Goal: Task Accomplishment & Management: Complete application form

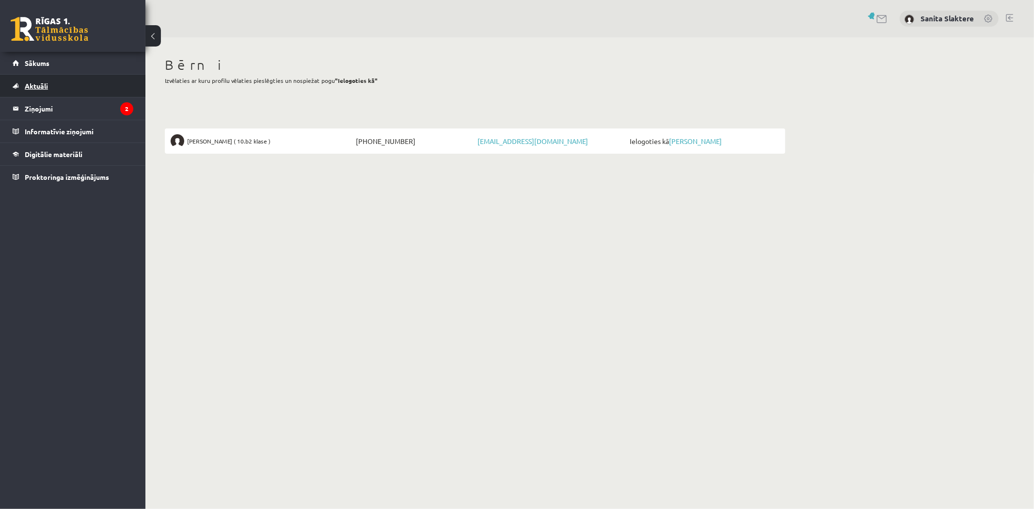
click at [63, 83] on link "Aktuāli" at bounding box center [73, 86] width 121 height 22
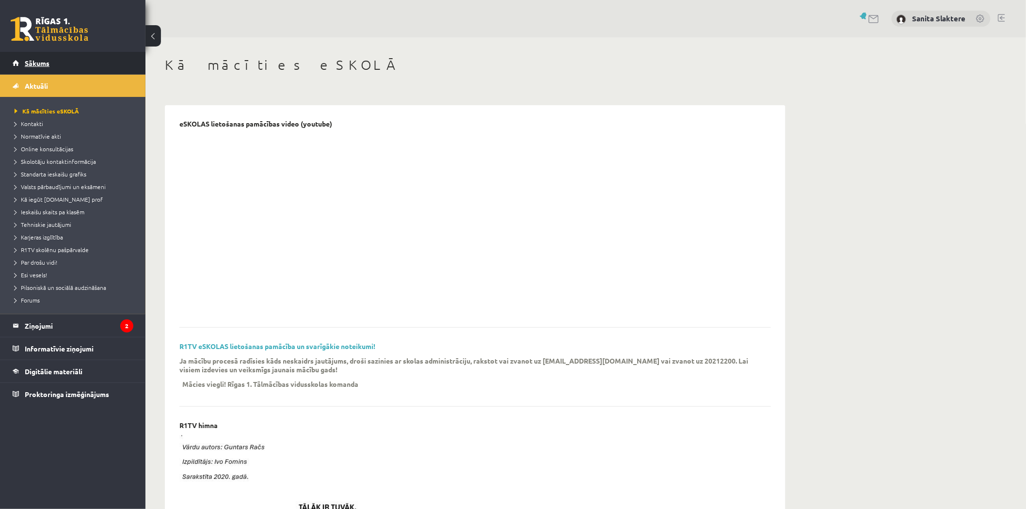
click at [56, 64] on link "Sākums" at bounding box center [73, 63] width 121 height 22
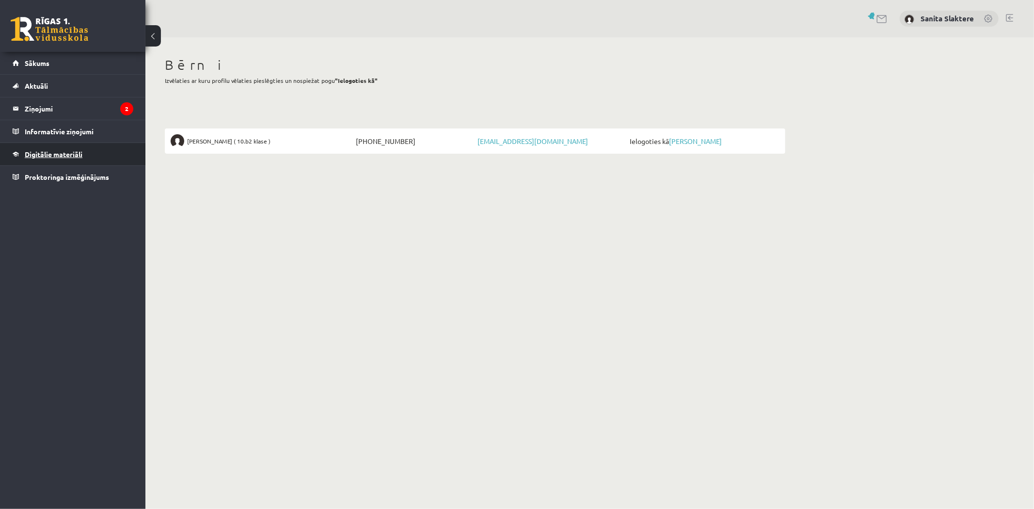
click at [64, 154] on span "Digitālie materiāli" at bounding box center [54, 154] width 58 height 9
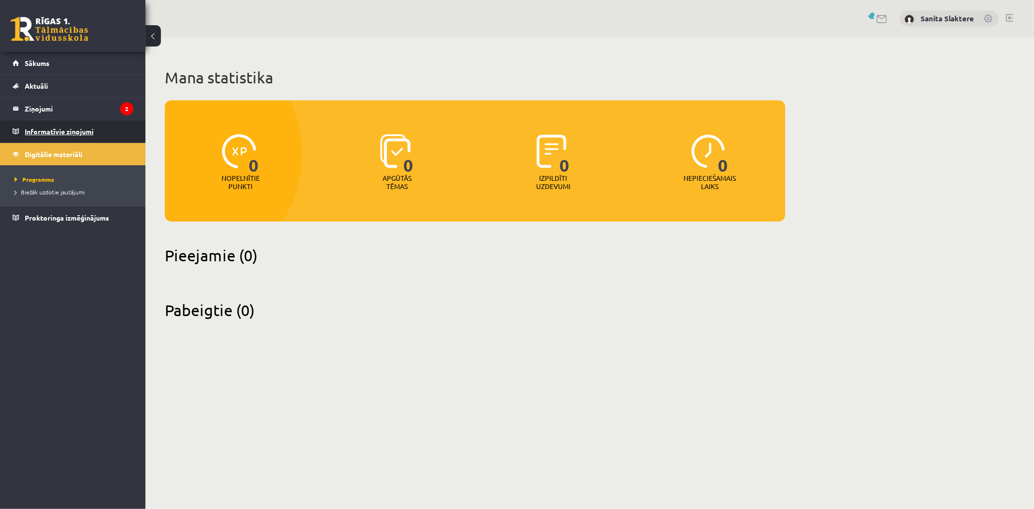
click at [44, 127] on legend "Informatīvie ziņojumi 0" at bounding box center [79, 131] width 109 height 22
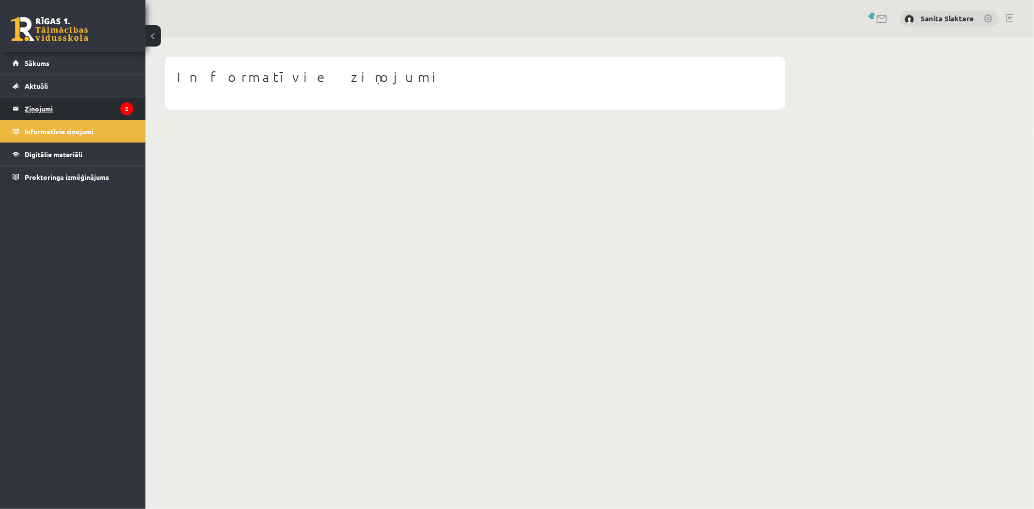
click at [44, 111] on legend "Ziņojumi 2" at bounding box center [79, 108] width 109 height 22
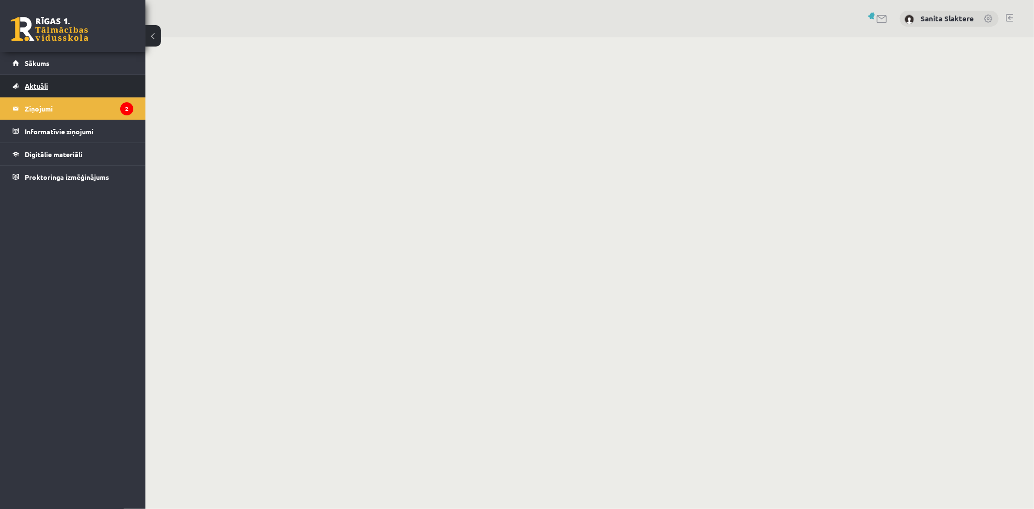
click at [51, 85] on link "Aktuāli" at bounding box center [73, 86] width 121 height 22
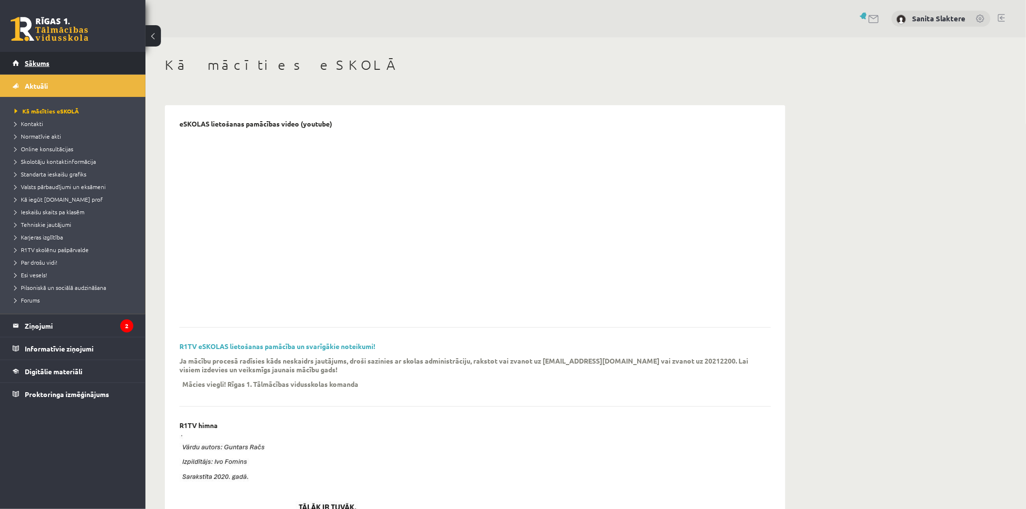
click at [47, 64] on span "Sākums" at bounding box center [37, 63] width 25 height 9
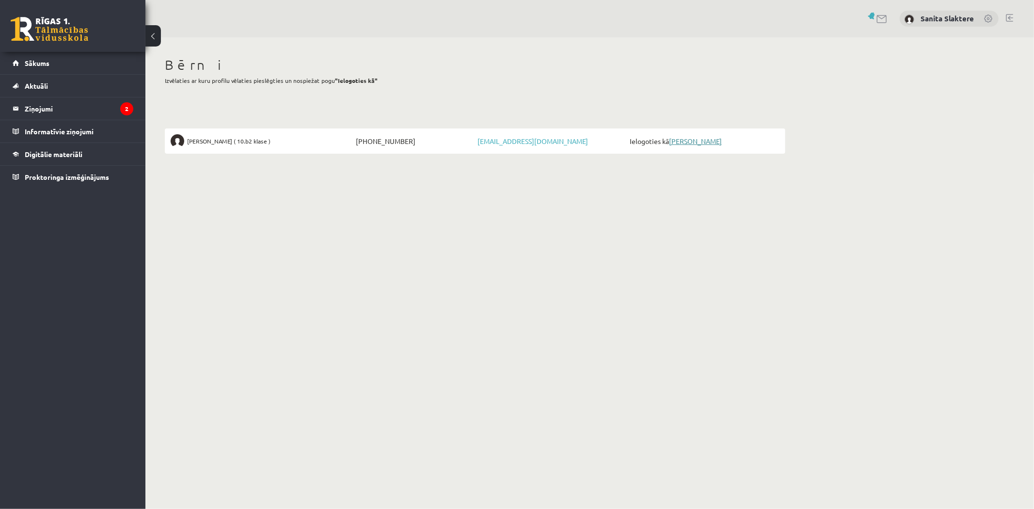
click at [695, 143] on link "[PERSON_NAME]" at bounding box center [695, 141] width 53 height 9
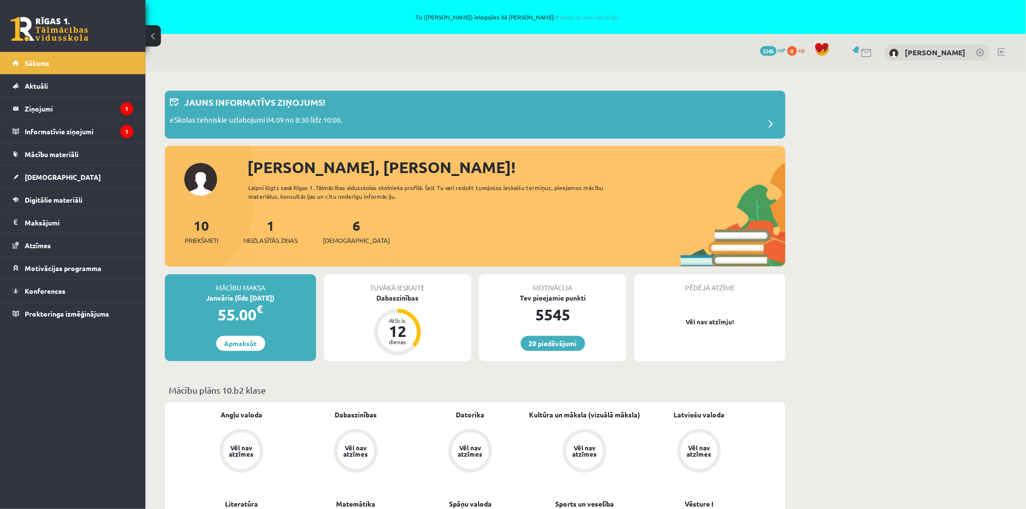
scroll to position [54, 0]
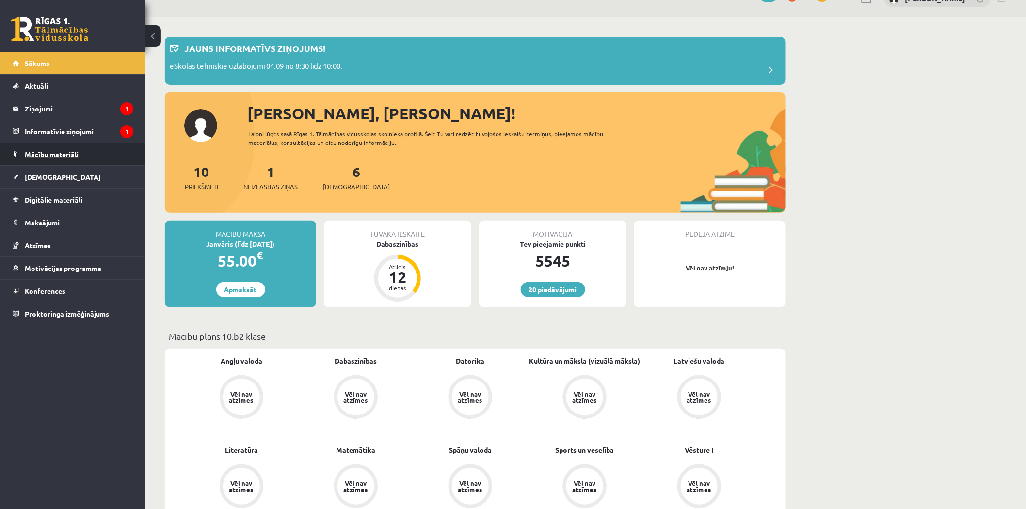
click at [65, 152] on span "Mācību materiāli" at bounding box center [52, 154] width 54 height 9
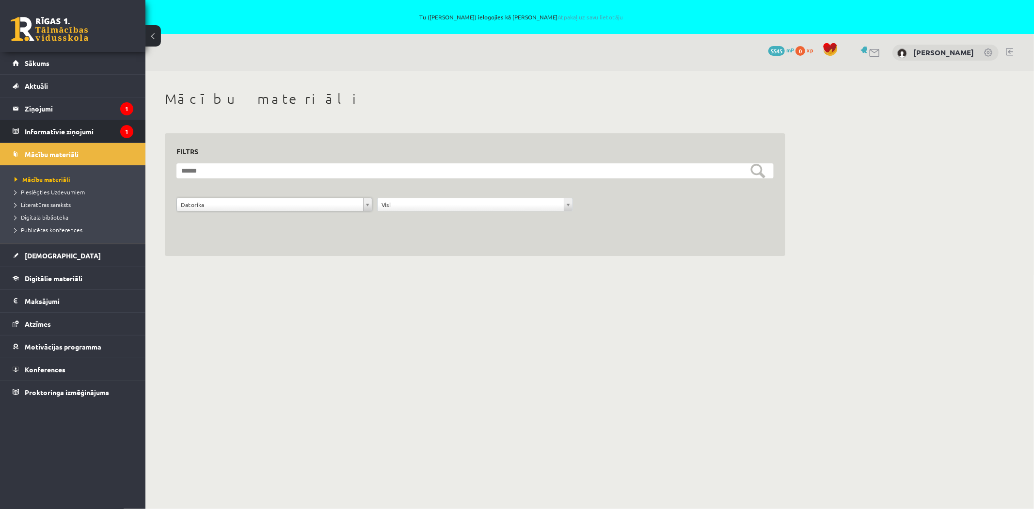
click at [80, 132] on legend "Informatīvie ziņojumi 1" at bounding box center [79, 131] width 109 height 22
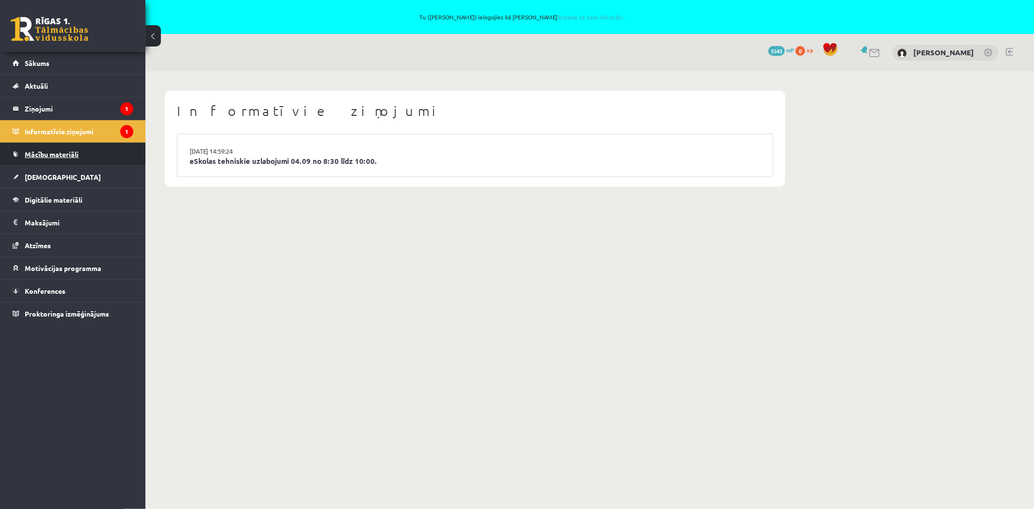
click at [79, 152] on span "Mācību materiāli" at bounding box center [52, 154] width 54 height 9
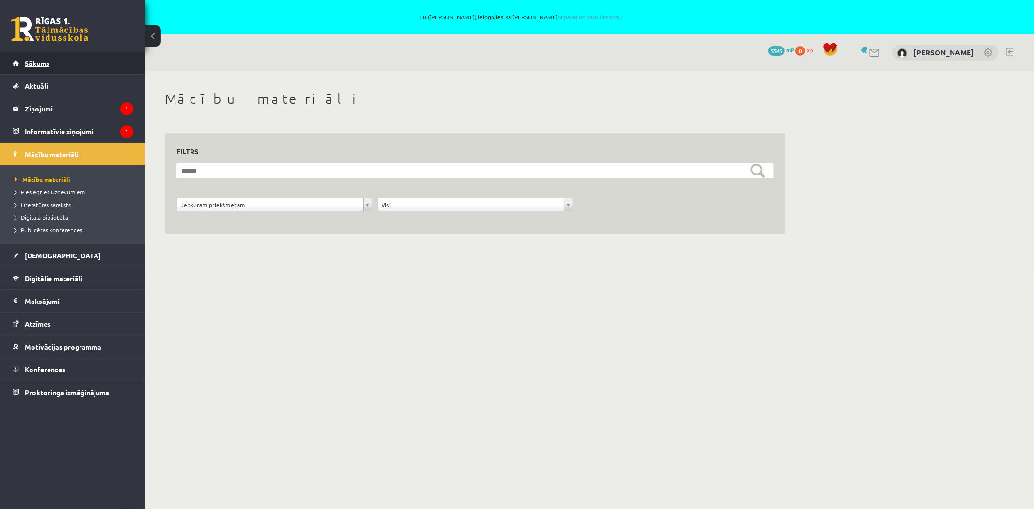
click at [86, 59] on link "Sākums" at bounding box center [73, 63] width 121 height 22
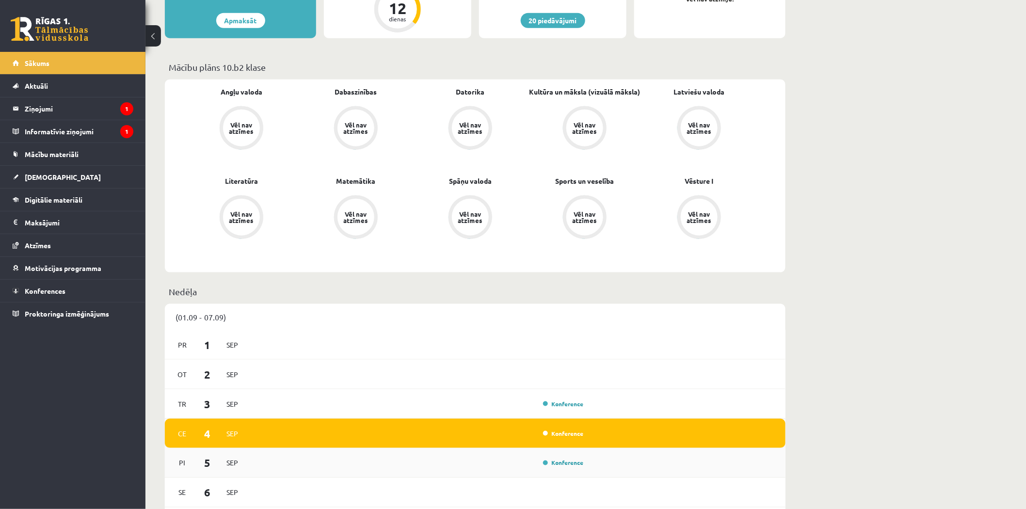
scroll to position [539, 0]
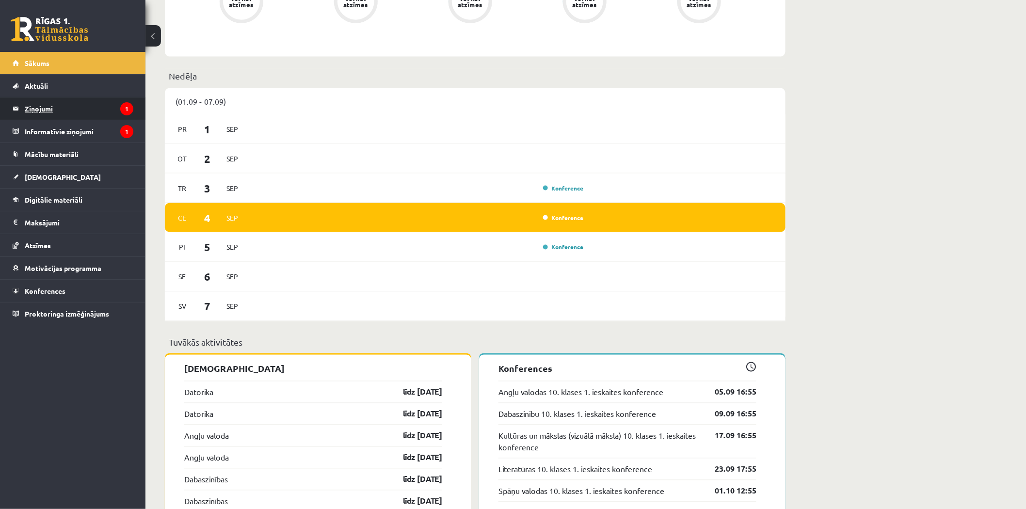
click at [75, 107] on legend "Ziņojumi 1" at bounding box center [79, 108] width 109 height 22
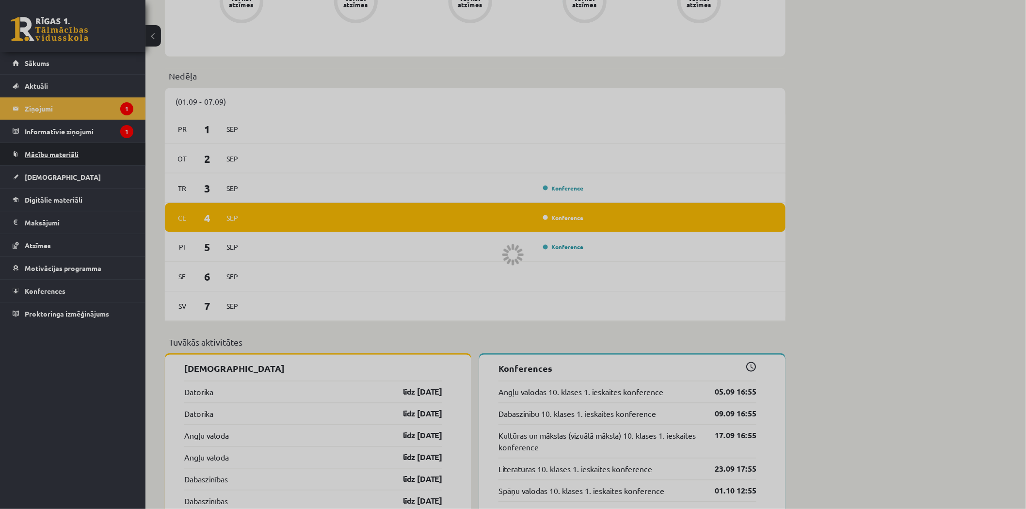
scroll to position [33, 0]
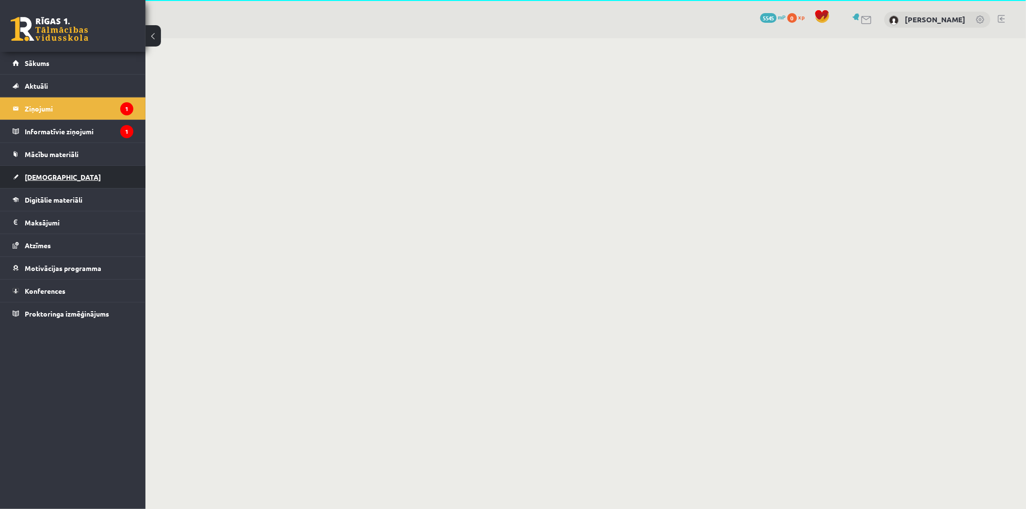
click at [76, 172] on link "[DEMOGRAPHIC_DATA]" at bounding box center [73, 177] width 121 height 22
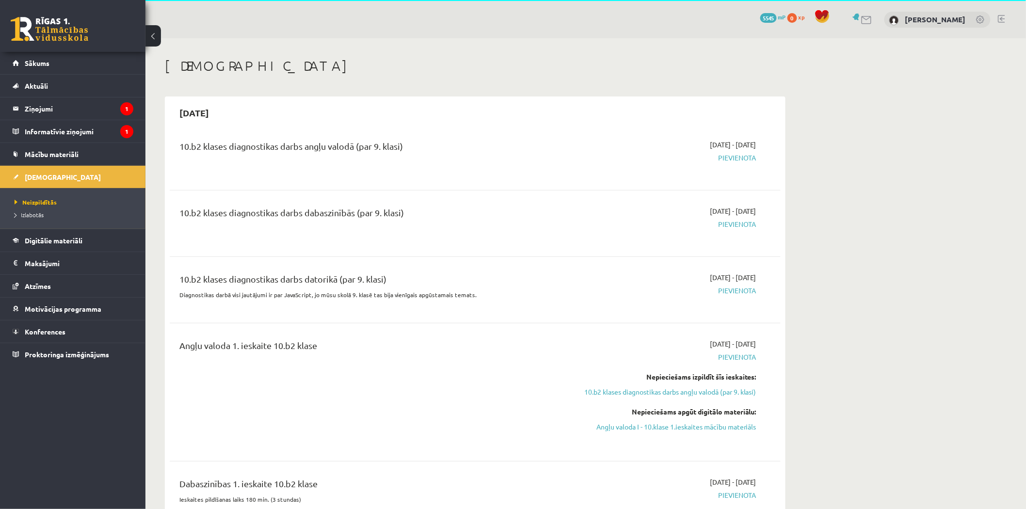
scroll to position [87, 0]
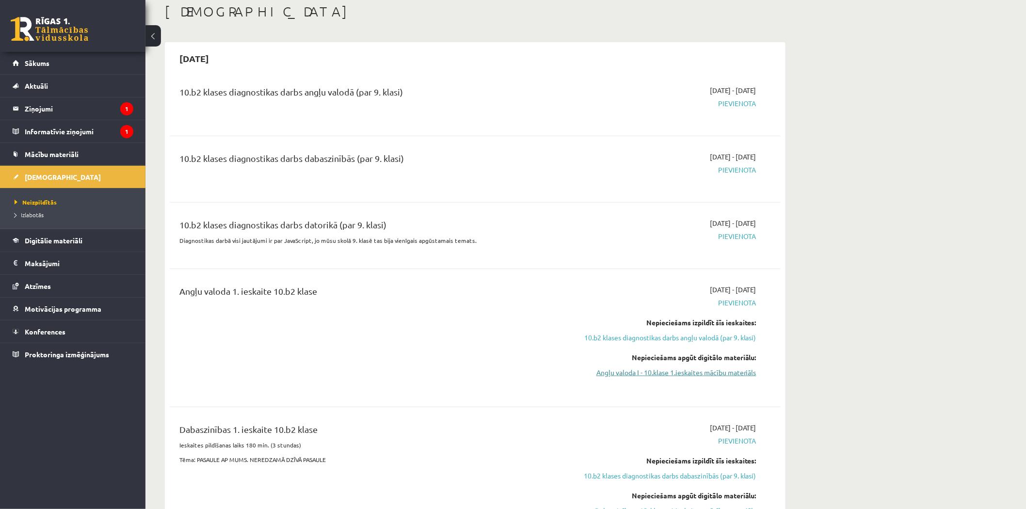
click at [676, 378] on link "Angļu valoda I - 10.klase 1.ieskaites mācību materiāls" at bounding box center [665, 373] width 183 height 10
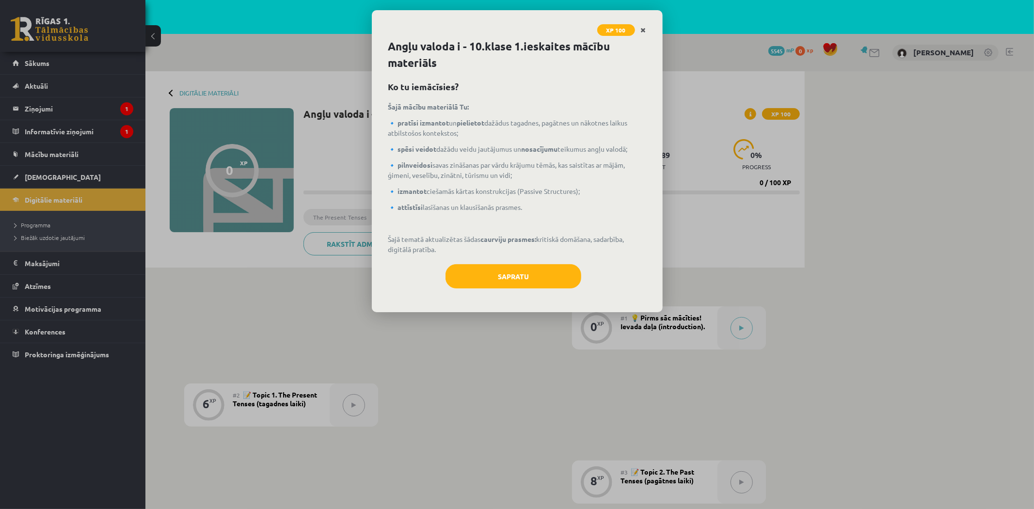
click at [642, 27] on icon "Close" at bounding box center [643, 30] width 5 height 7
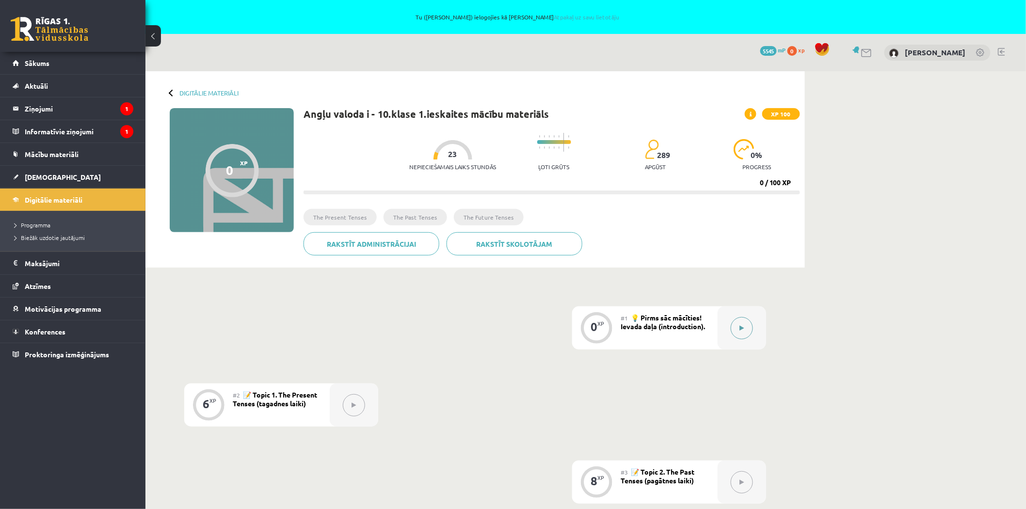
click at [754, 331] on div at bounding box center [742, 327] width 48 height 43
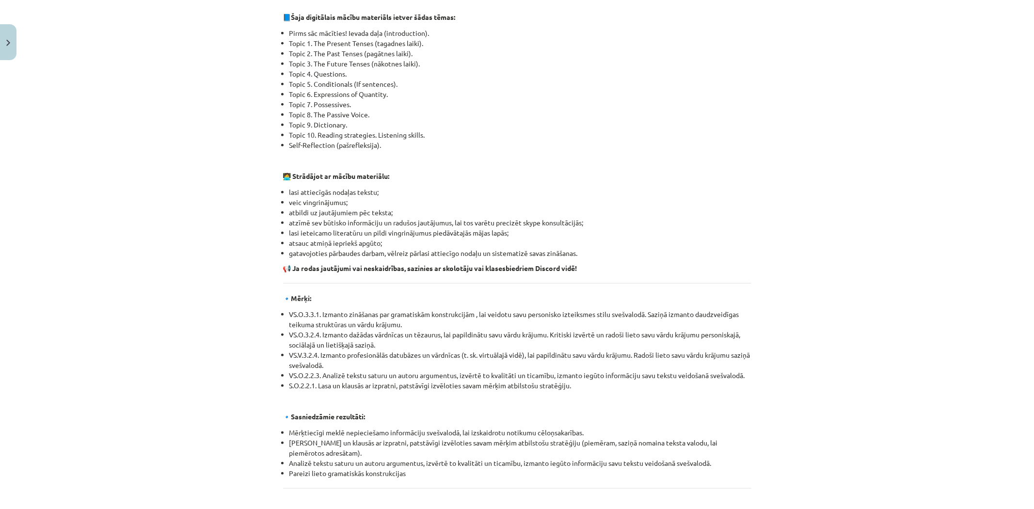
scroll to position [969, 0]
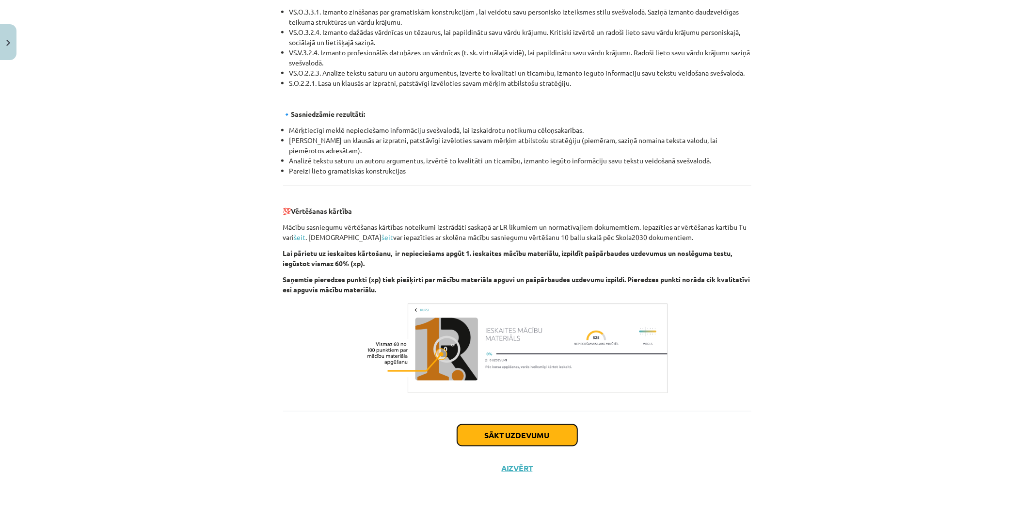
click at [527, 435] on button "Sākt uzdevumu" at bounding box center [517, 435] width 120 height 21
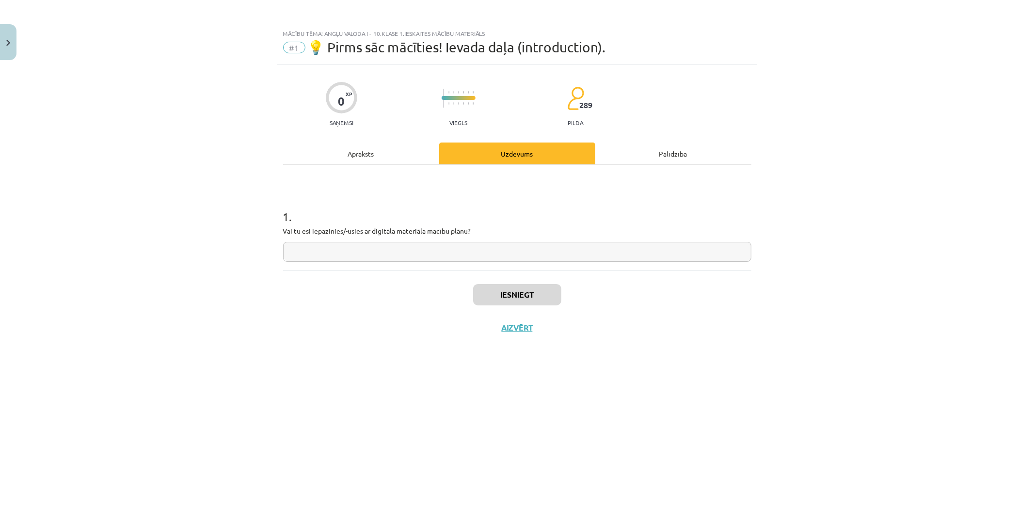
scroll to position [0, 0]
click at [410, 250] on input "text" at bounding box center [517, 252] width 468 height 20
type input "*"
type input "**"
click at [488, 297] on button "Iesniegt" at bounding box center [517, 294] width 88 height 21
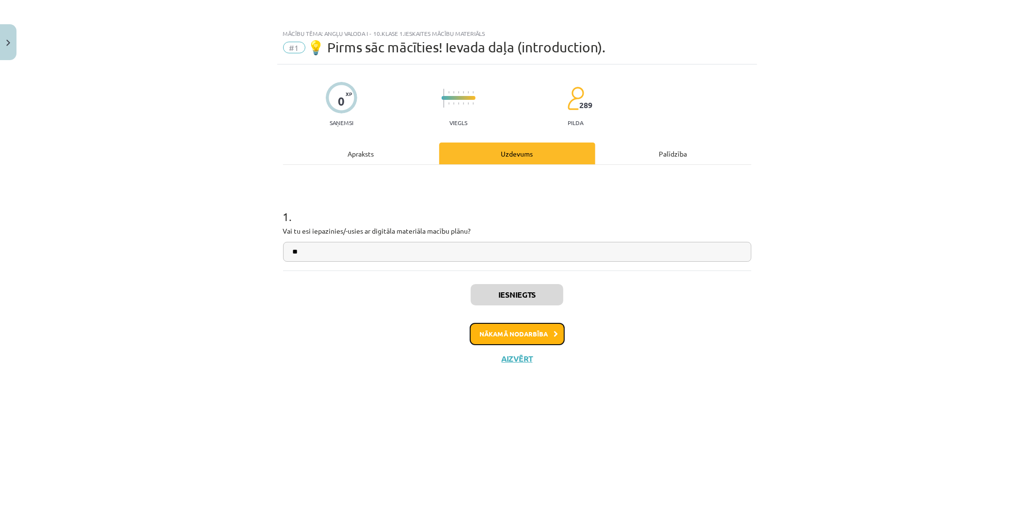
click at [517, 327] on button "Nākamā nodarbība" at bounding box center [517, 334] width 95 height 22
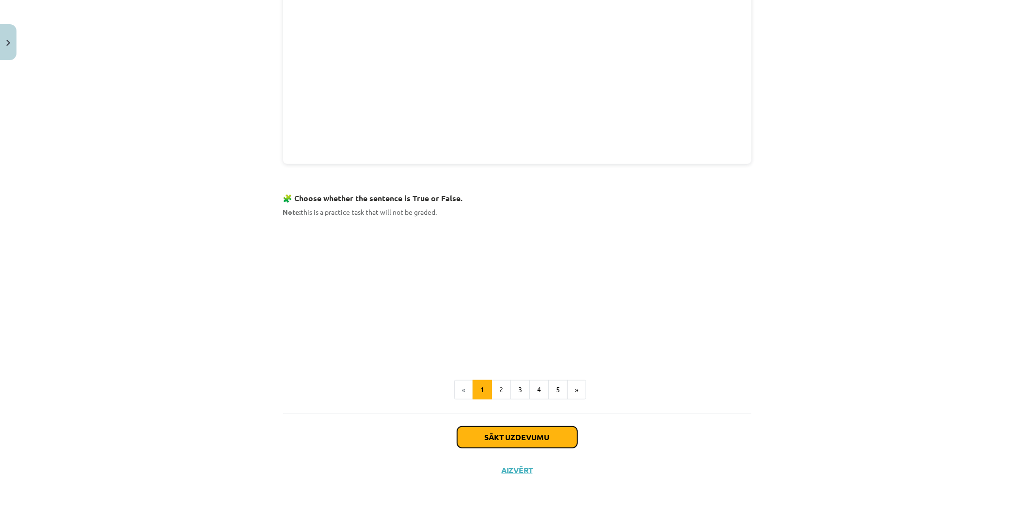
click at [524, 436] on button "Sākt uzdevumu" at bounding box center [517, 437] width 120 height 21
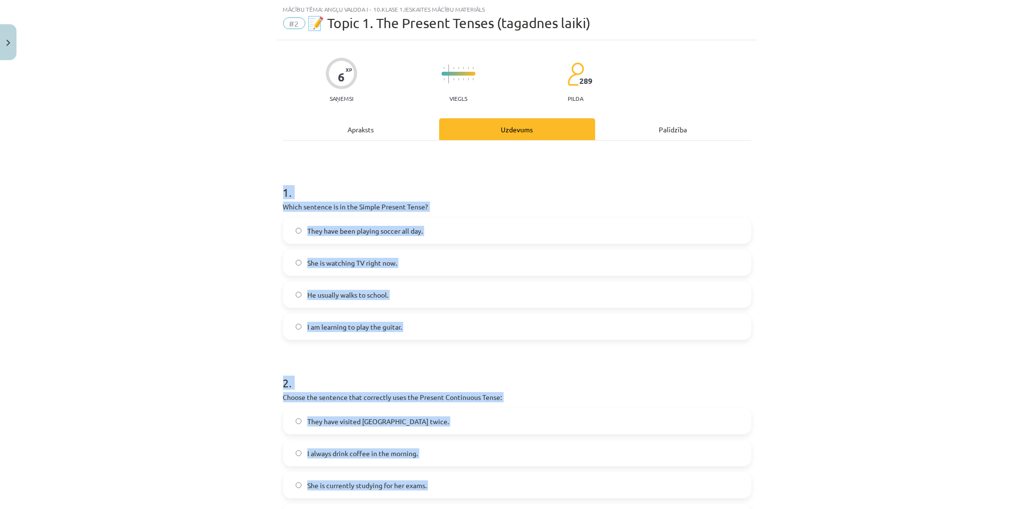
scroll to position [348, 0]
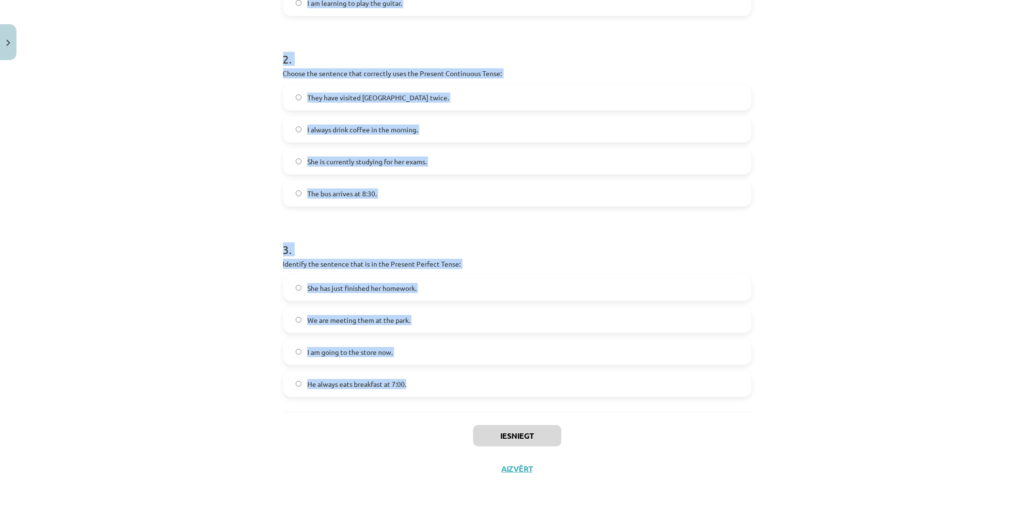
drag, startPoint x: 273, startPoint y: 190, endPoint x: 448, endPoint y: 396, distance: 269.8
click at [448, 396] on div "6 XP Saņemsi Viegls 289 pilda Apraksts Uzdevums Palīdzība 1 . Which sentence is…" at bounding box center [517, 100] width 480 height 769
copy form "1 . Which sentence is in the Simple Present Tense? They have been playing socce…"
click at [277, 410] on div "6 XP Saņemsi Viegls 289 pilda Apraksts Uzdevums Palīdzība 1 . Which sentence is…" at bounding box center [517, 100] width 480 height 769
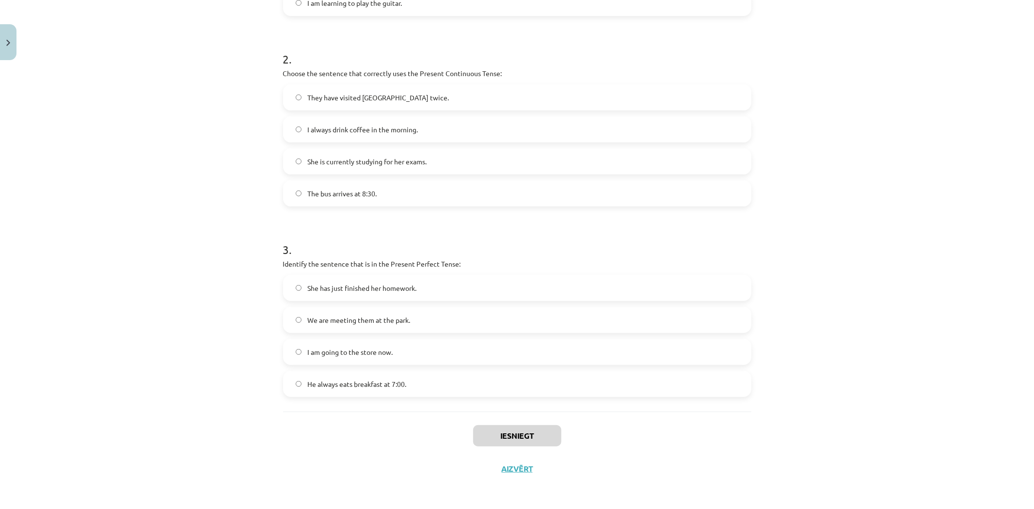
click at [204, 208] on div "Mācību tēma: Angļu valoda i - 10.klase 1.ieskaites mācību materiāls #2 📝 Topic …" at bounding box center [517, 254] width 1034 height 509
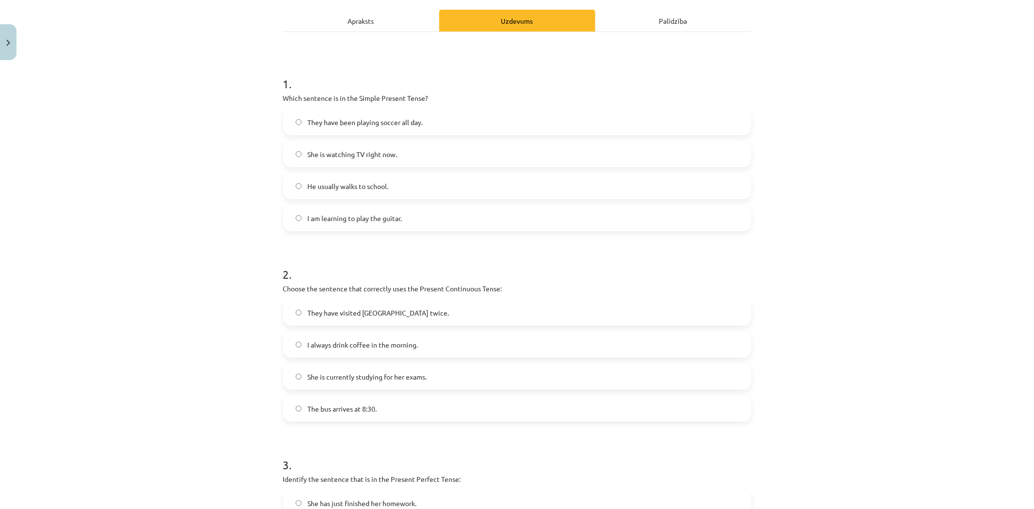
click at [345, 119] on span "They have been playing soccer all day." at bounding box center [364, 122] width 115 height 10
click at [315, 134] on div "They have been playing soccer all day." at bounding box center [517, 122] width 468 height 26
click at [302, 117] on label "They have been playing soccer all day." at bounding box center [517, 122] width 466 height 24
click at [327, 189] on span "He usually walks to school." at bounding box center [347, 186] width 81 height 10
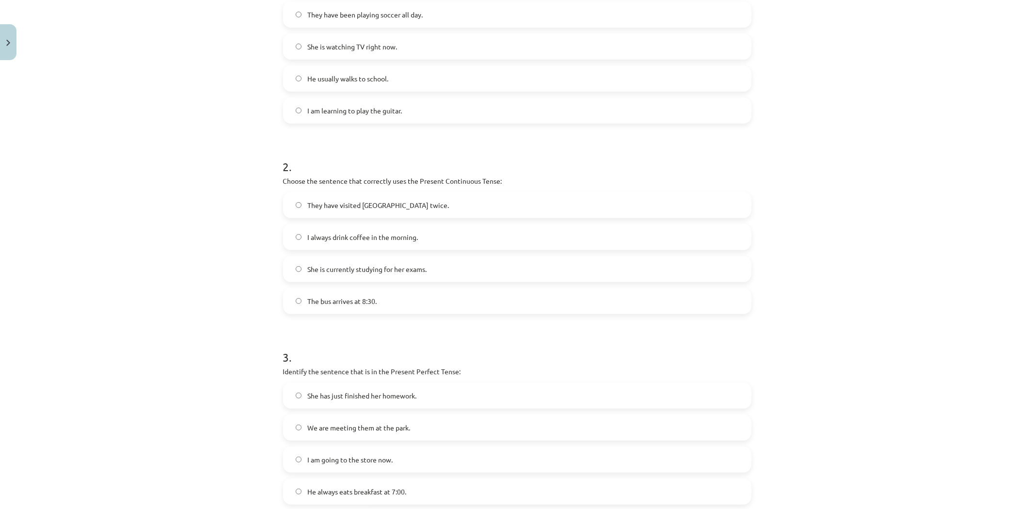
drag, startPoint x: 6, startPoint y: 397, endPoint x: -1, endPoint y: 397, distance: 7.8
click at [0, 397] on html "Tu (Sanita Slaktere) ielogojies kā Ardis Slakteris Atpakaļ uz savu lietotāju 0 …" at bounding box center [517, 254] width 1034 height 509
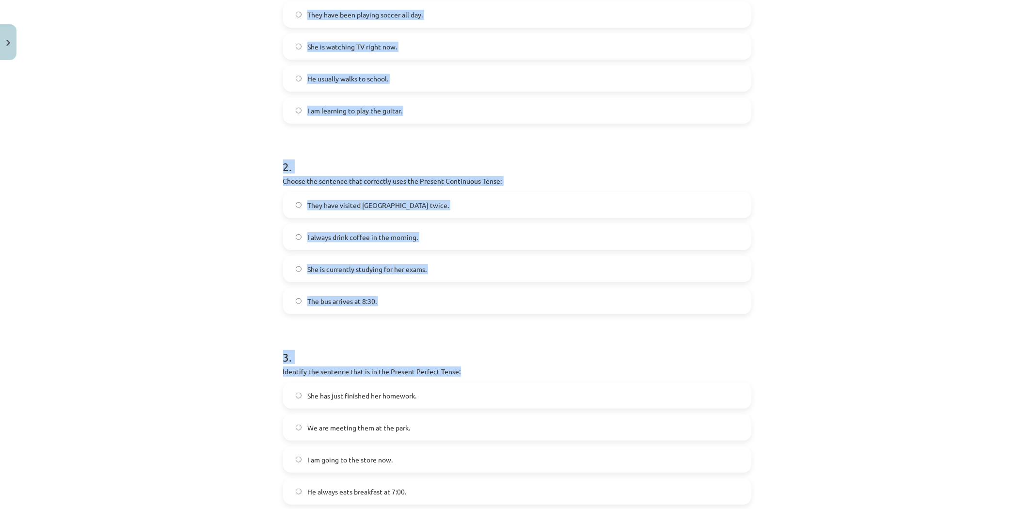
click at [220, 311] on div "Mācību tēma: Angļu valoda i - 10.klase 1.ieskaites mācību materiāls #2 📝 Topic …" at bounding box center [517, 254] width 1034 height 509
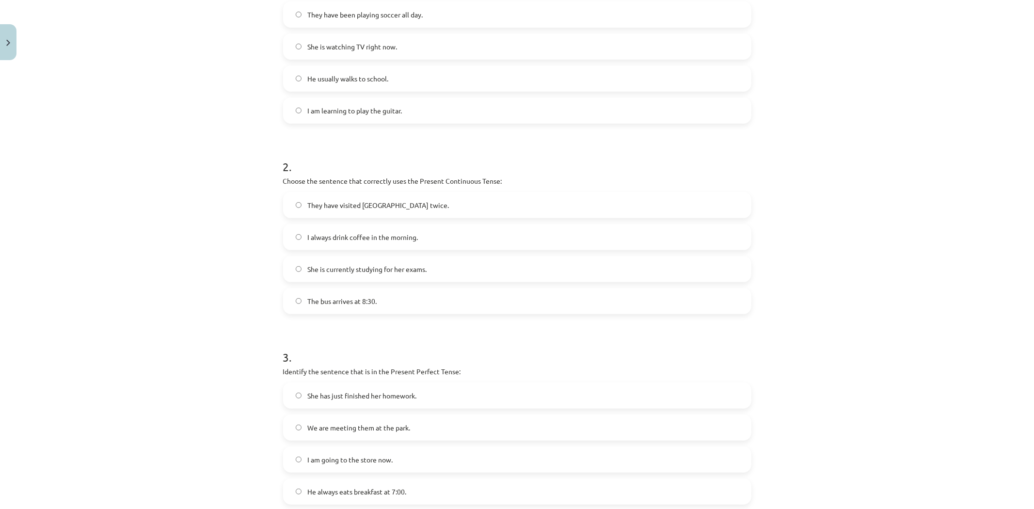
click at [220, 311] on div "Mācību tēma: Angļu valoda i - 10.klase 1.ieskaites mācību materiāls #2 📝 Topic …" at bounding box center [517, 254] width 1034 height 509
click at [338, 267] on span "She is currently studying for her exams." at bounding box center [366, 269] width 119 height 10
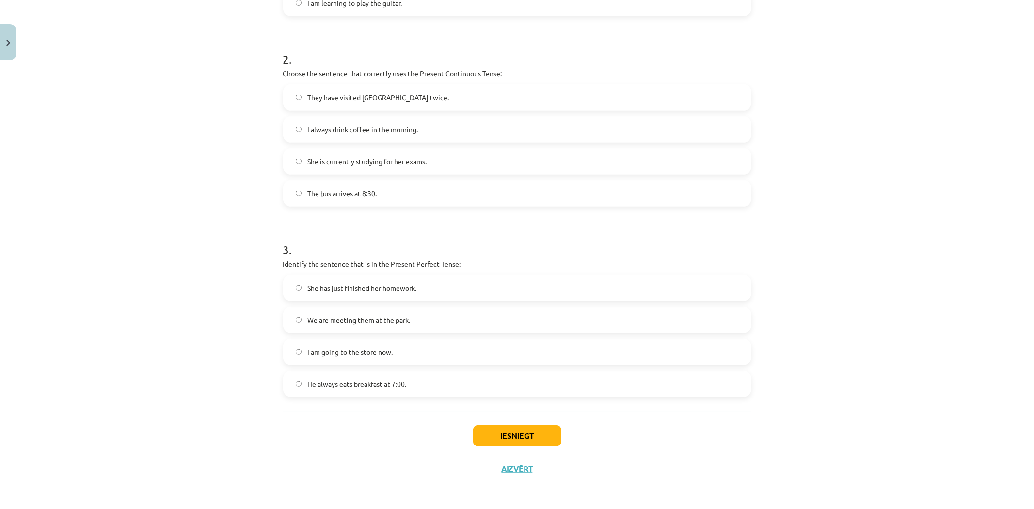
click at [341, 289] on span "She has just finished her homework." at bounding box center [361, 288] width 109 height 10
click at [505, 439] on button "Iesniegt" at bounding box center [517, 435] width 88 height 21
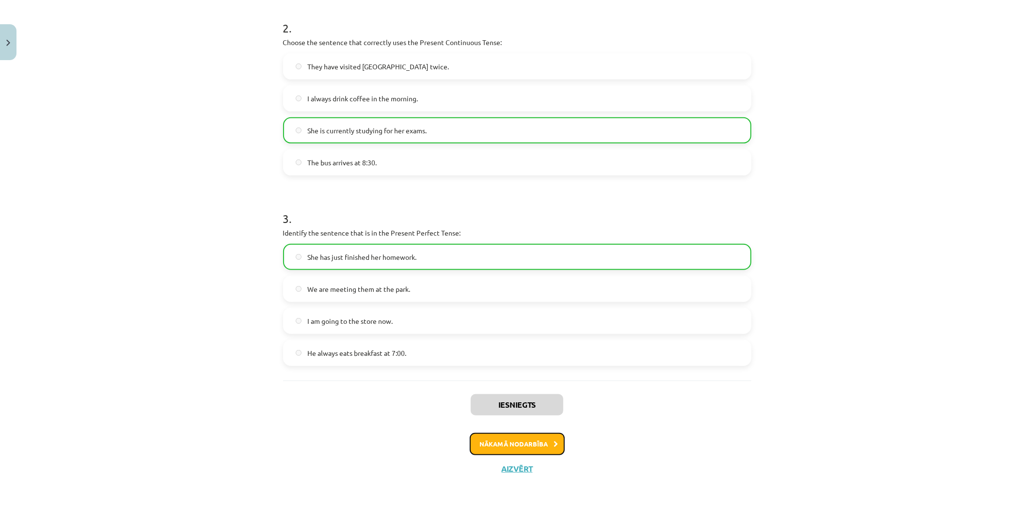
click at [516, 447] on button "Nākamā nodarbība" at bounding box center [517, 444] width 95 height 22
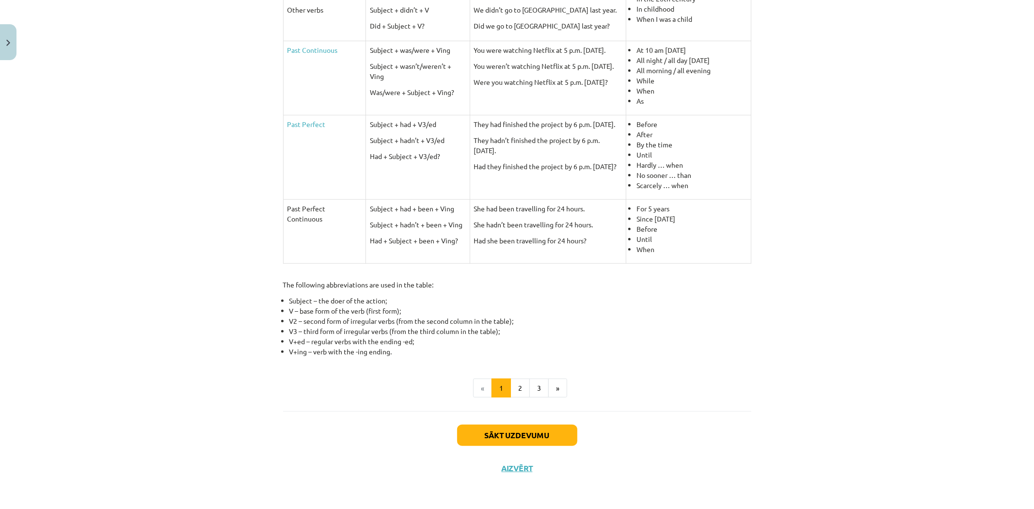
click at [508, 447] on div "Sākt uzdevumu Aizvērt" at bounding box center [517, 445] width 468 height 68
click at [507, 439] on button "Sākt uzdevumu" at bounding box center [517, 435] width 120 height 21
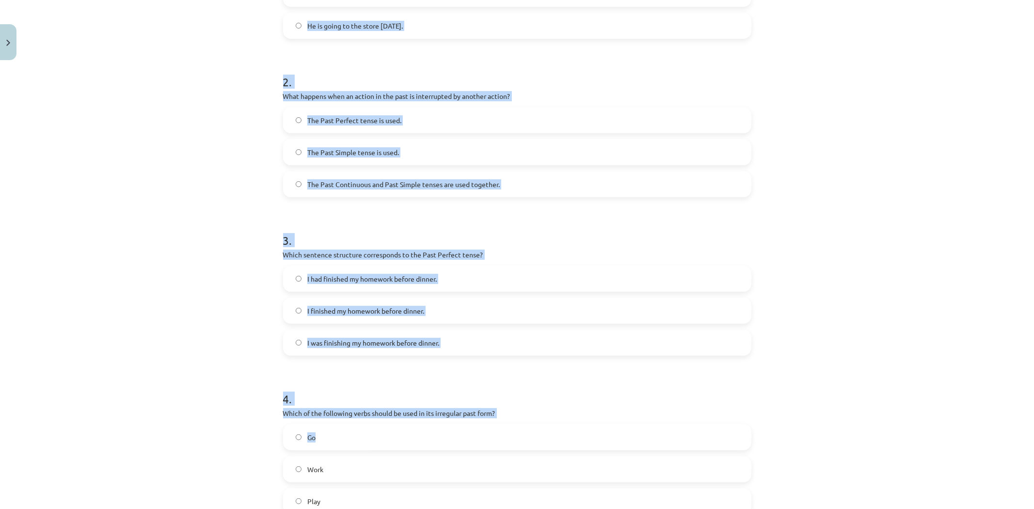
scroll to position [411, 0]
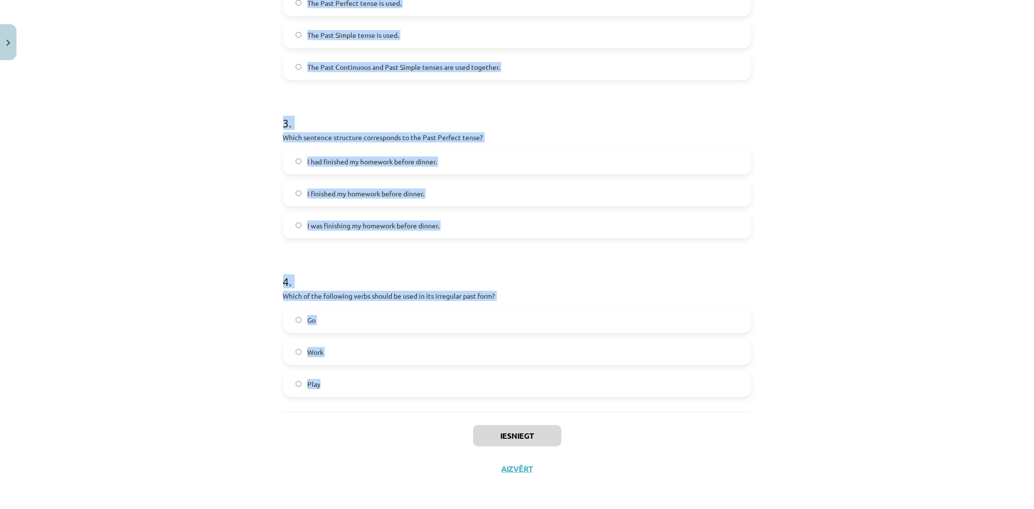
drag, startPoint x: 275, startPoint y: 190, endPoint x: 466, endPoint y: 388, distance: 275.7
click at [466, 388] on div "8 XP Saņemsi Viegls 289 pilda Apraksts Uzdevums Palīdzība 1 . Which of the foll…" at bounding box center [517, 70] width 480 height 832
copy form "1 . Which of the following sentences is correct in the Past Simple tense? He wa…"
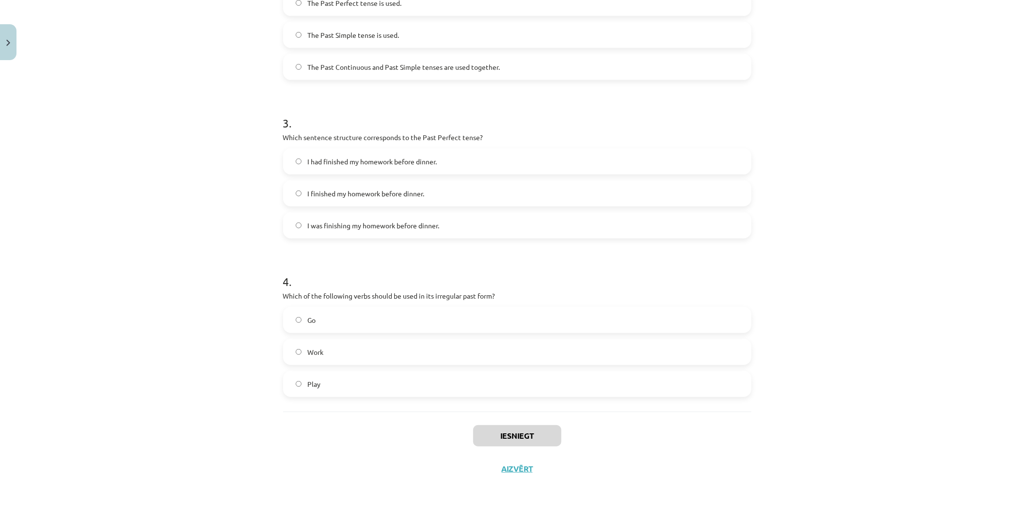
click at [225, 418] on div "Mācību tēma: Angļu valoda i - 10.klase 1.ieskaites mācību materiāls #3 📝 Topic …" at bounding box center [517, 254] width 1034 height 509
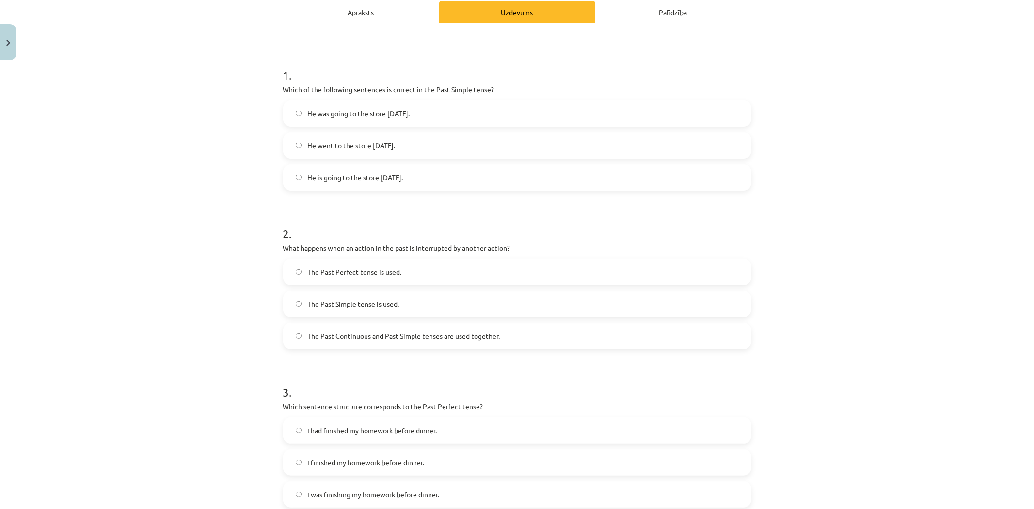
scroll to position [0, 0]
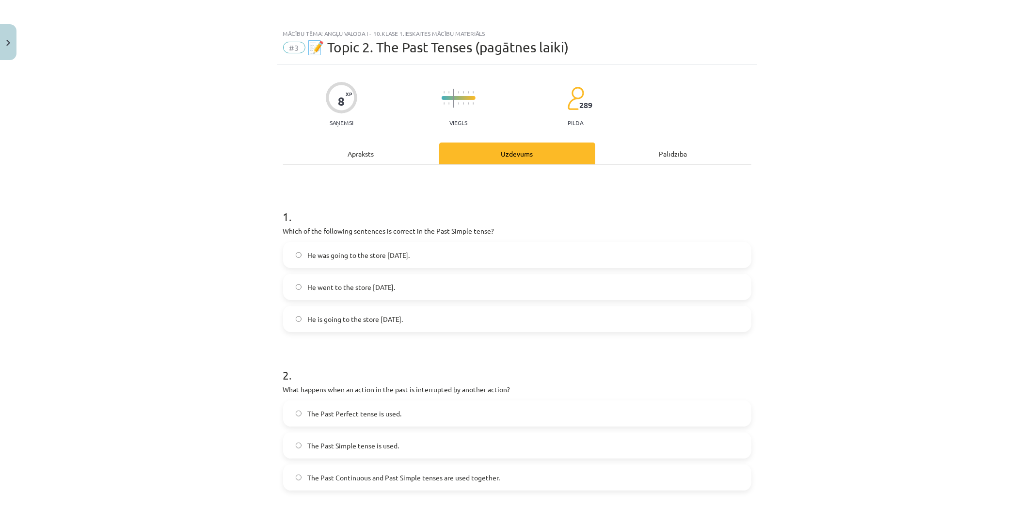
click at [345, 319] on span "He is going to the store yesterday." at bounding box center [355, 319] width 96 height 10
click at [344, 288] on span "He went to the store yesterday." at bounding box center [351, 287] width 88 height 10
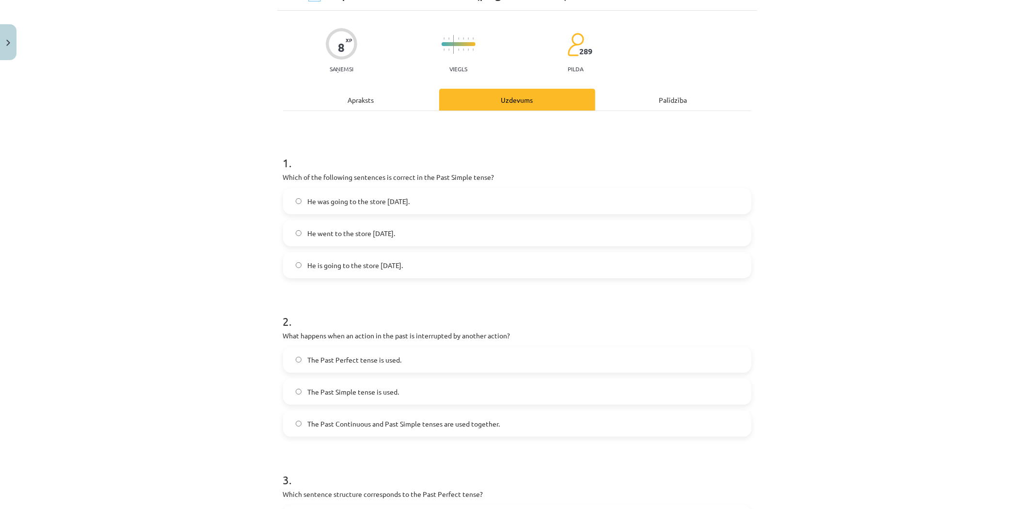
click at [368, 419] on label "The Past Continuous and Past Simple tenses are used together." at bounding box center [517, 424] width 466 height 24
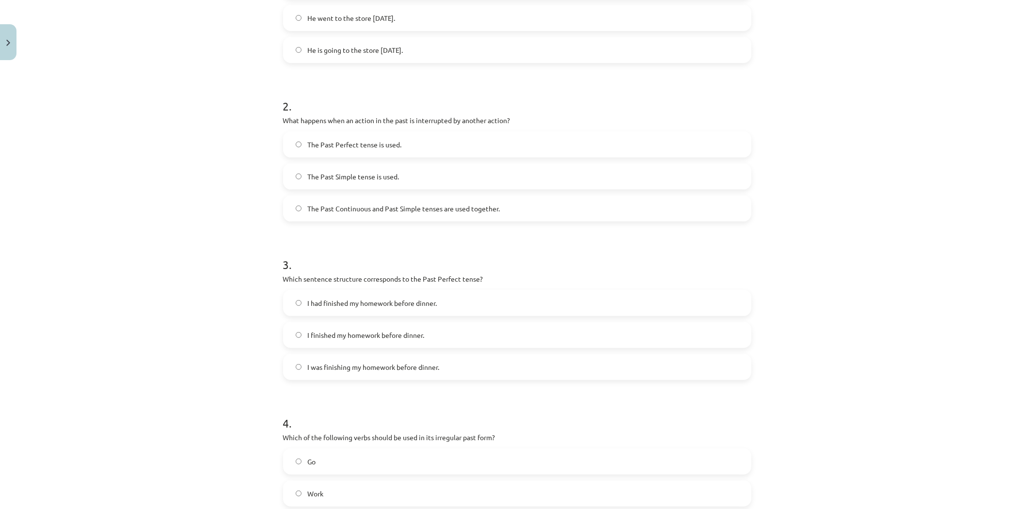
click at [342, 302] on span "I had finished my homework before dinner." at bounding box center [371, 303] width 129 height 10
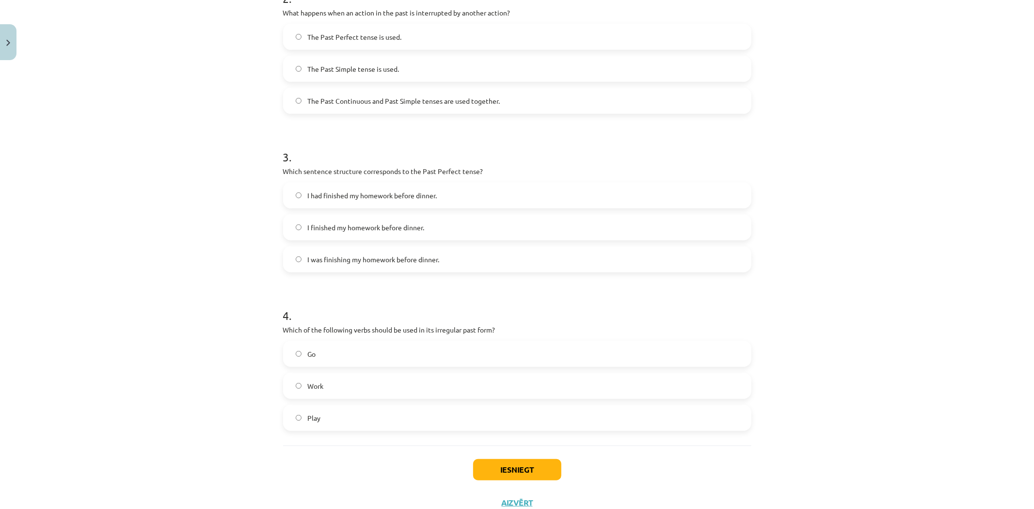
scroll to position [411, 0]
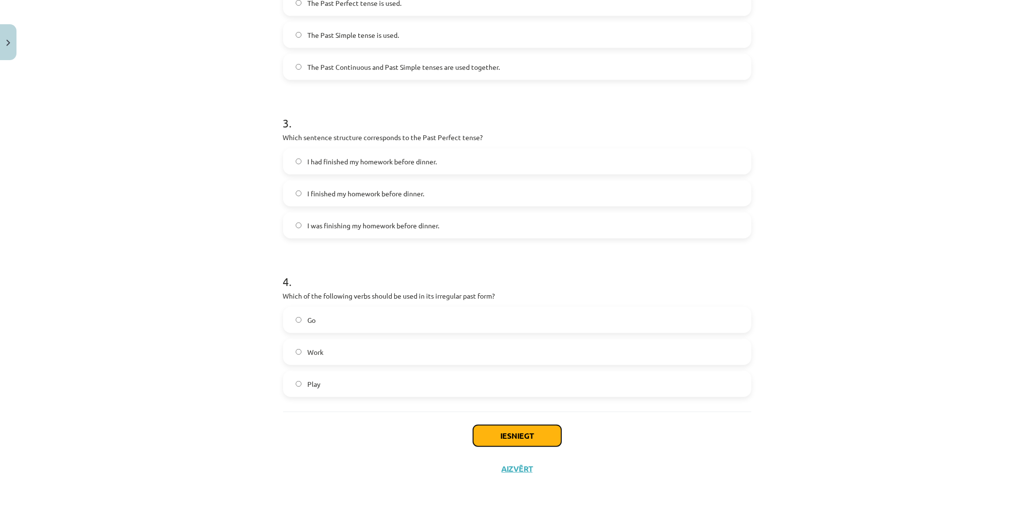
click at [496, 435] on button "Iesniegt" at bounding box center [517, 435] width 88 height 21
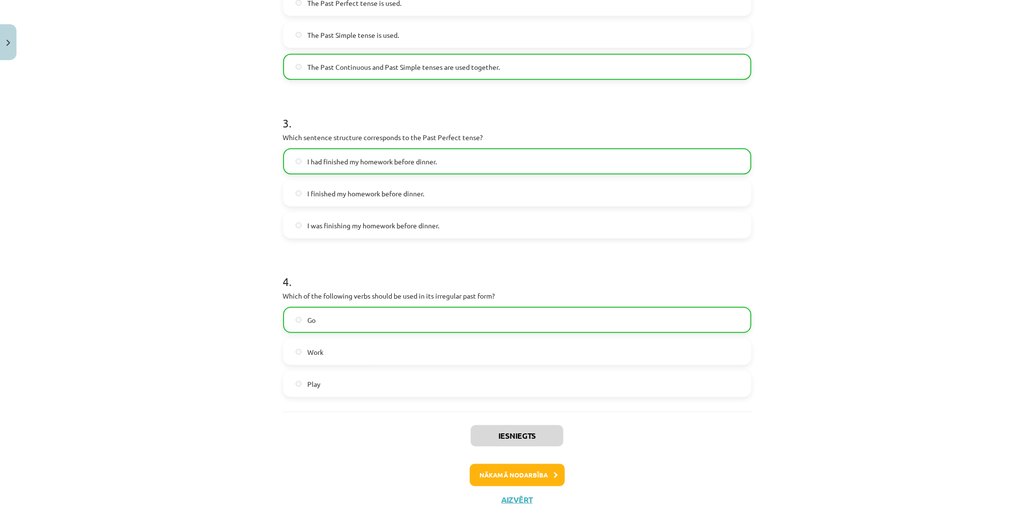
click at [490, 462] on div "Iesniegts Nākamā nodarbība Aizvērt" at bounding box center [517, 461] width 468 height 99
click at [490, 463] on div "Iesniegts Nākamā nodarbība Aizvērt" at bounding box center [517, 461] width 468 height 99
click at [489, 466] on button "Nākamā nodarbība" at bounding box center [517, 475] width 95 height 22
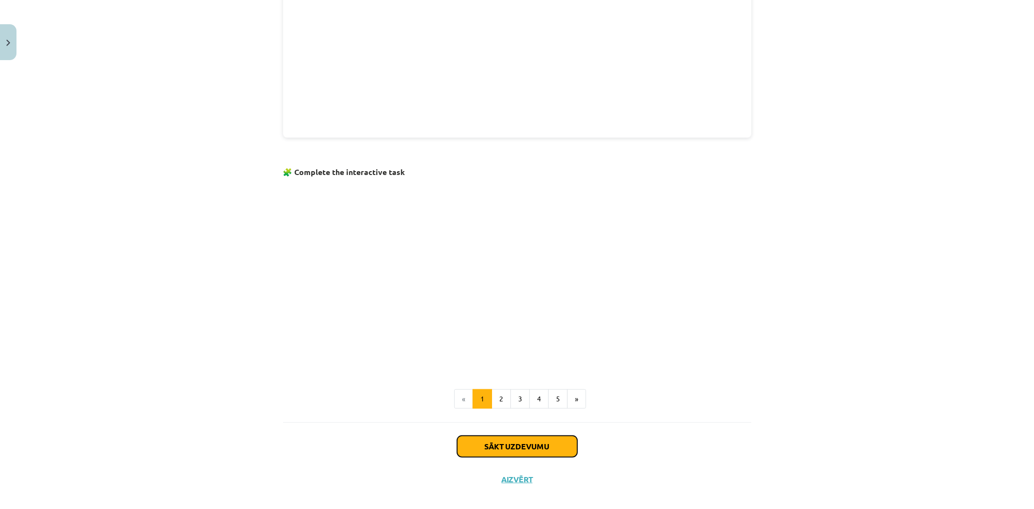
click at [513, 436] on button "Sākt uzdevumu" at bounding box center [517, 446] width 120 height 21
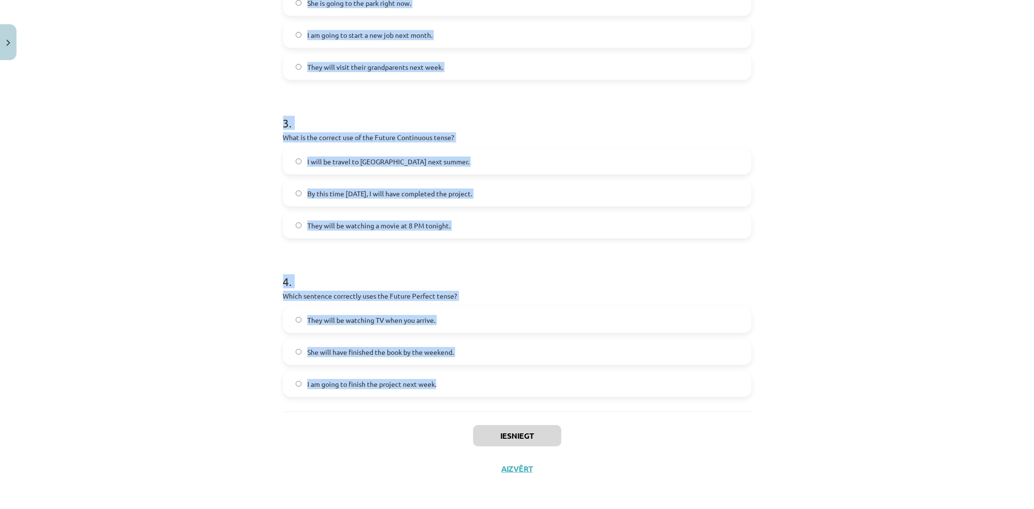
drag, startPoint x: 275, startPoint y: 194, endPoint x: 482, endPoint y: 392, distance: 285.3
click at [482, 392] on div "8 XP Saņemsi Viegls 289 pilda Apraksts Uzdevums Palīdzība 1 . Which sentence co…" at bounding box center [517, 70] width 480 height 832
copy form "1 . Which sentence correctly uses "will" to make a prediction? She is going to …"
click at [202, 327] on div "Mācību tēma: Angļu valoda i - 10.klase 1.ieskaites mācību materiāls #4 📝 Topic …" at bounding box center [517, 254] width 1034 height 509
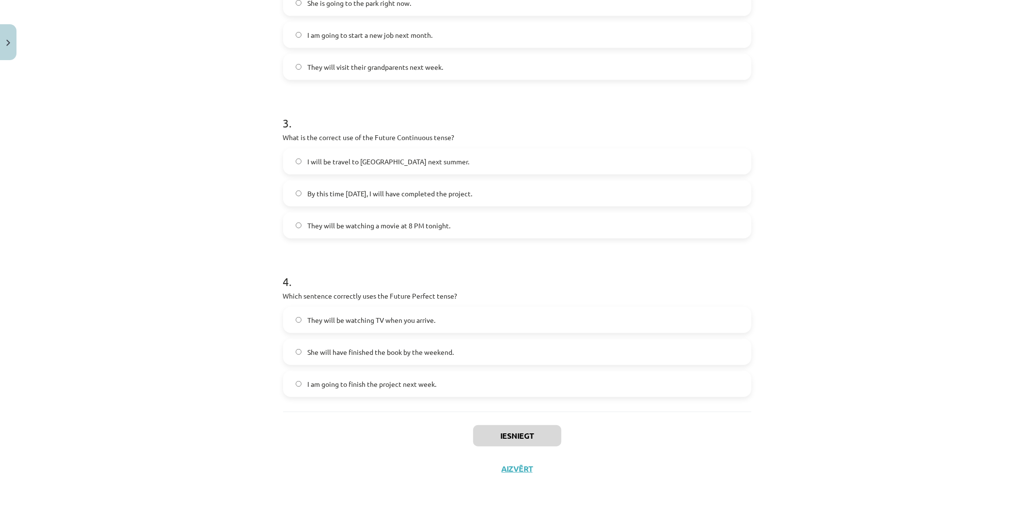
click at [202, 326] on div "Mācību tēma: Angļu valoda i - 10.klase 1.ieskaites mācību materiāls #4 📝 Topic …" at bounding box center [517, 254] width 1034 height 509
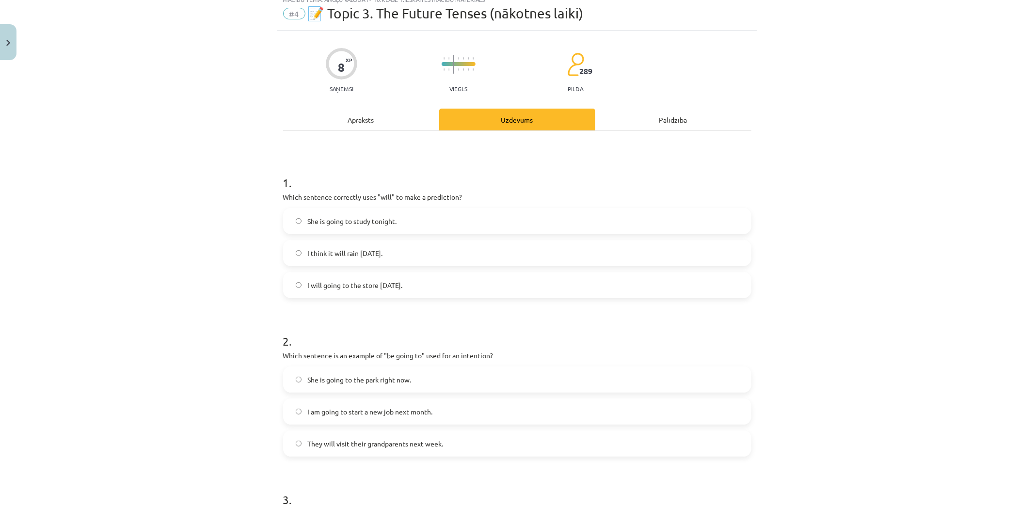
click at [337, 280] on span "I will going to the store tomorrow." at bounding box center [354, 285] width 95 height 10
click at [363, 252] on span "I think it will rain tomorrow." at bounding box center [344, 253] width 75 height 10
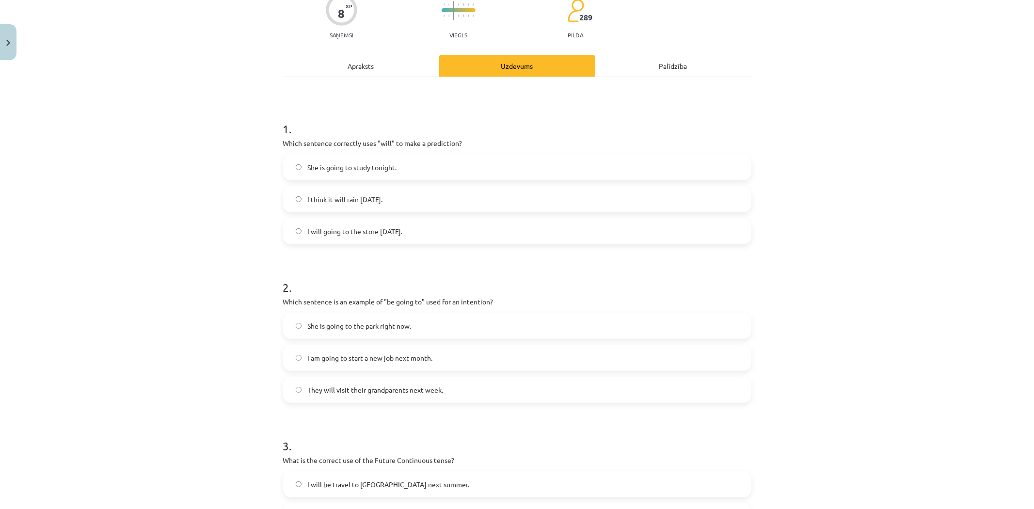
click at [368, 376] on div "She is going to the park right now. I am going to start a new job next month. T…" at bounding box center [517, 358] width 468 height 90
click at [366, 321] on span "She is going to the park right now." at bounding box center [359, 326] width 104 height 10
click at [362, 378] on label "They will visit their grandparents next week." at bounding box center [517, 390] width 466 height 24
click at [364, 362] on span "I am going to start a new job next month." at bounding box center [369, 358] width 125 height 10
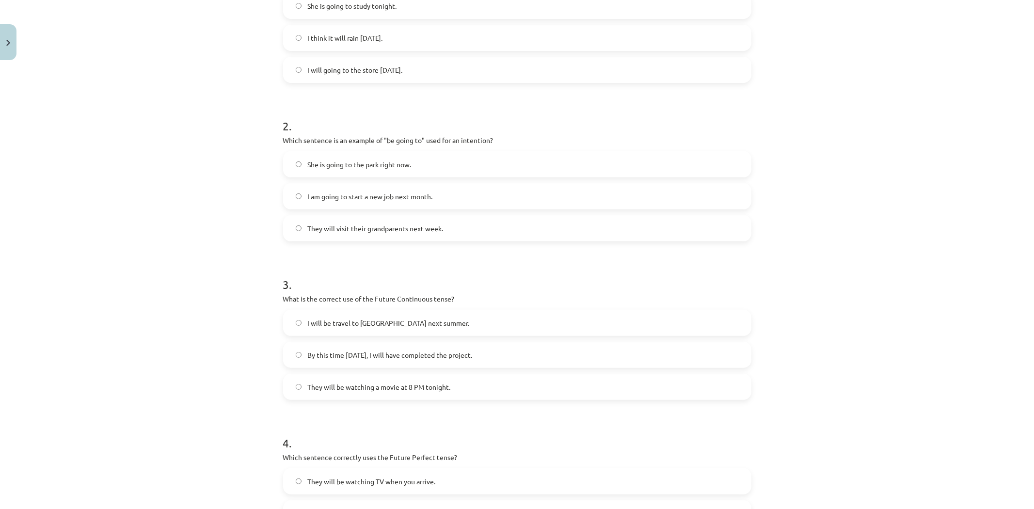
click at [344, 382] on span "They will be watching a movie at 8 PM tonight." at bounding box center [378, 387] width 143 height 10
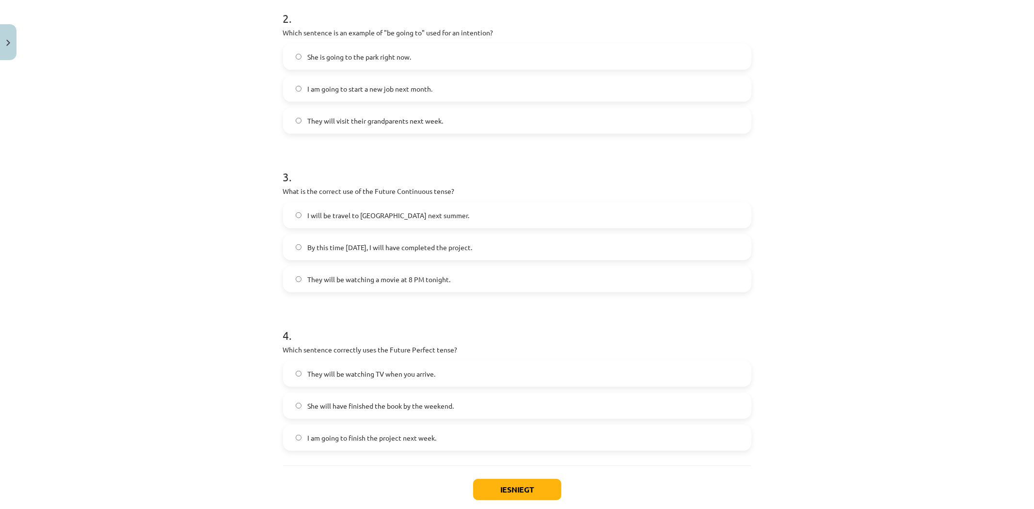
click at [331, 404] on span "She will have finished the book by the weekend." at bounding box center [380, 406] width 146 height 10
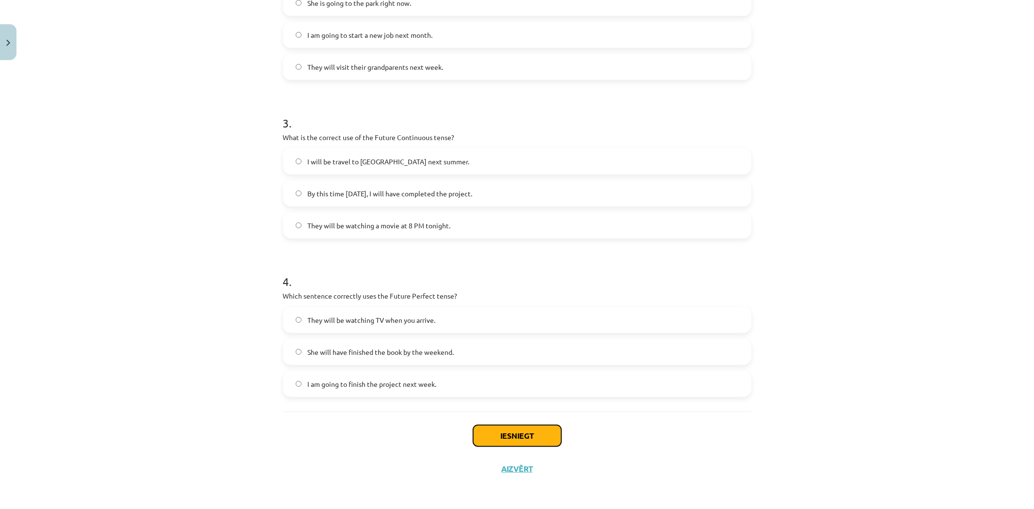
click at [498, 430] on button "Iesniegt" at bounding box center [517, 435] width 88 height 21
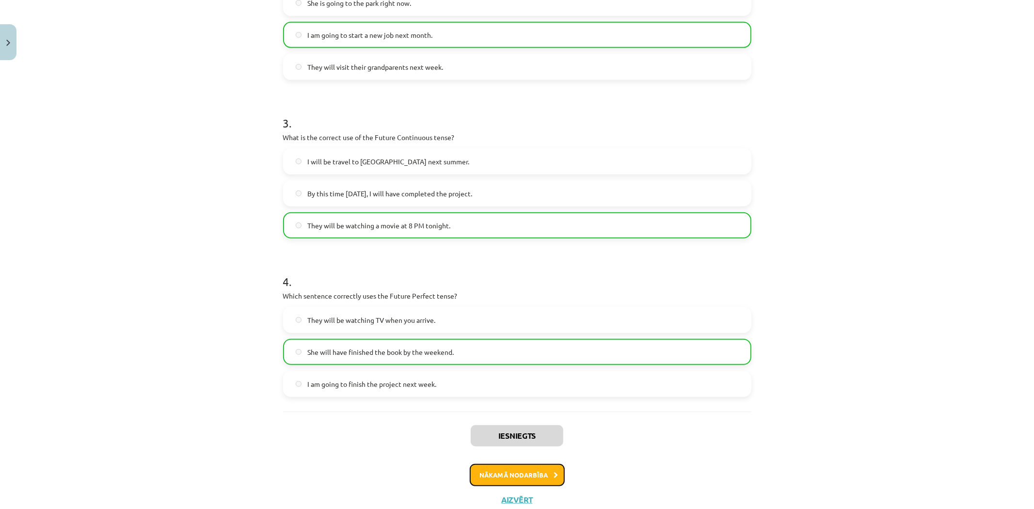
click at [519, 482] on button "Nākamā nodarbība" at bounding box center [517, 475] width 95 height 22
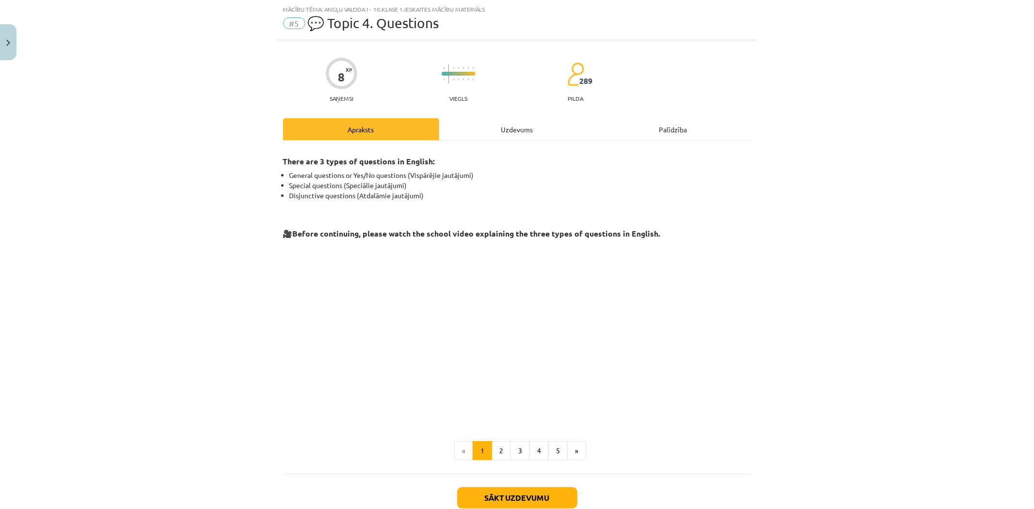
scroll to position [86, 0]
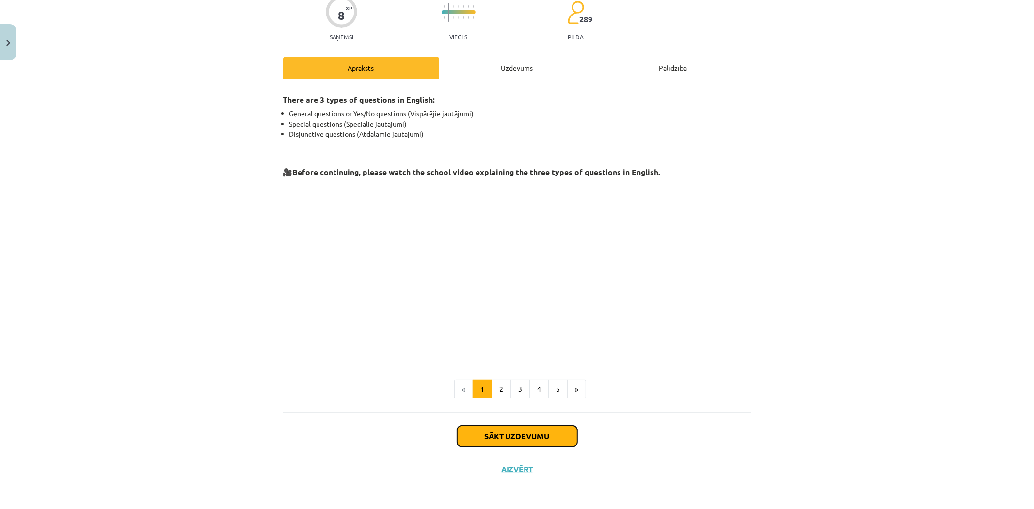
click at [476, 439] on button "Sākt uzdevumu" at bounding box center [517, 436] width 120 height 21
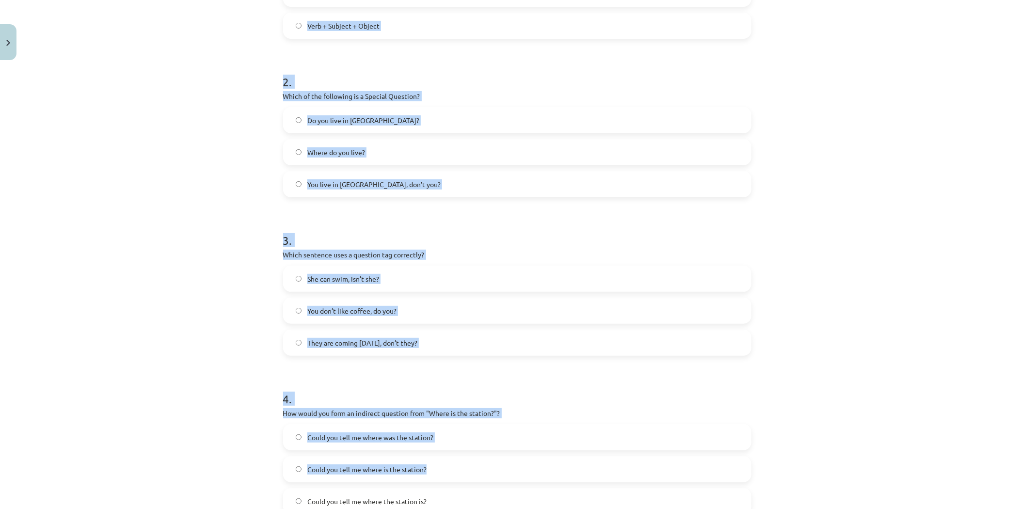
scroll to position [411, 0]
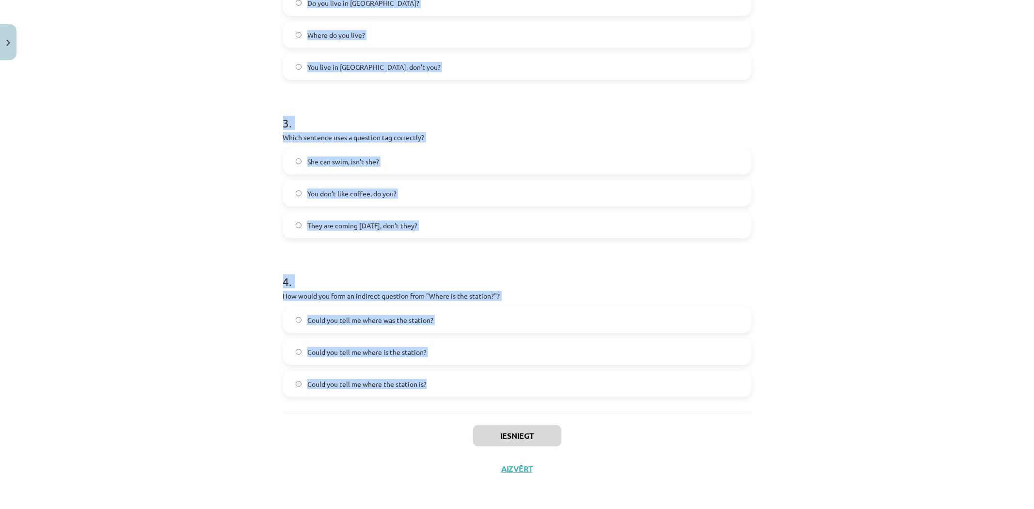
drag, startPoint x: 259, startPoint y: 189, endPoint x: 525, endPoint y: 382, distance: 328.0
click at [525, 382] on div "Mācību tēma: Angļu valoda i - 10.klase 1.ieskaites mācību materiāls #5 💬 Topic …" at bounding box center [517, 254] width 1034 height 509
copy form "1 . What is the correct word order for a question in the Present Simple tense? …"
click at [260, 355] on div "Mācību tēma: Angļu valoda i - 10.klase 1.ieskaites mācību materiāls #5 💬 Topic …" at bounding box center [517, 254] width 1034 height 509
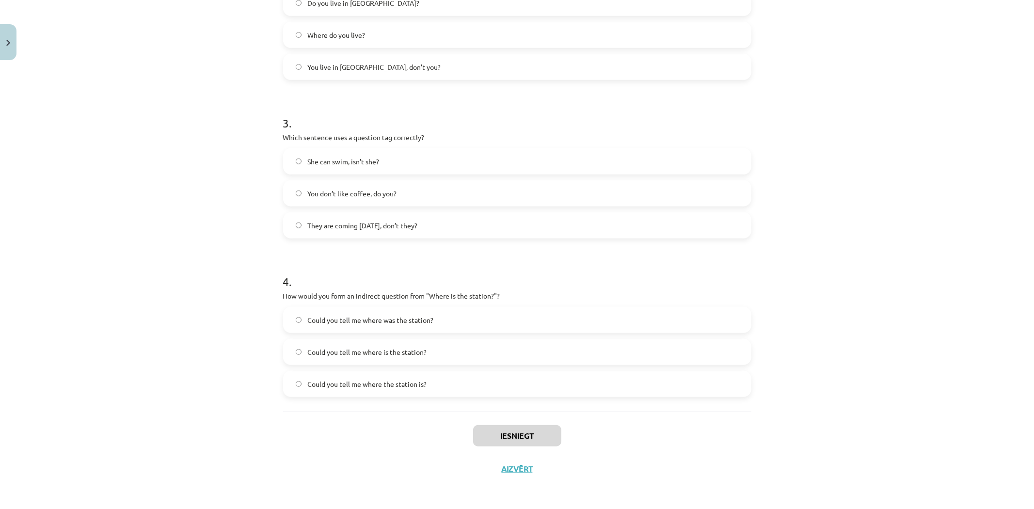
drag, startPoint x: 260, startPoint y: 355, endPoint x: 0, endPoint y: 434, distance: 272.0
click at [260, 355] on div "Mācību tēma: Angļu valoda i - 10.klase 1.ieskaites mācību materiāls #5 💬 Topic …" at bounding box center [517, 254] width 1034 height 509
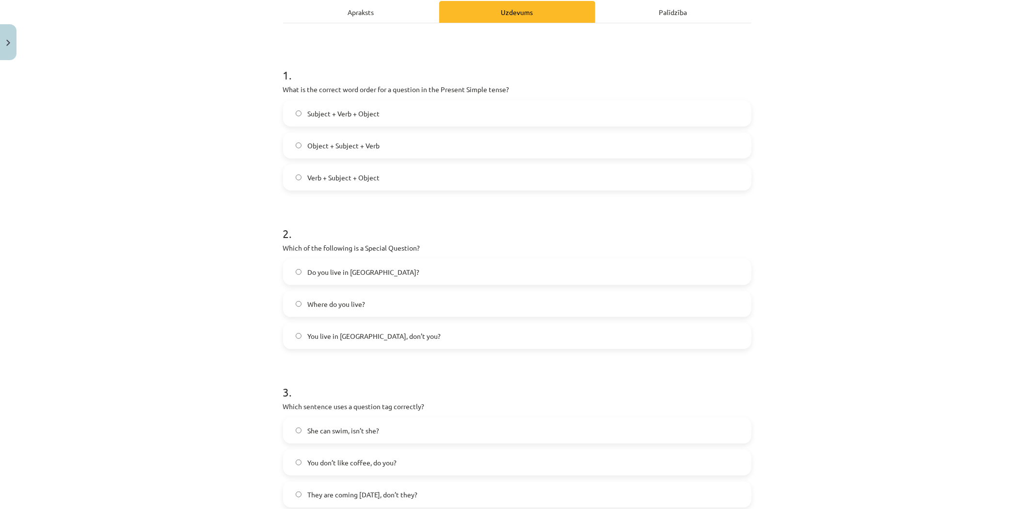
scroll to position [34, 0]
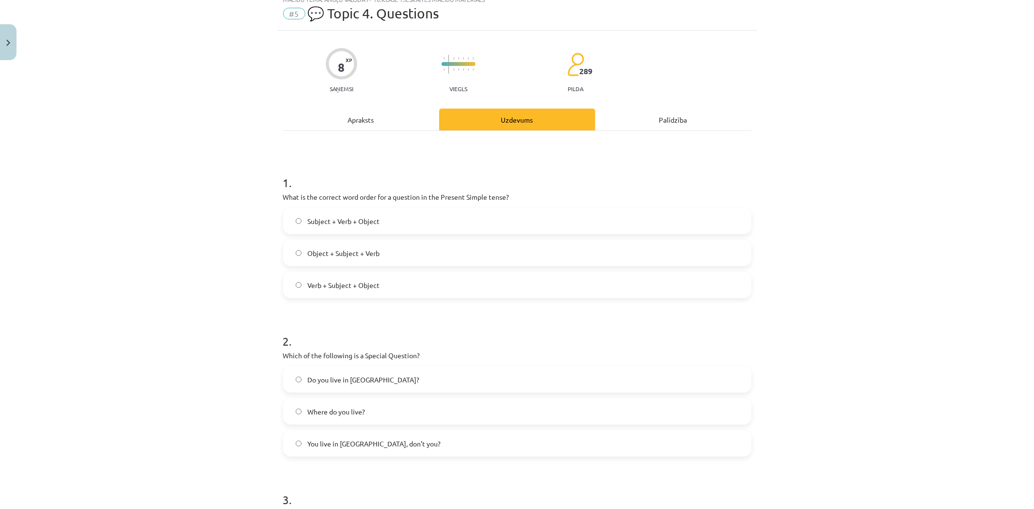
click at [337, 288] on span "Verb + Subject + Object" at bounding box center [343, 285] width 72 height 10
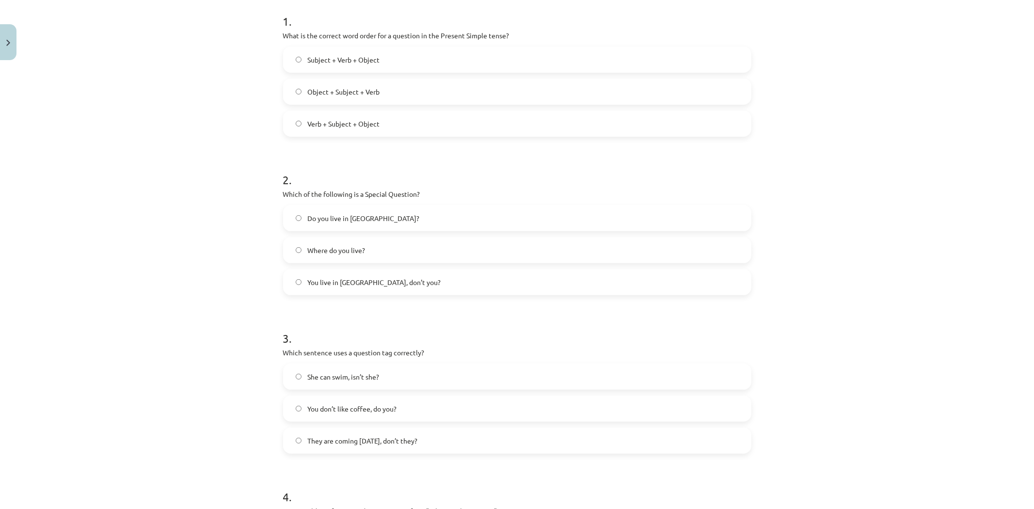
scroll to position [142, 0]
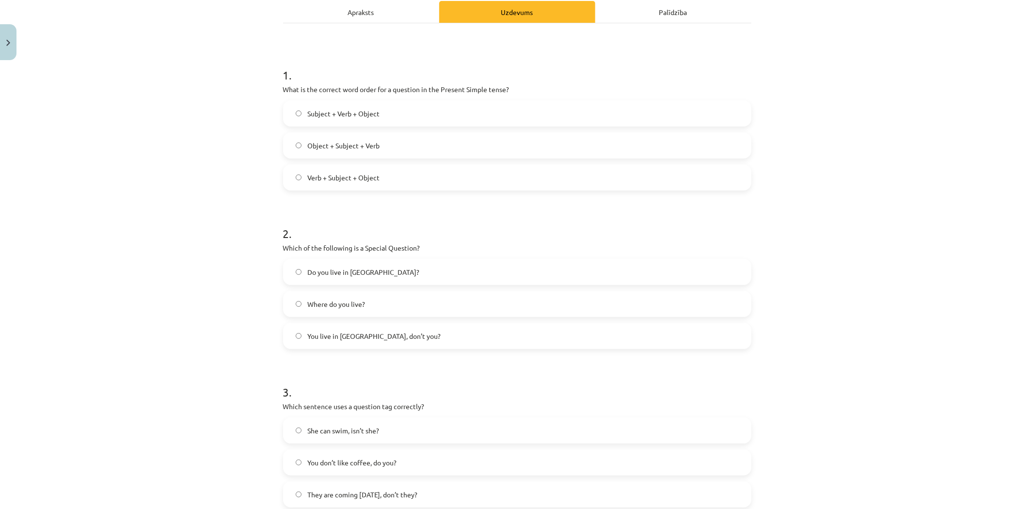
click at [337, 307] on span "Where do you live?" at bounding box center [336, 304] width 58 height 10
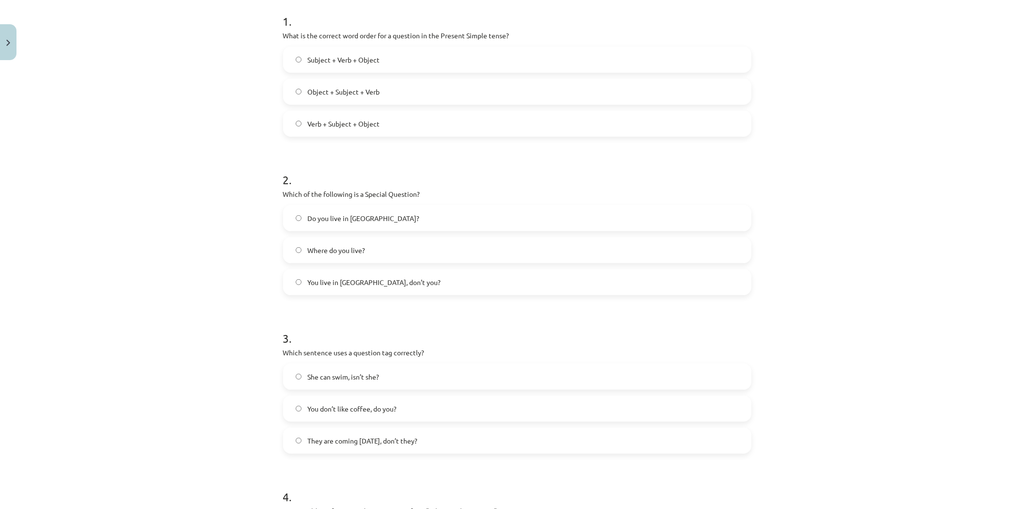
scroll to position [249, 0]
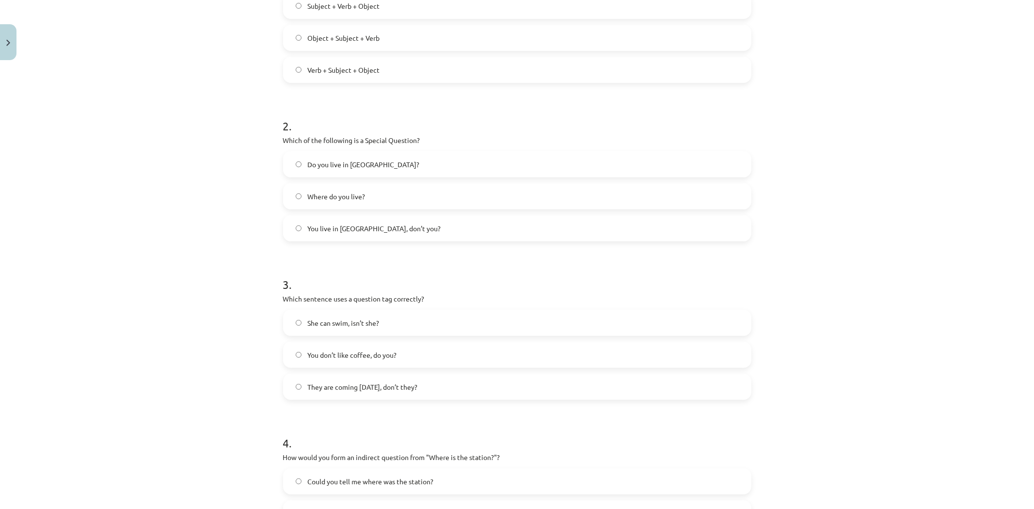
click at [342, 386] on span "They are coming tomorrow, don’t they?" at bounding box center [362, 387] width 110 height 10
click at [340, 350] on span "You don’t like coffee, do you?" at bounding box center [351, 355] width 89 height 10
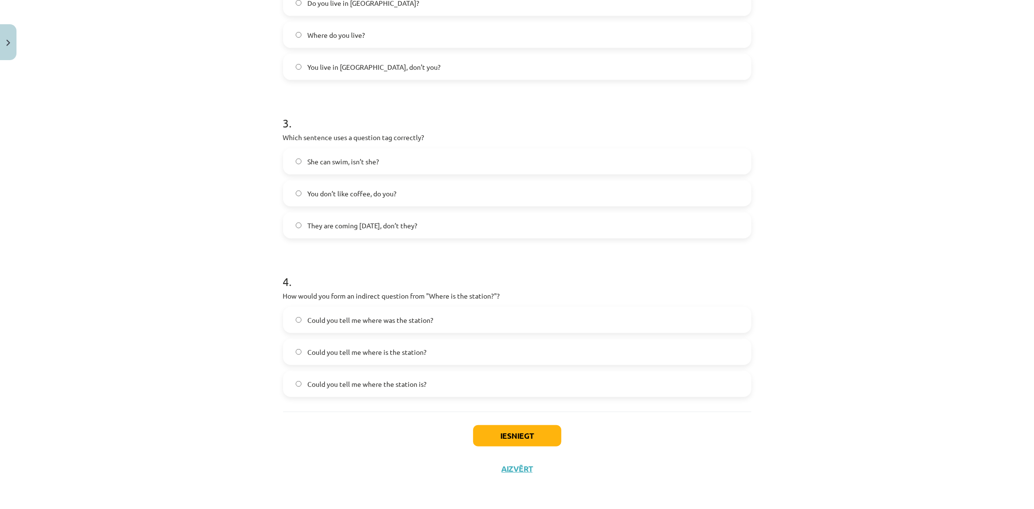
click at [346, 361] on label "Could you tell me where is the station?" at bounding box center [517, 352] width 466 height 24
click at [354, 379] on span "Could you tell me where the station is?" at bounding box center [366, 384] width 119 height 10
click at [342, 324] on span "Could you tell me where was the station?" at bounding box center [370, 320] width 126 height 10
click at [337, 391] on label "Could you tell me where the station is?" at bounding box center [517, 384] width 466 height 24
click at [498, 439] on button "Iesniegt" at bounding box center [517, 435] width 88 height 21
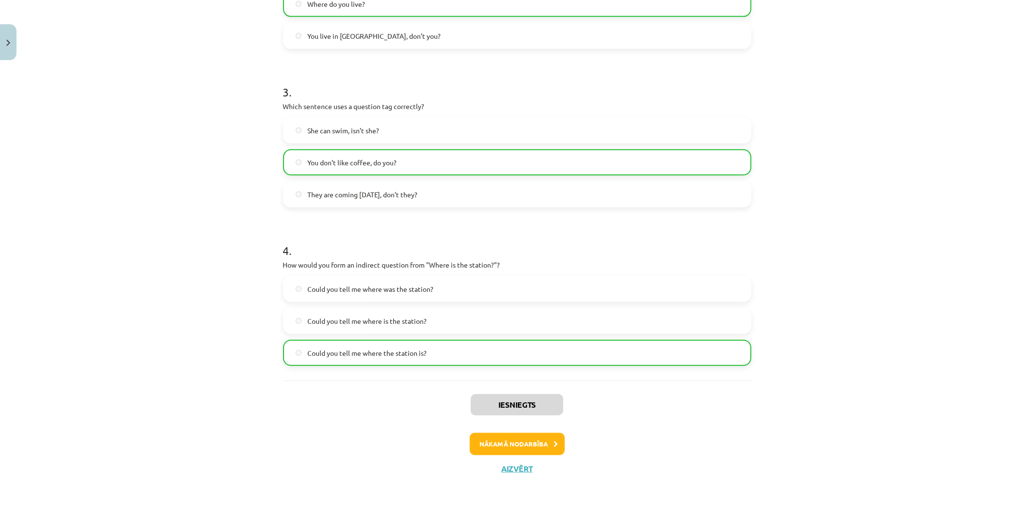
click at [500, 458] on div "Iesniegts Nākamā nodarbība Aizvērt" at bounding box center [517, 430] width 468 height 99
click at [503, 447] on button "Nākamā nodarbība" at bounding box center [517, 444] width 95 height 22
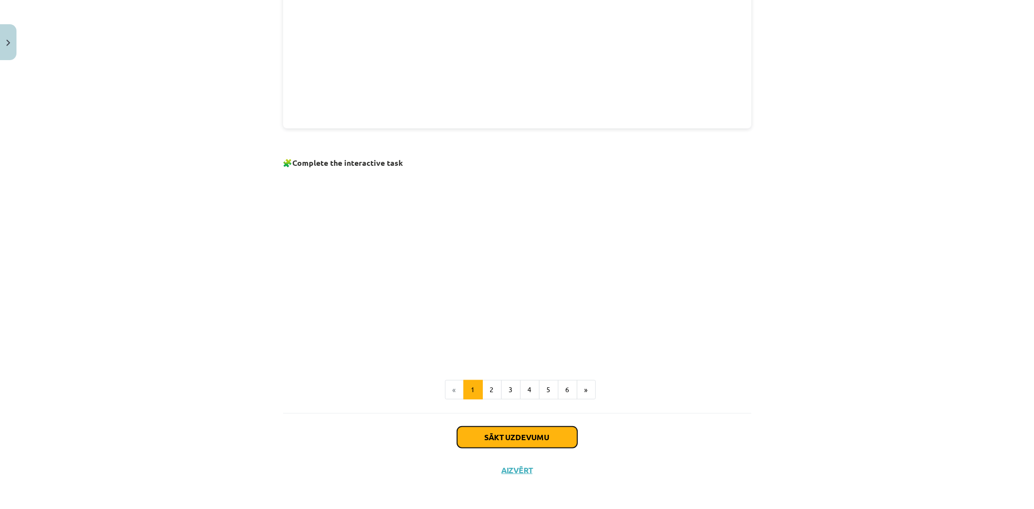
click at [508, 427] on button "Sākt uzdevumu" at bounding box center [517, 437] width 120 height 21
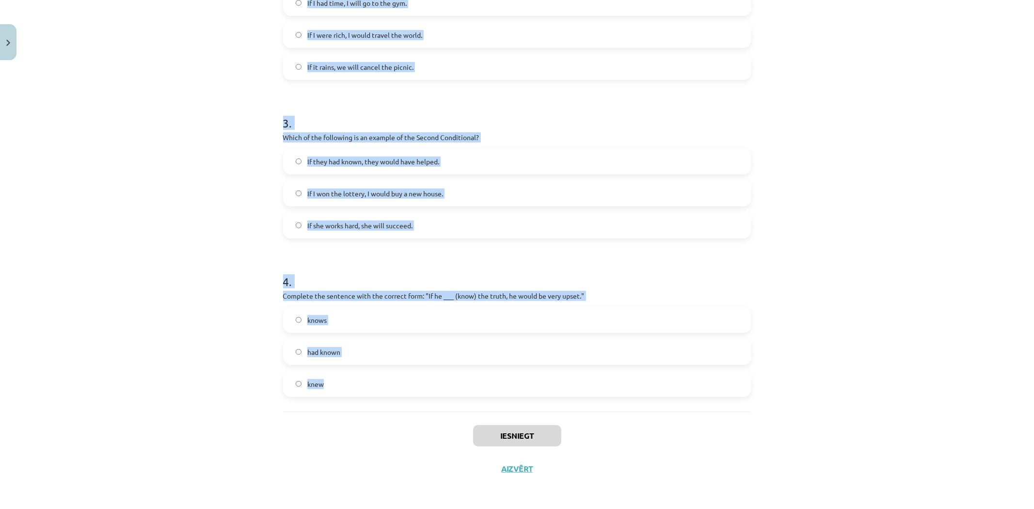
drag, startPoint x: 269, startPoint y: 202, endPoint x: 404, endPoint y: 386, distance: 228.5
click at [404, 386] on div "Mācību tēma: Angļu valoda i - 10.klase 1.ieskaites mācību materiāls #6 📝 Topic …" at bounding box center [517, 254] width 1034 height 509
drag, startPoint x: 162, startPoint y: 305, endPoint x: 167, endPoint y: 302, distance: 6.6
click at [162, 305] on div "Mācību tēma: Angļu valoda i - 10.klase 1.ieskaites mācību materiāls #6 📝 Topic …" at bounding box center [517, 254] width 1034 height 509
drag, startPoint x: 268, startPoint y: 64, endPoint x: 380, endPoint y: 379, distance: 335.1
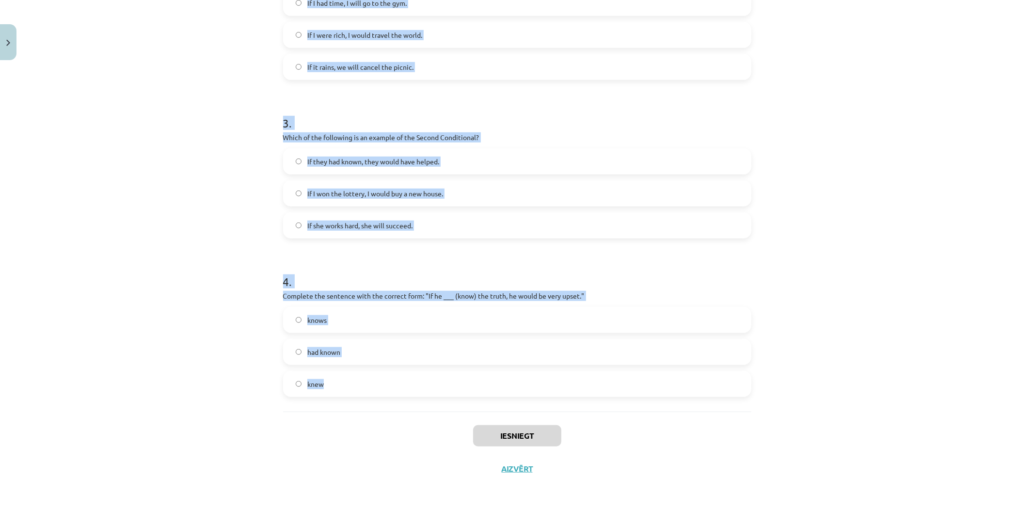
click at [380, 379] on div "Mācību tēma: Angļu valoda i - 10.klase 1.ieskaites mācību materiāls #6 📝 Topic …" at bounding box center [517, 254] width 1034 height 509
copy form "1 . Which conditional is used to express a general truth? Second Conditional Fi…"
click at [120, 369] on div "Mācību tēma: Angļu valoda i - 10.klase 1.ieskaites mācību materiāls #6 📝 Topic …" at bounding box center [517, 254] width 1034 height 509
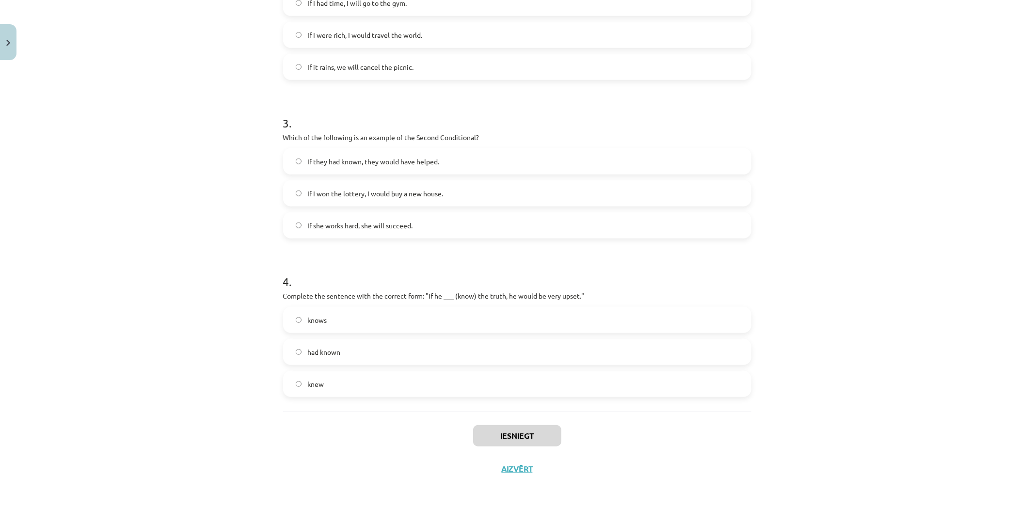
click at [120, 369] on div "Mācību tēma: Angļu valoda i - 10.klase 1.ieskaites mācību materiāls #6 📝 Topic …" at bounding box center [517, 254] width 1034 height 509
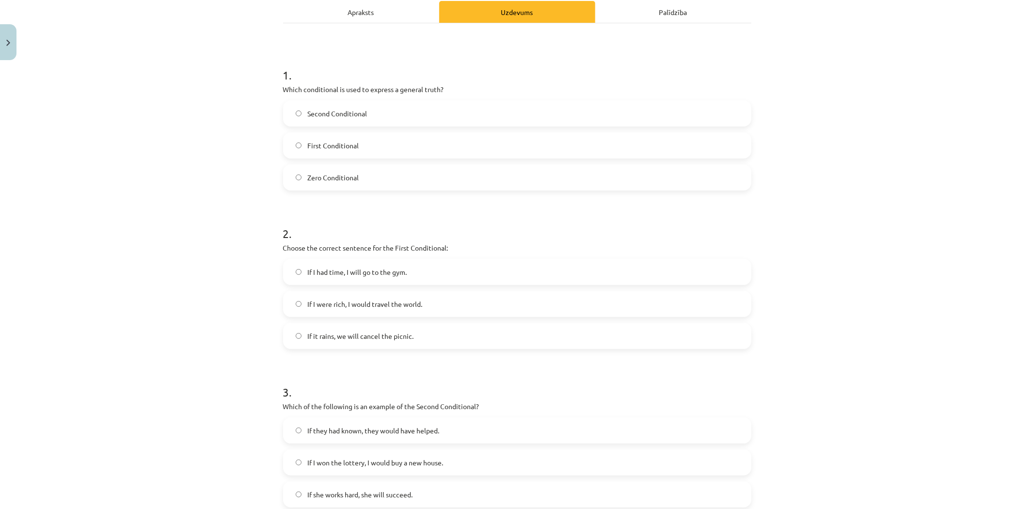
click at [337, 148] on span "First Conditional" at bounding box center [332, 146] width 51 height 10
click at [352, 187] on label "Zero Conditional" at bounding box center [517, 177] width 466 height 24
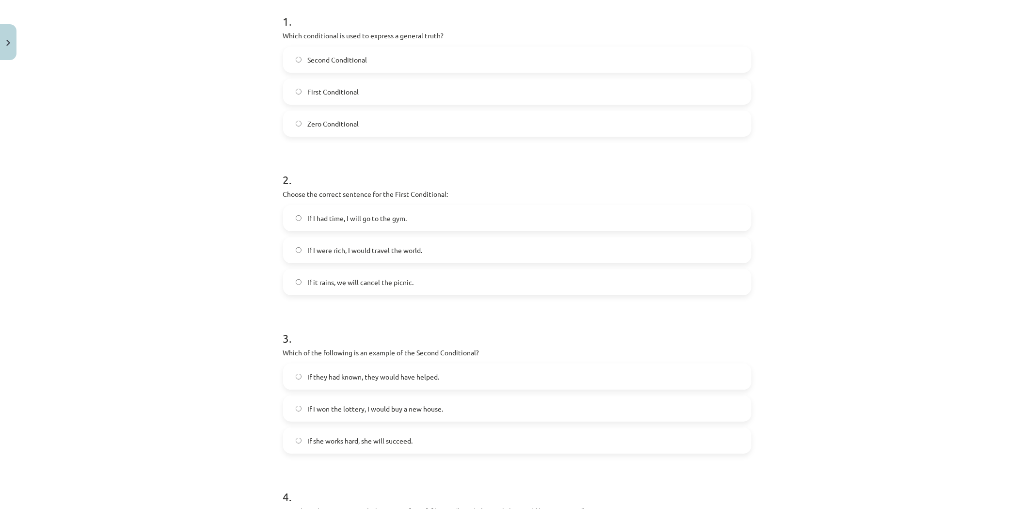
click at [338, 282] on span "If it rains, we will cancel the picnic." at bounding box center [360, 282] width 106 height 10
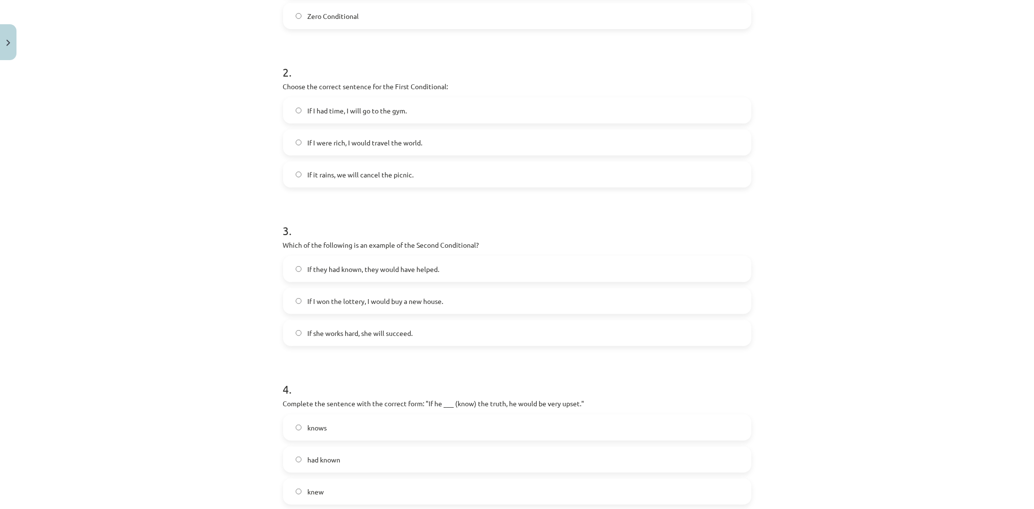
click at [339, 301] on span "If I won the lottery, I would buy a new house." at bounding box center [375, 301] width 136 height 10
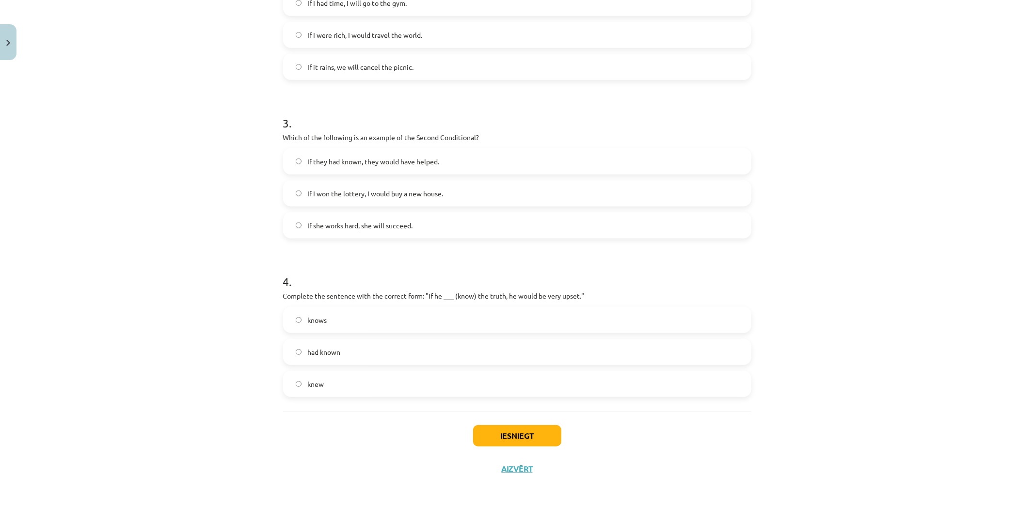
click at [341, 386] on label "knew" at bounding box center [517, 384] width 466 height 24
click at [513, 437] on button "Iesniegt" at bounding box center [517, 435] width 88 height 21
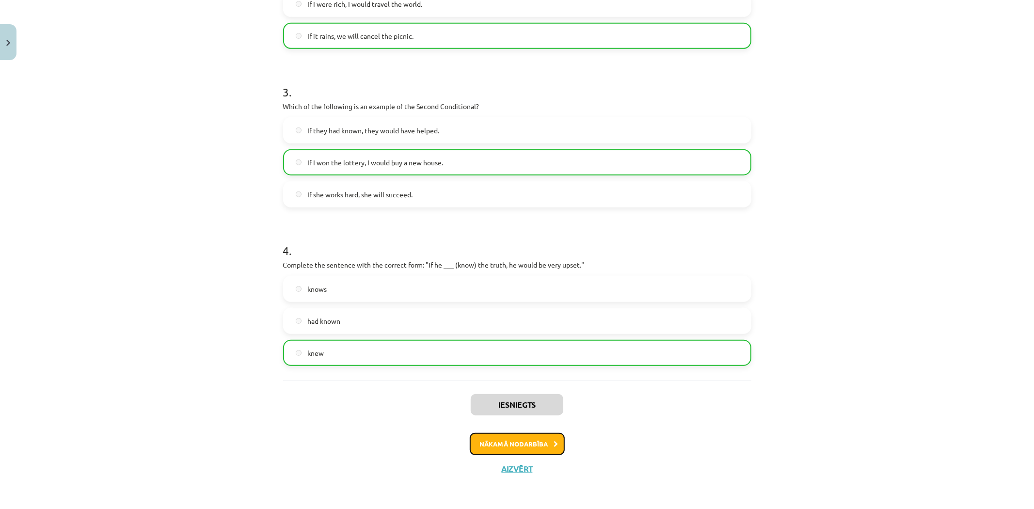
click at [506, 443] on button "Nākamā nodarbība" at bounding box center [517, 444] width 95 height 22
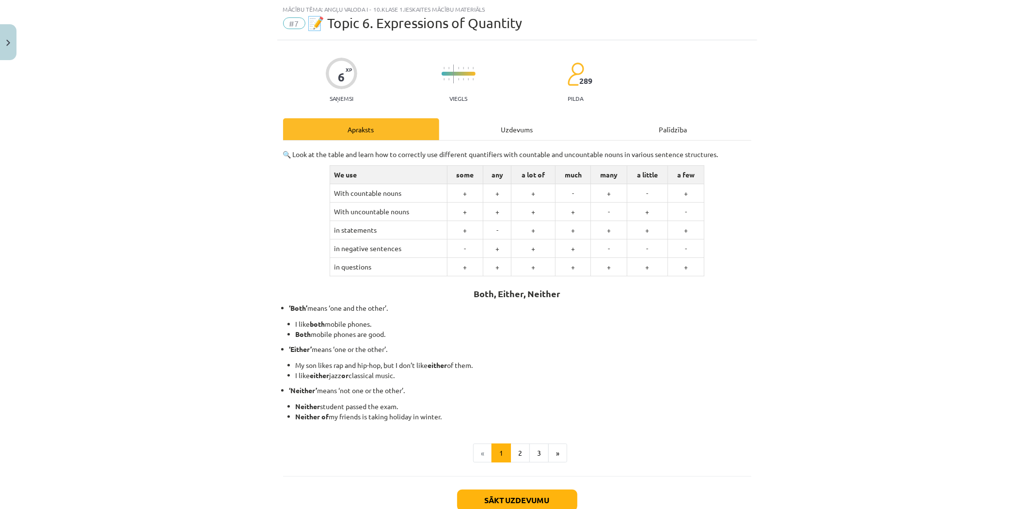
scroll to position [89, 0]
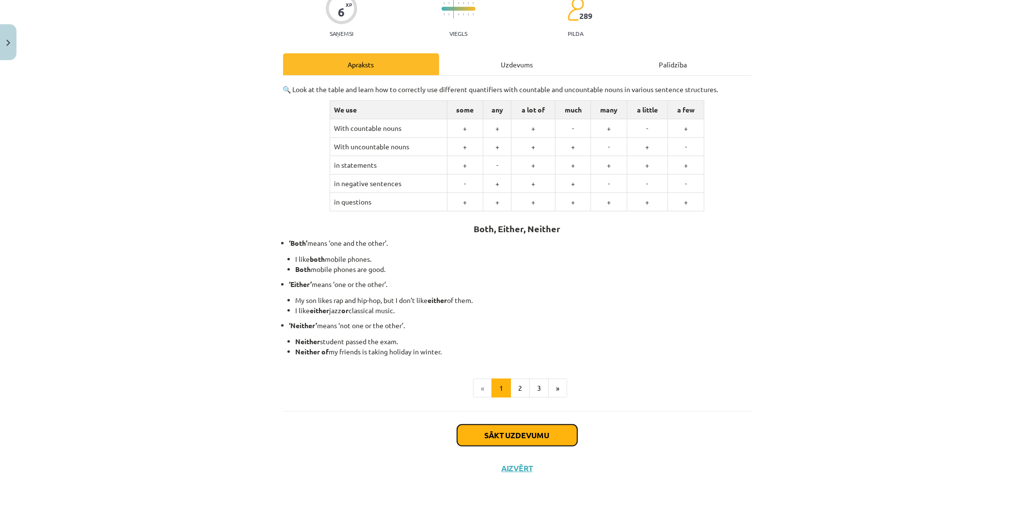
click at [476, 441] on button "Sākt uzdevumu" at bounding box center [517, 435] width 120 height 21
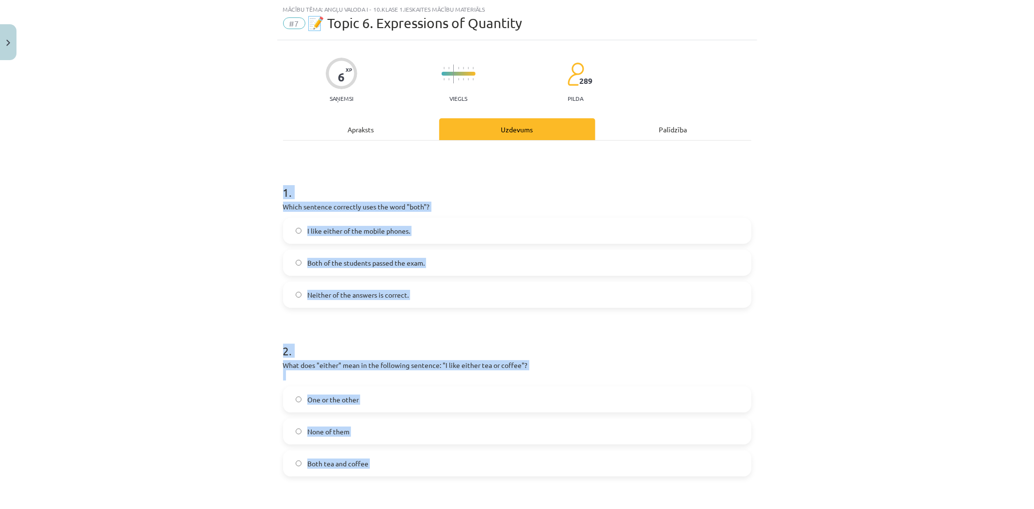
scroll to position [263, 0]
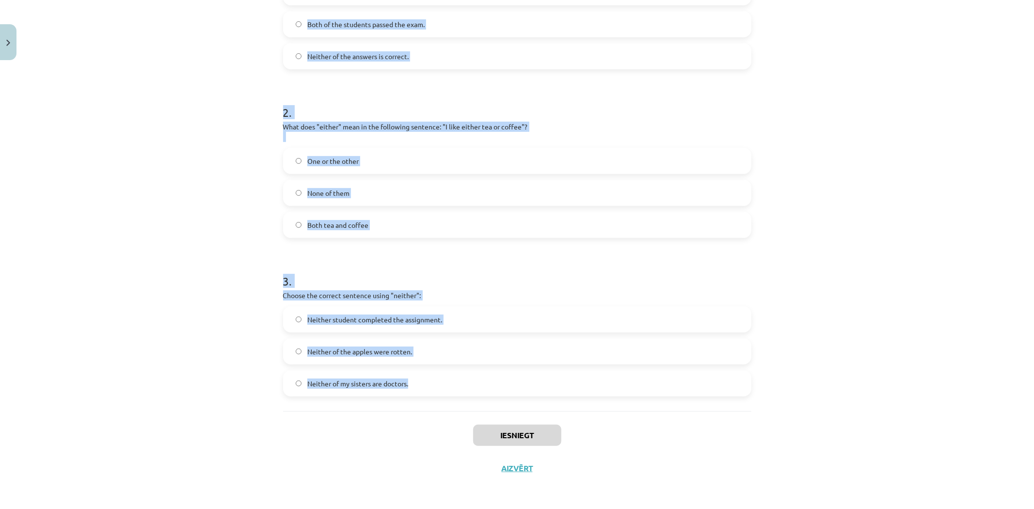
drag, startPoint x: 274, startPoint y: 190, endPoint x: 459, endPoint y: 386, distance: 270.0
click at [459, 386] on div "6 XP Saņemsi Viegls 289 pilda Apraksts Uzdevums Palīdzība 1 . Which sentence co…" at bounding box center [517, 143] width 480 height 683
copy form "1 . Which sentence correctly uses the word "both"? I like either of the mobile …"
click at [184, 386] on div "Mācību tēma: Angļu valoda i - 10.klase 1.ieskaites mācību materiāls #7 📝 Topic …" at bounding box center [517, 254] width 1034 height 509
click at [183, 386] on div "Mācību tēma: Angļu valoda i - 10.klase 1.ieskaites mācību materiāls #7 📝 Topic …" at bounding box center [517, 254] width 1034 height 509
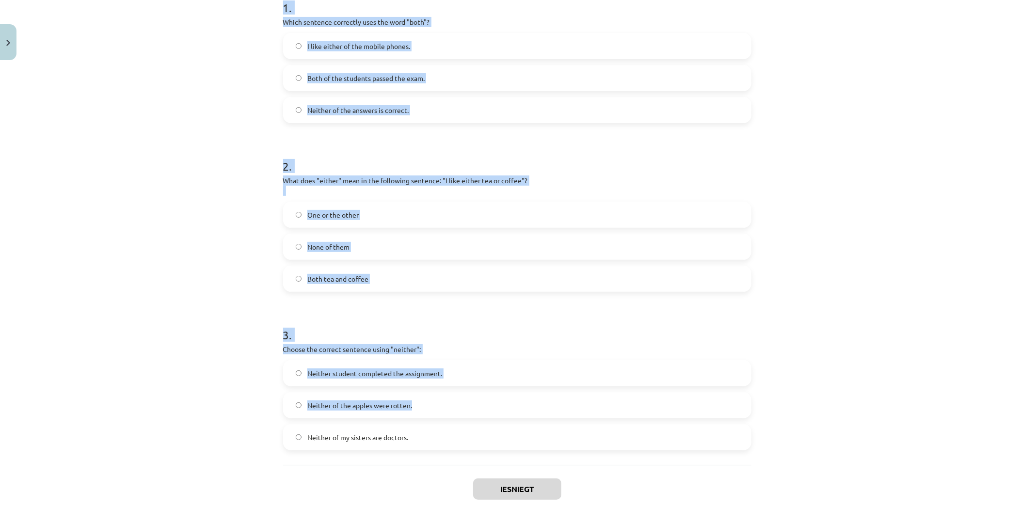
scroll to position [0, 0]
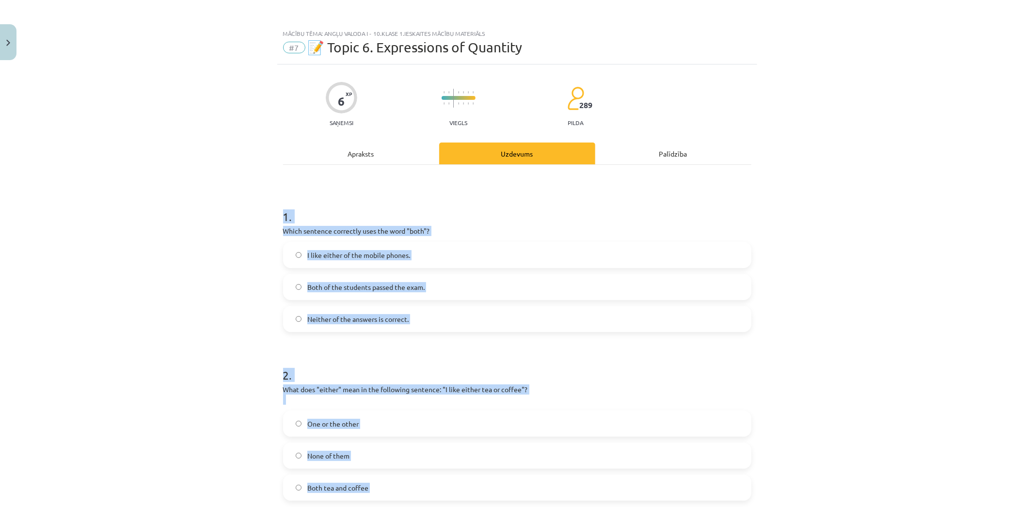
click at [174, 359] on div "Mācību tēma: Angļu valoda i - 10.klase 1.ieskaites mācību materiāls #7 📝 Topic …" at bounding box center [517, 254] width 1034 height 509
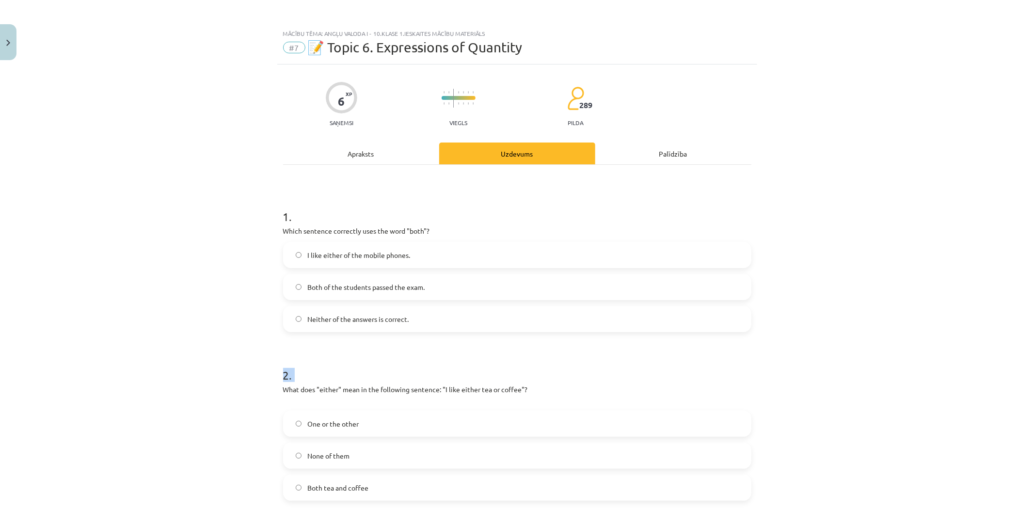
drag, startPoint x: 174, startPoint y: 359, endPoint x: 229, endPoint y: 343, distance: 57.6
click at [176, 359] on div "Mācību tēma: Angļu valoda i - 10.klase 1.ieskaites mācību materiāls #7 📝 Topic …" at bounding box center [517, 254] width 1034 height 509
click at [344, 257] on span "I like either of the mobile phones." at bounding box center [358, 255] width 103 height 10
click at [361, 331] on label "Neither of the answers is correct." at bounding box center [517, 319] width 466 height 24
click at [355, 284] on span "Both of the students passed the exam." at bounding box center [365, 287] width 117 height 10
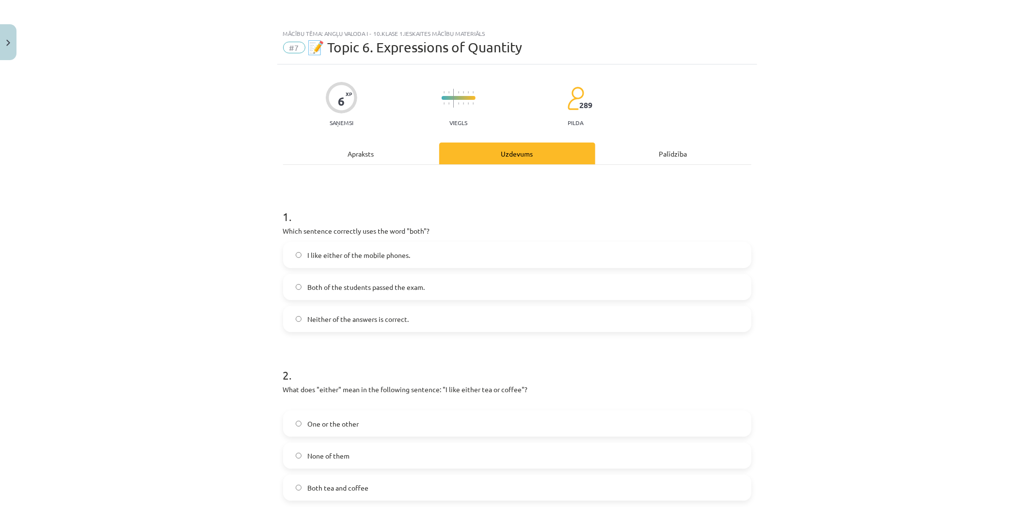
scroll to position [108, 0]
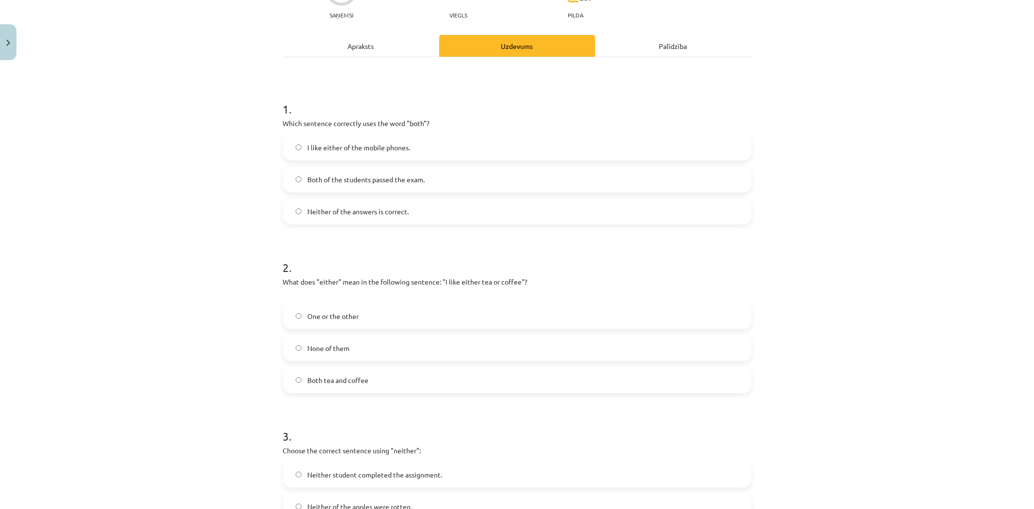
click at [346, 349] on span "None of them" at bounding box center [328, 348] width 42 height 10
click at [361, 373] on label "Both tea and coffee" at bounding box center [517, 380] width 466 height 24
click at [366, 323] on label "One or the other" at bounding box center [517, 316] width 466 height 24
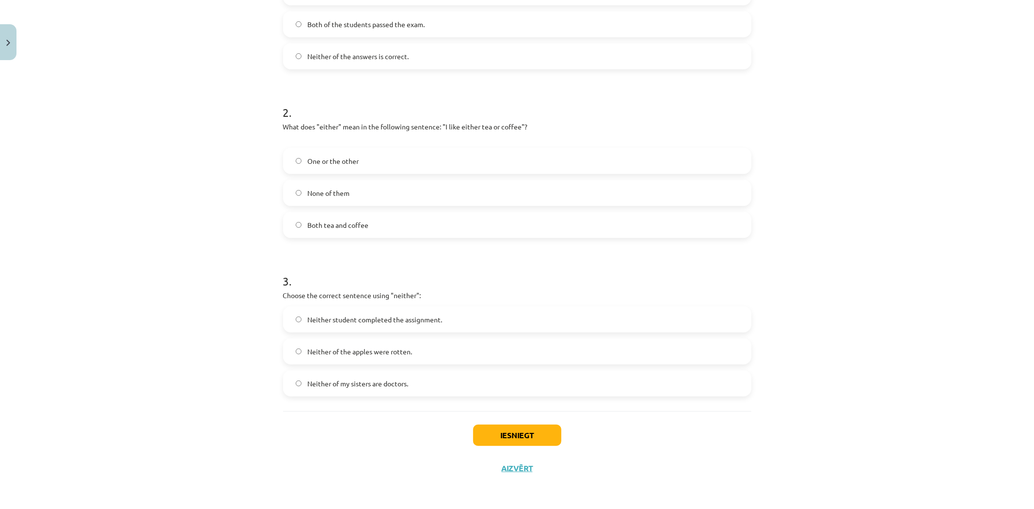
click at [353, 324] on span "Neither student completed the assignment." at bounding box center [374, 320] width 135 height 10
click at [511, 434] on button "Iesniegt" at bounding box center [517, 435] width 88 height 21
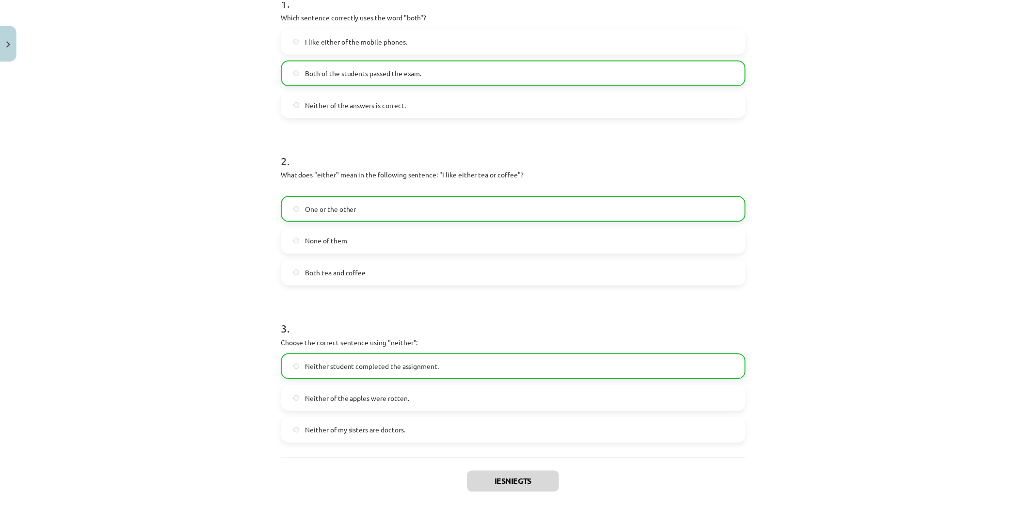
scroll to position [293, 0]
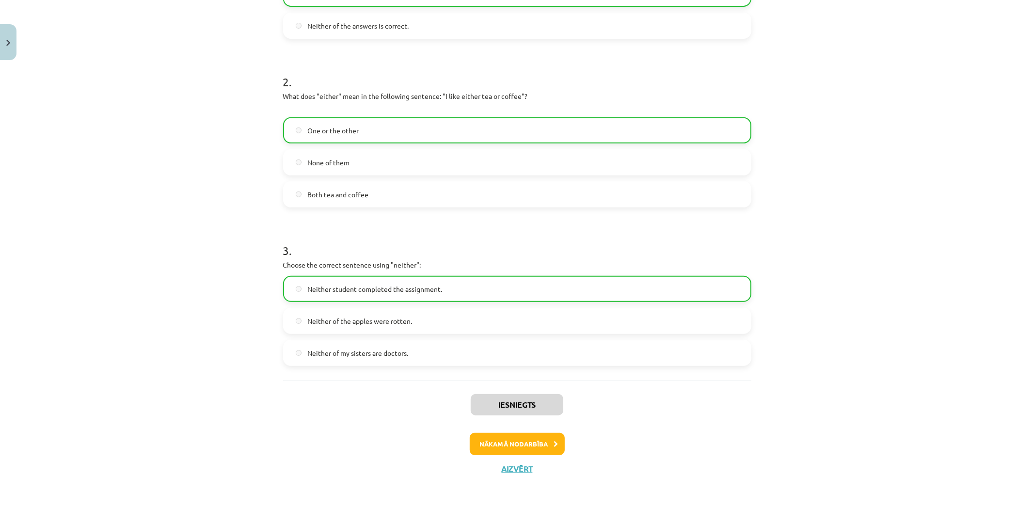
drag, startPoint x: 536, startPoint y: 459, endPoint x: 519, endPoint y: 469, distance: 20.0
click at [532, 464] on div "Iesniegts Nākamā nodarbība Aizvērt" at bounding box center [517, 430] width 468 height 99
click at [518, 470] on button "Aizvērt" at bounding box center [517, 469] width 37 height 10
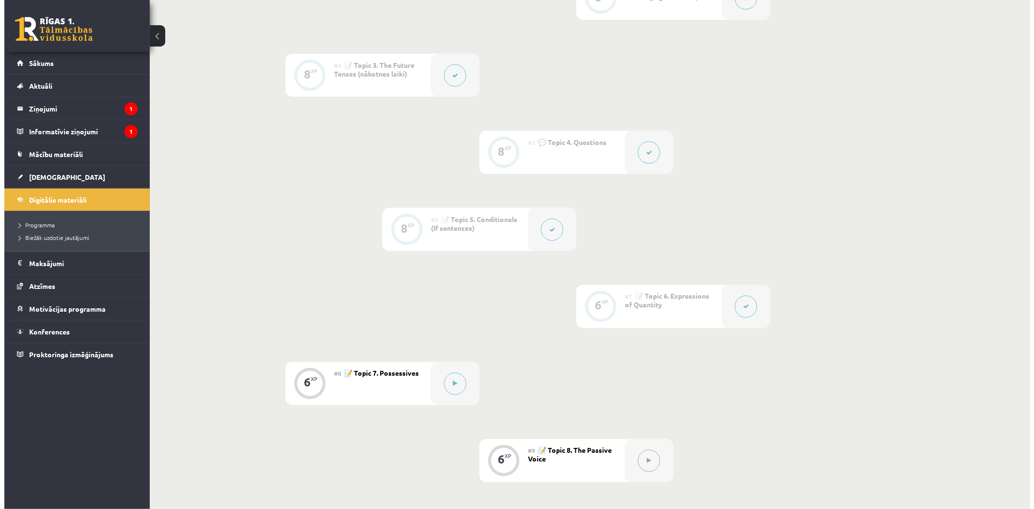
scroll to position [646, 0]
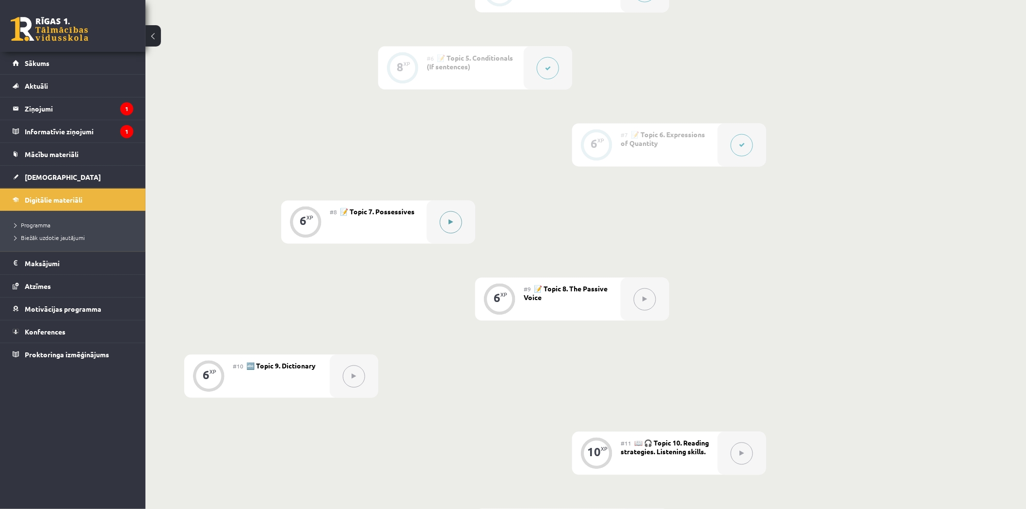
click at [442, 223] on button at bounding box center [451, 222] width 22 height 22
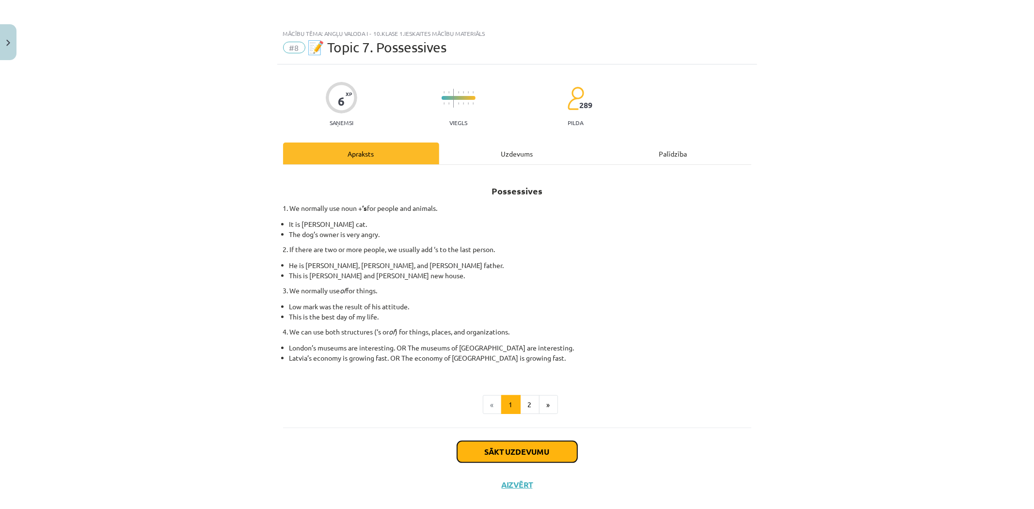
click at [505, 453] on button "Sākt uzdevumu" at bounding box center [517, 451] width 120 height 21
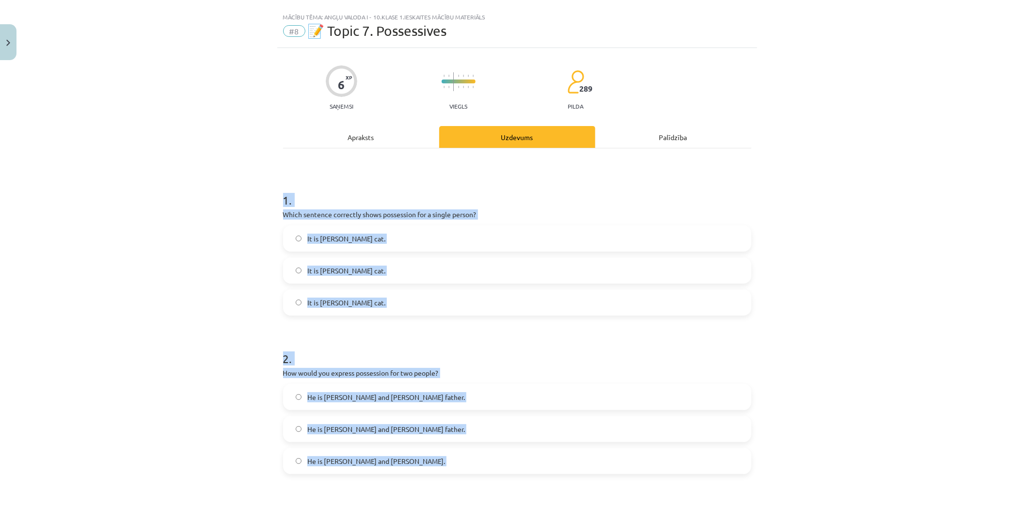
scroll to position [253, 0]
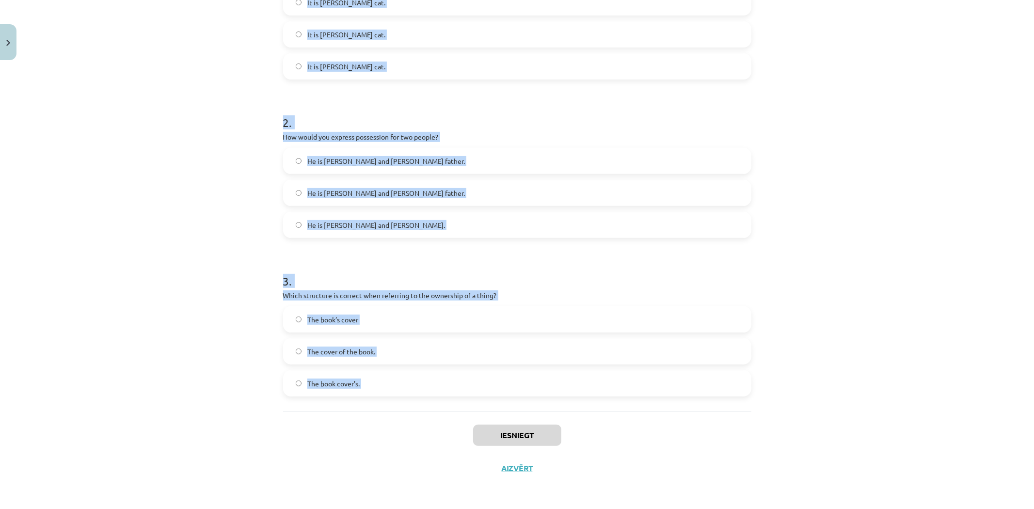
drag, startPoint x: 272, startPoint y: 190, endPoint x: 437, endPoint y: 413, distance: 277.8
click at [438, 413] on div "Mācību tēma: Angļu valoda i - 10.klase 1.ieskaites mācību materiāls #8 📝 Topic …" at bounding box center [517, 254] width 1034 height 509
copy form "1 . Which sentence correctly shows possession for a single person? It is Janes’…"
click at [228, 380] on div "Mācību tēma: Angļu valoda i - 10.klase 1.ieskaites mācību materiāls #8 📝 Topic …" at bounding box center [517, 254] width 1034 height 509
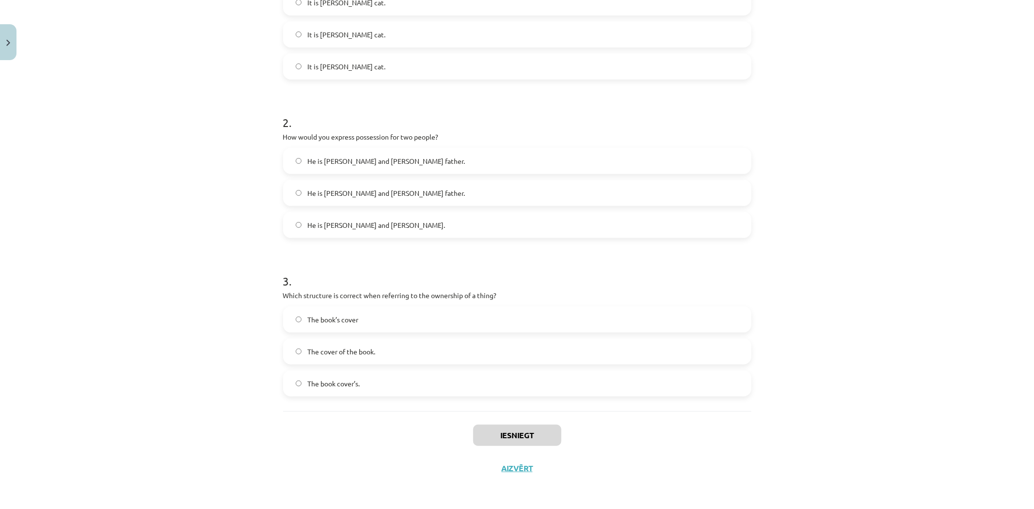
click at [228, 380] on div "Mācību tēma: Angļu valoda i - 10.klase 1.ieskaites mācību materiāls #8 📝 Topic …" at bounding box center [517, 254] width 1034 height 509
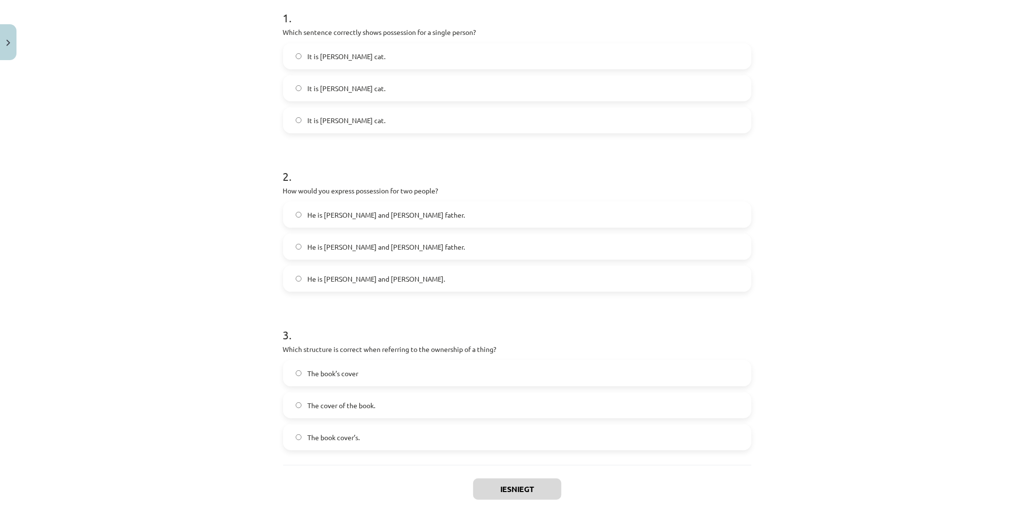
scroll to position [37, 0]
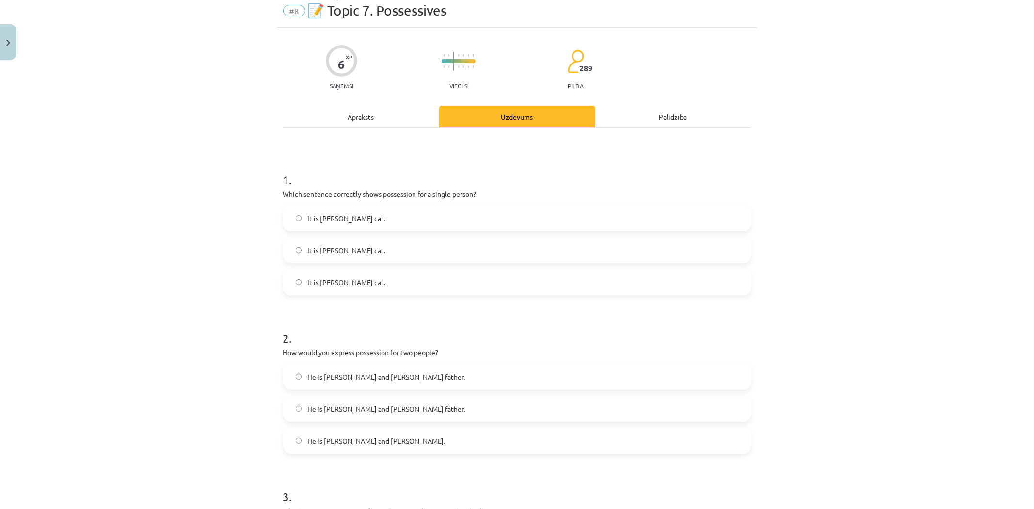
click at [347, 217] on span "It is Janes’s cat." at bounding box center [346, 218] width 78 height 10
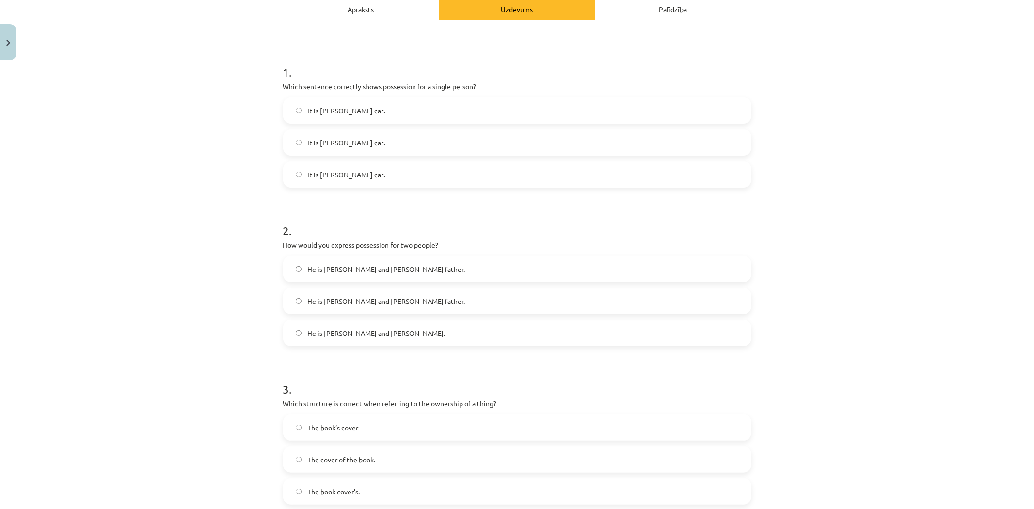
click at [346, 273] on span "He is Alice’s and James’s father." at bounding box center [386, 269] width 158 height 10
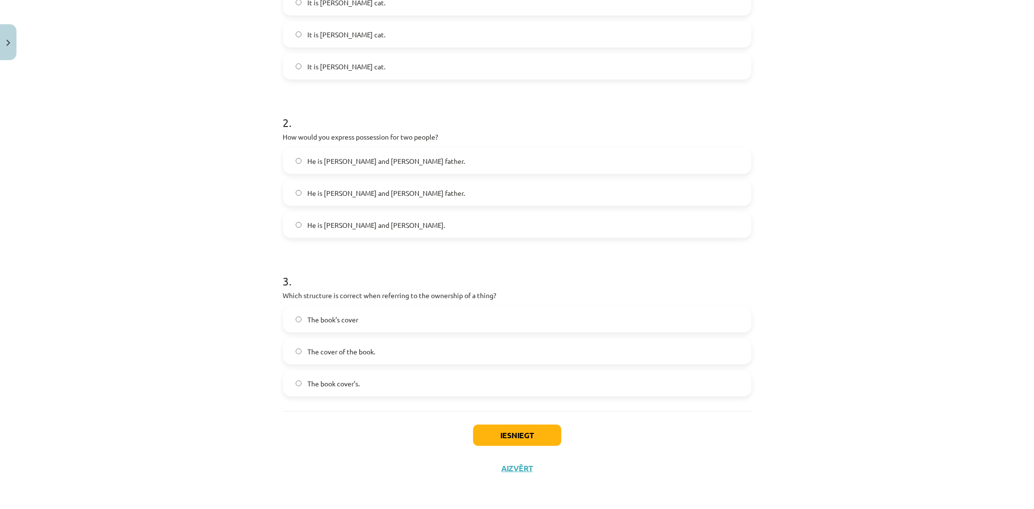
click at [338, 364] on label "The cover of the book." at bounding box center [517, 351] width 466 height 24
click at [491, 419] on div "Iesniegt Aizvērt" at bounding box center [517, 445] width 468 height 68
click at [493, 438] on button "Iesniegt" at bounding box center [517, 435] width 88 height 21
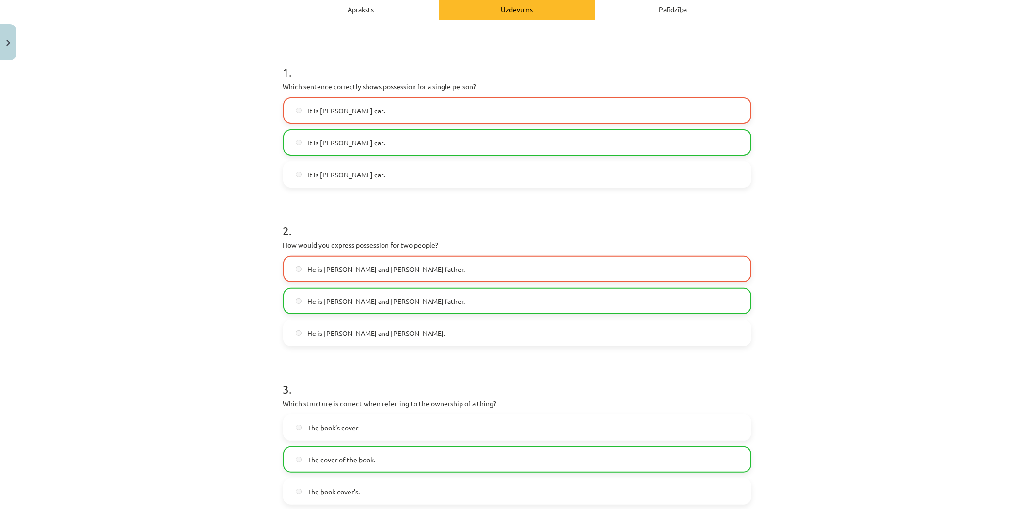
scroll to position [199, 0]
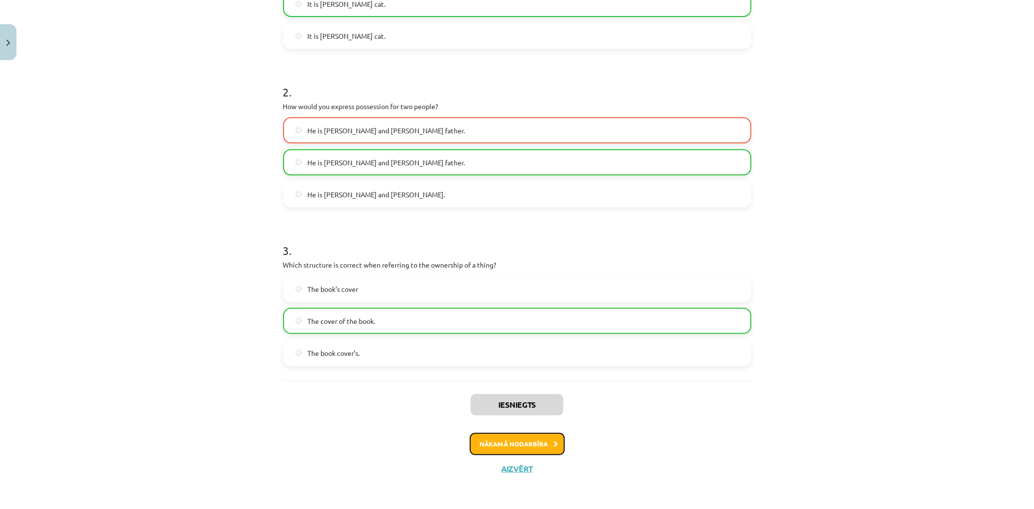
click at [492, 445] on button "Nākamā nodarbība" at bounding box center [517, 444] width 95 height 22
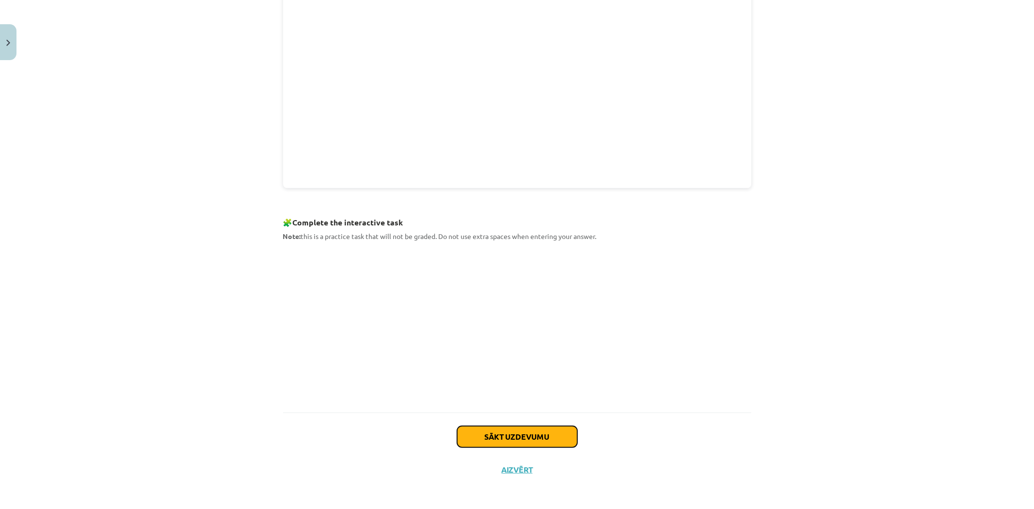
click at [476, 434] on button "Sākt uzdevumu" at bounding box center [517, 436] width 120 height 21
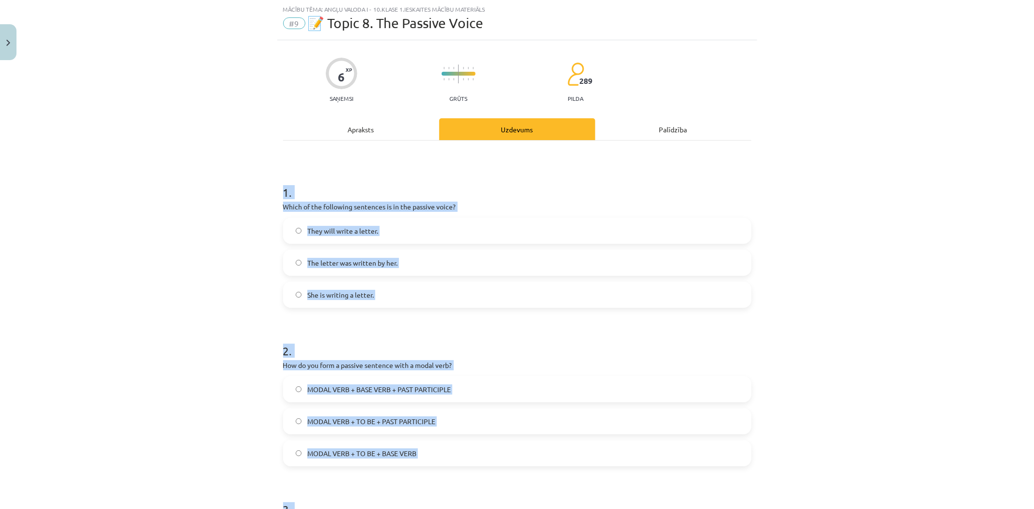
scroll to position [253, 0]
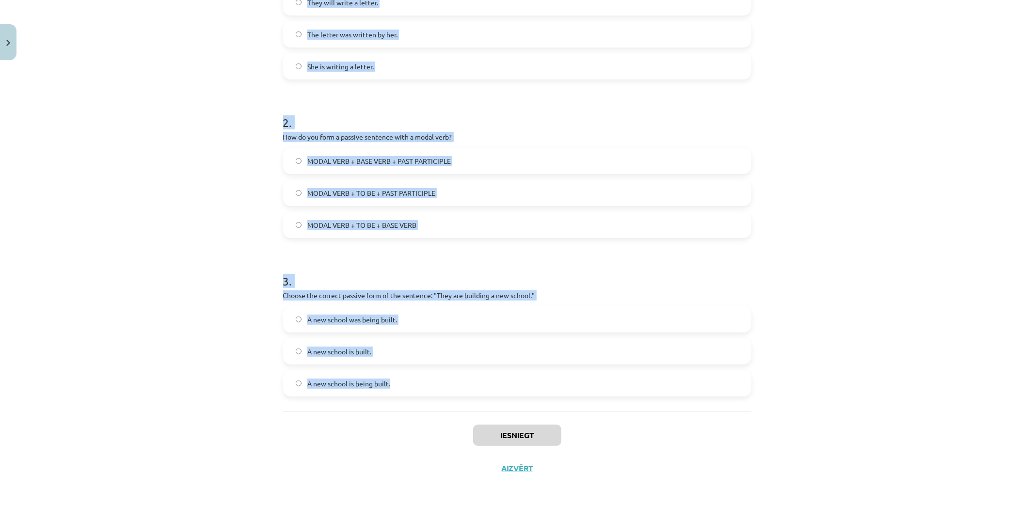
drag, startPoint x: 273, startPoint y: 205, endPoint x: 424, endPoint y: 395, distance: 242.6
click at [424, 395] on div "6 XP Saņemsi Grūts 289 pilda Apraksts Uzdevums Palīdzība 1 . Which of the follo…" at bounding box center [517, 148] width 480 height 673
copy form "1 . Which of the following sentences is in the passive voice? They will write a…"
click at [106, 371] on div "Mācību tēma: Angļu valoda i - 10.klase 1.ieskaites mācību materiāls #9 📝 Topic …" at bounding box center [517, 254] width 1034 height 509
click at [108, 371] on div "Mācību tēma: Angļu valoda i - 10.klase 1.ieskaites mācību materiāls #9 📝 Topic …" at bounding box center [517, 254] width 1034 height 509
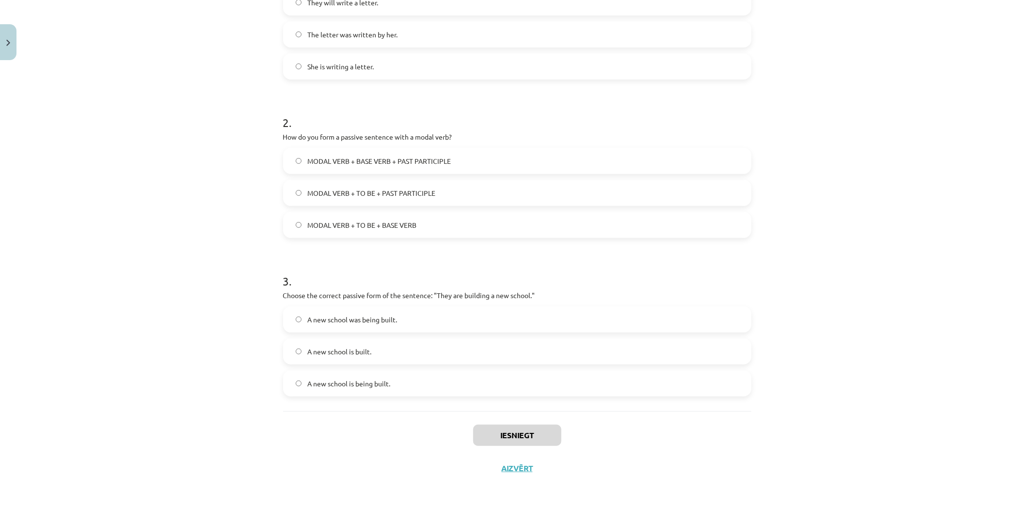
click at [108, 371] on div "Mācību tēma: Angļu valoda i - 10.klase 1.ieskaites mācību materiāls #9 📝 Topic …" at bounding box center [517, 254] width 1034 height 509
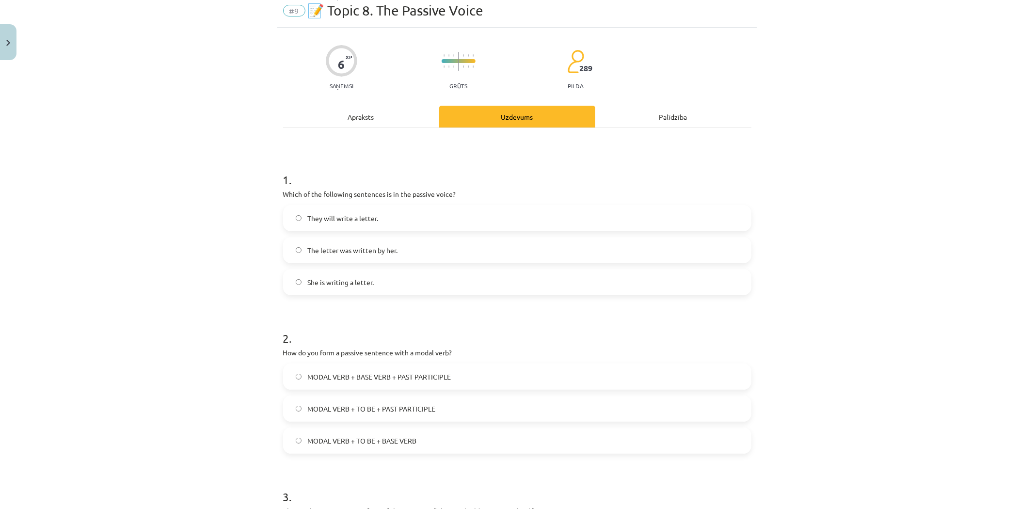
scroll to position [0, 0]
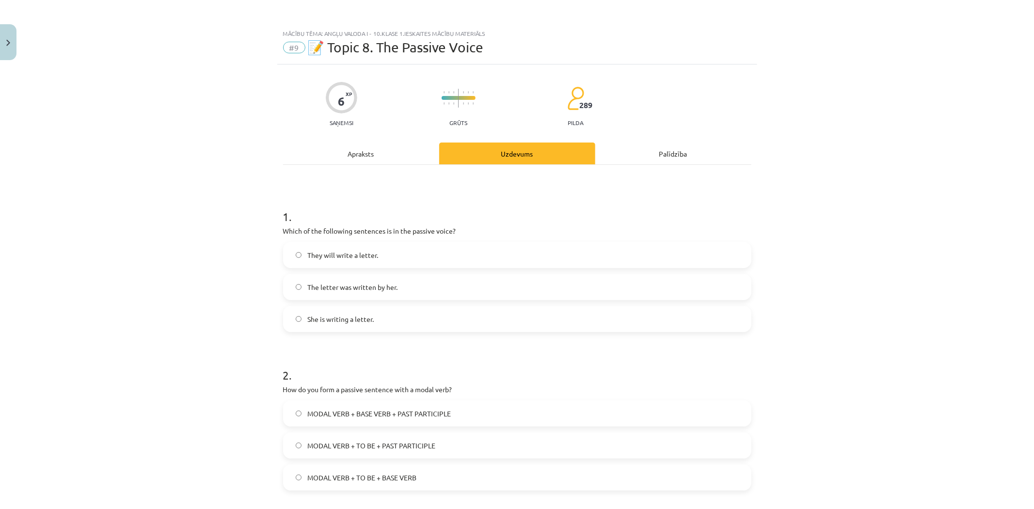
click at [340, 285] on span "The letter was written by her." at bounding box center [352, 287] width 90 height 10
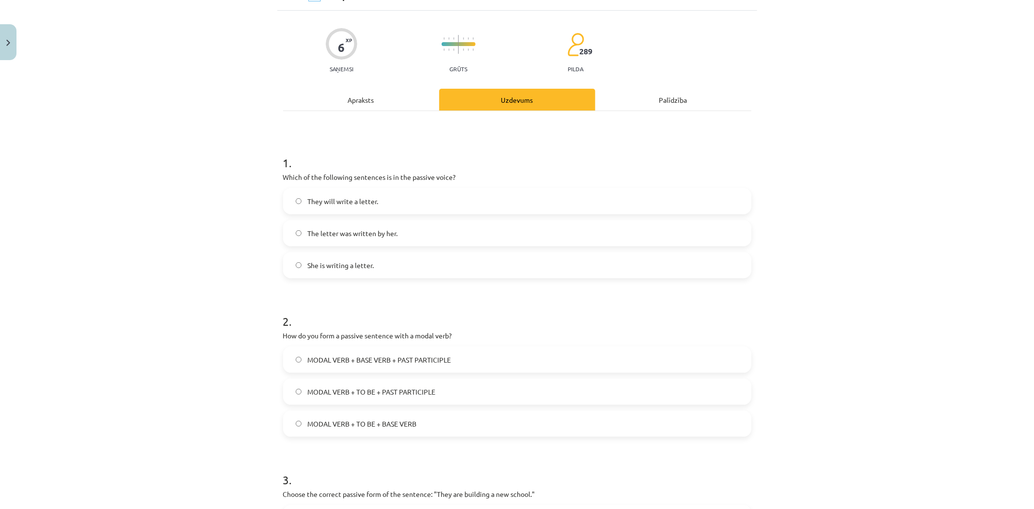
scroll to position [108, 0]
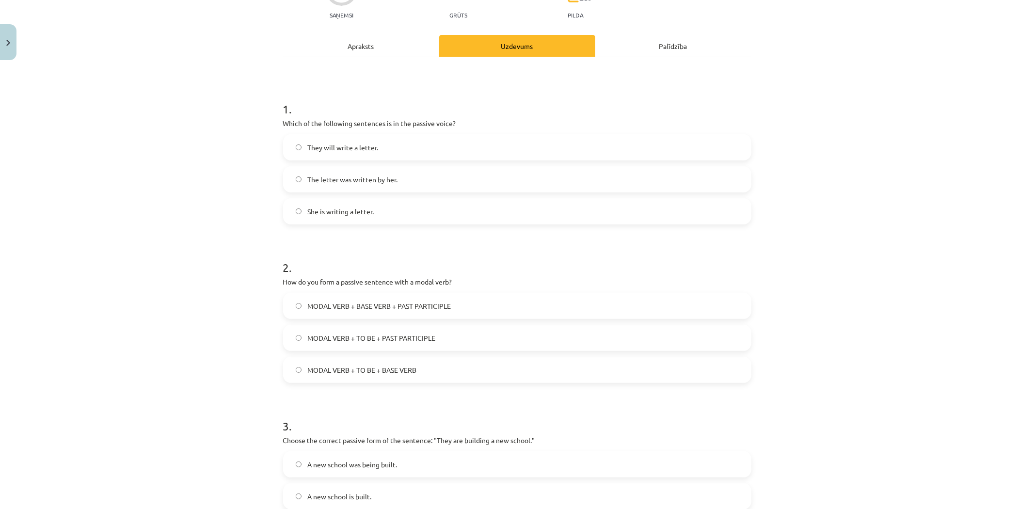
click at [331, 336] on span "MODAL VERB + TO BE + PAST PARTICIPLE" at bounding box center [371, 338] width 128 height 10
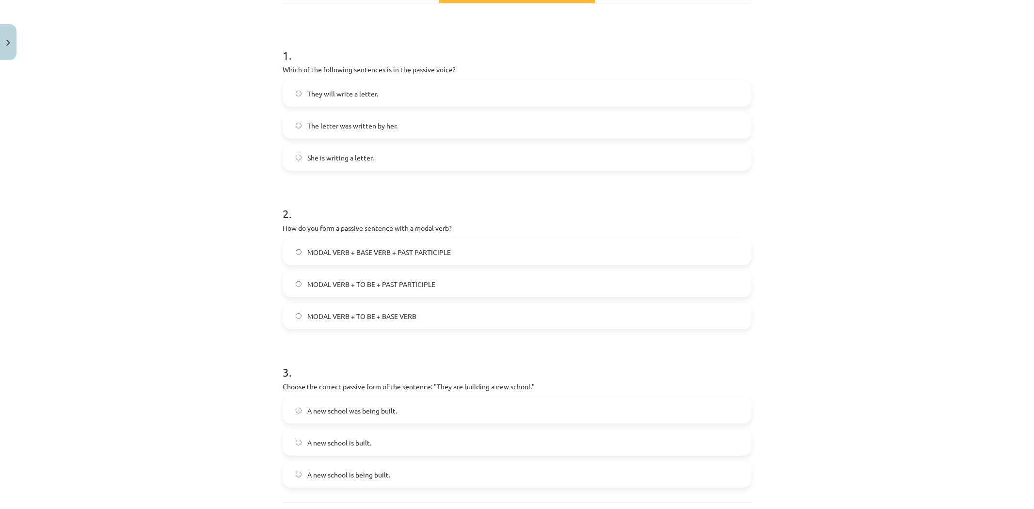
scroll to position [253, 0]
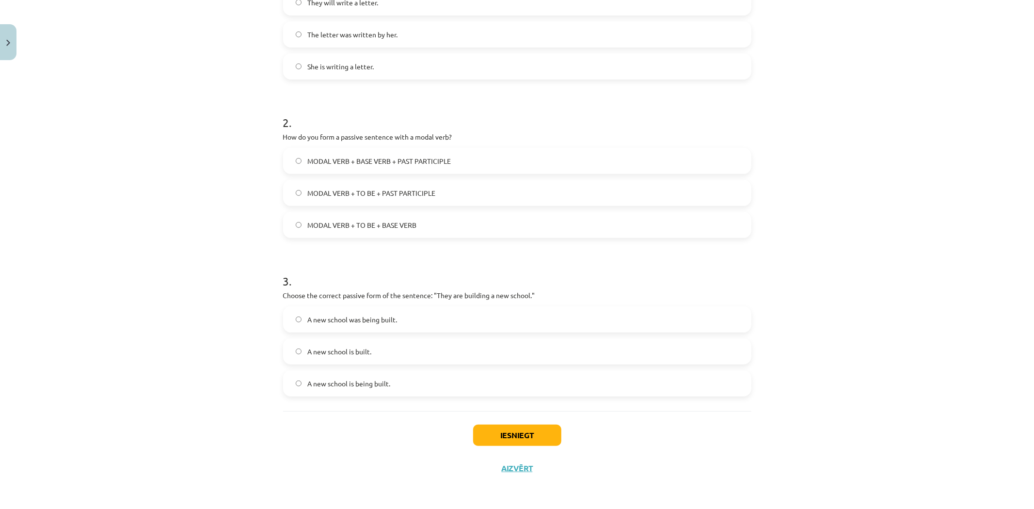
click at [332, 364] on div "A new school is built." at bounding box center [517, 351] width 468 height 26
click at [370, 387] on span "A new school is being built." at bounding box center [348, 384] width 83 height 10
click at [493, 428] on button "Iesniegt" at bounding box center [517, 435] width 88 height 21
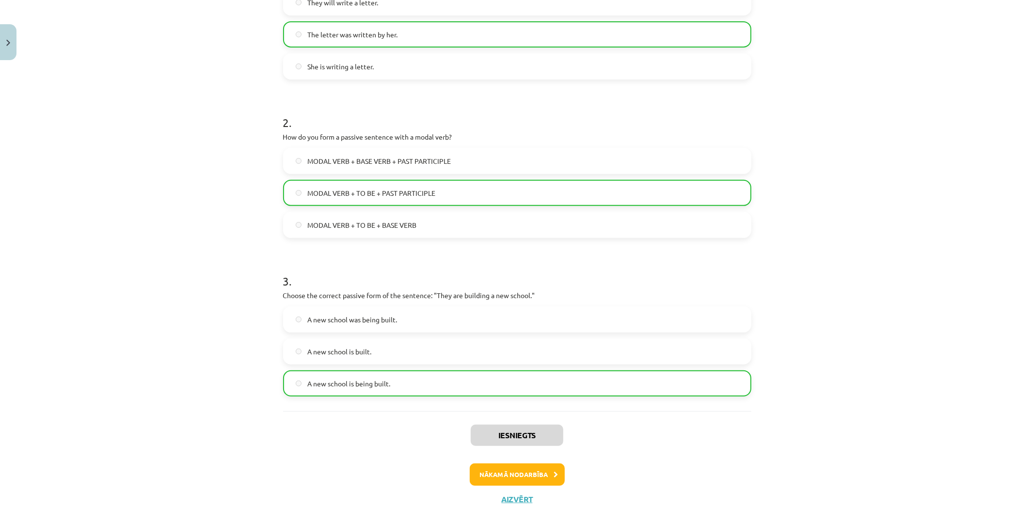
scroll to position [283, 0]
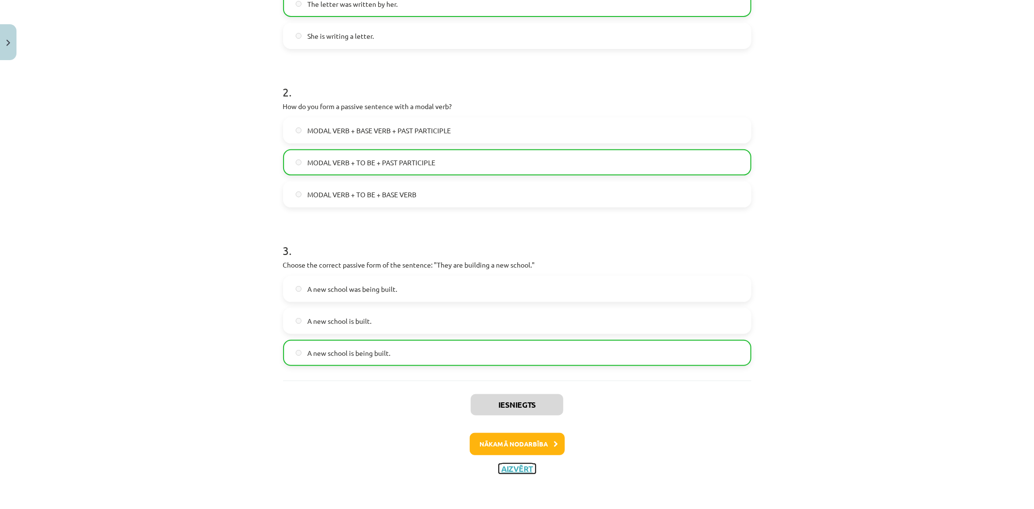
click at [500, 471] on button "Aizvērt" at bounding box center [517, 469] width 37 height 10
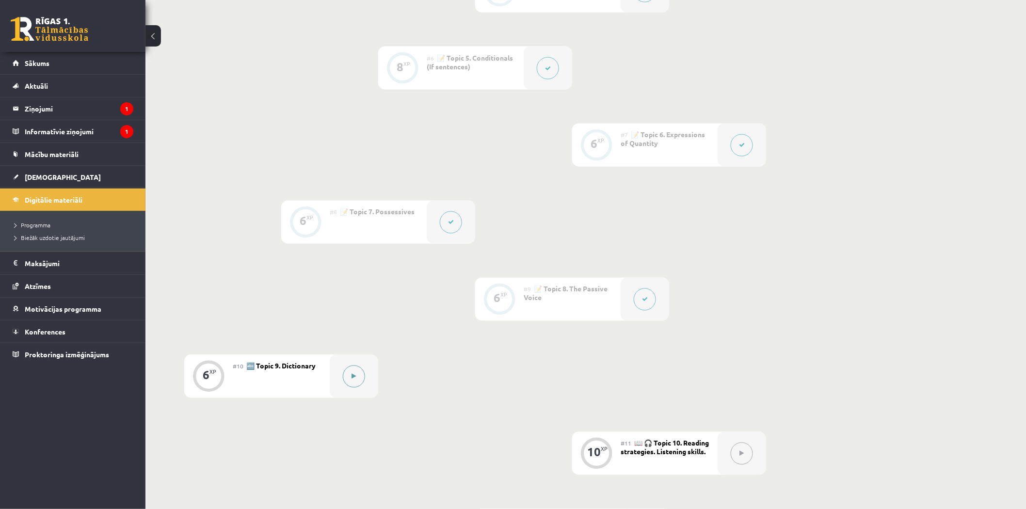
click at [364, 383] on div at bounding box center [354, 376] width 48 height 43
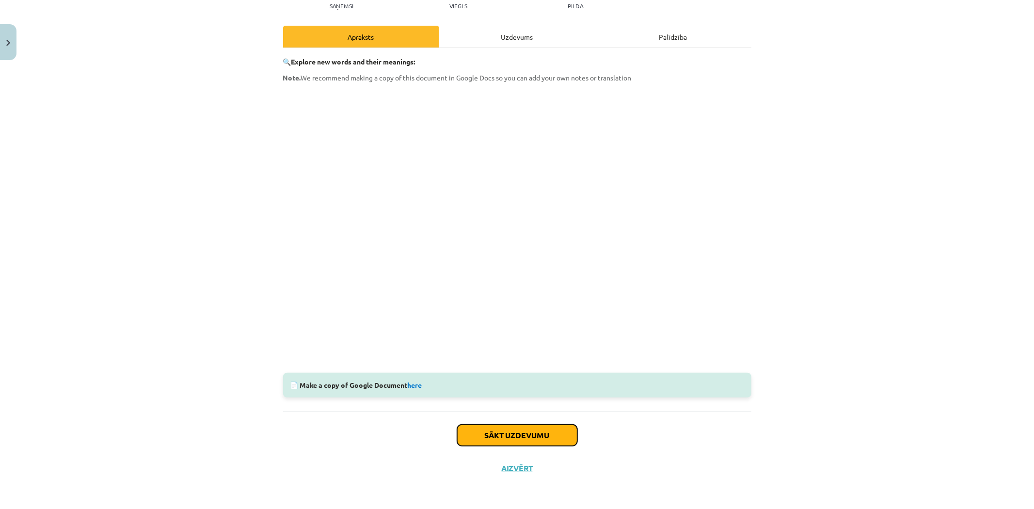
click at [462, 430] on button "Sākt uzdevumu" at bounding box center [517, 435] width 120 height 21
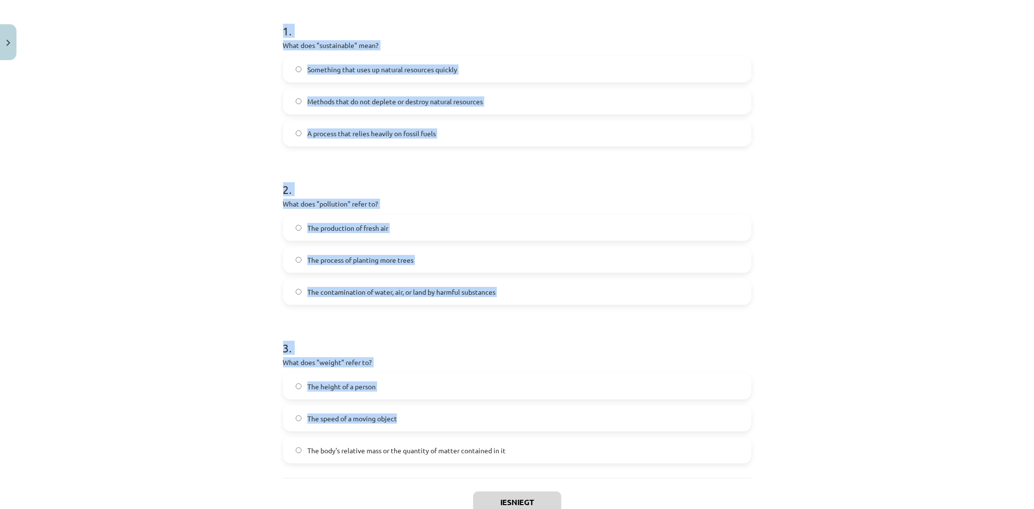
scroll to position [240, 0]
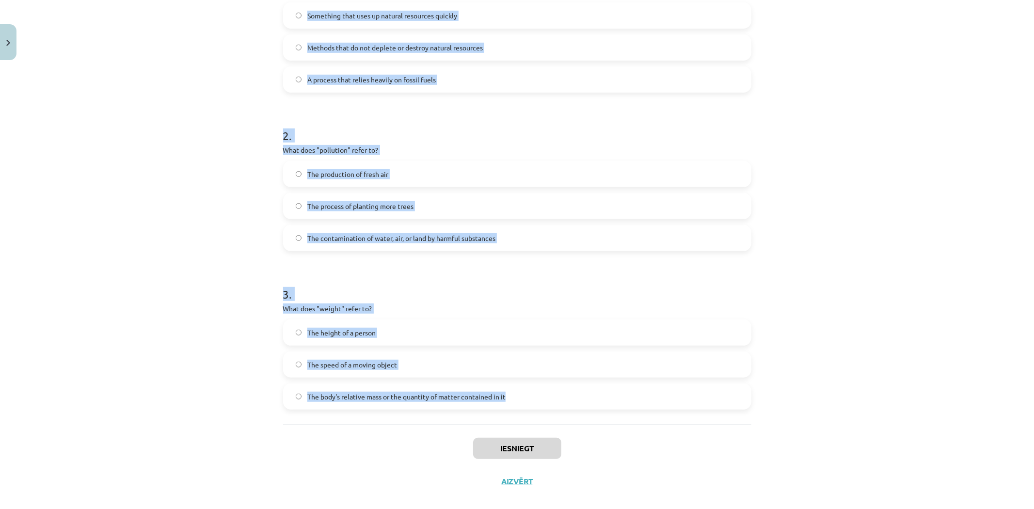
drag, startPoint x: 269, startPoint y: 194, endPoint x: 534, endPoint y: 395, distance: 333.0
click at [534, 395] on div "Mācību tēma: Angļu valoda i - 10.klase 1.ieskaites mācību materiāls #10 🔤 Topic…" at bounding box center [517, 254] width 1034 height 509
copy form "1 . What does "sustainable" mean? Something that uses up natural resources quic…"
click at [200, 405] on div "Mācību tēma: Angļu valoda i - 10.klase 1.ieskaites mācību materiāls #10 🔤 Topic…" at bounding box center [517, 254] width 1034 height 509
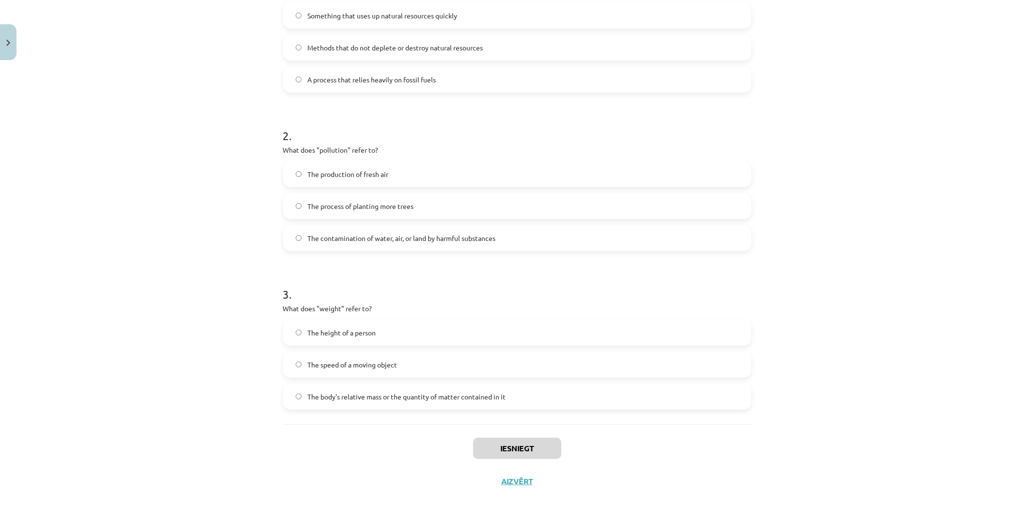
click at [200, 405] on div "Mācību tēma: Angļu valoda i - 10.klase 1.ieskaites mācību materiāls #10 🔤 Topic…" at bounding box center [517, 254] width 1034 height 509
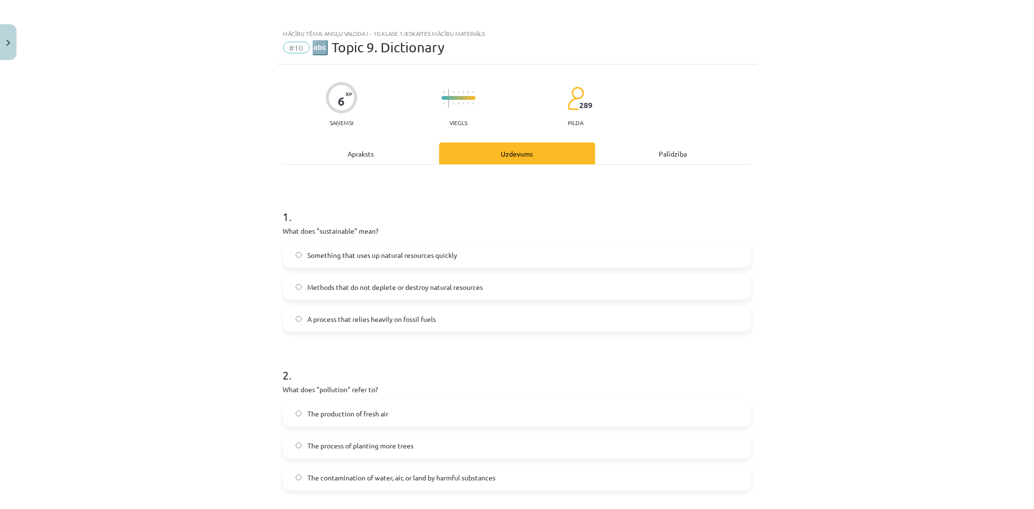
click at [341, 278] on label "Methods that do not deplete or destroy natural resources" at bounding box center [517, 287] width 466 height 24
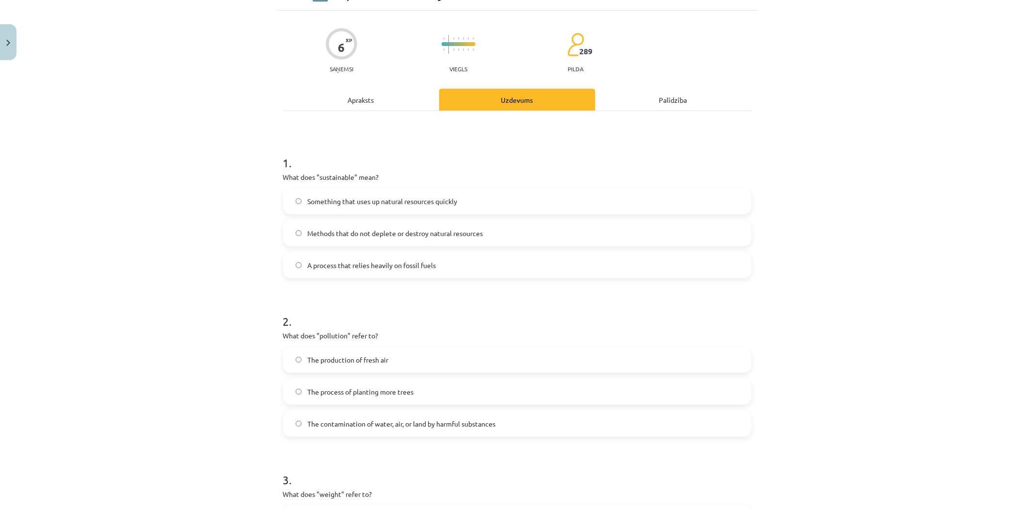
click at [326, 422] on span "The contamination of water, air, or land by harmful substances" at bounding box center [401, 424] width 188 height 10
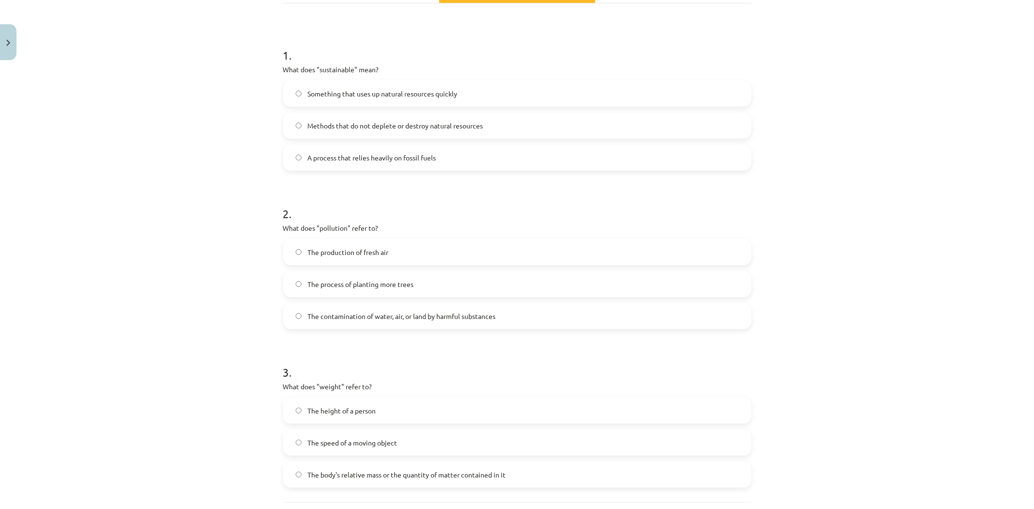
scroll to position [215, 0]
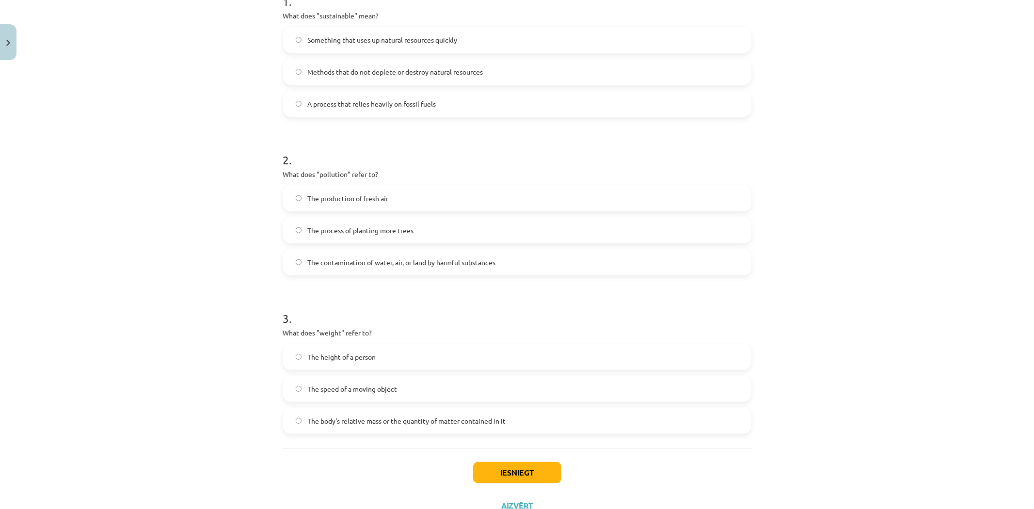
click at [322, 422] on span "The body's relative mass or the quantity of matter contained in it" at bounding box center [406, 421] width 198 height 10
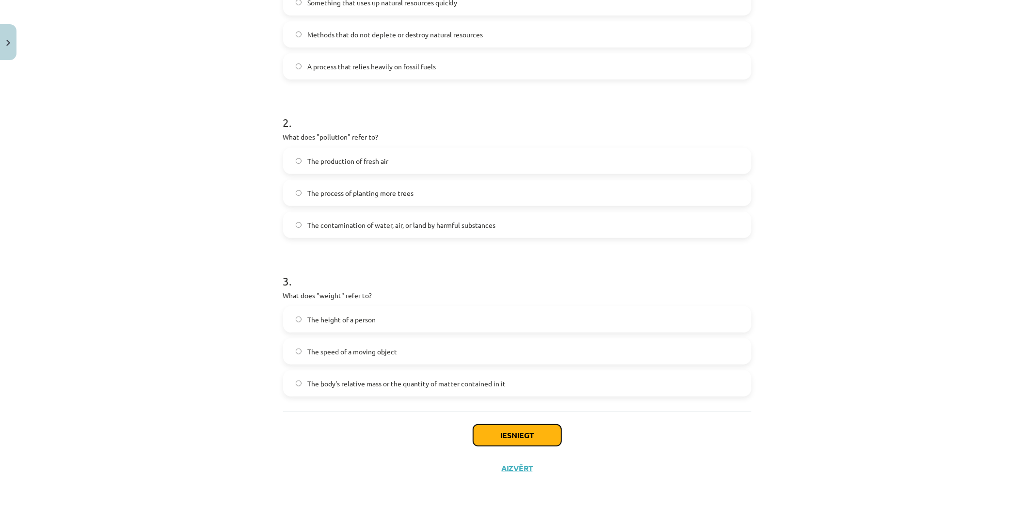
click at [512, 440] on button "Iesniegt" at bounding box center [517, 435] width 88 height 21
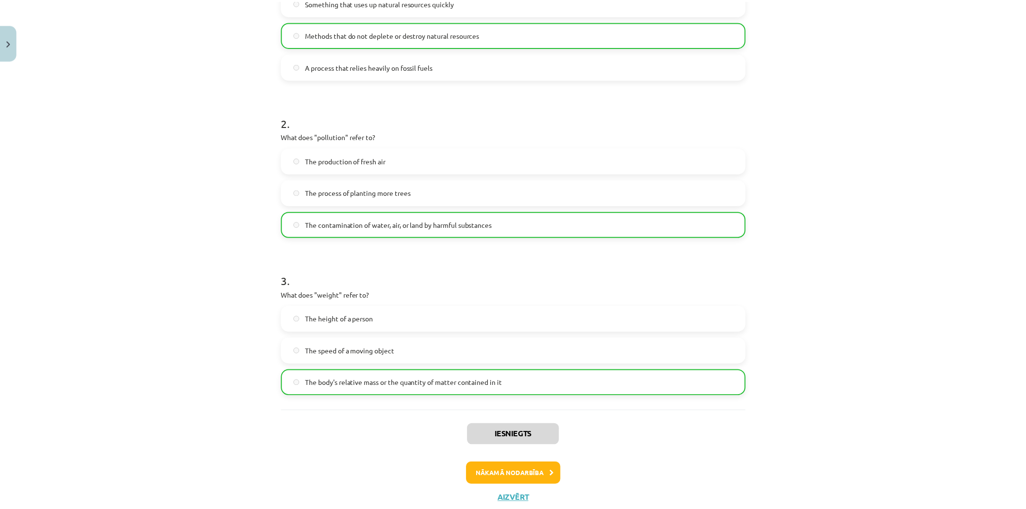
scroll to position [283, 0]
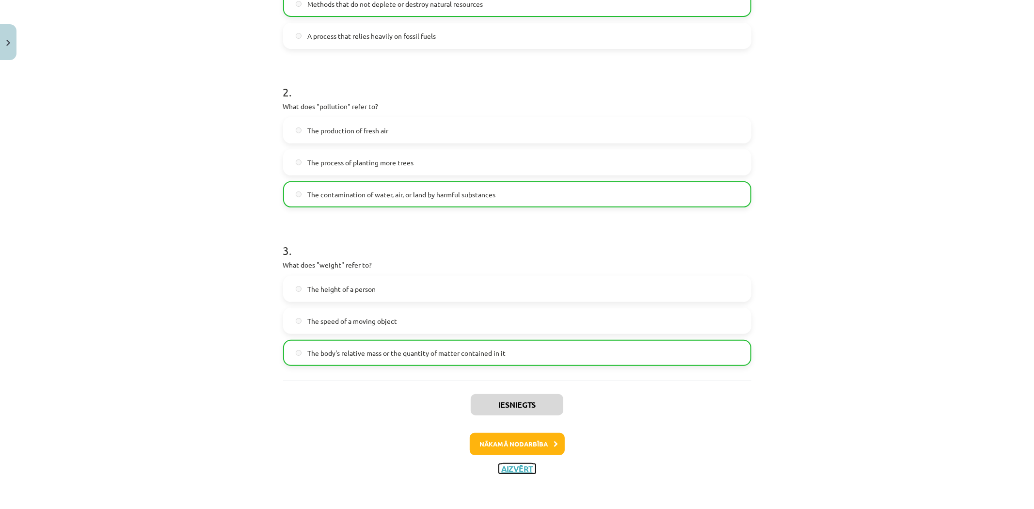
click at [514, 464] on button "Aizvērt" at bounding box center [517, 469] width 37 height 10
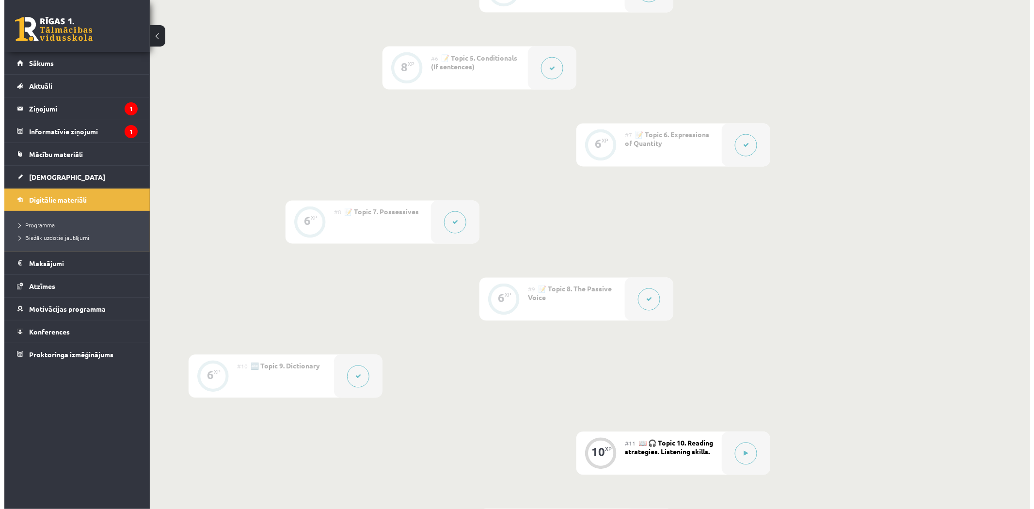
scroll to position [862, 0]
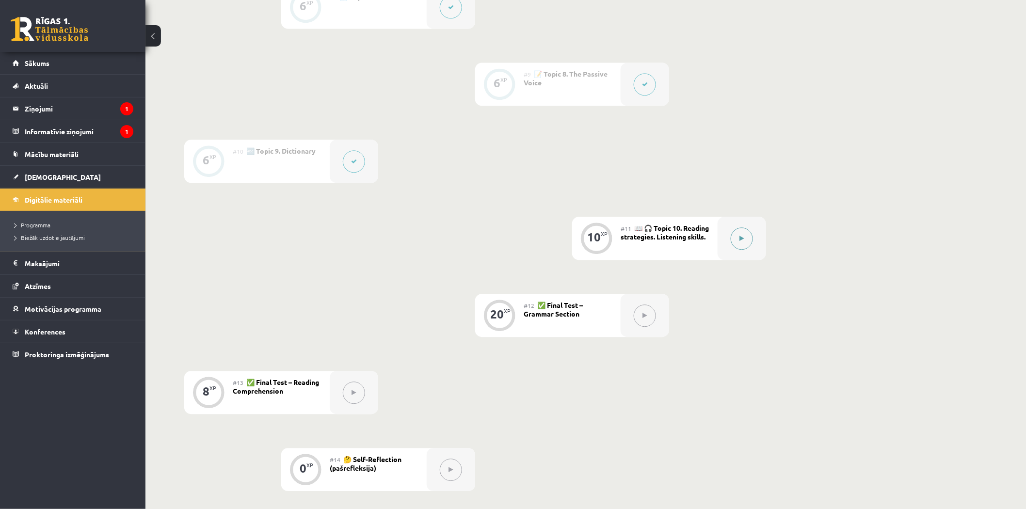
click at [743, 233] on button at bounding box center [742, 238] width 22 height 22
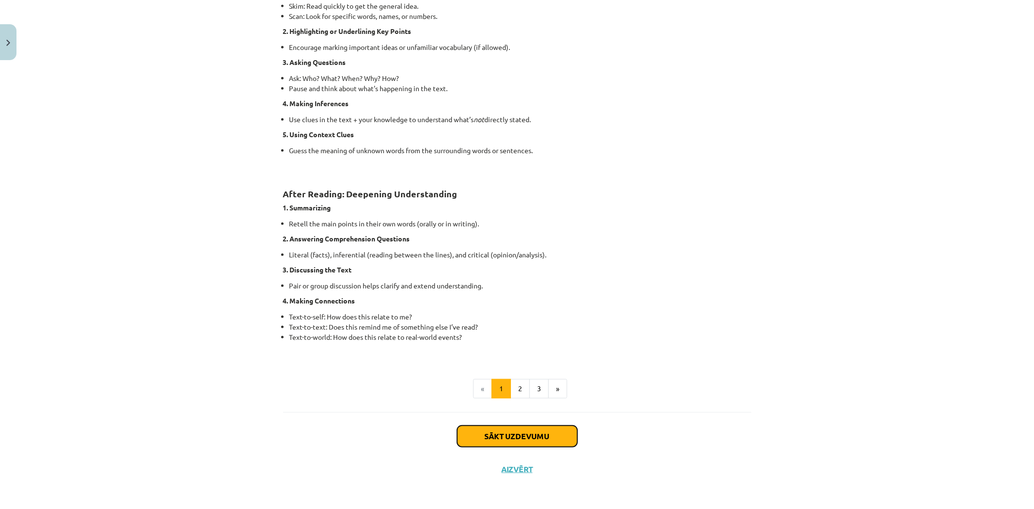
click at [470, 434] on button "Sākt uzdevumu" at bounding box center [517, 436] width 120 height 21
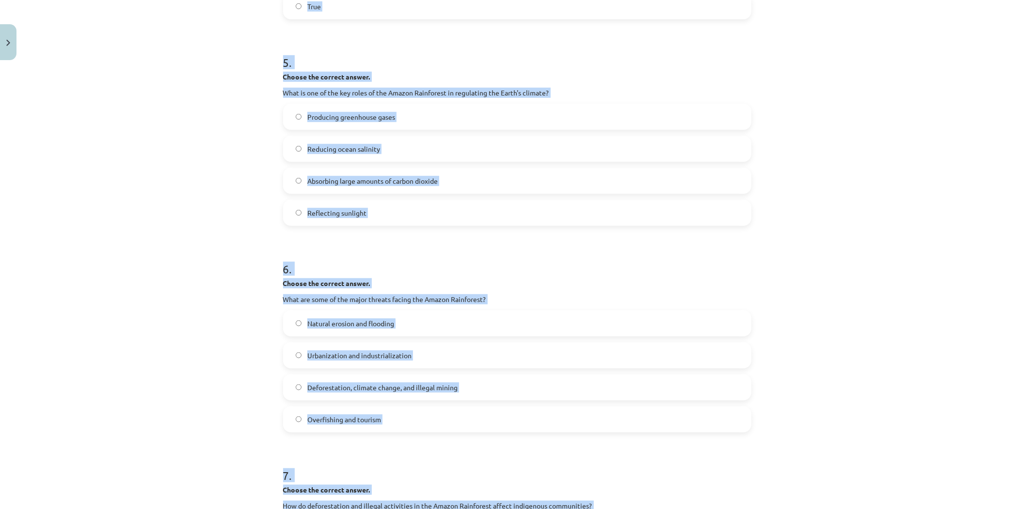
scroll to position [966, 0]
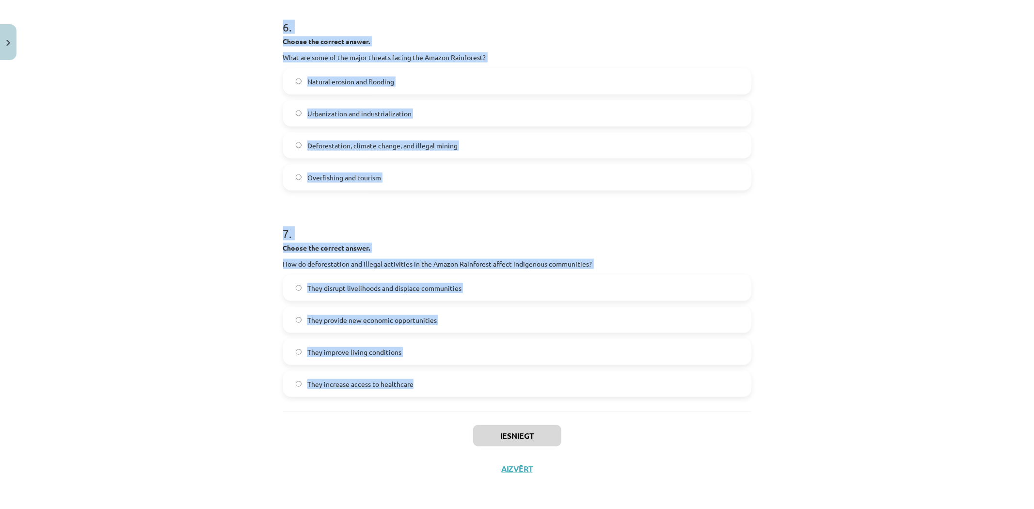
drag, startPoint x: 274, startPoint y: 193, endPoint x: 456, endPoint y: 396, distance: 272.7
click at [456, 396] on div "Mācību tēma: Angļu valoda i - 10.klase 1.ieskaites mācību materiāls #11 📖 🎧 Top…" at bounding box center [517, 254] width 1034 height 509
copy form "1 . Choose whether the sentence is True or False. The Amazon Rainforest is ofte…"
click at [132, 367] on div "Mācību tēma: Angļu valoda i - 10.klase 1.ieskaites mācību materiāls #11 📖 🎧 Top…" at bounding box center [517, 254] width 1034 height 509
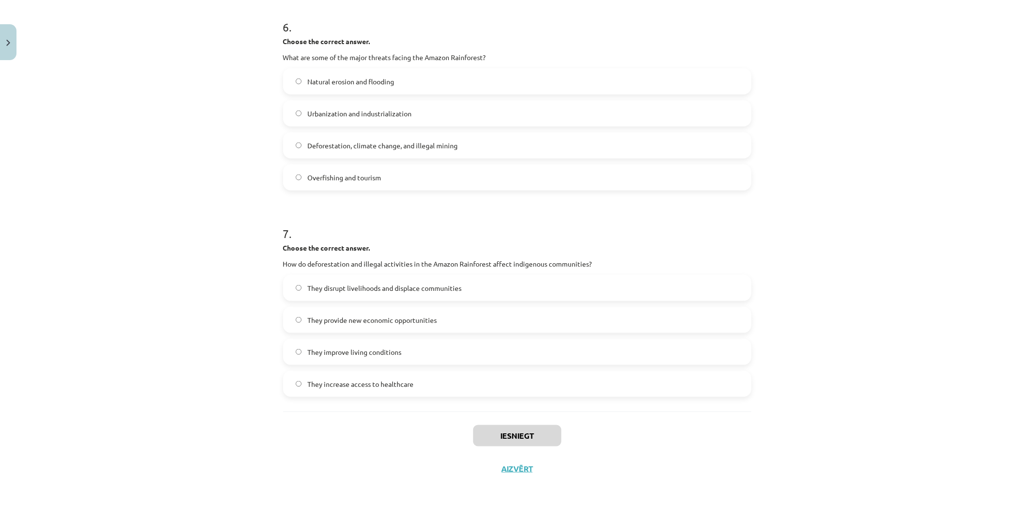
click at [132, 367] on div "Mācību tēma: Angļu valoda i - 10.klase 1.ieskaites mācību materiāls #11 📖 🎧 Top…" at bounding box center [517, 254] width 1034 height 509
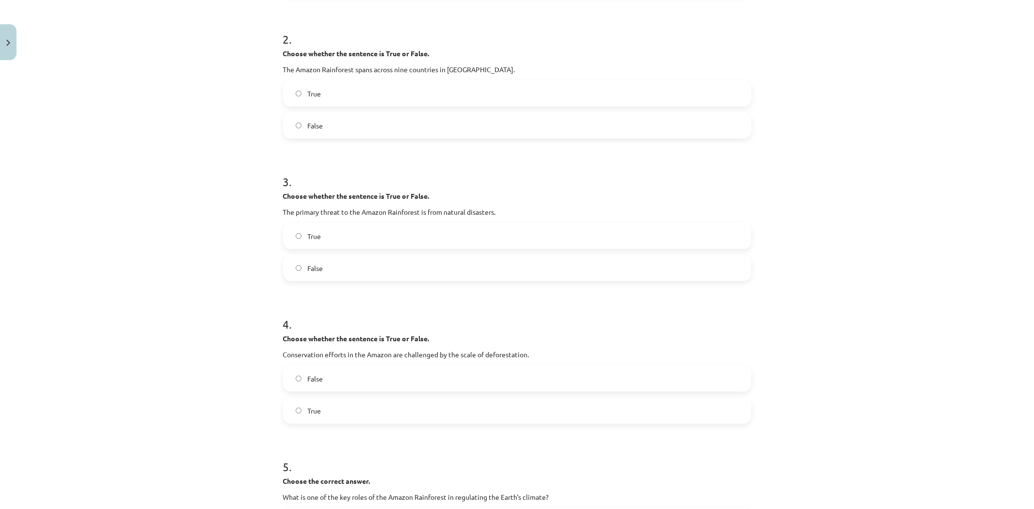
scroll to position [0, 0]
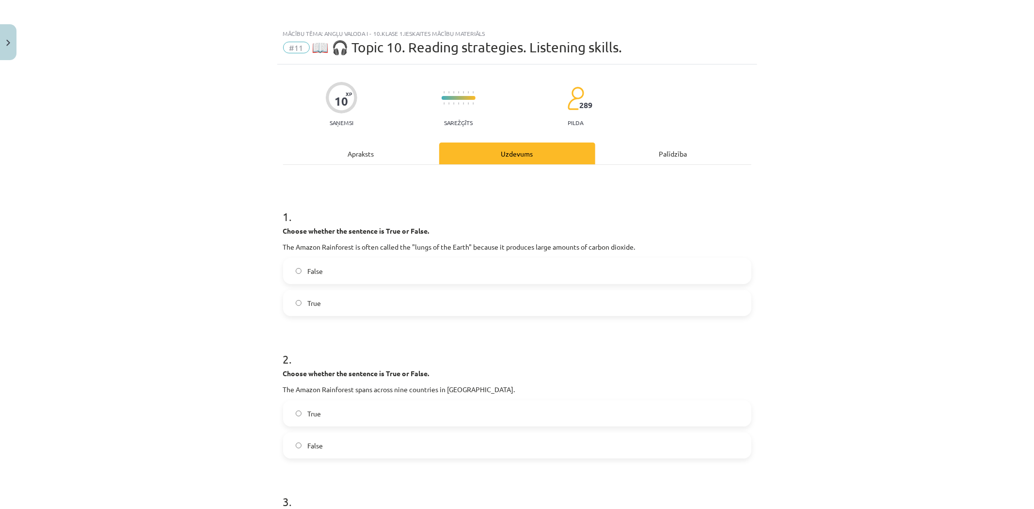
click at [146, 316] on div "Mācību tēma: Angļu valoda i - 10.klase 1.ieskaites mācību materiāls #11 📖 🎧 Top…" at bounding box center [517, 254] width 1034 height 509
click at [344, 289] on div "False True" at bounding box center [517, 287] width 468 height 58
click at [341, 264] on label "False" at bounding box center [517, 271] width 466 height 24
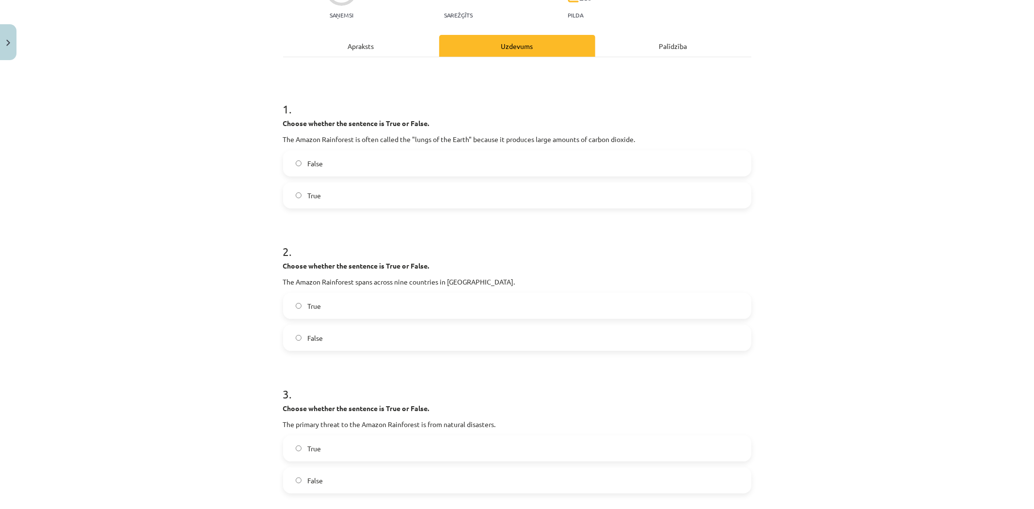
click at [317, 308] on span "True" at bounding box center [314, 306] width 14 height 10
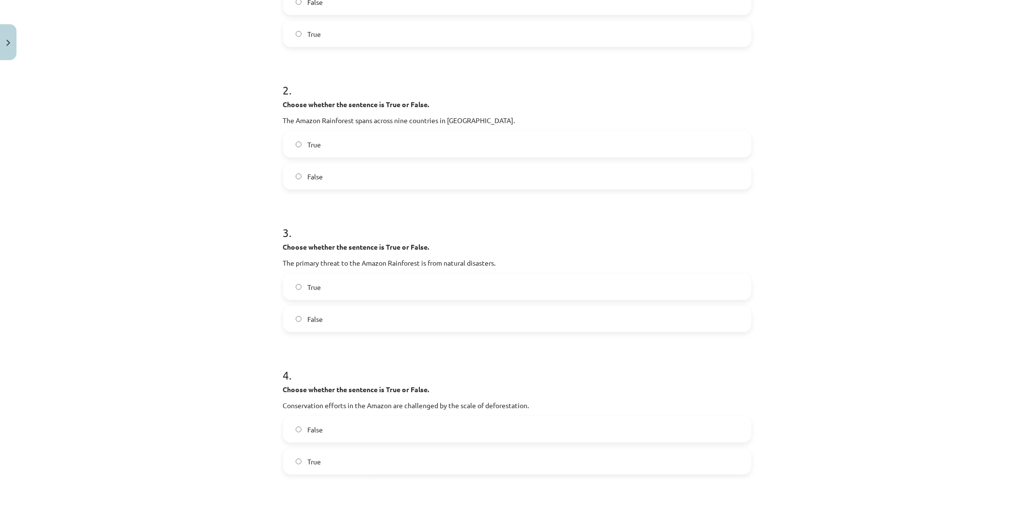
click at [322, 319] on label "False" at bounding box center [517, 319] width 466 height 24
click at [312, 297] on label "True" at bounding box center [517, 287] width 466 height 24
click at [335, 317] on label "False" at bounding box center [517, 319] width 466 height 24
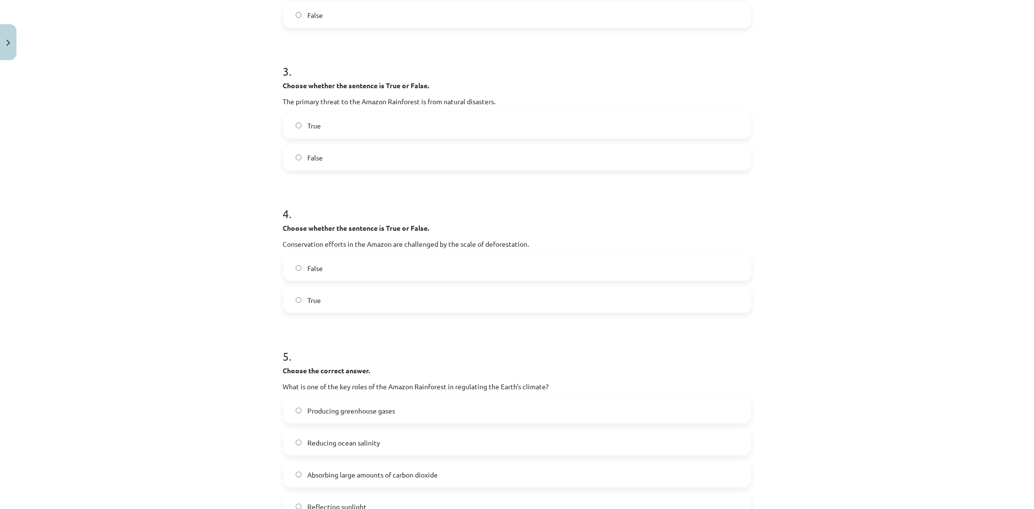
drag, startPoint x: 319, startPoint y: 298, endPoint x: 314, endPoint y: 312, distance: 15.0
click at [320, 298] on label "True" at bounding box center [517, 300] width 466 height 24
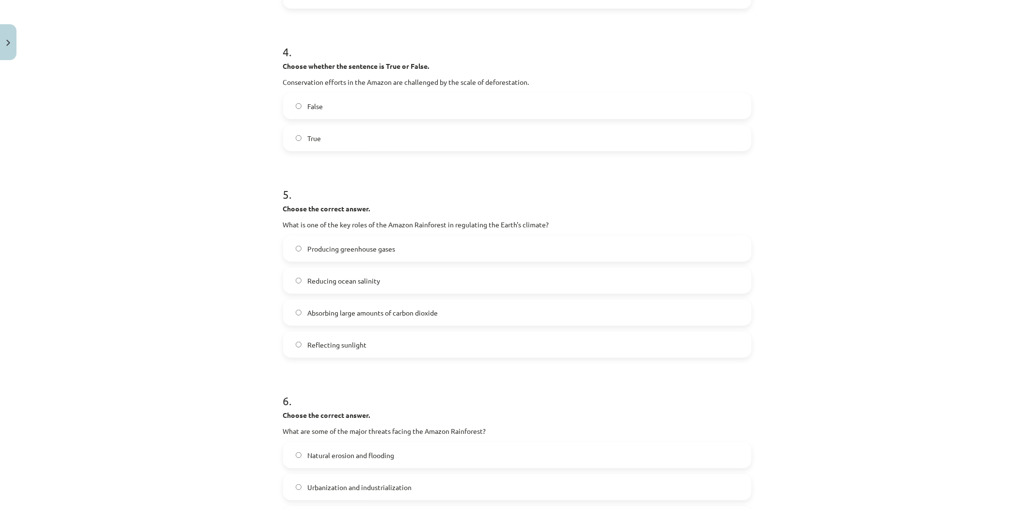
click at [357, 289] on label "Reducing ocean salinity" at bounding box center [517, 281] width 466 height 24
click at [357, 338] on label "Reflecting sunlight" at bounding box center [517, 345] width 466 height 24
click at [345, 310] on span "Absorbing large amounts of carbon dioxide" at bounding box center [372, 313] width 130 height 10
click at [361, 284] on span "Reducing ocean salinity" at bounding box center [343, 281] width 73 height 10
click at [355, 246] on span "Producing greenhouse gases" at bounding box center [351, 249] width 88 height 10
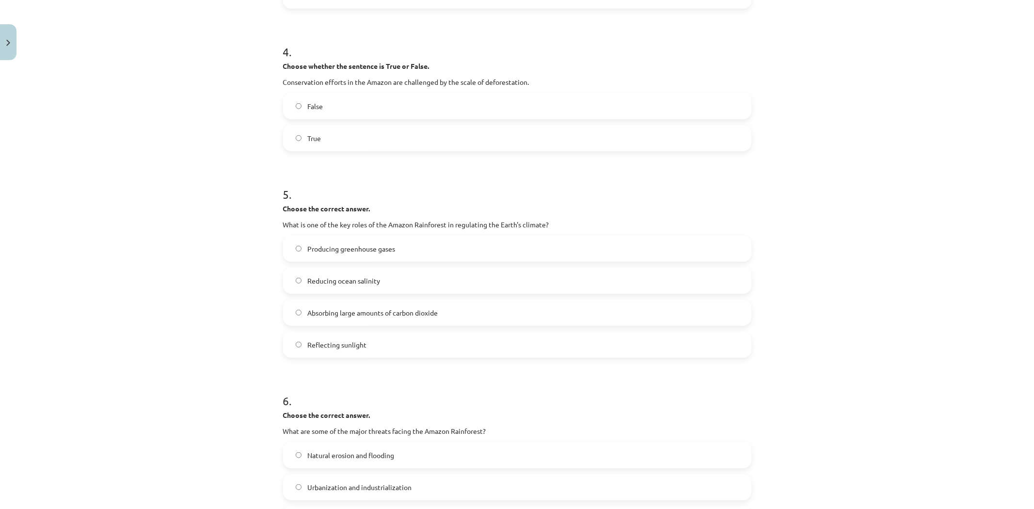
click at [383, 294] on div "Producing greenhouse gases Reducing ocean salinity Absorbing large amounts of c…" at bounding box center [517, 297] width 468 height 122
click at [394, 310] on span "Absorbing large amounts of carbon dioxide" at bounding box center [372, 313] width 130 height 10
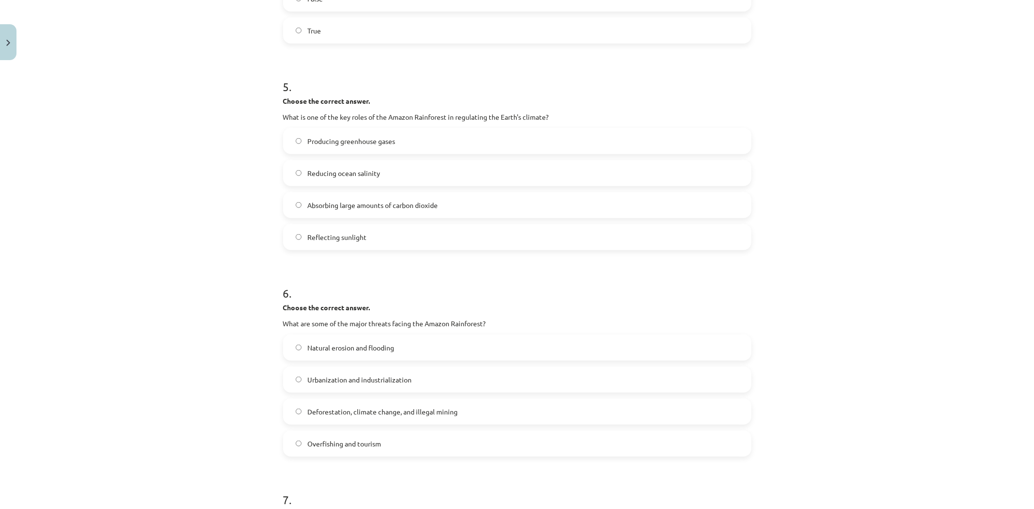
scroll to position [754, 0]
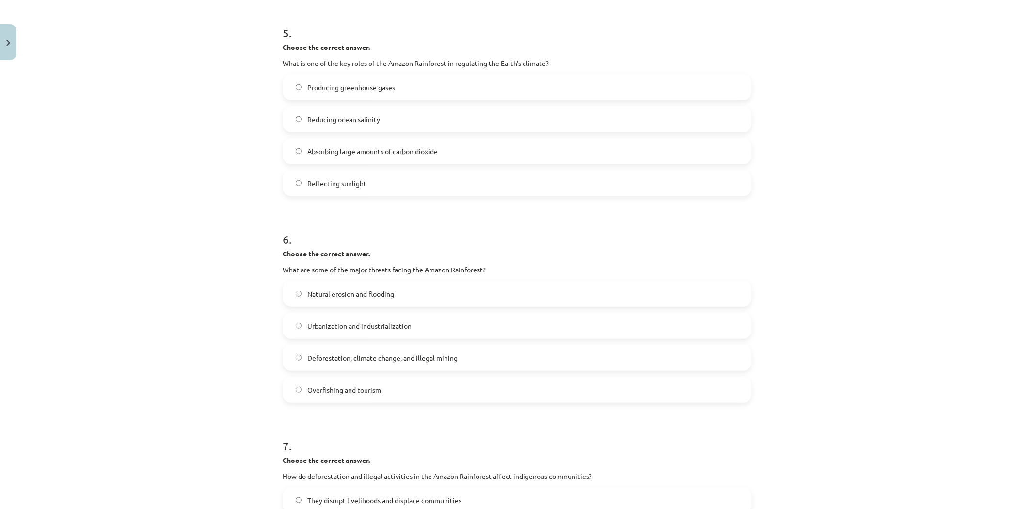
click at [338, 362] on span "Deforestation, climate change, and illegal mining" at bounding box center [382, 358] width 150 height 10
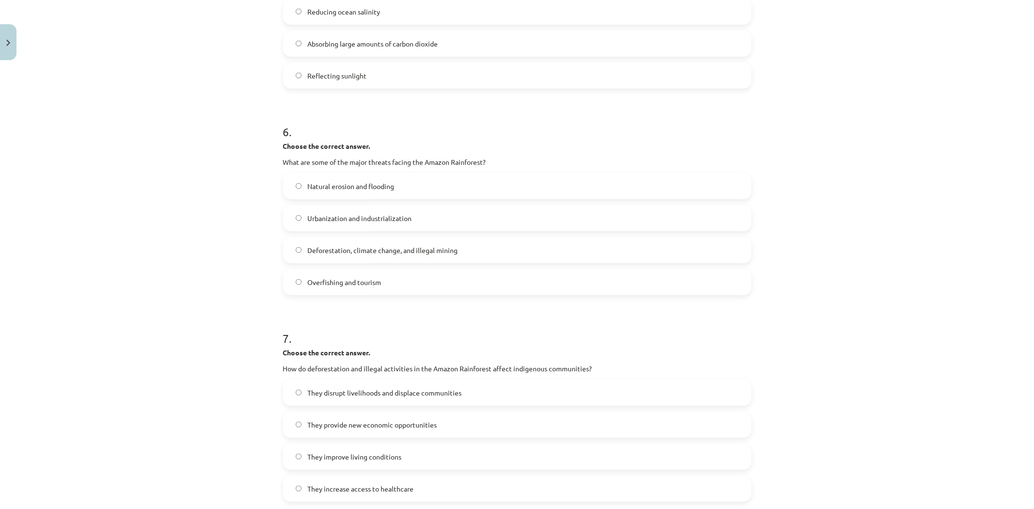
scroll to position [916, 0]
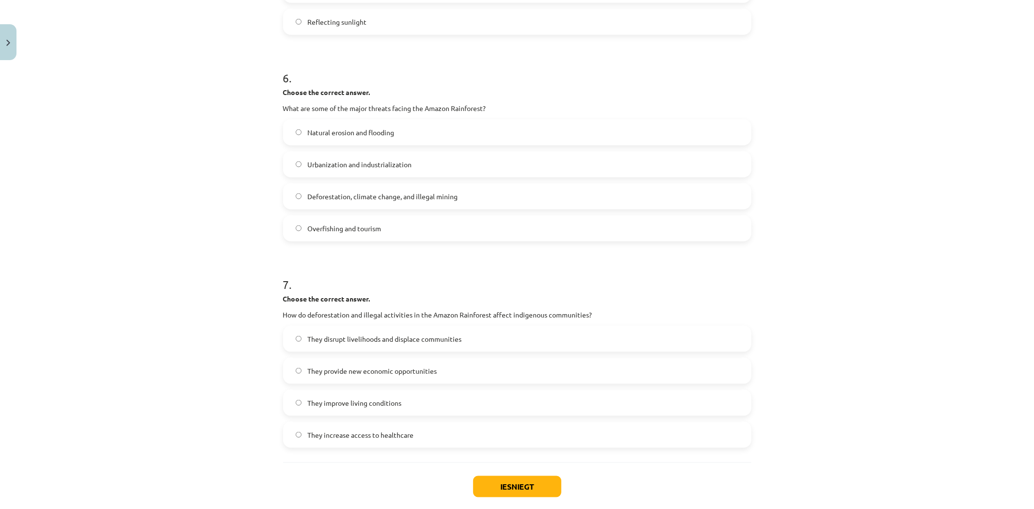
click at [406, 336] on span "They disrupt livelihoods and displace communities" at bounding box center [384, 339] width 154 height 10
click at [505, 483] on button "Iesniegt" at bounding box center [517, 486] width 88 height 21
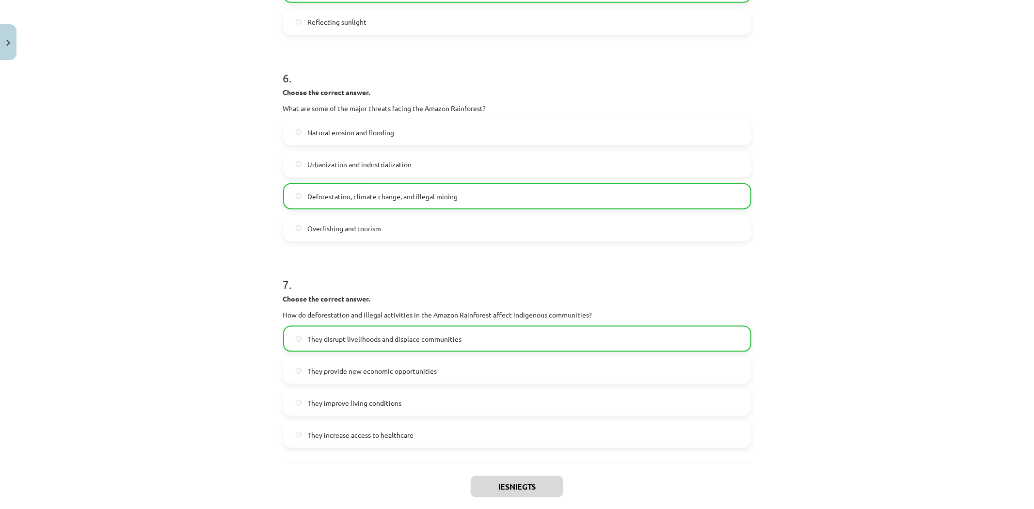
scroll to position [997, 0]
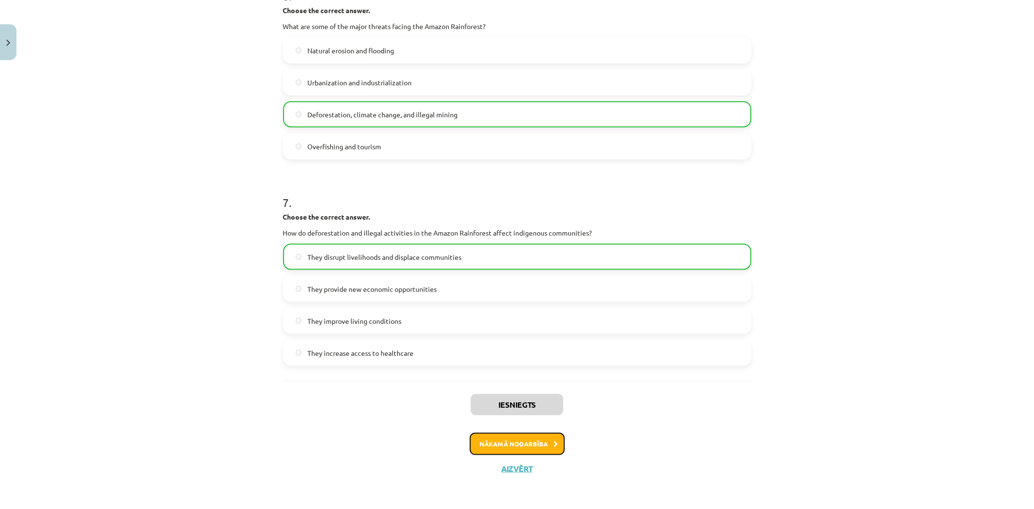
click at [514, 450] on button "Nākamā nodarbība" at bounding box center [517, 444] width 95 height 22
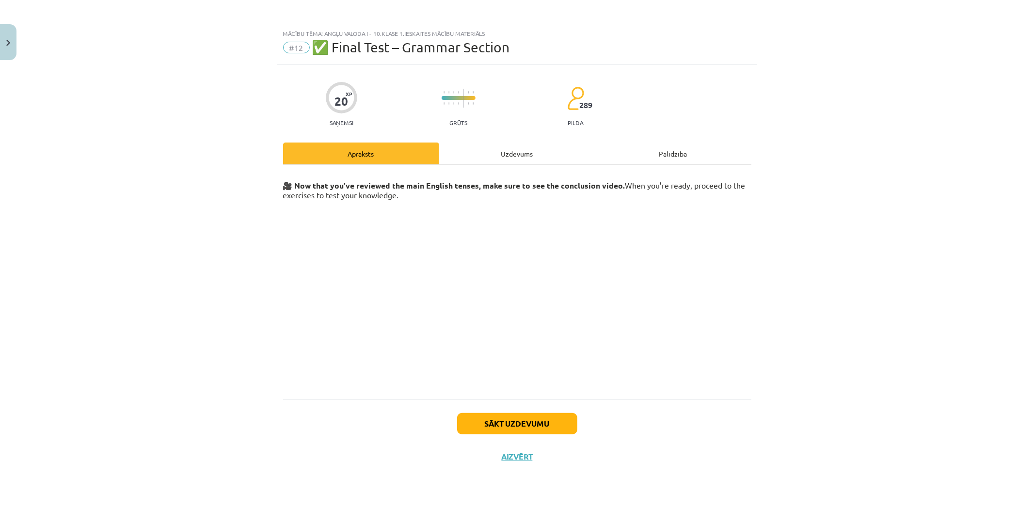
scroll to position [0, 0]
click at [495, 421] on button "Sākt uzdevumu" at bounding box center [517, 423] width 120 height 21
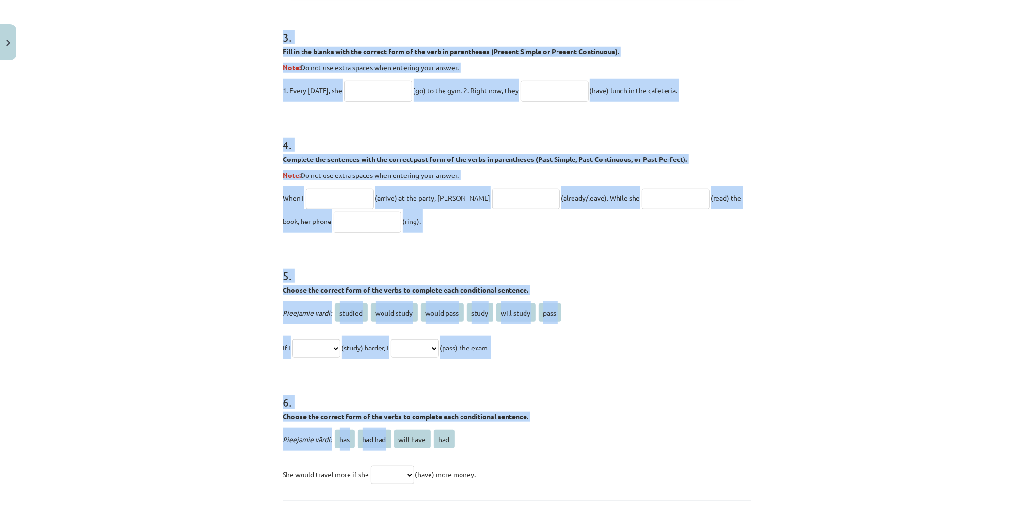
scroll to position [681, 0]
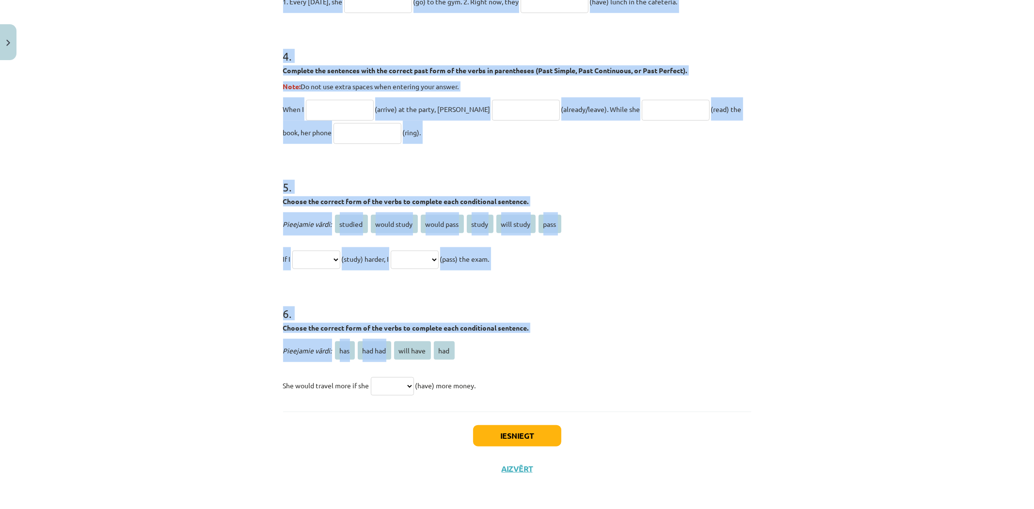
drag, startPoint x: 270, startPoint y: 205, endPoint x: 524, endPoint y: 402, distance: 321.7
click at [524, 402] on div "Mācību tēma: Angļu valoda i - 10.klase 1.ieskaites mācību materiāls #12 ✅ Final…" at bounding box center [517, 254] width 1034 height 509
click at [177, 352] on div "Mācību tēma: Angļu valoda i - 10.klase 1.ieskaites mācību materiāls #12 ✅ Final…" at bounding box center [517, 254] width 1034 height 509
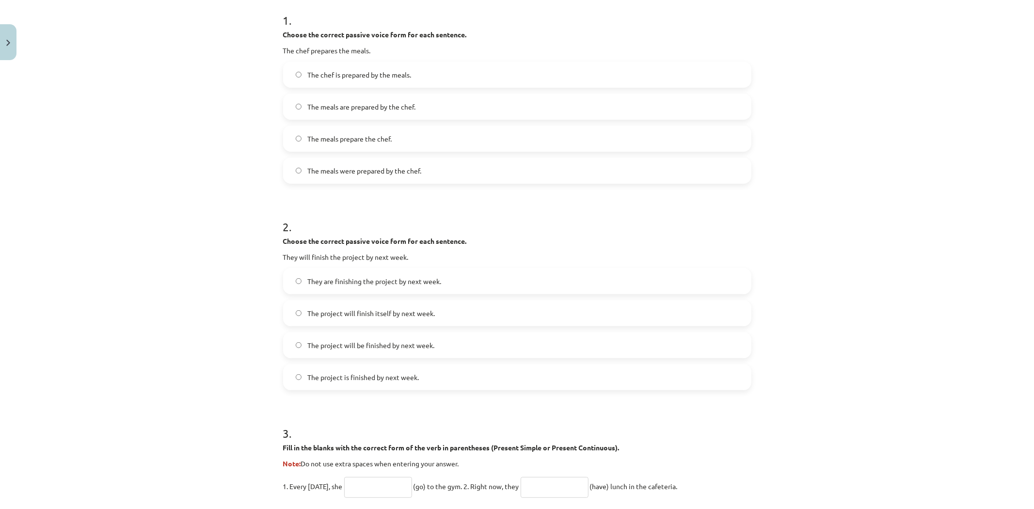
scroll to position [35, 0]
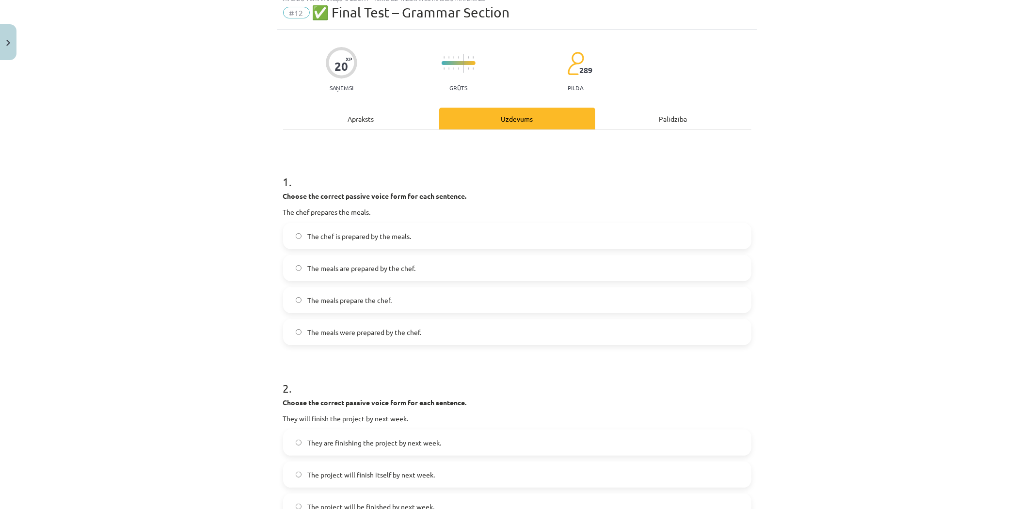
click at [364, 277] on label "The meals are prepared by the chef." at bounding box center [517, 268] width 466 height 24
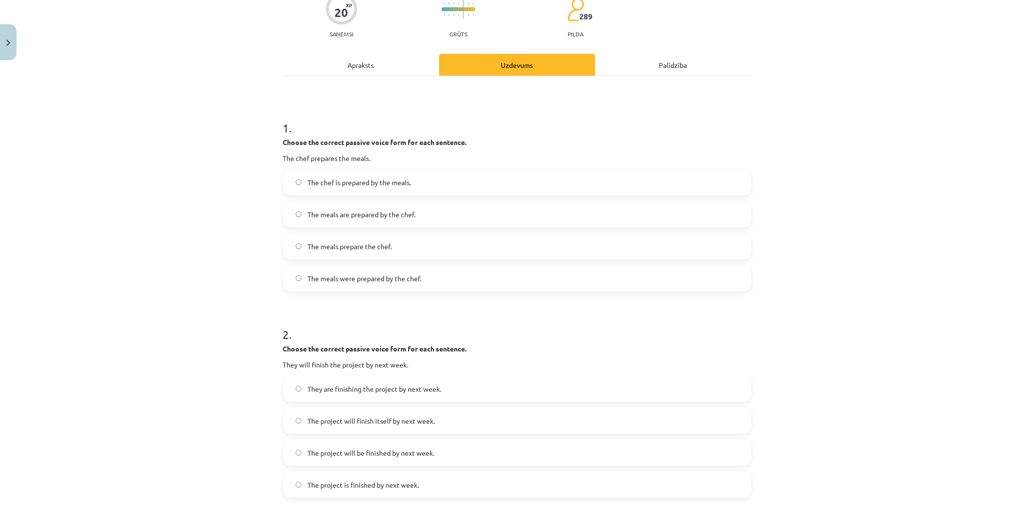
scroll to position [196, 0]
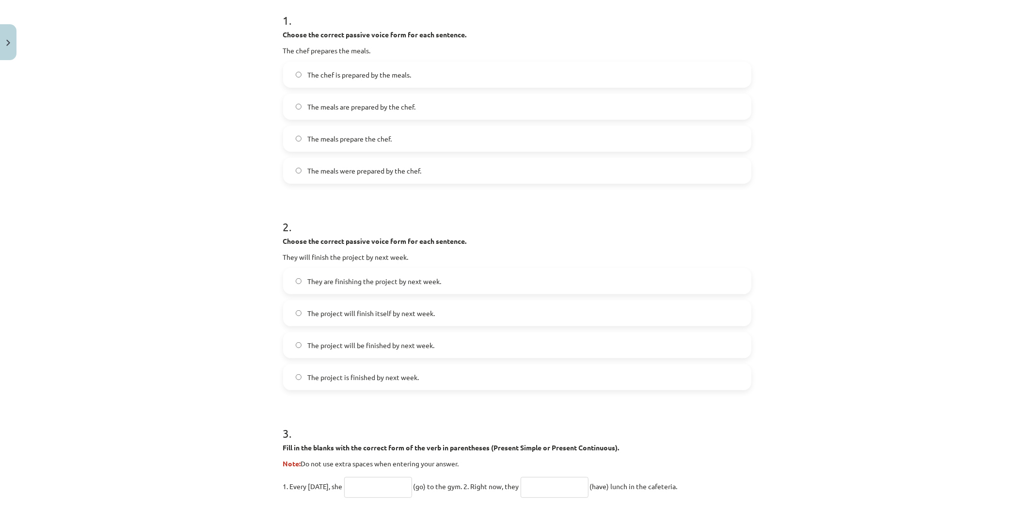
click at [330, 314] on span "The project will finish itself by next week." at bounding box center [371, 313] width 128 height 10
click at [346, 345] on span "The project will be finished by next week." at bounding box center [370, 345] width 127 height 10
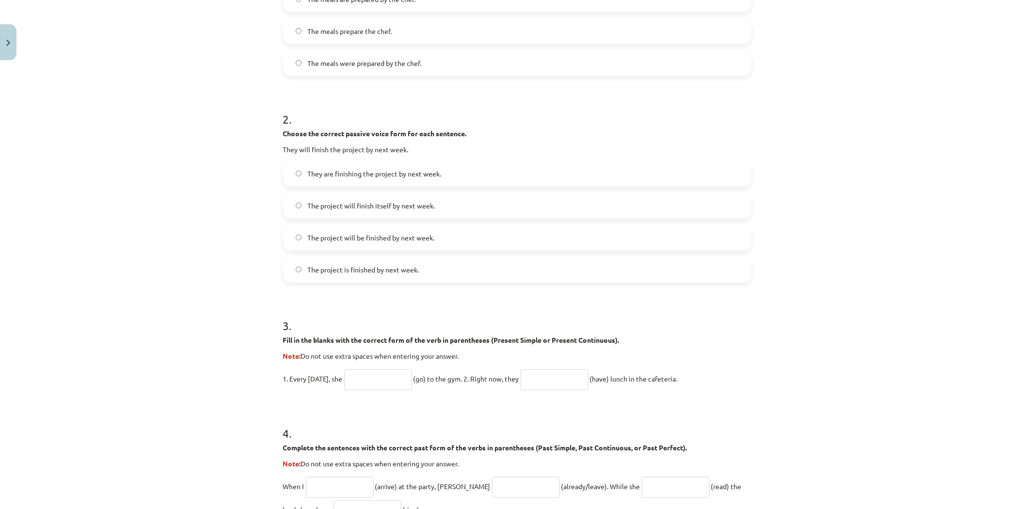
scroll to position [358, 0]
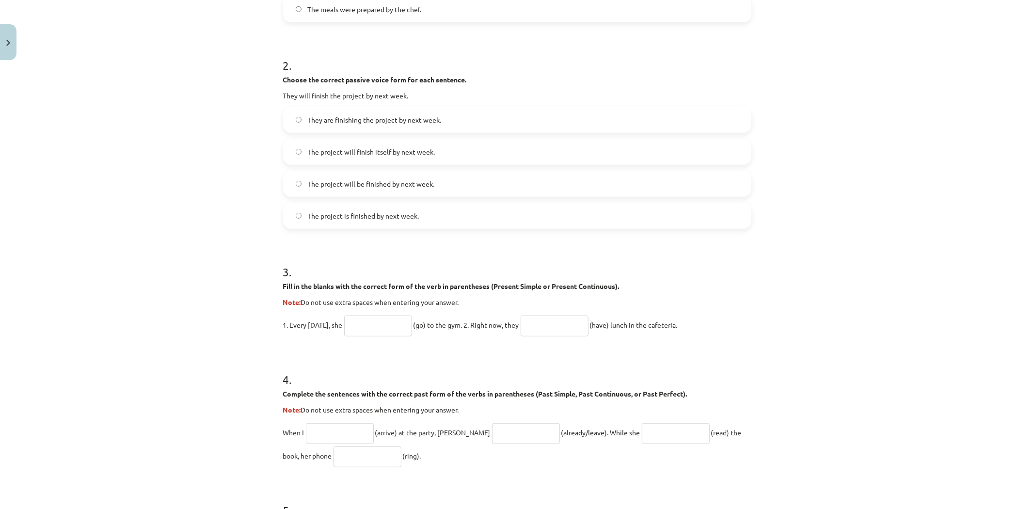
click at [371, 330] on input "text" at bounding box center [378, 326] width 68 height 21
type input "****"
click at [560, 319] on input "text" at bounding box center [555, 326] width 68 height 21
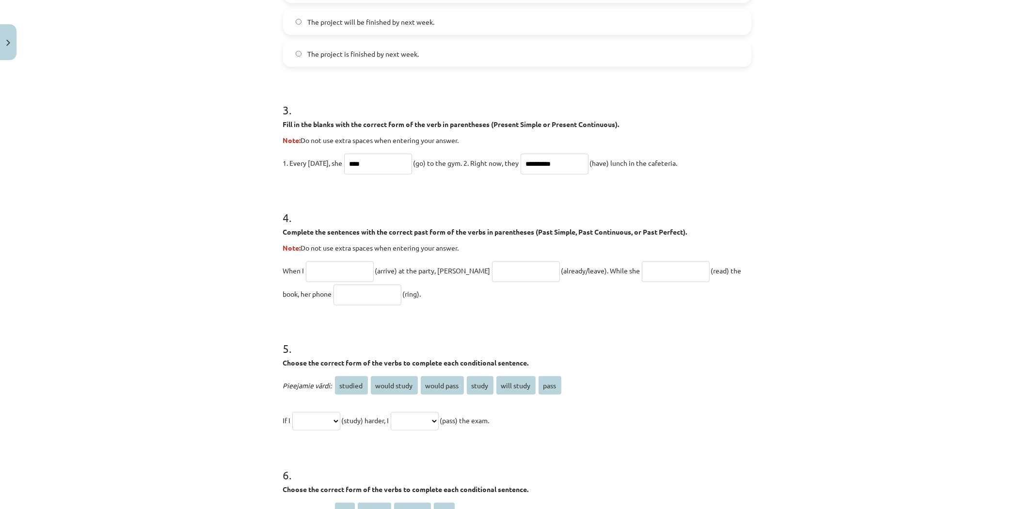
scroll to position [574, 0]
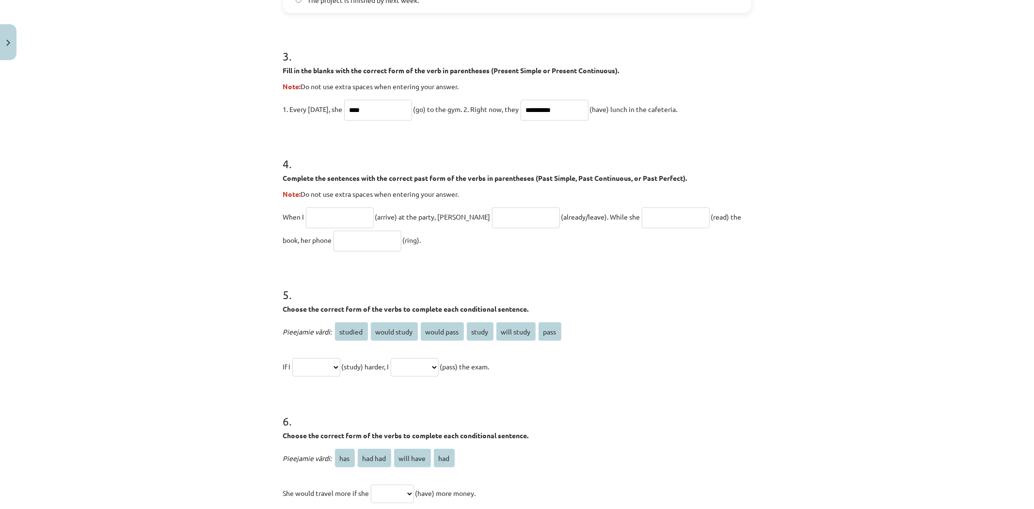
type input "**********"
click at [338, 212] on input "text" at bounding box center [340, 218] width 68 height 21
type input "*******"
click at [511, 220] on input "text" at bounding box center [526, 218] width 68 height 21
type input "**********"
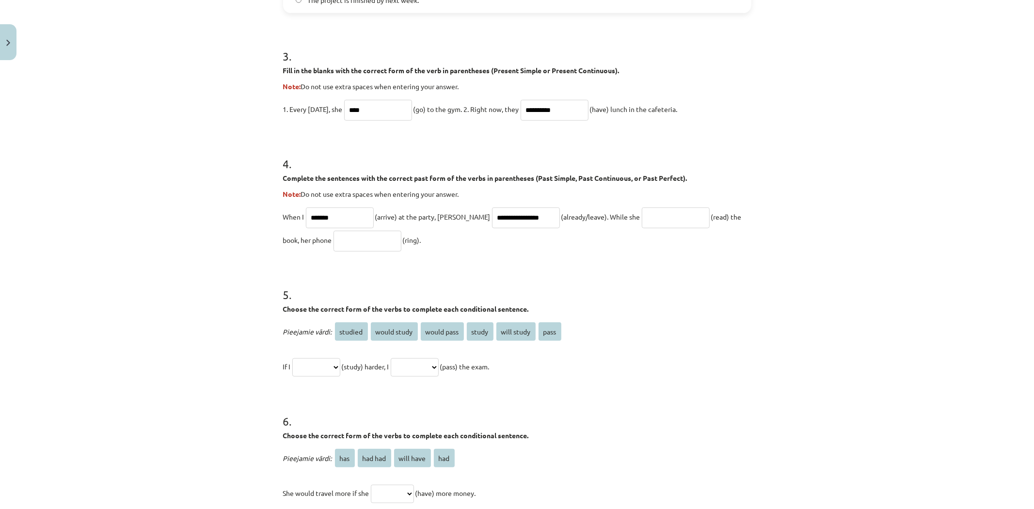
click at [672, 215] on input "text" at bounding box center [676, 218] width 68 height 21
type input "**********"
click at [348, 246] on input "text" at bounding box center [368, 241] width 68 height 21
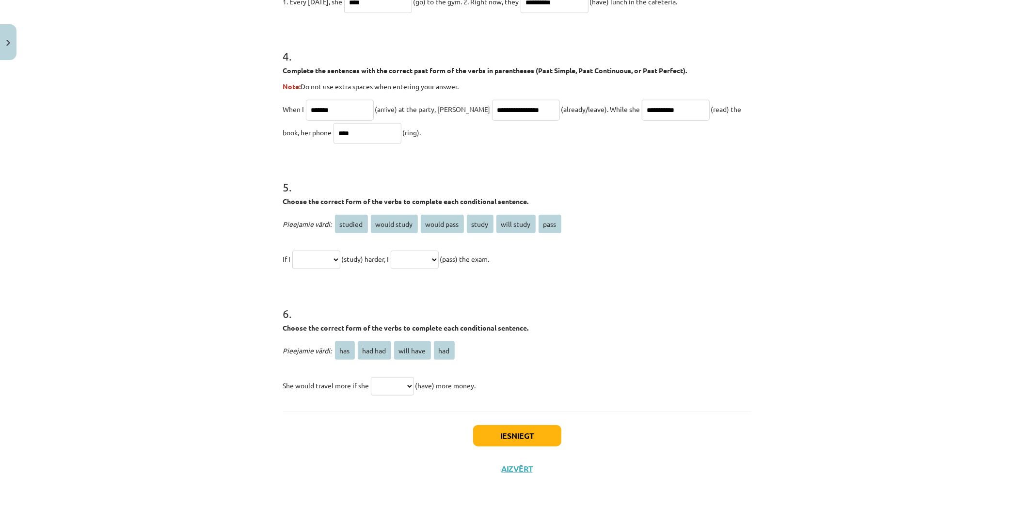
type input "****"
click at [316, 254] on select "**********" at bounding box center [316, 260] width 48 height 18
select select "*******"
click at [292, 251] on select "**********" at bounding box center [316, 260] width 48 height 18
click at [439, 256] on select "**********" at bounding box center [415, 260] width 48 height 18
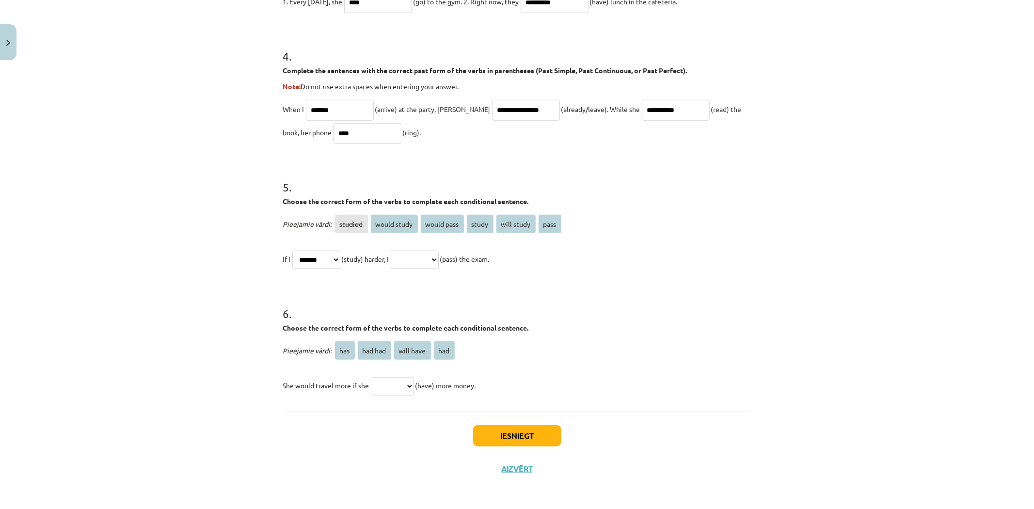
select select "**********"
click at [406, 251] on select "**********" at bounding box center [415, 260] width 48 height 18
click at [408, 386] on select "*** ******* ********* ***" at bounding box center [392, 386] width 43 height 18
select select "***"
click at [375, 377] on select "*** ******* ********* ***" at bounding box center [392, 386] width 43 height 18
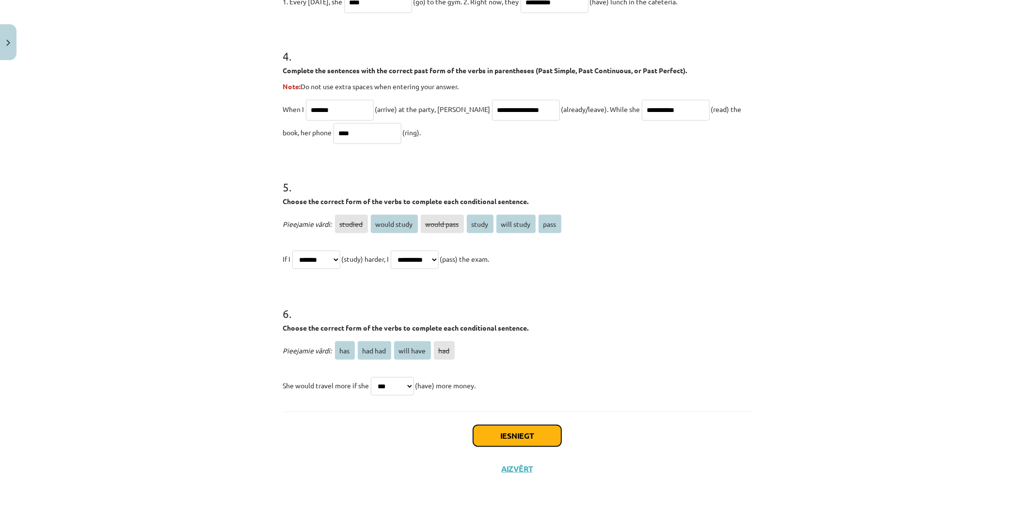
click at [474, 442] on button "Iesniegt" at bounding box center [517, 435] width 88 height 21
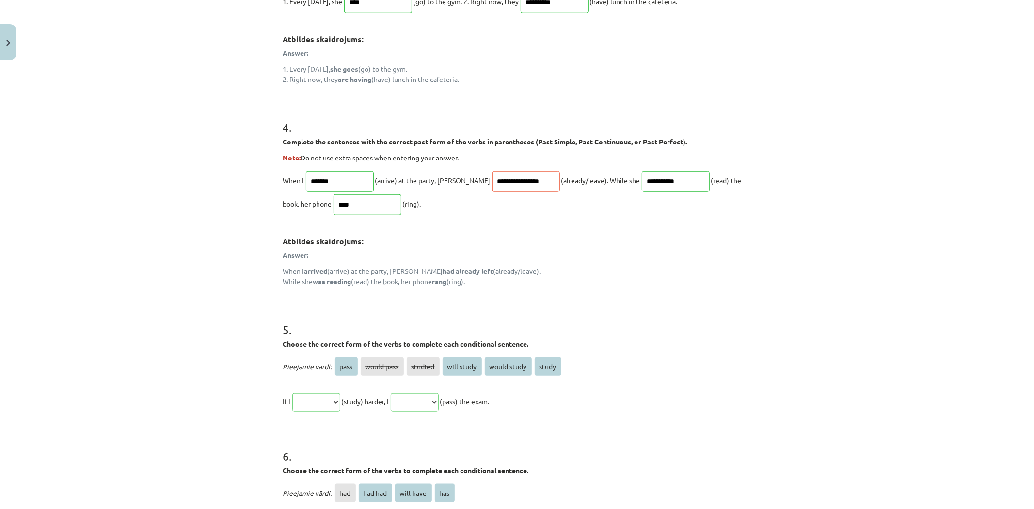
scroll to position [843, 0]
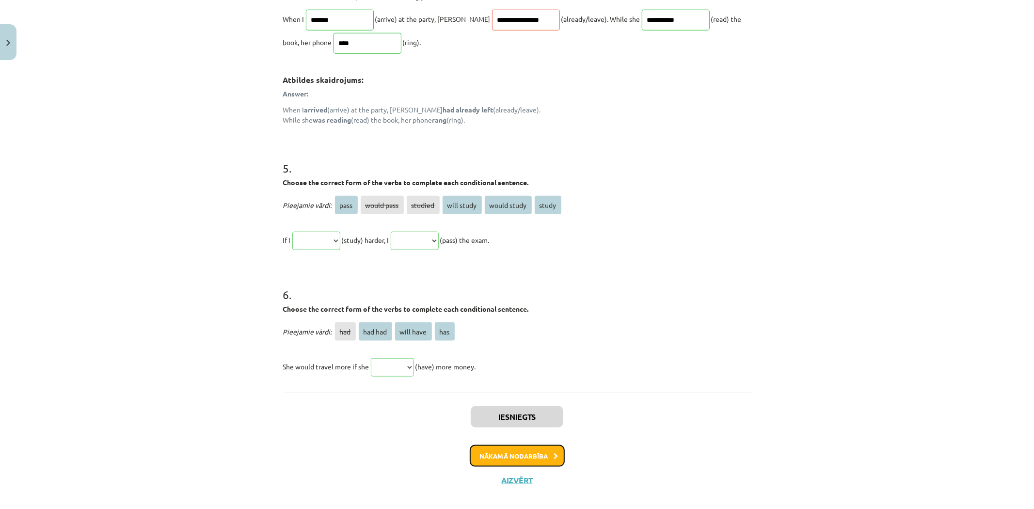
click at [517, 457] on button "Nākamā nodarbība" at bounding box center [517, 456] width 95 height 22
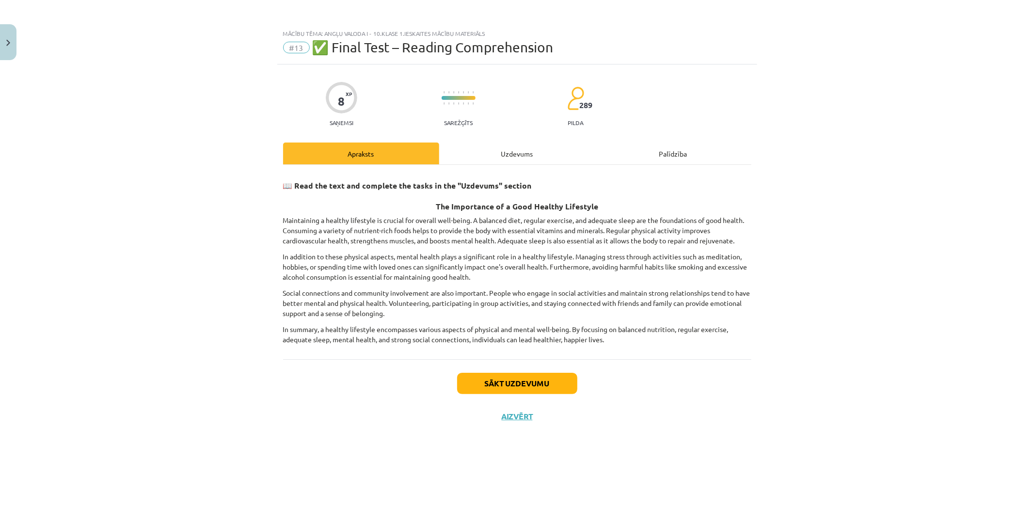
scroll to position [0, 0]
click at [498, 386] on button "Sākt uzdevumu" at bounding box center [517, 383] width 120 height 21
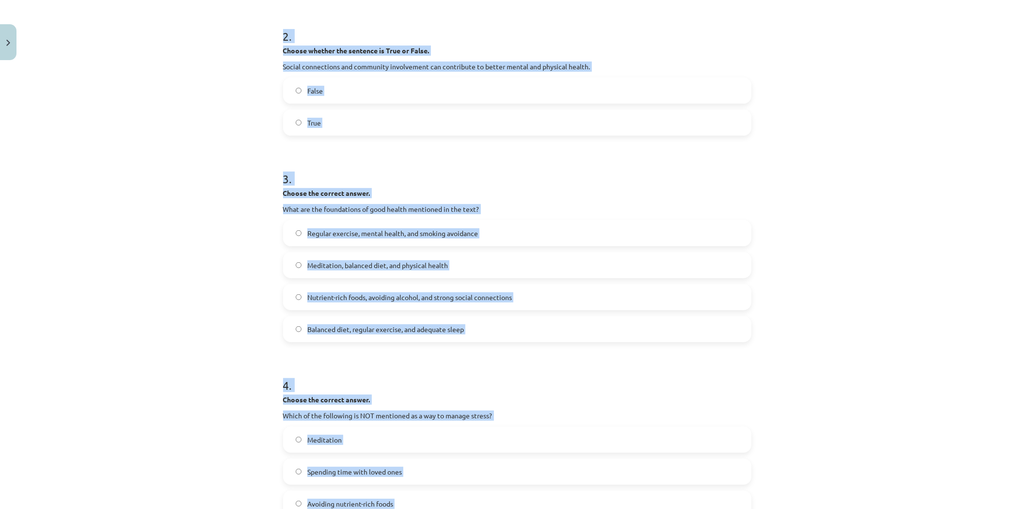
scroll to position [475, 0]
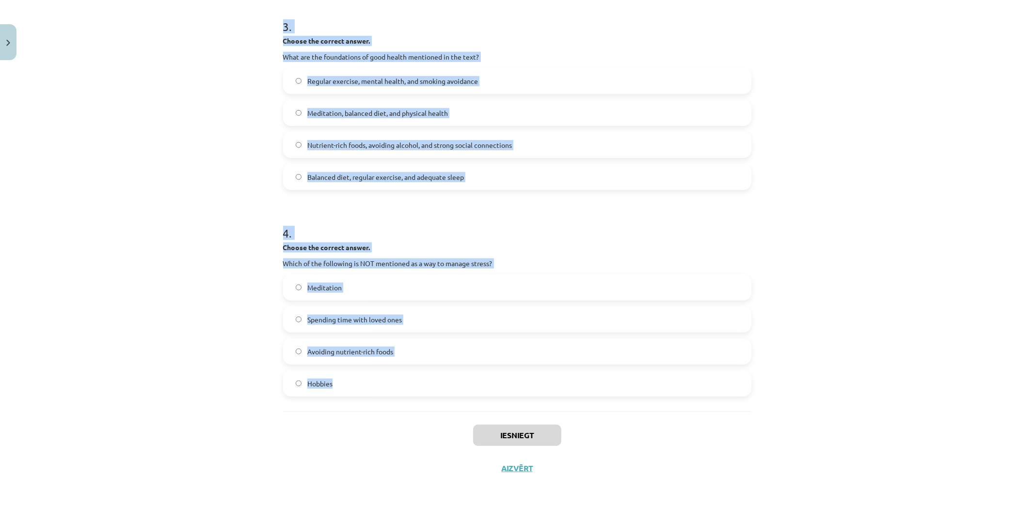
drag, startPoint x: 275, startPoint y: 204, endPoint x: 450, endPoint y: 410, distance: 270.1
click at [450, 410] on div "8 XP Saņemsi Sarežģīts 289 pilda Apraksts Uzdevums Palīdzība 1 . Choose whether…" at bounding box center [517, 37] width 480 height 896
click at [191, 351] on div "Mācību tēma: Angļu valoda i - 10.klase 1.ieskaites mācību materiāls #13 ✅ Final…" at bounding box center [517, 254] width 1034 height 509
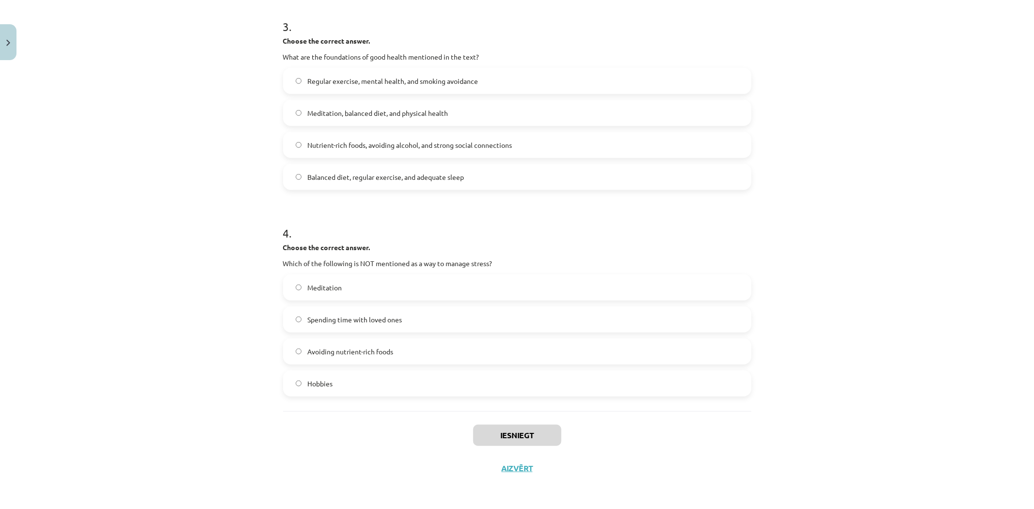
click at [191, 351] on div "Mācību tēma: Angļu valoda i - 10.klase 1.ieskaites mācību materiāls #13 ✅ Final…" at bounding box center [517, 254] width 1034 height 509
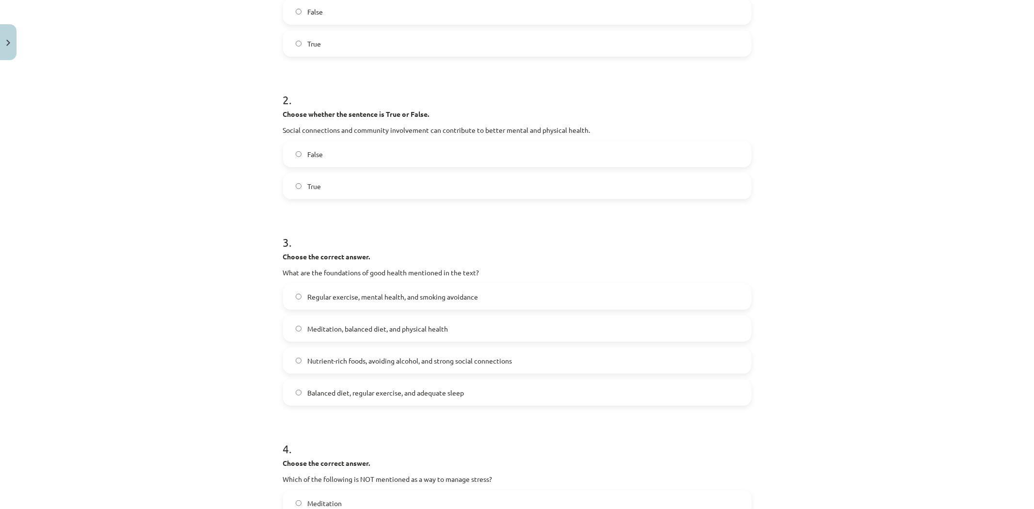
scroll to position [44, 0]
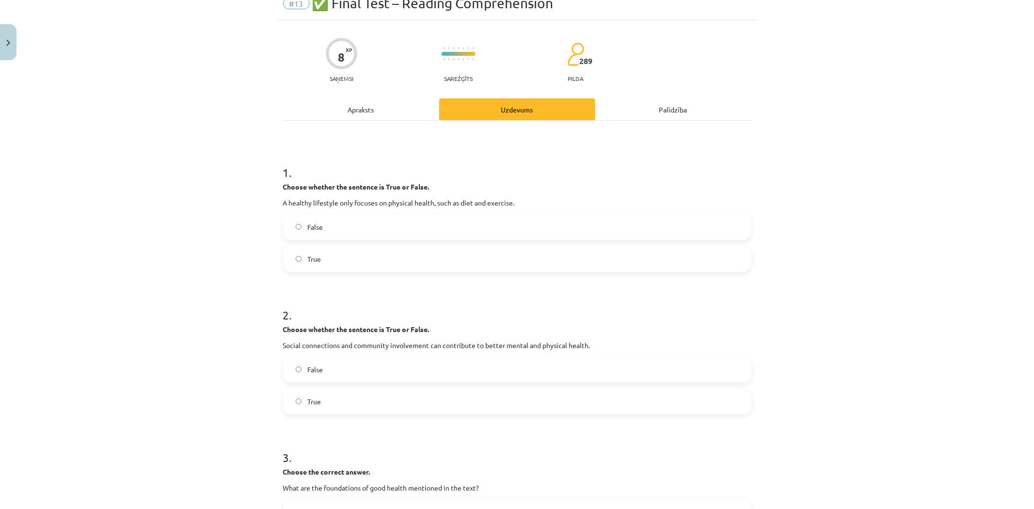
click at [312, 223] on span "False" at bounding box center [315, 227] width 16 height 10
click at [327, 405] on label "True" at bounding box center [517, 401] width 466 height 24
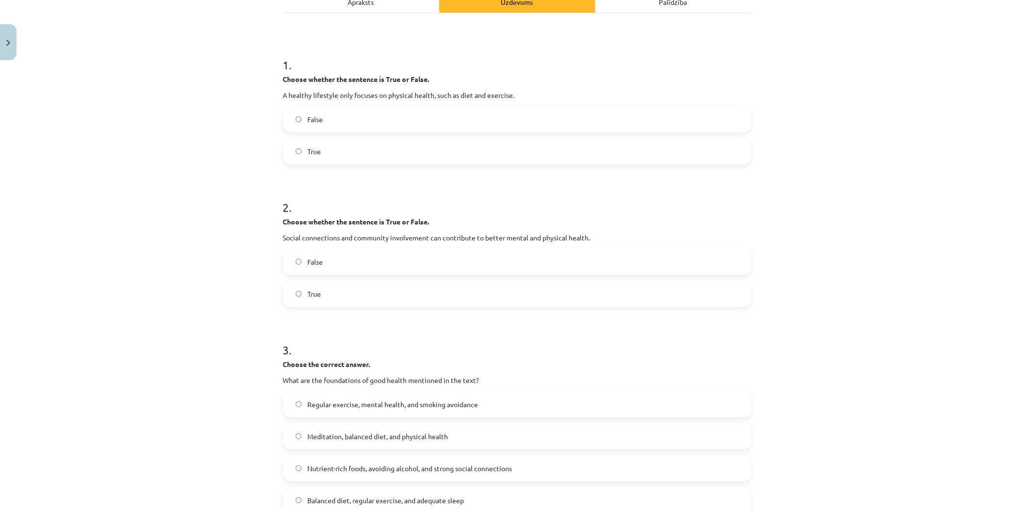
scroll to position [206, 0]
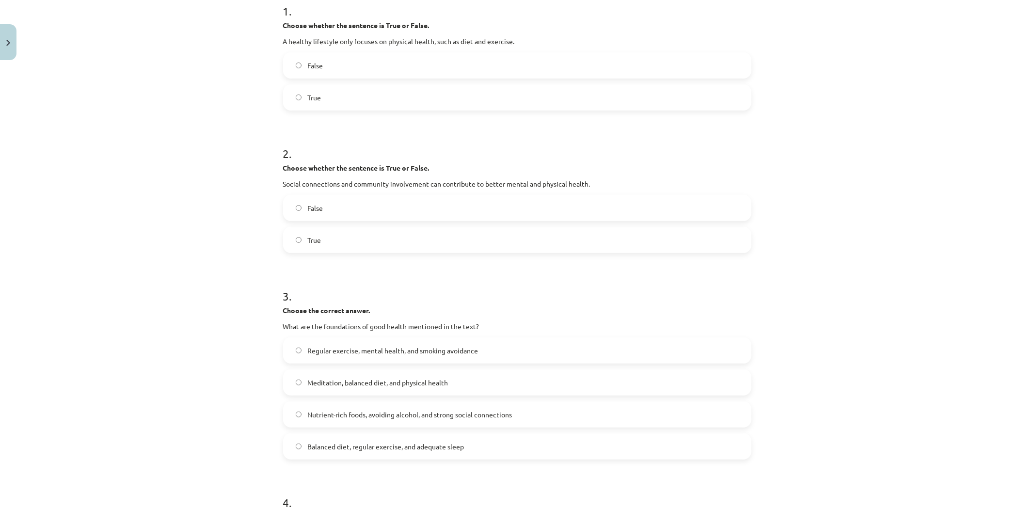
click at [349, 422] on label "Nutrient-rich foods, avoiding alcohol, and strong social connections" at bounding box center [517, 414] width 466 height 24
click at [345, 448] on span "Balanced diet, regular exercise, and adequate sleep" at bounding box center [385, 447] width 157 height 10
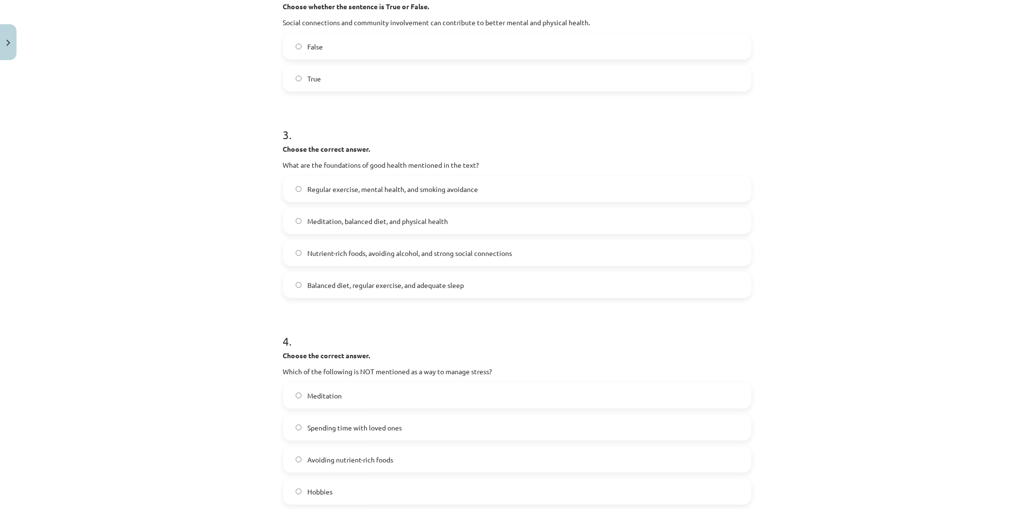
scroll to position [475, 0]
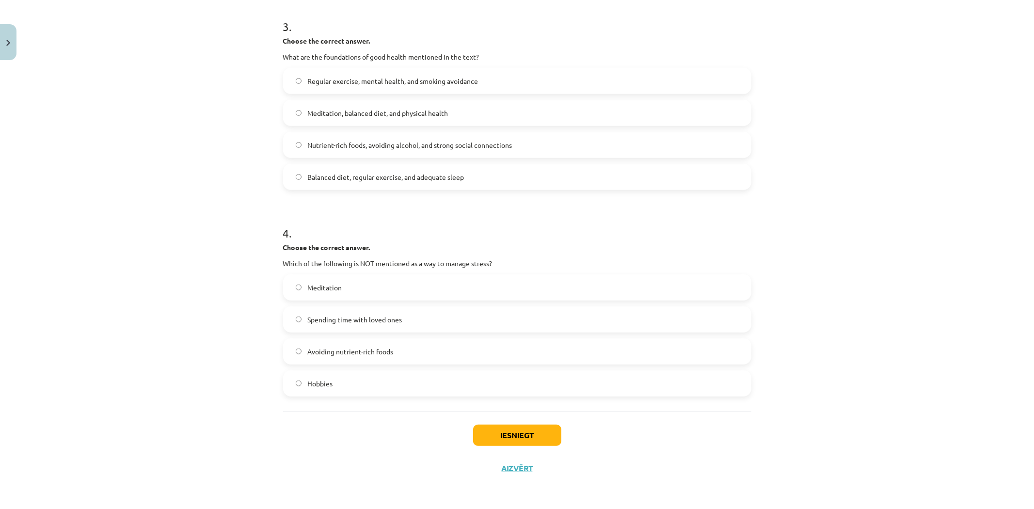
click at [339, 340] on label "Avoiding nutrient-rich foods" at bounding box center [517, 351] width 466 height 24
click at [547, 432] on button "Iesniegt" at bounding box center [517, 435] width 88 height 21
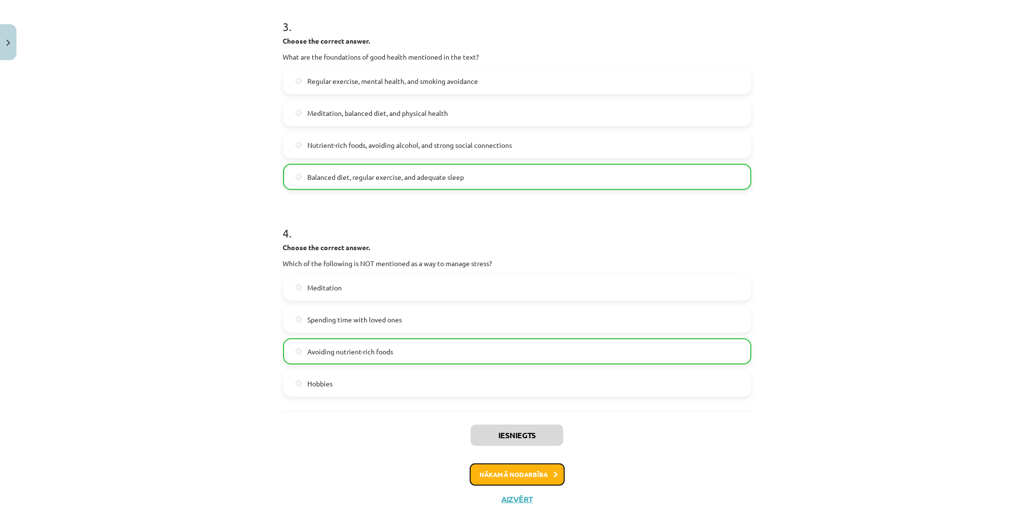
click at [506, 476] on button "Nākamā nodarbība" at bounding box center [517, 475] width 95 height 22
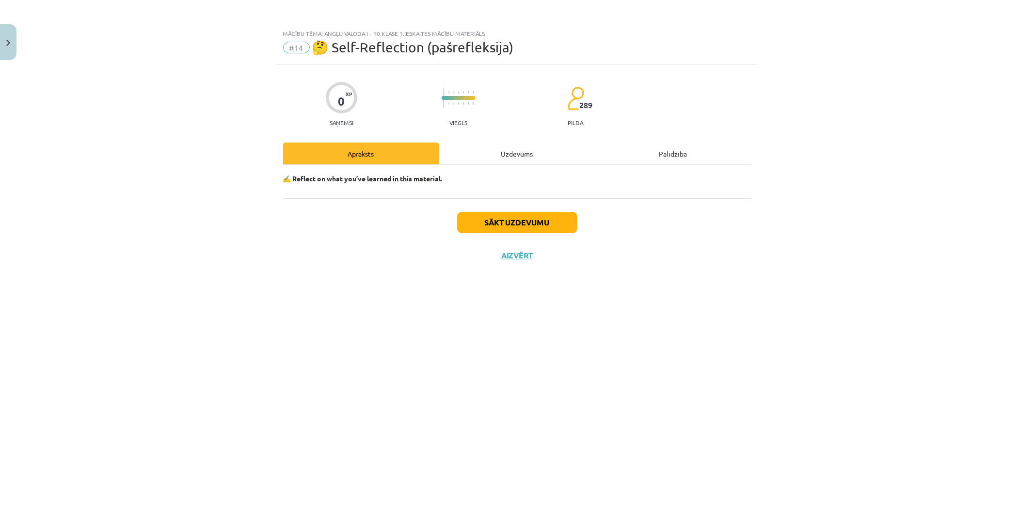
scroll to position [0, 0]
click at [479, 218] on button "Sākt uzdevumu" at bounding box center [517, 222] width 120 height 21
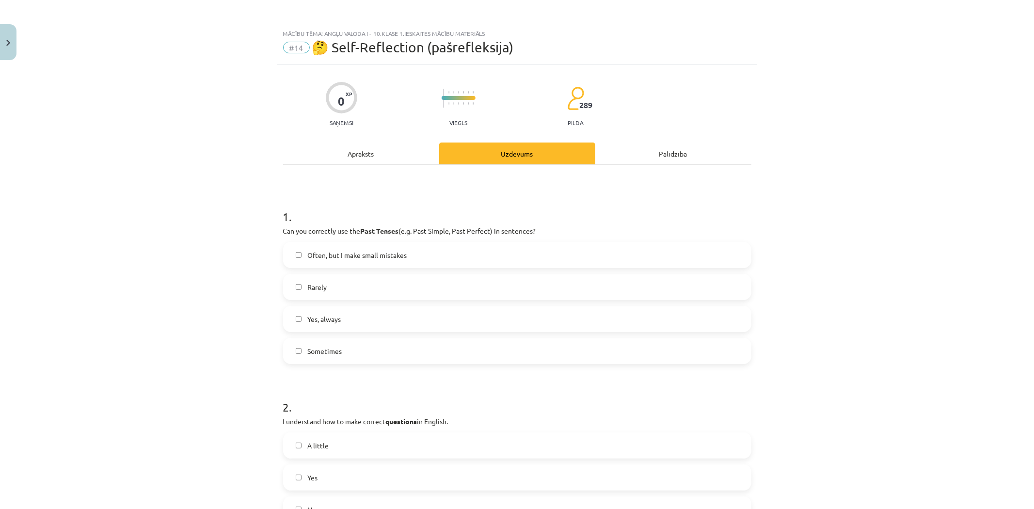
click at [344, 298] on label "Rarely" at bounding box center [517, 287] width 466 height 24
click at [316, 259] on span "Often, but I make small mistakes" at bounding box center [356, 255] width 99 height 10
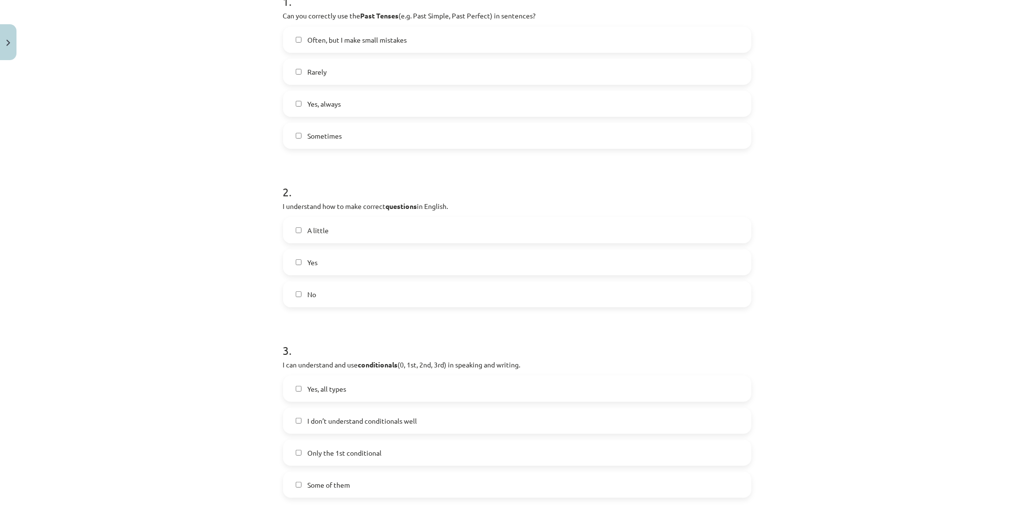
click at [327, 240] on label "A little" at bounding box center [517, 230] width 466 height 24
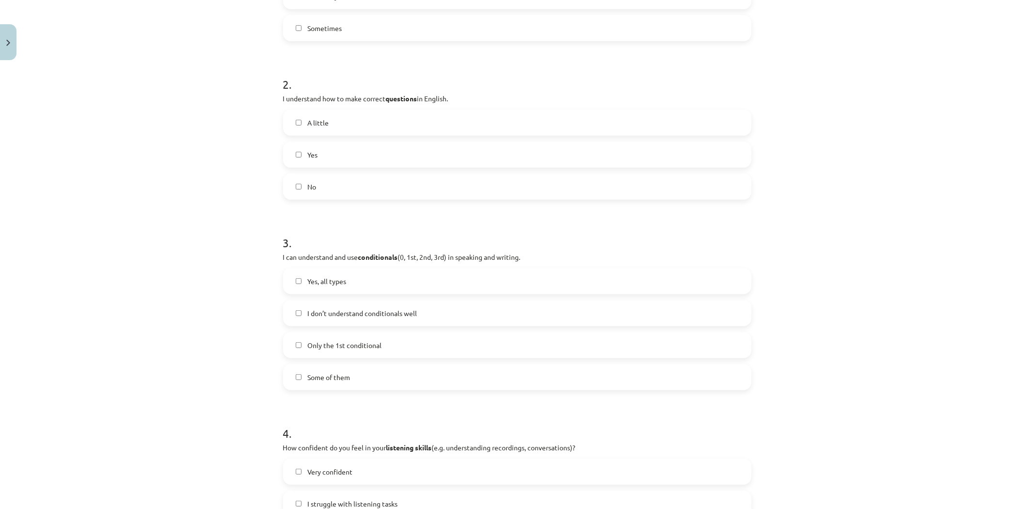
scroll to position [485, 0]
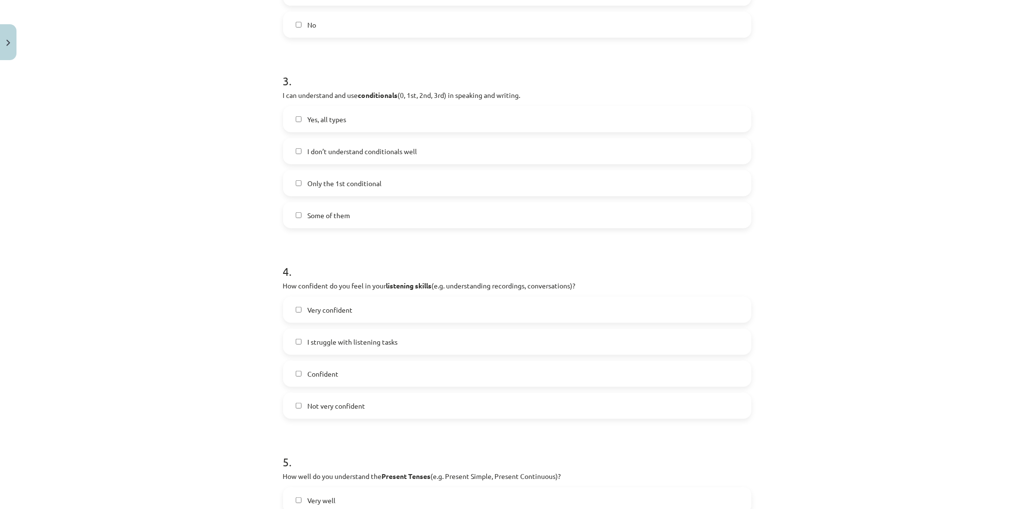
click at [354, 403] on span "Not very confident" at bounding box center [336, 406] width 58 height 10
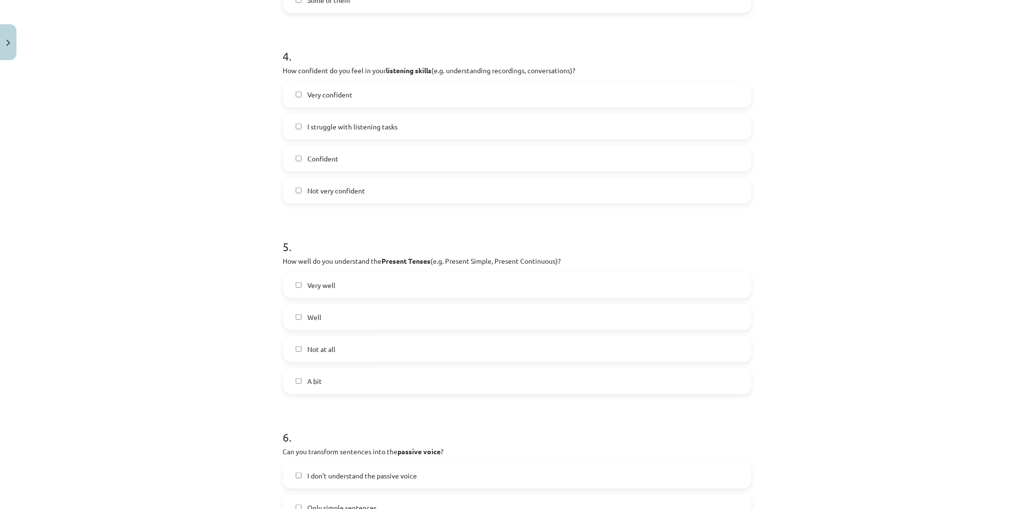
click at [346, 292] on label "Very well" at bounding box center [517, 285] width 466 height 24
click at [313, 283] on span "Very well" at bounding box center [321, 285] width 28 height 10
click at [319, 323] on label "Well" at bounding box center [517, 317] width 466 height 24
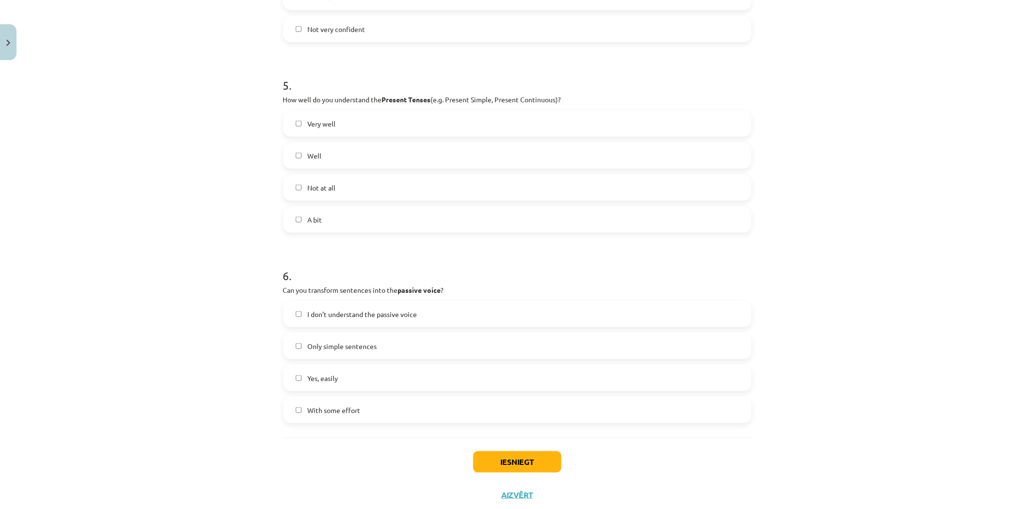
click at [340, 345] on span "Only simple sentences" at bounding box center [341, 346] width 69 height 10
click at [355, 349] on span "Only simple sentences" at bounding box center [341, 346] width 69 height 10
click at [337, 411] on span "With some effort" at bounding box center [333, 410] width 53 height 10
click at [487, 453] on button "Iesniegt" at bounding box center [517, 461] width 88 height 21
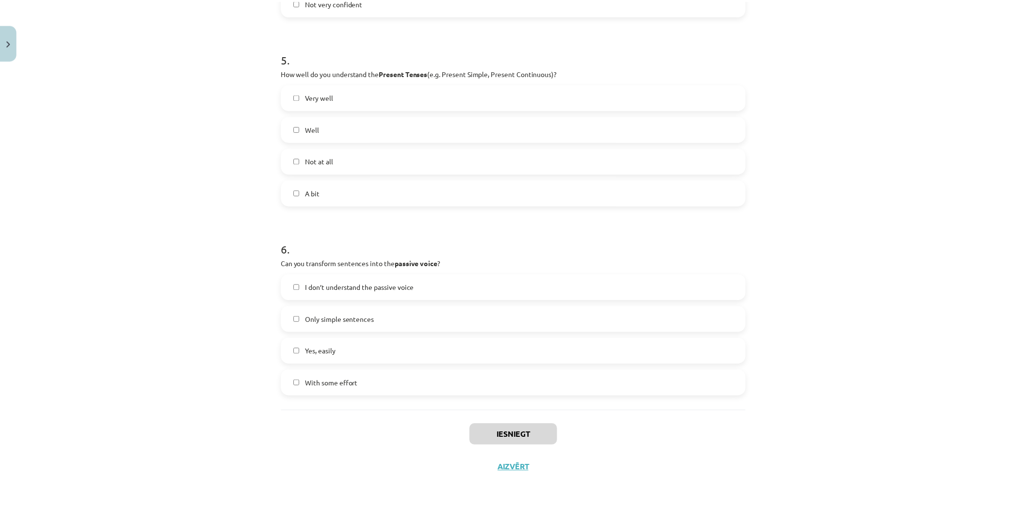
scroll to position [861, 0]
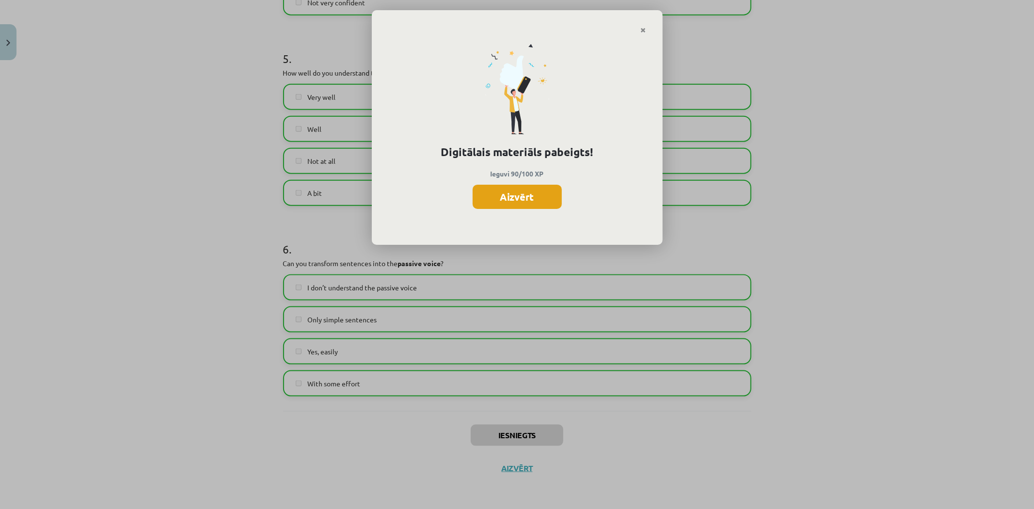
click at [515, 201] on button "Aizvērt" at bounding box center [517, 197] width 89 height 24
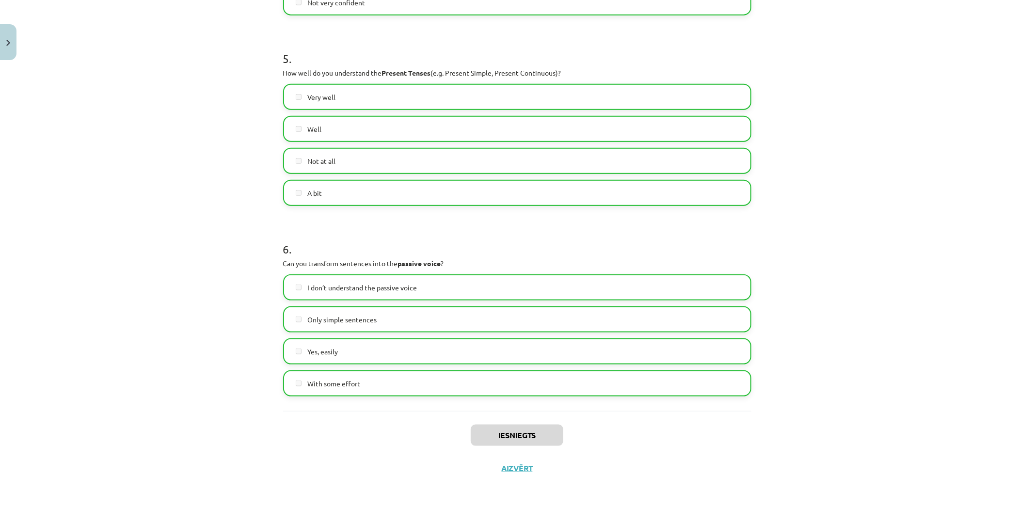
drag, startPoint x: 530, startPoint y: 478, endPoint x: 520, endPoint y: 472, distance: 11.3
click at [528, 477] on div "Iesniegts Aizvērt" at bounding box center [517, 445] width 468 height 68
click at [519, 472] on button "Aizvērt" at bounding box center [517, 469] width 37 height 10
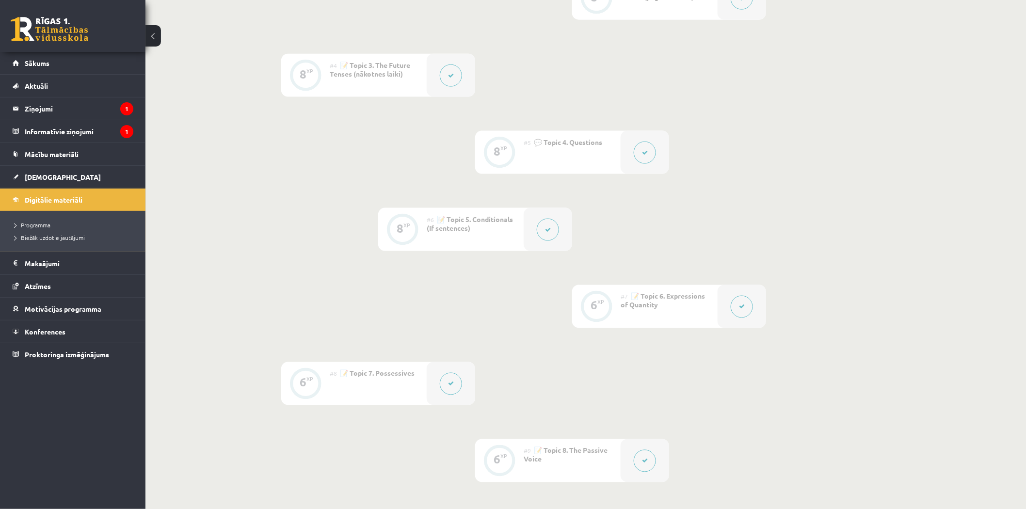
scroll to position [269, 0]
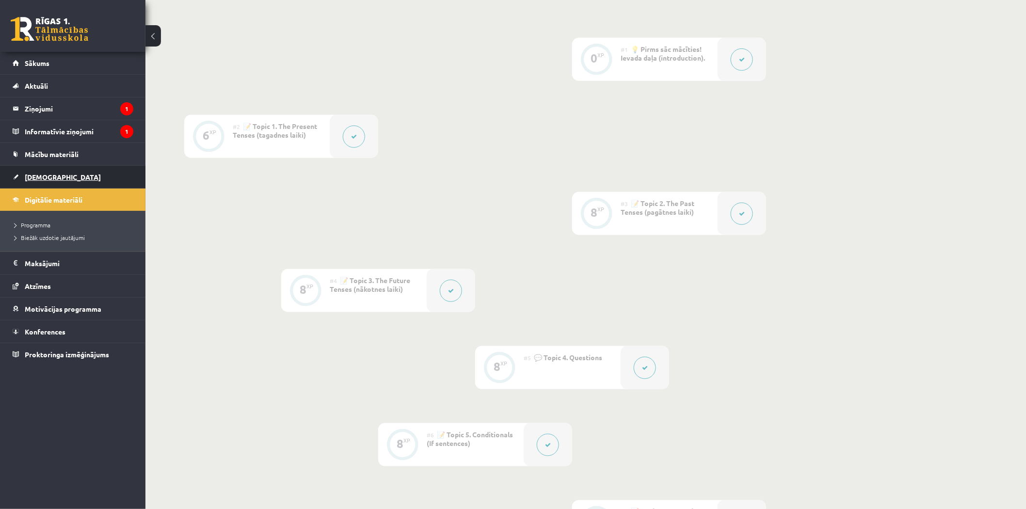
click at [56, 177] on link "[DEMOGRAPHIC_DATA]" at bounding box center [73, 177] width 121 height 22
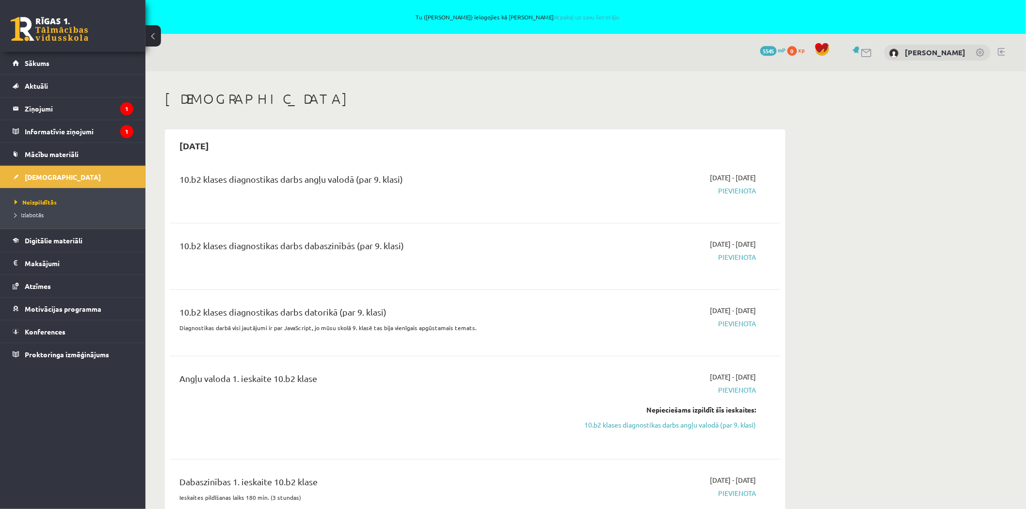
scroll to position [108, 0]
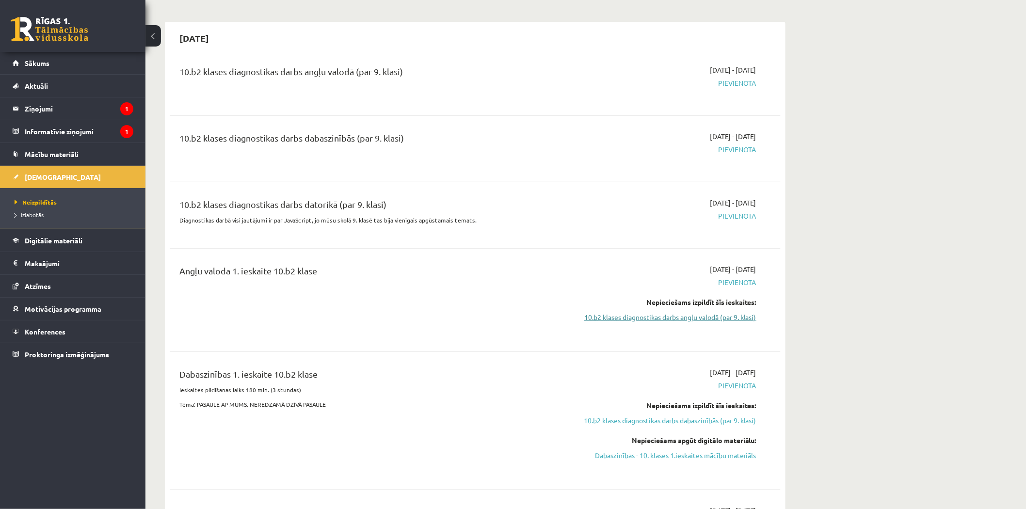
click at [680, 317] on link "10.b2 klases diagnostikas darbs angļu valodā (par 9. klasi)" at bounding box center [665, 317] width 183 height 10
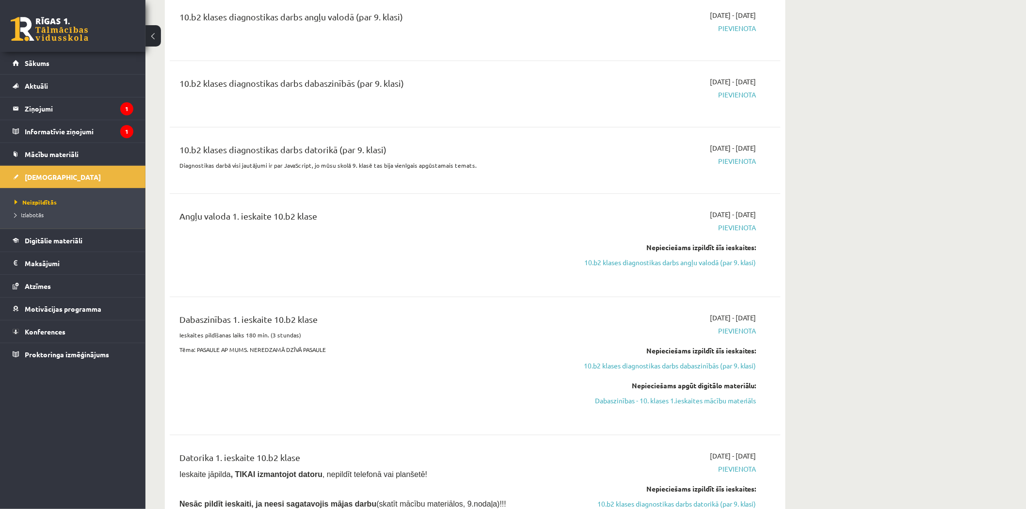
click at [645, 255] on div "Nepieciešams izpildīt šīs ieskaites: 10.b2 klases diagnostikas darbs angļu valo…" at bounding box center [665, 254] width 183 height 25
click at [657, 262] on link "10.b2 klases diagnostikas darbs angļu valodā (par 9. klasi)" at bounding box center [665, 262] width 183 height 10
click at [656, 259] on link "10.b2 klases diagnostikas darbs angļu valodā (par 9. klasi)" at bounding box center [665, 262] width 183 height 10
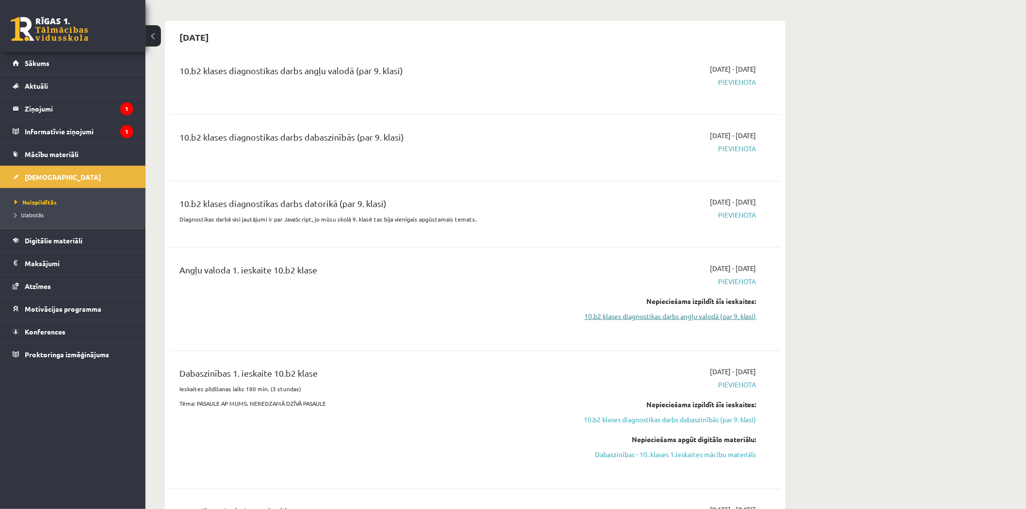
click at [684, 315] on link "10.b2 klases diagnostikas darbs angļu valodā (par 9. klasi)" at bounding box center [665, 316] width 183 height 10
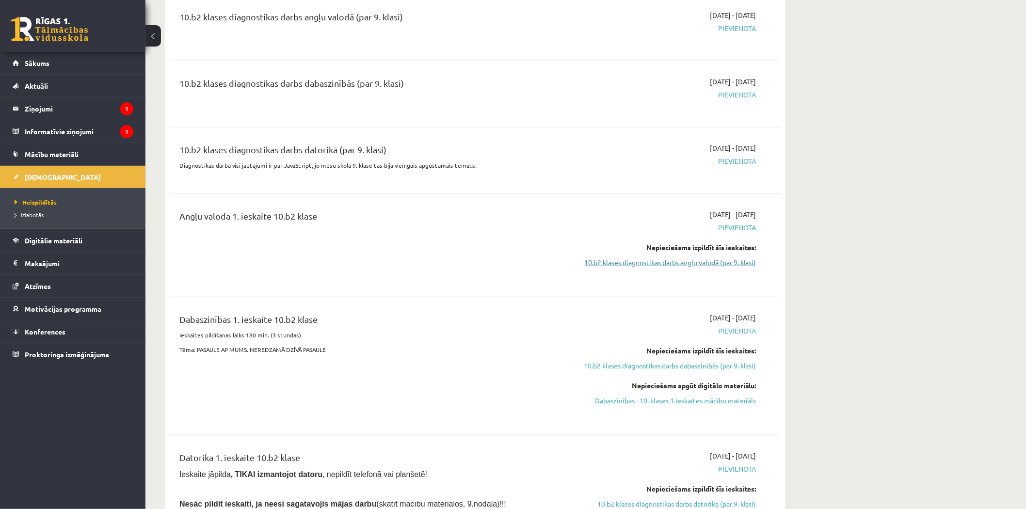
click at [719, 262] on link "10.b2 klases diagnostikas darbs angļu valodā (par 9. klasi)" at bounding box center [665, 262] width 183 height 10
click at [724, 264] on link "10.b2 klases diagnostikas darbs angļu valodā (par 9. klasi)" at bounding box center [665, 262] width 183 height 10
click at [725, 264] on link "10.b2 klases diagnostikas darbs angļu valodā (par 9. klasi)" at bounding box center [665, 262] width 183 height 10
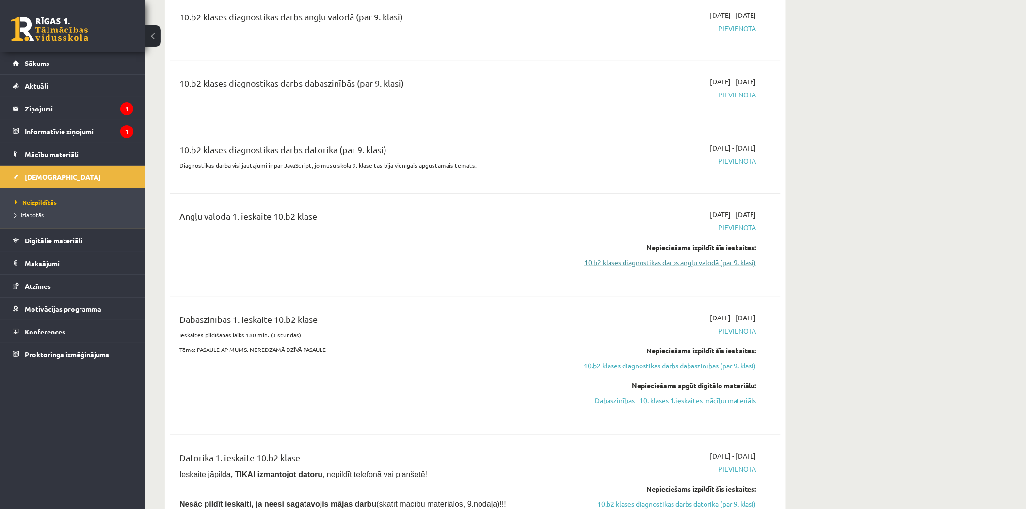
click at [725, 264] on link "10.b2 klases diagnostikas darbs angļu valodā (par 9. klasi)" at bounding box center [665, 262] width 183 height 10
click at [681, 260] on link "10.b2 klases diagnostikas darbs angļu valodā (par 9. klasi)" at bounding box center [665, 262] width 183 height 10
click at [713, 263] on link "10.b2 klases diagnostikas darbs angļu valodā (par 9. klasi)" at bounding box center [665, 262] width 183 height 10
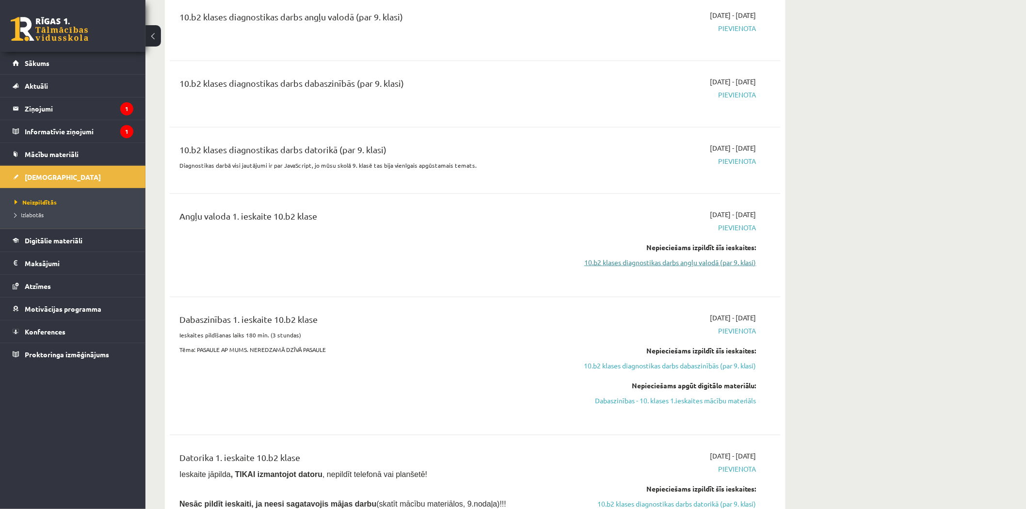
click at [716, 261] on link "10.b2 klases diagnostikas darbs angļu valodā (par 9. klasi)" at bounding box center [665, 262] width 183 height 10
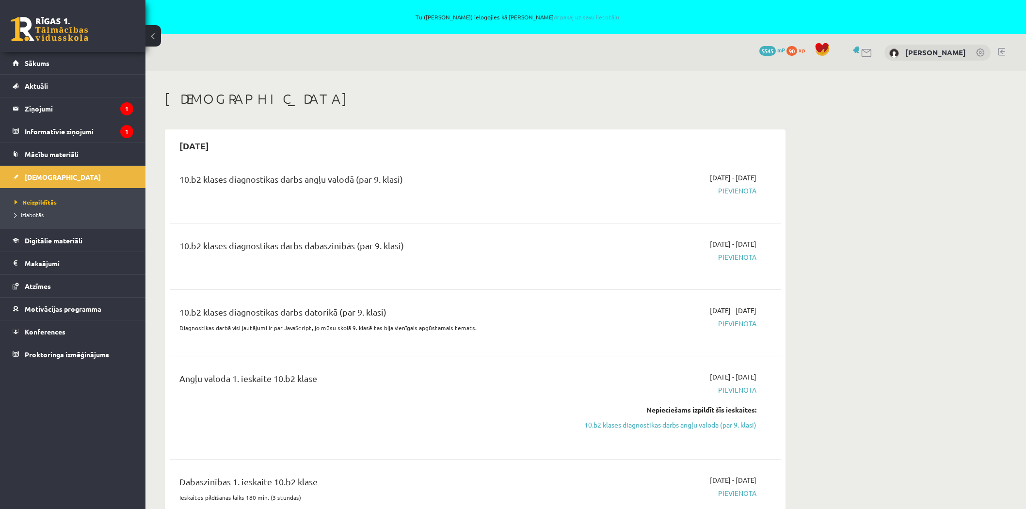
scroll to position [162, 0]
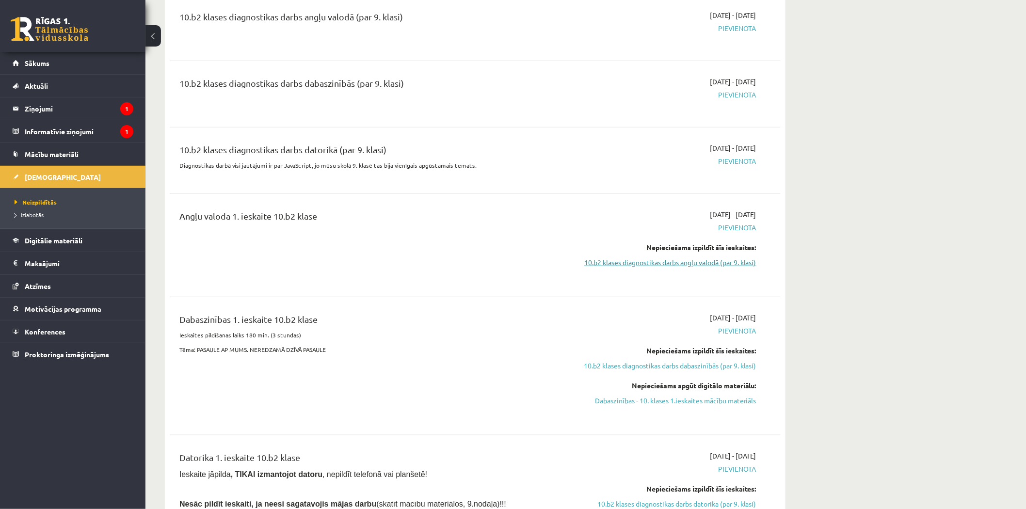
click at [693, 266] on link "10.b2 klases diagnostikas darbs angļu valodā (par 9. klasi)" at bounding box center [665, 262] width 183 height 10
click at [86, 146] on link "Mācību materiāli" at bounding box center [73, 154] width 121 height 22
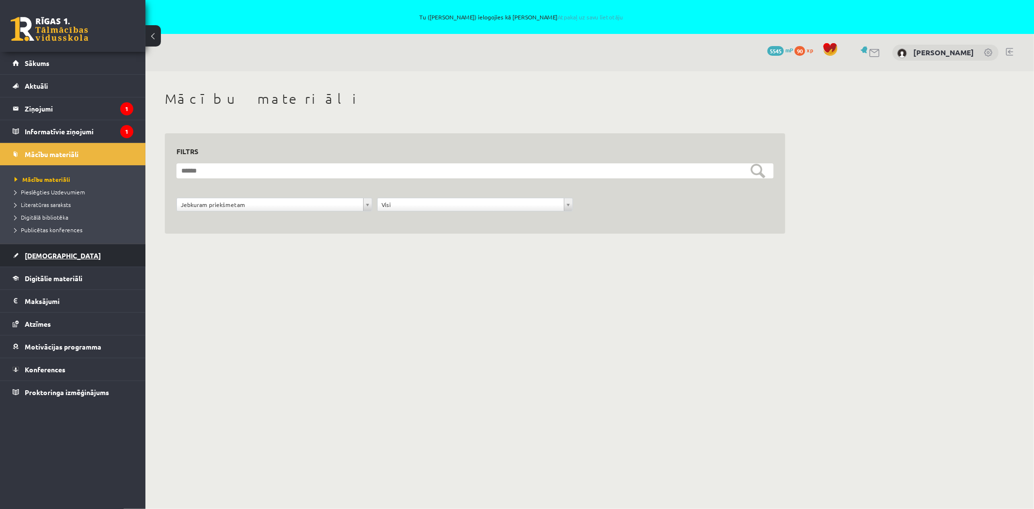
click at [45, 248] on link "[DEMOGRAPHIC_DATA]" at bounding box center [73, 255] width 121 height 22
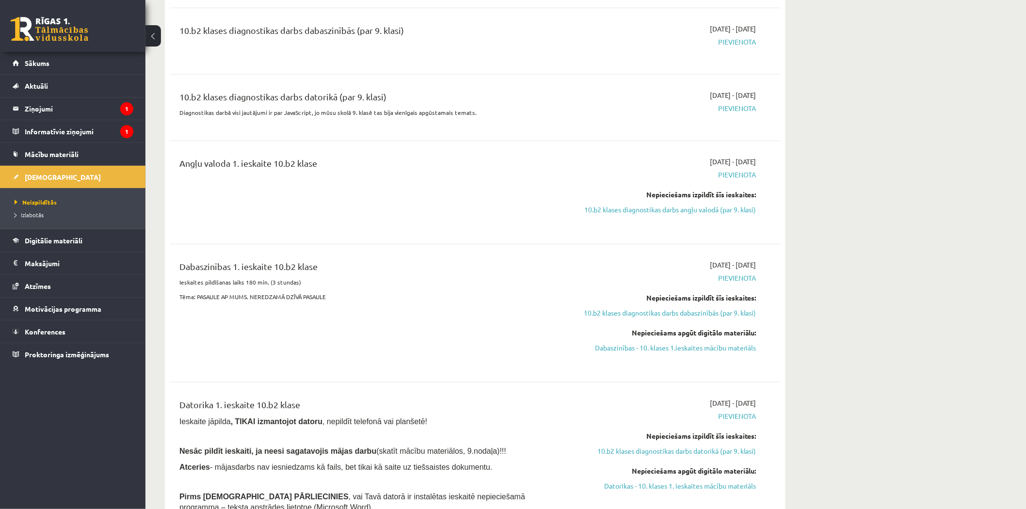
scroll to position [269, 0]
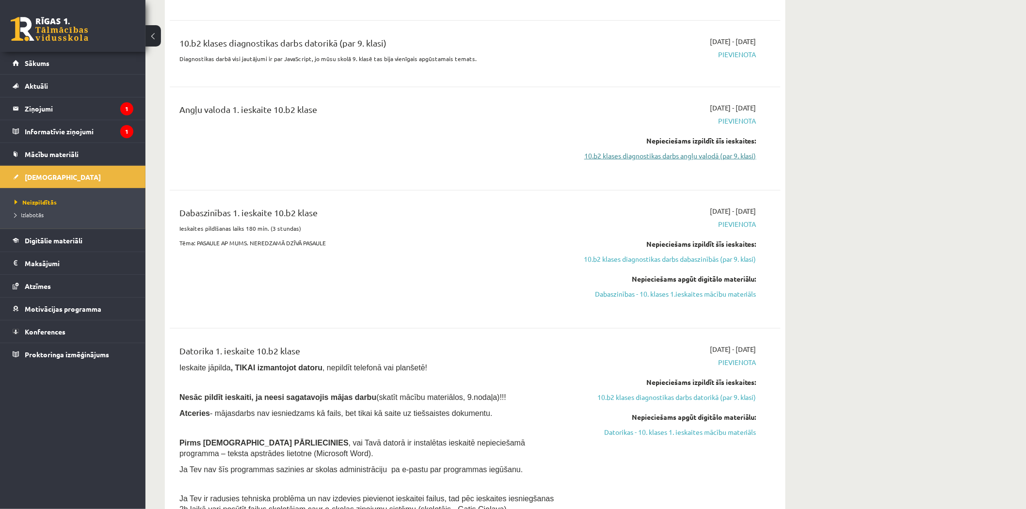
click at [721, 161] on link "10.b2 klases diagnostikas darbs angļu valodā (par 9. klasi)" at bounding box center [665, 156] width 183 height 10
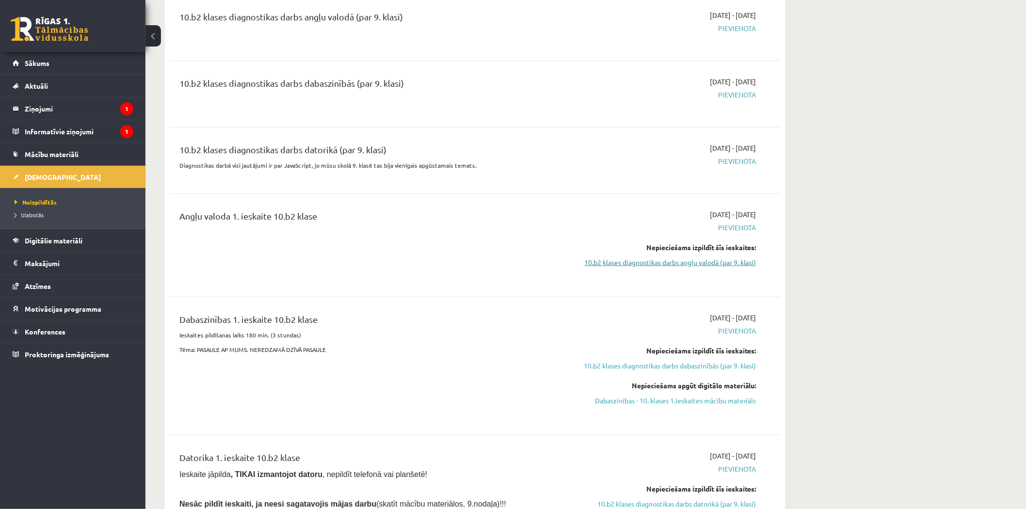
click at [692, 260] on link "10.b2 klases diagnostikas darbs angļu valodā (par 9. klasi)" at bounding box center [665, 262] width 183 height 10
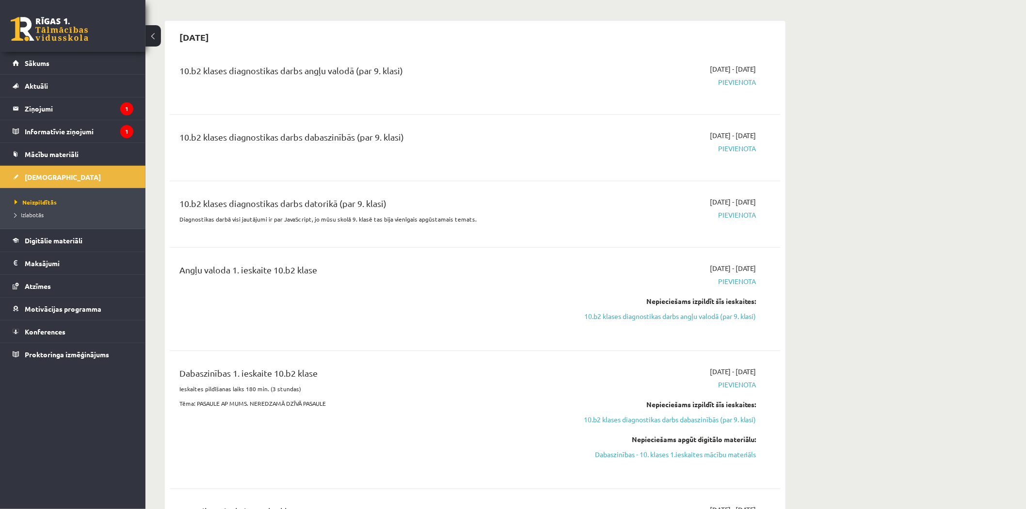
click at [716, 316] on link "10.b2 klases diagnostikas darbs angļu valodā (par 9. klasi)" at bounding box center [665, 316] width 183 height 10
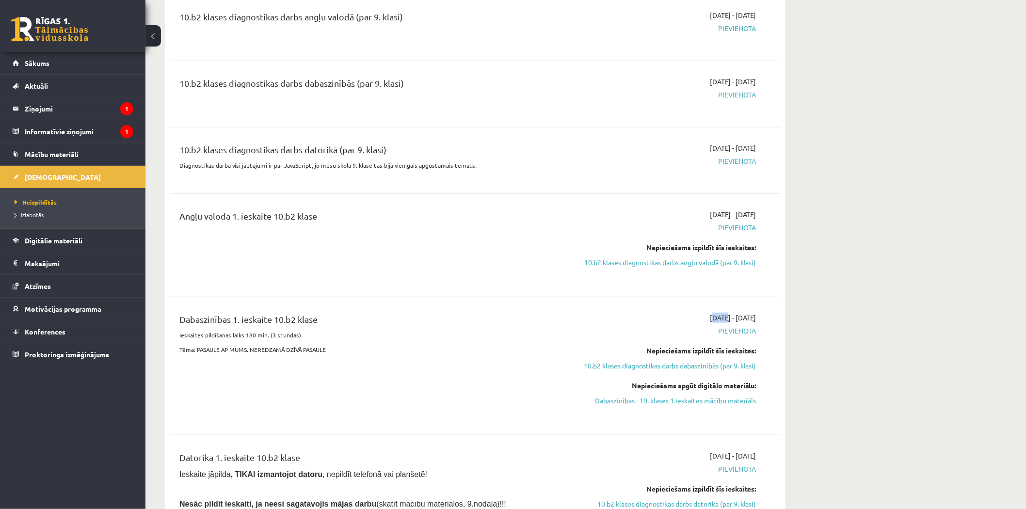
click at [716, 315] on div "Dabaszinības 1. ieskaite 10.b2 klase Ieskaites pildīšanas laiks 180 min. (3 stu…" at bounding box center [475, 366] width 611 height 126
click at [447, 309] on div "10.b2 klases diagnostikas darbs angļu valodā (par 9. klasi) 2025-09-01 - 2025-0…" at bounding box center [475, 324] width 611 height 648
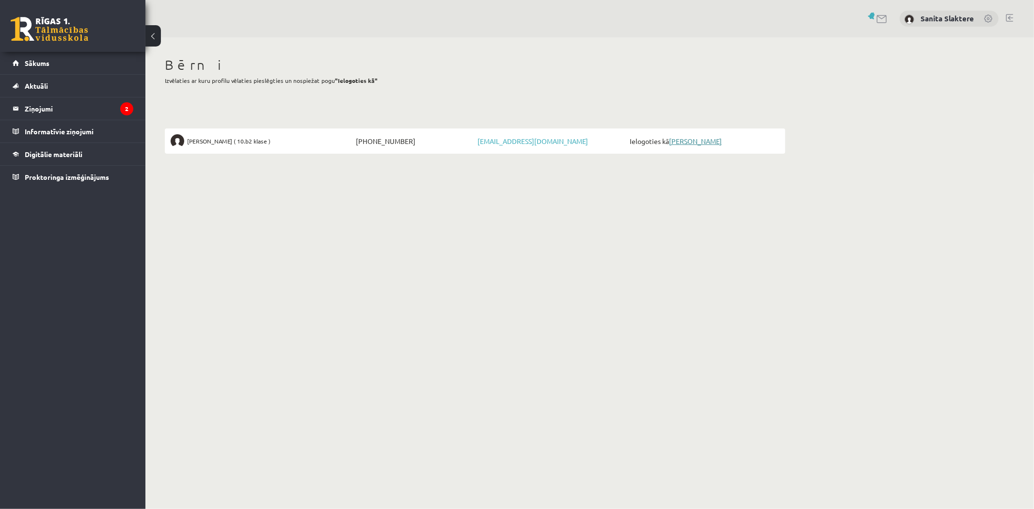
drag, startPoint x: 666, startPoint y: 139, endPoint x: 684, endPoint y: 142, distance: 18.7
click at [672, 140] on span "Ielogoties kā [PERSON_NAME]" at bounding box center [703, 141] width 152 height 14
click at [684, 142] on link "[PERSON_NAME]" at bounding box center [695, 141] width 53 height 9
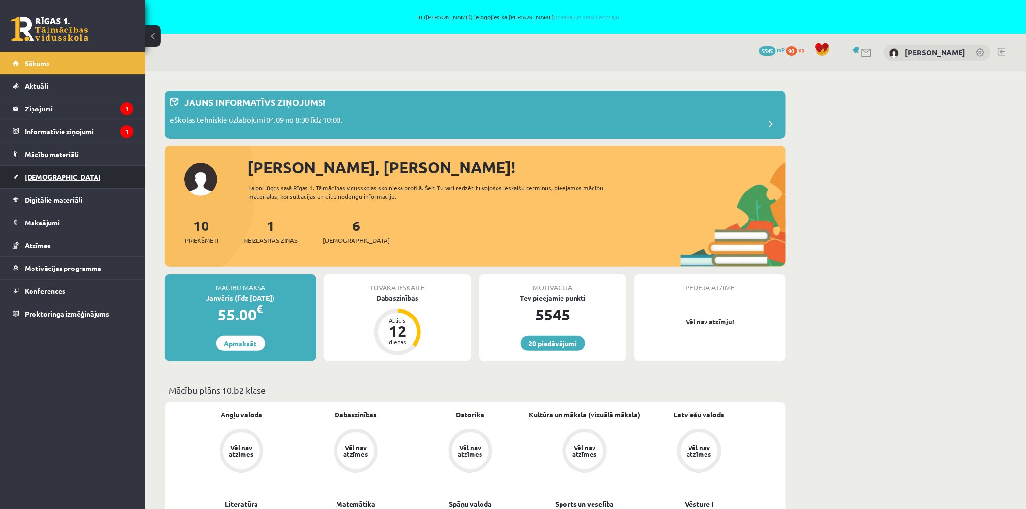
click at [59, 177] on link "[DEMOGRAPHIC_DATA]" at bounding box center [73, 177] width 121 height 22
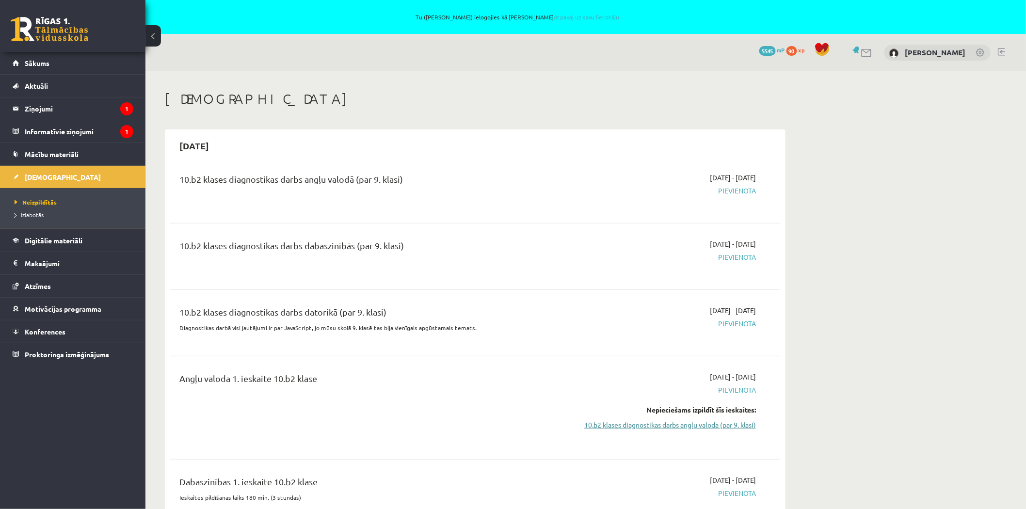
click at [677, 424] on link "10.b2 klases diagnostikas darbs angļu valodā (par 9. klasi)" at bounding box center [665, 425] width 183 height 10
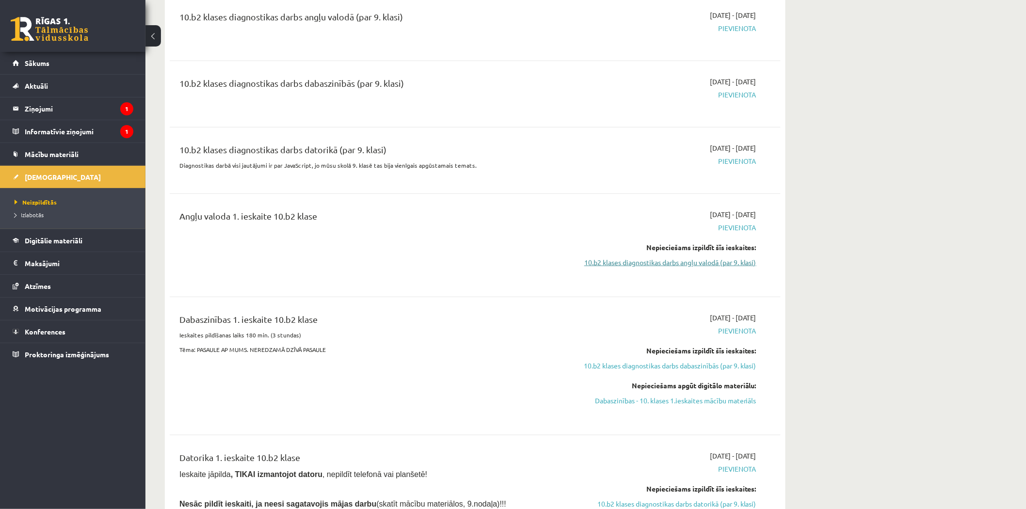
click at [644, 265] on link "10.b2 klases diagnostikas darbs angļu valodā (par 9. klasi)" at bounding box center [665, 262] width 183 height 10
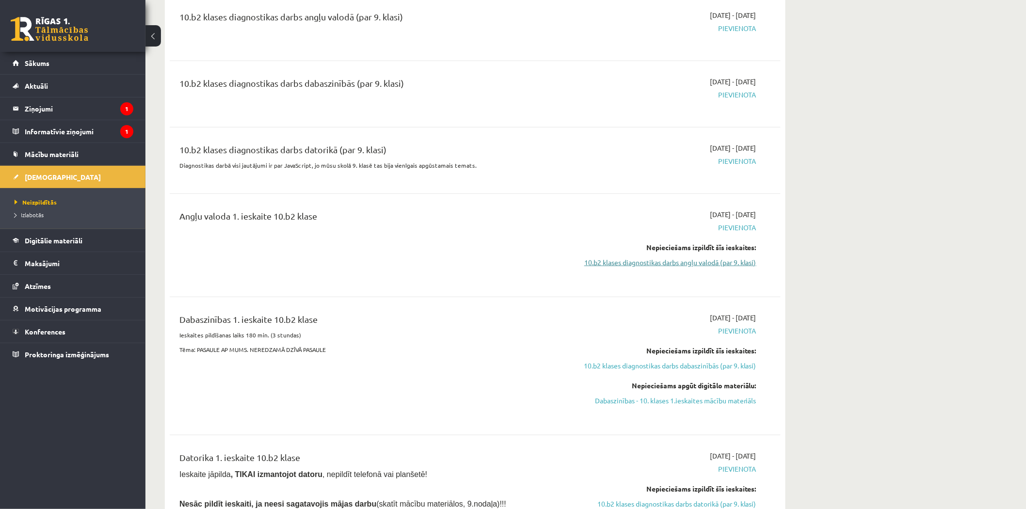
click at [644, 265] on link "10.b2 klases diagnostikas darbs angļu valodā (par 9. klasi)" at bounding box center [665, 262] width 183 height 10
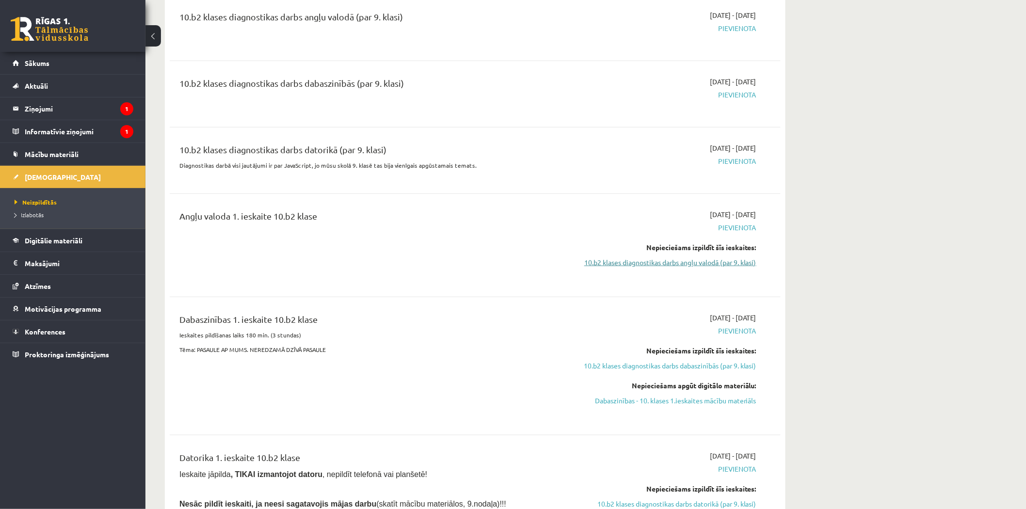
click at [644, 265] on link "10.b2 klases diagnostikas darbs angļu valodā (par 9. klasi)" at bounding box center [665, 262] width 183 height 10
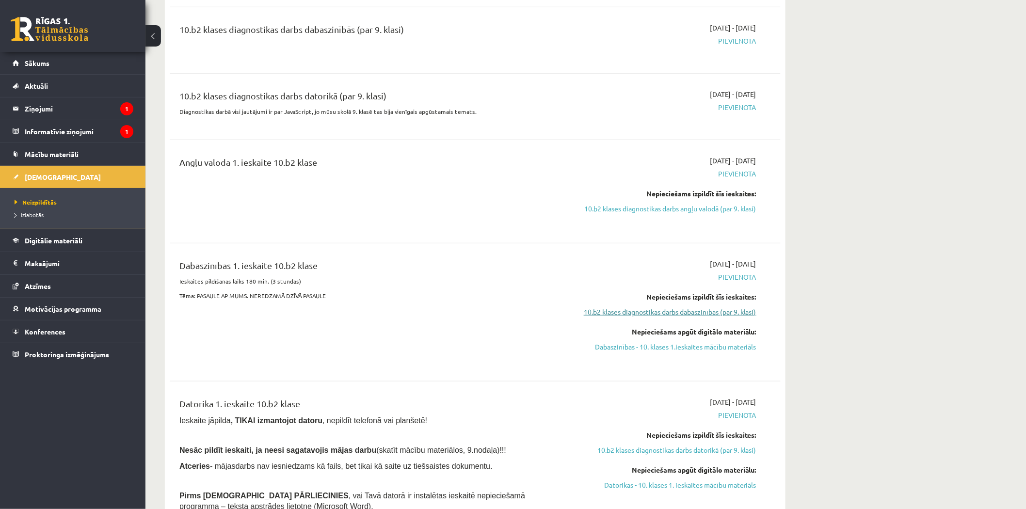
click at [670, 317] on link "10.b2 klases diagnostikas darbs dabaszinībās (par 9. klasi)" at bounding box center [665, 312] width 183 height 10
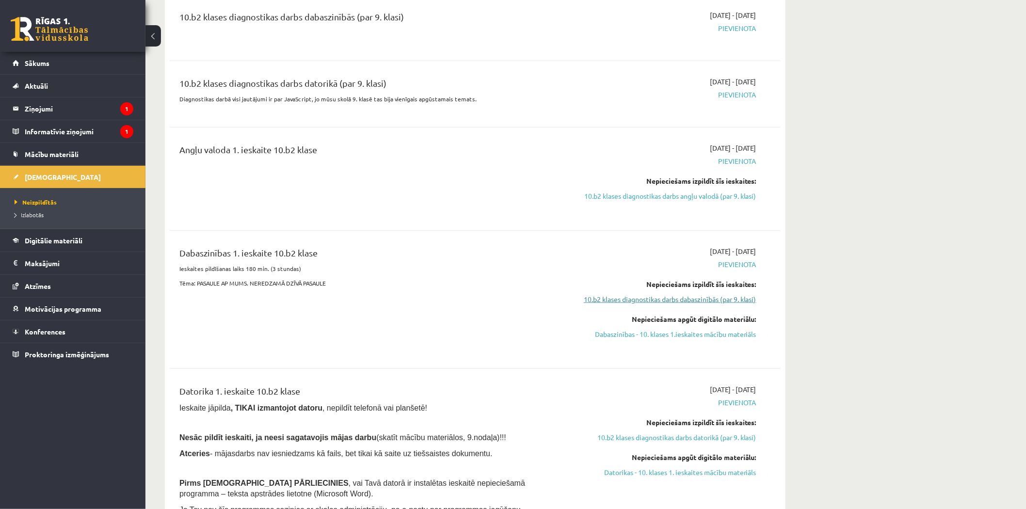
click at [671, 305] on link "10.b2 klases diagnostikas darbs dabaszinībās (par 9. klasi)" at bounding box center [665, 299] width 183 height 10
click at [691, 339] on link "Dabaszinības - 10. klases 1.ieskaites mācību materiāls" at bounding box center [665, 334] width 183 height 10
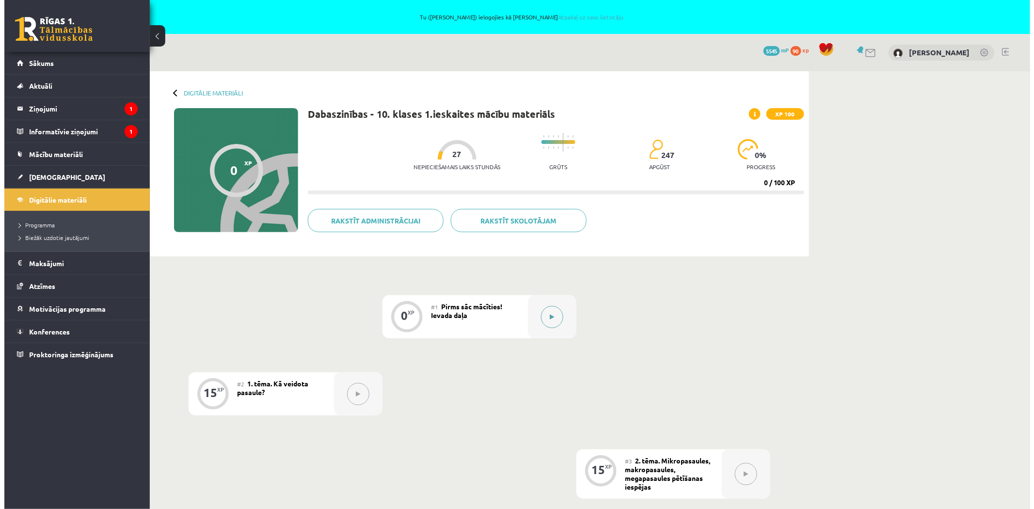
scroll to position [108, 0]
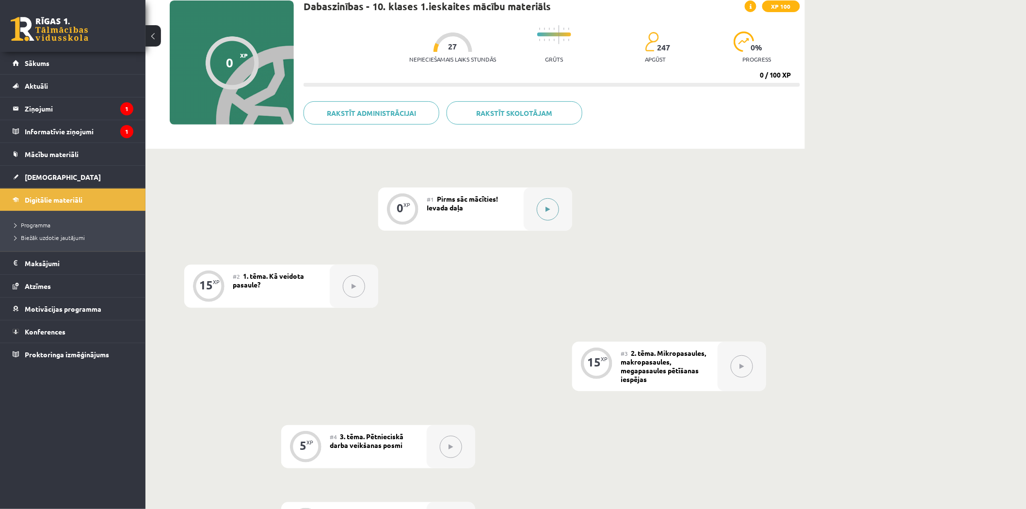
click at [552, 217] on button at bounding box center [548, 209] width 22 height 22
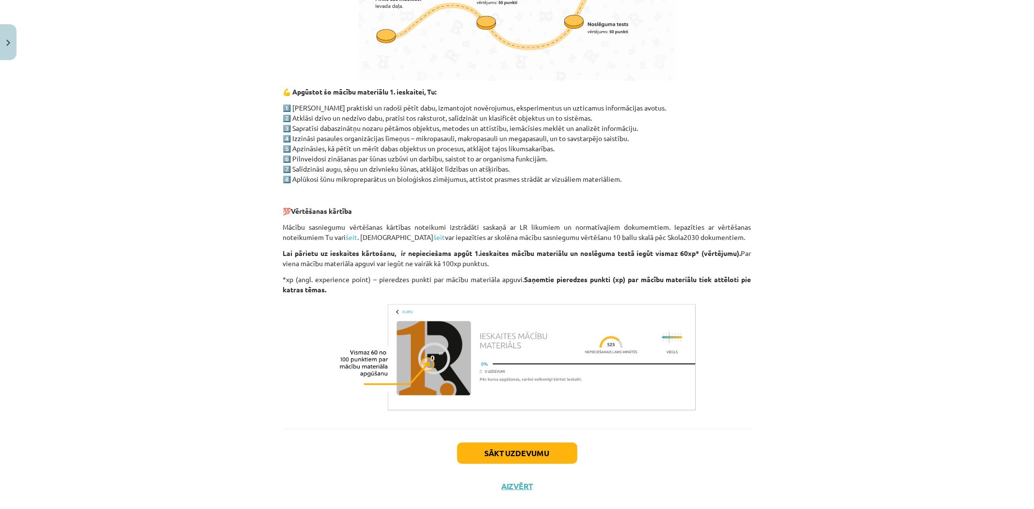
scroll to position [610, 0]
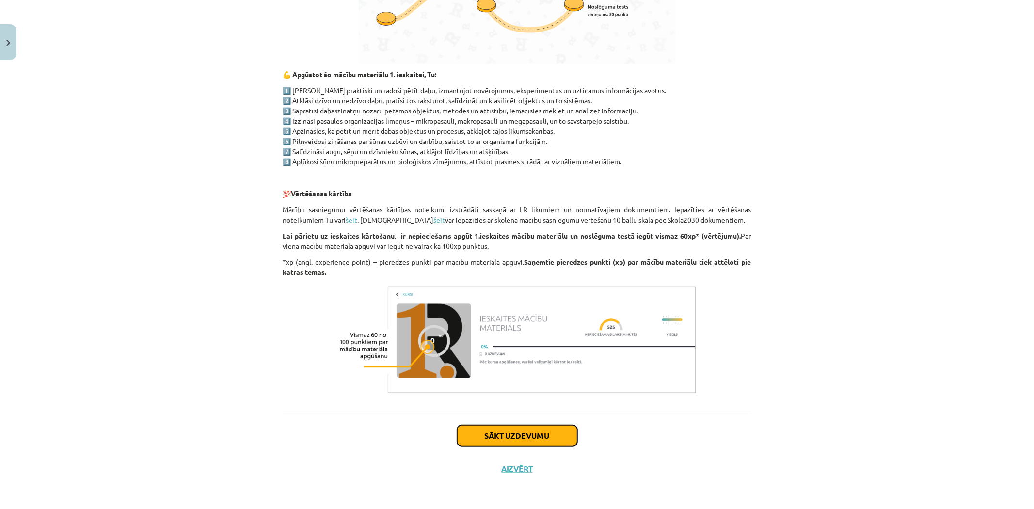
click at [507, 426] on button "Sākt uzdevumu" at bounding box center [517, 435] width 120 height 21
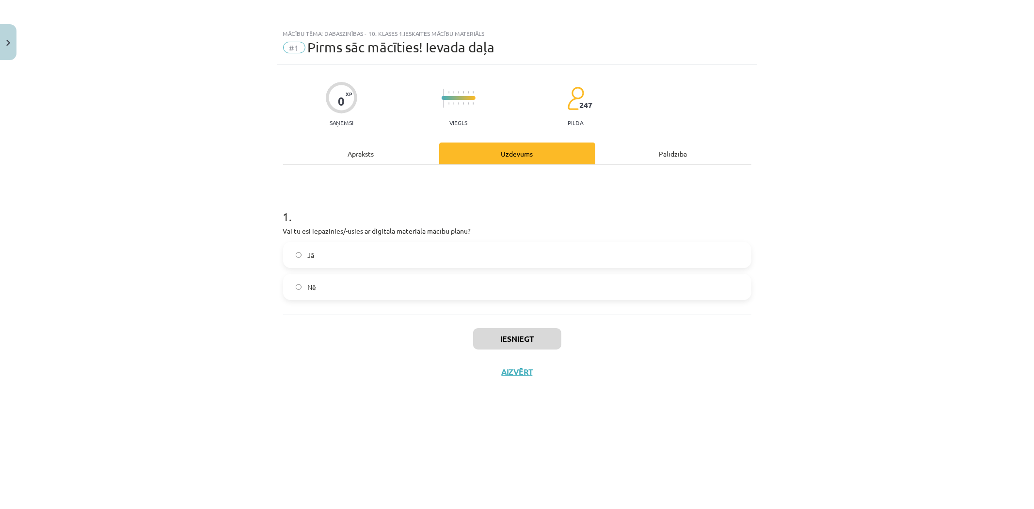
click at [308, 254] on span "Jā" at bounding box center [310, 255] width 7 height 10
click at [512, 340] on button "Iesniegt" at bounding box center [517, 338] width 88 height 21
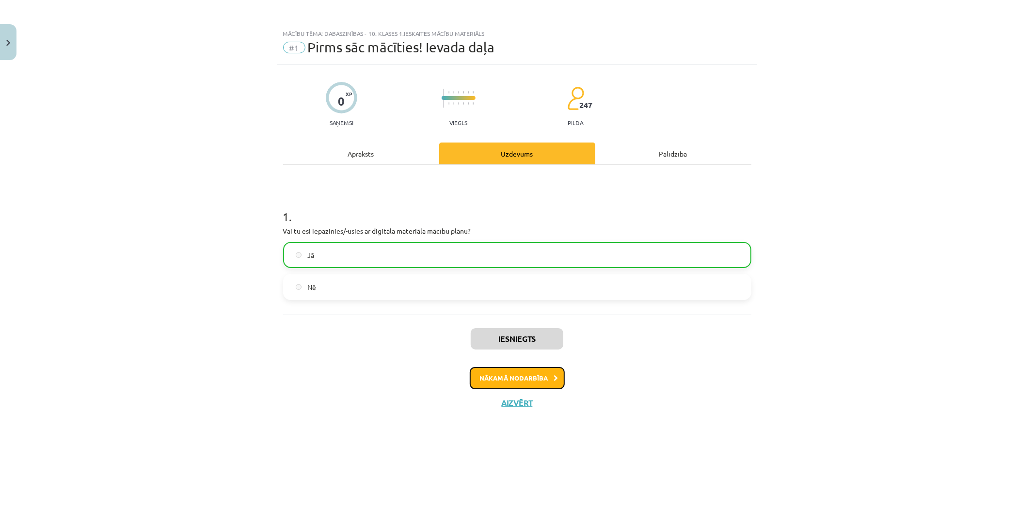
click at [511, 379] on button "Nākamā nodarbība" at bounding box center [517, 378] width 95 height 22
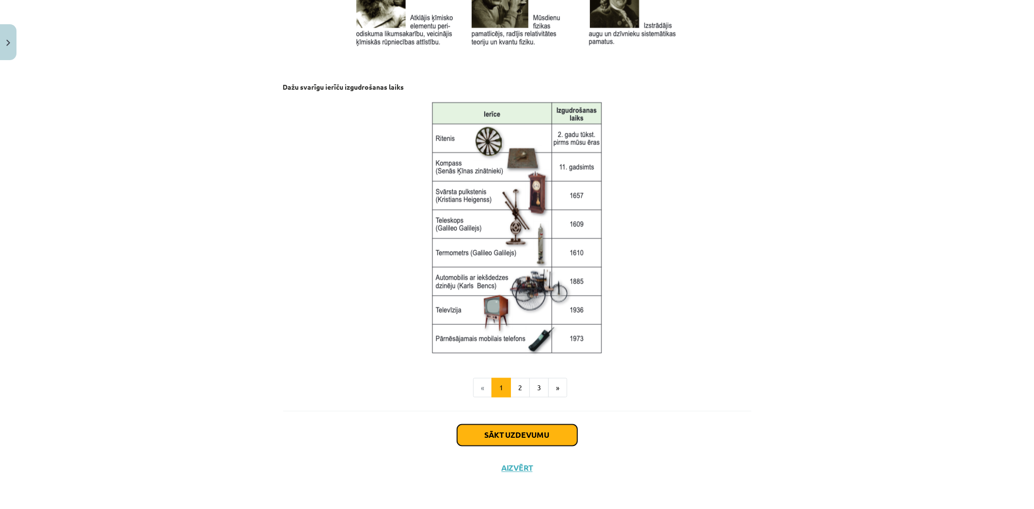
click at [510, 430] on button "Sākt uzdevumu" at bounding box center [517, 435] width 120 height 21
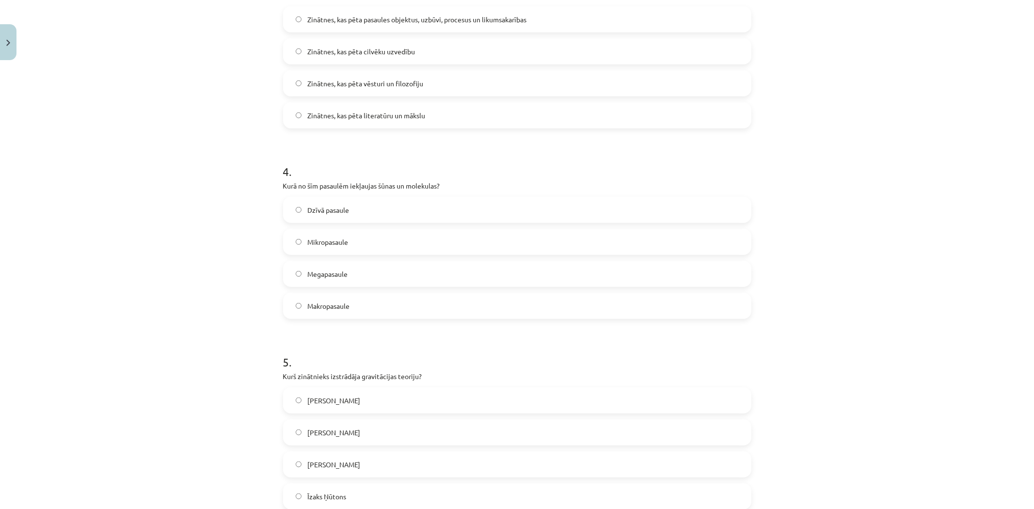
scroll to position [729, 0]
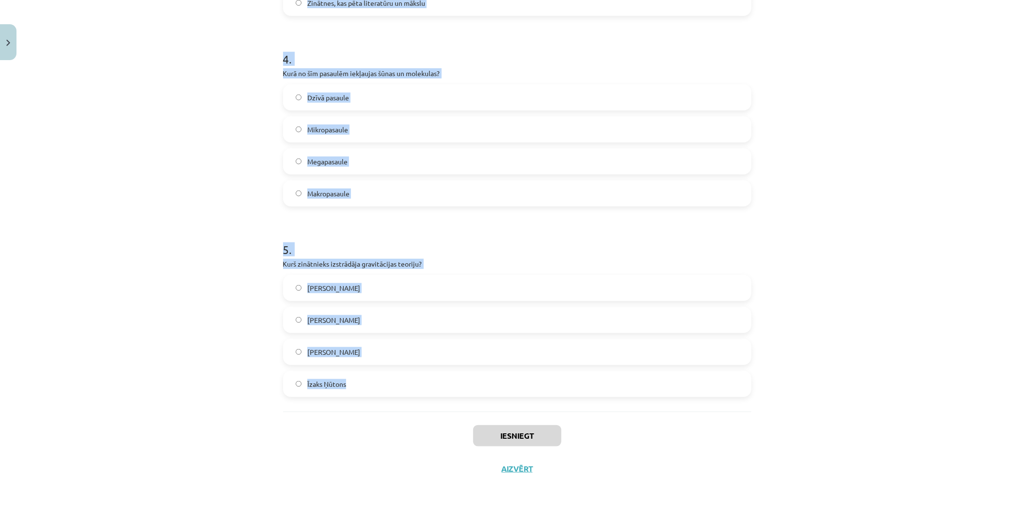
drag, startPoint x: 275, startPoint y: 186, endPoint x: 402, endPoint y: 390, distance: 240.4
copy form "1 . Kas ir megapasaule? Ķīmiskās vielas un to savienojumi Visuma sistēmas un ob…"
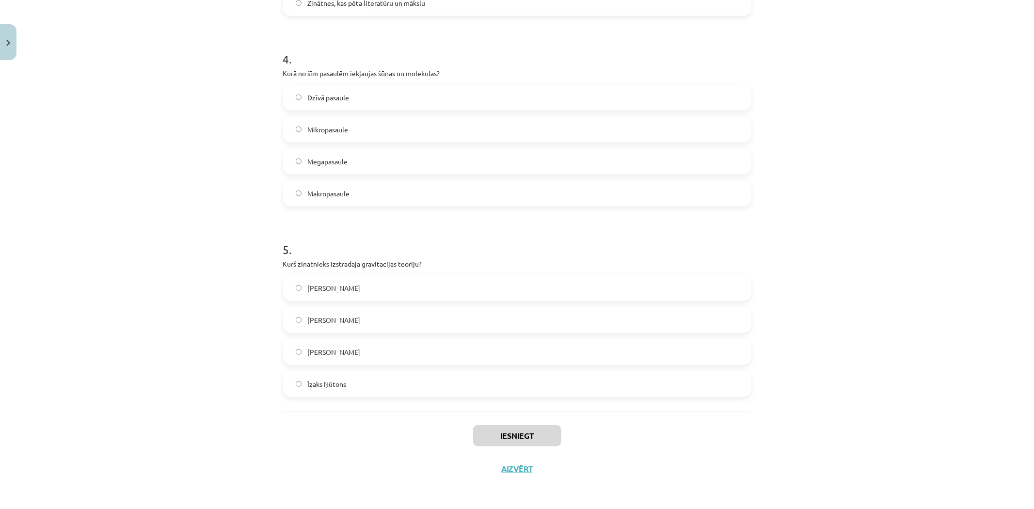
click at [234, 419] on div "Mācību tēma: Dabaszinības - 10. klases 1.ieskaites mācību materiāls #2 1. tēma.…" at bounding box center [517, 254] width 1034 height 509
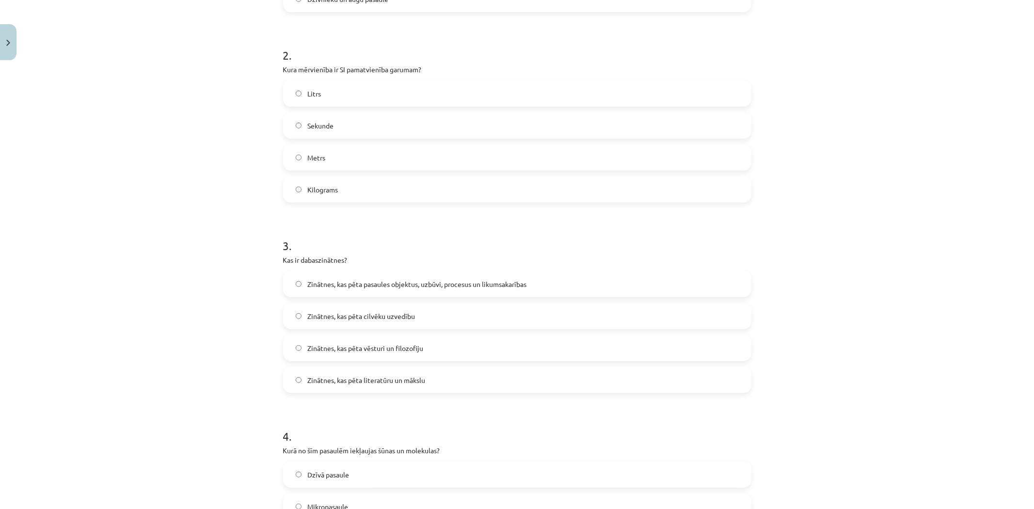
scroll to position [83, 0]
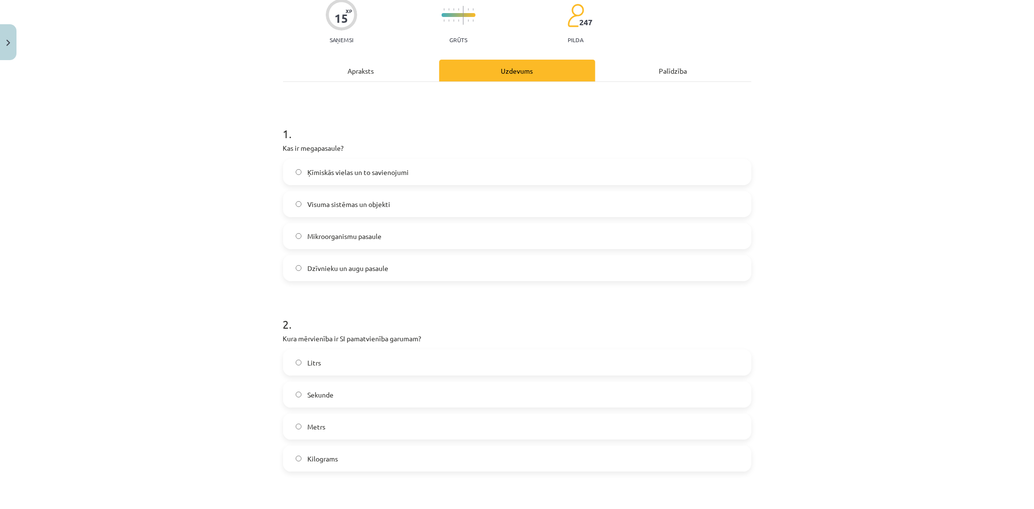
click at [340, 201] on span "Visuma sistēmas un objekti" at bounding box center [348, 204] width 83 height 10
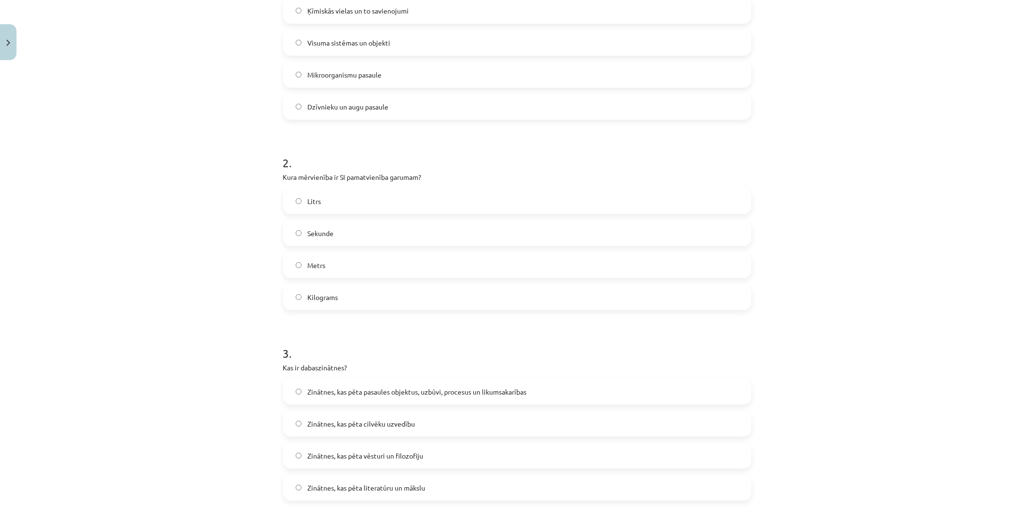
click at [354, 266] on label "Metrs" at bounding box center [517, 265] width 466 height 24
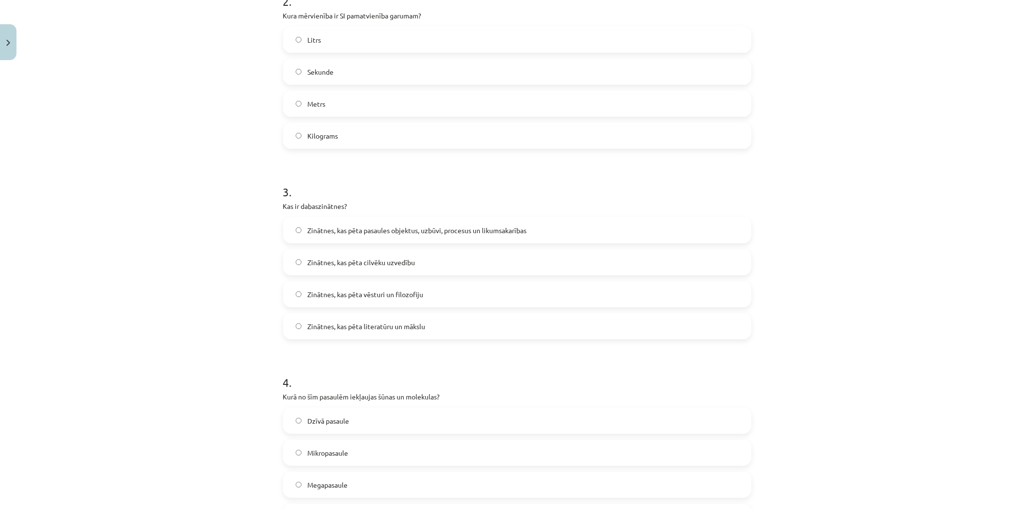
scroll to position [460, 0]
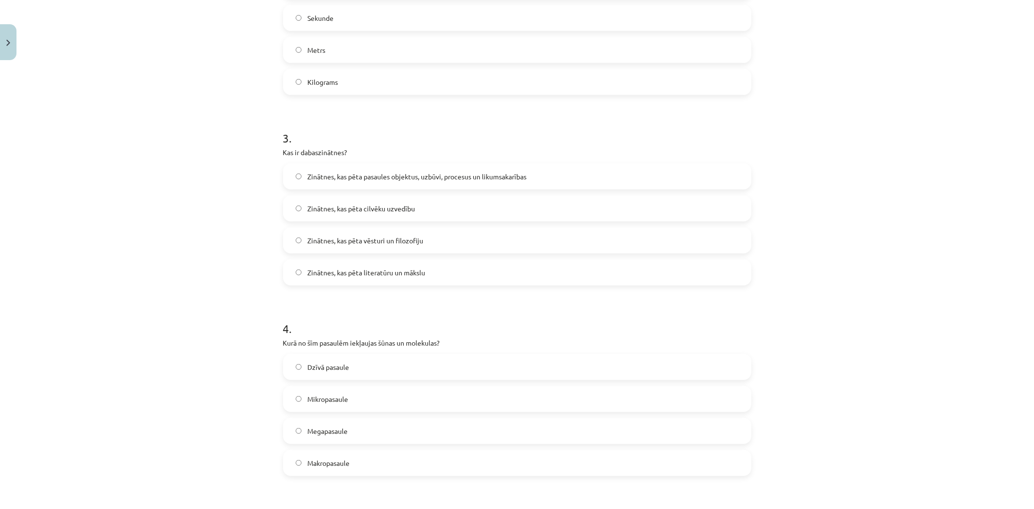
click at [342, 174] on span "Zinātnes, kas pēta pasaules objektus, uzbūvi, procesus un likumsakarības" at bounding box center [416, 177] width 219 height 10
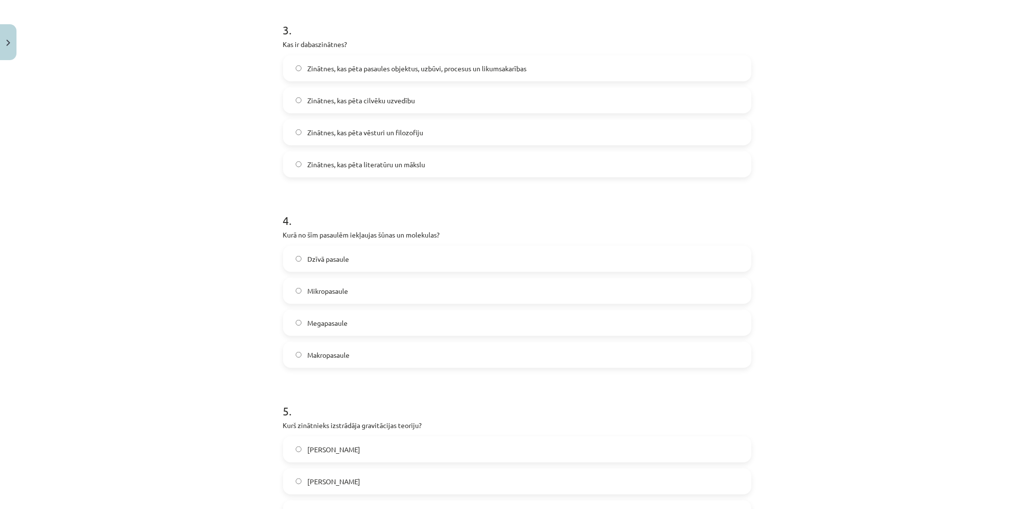
click at [322, 291] on span "Mikropasaule" at bounding box center [327, 291] width 41 height 10
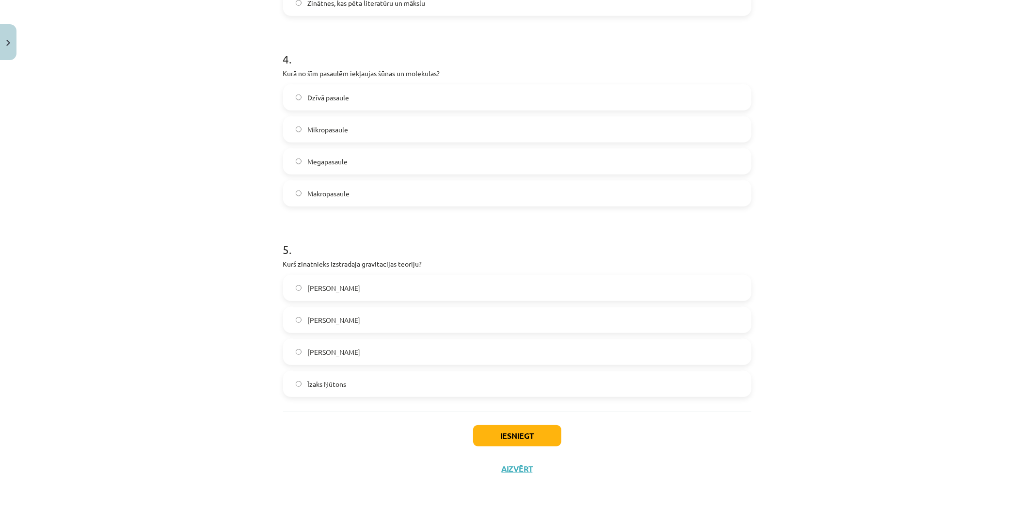
click at [354, 385] on label "Īzaks Ņūtons" at bounding box center [517, 384] width 466 height 24
click at [470, 419] on div "Iesniegt Aizvērt" at bounding box center [517, 446] width 468 height 68
click at [490, 425] on button "Iesniegt" at bounding box center [517, 435] width 88 height 21
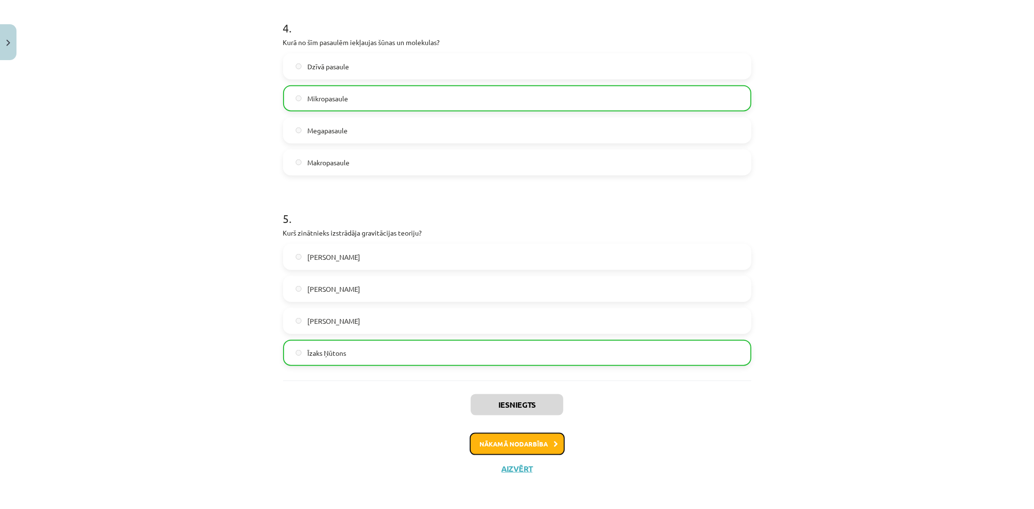
click at [505, 435] on button "Nākamā nodarbība" at bounding box center [517, 444] width 95 height 22
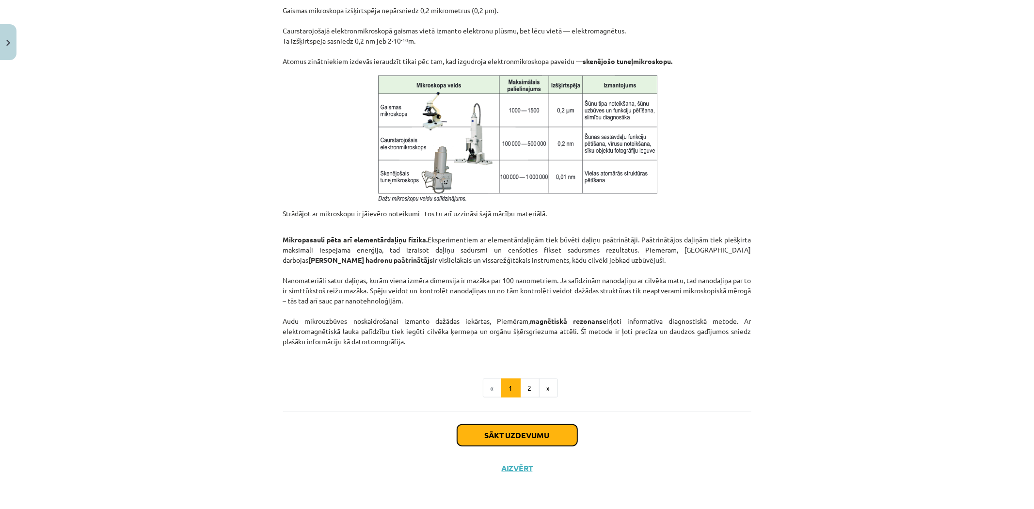
click at [521, 432] on button "Sākt uzdevumu" at bounding box center [517, 435] width 120 height 21
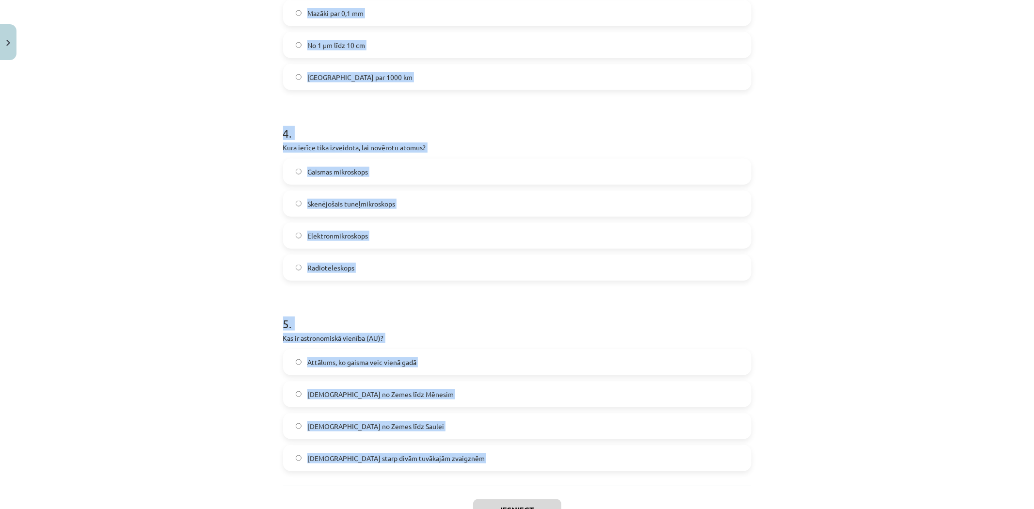
scroll to position [745, 0]
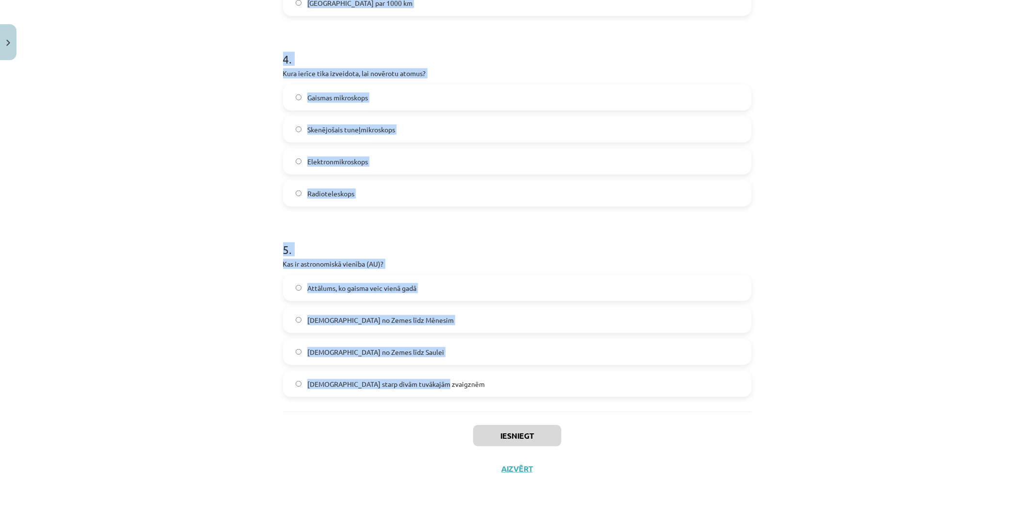
drag, startPoint x: 279, startPoint y: 215, endPoint x: 510, endPoint y: 398, distance: 294.7
copy form "Kura no šīm iekārtām spēj izšķirt objektus, kuru izmērs ir mazāks par 0,2 mikro…"
click at [138, 305] on div "Mācību tēma: Dabaszinības - 10. klases 1.ieskaites mācību materiāls #3 2. tēma.…" at bounding box center [517, 254] width 1034 height 509
click at [152, 299] on div "Mācību tēma: Dabaszinības - 10. klases 1.ieskaites mācību materiāls #3 2. tēma.…" at bounding box center [517, 254] width 1034 height 509
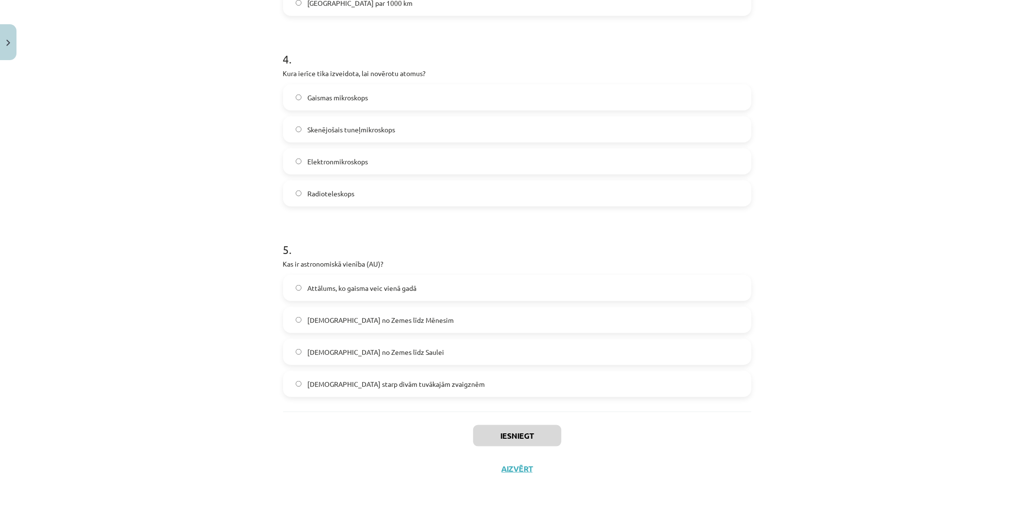
click at [152, 299] on div "Mācību tēma: Dabaszinības - 10. klases 1.ieskaites mācību materiāls #3 2. tēma.…" at bounding box center [517, 254] width 1034 height 509
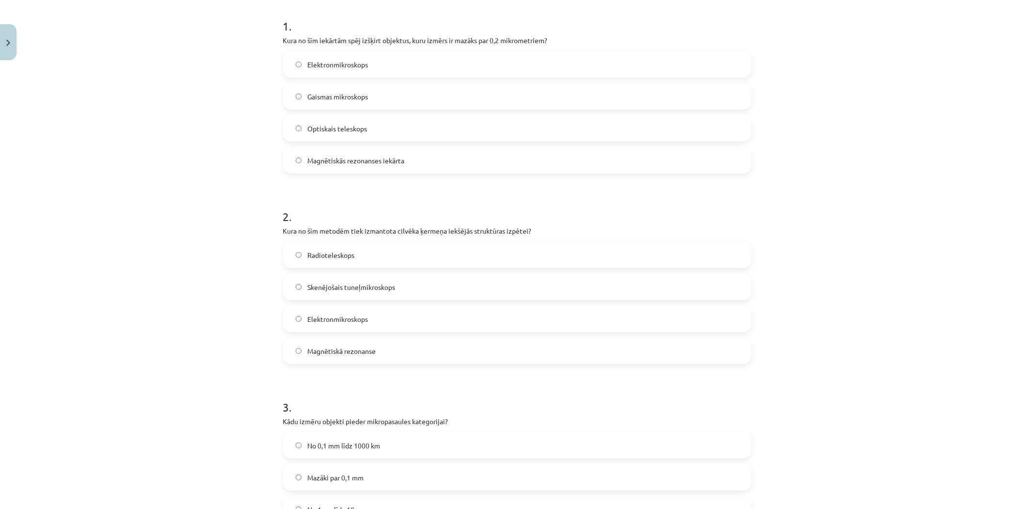
scroll to position [45, 0]
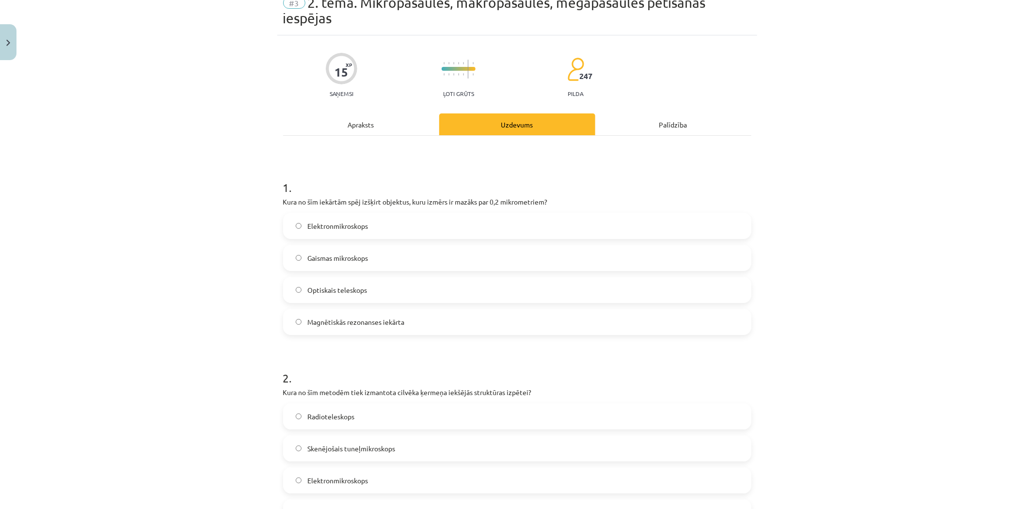
click at [319, 224] on span "Elektronmikroskops" at bounding box center [337, 226] width 61 height 10
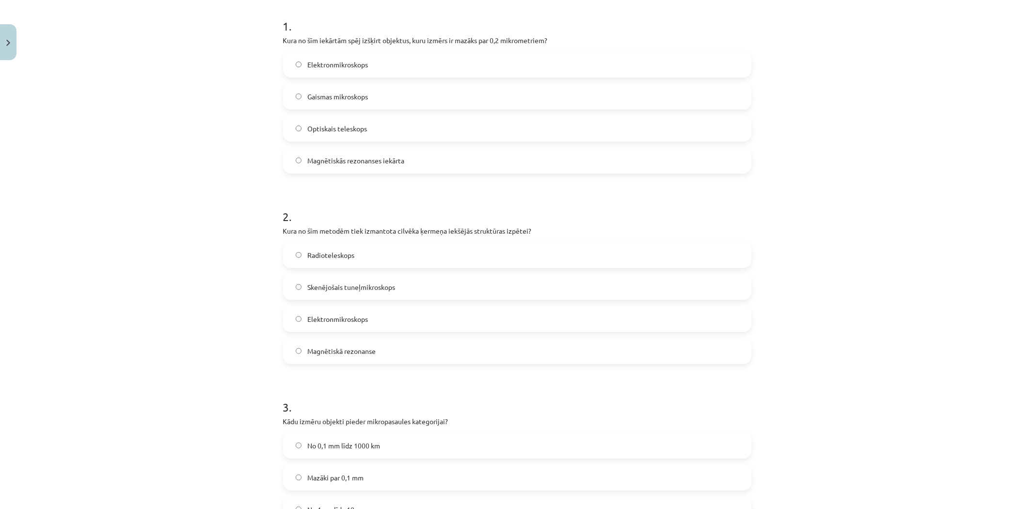
scroll to position [260, 0]
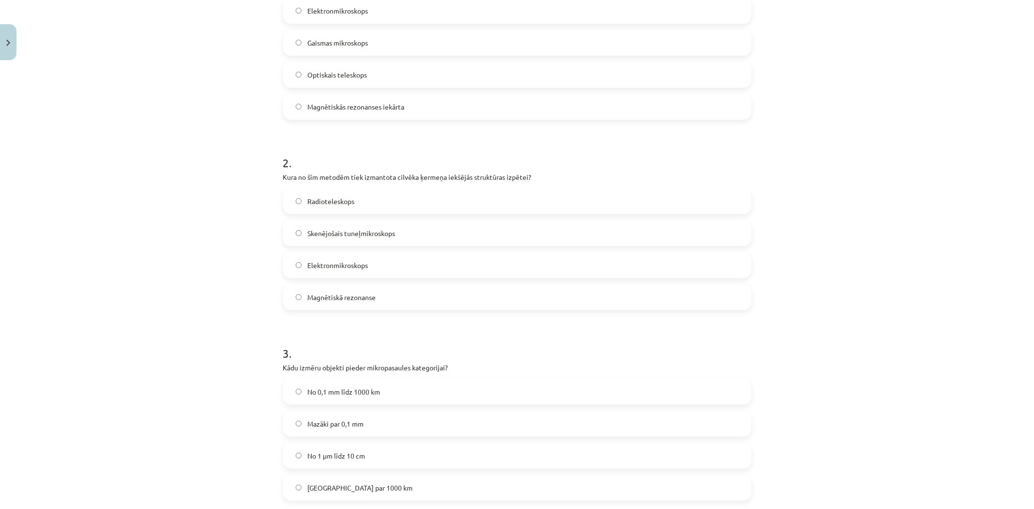
click at [362, 240] on label "Skenējošais tuneļmikroskops" at bounding box center [517, 233] width 466 height 24
click at [362, 263] on span "Elektronmikroskops" at bounding box center [337, 265] width 61 height 10
click at [365, 302] on label "Magnētiskā rezonanse" at bounding box center [517, 297] width 466 height 24
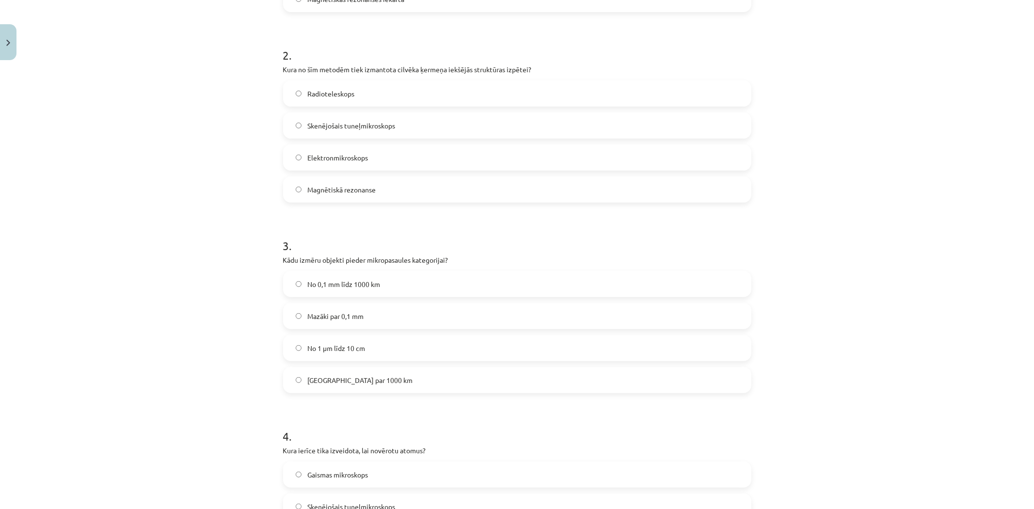
click at [340, 294] on label "No 0,1 mm līdz 1000 km" at bounding box center [517, 284] width 466 height 24
click at [343, 318] on span "Mazāki par 0,1 mm" at bounding box center [335, 316] width 56 height 10
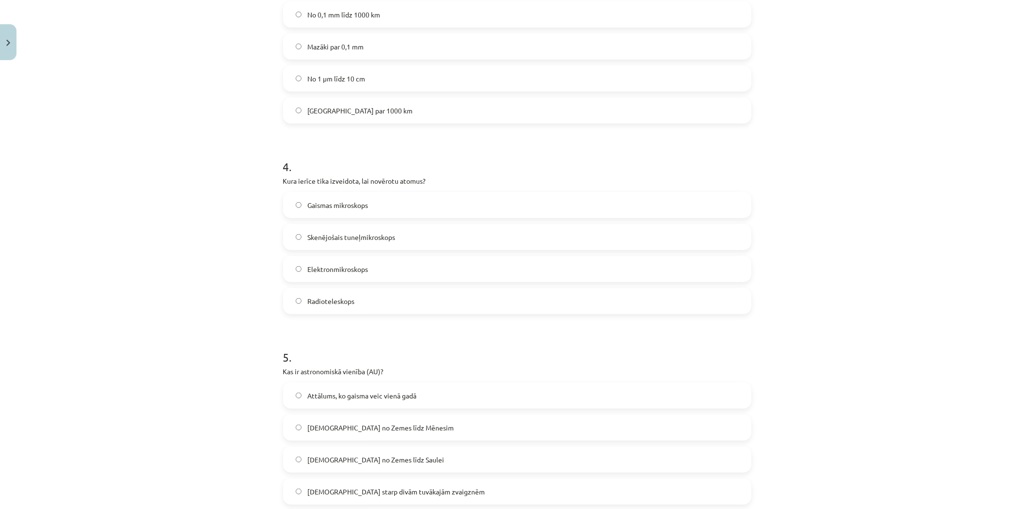
scroll to position [691, 0]
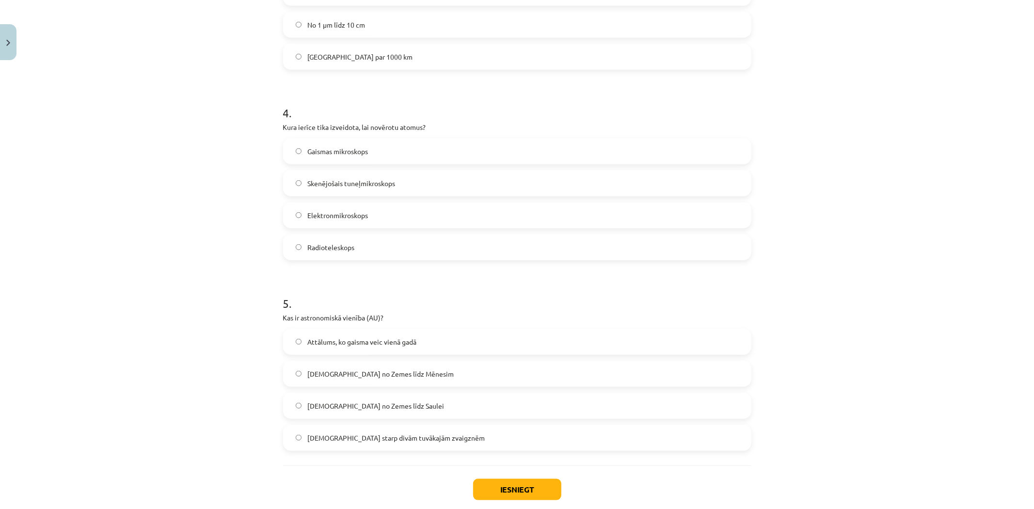
click at [347, 182] on span "Skenējošais tuneļmikroskops" at bounding box center [351, 183] width 88 height 10
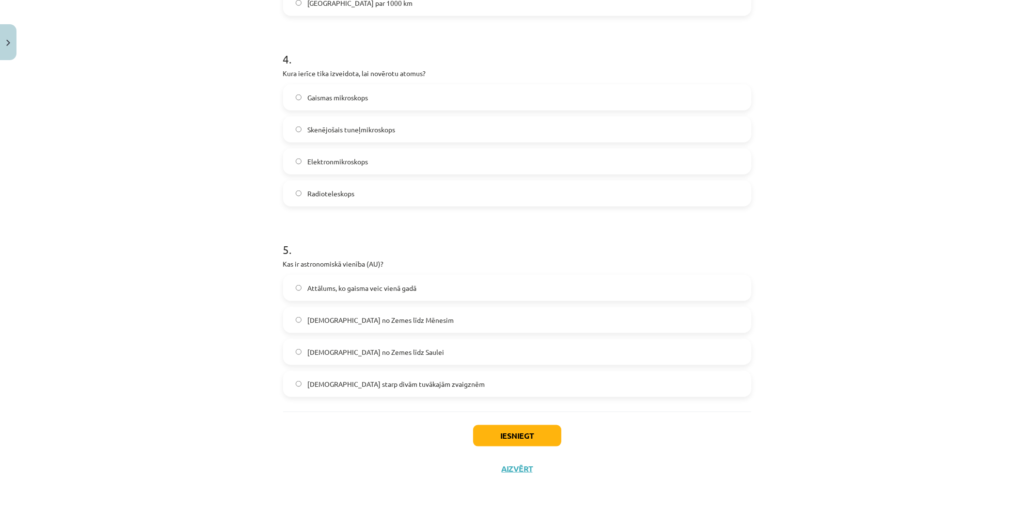
click at [353, 388] on span "Attālums starp divām tuvākajām zvaigznēm" at bounding box center [395, 384] width 177 height 10
click at [386, 355] on span "Attālums no Zemes līdz Saulei" at bounding box center [375, 352] width 137 height 10
click at [476, 428] on button "Iesniegt" at bounding box center [517, 435] width 88 height 21
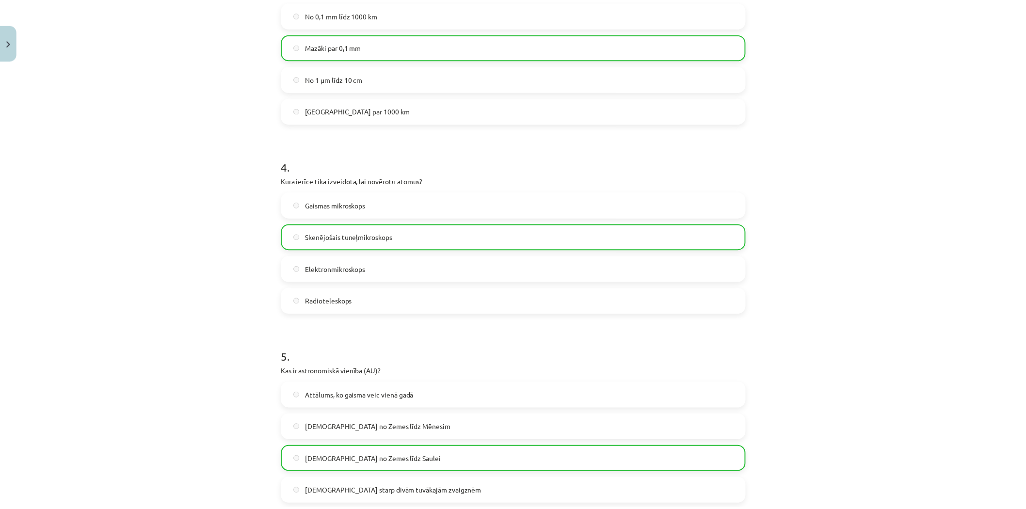
scroll to position [776, 0]
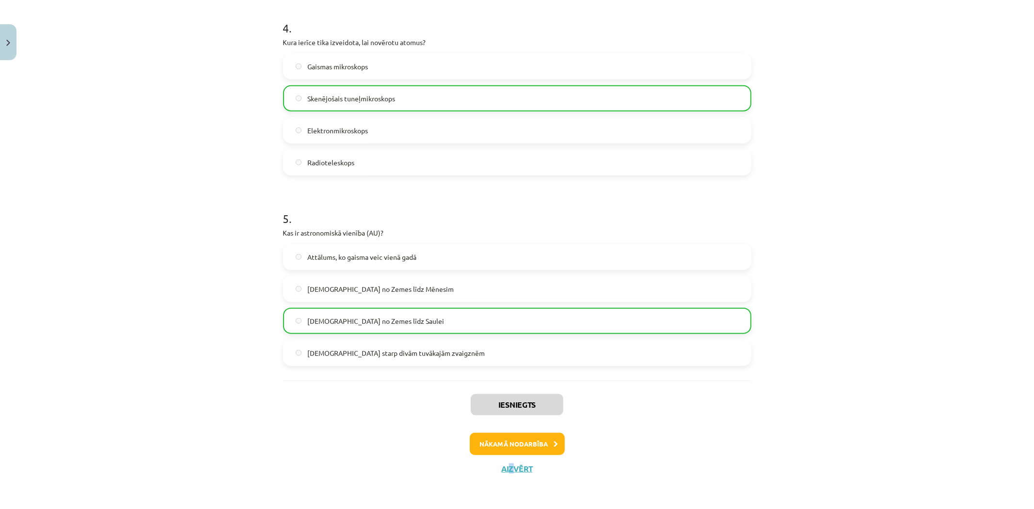
drag, startPoint x: 507, startPoint y: 461, endPoint x: 510, endPoint y: 466, distance: 5.9
click at [510, 466] on div "Iesniegts Nākamā nodarbība Aizvērt" at bounding box center [517, 430] width 468 height 99
click at [510, 466] on button "Aizvērt" at bounding box center [517, 469] width 37 height 10
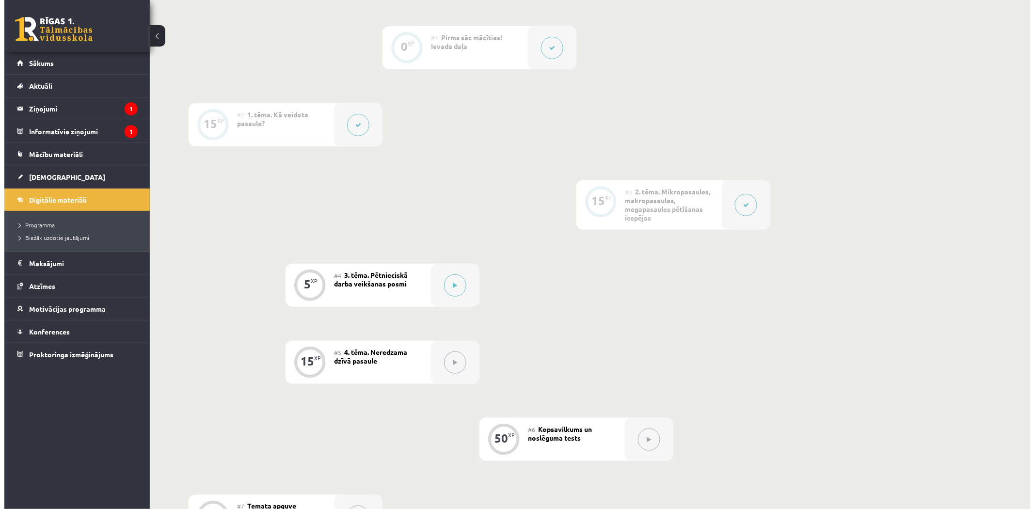
scroll to position [323, 0]
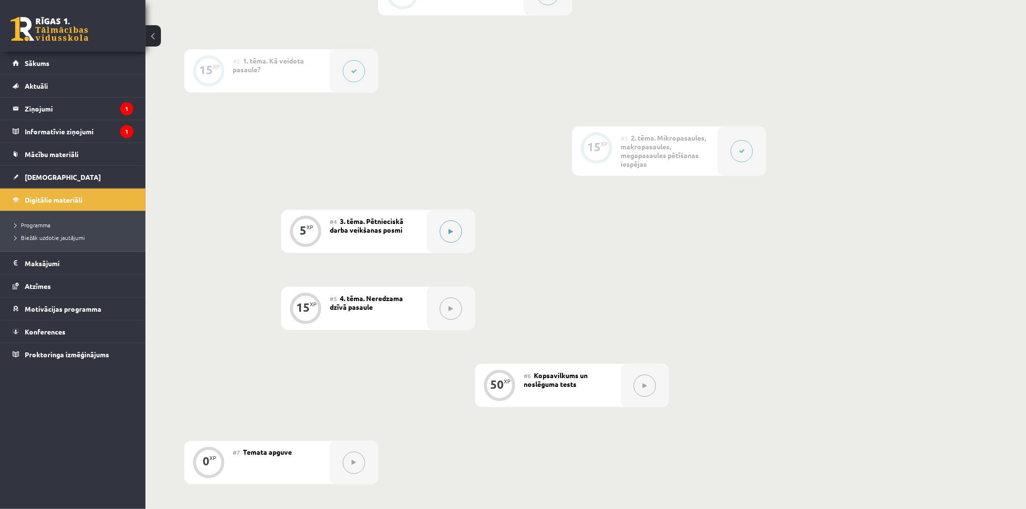
click at [443, 235] on button at bounding box center [451, 232] width 22 height 22
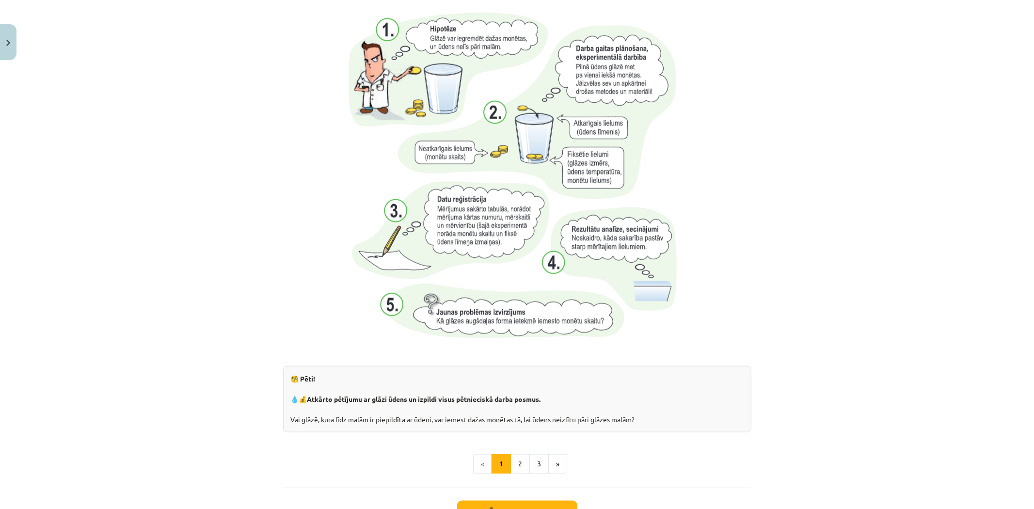
scroll to position [884, 0]
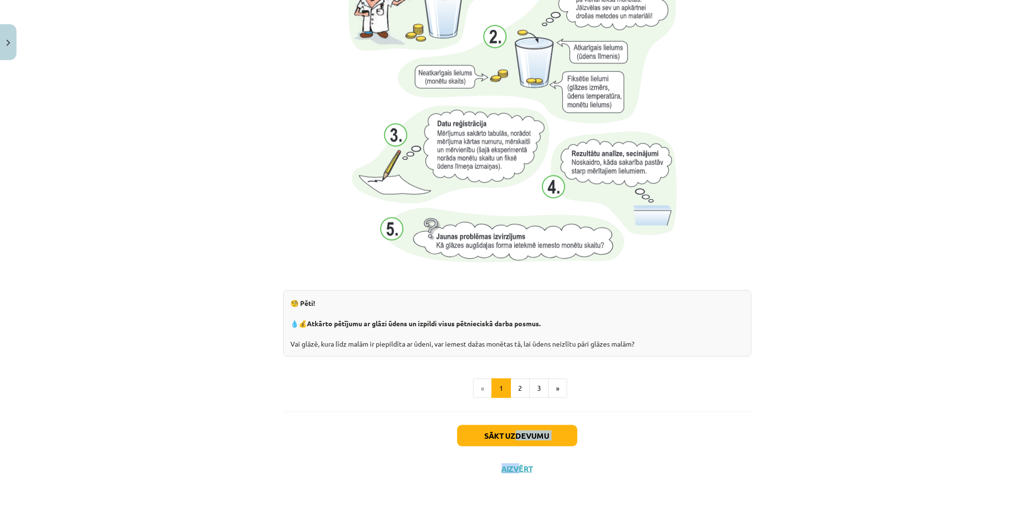
drag, startPoint x: 515, startPoint y: 449, endPoint x: 514, endPoint y: 434, distance: 14.6
click at [514, 434] on div "Sākt uzdevumu Aizvērt" at bounding box center [517, 446] width 468 height 68
click at [386, 416] on div "Sākt uzdevumu Aizvērt" at bounding box center [517, 446] width 468 height 68
click at [498, 430] on button "Sākt uzdevumu" at bounding box center [517, 435] width 120 height 21
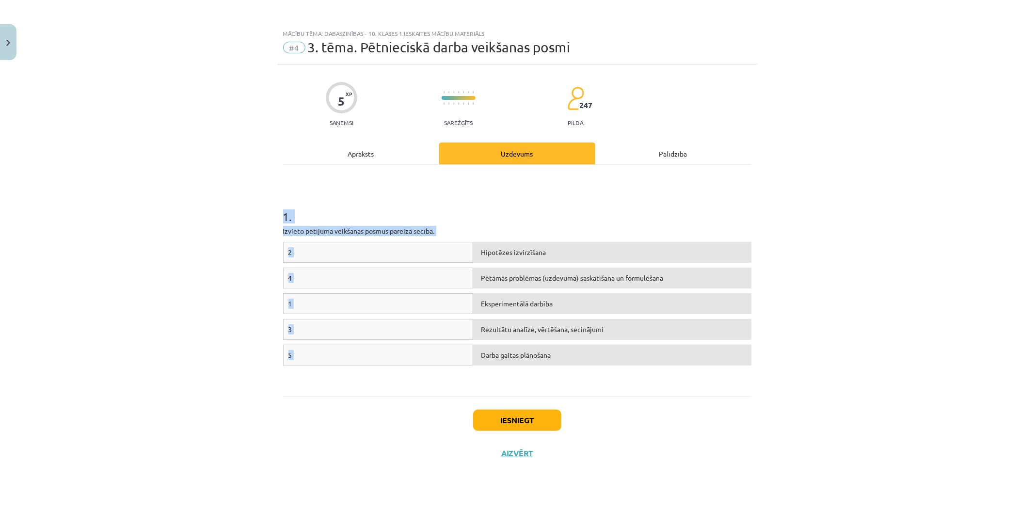
drag, startPoint x: 285, startPoint y: 217, endPoint x: 600, endPoint y: 375, distance: 352.2
click at [600, 375] on div "Mācību tēma: Dabaszinības - 10. klases 1.ieskaites mācību materiāls #4 3. tēma.…" at bounding box center [517, 254] width 1034 height 509
click at [680, 425] on div "Iesniegt Aizvērt" at bounding box center [517, 430] width 468 height 68
drag, startPoint x: 519, startPoint y: 235, endPoint x: 519, endPoint y: 247, distance: 12.1
click at [519, 239] on div "1 . Izvieto pētījuma veikšanas posmus pareizā secībā. 2 Hipotēzes izvirzīšana 4…" at bounding box center [517, 281] width 468 height 214
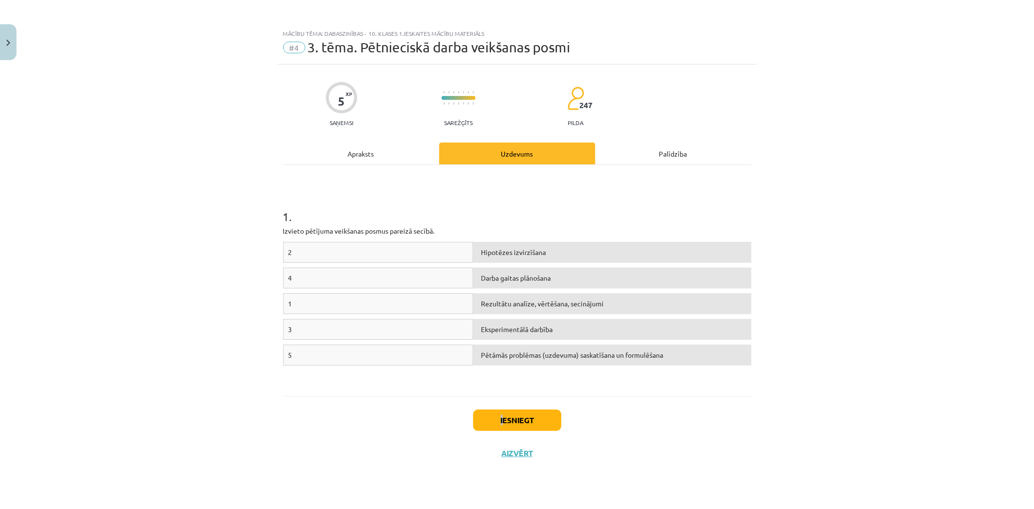
drag, startPoint x: 496, startPoint y: 404, endPoint x: 502, endPoint y: 415, distance: 12.4
click at [502, 415] on div "Iesniegt Aizvērt" at bounding box center [517, 430] width 468 height 68
click at [502, 417] on button "Iesniegt" at bounding box center [517, 420] width 88 height 21
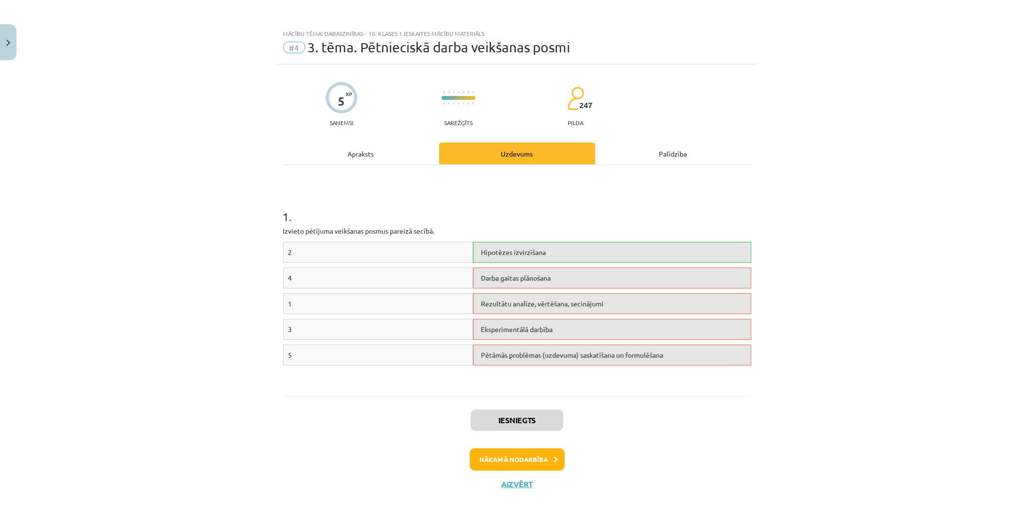
scroll to position [16, 0]
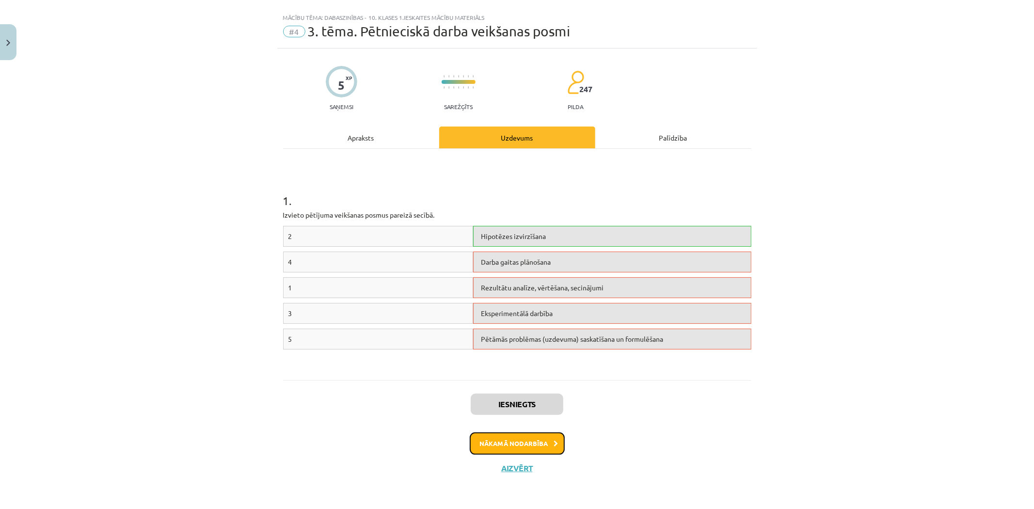
click at [540, 434] on button "Nākamā nodarbība" at bounding box center [517, 444] width 95 height 22
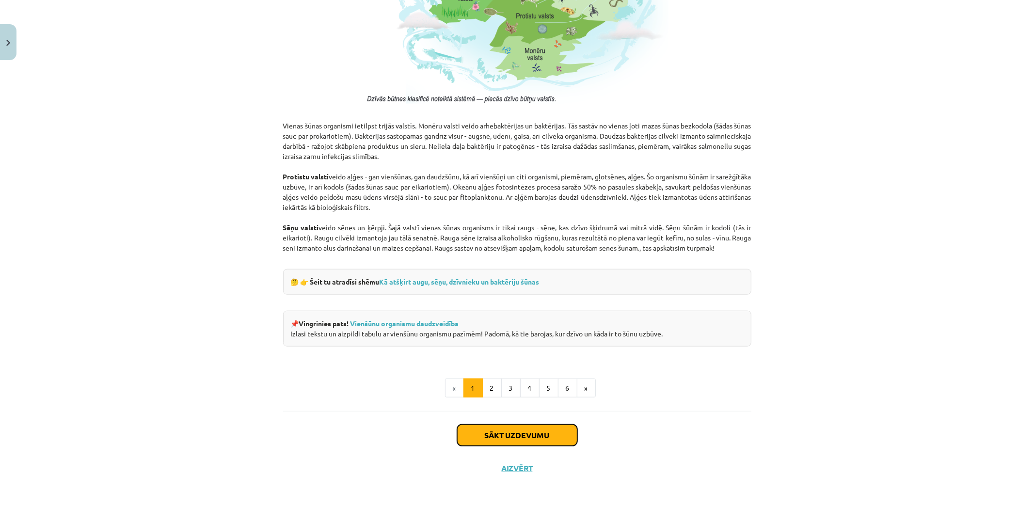
click at [507, 431] on button "Sākt uzdevumu" at bounding box center [517, 435] width 120 height 21
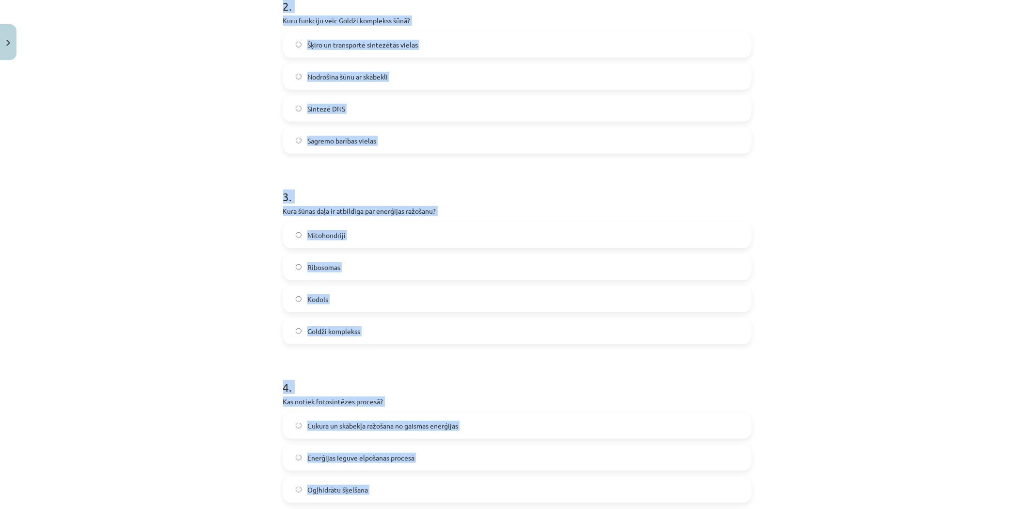
scroll to position [671, 0]
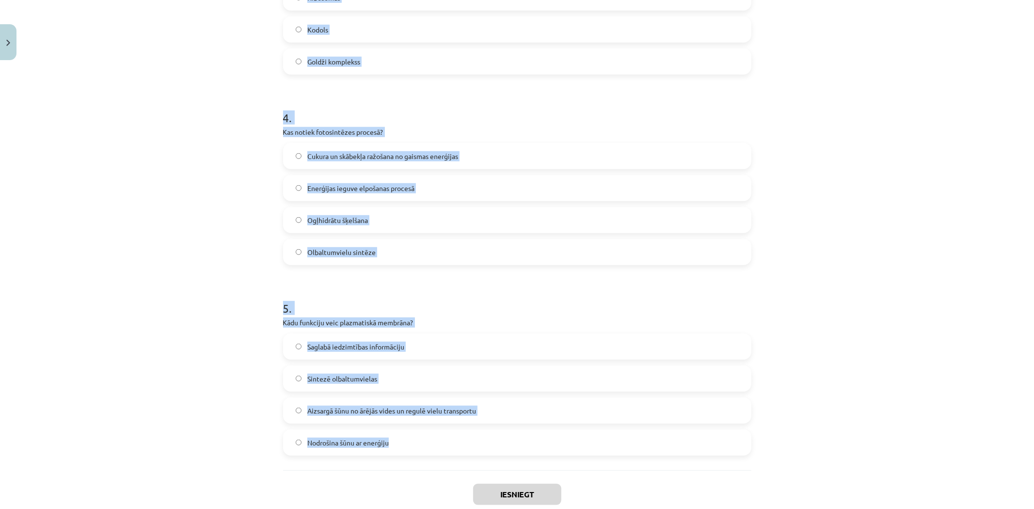
drag, startPoint x: 278, startPoint y: 194, endPoint x: 510, endPoint y: 440, distance: 337.2
copy form "1 . Kura no šūnu valstīm sastāv no šūnām, kurām nav kodola? Dzīvnieku valsts Sē…"
click at [166, 323] on div "Mācību tēma: Dabaszinības - 10. klases 1.ieskaites mācību materiāls #5 4. tēma.…" at bounding box center [517, 254] width 1034 height 509
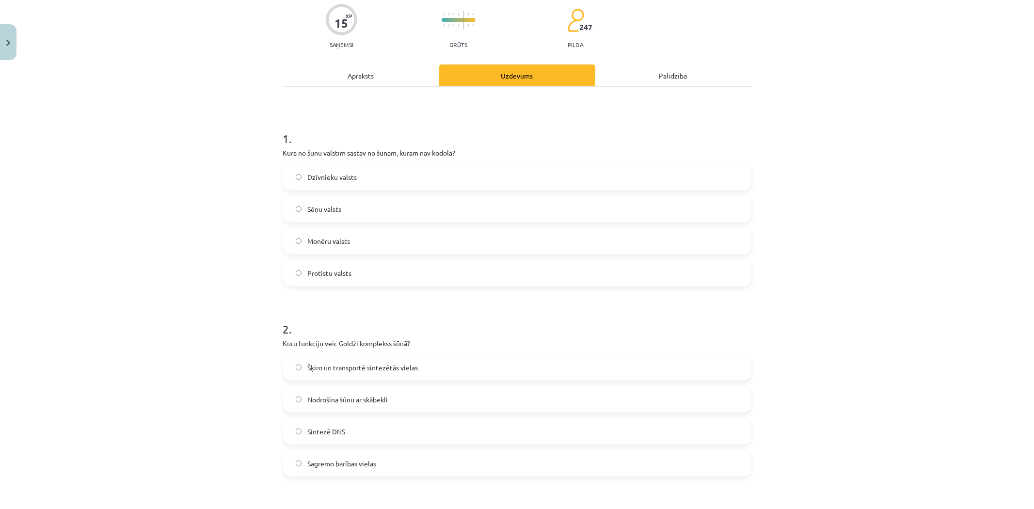
scroll to position [0, 0]
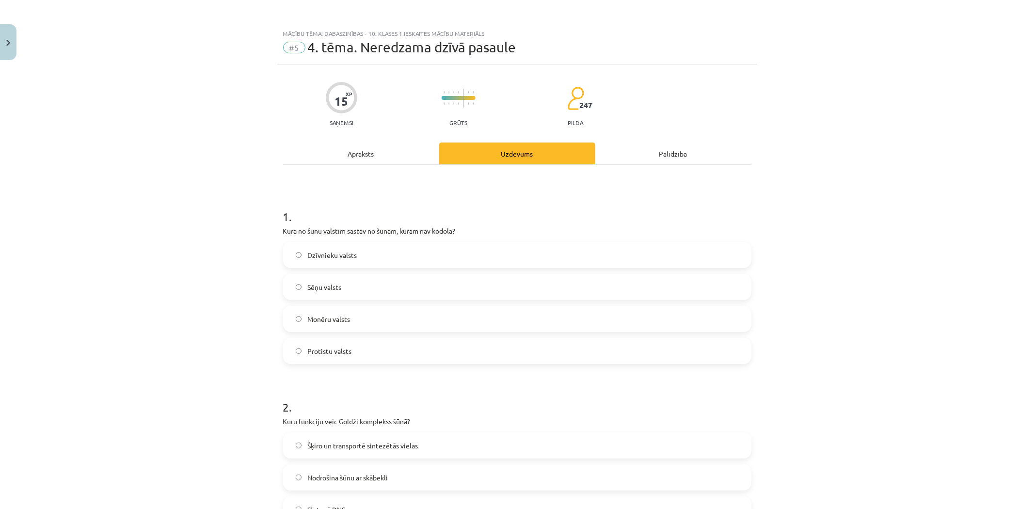
click at [328, 317] on span "Monēru valsts" at bounding box center [328, 319] width 43 height 10
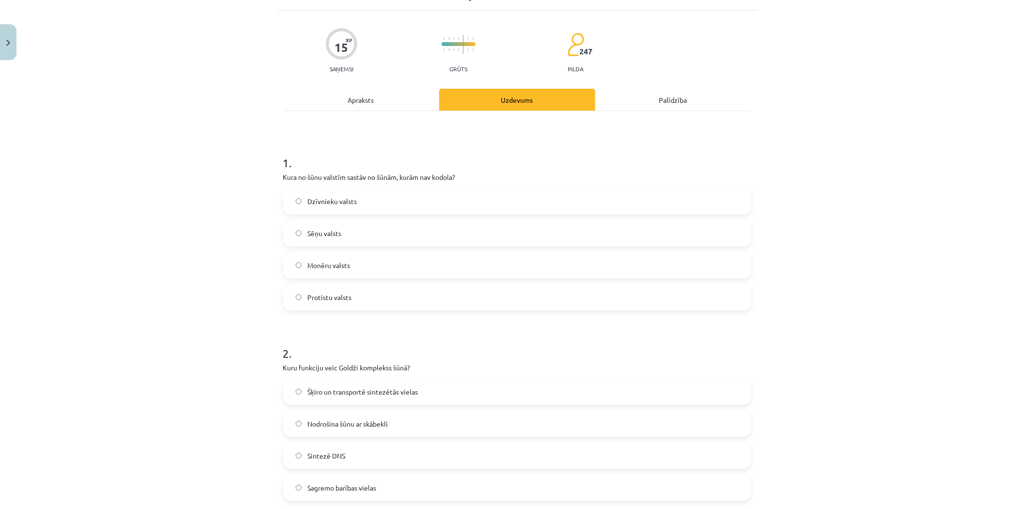
scroll to position [108, 0]
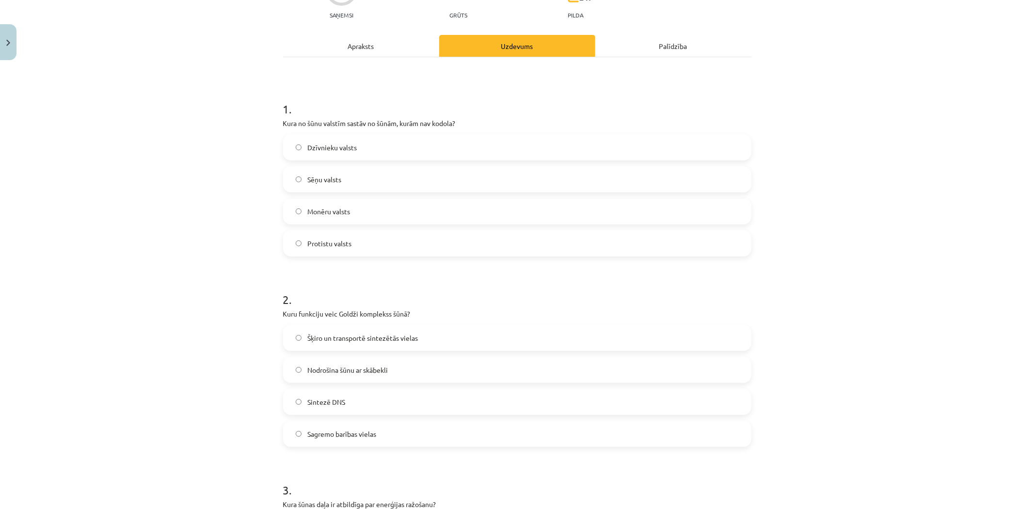
click at [338, 338] on span "Šķiro un transportē sintezētās vielas" at bounding box center [362, 338] width 111 height 10
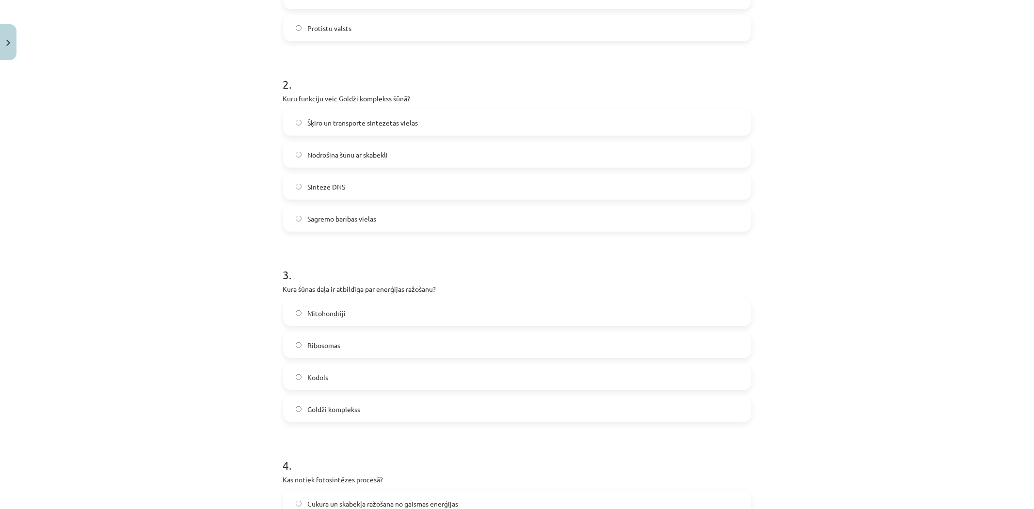
click at [324, 314] on span "Mitohondriji" at bounding box center [326, 313] width 38 height 10
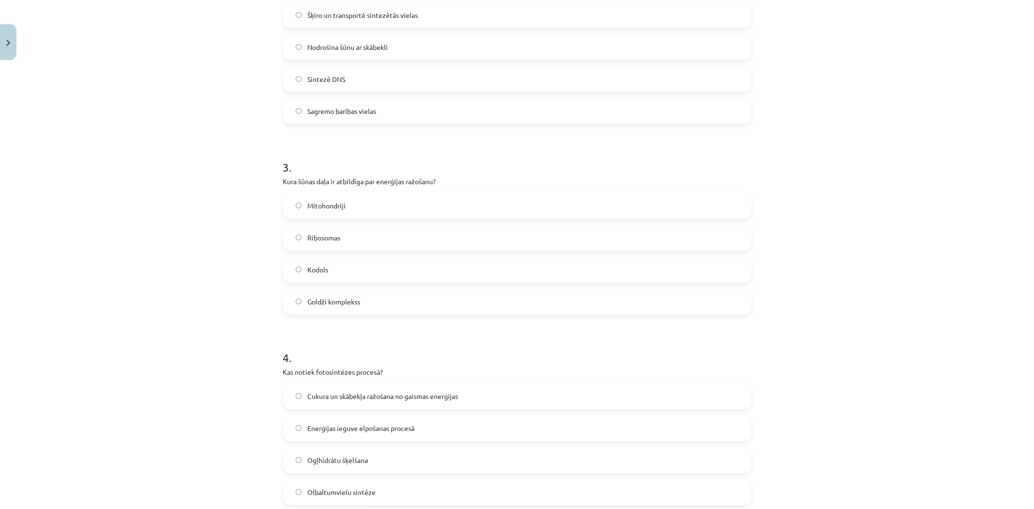
scroll to position [539, 0]
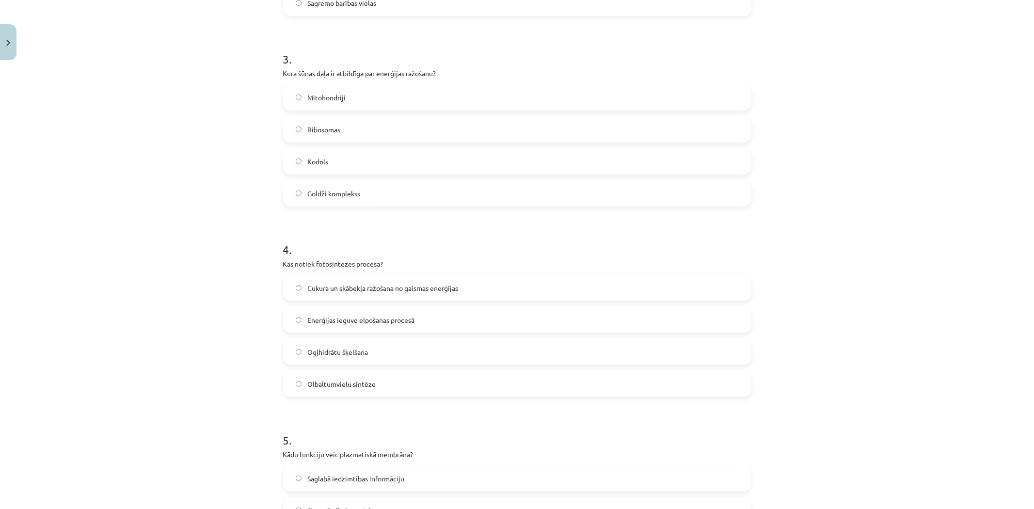
click at [330, 284] on span "Cukura un skābekļa ražošana no gaismas enerģijas" at bounding box center [382, 288] width 151 height 10
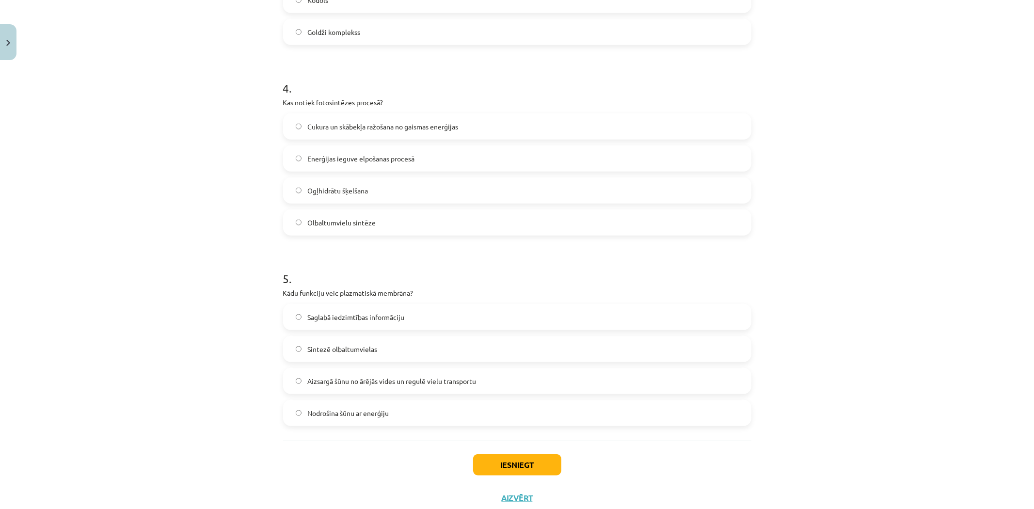
click at [377, 388] on label "Aizsargā šūnu no ārējās vides un regulē vielu transportu" at bounding box center [517, 381] width 466 height 24
click at [482, 450] on div "Iesniegt Aizvērt" at bounding box center [517, 475] width 468 height 68
click at [489, 457] on button "Iesniegt" at bounding box center [517, 464] width 88 height 21
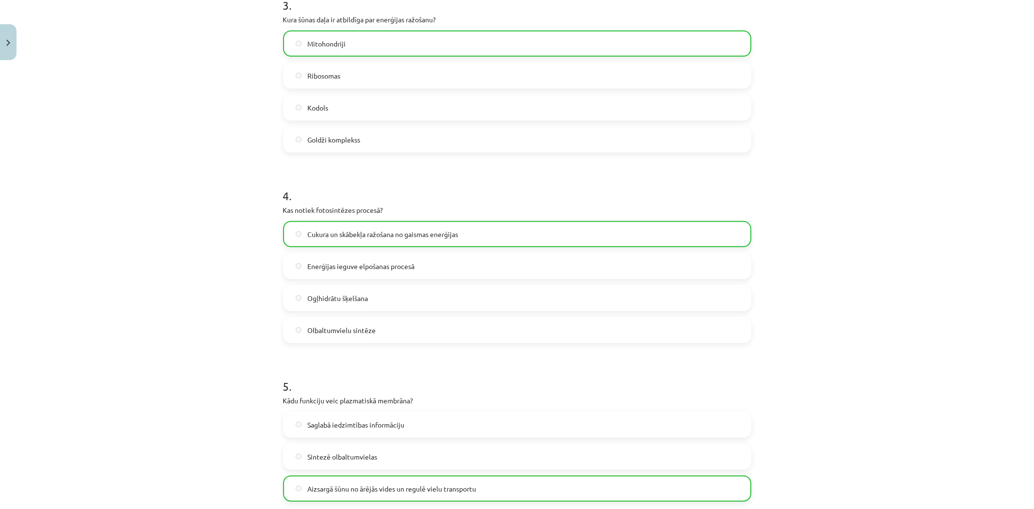
scroll to position [760, 0]
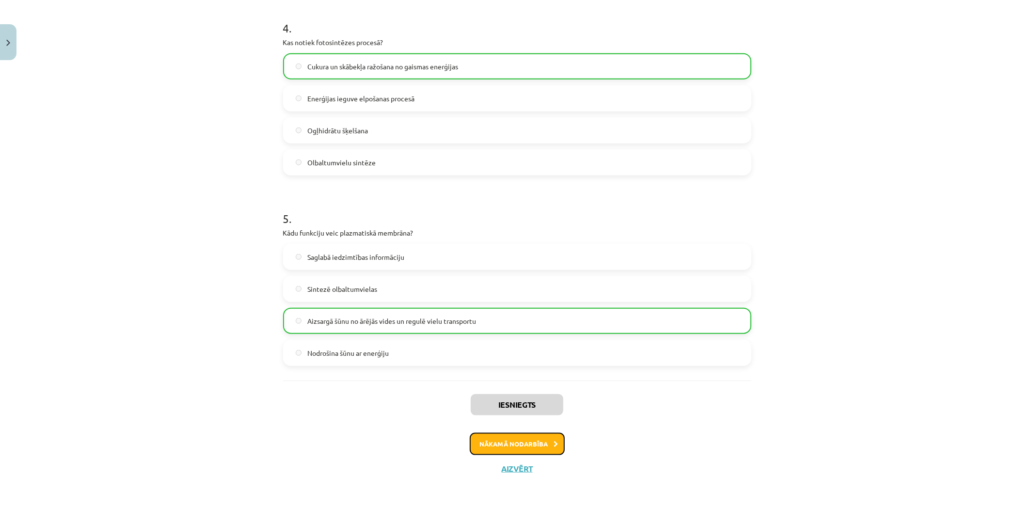
click at [492, 444] on button "Nākamā nodarbība" at bounding box center [517, 444] width 95 height 22
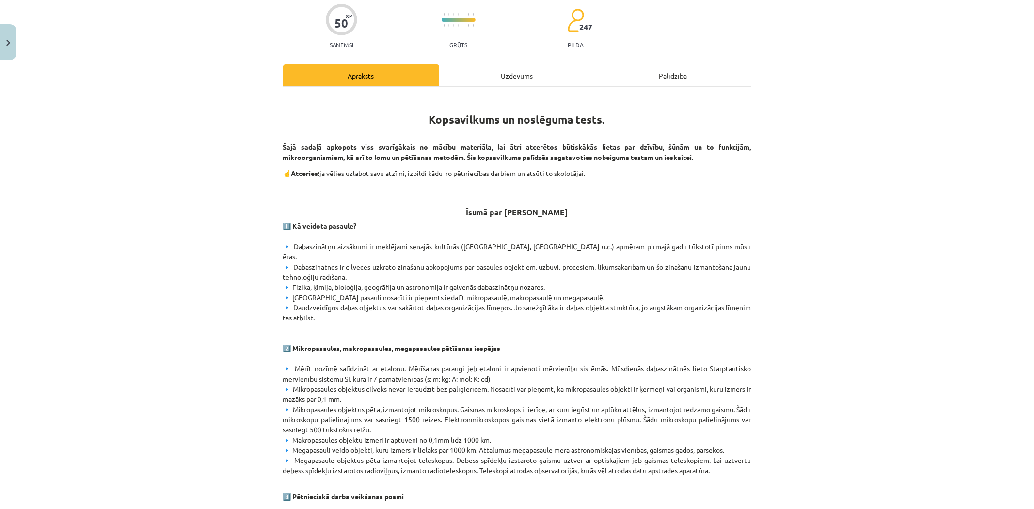
scroll to position [0, 0]
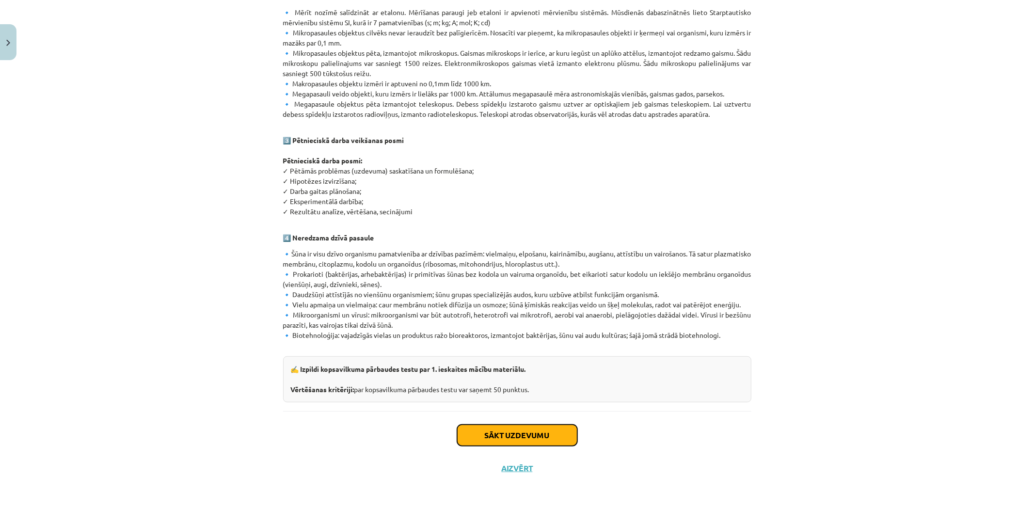
click at [492, 433] on button "Sākt uzdevumu" at bounding box center [517, 435] width 120 height 21
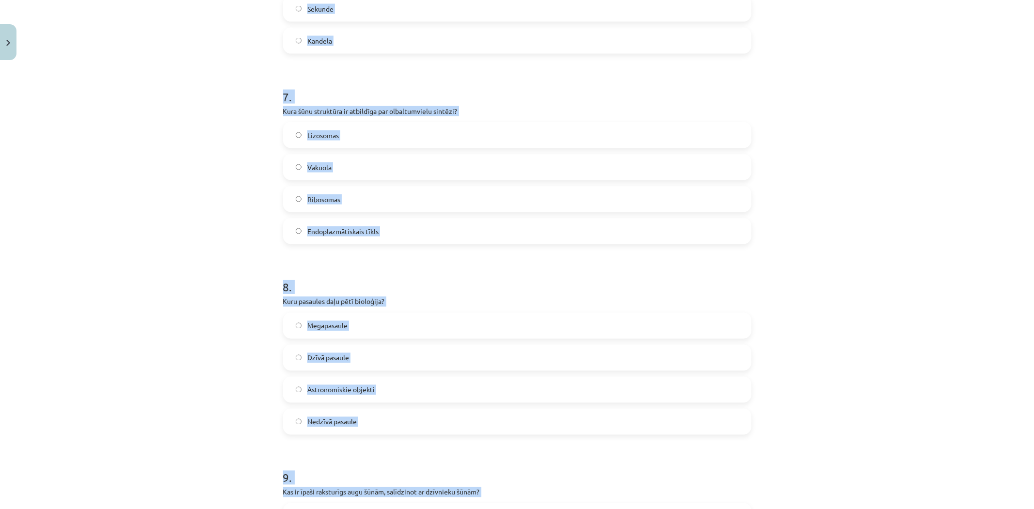
scroll to position [1640, 0]
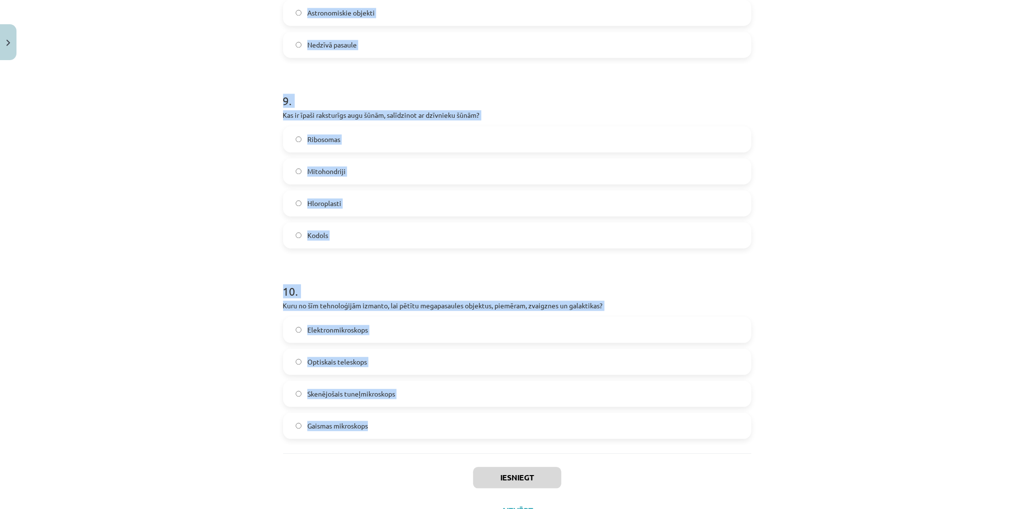
drag, startPoint x: 264, startPoint y: 189, endPoint x: 454, endPoint y: 424, distance: 302.4
click at [454, 424] on div "Mācību tēma: Dabaszinības - 10. klases 1.ieskaites mācību materiāls #6 Kopsavil…" at bounding box center [517, 254] width 1034 height 509
copy form "1 . Kāds ir tipisks nanomateriāla daļiņas izmērs? Mazāks par 10 nanometriem Lie…"
click at [126, 386] on div "Mācību tēma: Dabaszinības - 10. klases 1.ieskaites mācību materiāls #6 Kopsavil…" at bounding box center [517, 254] width 1034 height 509
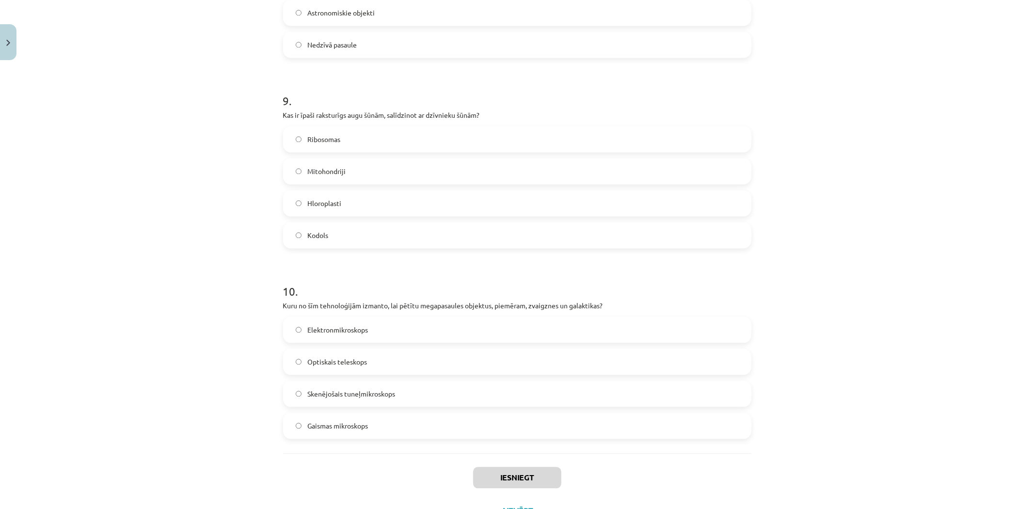
click at [126, 386] on div "Mācību tēma: Dabaszinības - 10. klases 1.ieskaites mācību materiāls #6 Kopsavil…" at bounding box center [517, 254] width 1034 height 509
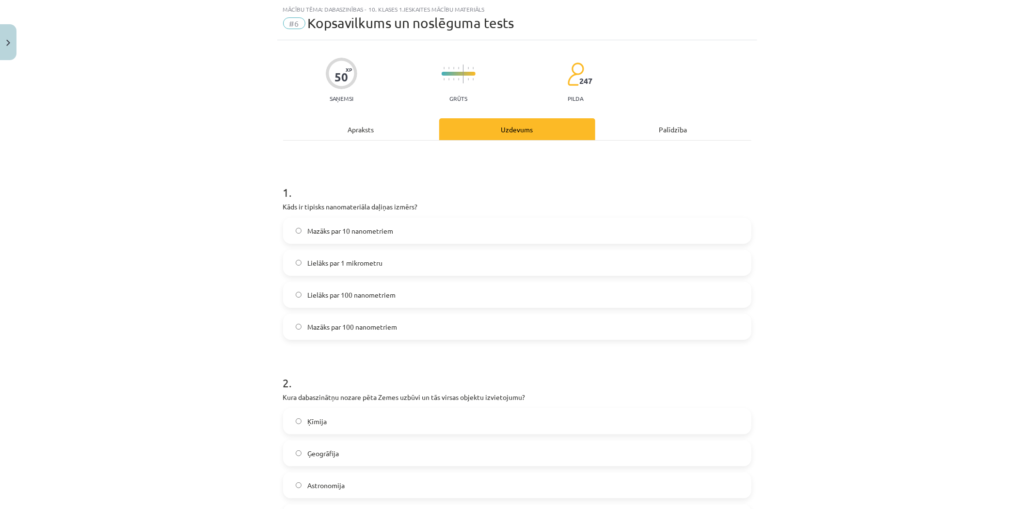
scroll to position [0, 0]
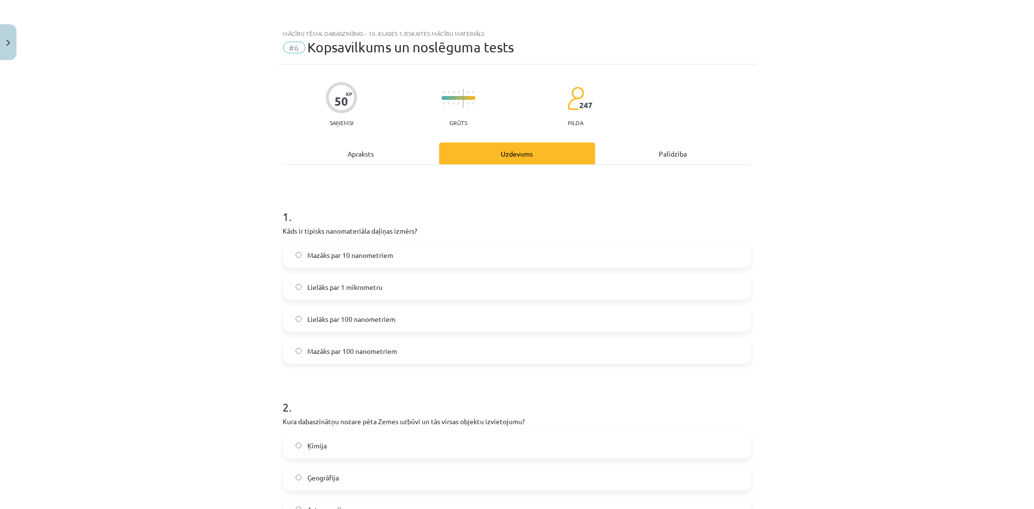
click at [390, 321] on span "Lielāks par 100 nanometriem" at bounding box center [351, 319] width 88 height 10
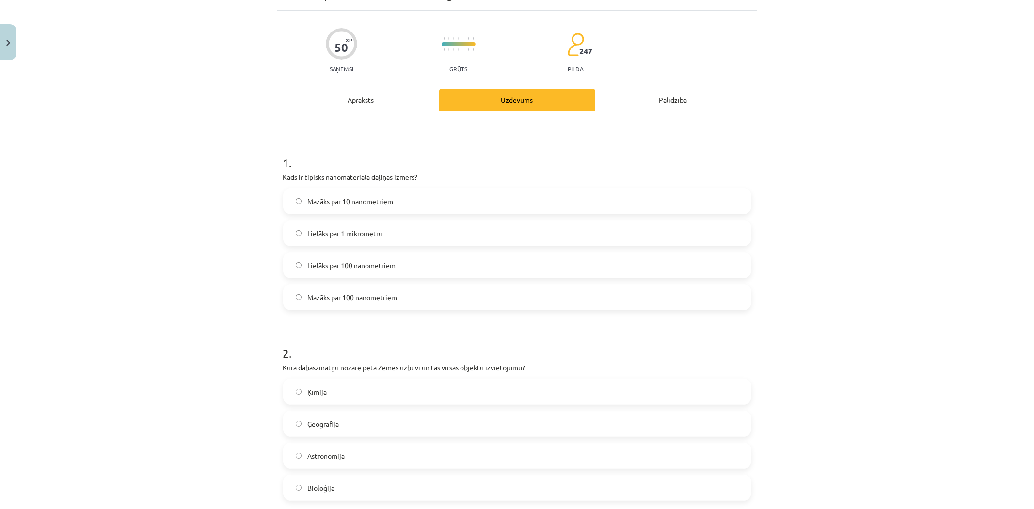
click at [352, 294] on span "Mazāks par 100 nanometriem" at bounding box center [352, 297] width 90 height 10
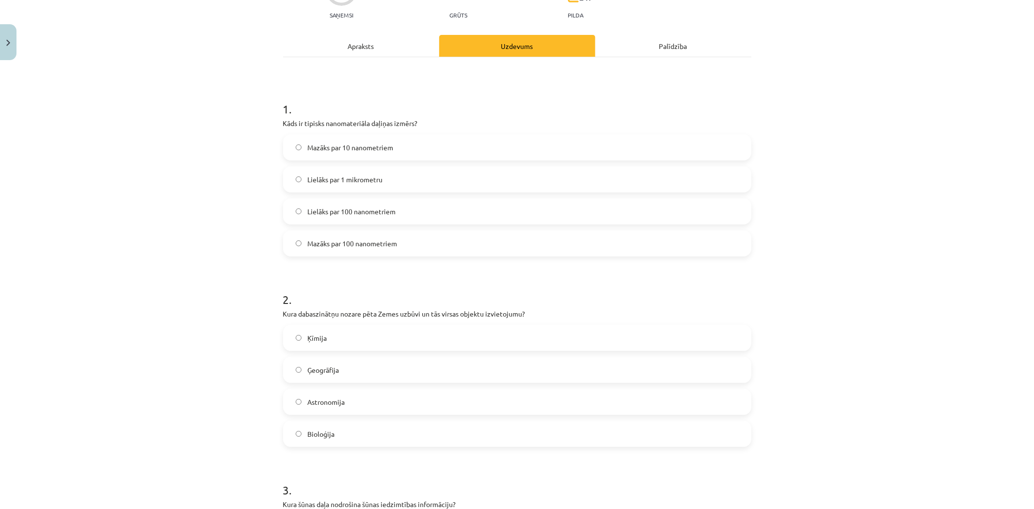
click at [319, 367] on span "Ģeogrāfija" at bounding box center [323, 370] width 32 height 10
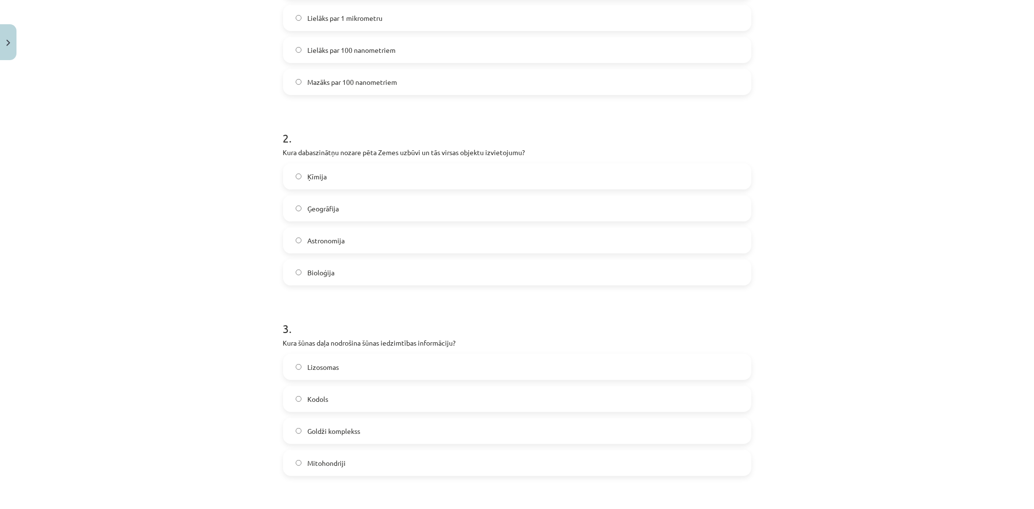
click at [338, 399] on label "Kodols" at bounding box center [517, 399] width 466 height 24
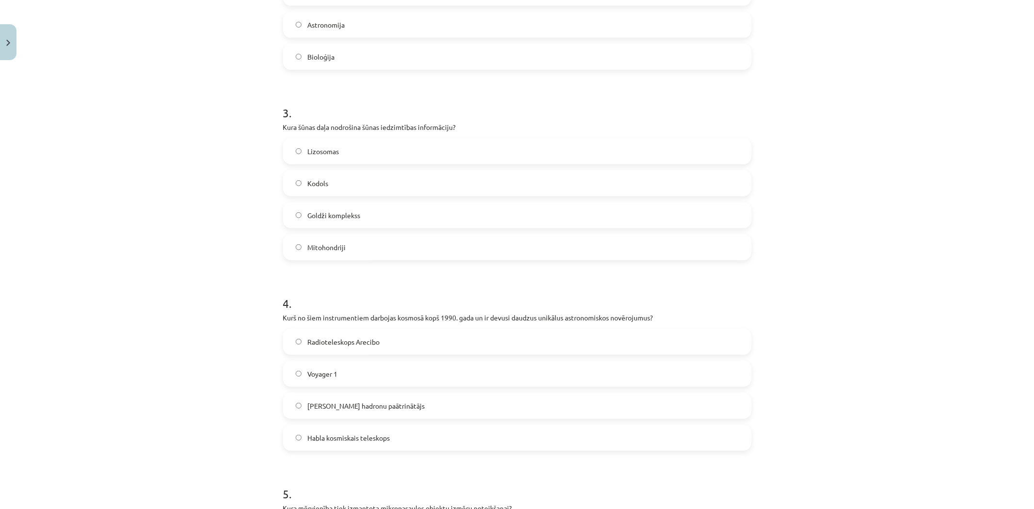
click at [377, 441] on span "Habla kosmiskais teleskops" at bounding box center [348, 438] width 82 height 10
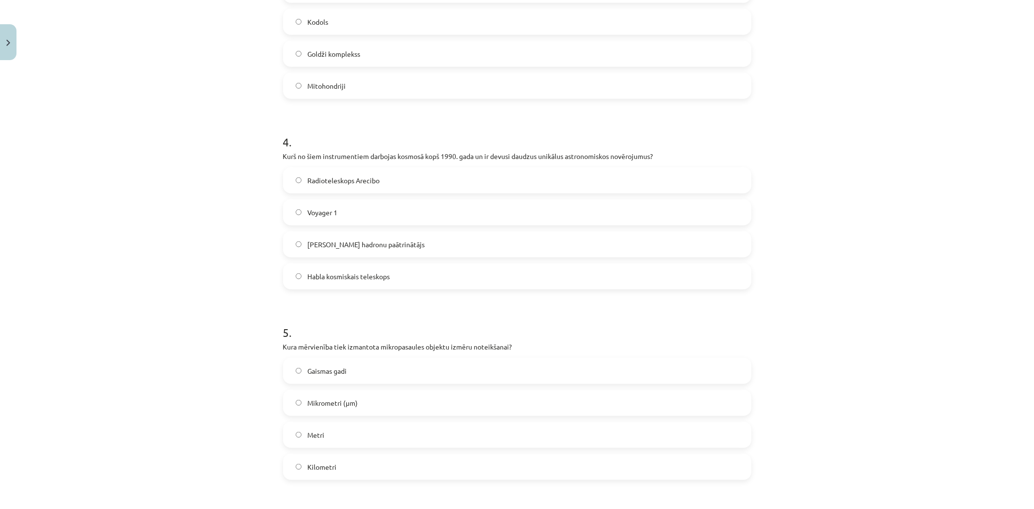
scroll to position [700, 0]
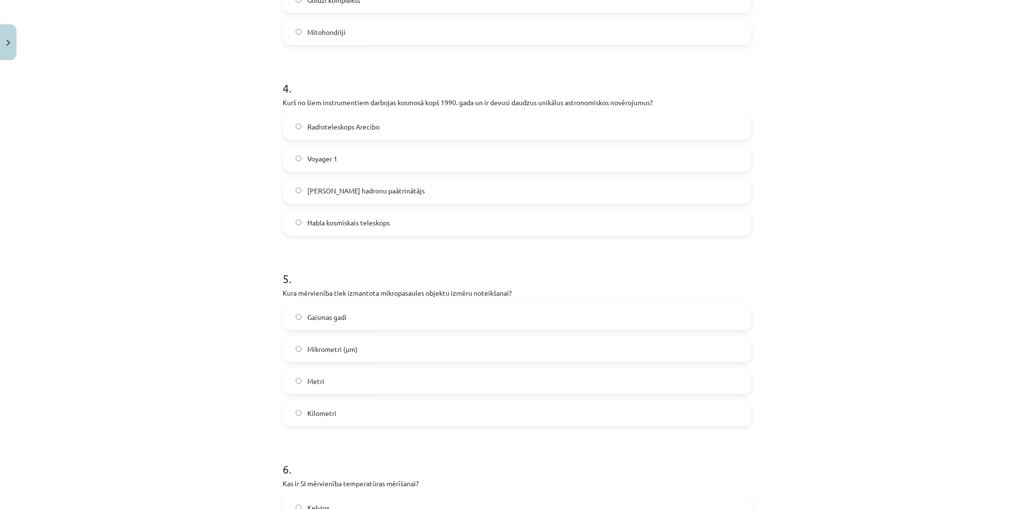
click at [359, 354] on label "Mikrometri (μm)" at bounding box center [517, 349] width 466 height 24
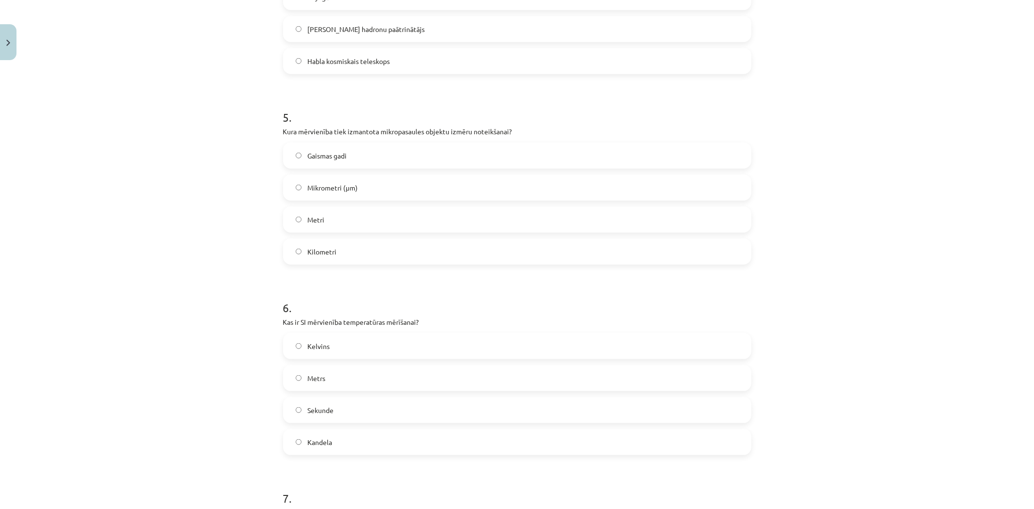
click at [342, 351] on label "Kelvins" at bounding box center [517, 346] width 466 height 24
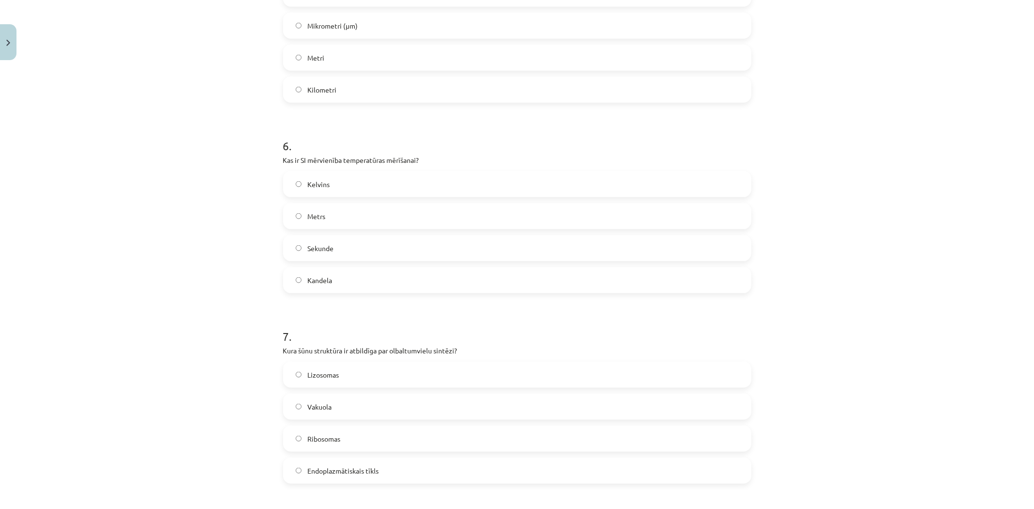
scroll to position [1131, 0]
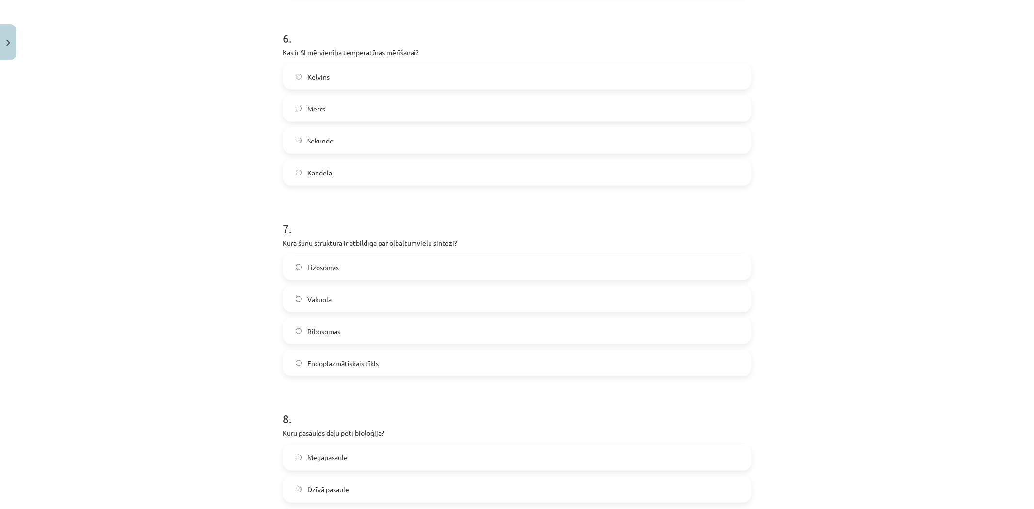
click at [338, 300] on label "Vakuola" at bounding box center [517, 299] width 466 height 24
click at [355, 328] on label "Ribosomas" at bounding box center [517, 331] width 466 height 24
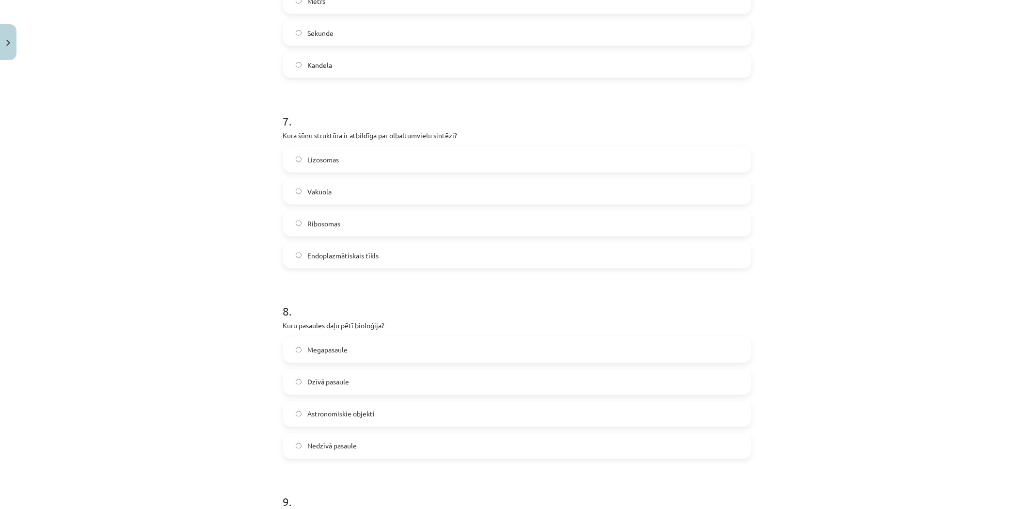
scroll to position [1293, 0]
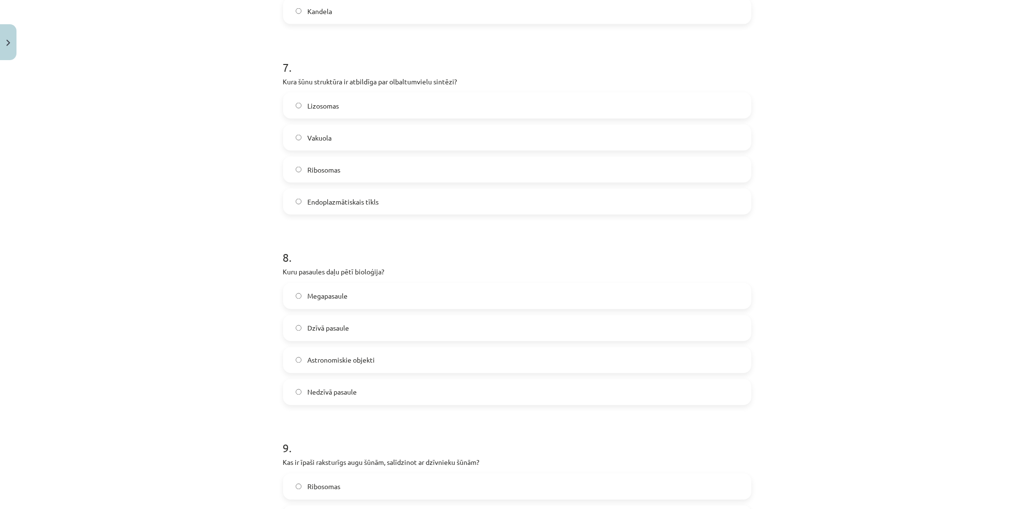
click at [370, 329] on label "Dzīvā pasaule" at bounding box center [517, 328] width 466 height 24
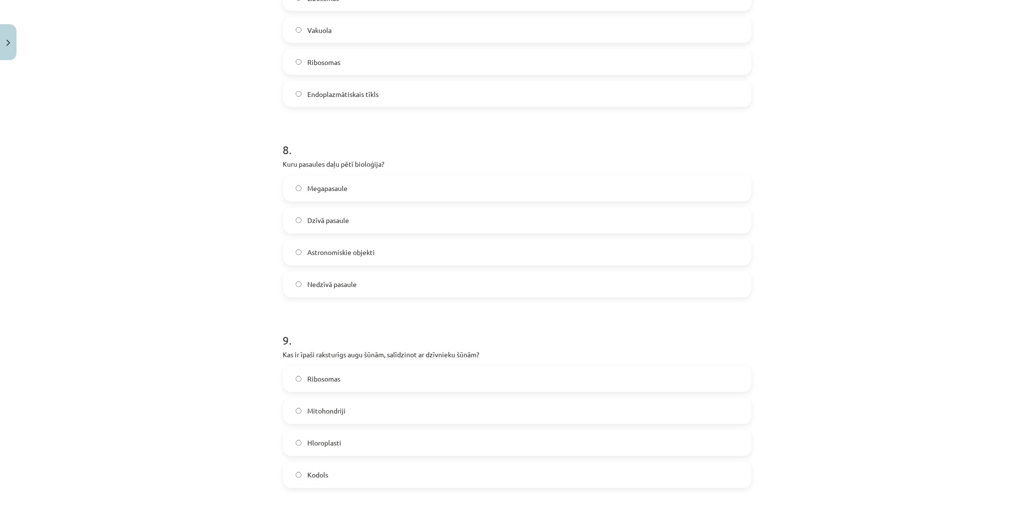
click at [352, 413] on label "Mitohondriji" at bounding box center [517, 411] width 466 height 24
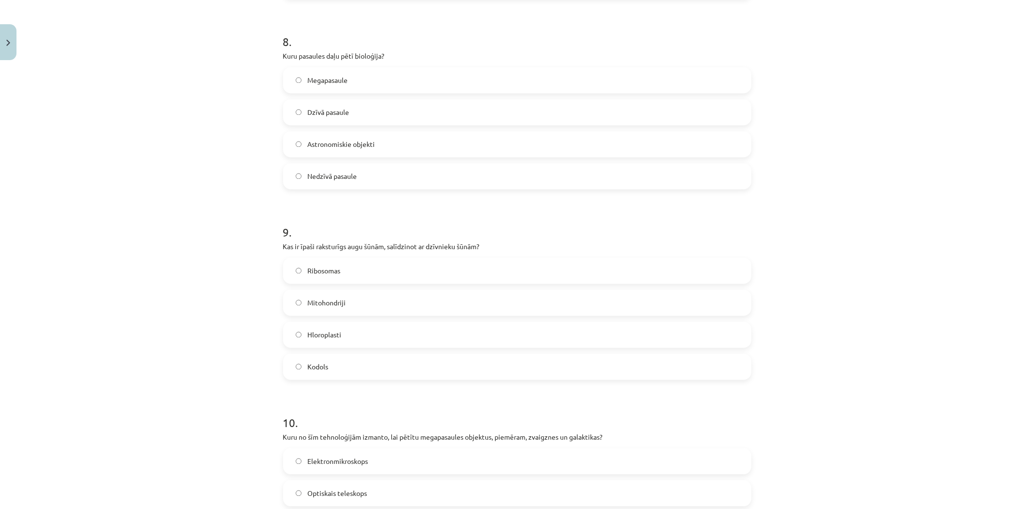
scroll to position [1616, 0]
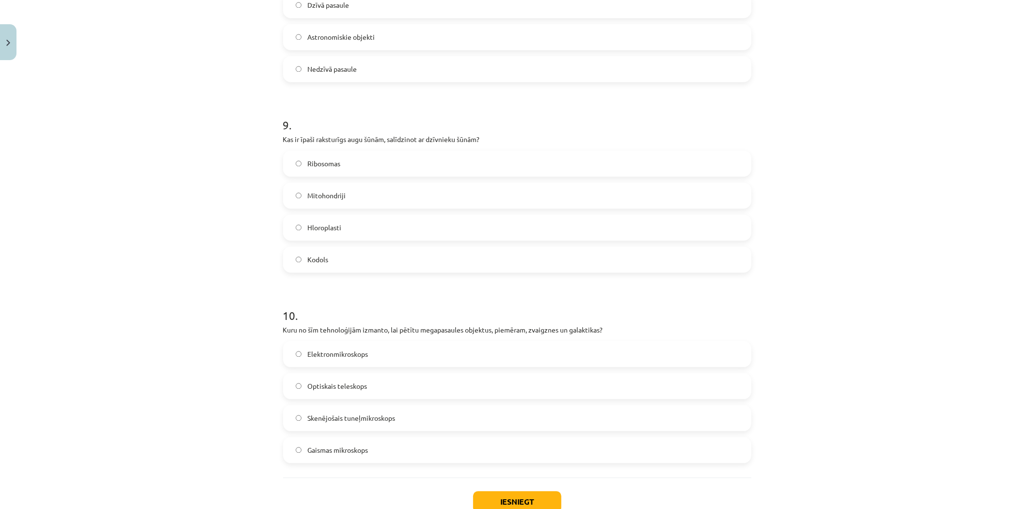
click at [336, 387] on span "Optiskais teleskops" at bounding box center [337, 386] width 60 height 10
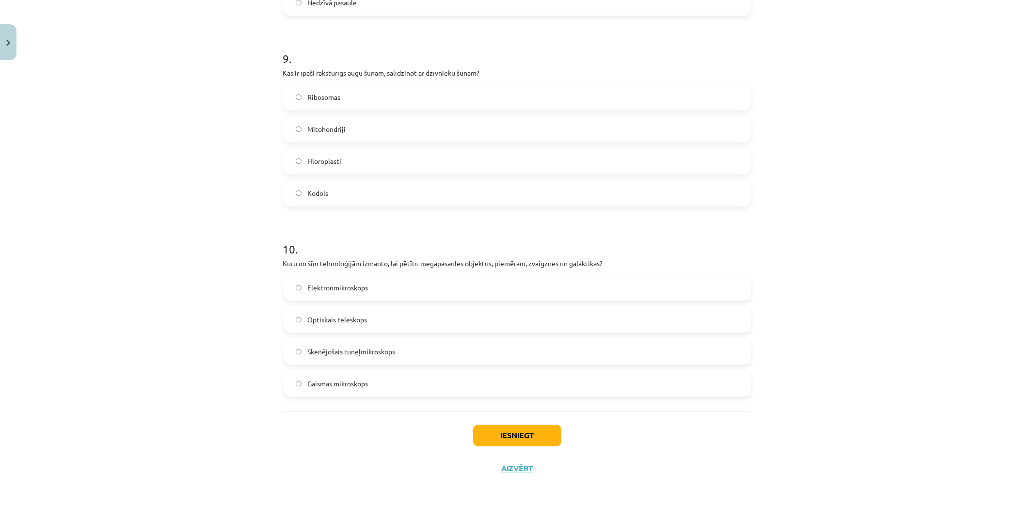
drag, startPoint x: 461, startPoint y: 439, endPoint x: 505, endPoint y: 435, distance: 44.3
click at [462, 439] on div "Iesniegt Aizvērt" at bounding box center [517, 445] width 468 height 68
click at [507, 435] on button "Iesniegt" at bounding box center [517, 435] width 88 height 21
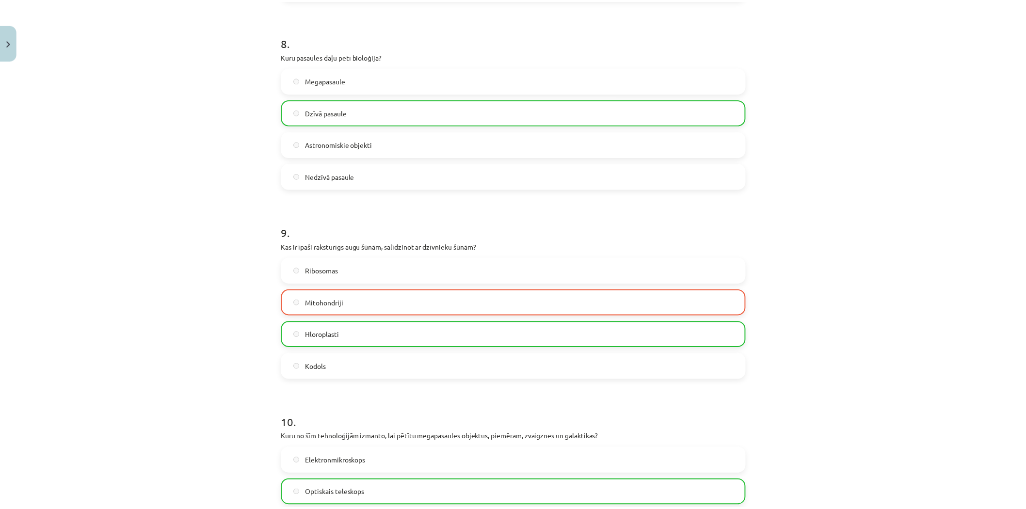
scroll to position [1713, 0]
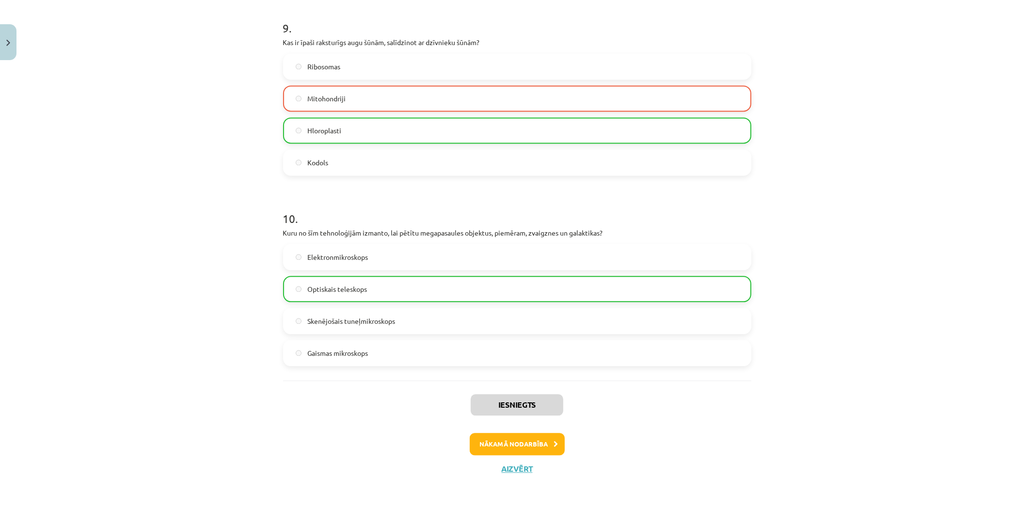
click at [514, 476] on div "Iesniegts Nākamā nodarbība Aizvērt" at bounding box center [517, 430] width 468 height 99
drag, startPoint x: 511, startPoint y: 465, endPoint x: 505, endPoint y: 466, distance: 6.5
click at [511, 465] on button "Aizvērt" at bounding box center [517, 469] width 37 height 10
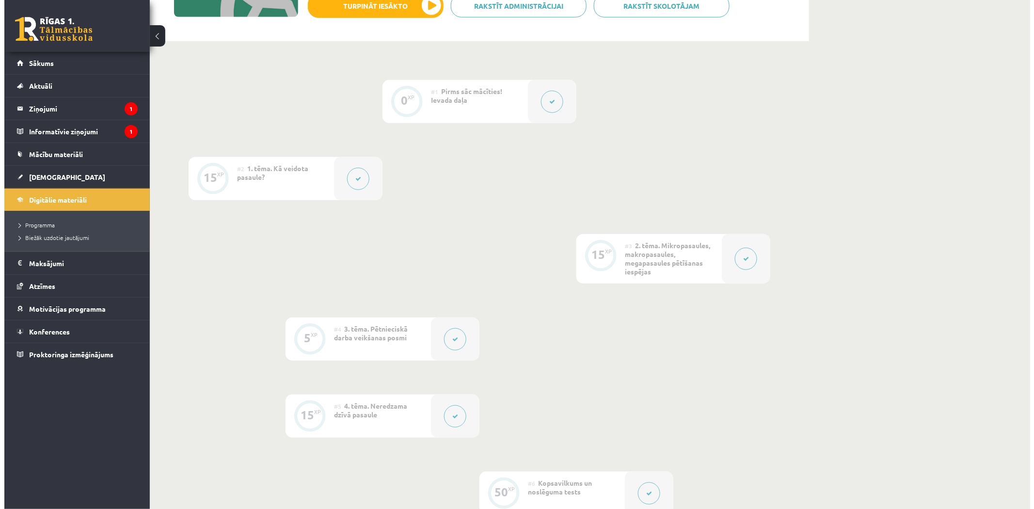
scroll to position [477, 0]
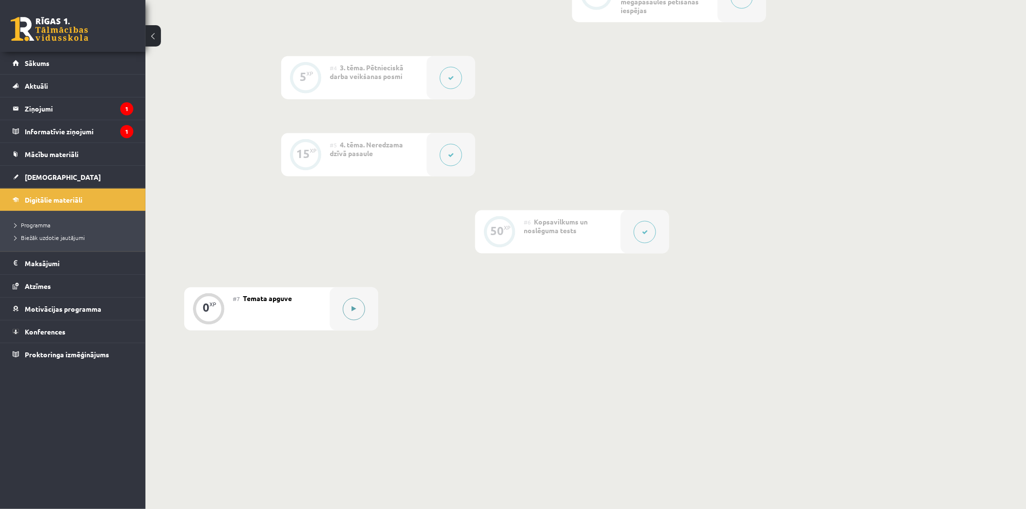
drag, startPoint x: 323, startPoint y: 313, endPoint x: 336, endPoint y: 310, distance: 12.8
click at [325, 312] on div "#7 Temata apguve" at bounding box center [281, 309] width 97 height 43
click at [350, 316] on button at bounding box center [354, 309] width 22 height 22
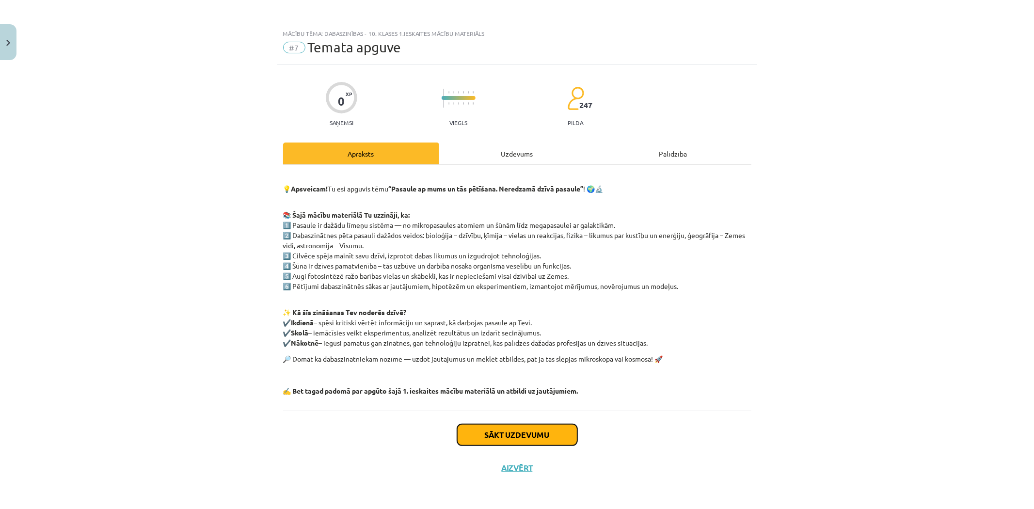
click at [608, 429] on div "Sākt uzdevumu Aizvērt" at bounding box center [517, 445] width 468 height 68
click at [515, 431] on button "Sākt uzdevumu" at bounding box center [517, 434] width 120 height 21
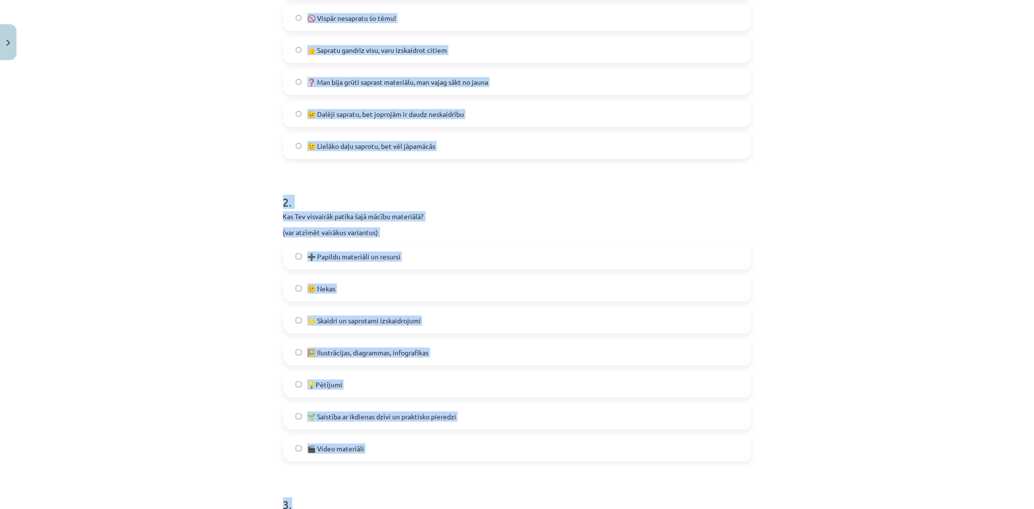
scroll to position [505, 0]
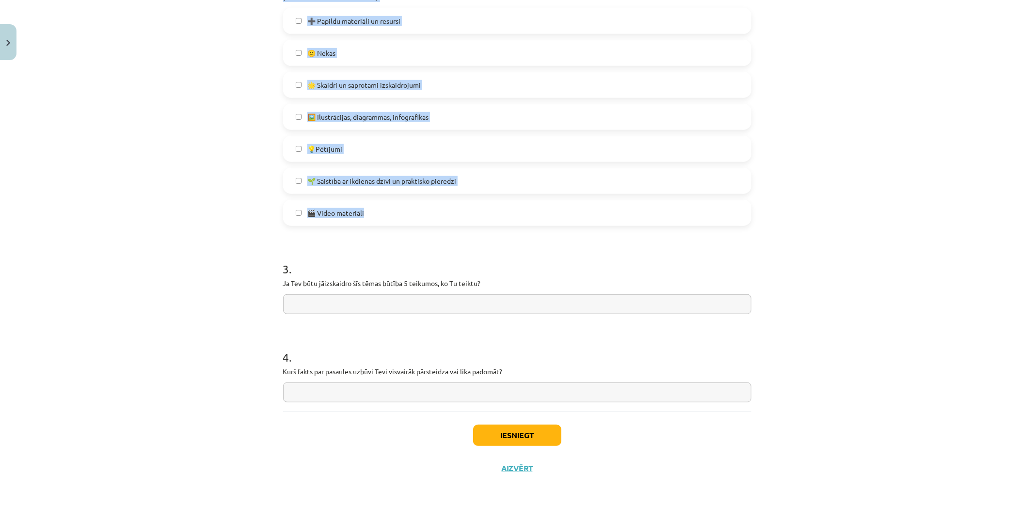
drag, startPoint x: 305, startPoint y: 256, endPoint x: 391, endPoint y: 209, distance: 98.5
click at [391, 209] on div "Mācību tēma: Dabaszinības - 10. klases 1.ieskaites mācību materiāls #7 Temata a…" at bounding box center [517, 254] width 1034 height 509
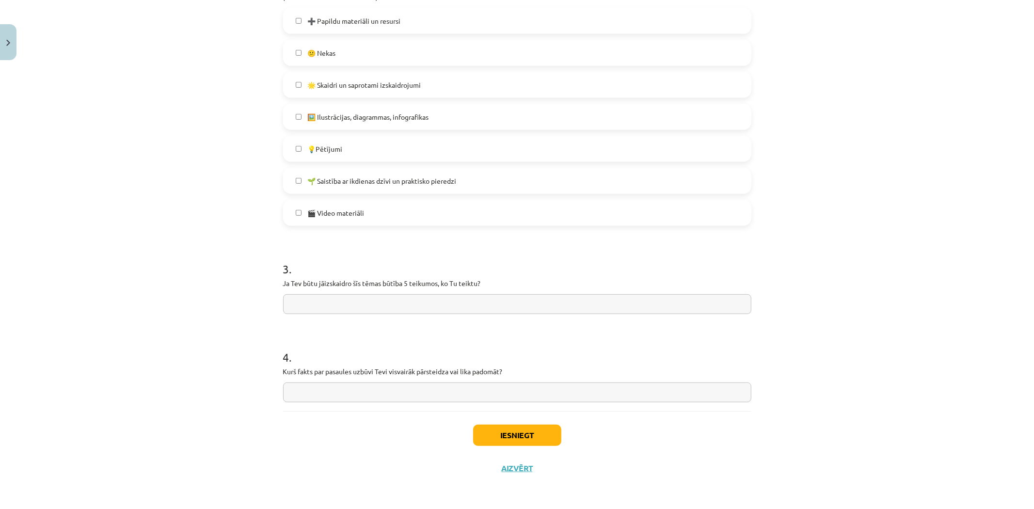
click at [190, 230] on div "Mācību tēma: Dabaszinības - 10. klases 1.ieskaites mācību materiāls #7 Temata a…" at bounding box center [517, 254] width 1034 height 509
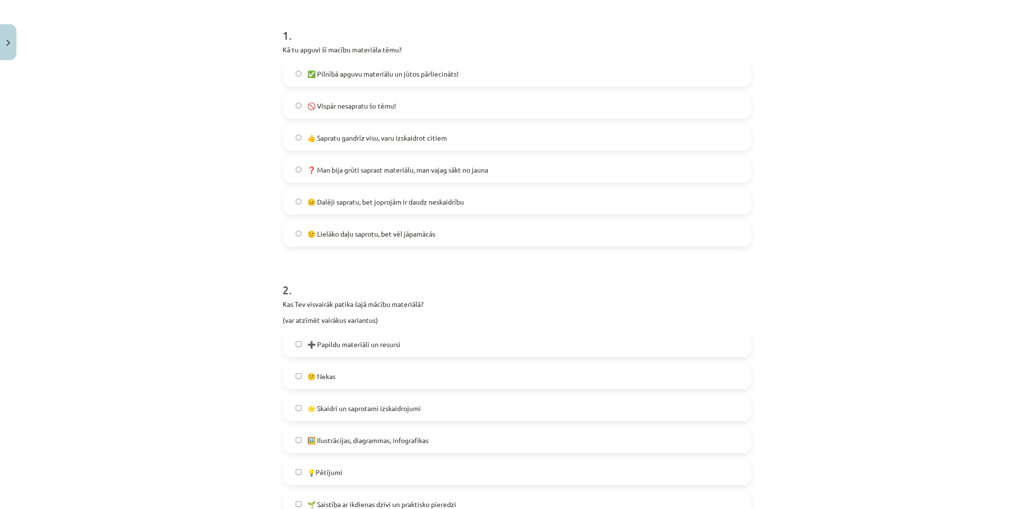
scroll to position [74, 0]
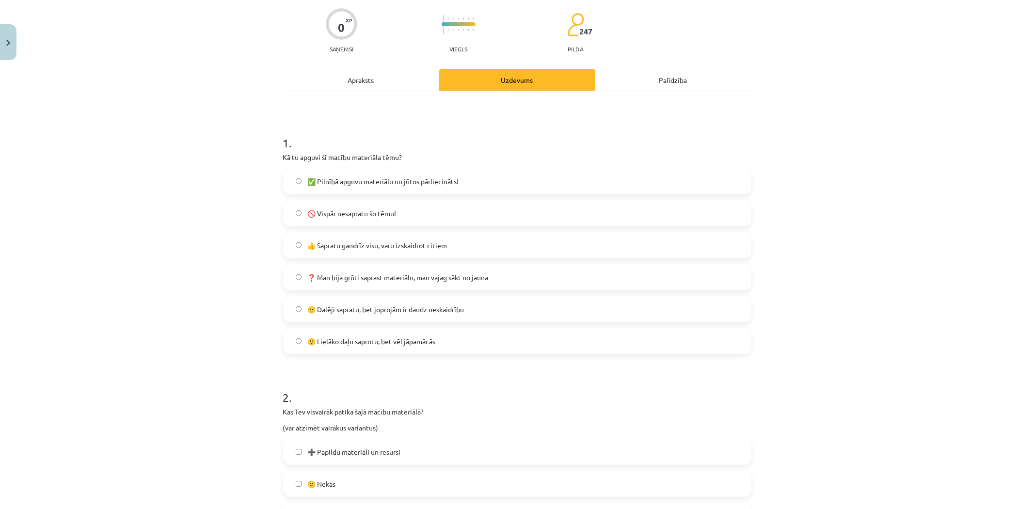
click at [309, 184] on span "✅ Pilnībā apguvu materiālu un jūtos pārliecināts!" at bounding box center [382, 182] width 151 height 10
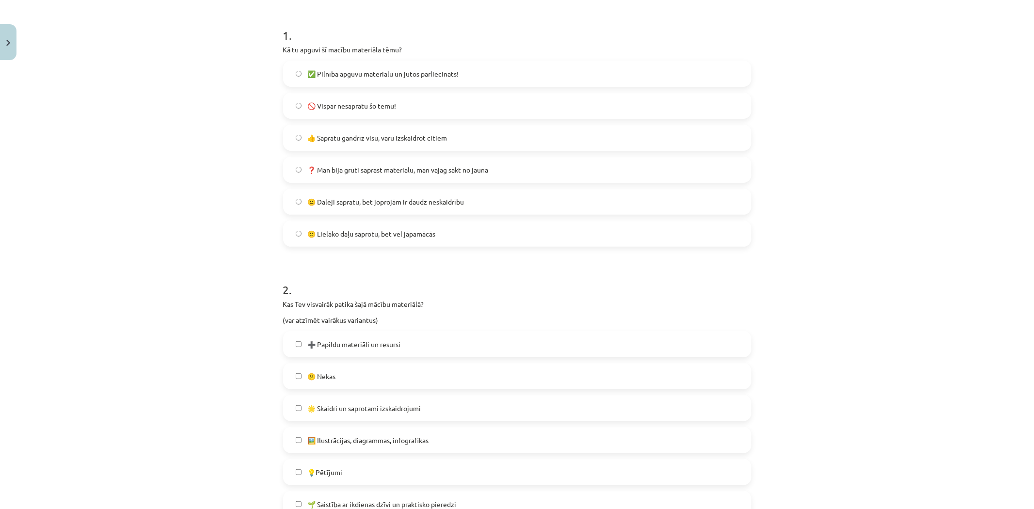
click at [369, 145] on label "👍 Sapratu gandrīz visu, varu izskaidrot citiem" at bounding box center [517, 138] width 466 height 24
drag, startPoint x: 347, startPoint y: 176, endPoint x: 347, endPoint y: 181, distance: 5.3
click at [347, 177] on label "❓ Man bija grūti saprast materiālu, man vajag sākt no jauna" at bounding box center [517, 170] width 466 height 24
click at [350, 207] on label "😐 Dalēji sapratu, bet joprojām ir daudz neskaidrību" at bounding box center [517, 202] width 466 height 24
click at [343, 241] on label "🙂 Lielāko daļu saprotu, bet vēl jāpamācās" at bounding box center [517, 234] width 466 height 24
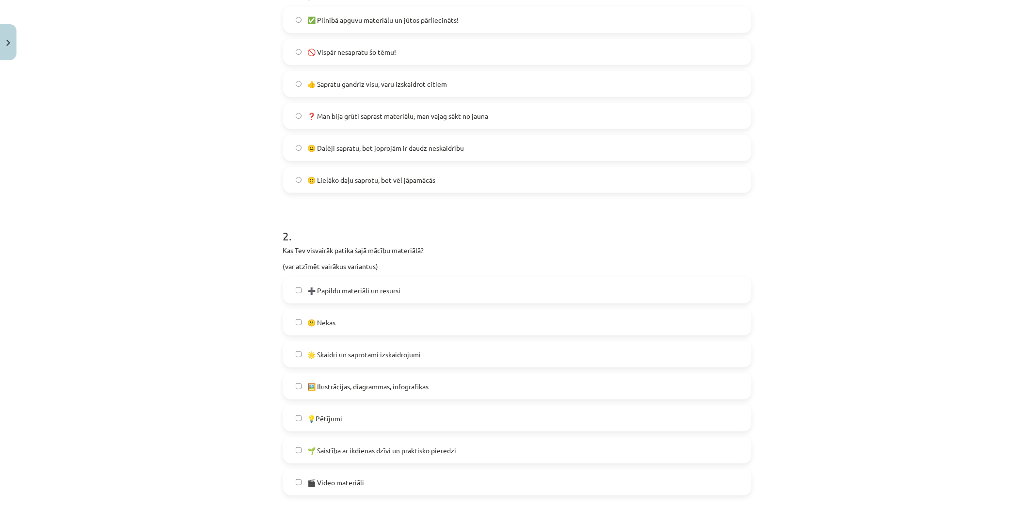
scroll to position [289, 0]
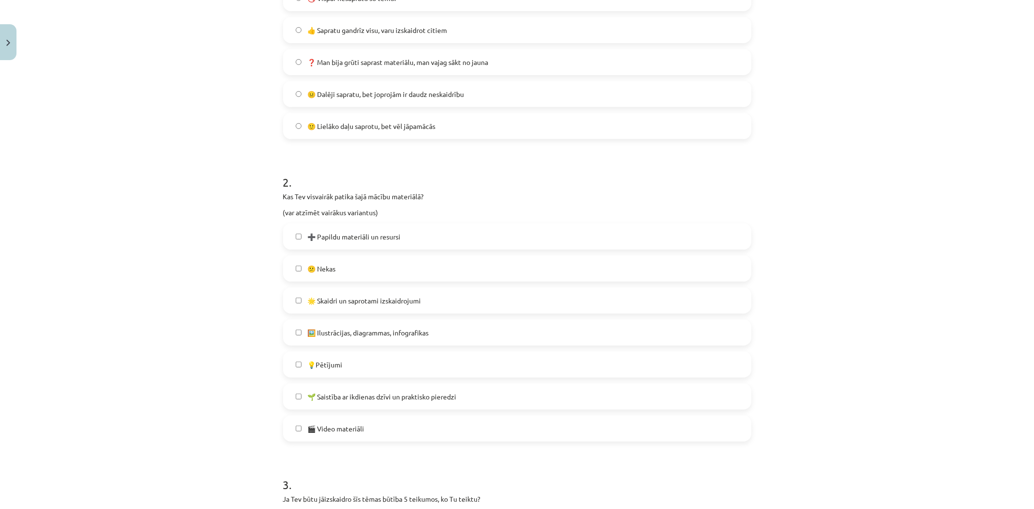
click at [385, 305] on label "🌟 Skaidri un saprotami izskaidrojumi" at bounding box center [517, 301] width 466 height 24
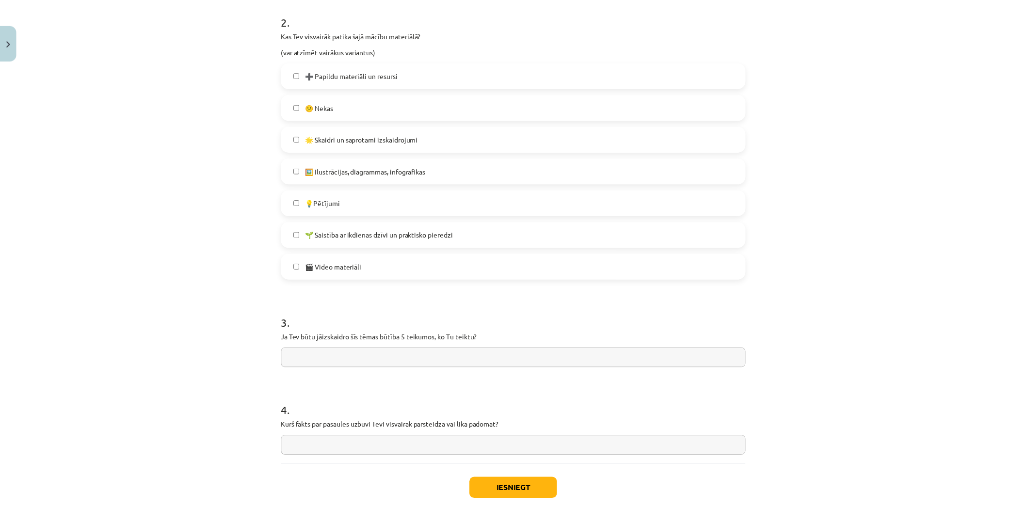
scroll to position [505, 0]
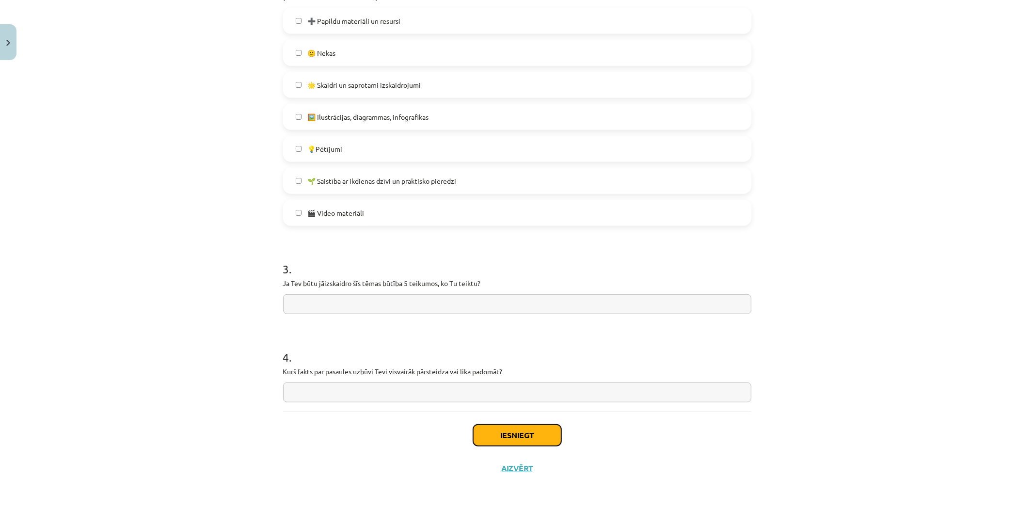
click at [508, 430] on button "Iesniegt" at bounding box center [517, 435] width 88 height 21
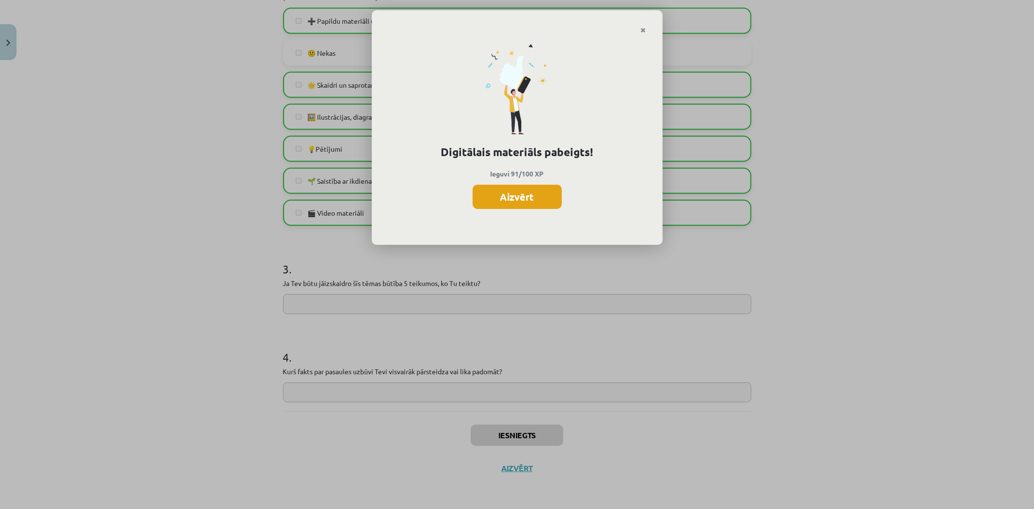
click at [493, 199] on button "Aizvērt" at bounding box center [517, 197] width 89 height 24
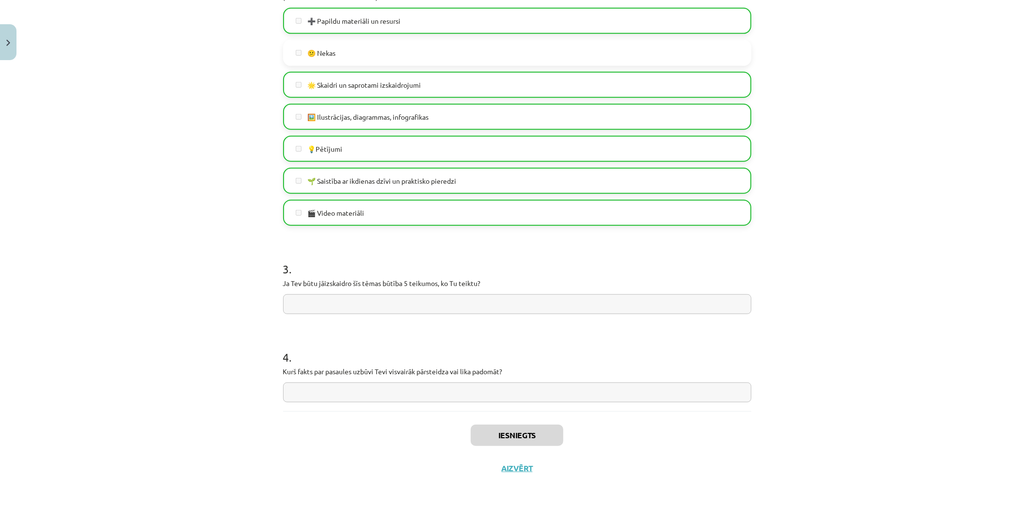
drag, startPoint x: 495, startPoint y: 475, endPoint x: 497, endPoint y: 470, distance: 5.1
click at [496, 473] on div "Iesniegts Aizvērt" at bounding box center [517, 445] width 468 height 68
click at [499, 470] on button "Aizvērt" at bounding box center [517, 469] width 37 height 10
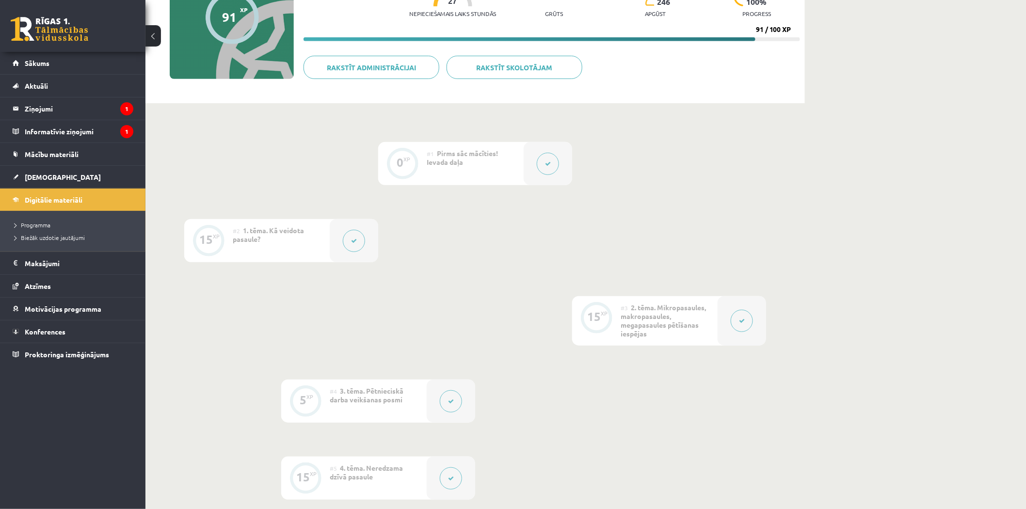
scroll to position [0, 0]
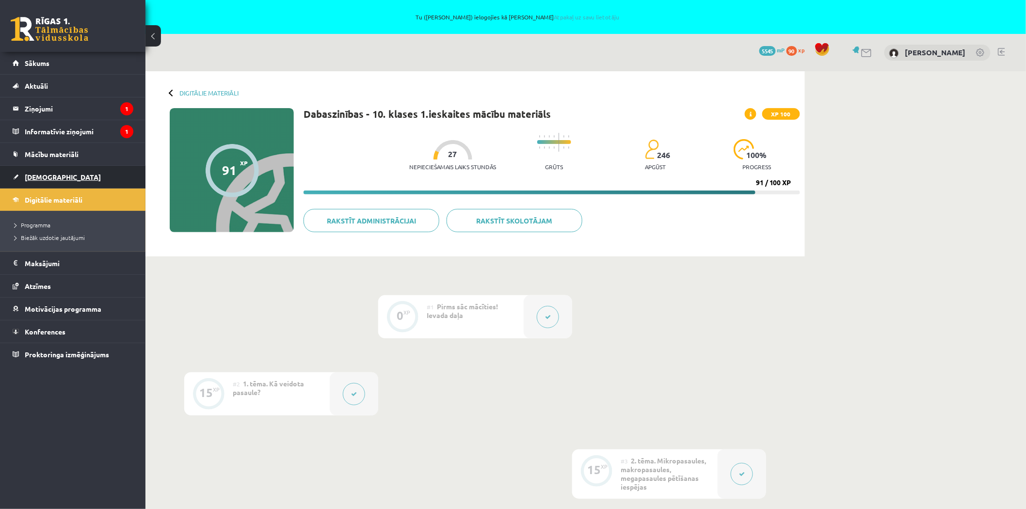
click at [38, 173] on span "[DEMOGRAPHIC_DATA]" at bounding box center [63, 177] width 76 height 9
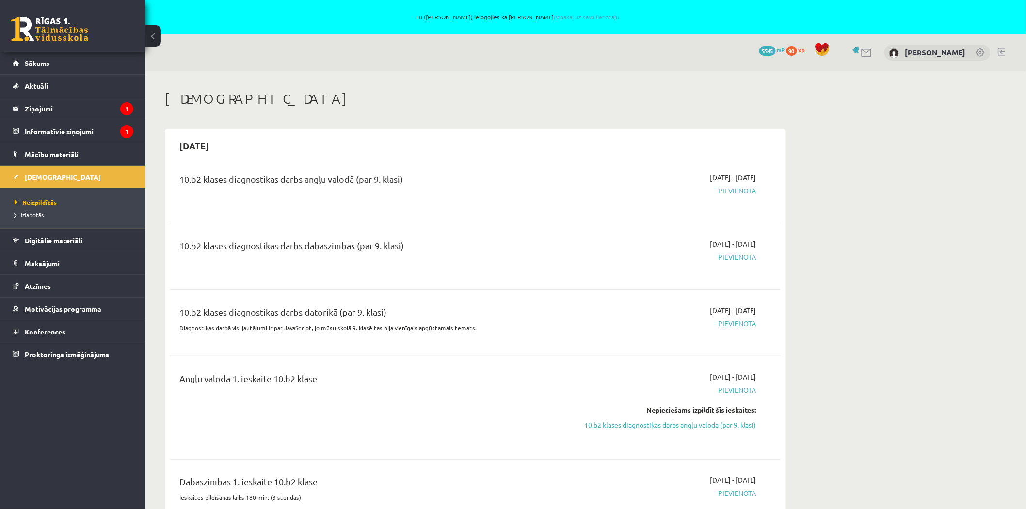
scroll to position [161, 0]
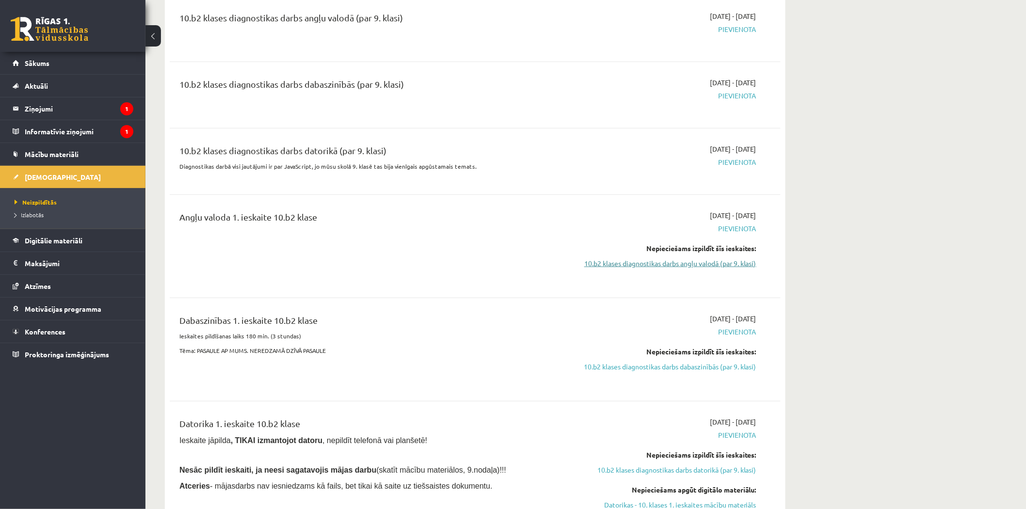
click at [700, 259] on link "10.b2 klases diagnostikas darbs angļu valodā (par 9. klasi)" at bounding box center [665, 263] width 183 height 10
click at [700, 259] on link "10.b2 klases diagnostikas darbs angļu valodā (par 9. klasi)" at bounding box center [665, 262] width 183 height 10
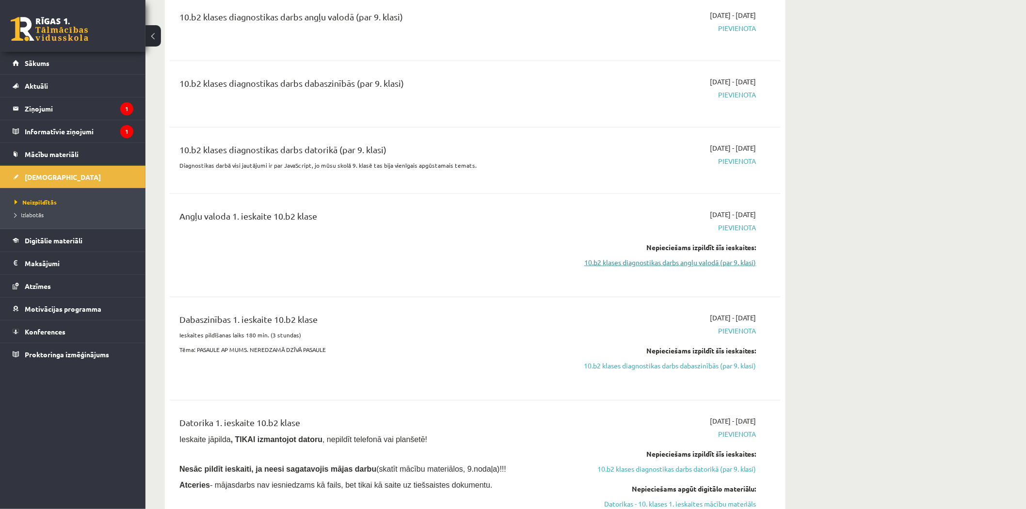
click at [700, 259] on link "10.b2 klases diagnostikas darbs angļu valodā (par 9. klasi)" at bounding box center [665, 262] width 183 height 10
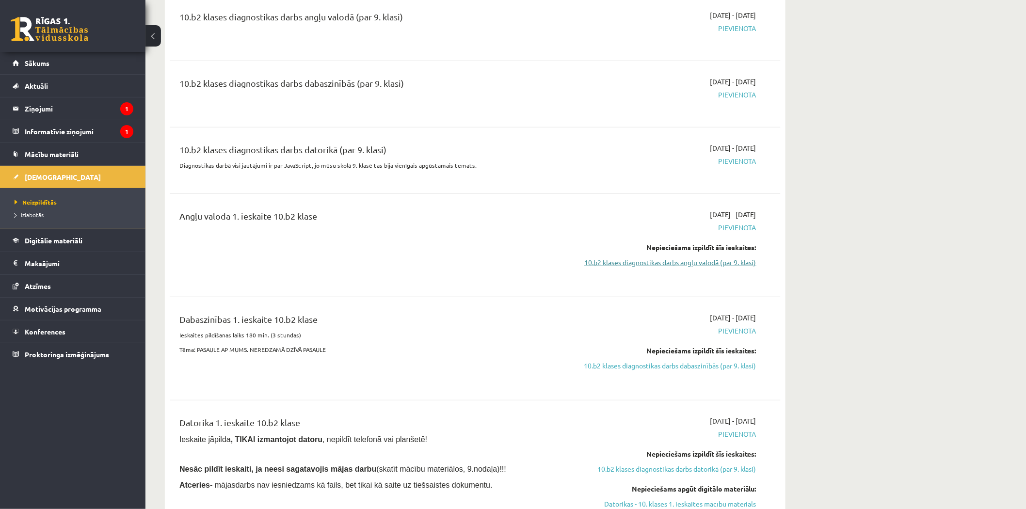
click at [700, 259] on link "10.b2 klases diagnostikas darbs angļu valodā (par 9. klasi)" at bounding box center [665, 262] width 183 height 10
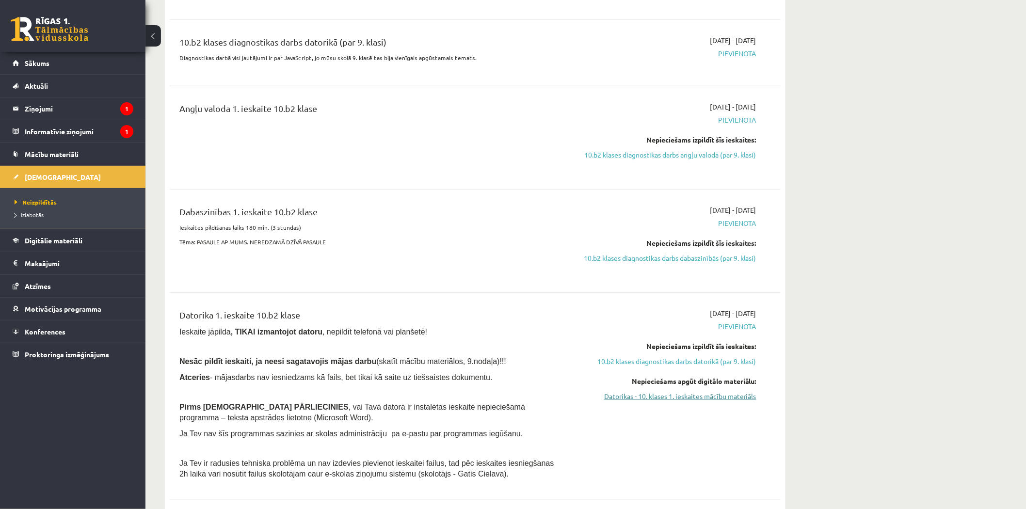
scroll to position [378, 0]
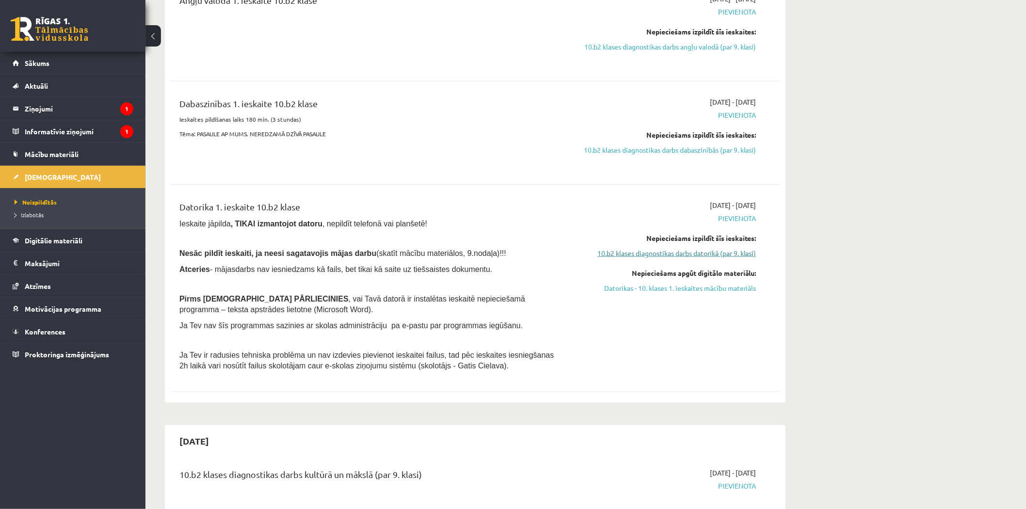
click at [626, 258] on link "10.b2 klases diagnostikas darbs datorikā (par 9. klasi)" at bounding box center [665, 253] width 183 height 10
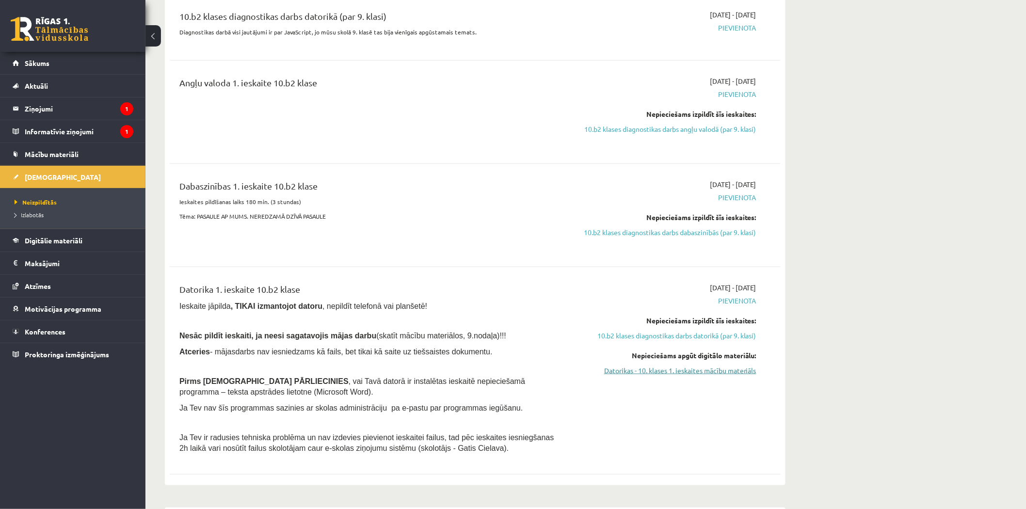
click at [641, 376] on link "Datorikas - 10. klases 1. ieskaites mācību materiāls" at bounding box center [665, 371] width 183 height 10
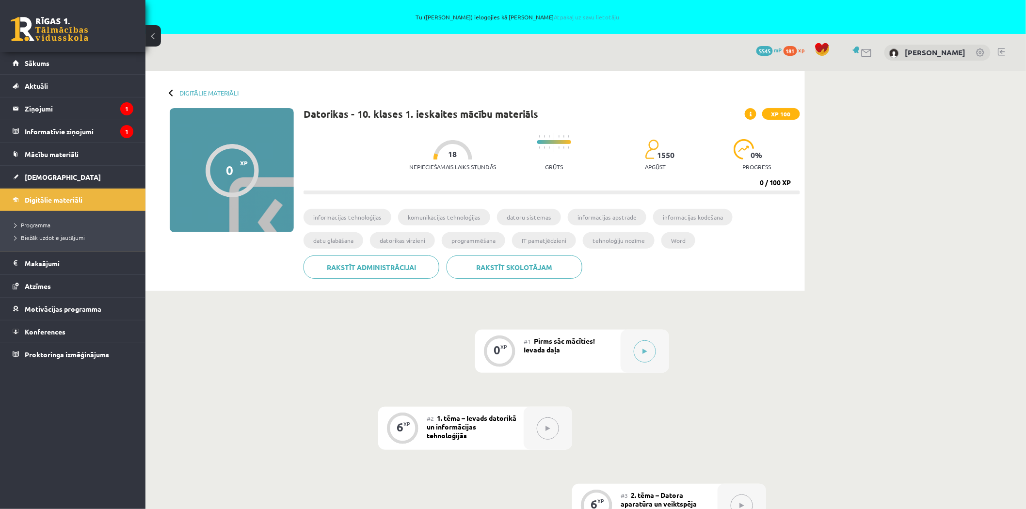
scroll to position [161, 0]
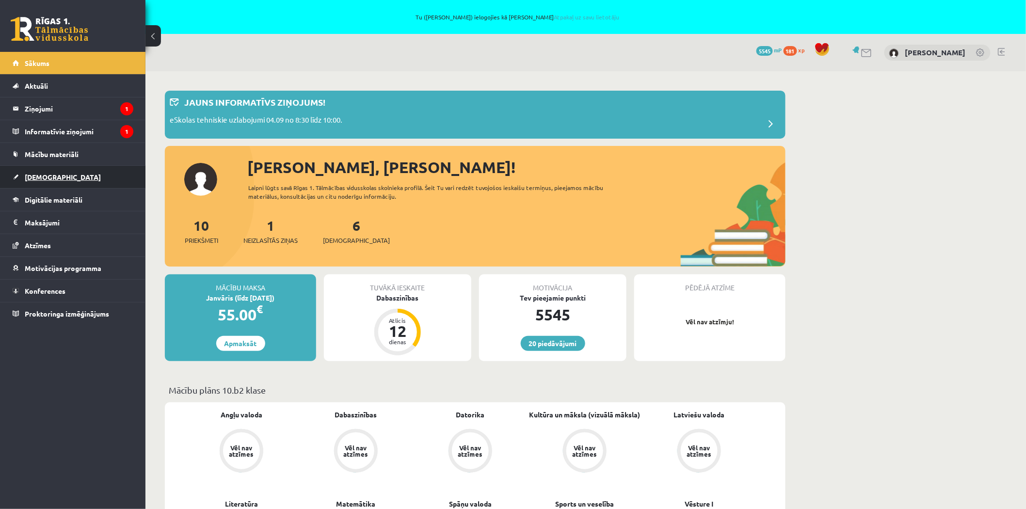
click at [57, 173] on link "[DEMOGRAPHIC_DATA]" at bounding box center [73, 177] width 121 height 22
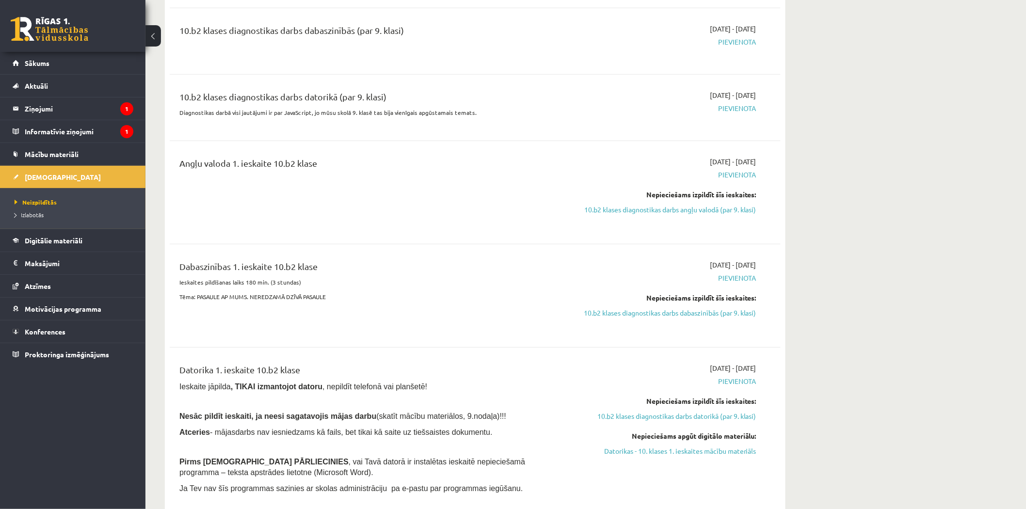
scroll to position [377, 0]
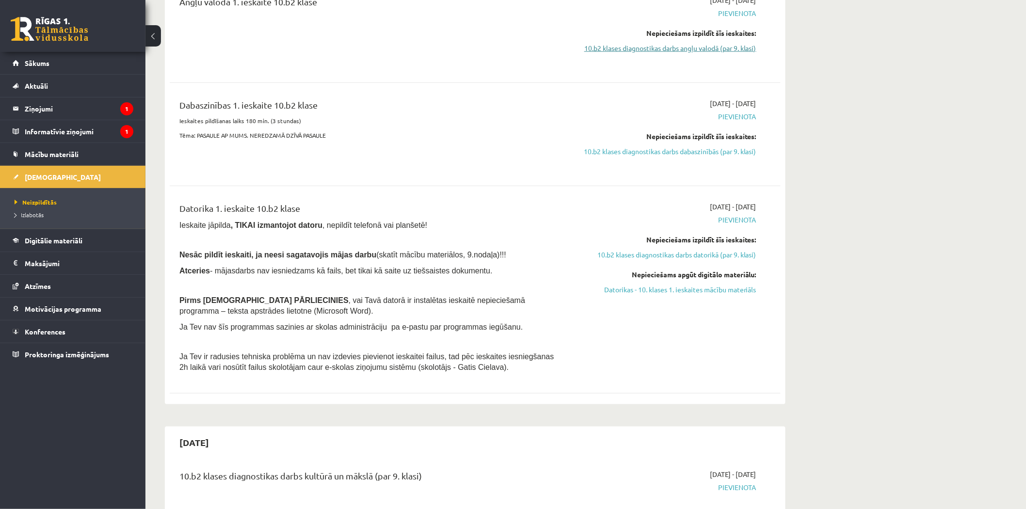
click at [680, 48] on link "10.b2 klases diagnostikas darbs angļu valodā (par 9. klasi)" at bounding box center [665, 48] width 183 height 10
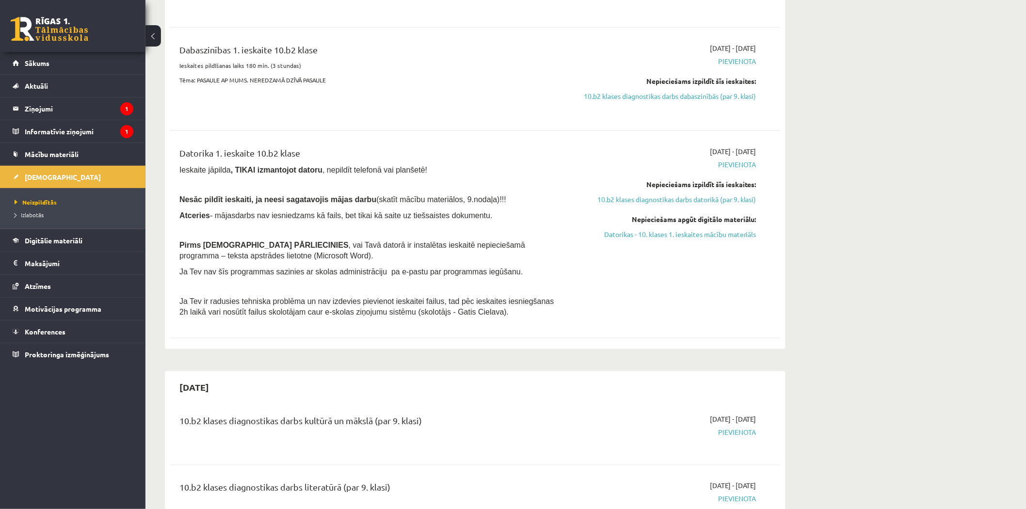
click at [661, 260] on div "[DATE] - [DATE] [GEOGRAPHIC_DATA] Nepieciešams izpildīt šīs ieskaites: 10.b2 kl…" at bounding box center [664, 234] width 197 height 176
click at [662, 240] on link "Datorikas - 10. klases 1. ieskaites mācību materiāls" at bounding box center [665, 234] width 183 height 10
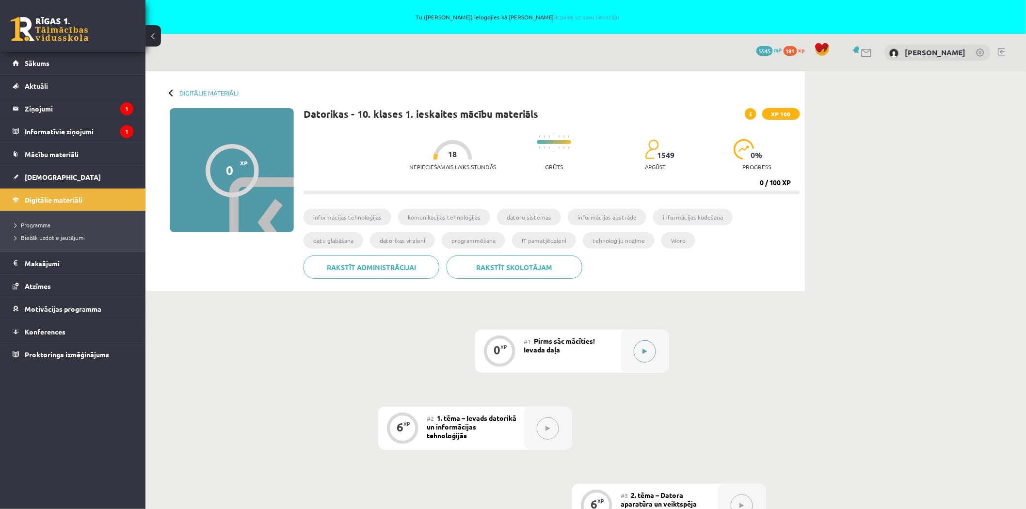
click at [645, 350] on icon at bounding box center [645, 352] width 4 height 6
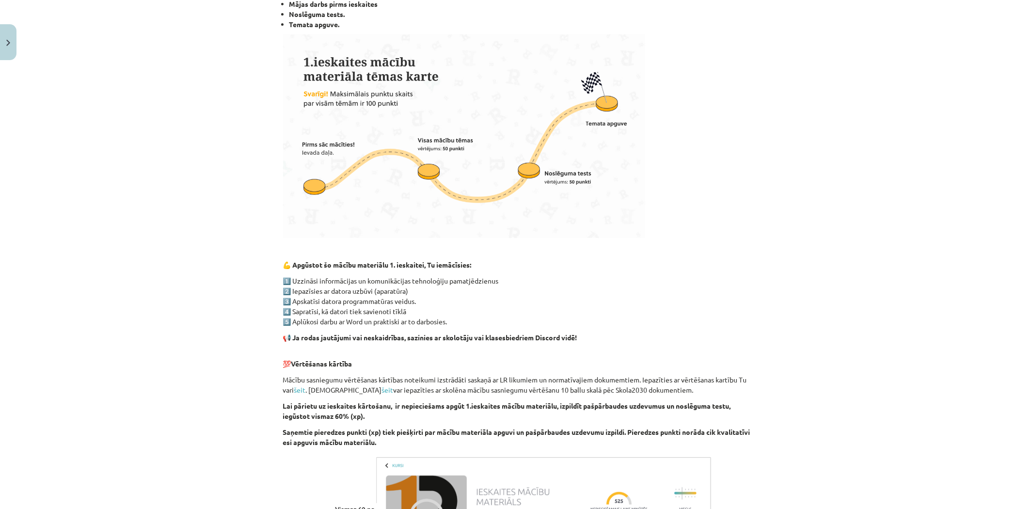
scroll to position [519, 0]
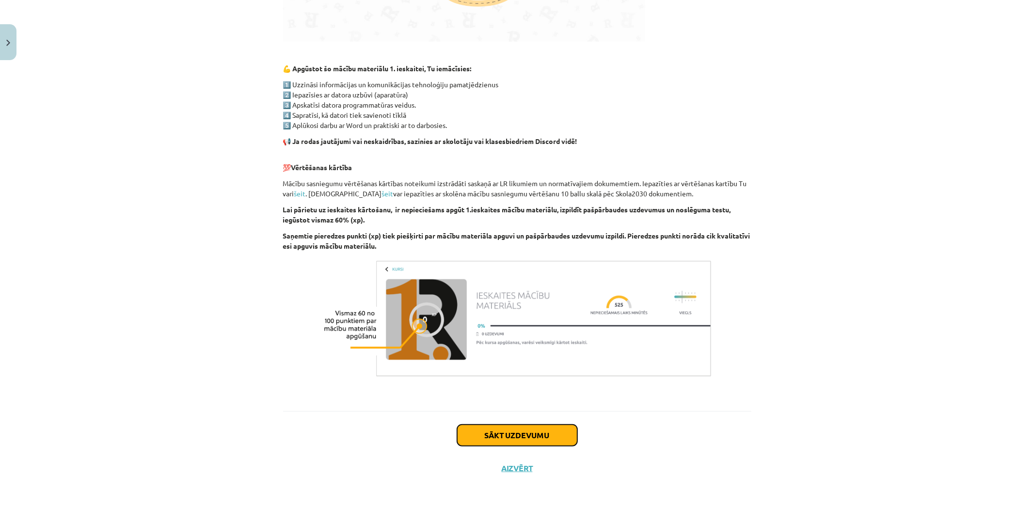
click at [530, 434] on button "Sākt uzdevumu" at bounding box center [517, 435] width 120 height 21
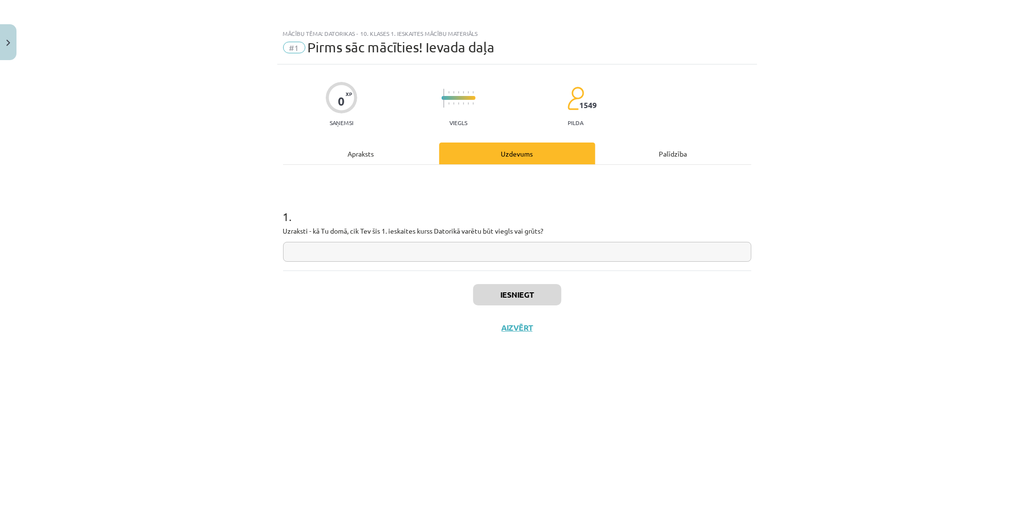
scroll to position [0, 0]
click at [303, 245] on input "text" at bounding box center [517, 252] width 468 height 20
type input "**"
drag, startPoint x: 495, startPoint y: 279, endPoint x: 498, endPoint y: 289, distance: 10.4
click at [498, 287] on div "Iesniegt Aizvērt" at bounding box center [517, 305] width 468 height 68
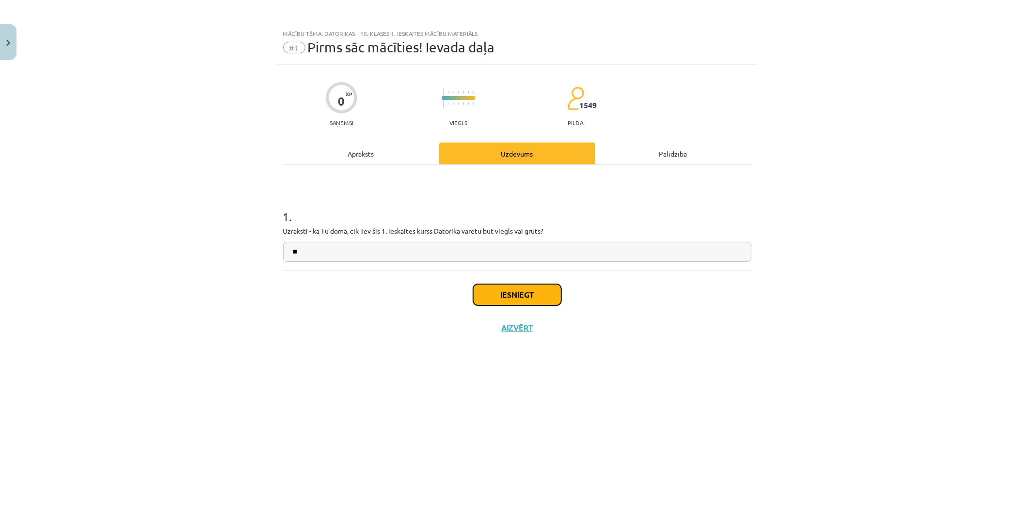
click at [499, 290] on button "Iesniegt" at bounding box center [517, 294] width 88 height 21
click at [500, 291] on button "Iesniegt" at bounding box center [517, 294] width 88 height 21
click at [517, 326] on button "Aizvērt" at bounding box center [517, 328] width 37 height 10
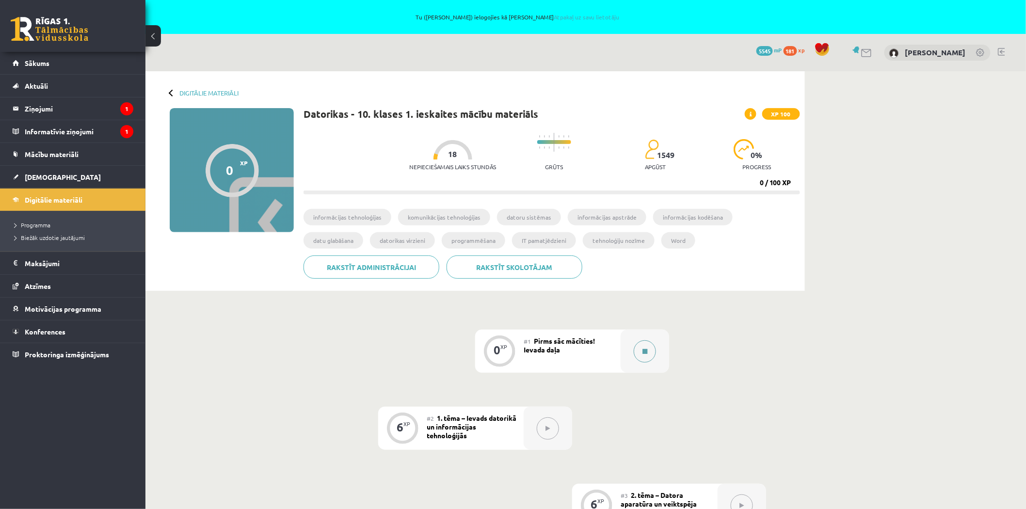
click at [651, 353] on button at bounding box center [645, 351] width 22 height 22
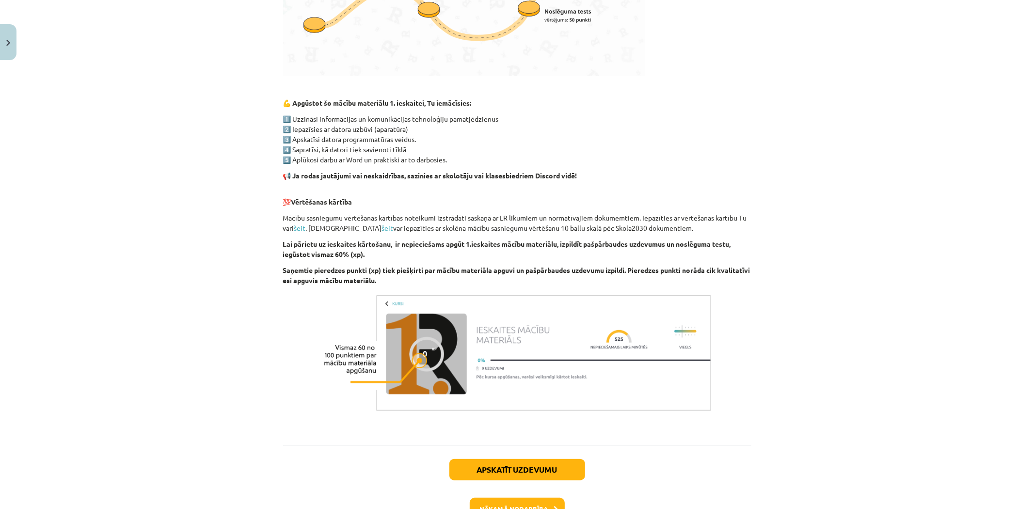
scroll to position [550, 0]
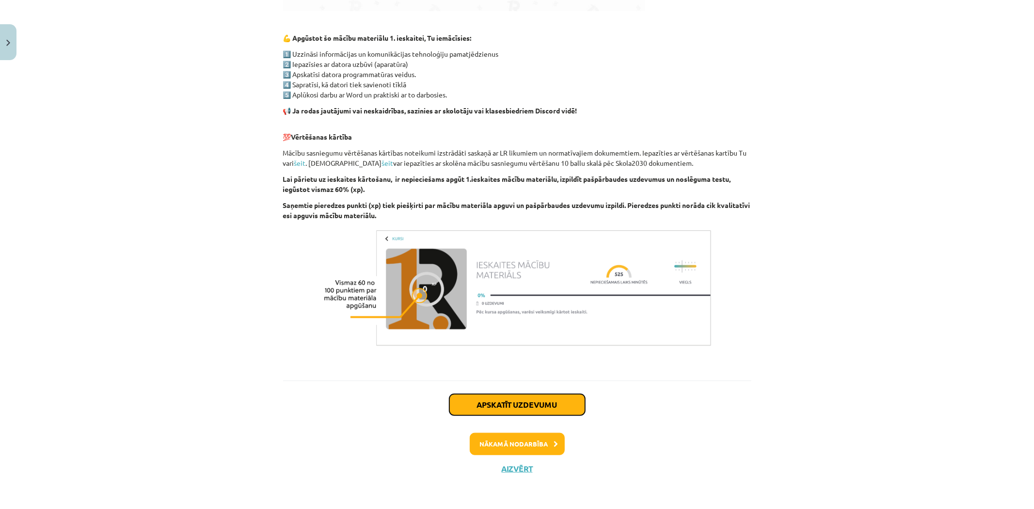
click at [488, 409] on button "Apskatīt uzdevumu" at bounding box center [518, 404] width 136 height 21
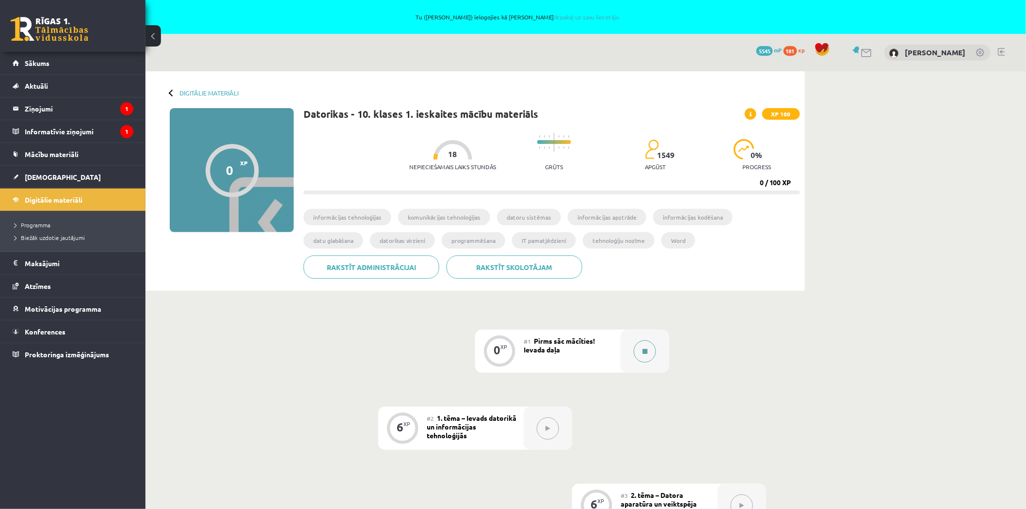
click at [644, 357] on button at bounding box center [645, 351] width 22 height 22
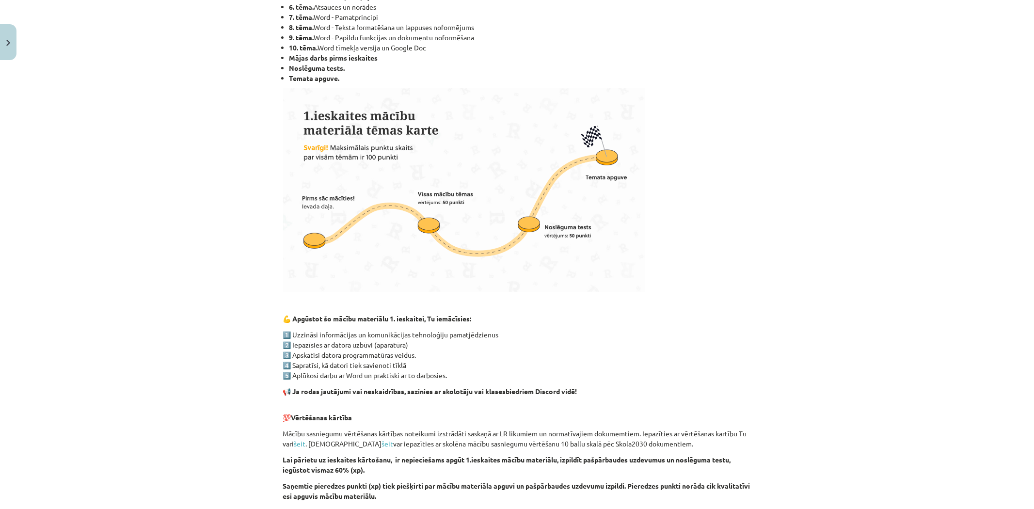
scroll to position [485, 0]
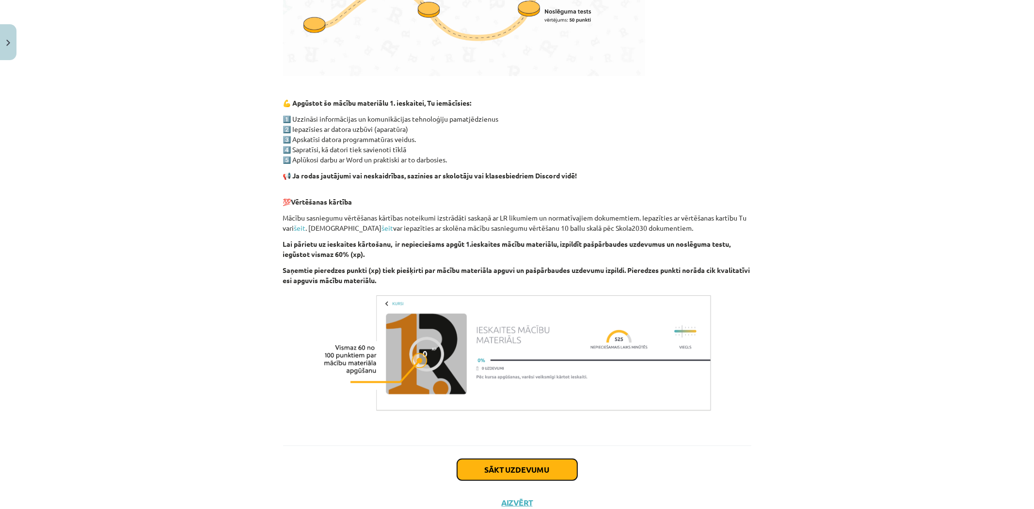
click at [513, 471] on button "Sākt uzdevumu" at bounding box center [517, 469] width 120 height 21
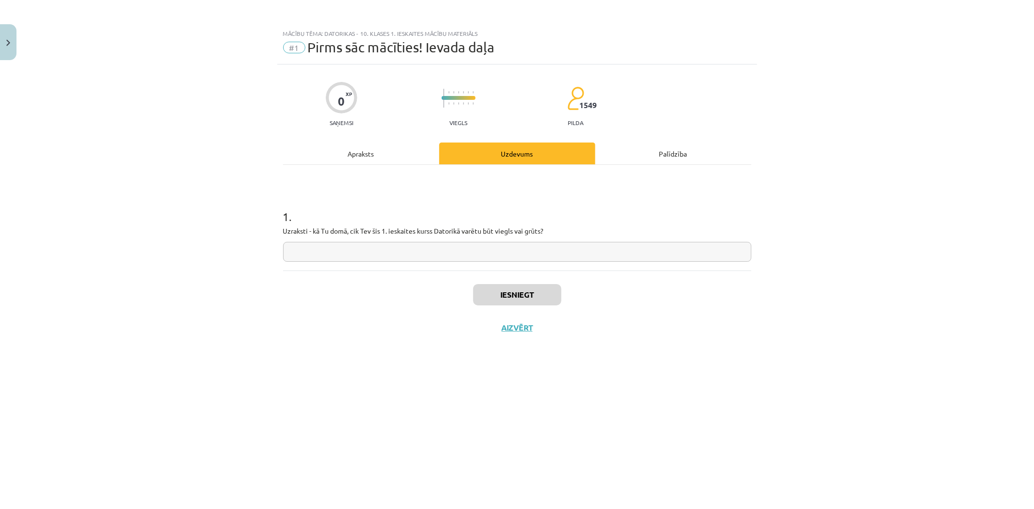
click at [365, 248] on input "text" at bounding box center [517, 252] width 468 height 20
type input "**********"
click at [501, 295] on button "Iesniegt" at bounding box center [517, 294] width 88 height 21
click at [525, 338] on button "Nākamā nodarbība" at bounding box center [517, 334] width 95 height 22
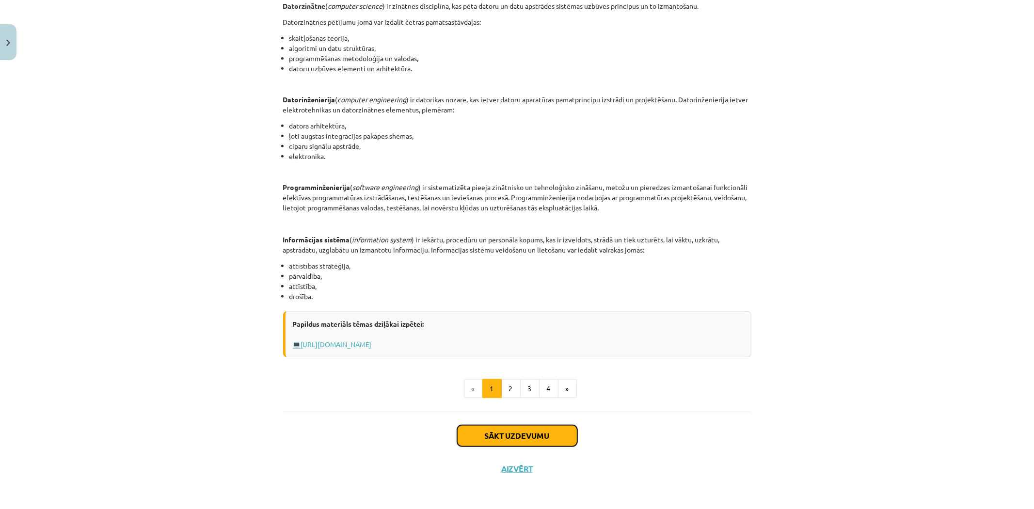
click at [498, 437] on button "Sākt uzdevumu" at bounding box center [517, 435] width 120 height 21
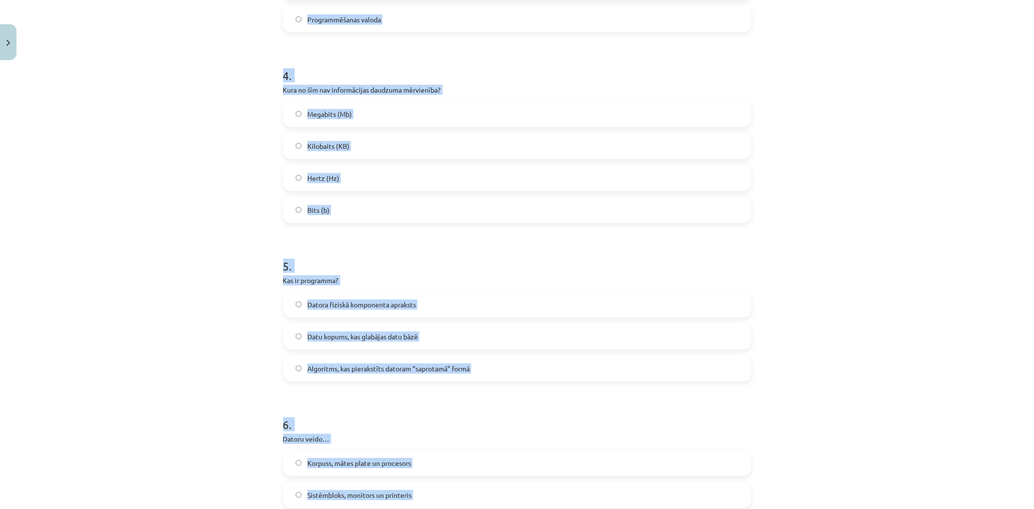
scroll to position [792, 0]
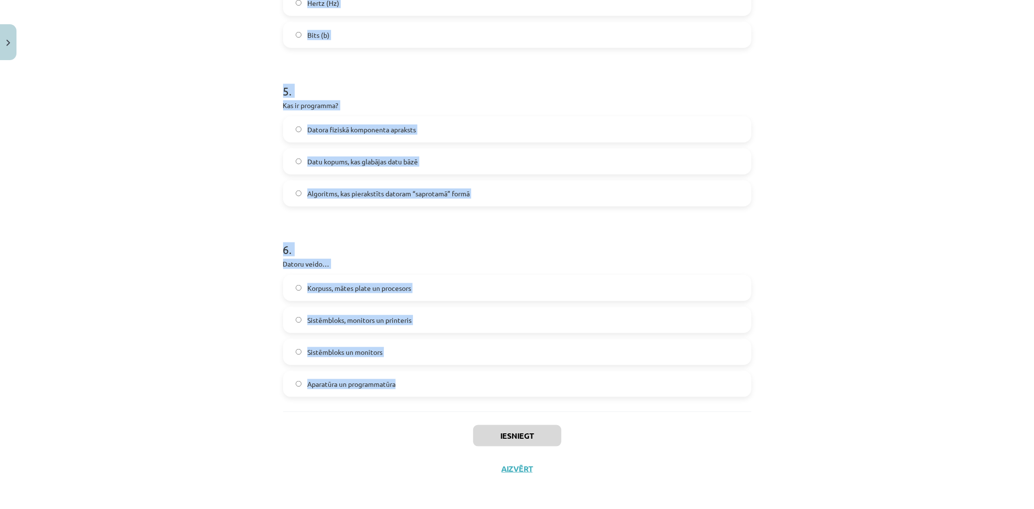
drag, startPoint x: 267, startPoint y: 186, endPoint x: 465, endPoint y: 401, distance: 291.7
click at [465, 401] on div "Mācību tēma: Datorikas - 10. klases 1. ieskaites mācību materiāls #2 1. tēma – …" at bounding box center [517, 254] width 1034 height 509
copy form "1 . Kura no šīm īpašībām nav raksturīga algoritmam? Neparedzamība Viennozīmīgum…"
click at [250, 367] on div "Mācību tēma: Datorikas - 10. klases 1. ieskaites mācību materiāls #2 1. tēma – …" at bounding box center [517, 254] width 1034 height 509
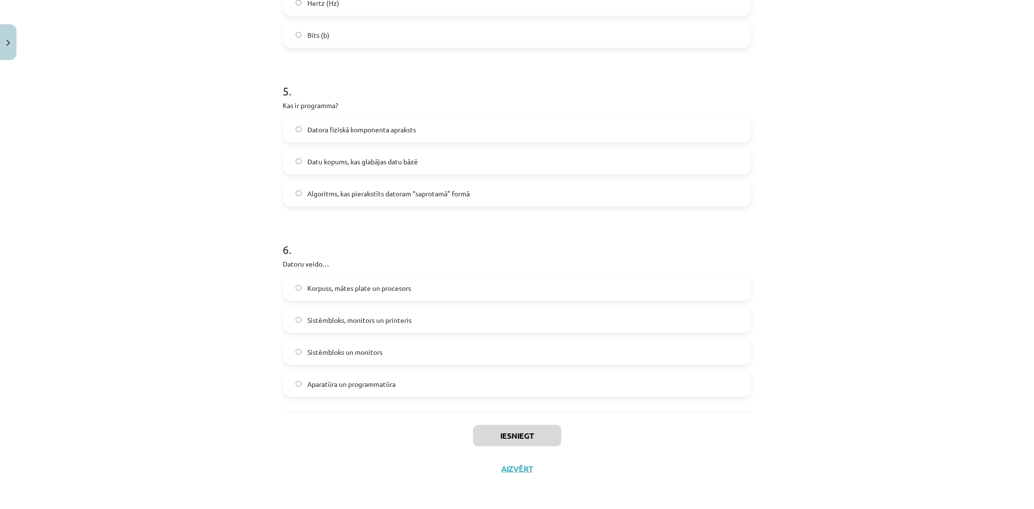
click at [308, 425] on div "Iesniegt Aizvērt" at bounding box center [517, 446] width 468 height 68
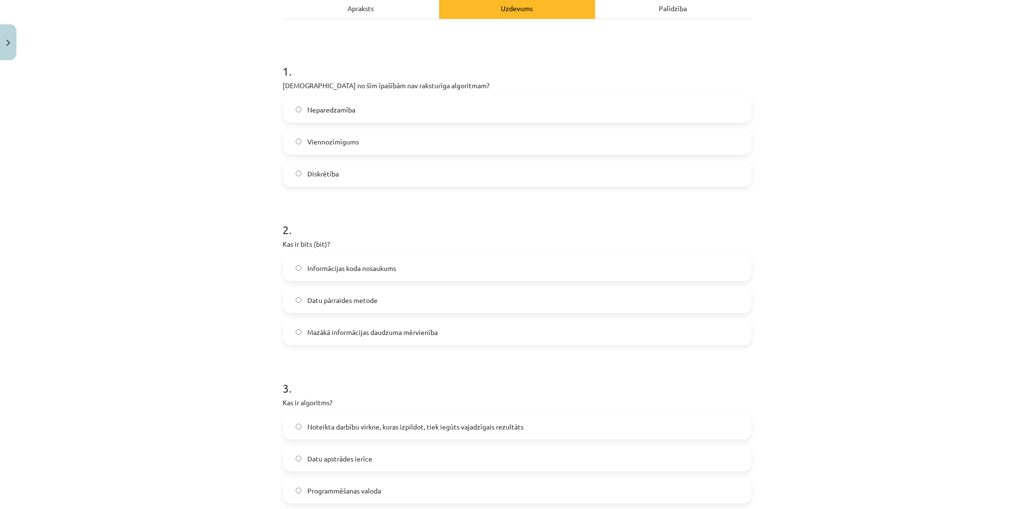
scroll to position [0, 0]
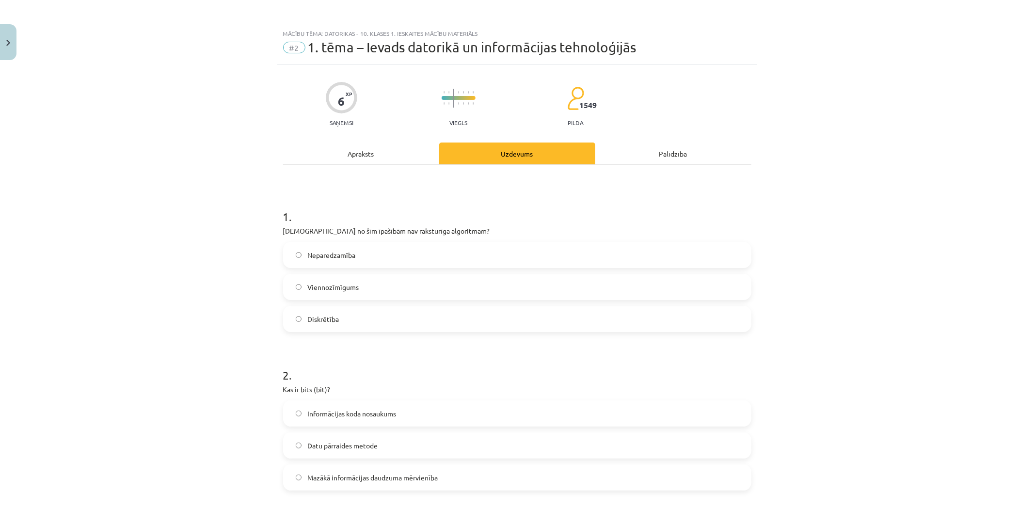
click at [357, 262] on label "Neparedzamība" at bounding box center [517, 255] width 466 height 24
click at [395, 471] on label "Mazākā informācijas daudzuma mērvienība" at bounding box center [517, 478] width 466 height 24
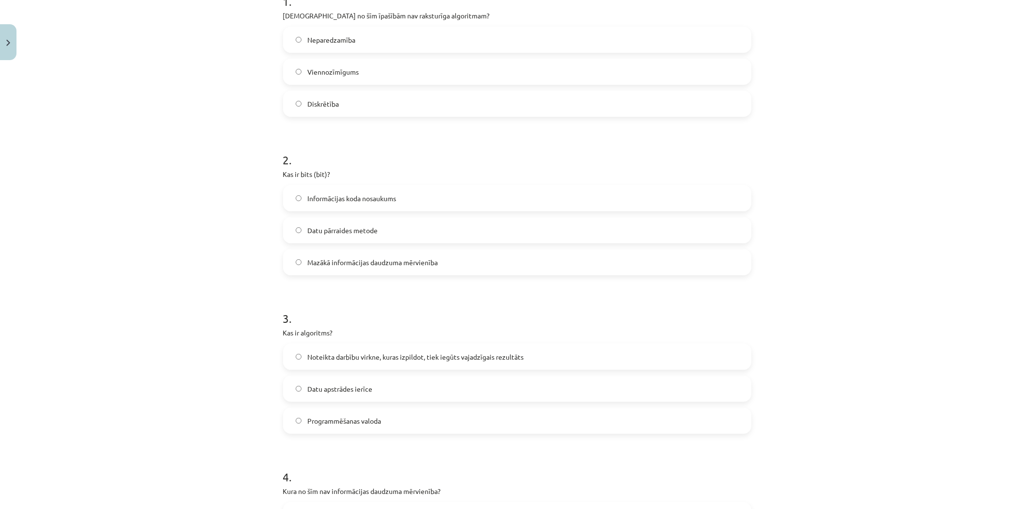
scroll to position [269, 0]
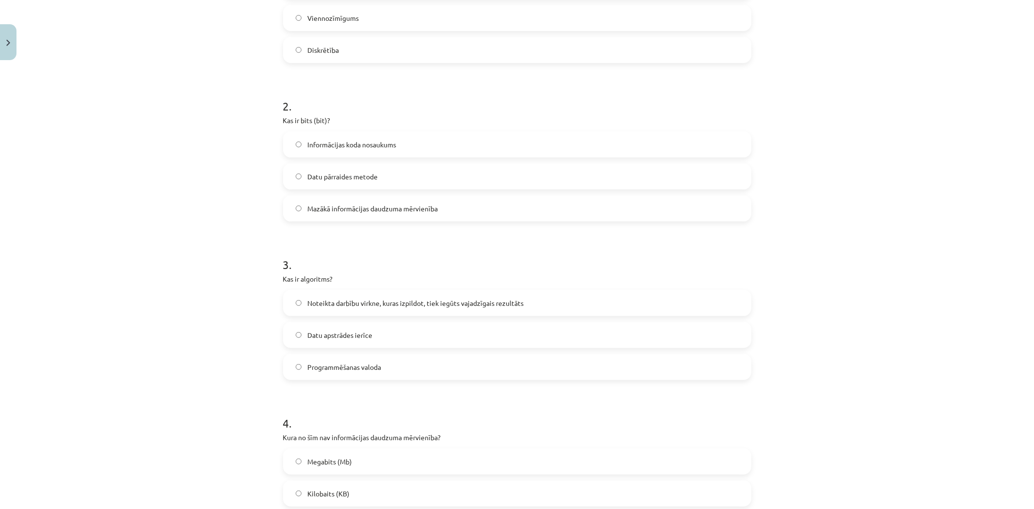
click at [338, 300] on span "Noteikta darbību virkne, kuras izpildot, tiek iegūts vajadzīgais rezultāts" at bounding box center [415, 303] width 216 height 10
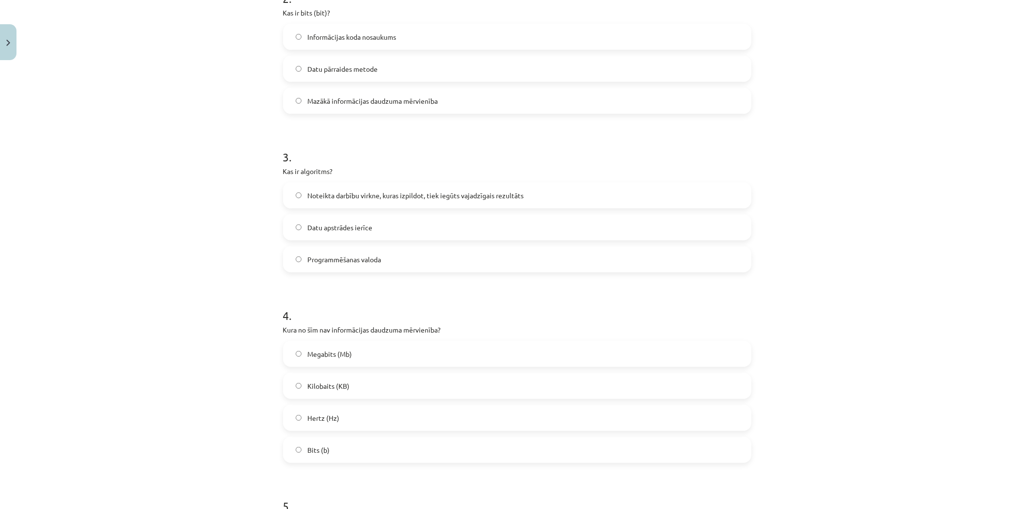
click at [326, 420] on span "Hertz (Hz)" at bounding box center [323, 418] width 32 height 10
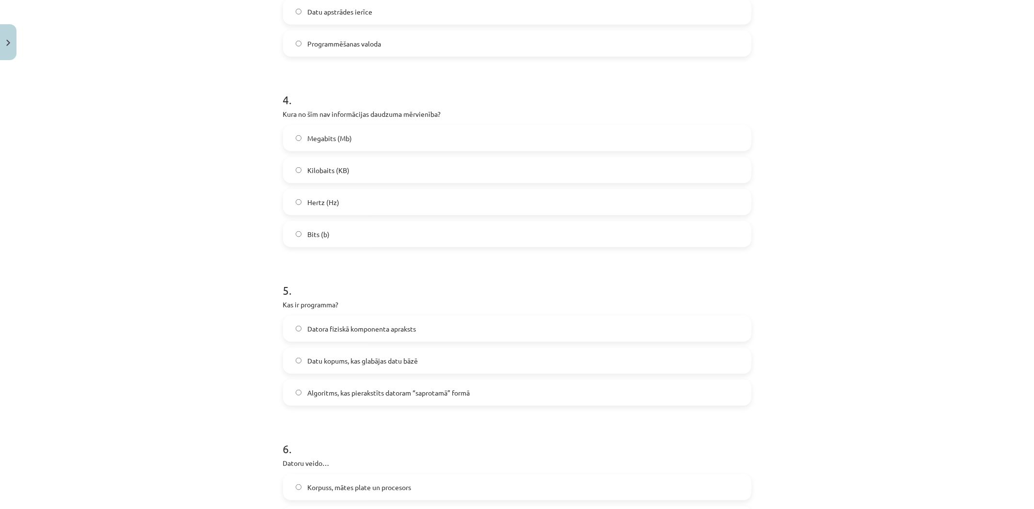
scroll to position [646, 0]
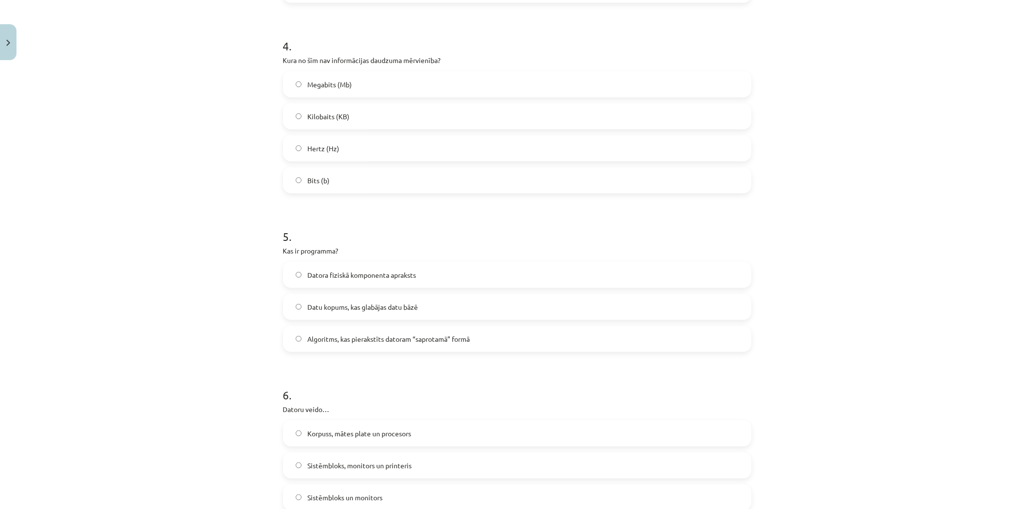
click at [362, 341] on span "Algoritms, kas pierakstīts datoram “saprotamā” formā" at bounding box center [388, 339] width 162 height 10
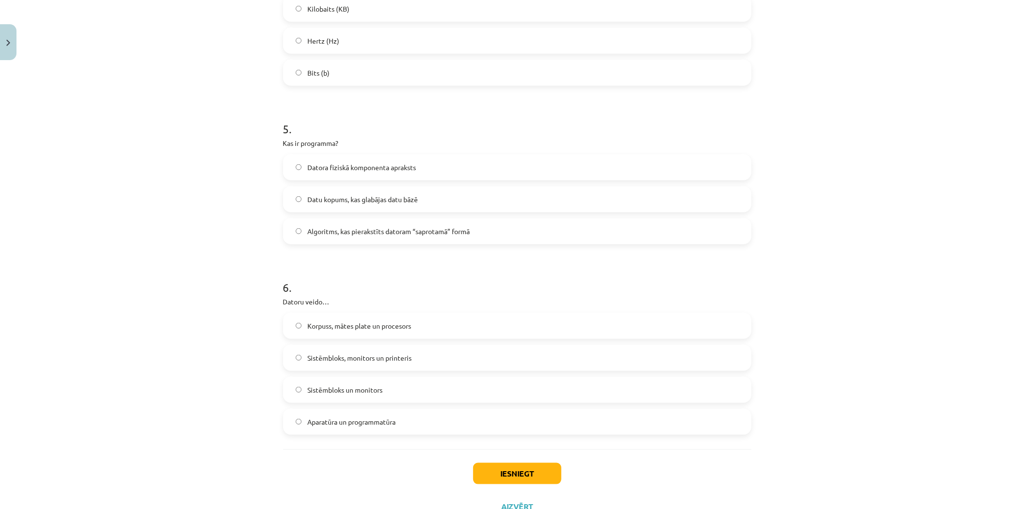
scroll to position [792, 0]
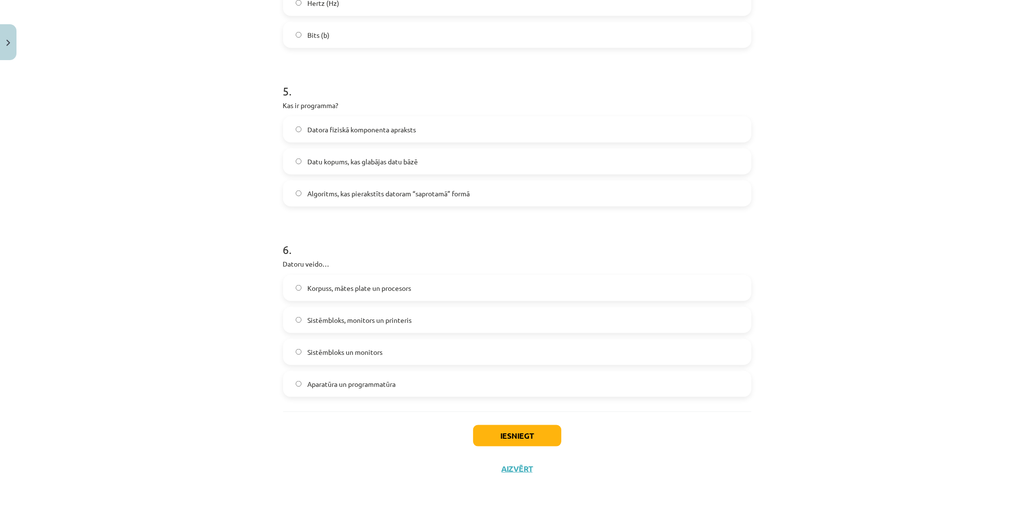
click at [352, 393] on label "Aparatūra un programmatūra" at bounding box center [517, 384] width 466 height 24
click at [502, 436] on button "Iesniegt" at bounding box center [517, 435] width 88 height 21
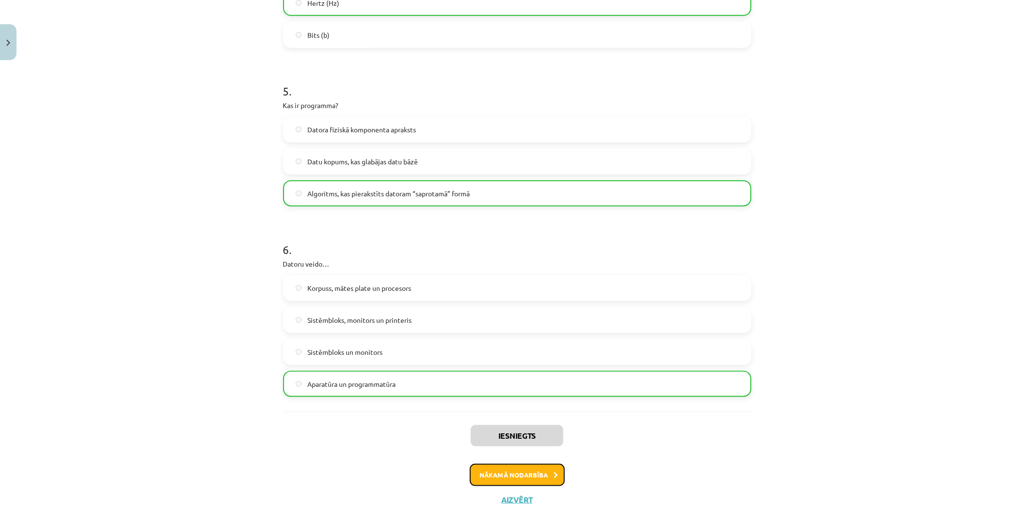
click at [515, 473] on button "Nākamā nodarbība" at bounding box center [517, 475] width 95 height 22
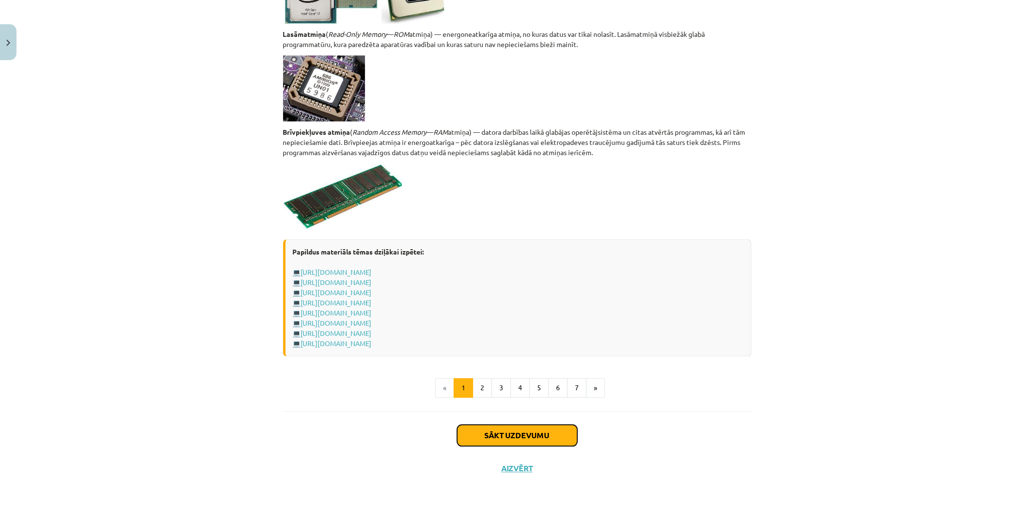
click at [505, 438] on button "Sākt uzdevumu" at bounding box center [517, 435] width 120 height 21
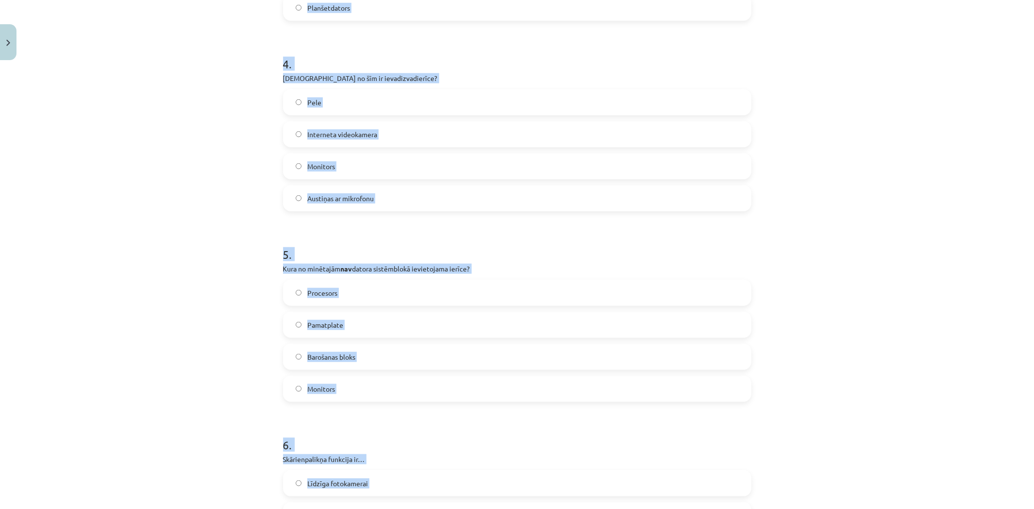
scroll to position [920, 0]
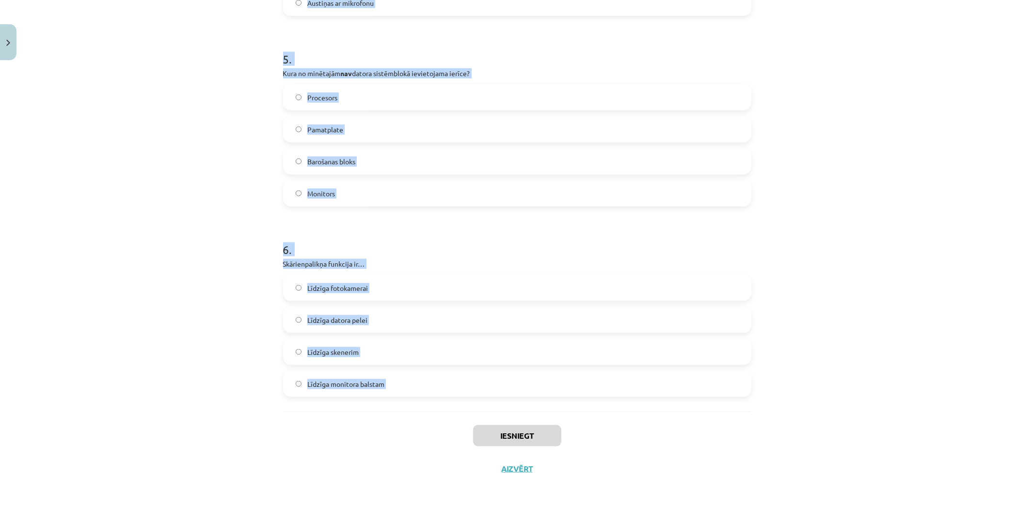
drag, startPoint x: 264, startPoint y: 175, endPoint x: 424, endPoint y: 398, distance: 274.1
click at [424, 398] on div "Mācību tēma: Datorikas - 10. klases 1. ieskaites mācību materiāls #3 2. tēma – …" at bounding box center [517, 254] width 1034 height 509
copy form "1 . Kuru ierīci lietosi lai vecu teksta dokumentu pārvēstu par rediģējamu Word …"
click at [207, 370] on div "Mācību tēma: Datorikas - 10. klases 1. ieskaites mācību materiāls #3 2. tēma – …" at bounding box center [517, 254] width 1034 height 509
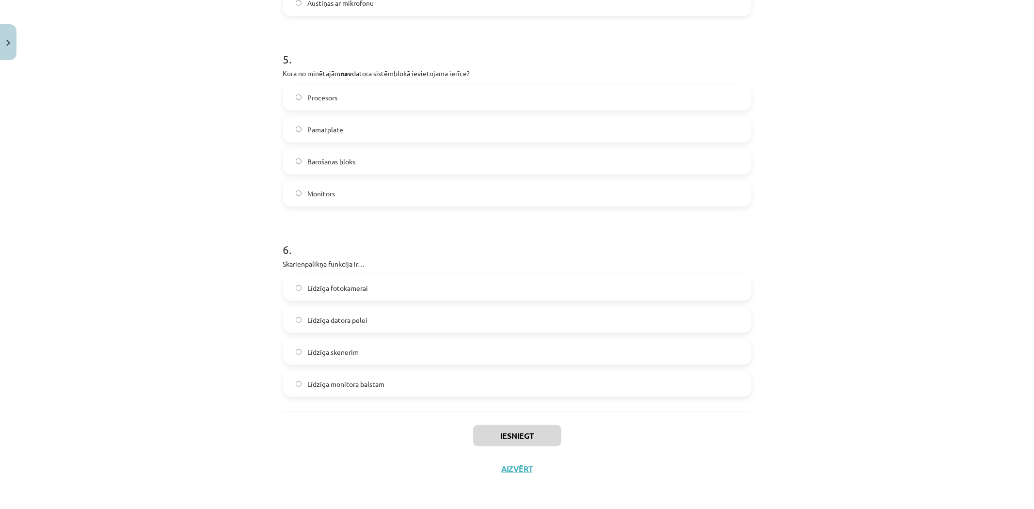
click at [94, 344] on div "Mācību tēma: Datorikas - 10. klases 1. ieskaites mācību materiāls #3 2. tēma – …" at bounding box center [517, 254] width 1034 height 509
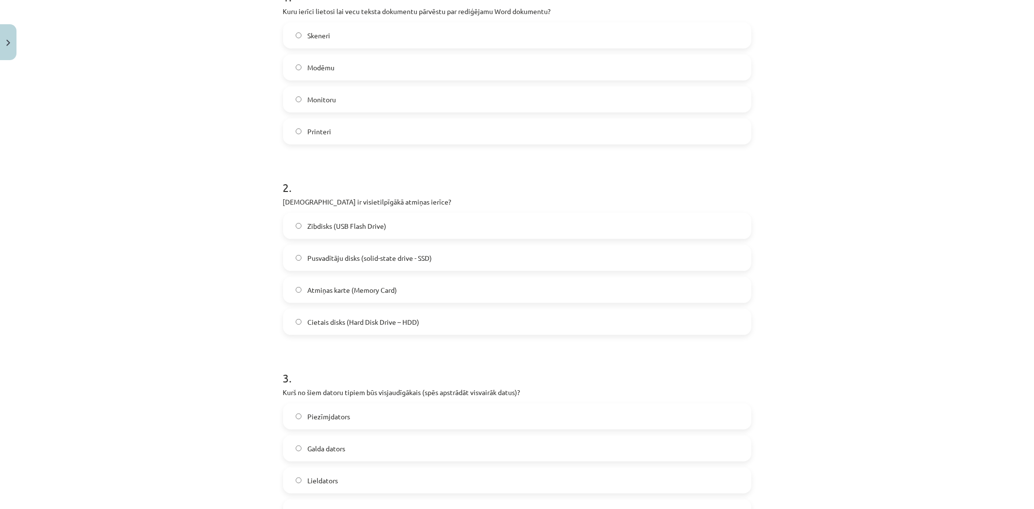
scroll to position [0, 0]
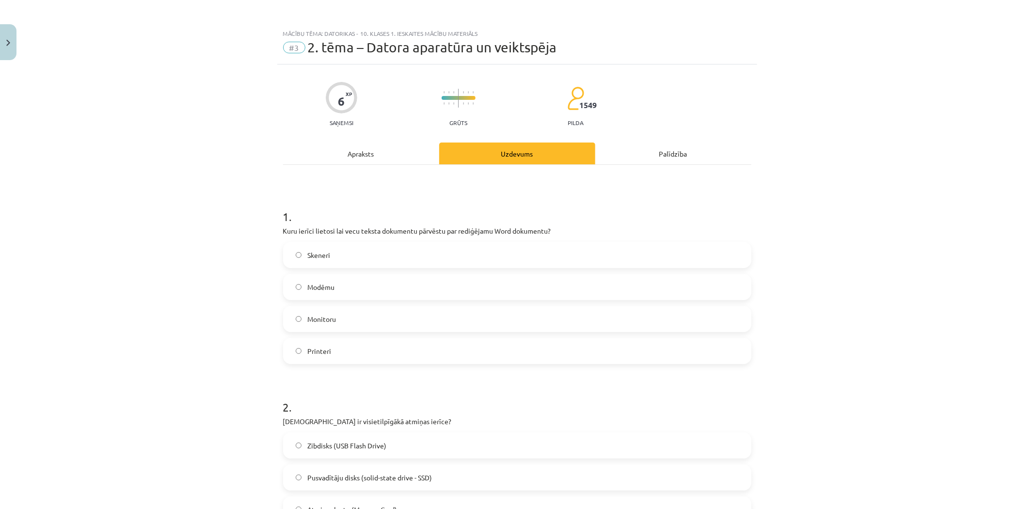
click at [323, 252] on span "Skeneri" at bounding box center [318, 255] width 23 height 10
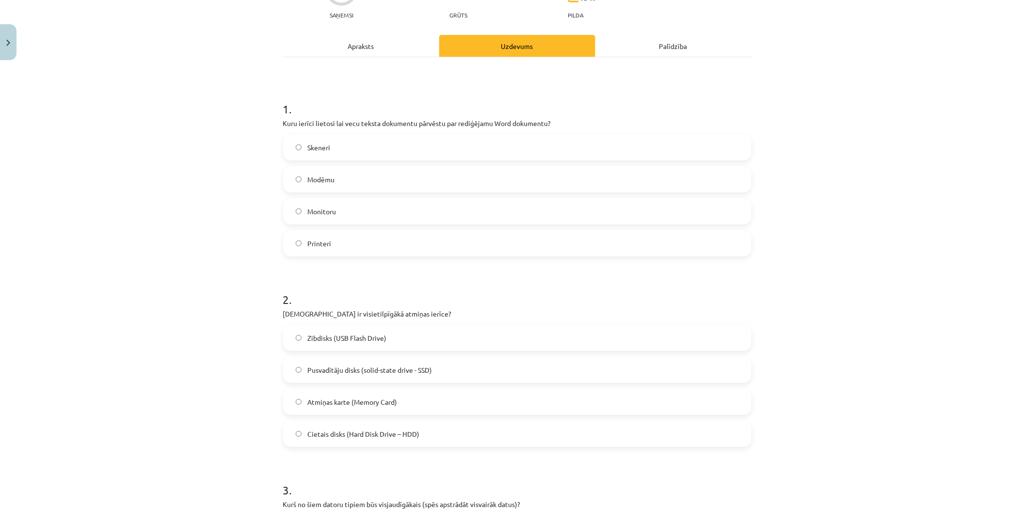
click at [369, 440] on label "Cietais disks (Hard Disk Drive – HDD)" at bounding box center [517, 434] width 466 height 24
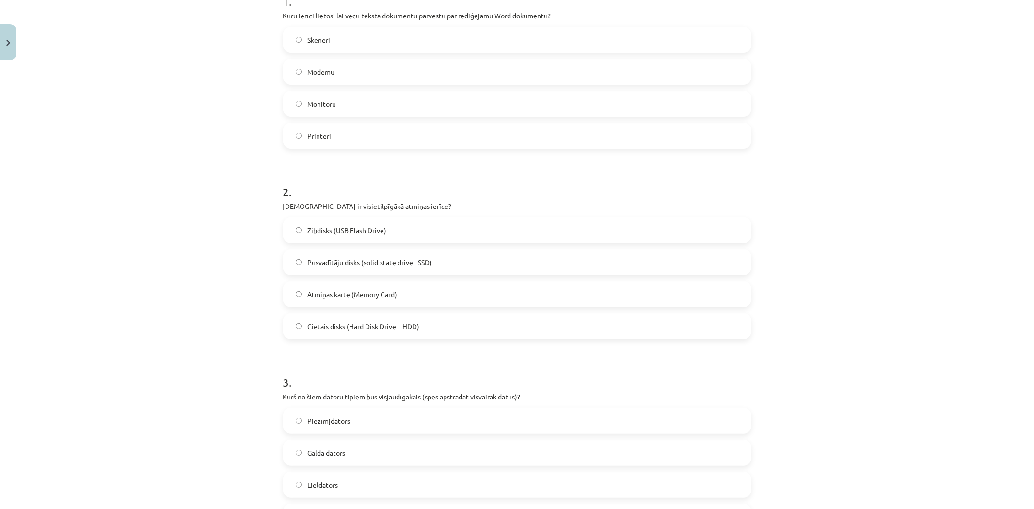
scroll to position [269, 0]
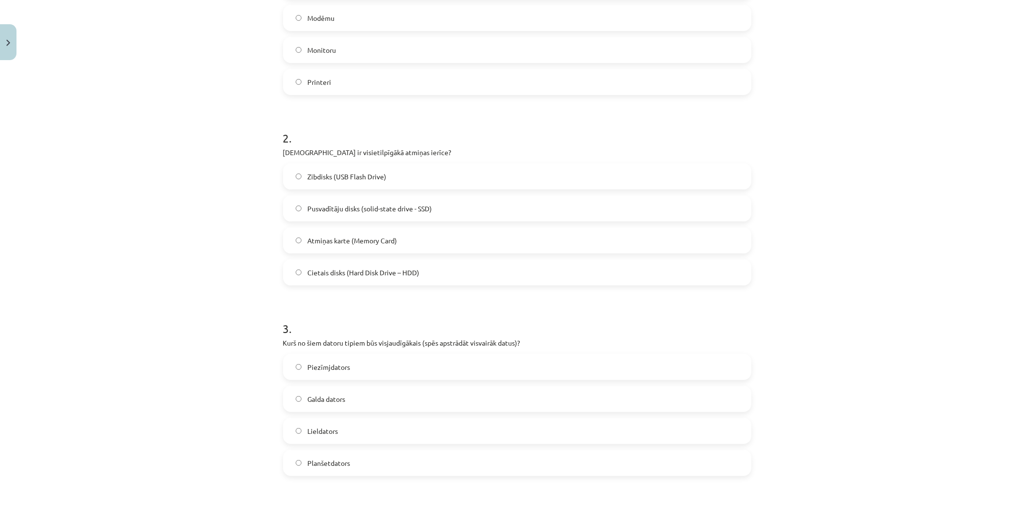
click at [332, 434] on span "Lieldators" at bounding box center [322, 431] width 31 height 10
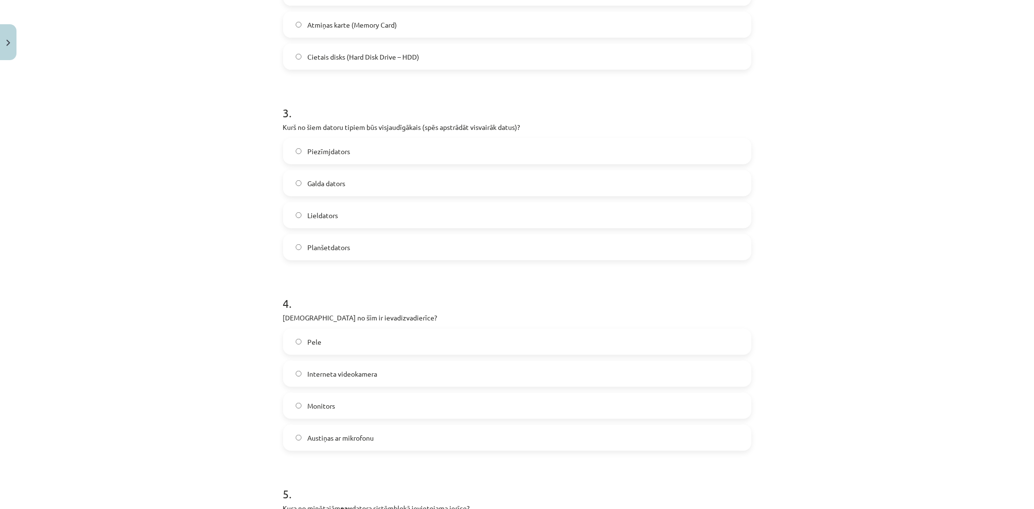
click at [352, 444] on label "Austiņas ar mikrofonu" at bounding box center [517, 438] width 466 height 24
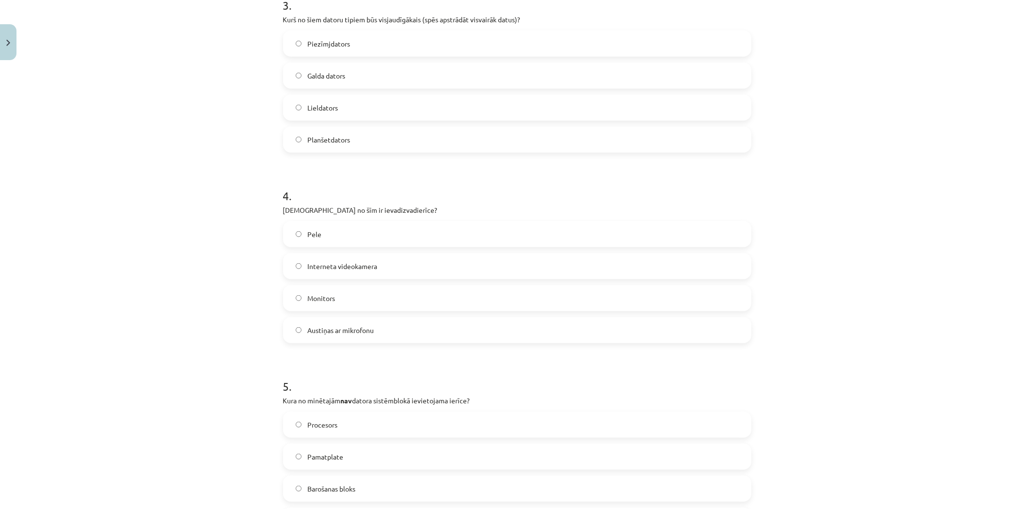
scroll to position [700, 0]
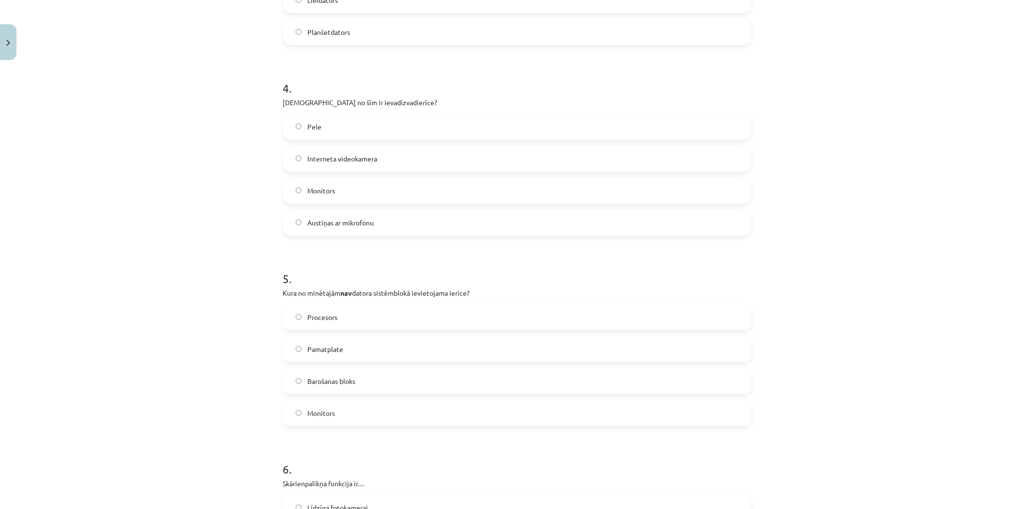
click at [345, 409] on label "Monitors" at bounding box center [517, 413] width 466 height 24
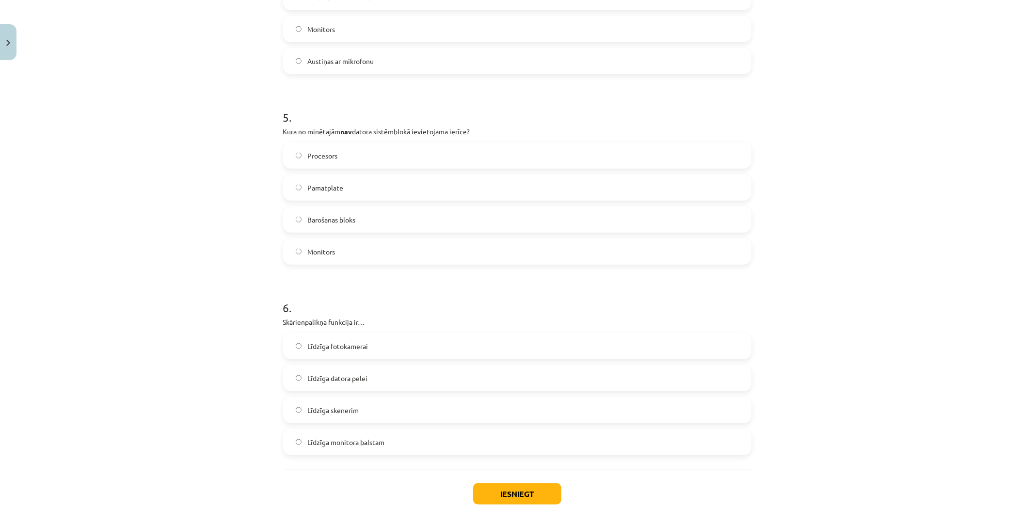
click at [338, 410] on span "Līdzīga skenerim" at bounding box center [332, 410] width 51 height 10
click at [348, 380] on span "Līdzīga datora pelei" at bounding box center [337, 378] width 60 height 10
click at [520, 494] on button "Iesniegt" at bounding box center [517, 493] width 88 height 21
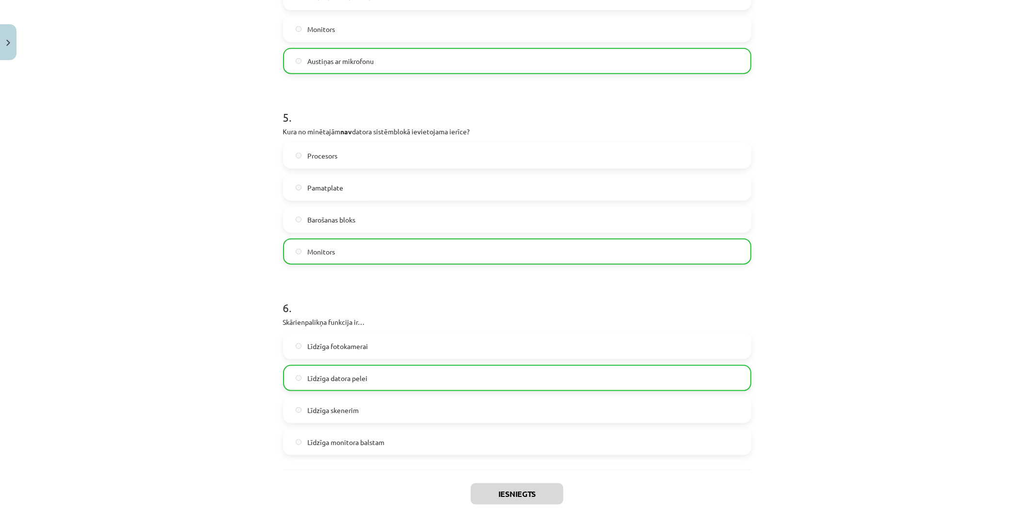
scroll to position [916, 0]
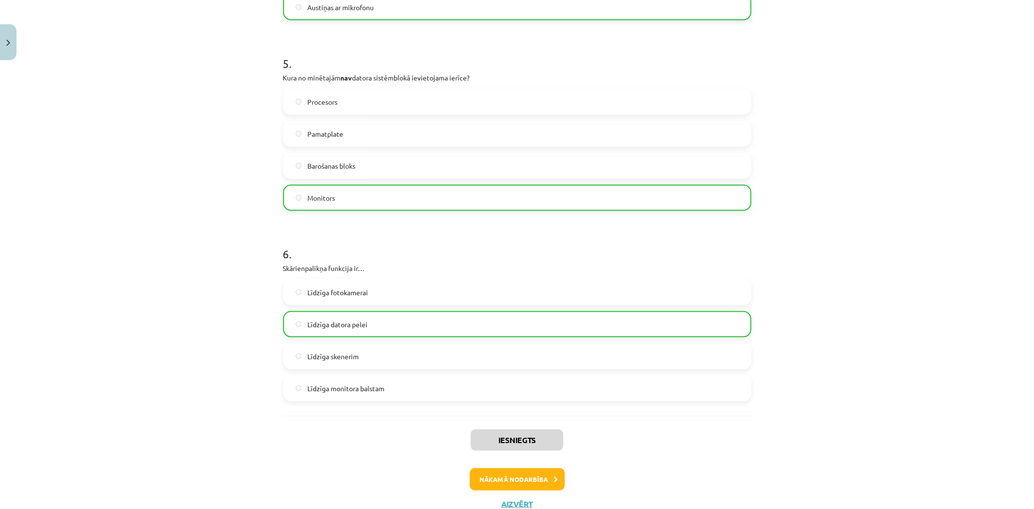
click at [503, 463] on div "Iesniegts Nākamā nodarbība Aizvērt" at bounding box center [517, 465] width 468 height 99
click at [506, 473] on button "Nākamā nodarbība" at bounding box center [517, 479] width 95 height 22
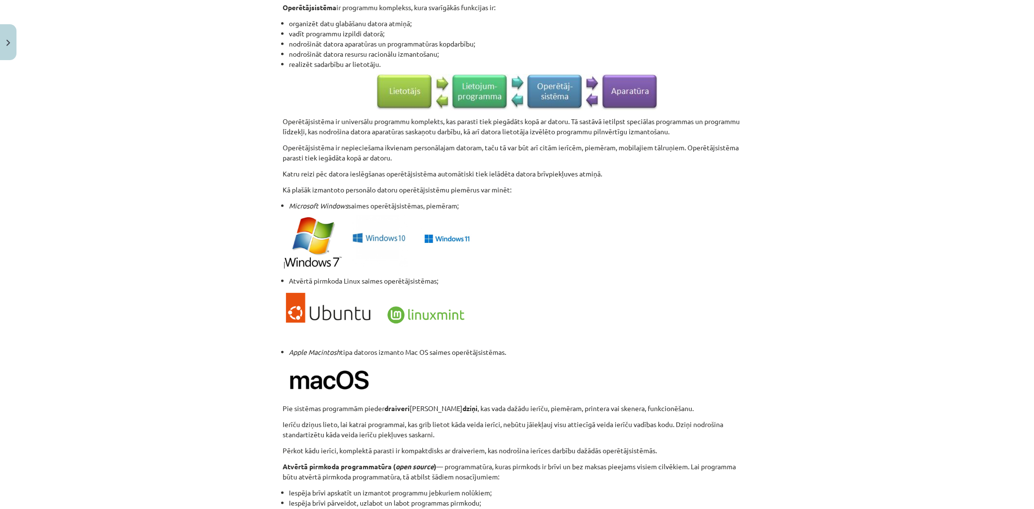
scroll to position [864, 0]
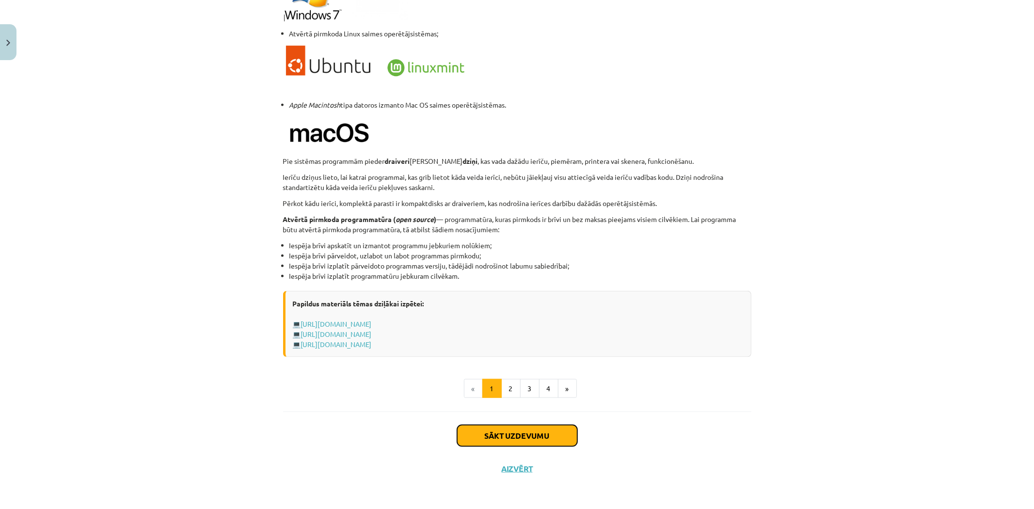
click at [512, 435] on button "Sākt uzdevumu" at bounding box center [517, 435] width 120 height 21
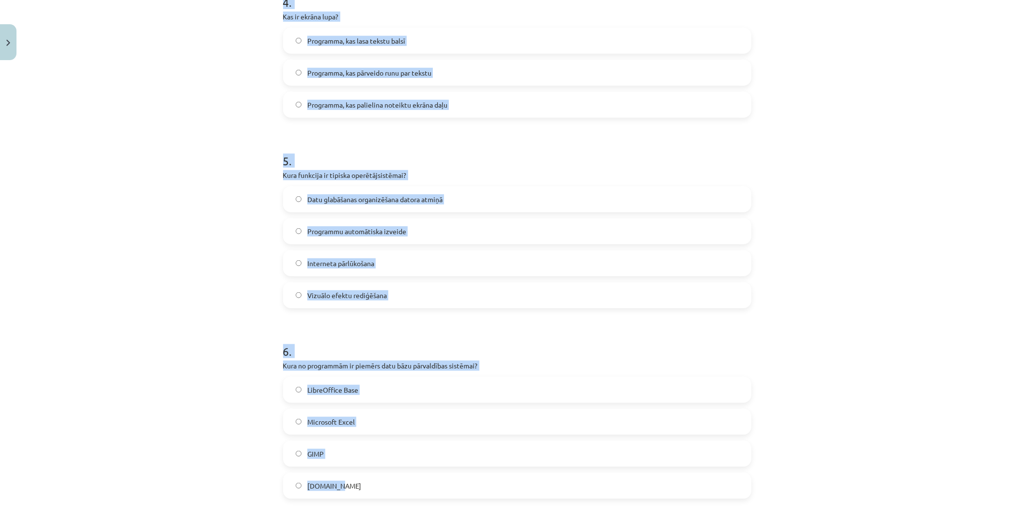
scroll to position [856, 0]
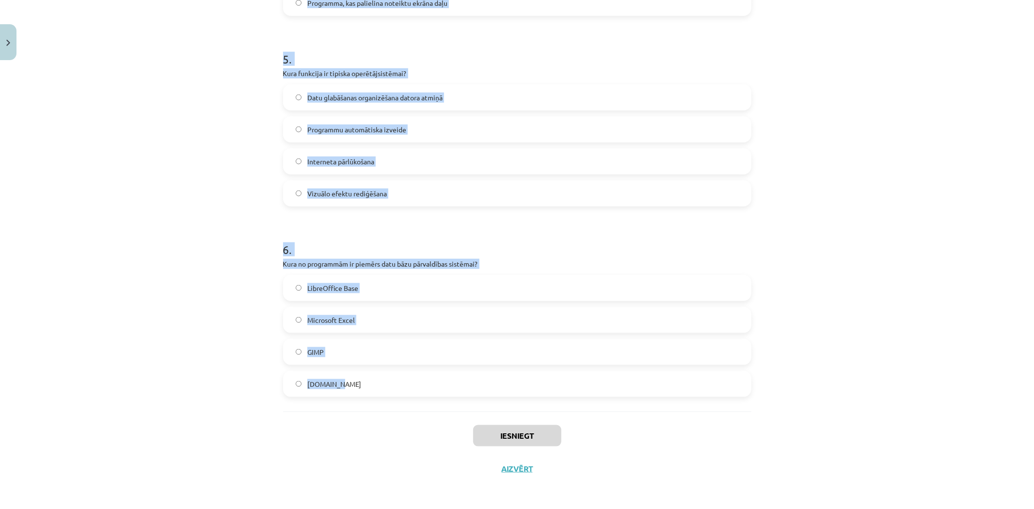
drag, startPoint x: 279, startPoint y: 188, endPoint x: 430, endPoint y: 389, distance: 251.5
copy form "1 . Kura no šīm programmām ir piemērs atvērtā pirmkoda programmatūrai? Microsof…"
click at [186, 332] on div "Mācību tēma: Datorikas - 10. klases 1. ieskaites mācību materiāls #4 3. tēma – …" at bounding box center [517, 254] width 1034 height 509
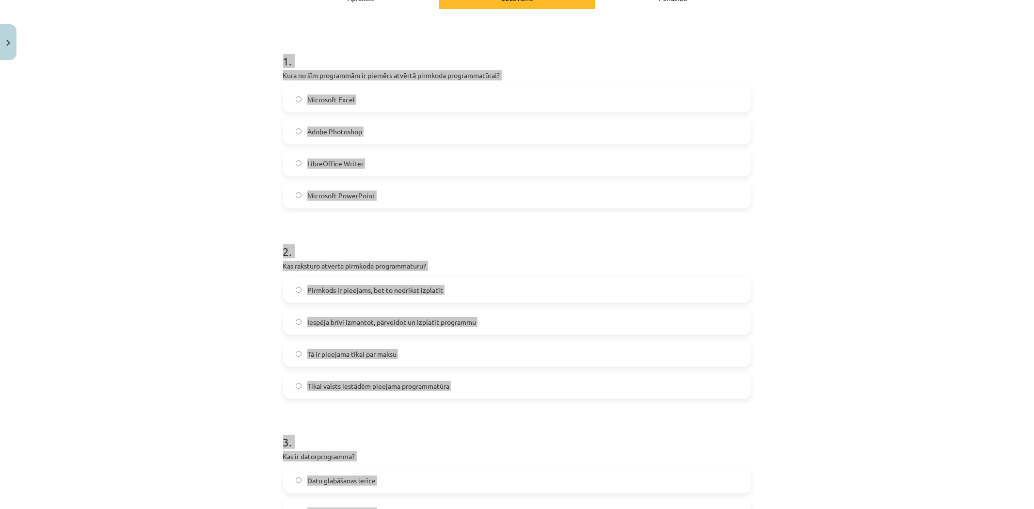
scroll to position [0, 0]
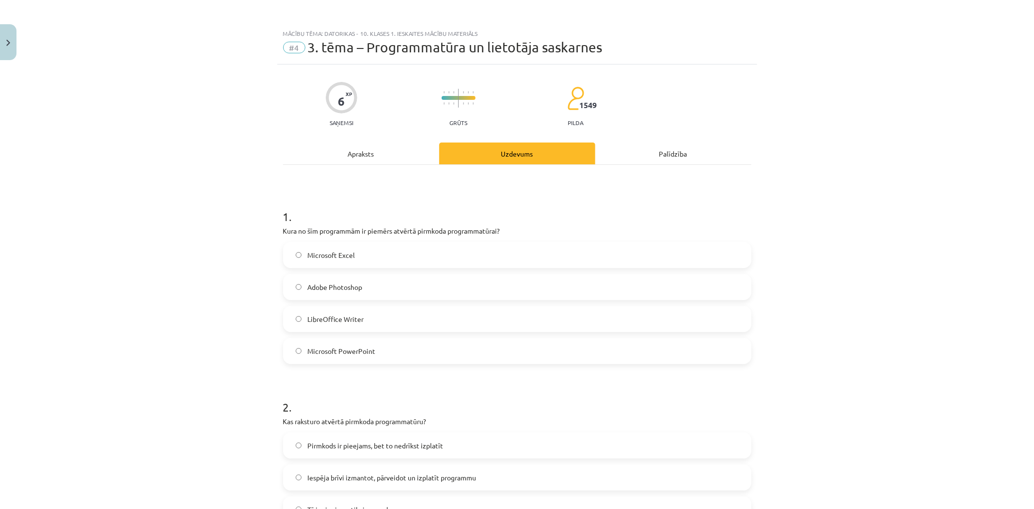
click at [375, 311] on label "LibreOffice Writer" at bounding box center [517, 319] width 466 height 24
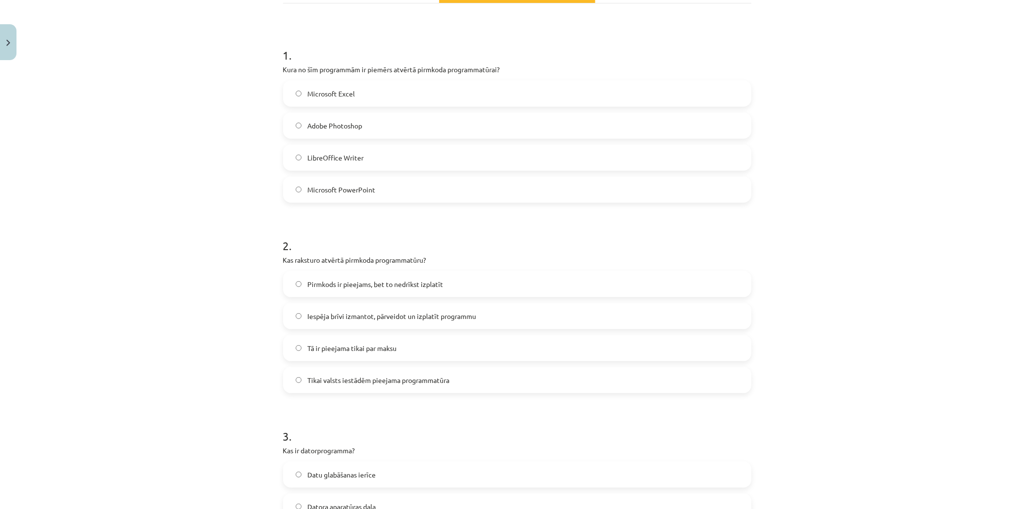
click at [362, 311] on span "Iespēja brīvi izmantot, pārveidot un izplatīt programmu" at bounding box center [391, 316] width 169 height 10
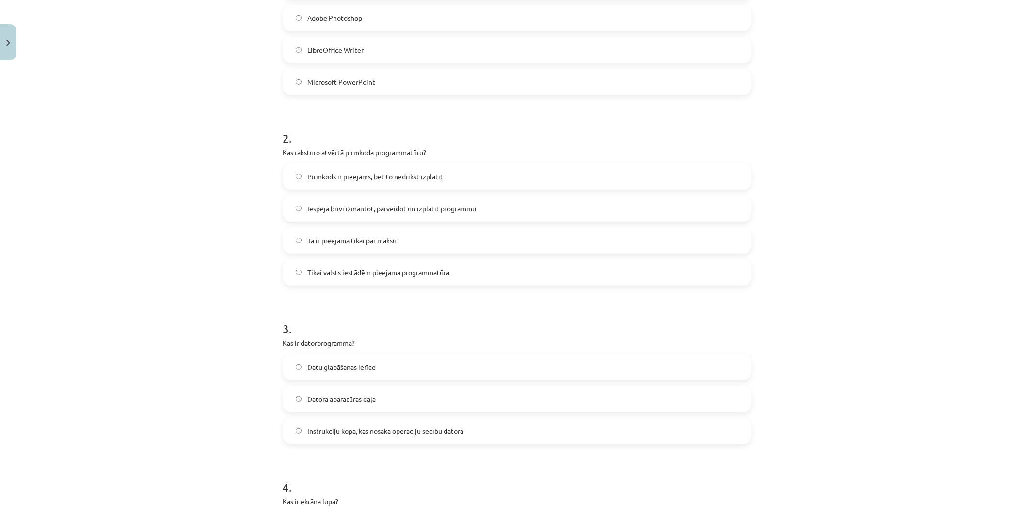
click at [369, 433] on span "Instrukciju kopa, kas nosaka operāciju secību datorā" at bounding box center [385, 431] width 156 height 10
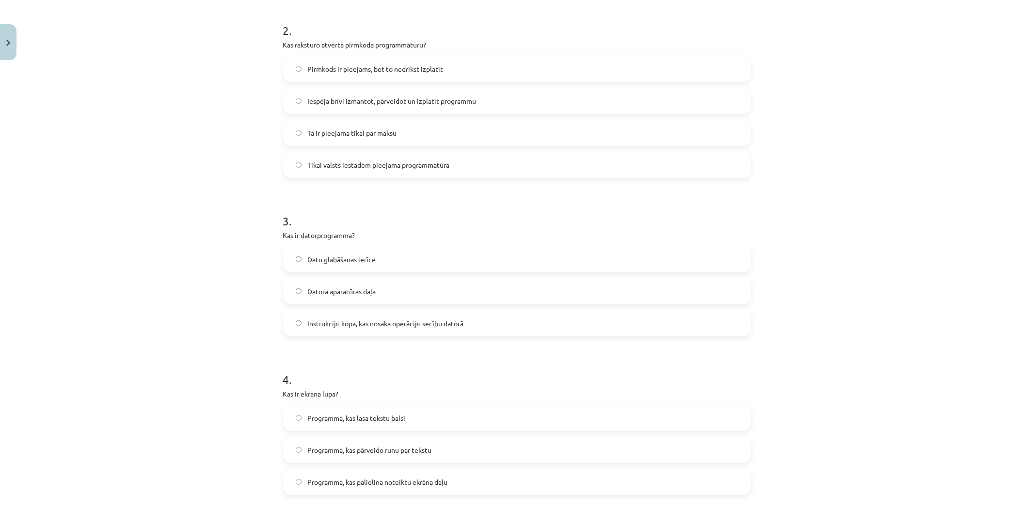
scroll to position [431, 0]
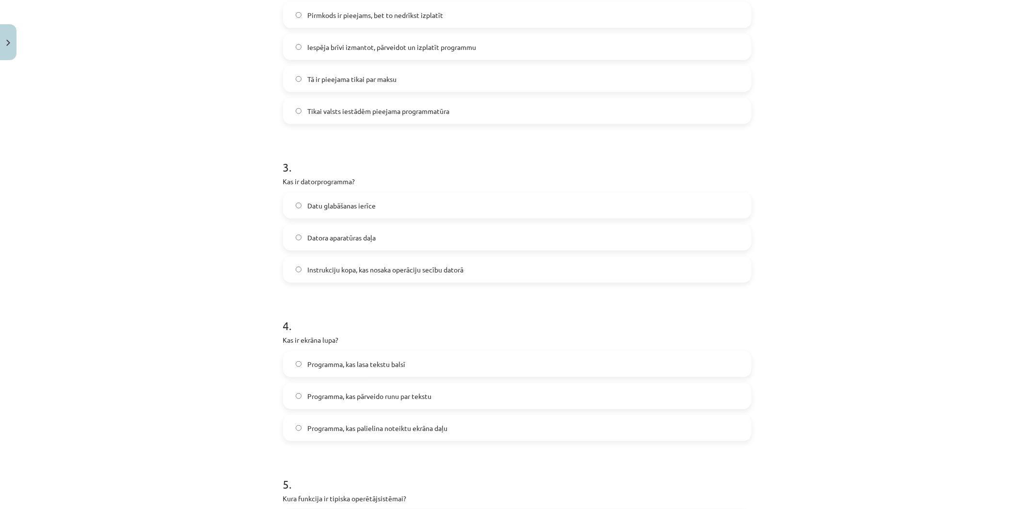
click at [362, 426] on span "Programma, kas palielina noteiktu ekrāna daļu" at bounding box center [377, 428] width 140 height 10
click at [337, 393] on span "Programma, kas pārveido runu par tekstu" at bounding box center [369, 396] width 124 height 10
click at [376, 434] on label "Programma, kas palielina noteiktu ekrāna daļu" at bounding box center [517, 428] width 466 height 24
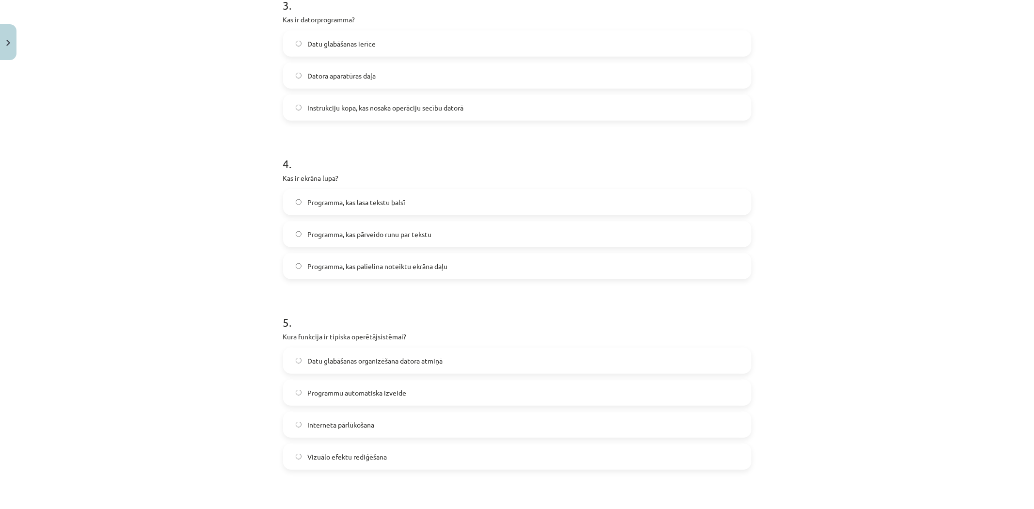
click at [348, 364] on span "Datu glabāšanas organizēšana datora atmiņā" at bounding box center [374, 361] width 135 height 10
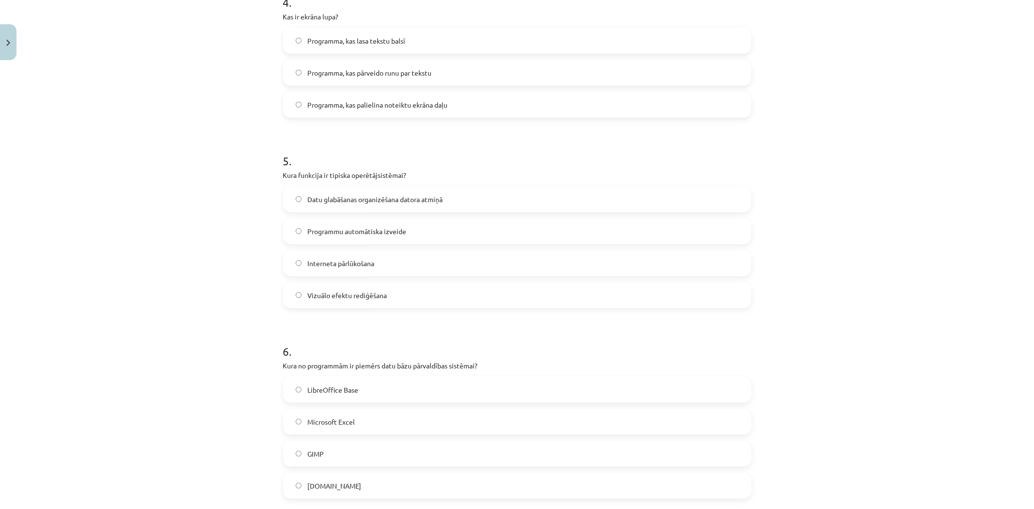
scroll to position [808, 0]
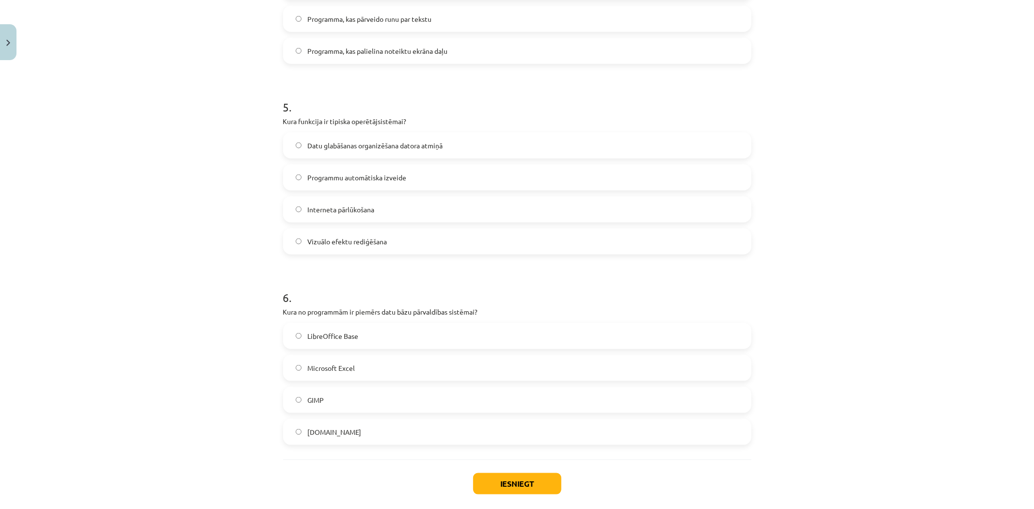
click at [336, 336] on span "LibreOffice Base" at bounding box center [332, 336] width 51 height 10
click at [498, 476] on button "Iesniegt" at bounding box center [517, 483] width 88 height 21
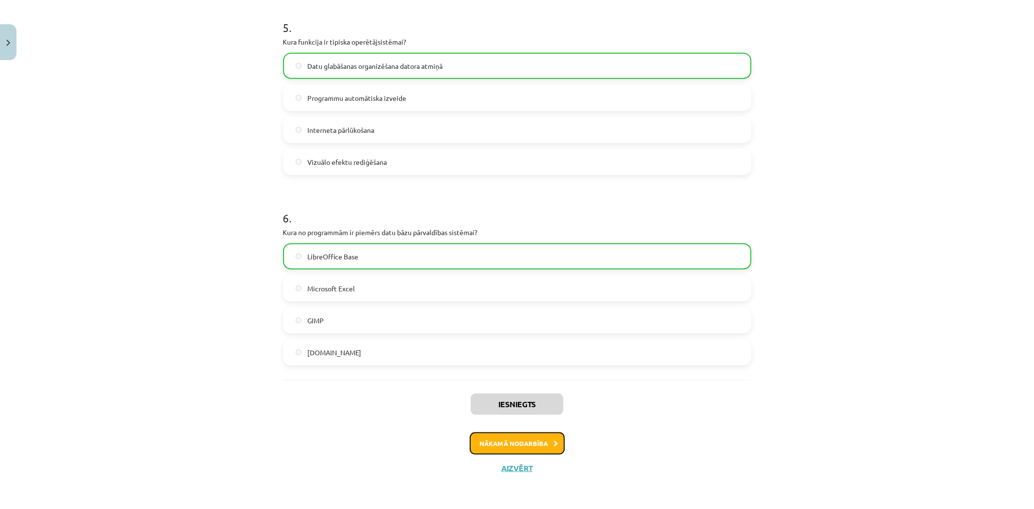
click at [514, 439] on button "Nākamā nodarbība" at bounding box center [517, 444] width 95 height 22
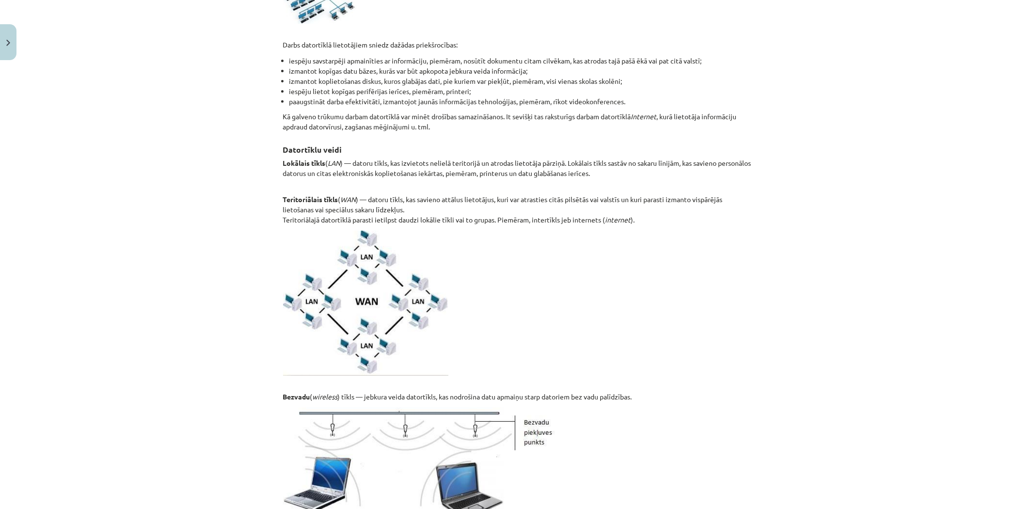
scroll to position [0, 0]
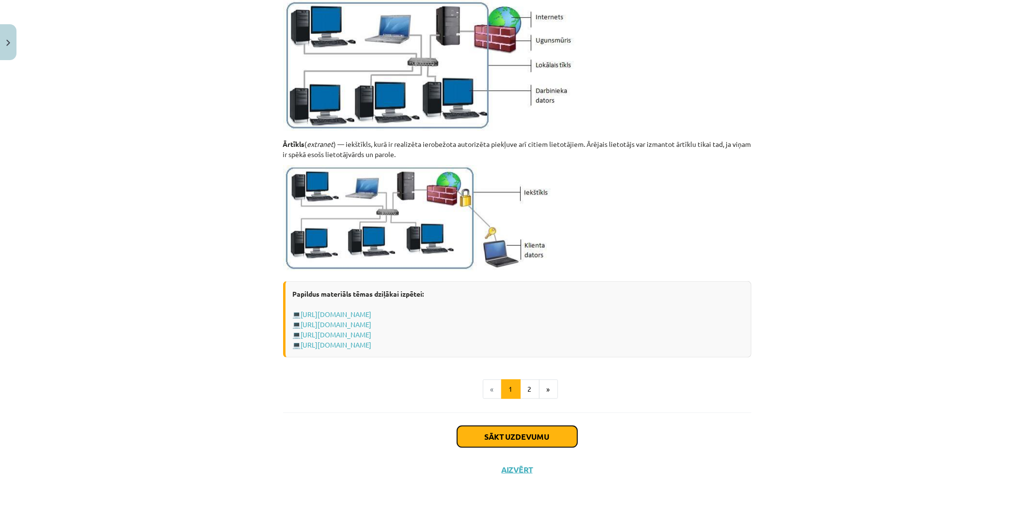
click at [493, 428] on button "Sākt uzdevumu" at bounding box center [517, 436] width 120 height 21
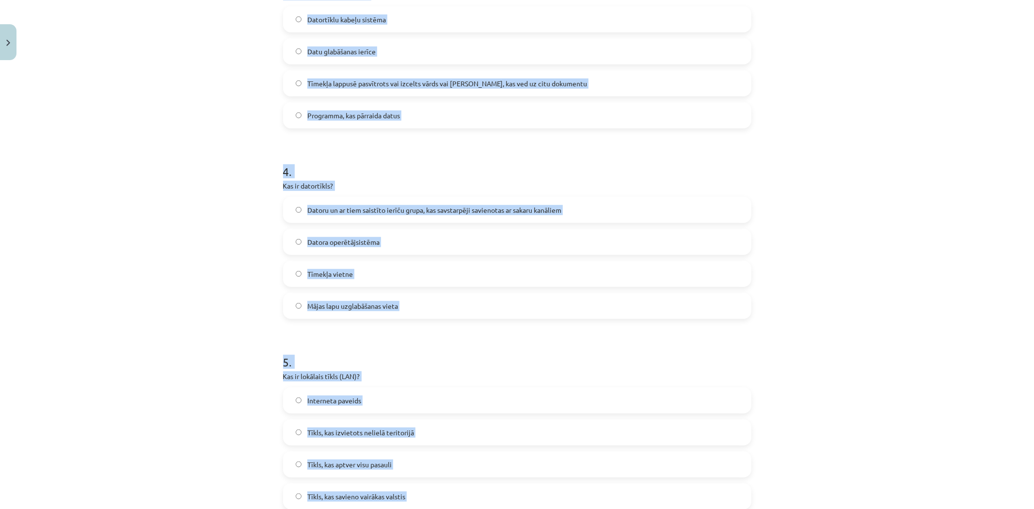
scroll to position [920, 0]
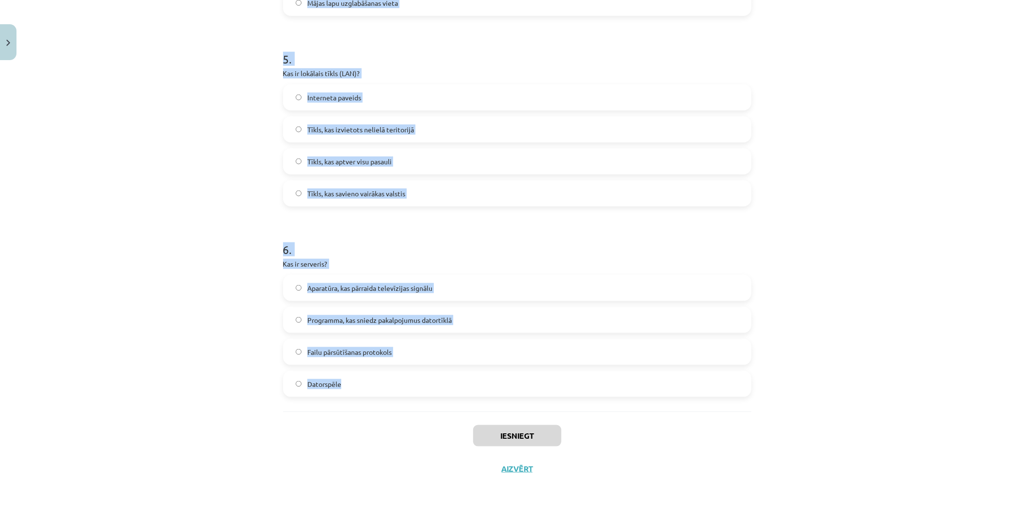
drag, startPoint x: 262, startPoint y: 186, endPoint x: 403, endPoint y: 385, distance: 243.8
click at [405, 385] on div "Mācību tēma: Datorikas - 10. klases 1. ieskaites mācību materiāls #5 4. tēma – …" at bounding box center [517, 254] width 1034 height 509
copy form "1 . Kas ir internets? Vienotais resursu vietrādis Programma, lai skatītos filma…"
click at [217, 328] on div "Mācību tēma: Datorikas - 10. klases 1. ieskaites mācību materiāls #5 4. tēma – …" at bounding box center [517, 254] width 1034 height 509
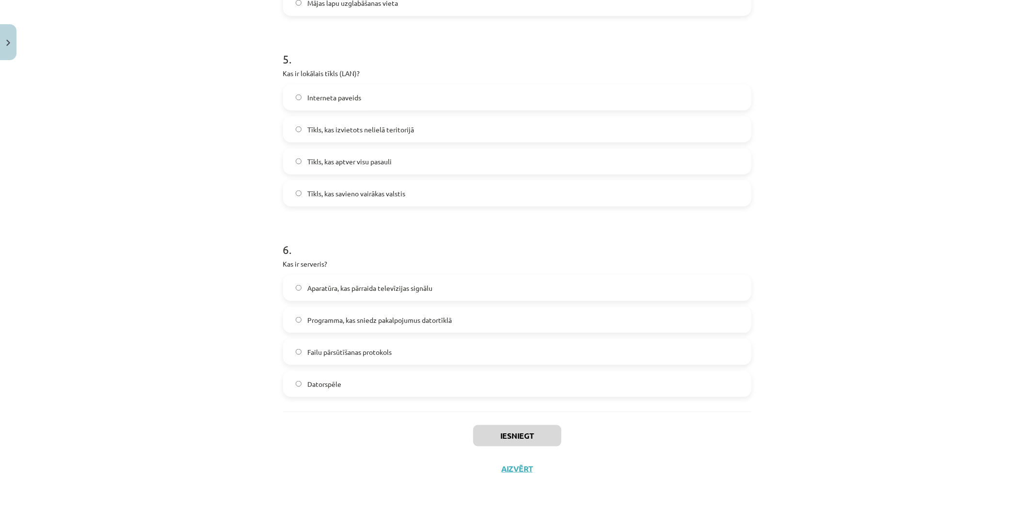
click at [217, 328] on div "Mācību tēma: Datorikas - 10. klases 1. ieskaites mācību materiāls #5 4. tēma – …" at bounding box center [517, 254] width 1034 height 509
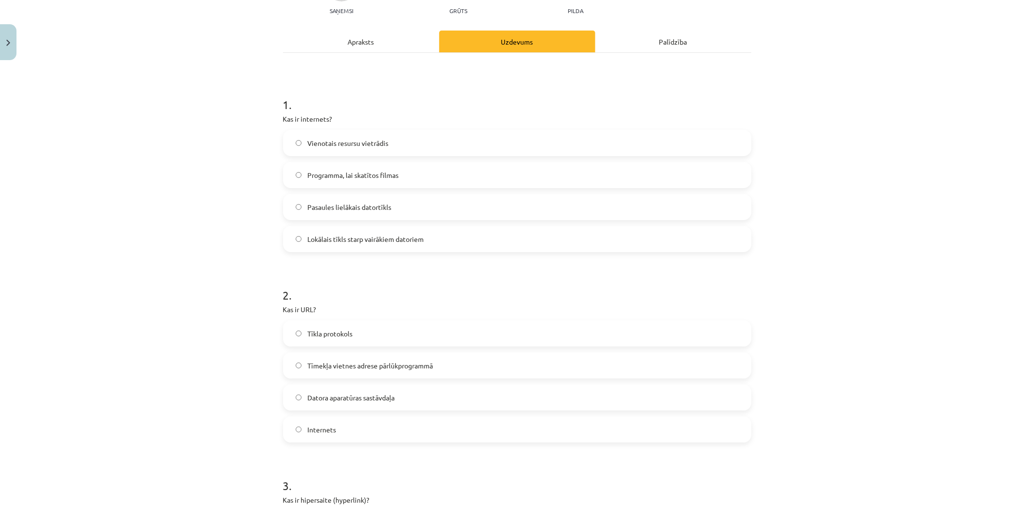
scroll to position [58, 0]
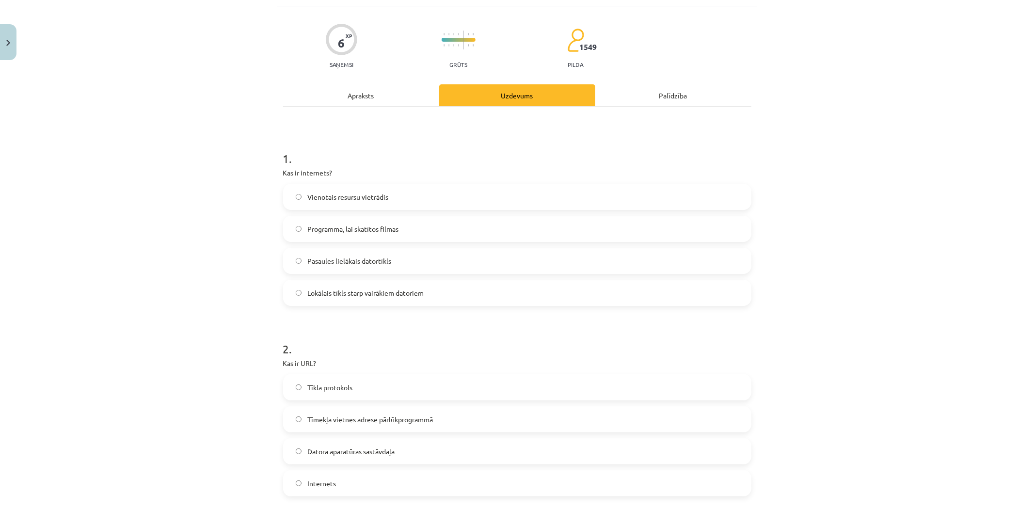
click at [343, 255] on label "Pasaules lielākais datortīkls" at bounding box center [517, 261] width 466 height 24
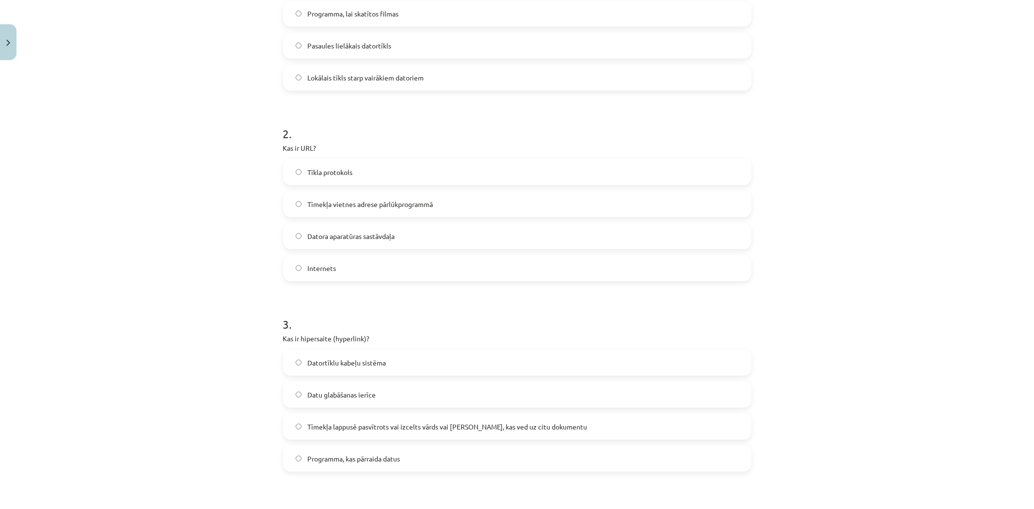
click at [327, 203] on span "Tīmekļa vietnes adrese pārlūkprogrammā" at bounding box center [370, 204] width 126 height 10
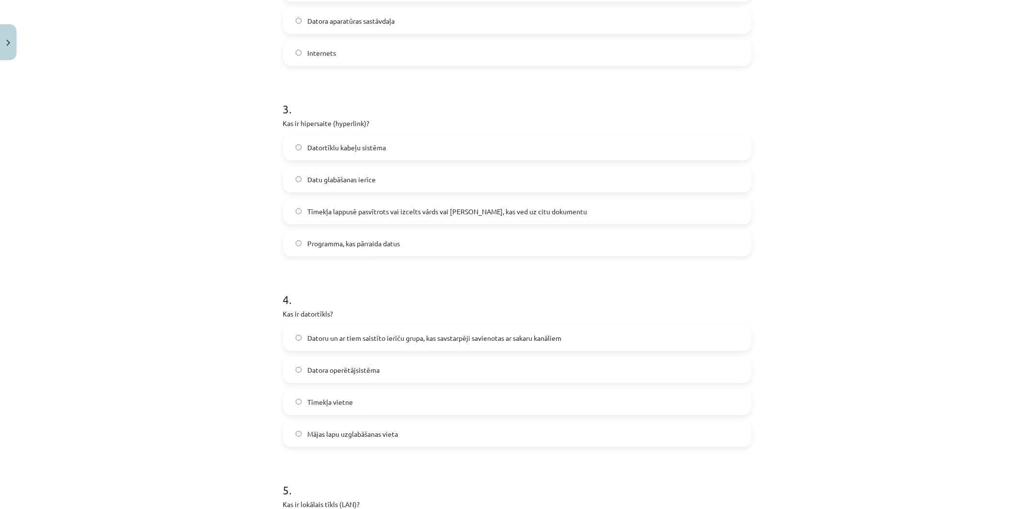
click at [334, 212] on span "Tīmekļa lappusē pasvītrots vai izcelts vārds vai [PERSON_NAME], kas ved uz citu…" at bounding box center [447, 212] width 280 height 10
click at [349, 333] on span "Datoru un ar tiem saistīto ierīču grupa, kas savstarpēji savienotas ar sakaru k…" at bounding box center [434, 338] width 254 height 10
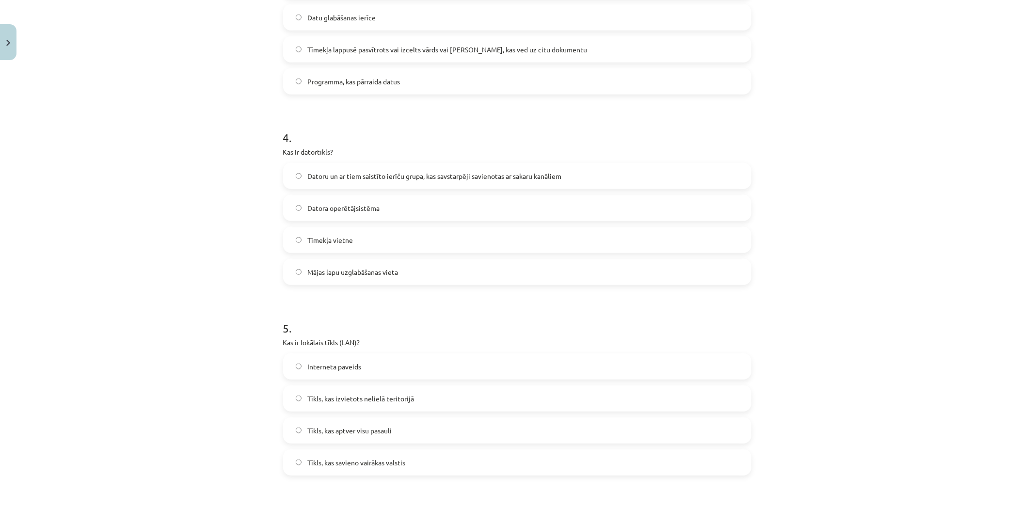
click at [353, 394] on span "Tīkls, kas izvietots nelielā teritorijā" at bounding box center [360, 399] width 107 height 10
click at [370, 429] on span "Tīkls, kas aptver visu pasauli" at bounding box center [349, 431] width 84 height 10
click at [372, 393] on label "Tīkls, kas izvietots nelielā teritorijā" at bounding box center [517, 398] width 466 height 24
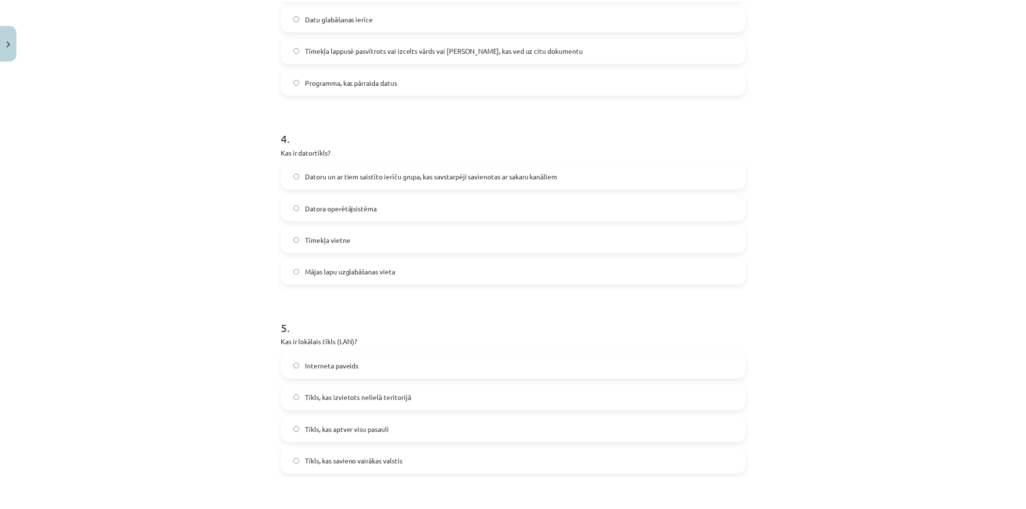
scroll to position [920, 0]
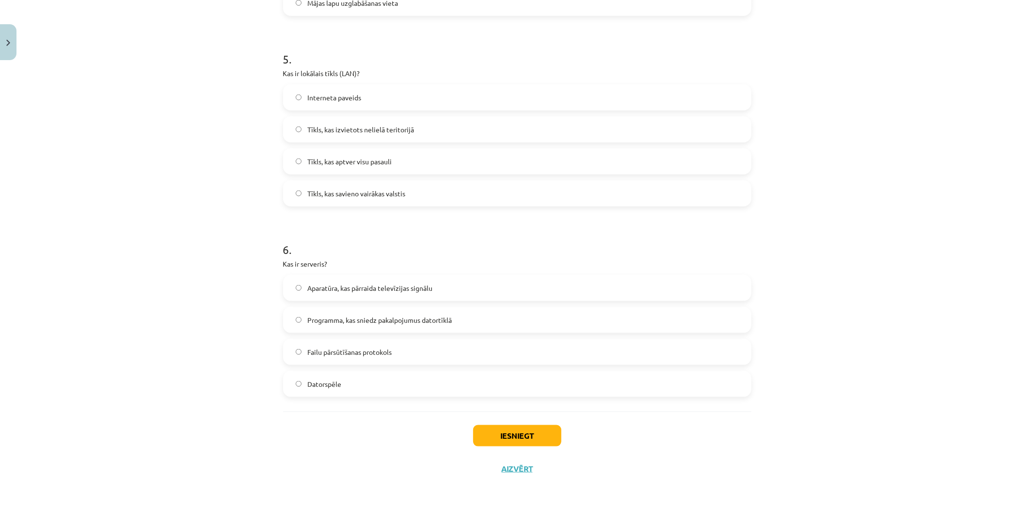
click at [340, 318] on span "Programma, kas sniedz pakalpojumus datortīklā" at bounding box center [379, 320] width 145 height 10
click at [500, 421] on div "Iesniegt Aizvērt" at bounding box center [517, 446] width 468 height 68
click at [505, 433] on button "Iesniegt" at bounding box center [517, 435] width 88 height 21
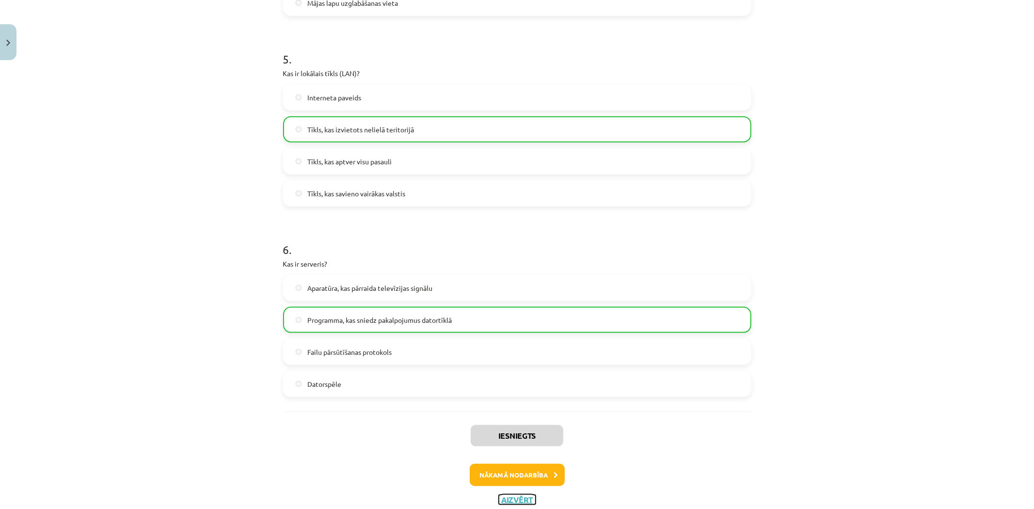
click at [512, 498] on button "Aizvērt" at bounding box center [517, 500] width 37 height 10
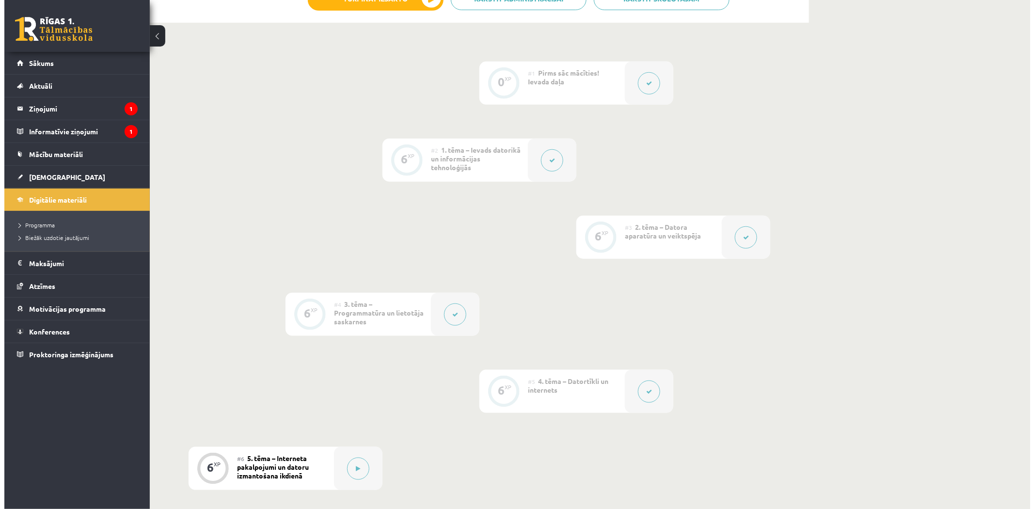
scroll to position [431, 0]
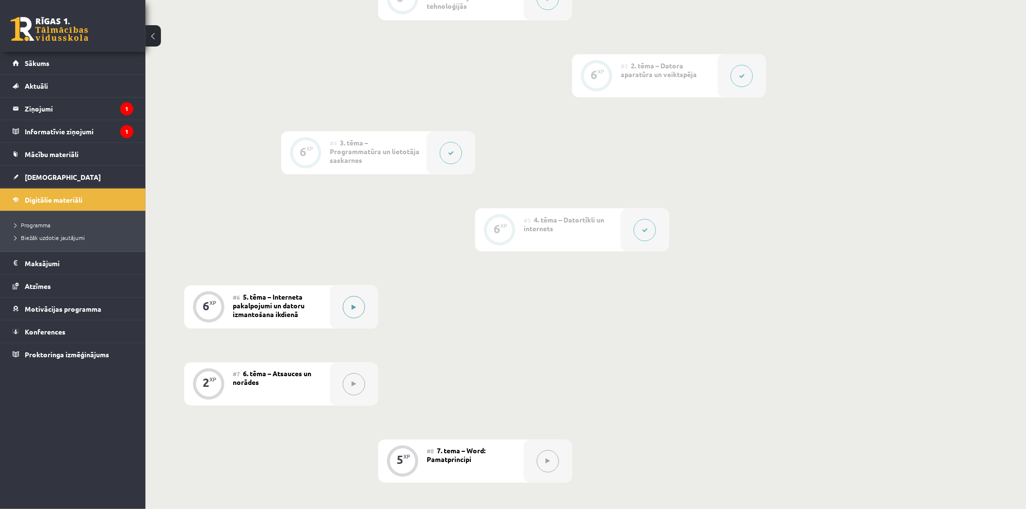
click at [365, 311] on div at bounding box center [354, 307] width 48 height 43
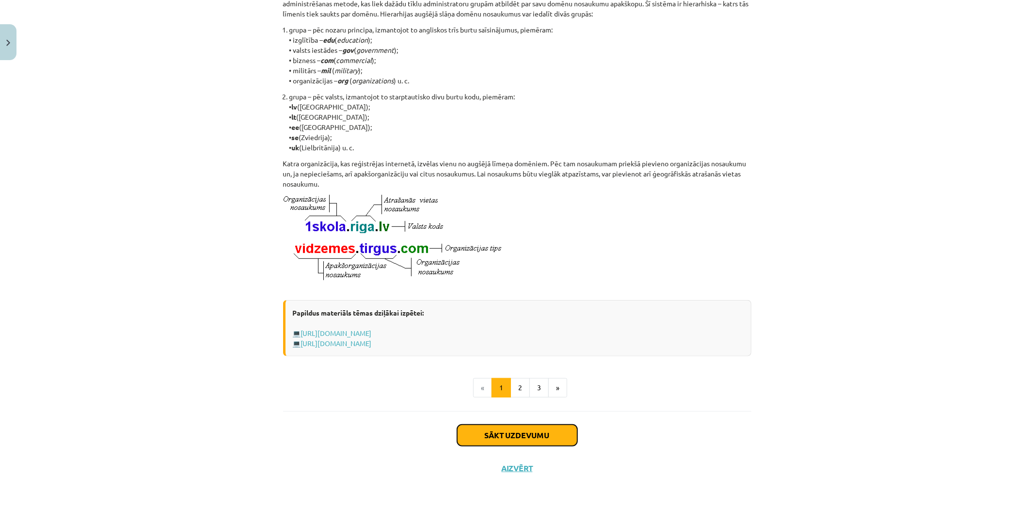
click at [487, 430] on button "Sākt uzdevumu" at bounding box center [517, 435] width 120 height 21
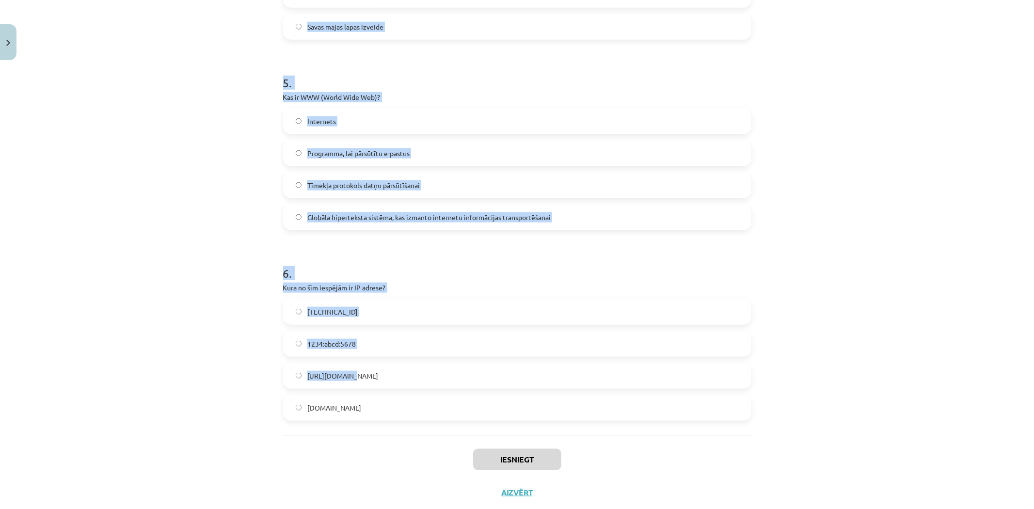
scroll to position [856, 0]
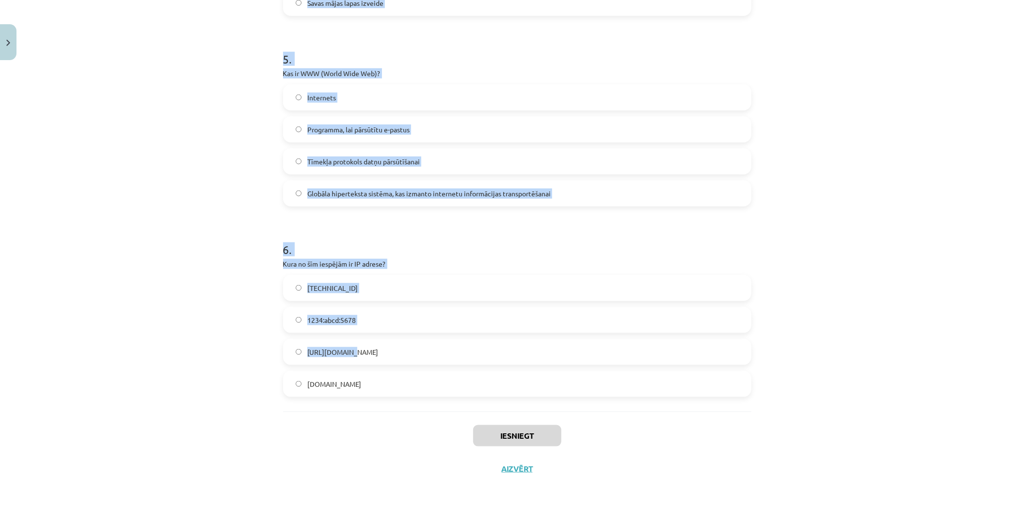
drag, startPoint x: 268, startPoint y: 186, endPoint x: 399, endPoint y: 382, distance: 235.6
click at [399, 382] on div "Mācību tēma: Datorikas - 10. klases 1. ieskaites mācību materiāls #6 5. tēma – …" at bounding box center [517, 254] width 1034 height 509
copy form "1 . Kas ir domēna vārds? E-pasta adrese FTP protokols Skaitļu virkne, kas ident…"
click at [143, 340] on div "Mācību tēma: Datorikas - 10. klases 1. ieskaites mācību materiāls #6 5. tēma – …" at bounding box center [517, 254] width 1034 height 509
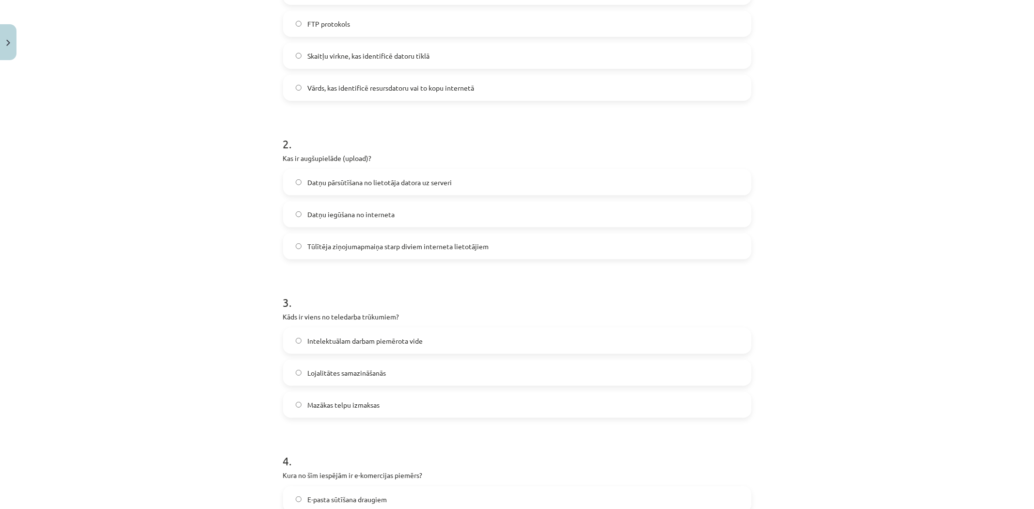
scroll to position [102, 0]
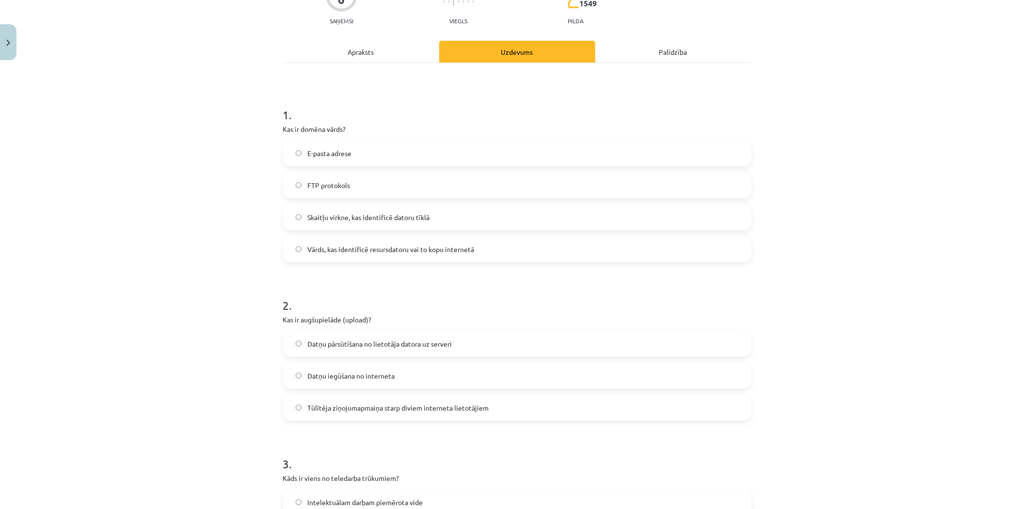
click at [365, 252] on span "Vārds, kas identificē resursdatoru vai to kopu internetā" at bounding box center [390, 249] width 167 height 10
click at [340, 371] on span "Datņu iegūšana no interneta" at bounding box center [350, 376] width 87 height 10
click at [345, 344] on span "Datņu pārsūtīšana no lietotāja datora uz serveri" at bounding box center [379, 344] width 145 height 10
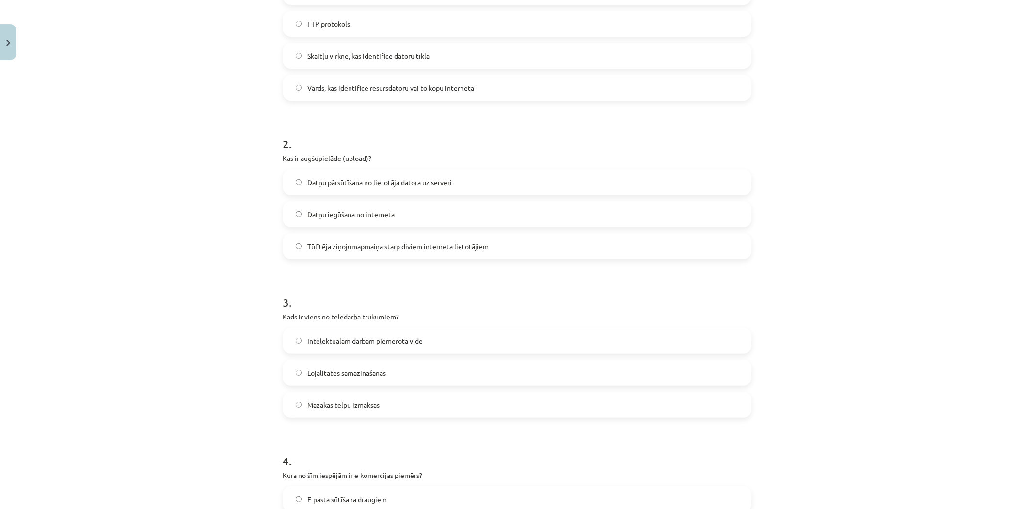
click at [338, 374] on span "Lojalitātes samazināšanās" at bounding box center [346, 373] width 79 height 10
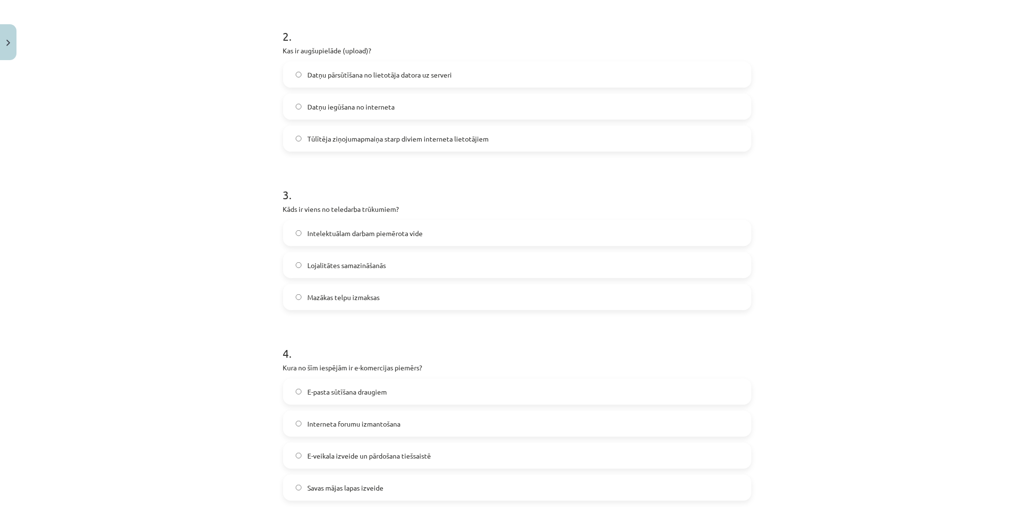
scroll to position [532, 0]
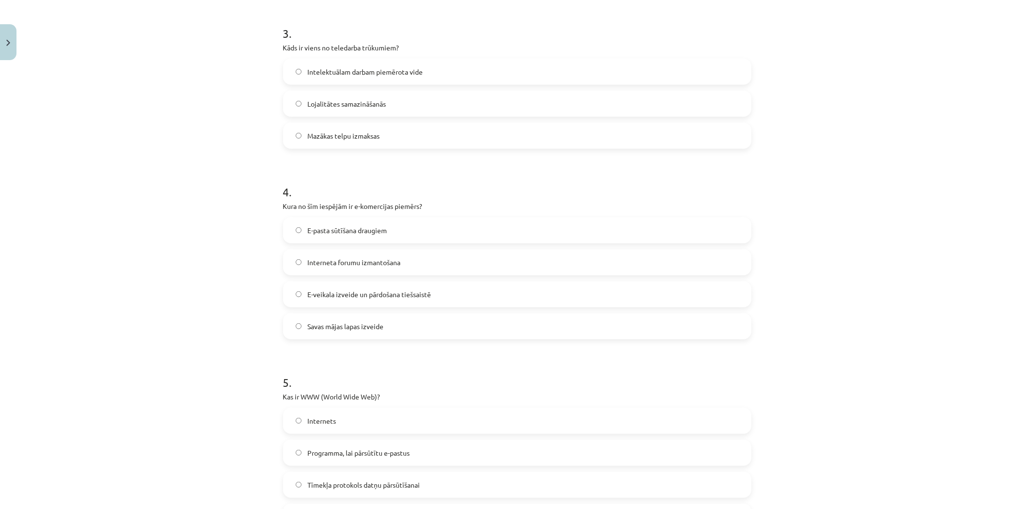
click at [333, 293] on span "E-veikala izveide un pārdošana tiešsaistē" at bounding box center [369, 294] width 124 height 10
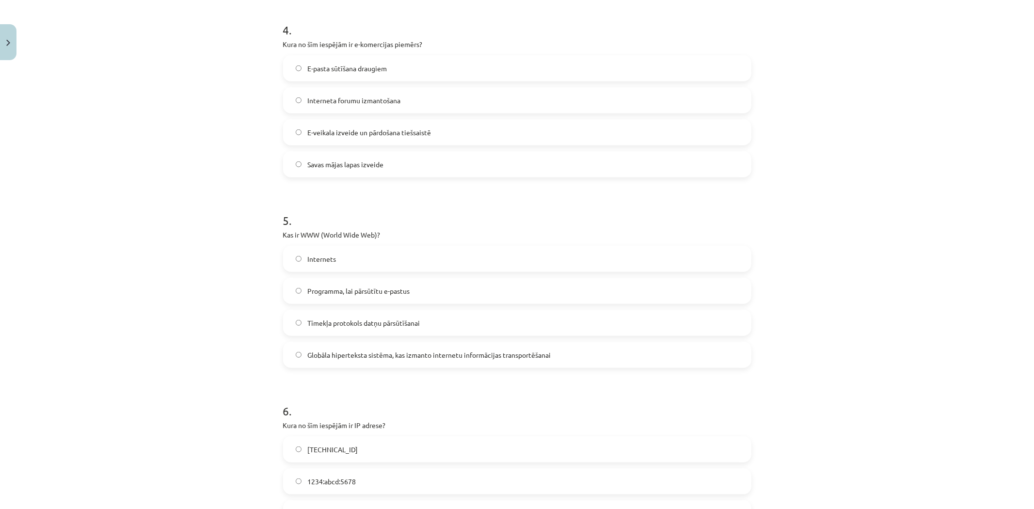
click at [362, 355] on span "Globāla hiperteksta sistēma, kas izmanto internetu informācijas transportēšanai" at bounding box center [428, 355] width 243 height 10
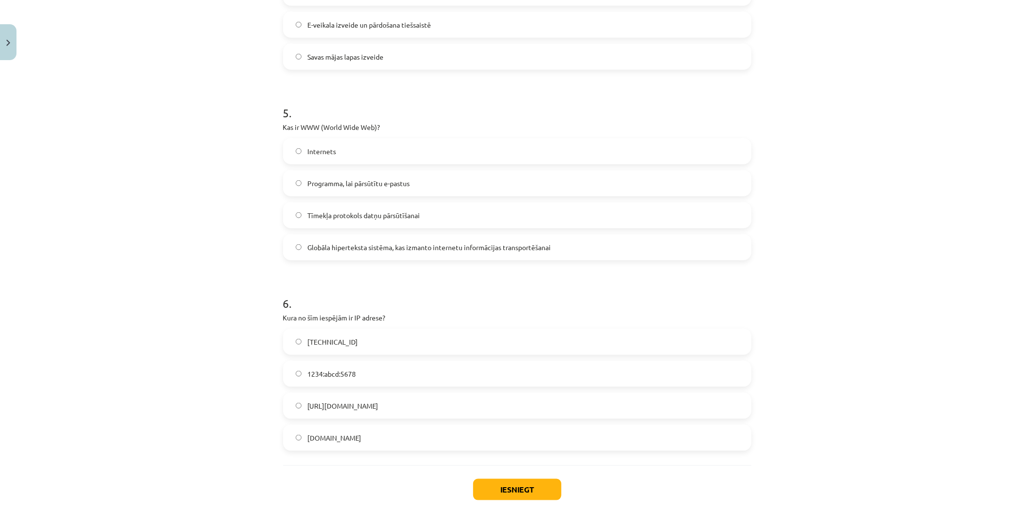
scroll to position [856, 0]
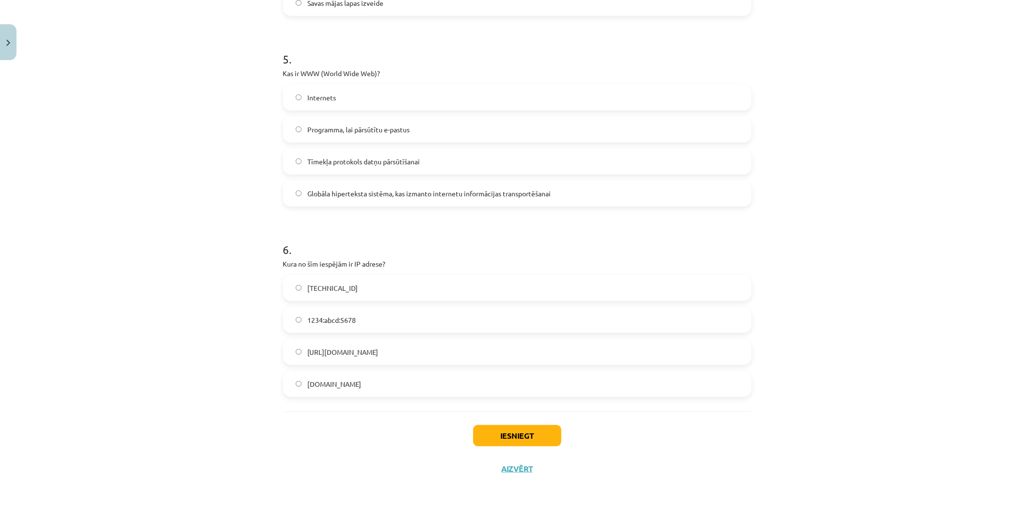
click at [341, 313] on label "1234:abcd:5678" at bounding box center [517, 320] width 466 height 24
click at [342, 265] on p "Kura no šīm iespējām ir IP adrese?" at bounding box center [517, 264] width 468 height 10
click at [342, 282] on label "[TECHNICAL_ID]" at bounding box center [517, 288] width 466 height 24
click at [515, 429] on button "Iesniegt" at bounding box center [517, 435] width 88 height 21
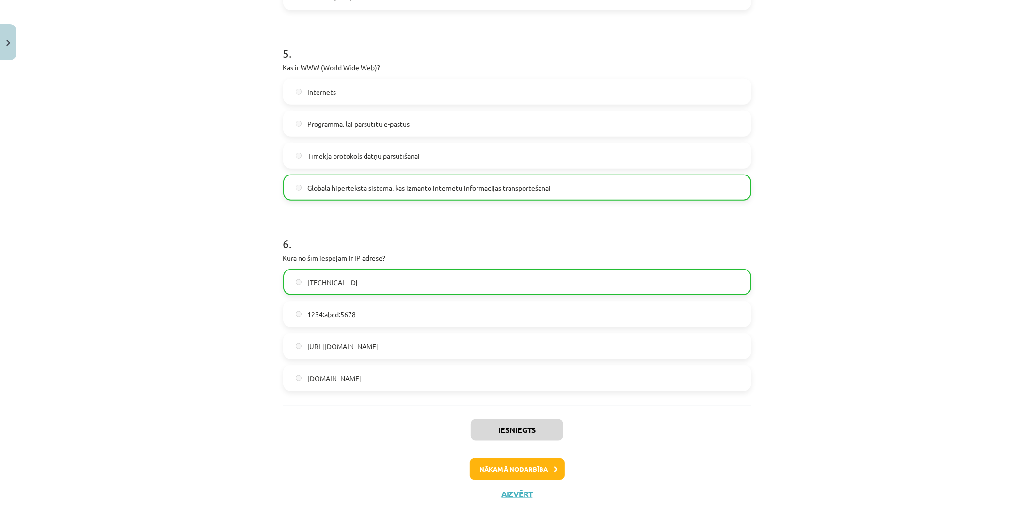
scroll to position [887, 0]
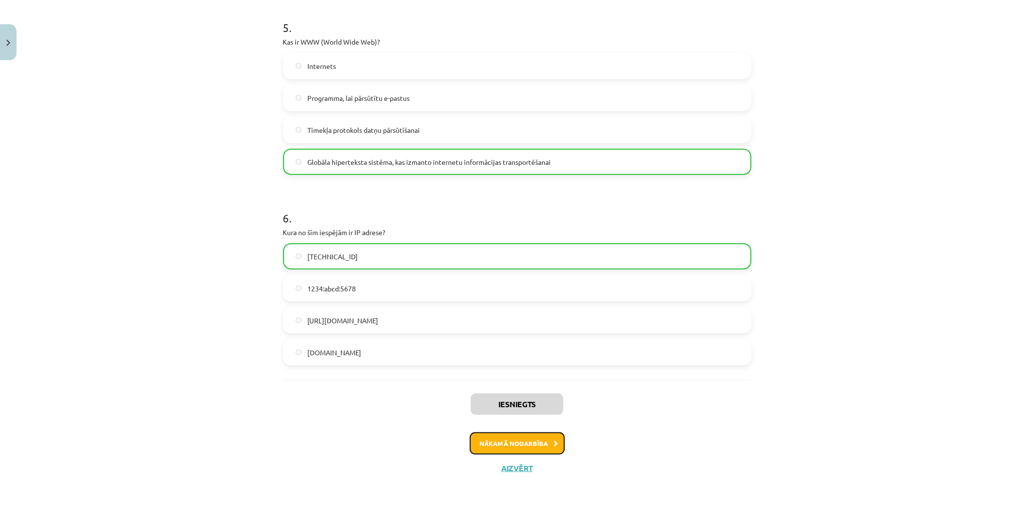
click at [506, 443] on button "Nākamā nodarbība" at bounding box center [517, 444] width 95 height 22
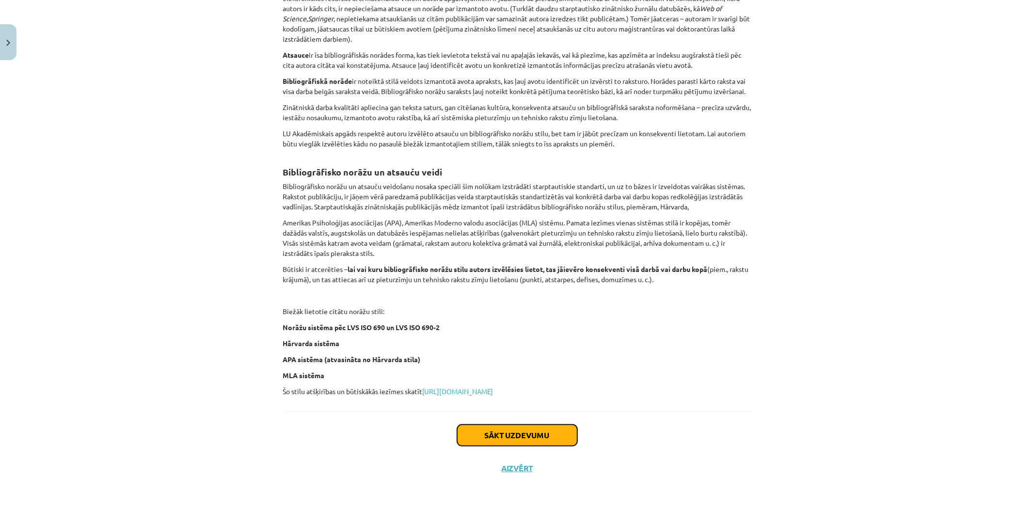
click at [482, 437] on button "Sākt uzdevumu" at bounding box center [517, 435] width 120 height 21
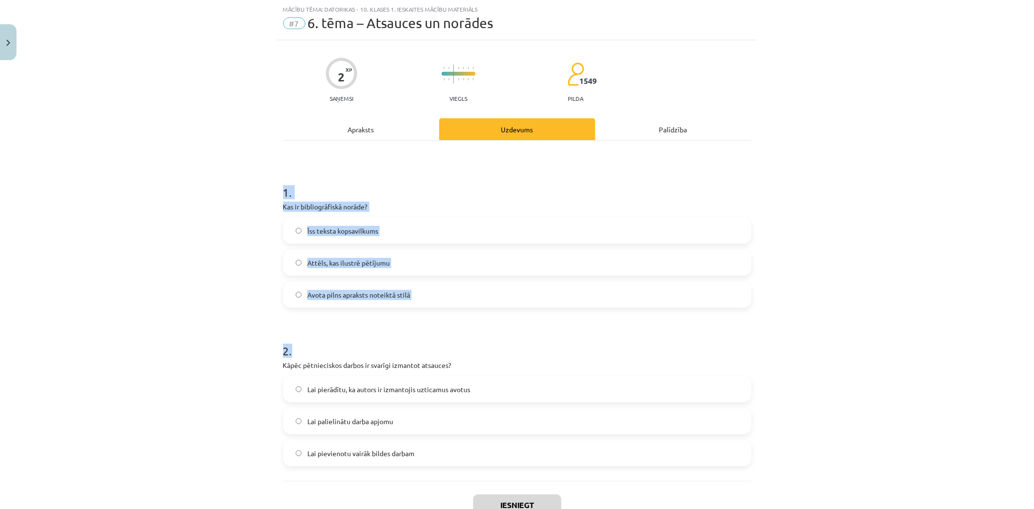
scroll to position [94, 0]
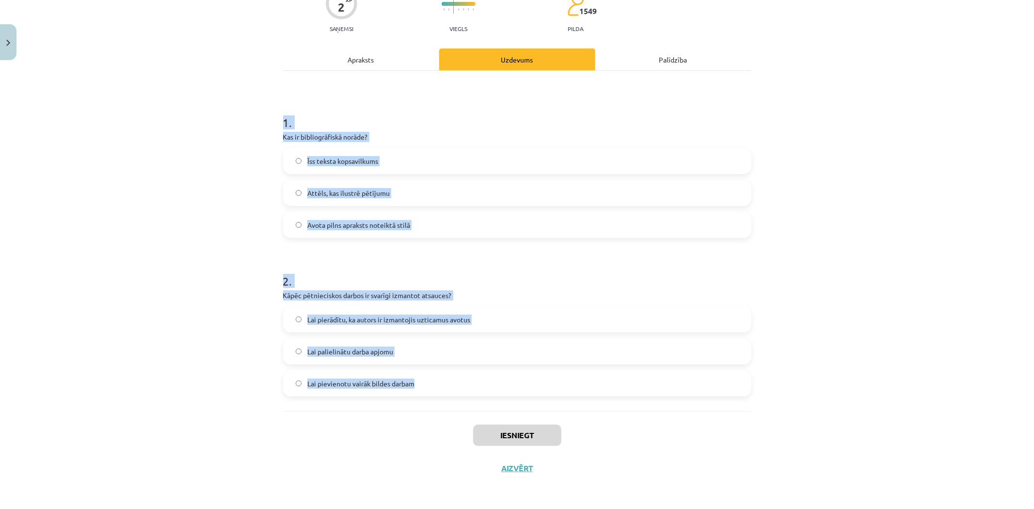
drag, startPoint x: 264, startPoint y: 185, endPoint x: 457, endPoint y: 396, distance: 285.9
click at [457, 396] on div "Mācību tēma: Datorikas - 10. klases 1. ieskaites mācību materiāls #7 6. tēma – …" at bounding box center [517, 254] width 1034 height 509
copy form "1 . Kas ir bibliogrāfiskā norāde? Īss teksta kopsavilkums Attēls, kas ilustrē p…"
click at [129, 365] on div "Mācību tēma: Datorikas - 10. klases 1. ieskaites mācību materiāls #7 6. tēma – …" at bounding box center [517, 254] width 1034 height 509
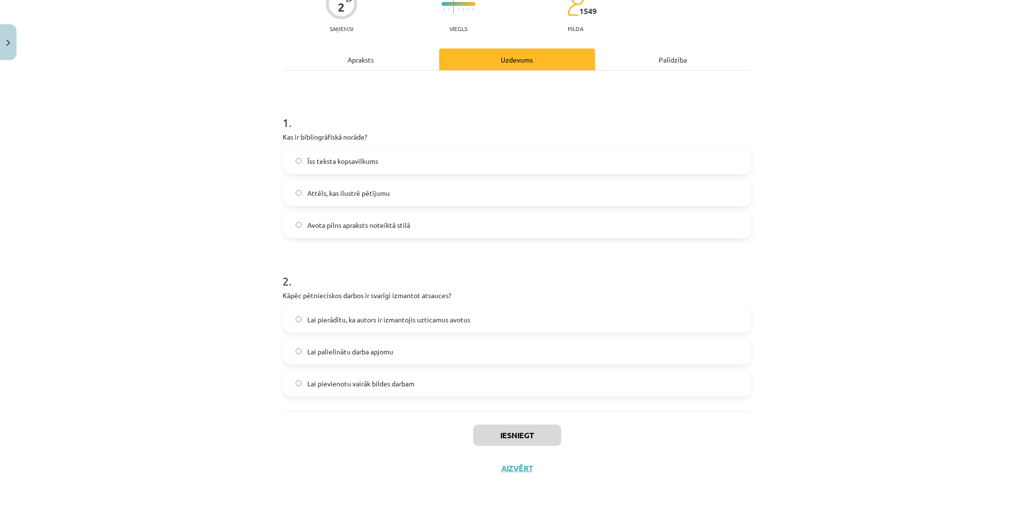
click at [129, 365] on div "Mācību tēma: Datorikas - 10. klases 1. ieskaites mācību materiāls #7 6. tēma – …" at bounding box center [517, 254] width 1034 height 509
click at [313, 226] on span "Avota pilns apraksts noteiktā stilā" at bounding box center [358, 225] width 103 height 10
click at [302, 318] on label "Lai pierādītu, ka autors ir izmantojis uzticamus avotus" at bounding box center [517, 319] width 466 height 24
click at [531, 434] on button "Iesniegt" at bounding box center [517, 435] width 88 height 21
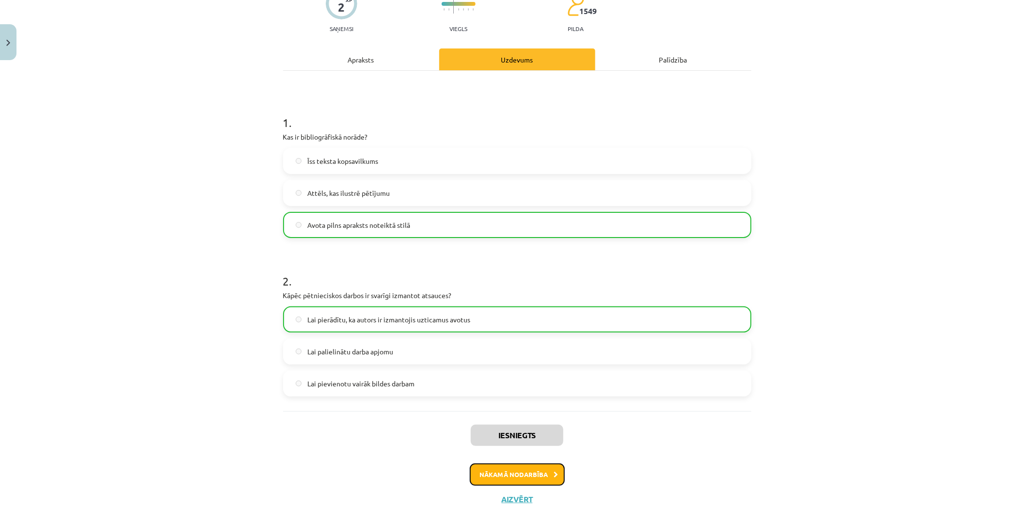
click at [512, 479] on button "Nākamā nodarbība" at bounding box center [517, 475] width 95 height 22
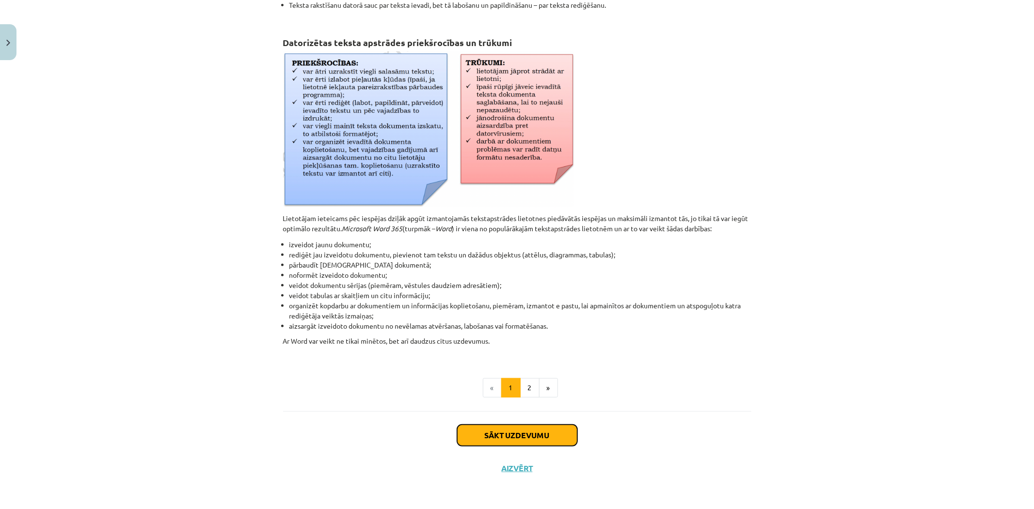
click at [481, 430] on button "Sākt uzdevumu" at bounding box center [517, 435] width 120 height 21
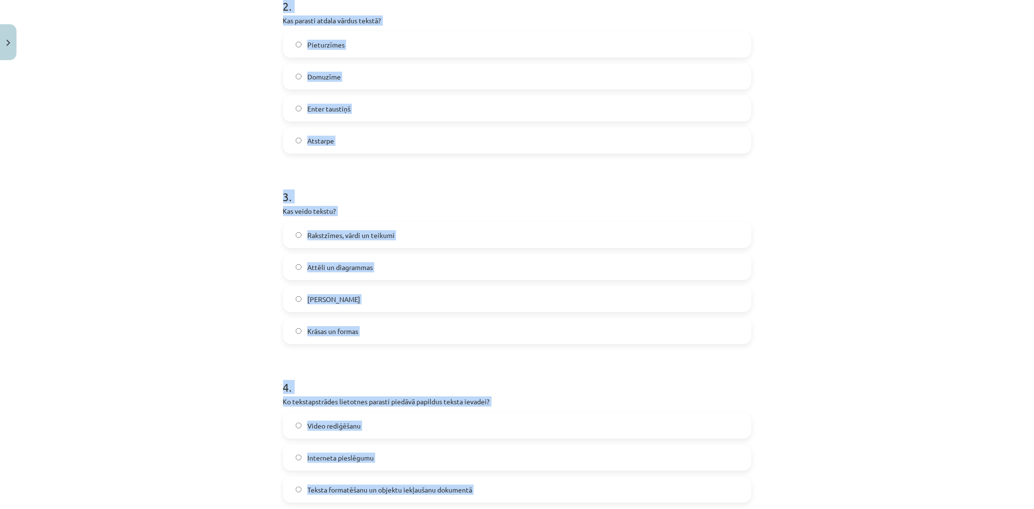
scroll to position [697, 0]
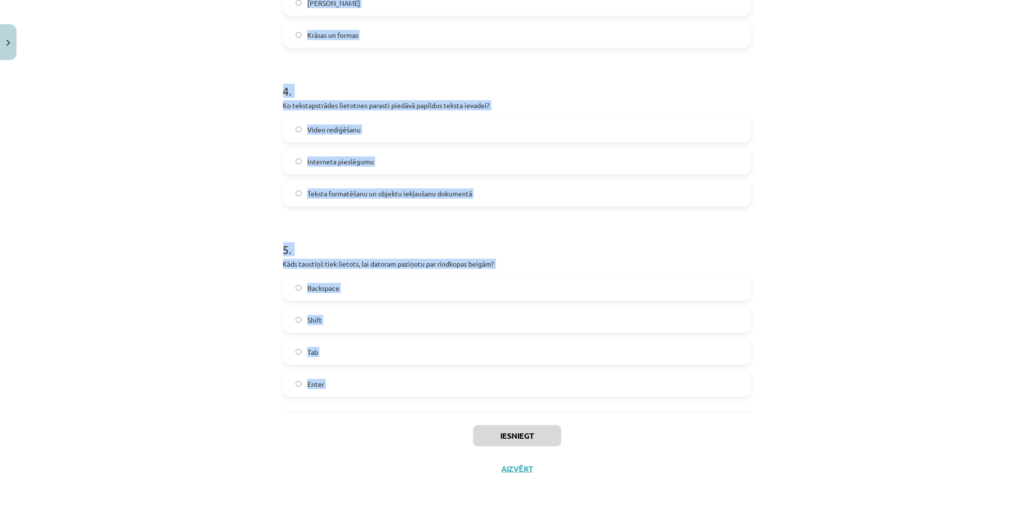
drag, startPoint x: 260, startPoint y: 187, endPoint x: 400, endPoint y: 417, distance: 269.2
click at [401, 417] on div "Mācību tēma: Datorikas - 10. klases 1. ieskaites mācību materiāls #8 7. tema – …" at bounding box center [517, 254] width 1034 height 509
copy form "1 . Kāda ir tekstapstrādes lietotnes galvenā funkcija? Teksta ievadīšana, laboš…"
click at [194, 362] on div "Mācību tēma: Datorikas - 10. klases 1. ieskaites mācību materiāls #8 7. tema – …" at bounding box center [517, 254] width 1034 height 509
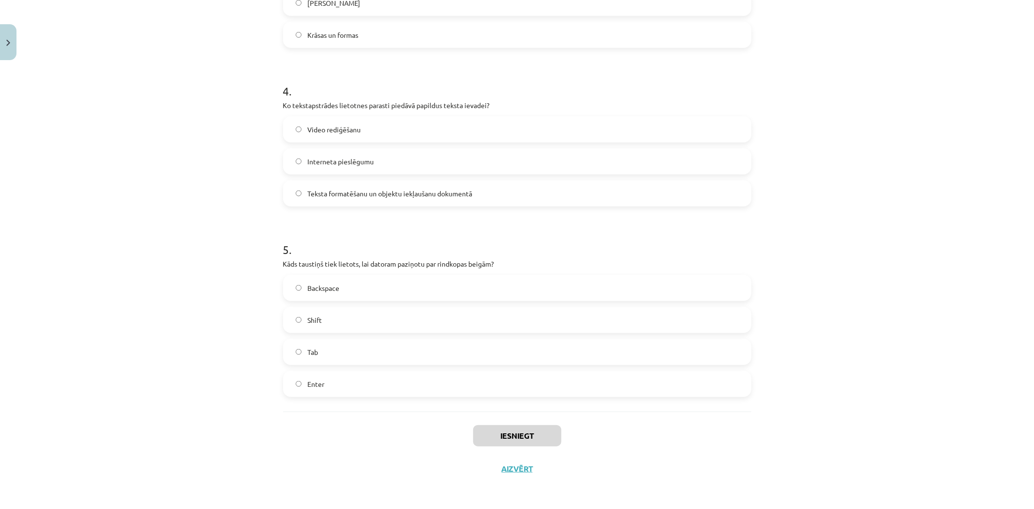
click at [194, 362] on div "Mācību tēma: Datorikas - 10. klases 1. ieskaites mācību materiāls #8 7. tema – …" at bounding box center [517, 254] width 1034 height 509
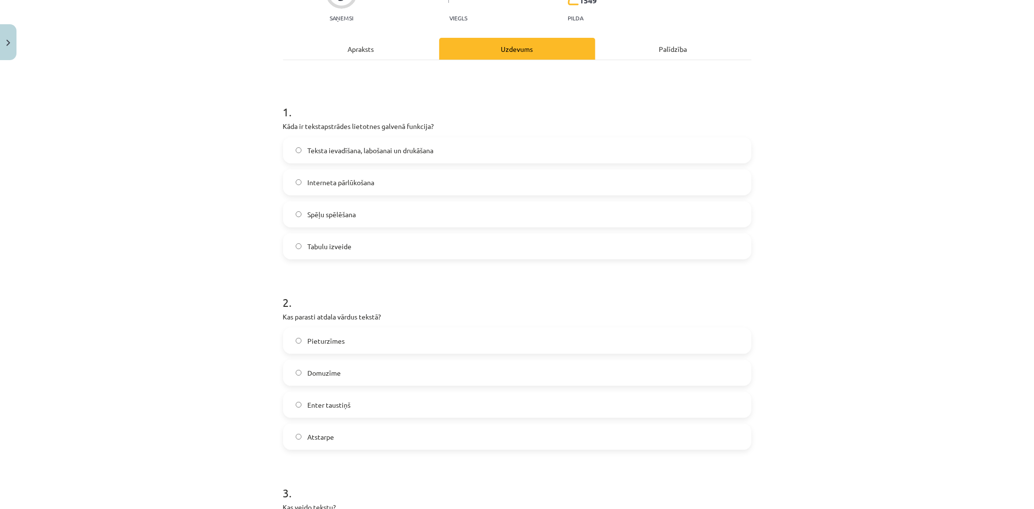
scroll to position [51, 0]
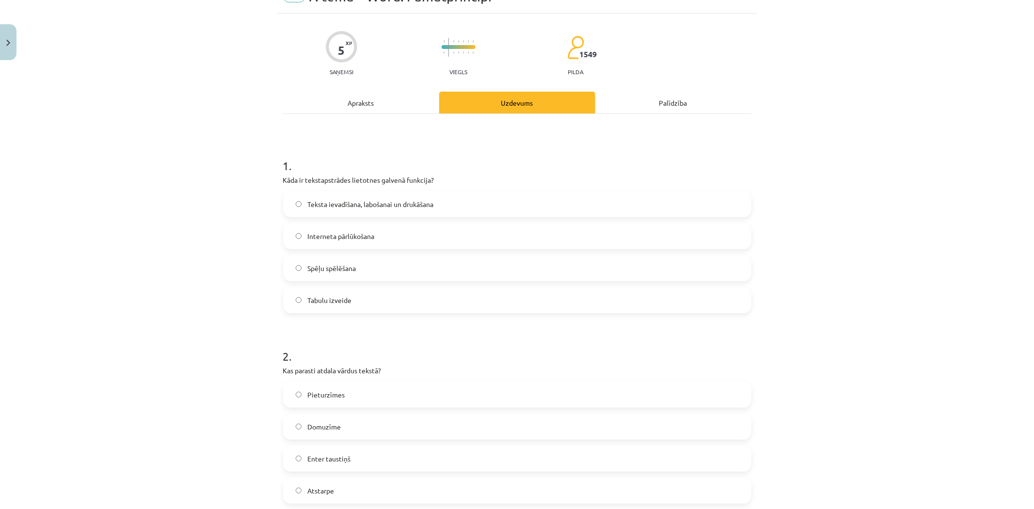
click at [334, 200] on span "Teksta ievadīšana, labošanai un drukāšana" at bounding box center [370, 204] width 126 height 10
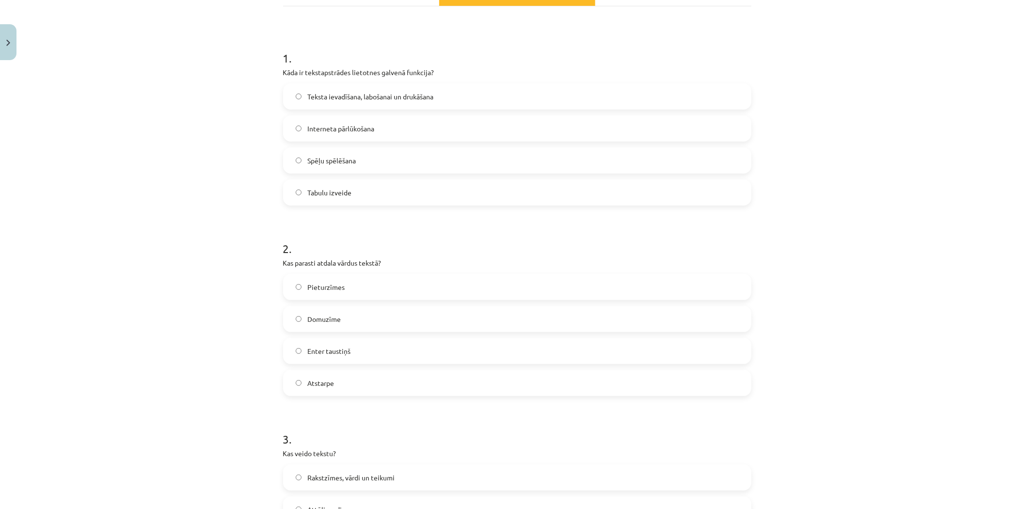
click at [345, 385] on label "Atstarpe" at bounding box center [517, 383] width 466 height 24
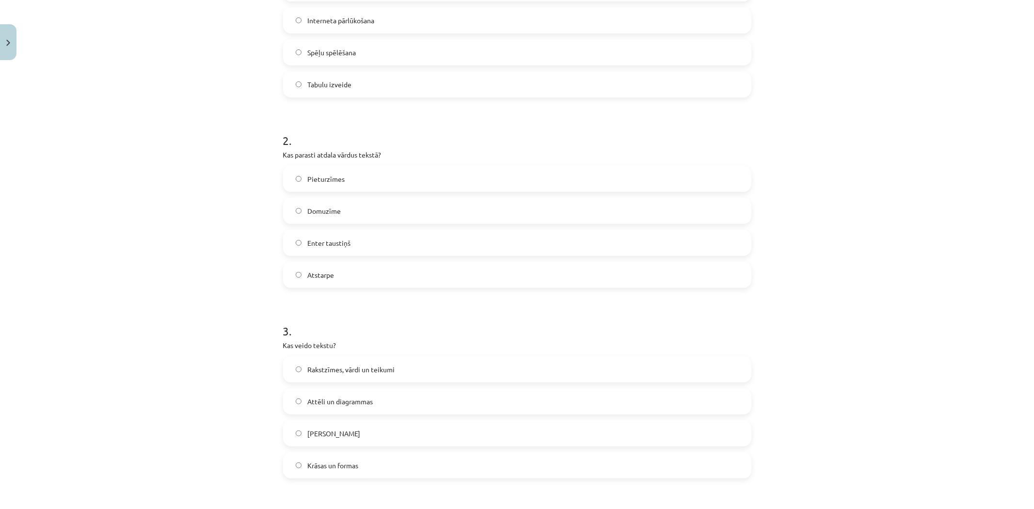
scroll to position [374, 0]
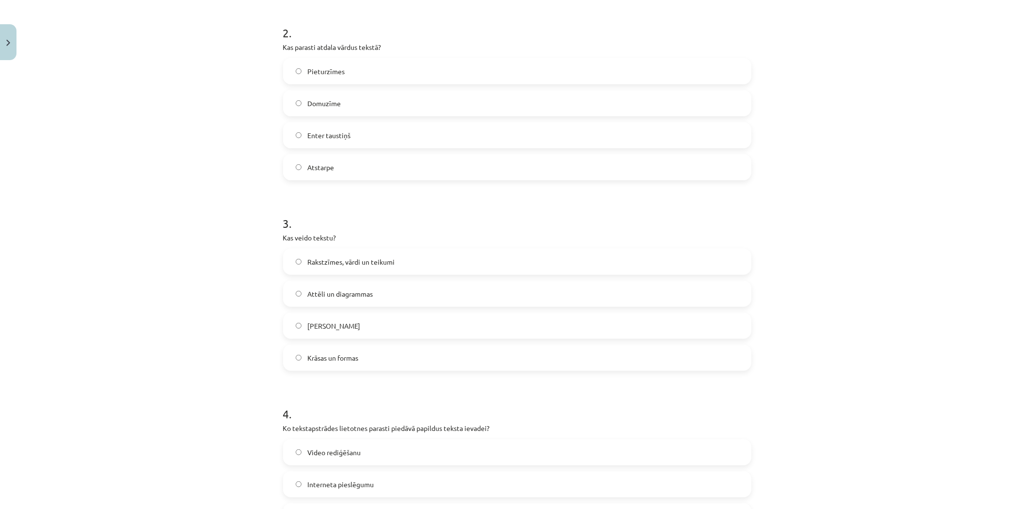
drag, startPoint x: 348, startPoint y: 273, endPoint x: 348, endPoint y: 260, distance: 12.6
click at [348, 269] on label "Rakstzīmes, vārdi un teikumi" at bounding box center [517, 262] width 466 height 24
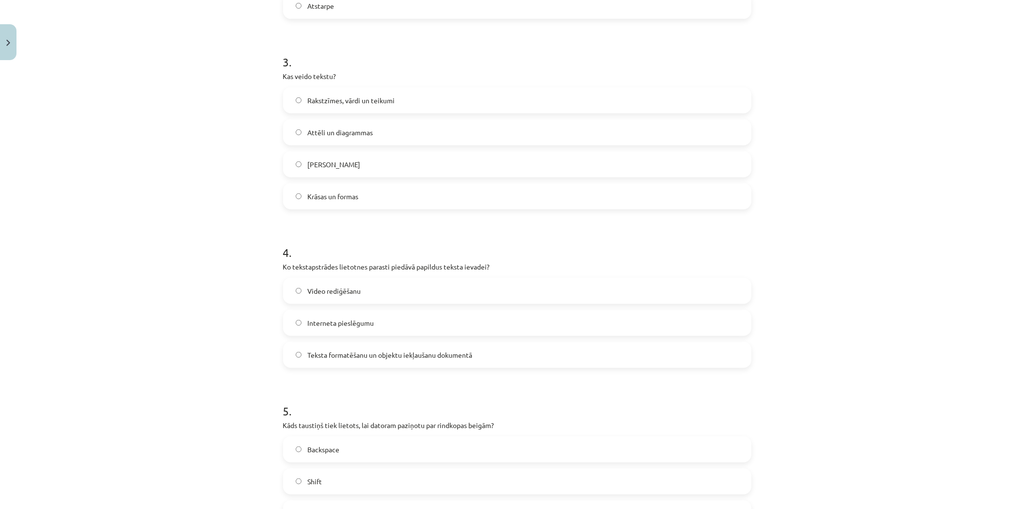
click at [338, 353] on span "Teksta formatēšanu un objektu iekļaušanu dokumentā" at bounding box center [389, 355] width 165 height 10
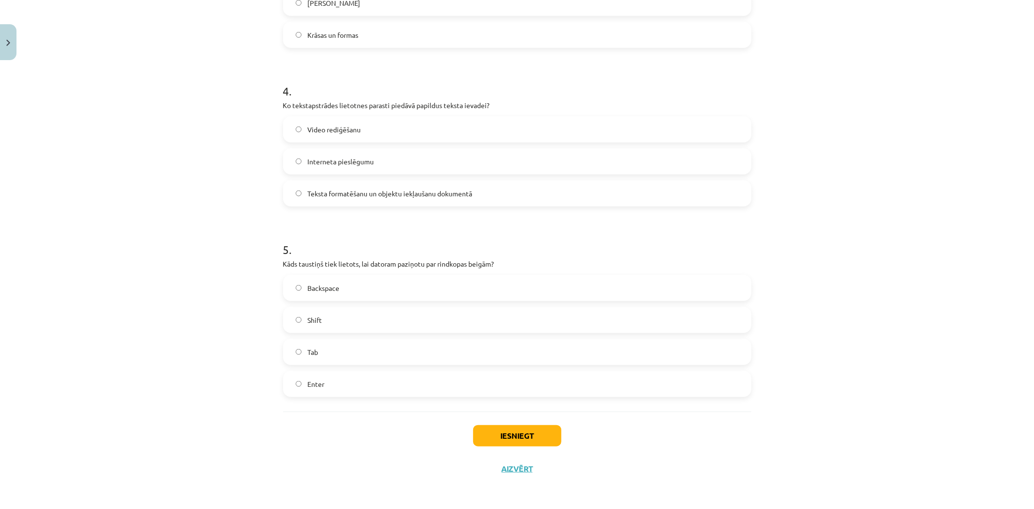
click at [351, 376] on label "Enter" at bounding box center [517, 384] width 466 height 24
drag, startPoint x: 468, startPoint y: 419, endPoint x: 501, endPoint y: 428, distance: 34.6
click at [469, 420] on div "Iesniegt Aizvērt" at bounding box center [517, 446] width 468 height 68
click at [502, 428] on button "Iesniegt" at bounding box center [517, 435] width 88 height 21
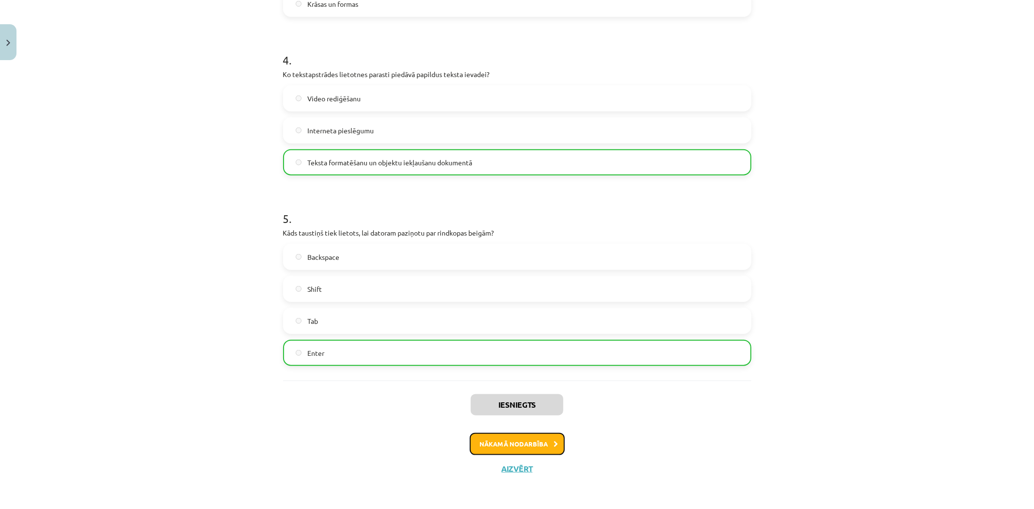
click at [498, 439] on button "Nākamā nodarbība" at bounding box center [517, 444] width 95 height 22
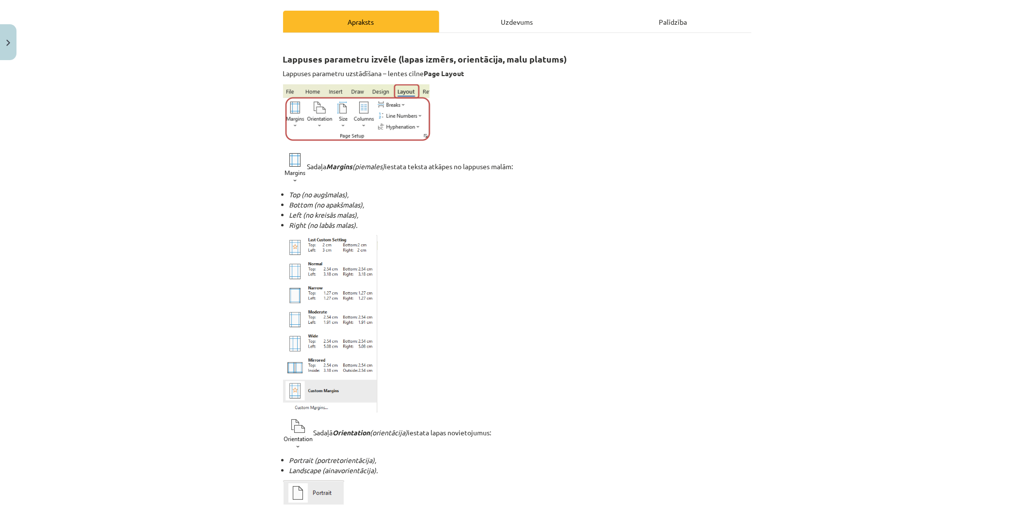
scroll to position [0, 0]
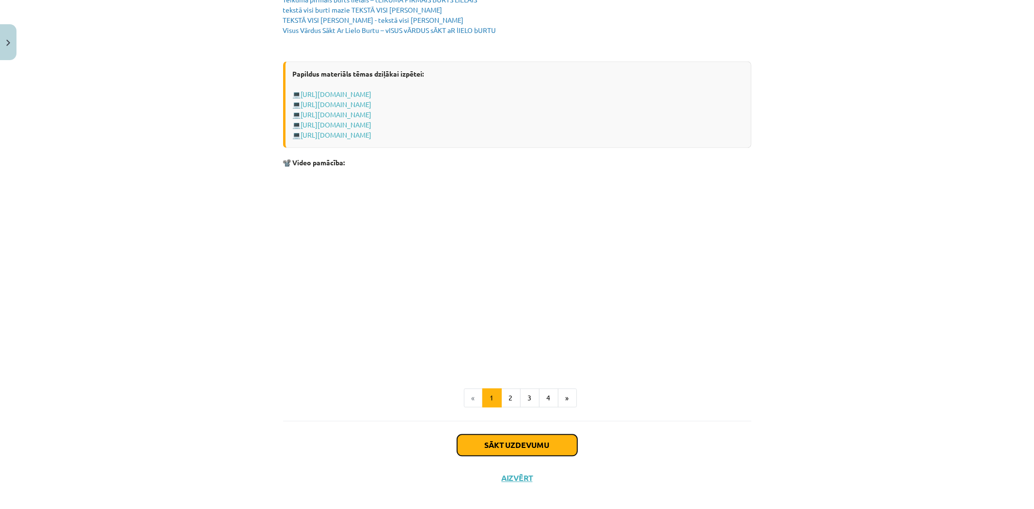
click at [521, 436] on button "Sākt uzdevumu" at bounding box center [517, 444] width 120 height 21
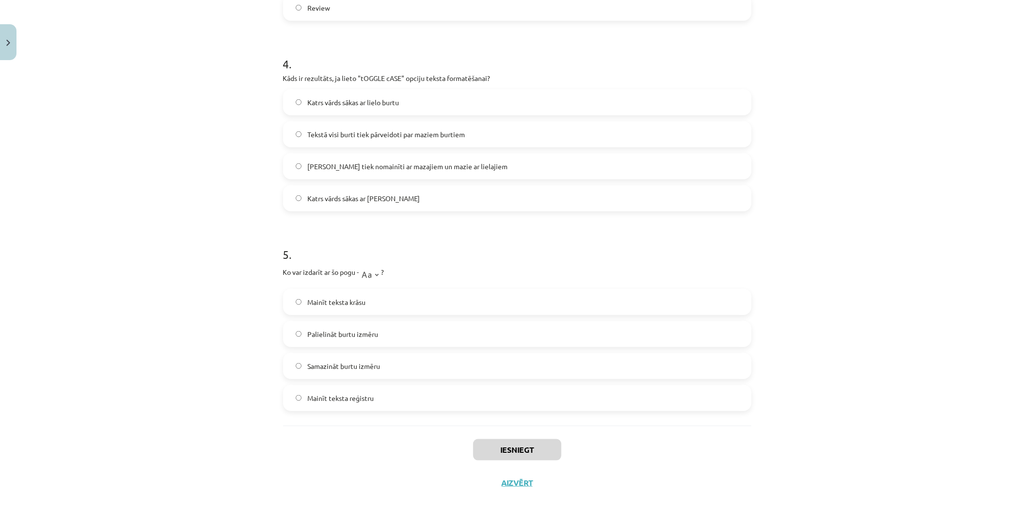
scroll to position [739, 0]
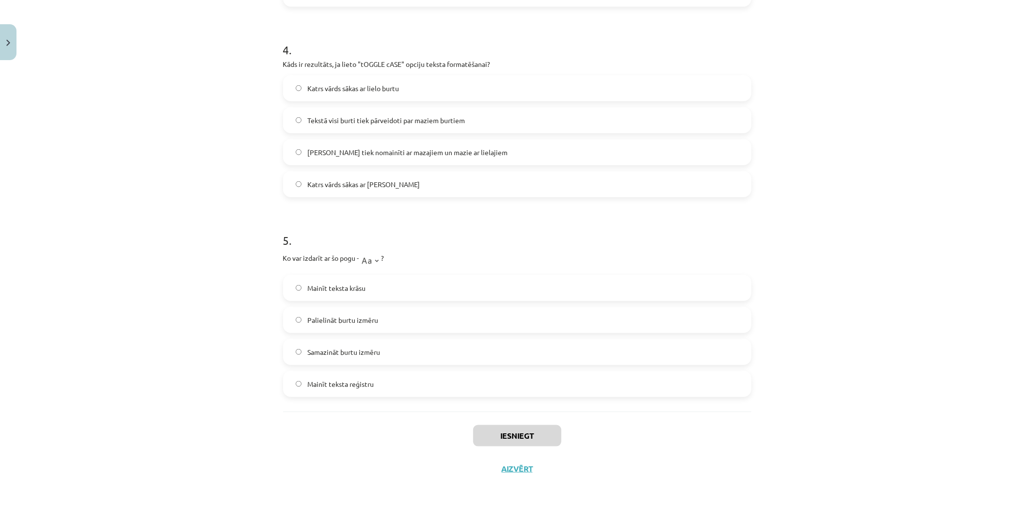
drag, startPoint x: 273, startPoint y: 177, endPoint x: 444, endPoint y: 387, distance: 270.9
copy form "1 . Kas ir apakšraksts (Subscript) rakstzīmju formatēšanā? Rakstzīmes ir pasvīt…"
click at [139, 356] on div "Mācību tēma: Datorikas - 10. klases 1. ieskaites mācību materiāls #9 8. tēma – …" at bounding box center [517, 254] width 1034 height 509
click at [133, 360] on div "Mācību tēma: Datorikas - 10. klases 1. ieskaites mācību materiāls #9 8. tēma – …" at bounding box center [517, 254] width 1034 height 509
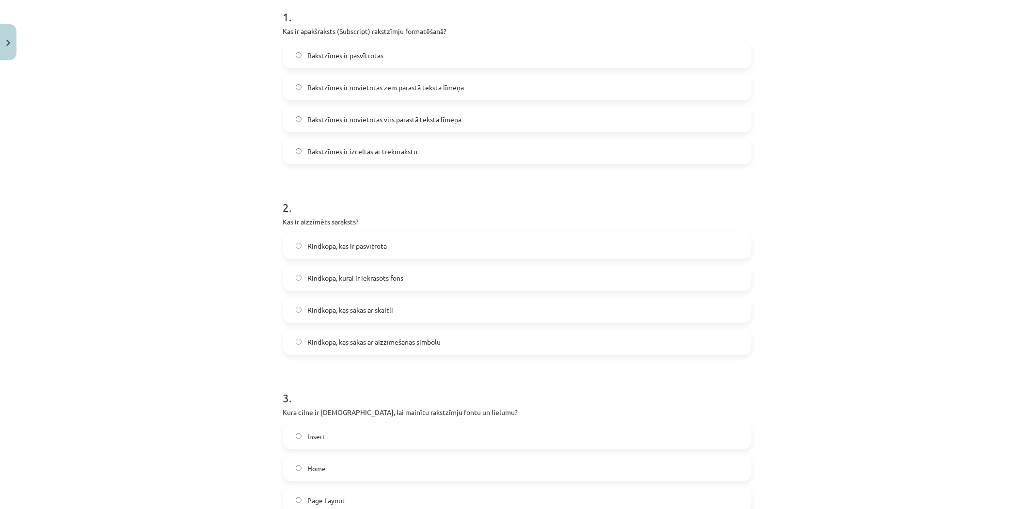
scroll to position [0, 0]
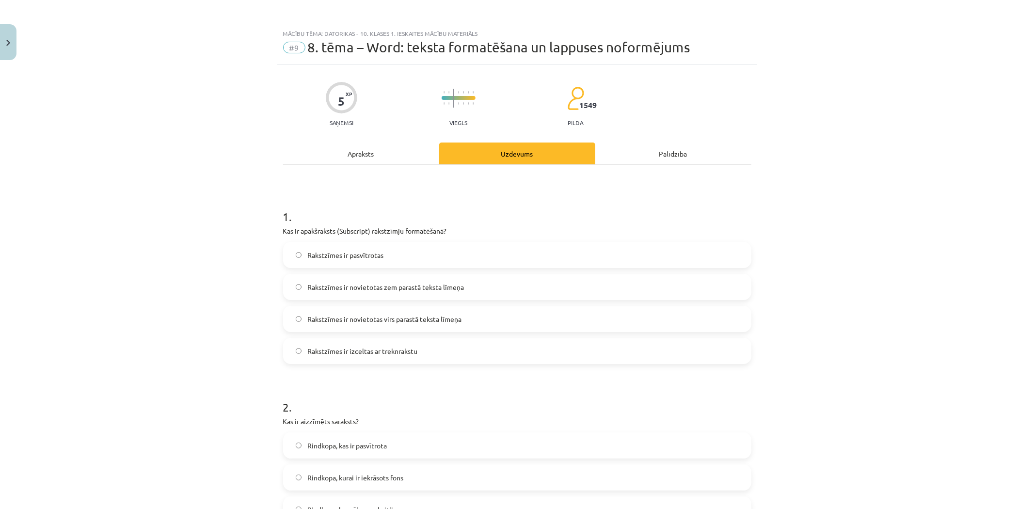
click at [347, 291] on span "Rakstzīmes ir novietotas zem parastā teksta līmeņa" at bounding box center [385, 287] width 157 height 10
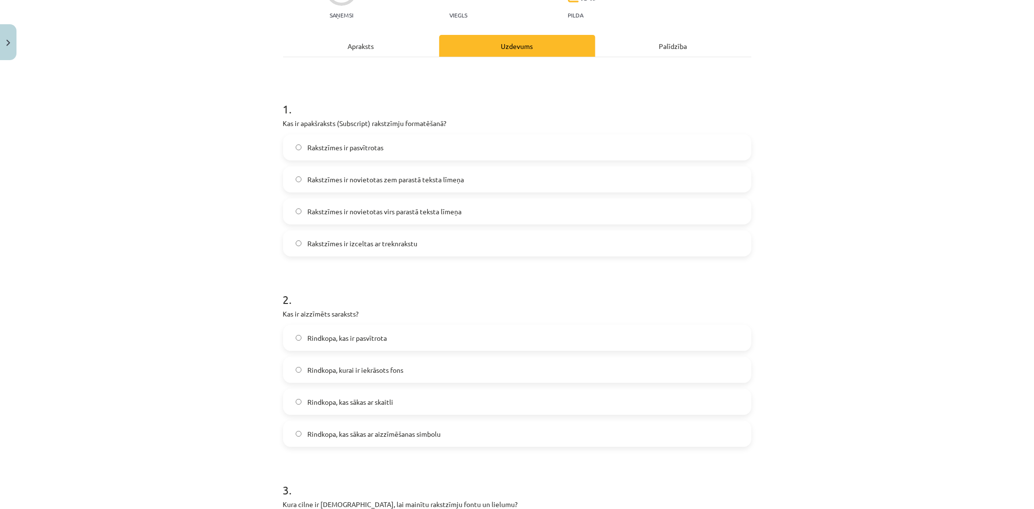
click at [366, 438] on span "Rindkopa, kas sākas ar aizzīmēšanas simbolu" at bounding box center [373, 434] width 133 height 10
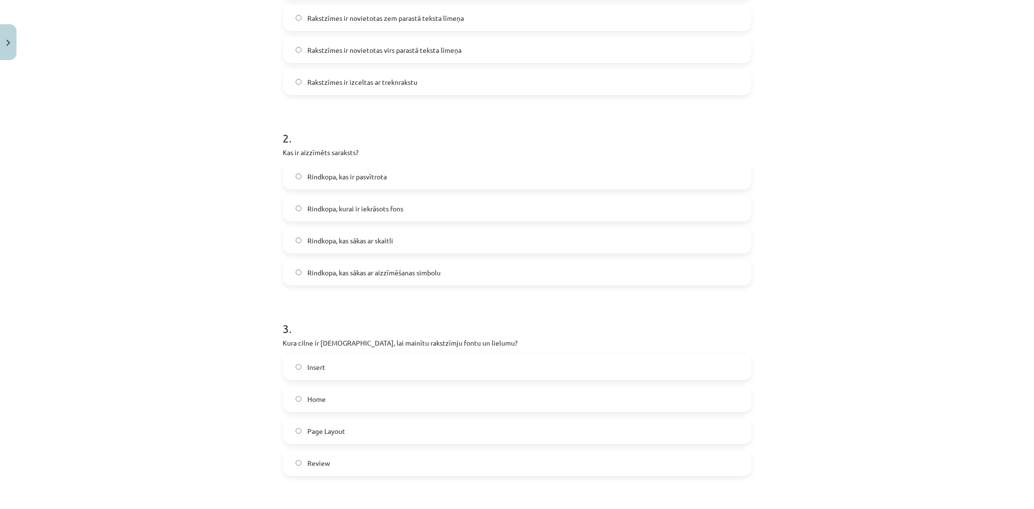
click at [328, 403] on label "Home" at bounding box center [517, 399] width 466 height 24
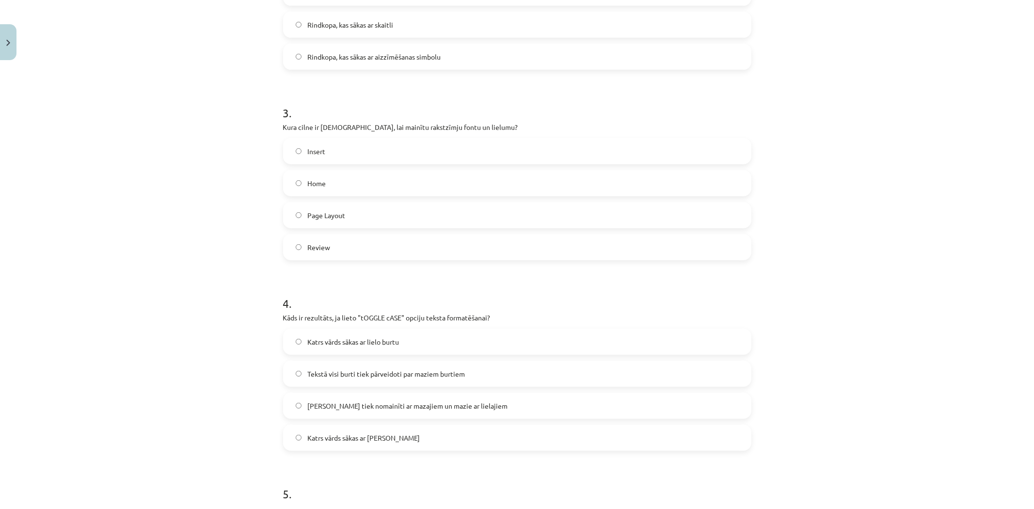
scroll to position [593, 0]
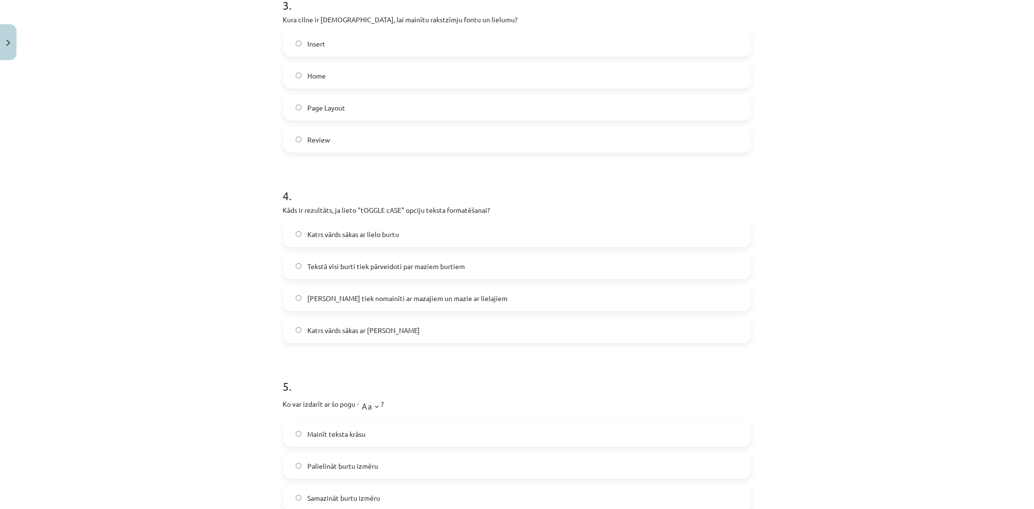
click at [349, 304] on label "[PERSON_NAME] tiek nomainīti ar mazajiem un mazie ar lielajiem" at bounding box center [517, 298] width 466 height 24
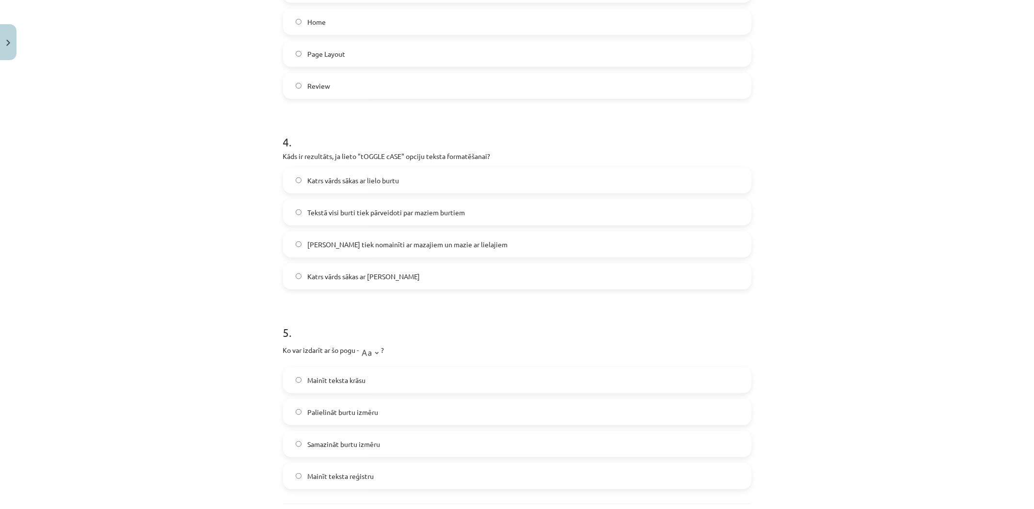
click at [355, 473] on span "Mainīt teksta reģistru" at bounding box center [340, 476] width 66 height 10
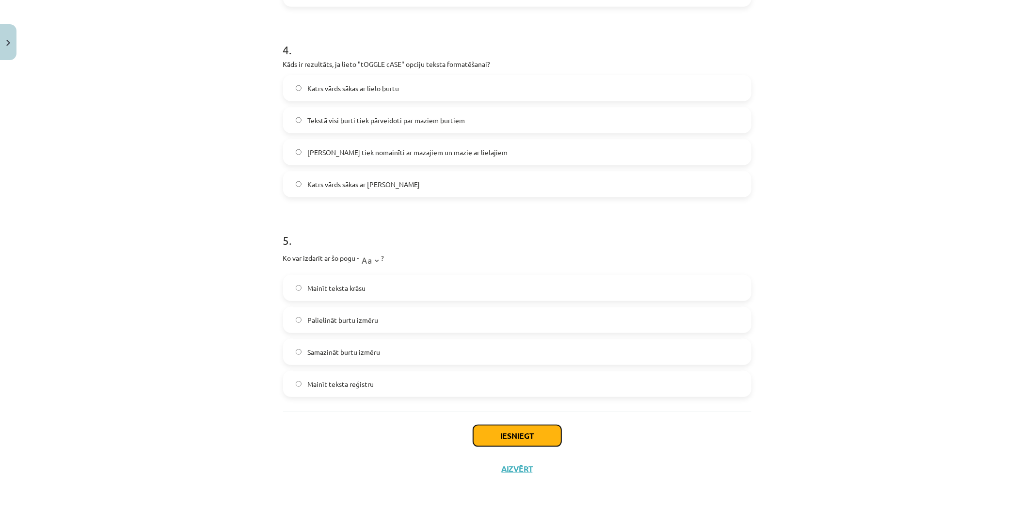
click at [474, 434] on button "Iesniegt" at bounding box center [517, 435] width 88 height 21
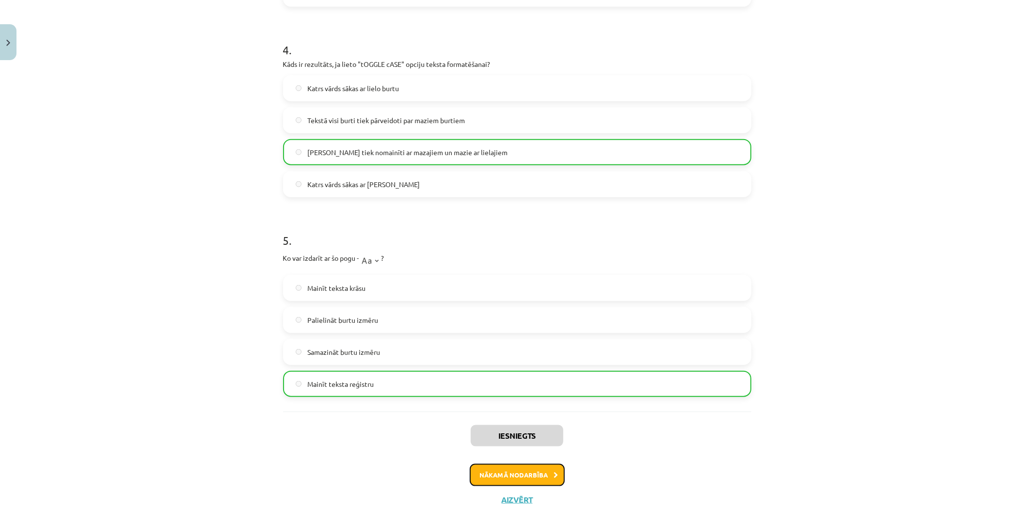
click at [517, 476] on button "Nākamā nodarbība" at bounding box center [517, 475] width 95 height 22
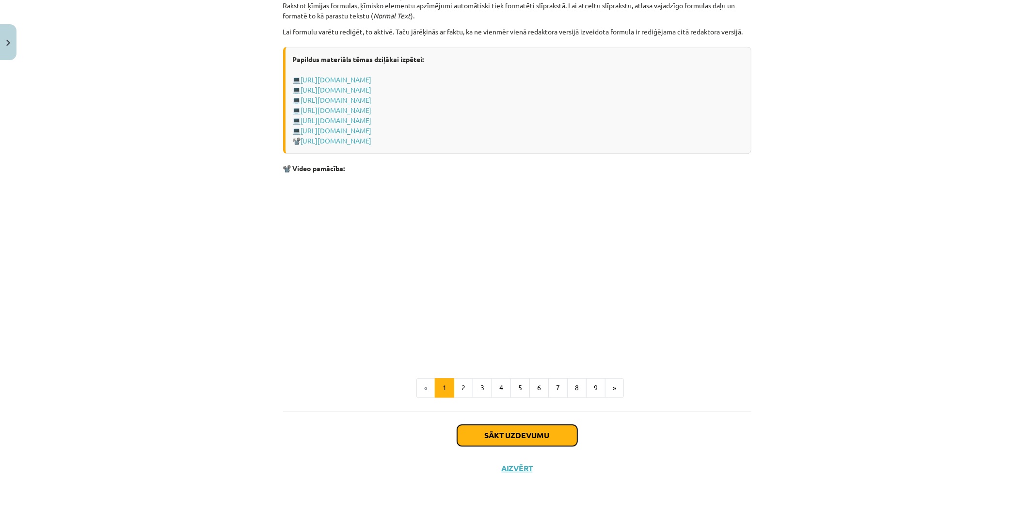
click at [493, 431] on button "Sākt uzdevumu" at bounding box center [517, 435] width 120 height 21
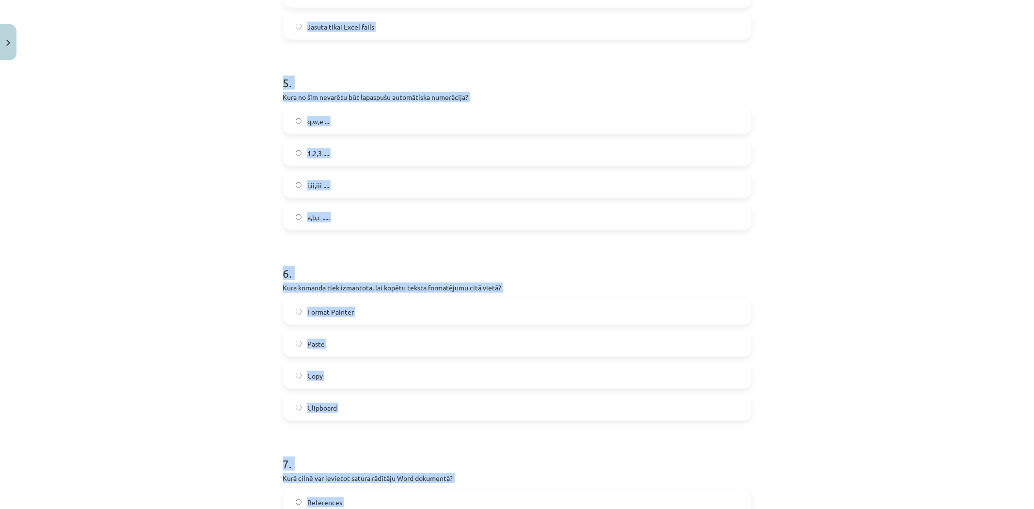
scroll to position [1046, 0]
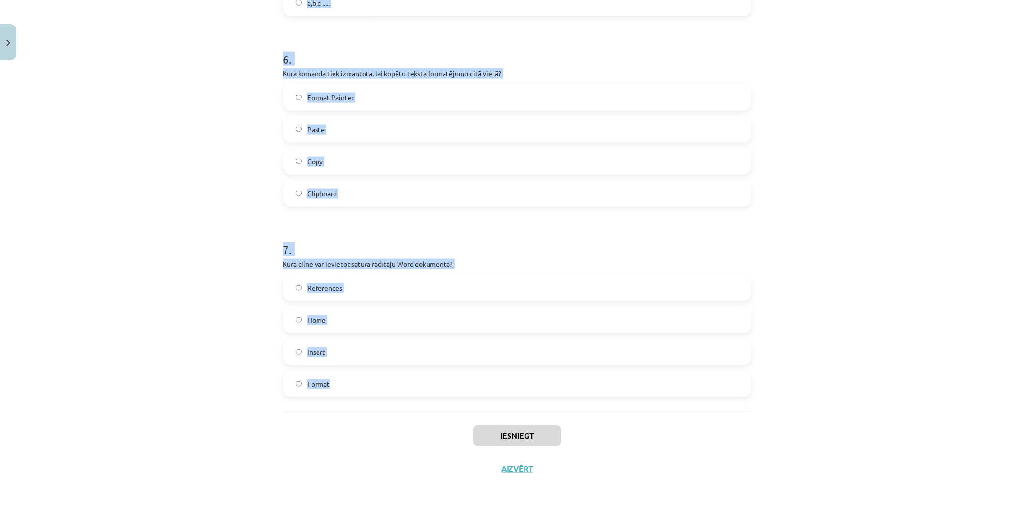
drag, startPoint x: 271, startPoint y: 172, endPoint x: 471, endPoint y: 404, distance: 307.1
click at [471, 404] on div "Mācību tēma: Datorikas - 10. klases 1. ieskaites mācību materiāls #10 9. tēma –…" at bounding box center [517, 254] width 1034 height 509
copy form "7 . Lor ipsumd, si Amet consectet adipis elits doeius temporincid? Utla etdolo …"
click at [210, 371] on div "Mācību tēma: Datorikas - 10. klases 1. ieskaites mācību materiāls #10 9. tēma –…" at bounding box center [517, 254] width 1034 height 509
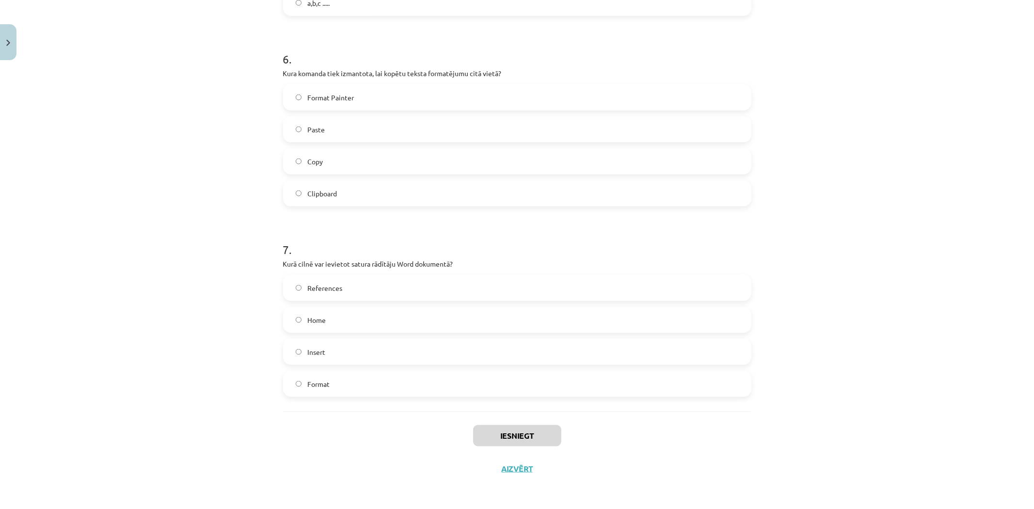
click at [210, 371] on div "Mācību tēma: Datorikas - 10. klases 1. ieskaites mācību materiāls #10 9. tēma –…" at bounding box center [517, 254] width 1034 height 509
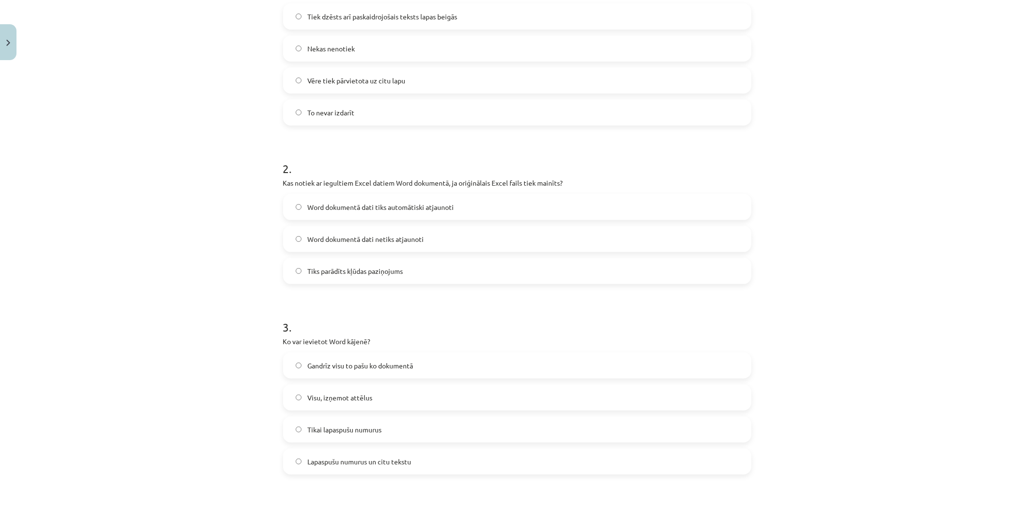
scroll to position [23, 0]
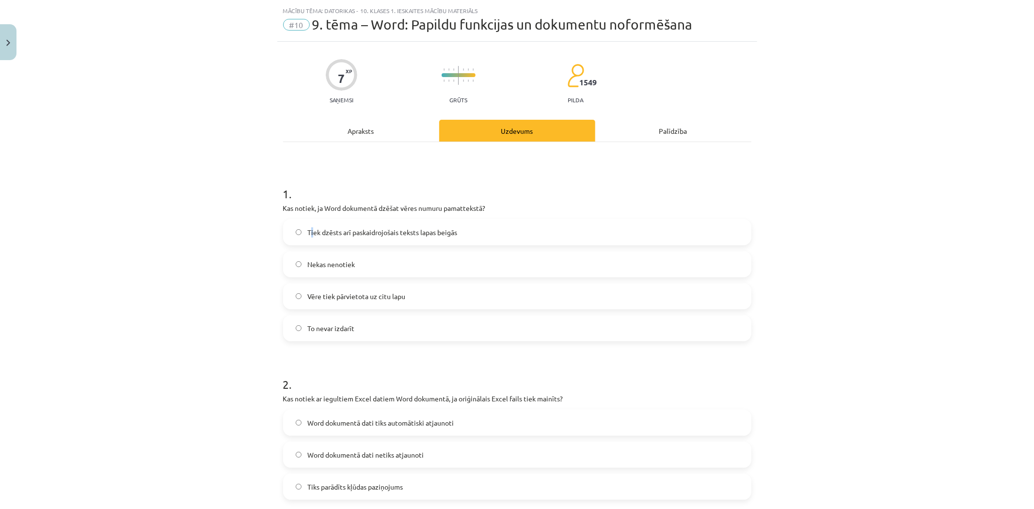
click at [307, 236] on span "Tiek dzēsts arī paskaidrojošais teksts lapas beigās" at bounding box center [382, 232] width 150 height 10
click at [307, 238] on label "Tiek dzēsts arī paskaidrojošais teksts lapas beigās" at bounding box center [517, 232] width 466 height 24
click at [312, 231] on span "Tiek dzēsts arī paskaidrojošais teksts lapas beigās" at bounding box center [382, 232] width 150 height 10
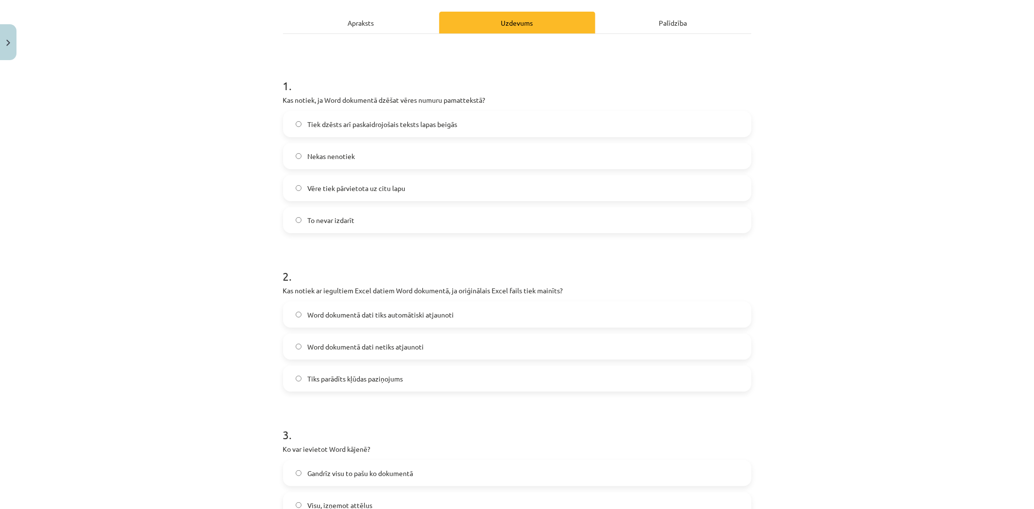
click at [322, 316] on span "Word dokumentā dati tiks automātiski atjaunoti" at bounding box center [380, 315] width 146 height 10
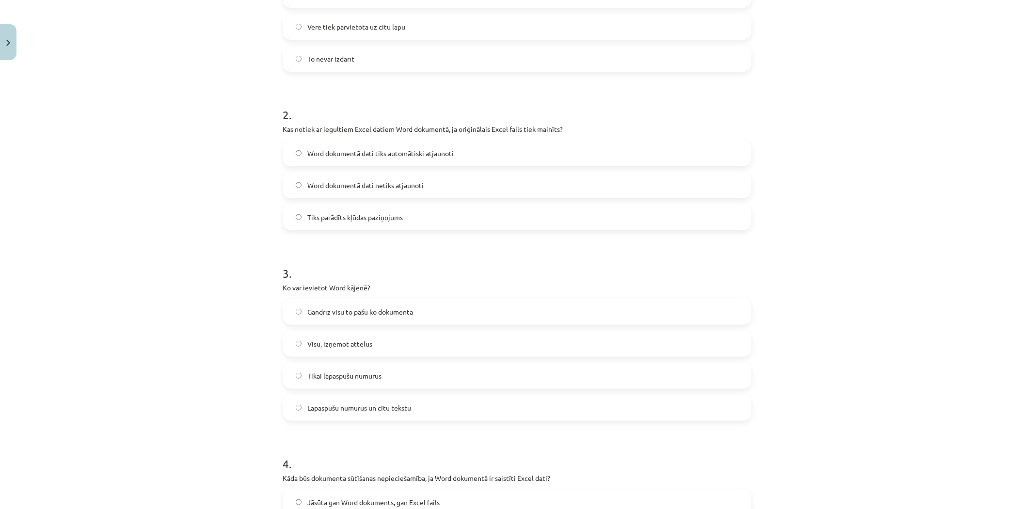
click at [348, 410] on span "Lapaspušu numurus un citu tekstu" at bounding box center [359, 408] width 104 height 10
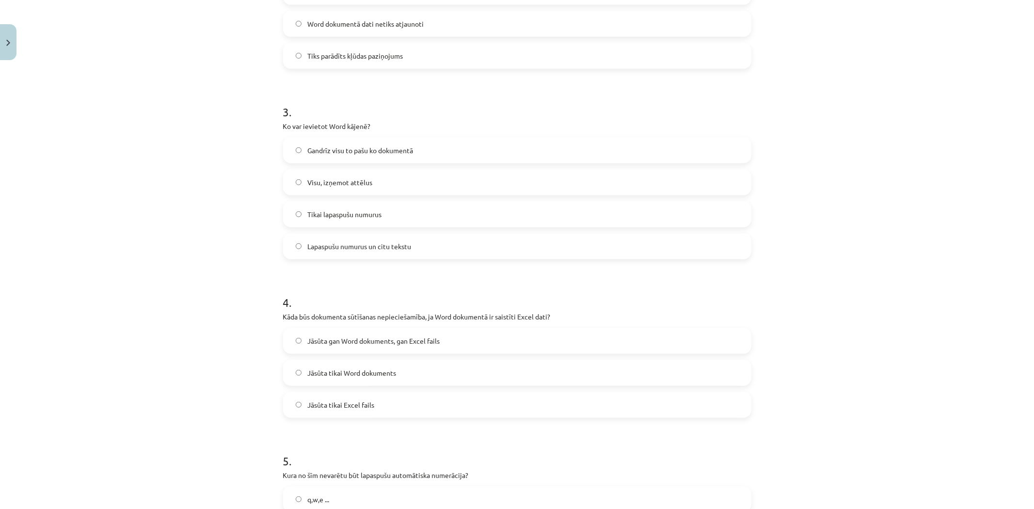
scroll to position [508, 0]
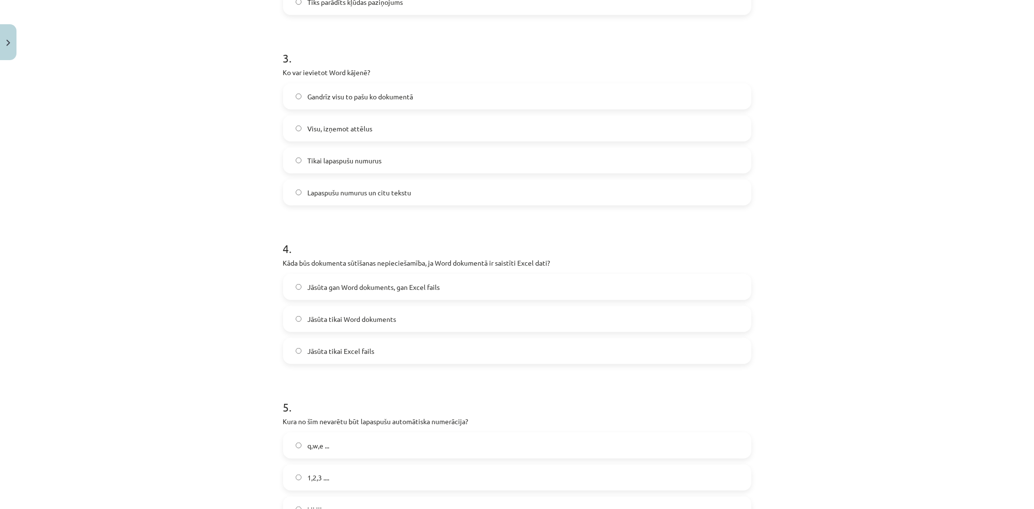
click at [312, 287] on span "Jāsūta gan Word dokuments, gan Excel fails" at bounding box center [373, 287] width 132 height 10
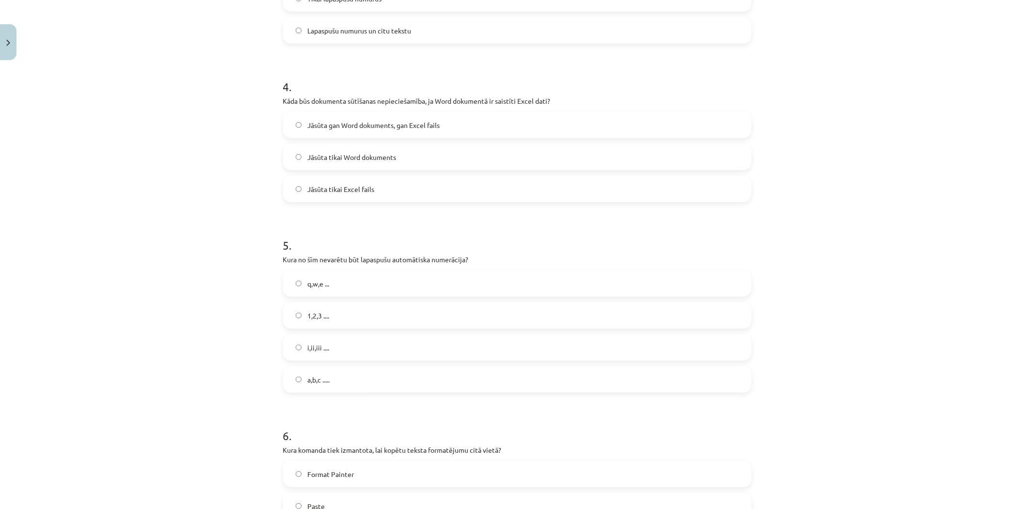
click at [370, 291] on label "q,w,e ..." at bounding box center [517, 284] width 466 height 24
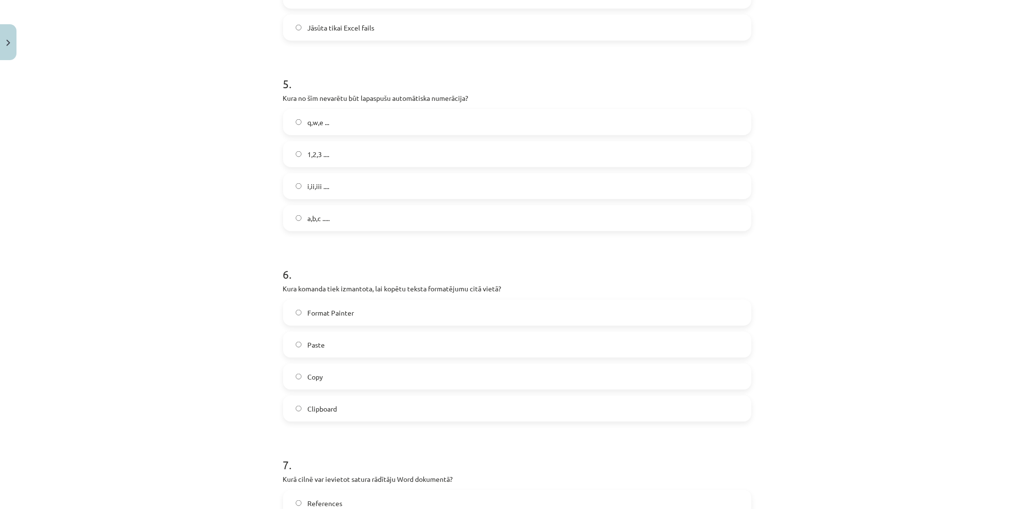
click at [356, 310] on label "Format Painter" at bounding box center [517, 313] width 466 height 24
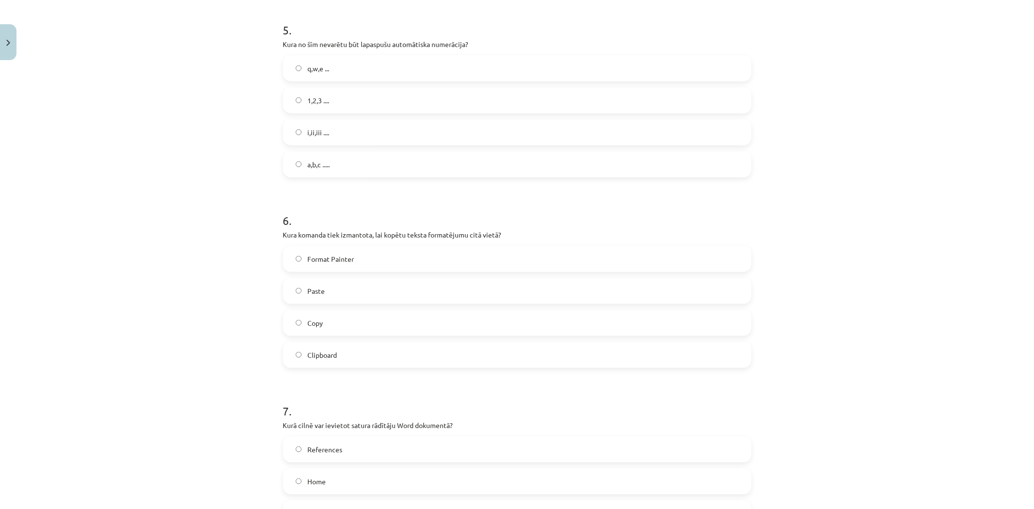
scroll to position [993, 0]
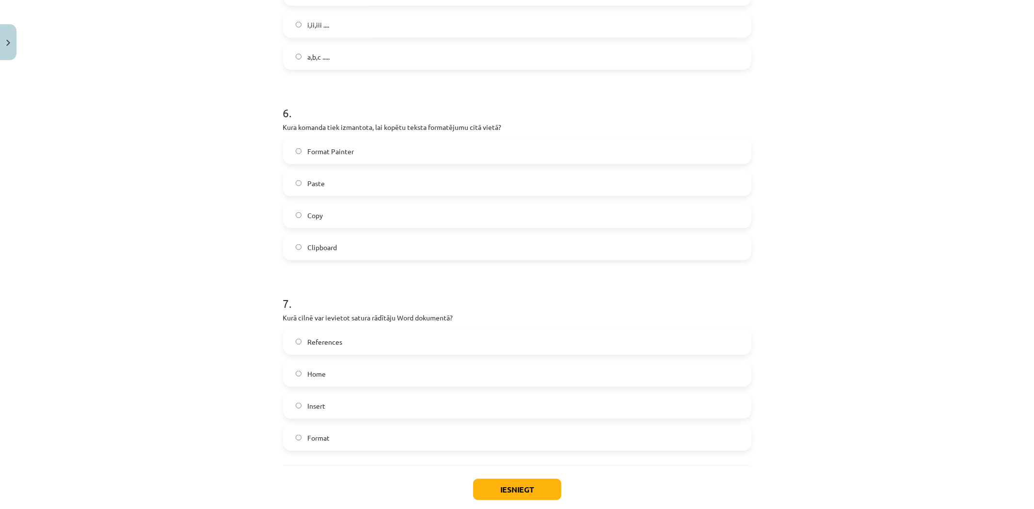
click at [327, 341] on span "References" at bounding box center [324, 342] width 35 height 10
click at [532, 493] on button "Iesniegt" at bounding box center [517, 489] width 88 height 21
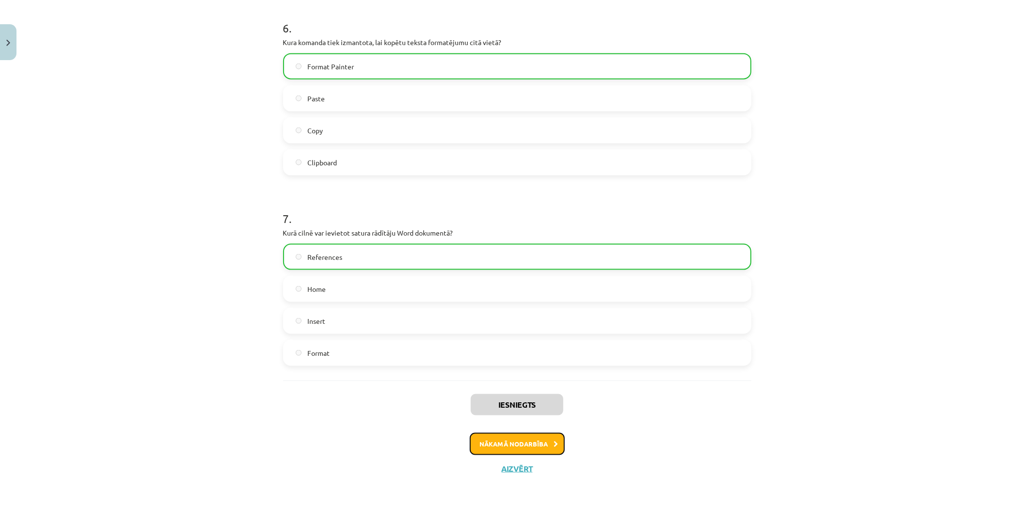
click at [503, 440] on button "Nākamā nodarbība" at bounding box center [517, 444] width 95 height 22
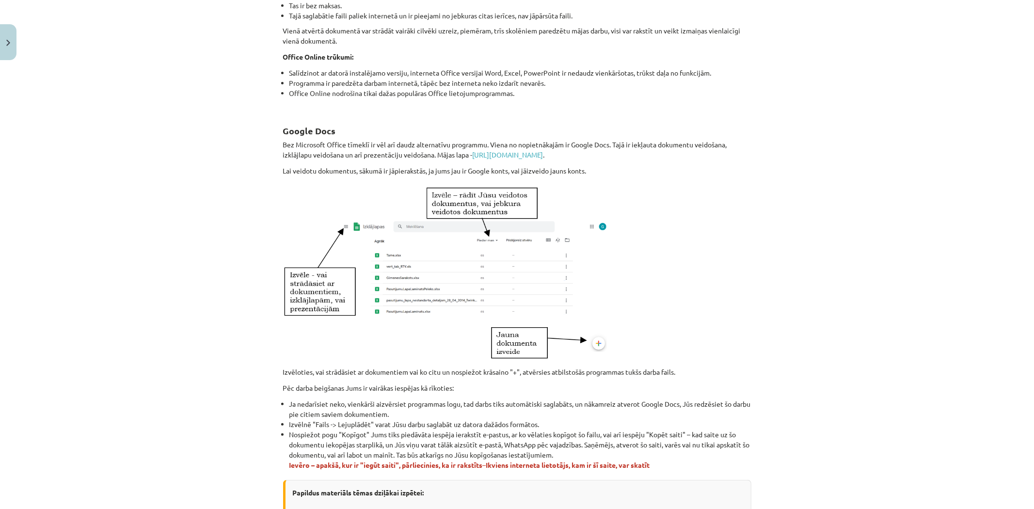
scroll to position [437, 0]
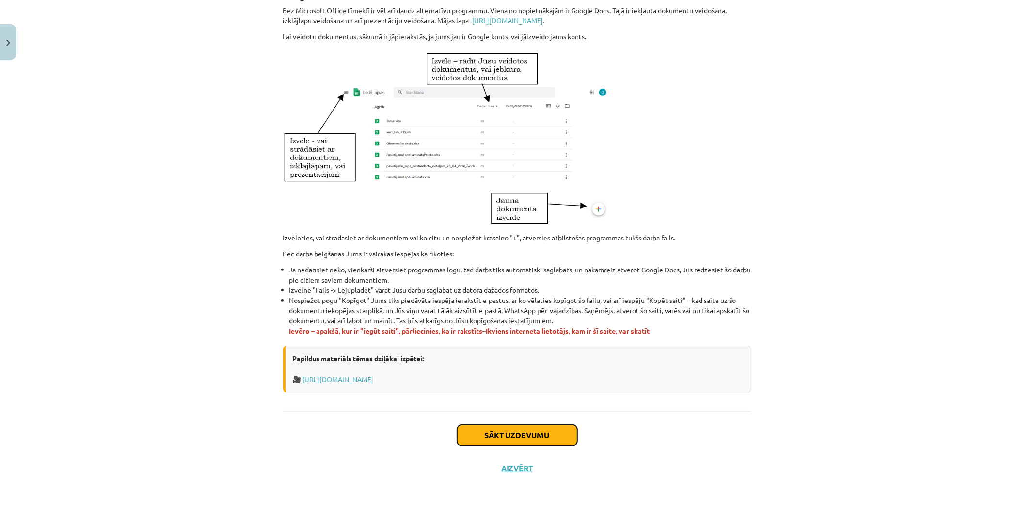
click at [482, 426] on button "Sākt uzdevumu" at bounding box center [517, 435] width 120 height 21
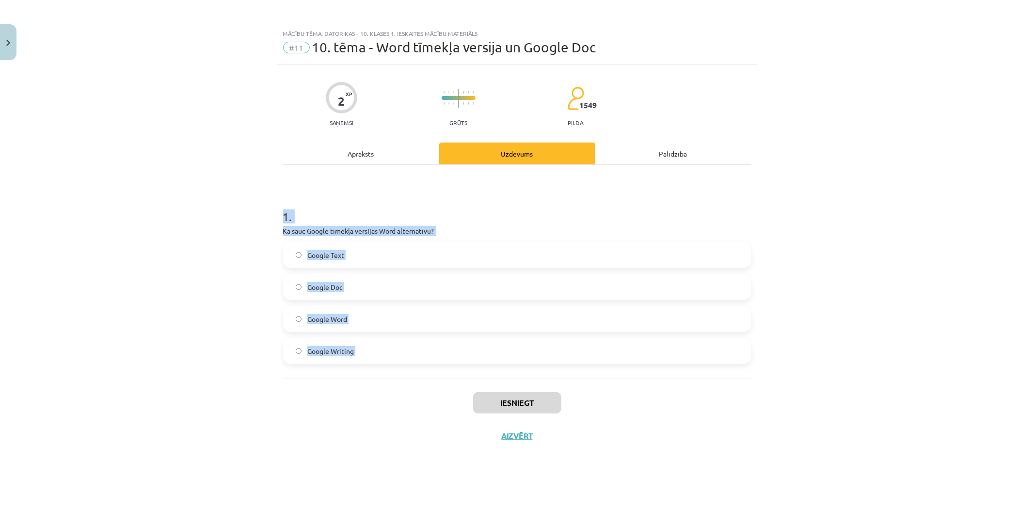
drag, startPoint x: 269, startPoint y: 200, endPoint x: 421, endPoint y: 391, distance: 244.3
click at [421, 392] on div "Mācību tēma: Datorikas - 10. klases 1. ieskaites mācību materiāls #11 10. tēma …" at bounding box center [517, 254] width 1034 height 509
copy div "1 . Kā sauc Google tīmēkļa versijas Word alternatīvu? Google Text Google Doc Go…"
click at [252, 350] on div "Mācību tēma: Datorikas - 10. klases 1. ieskaites mācību materiāls #11 10. tēma …" at bounding box center [517, 254] width 1034 height 509
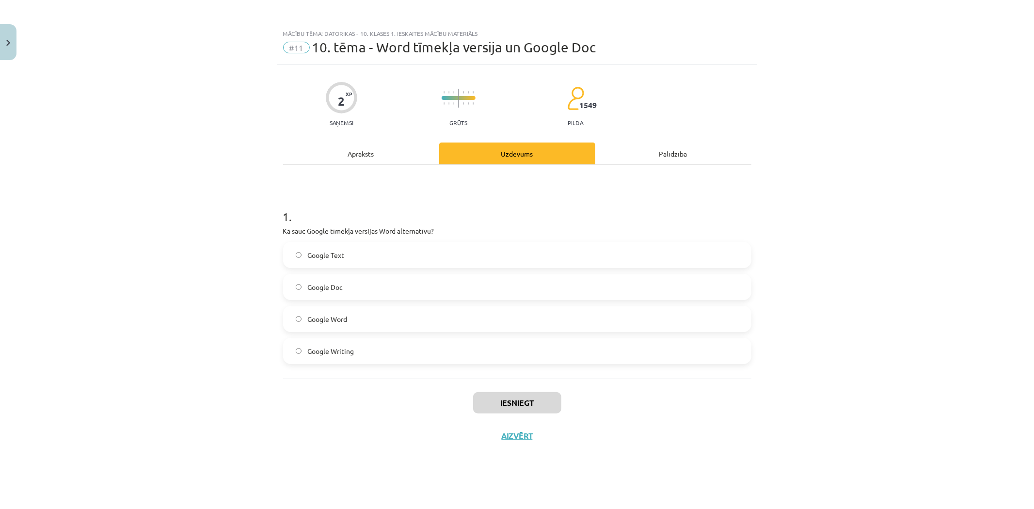
click at [304, 282] on label "Google Doc" at bounding box center [517, 287] width 466 height 24
click at [486, 404] on button "Iesniegt" at bounding box center [517, 402] width 88 height 21
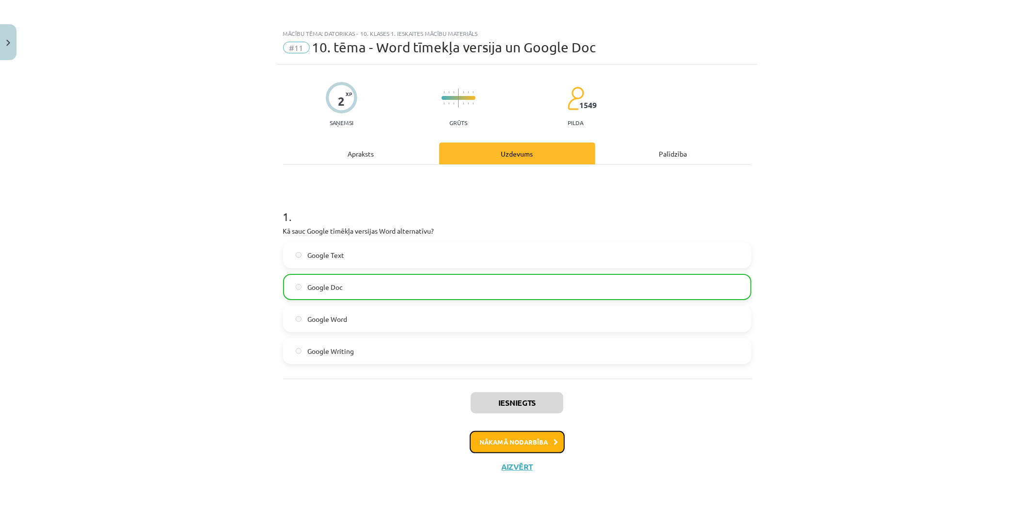
click at [500, 445] on button "Nākamā nodarbība" at bounding box center [517, 442] width 95 height 22
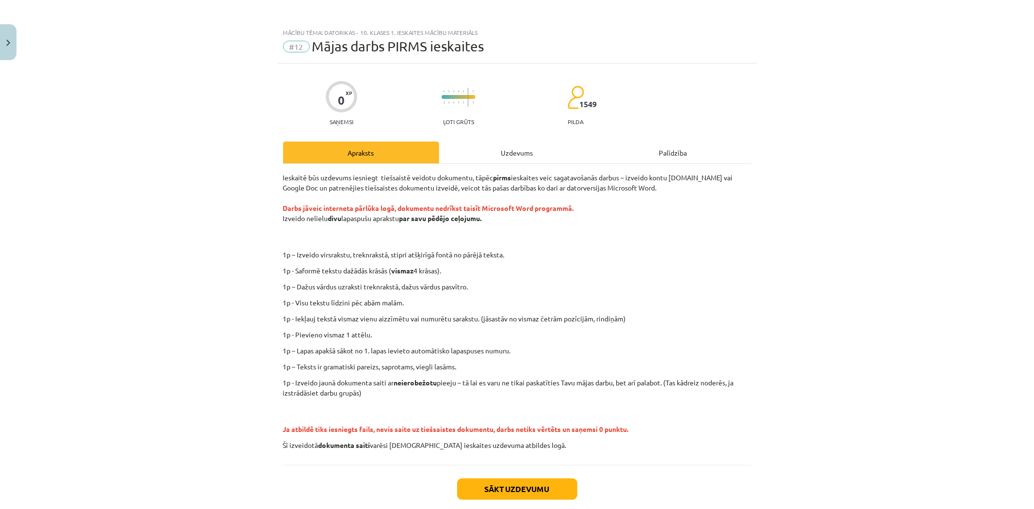
scroll to position [55, 0]
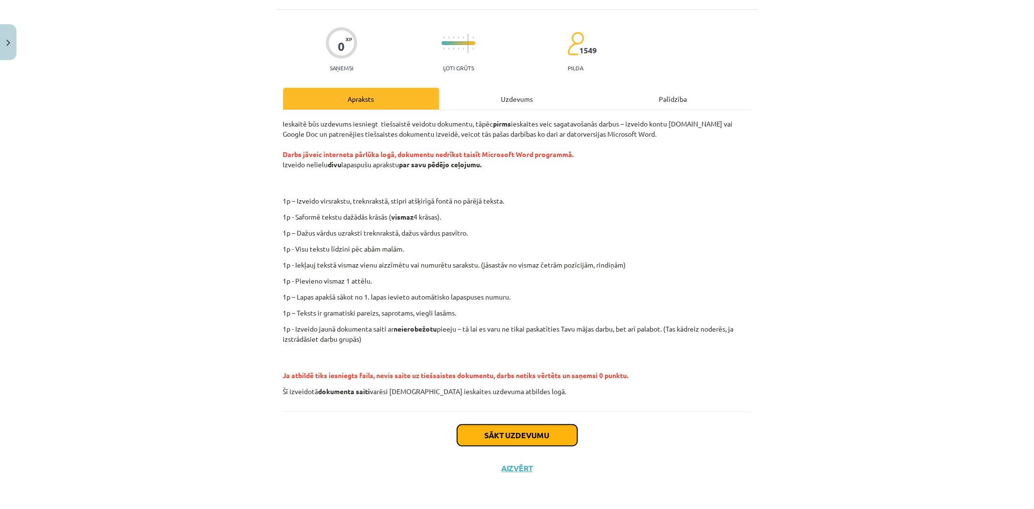
click at [504, 443] on button "Sākt uzdevumu" at bounding box center [517, 435] width 120 height 21
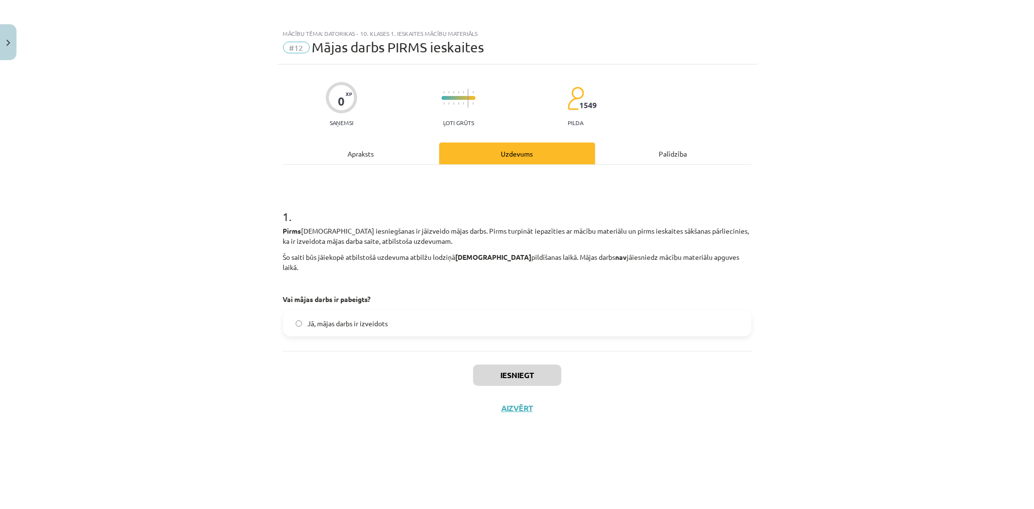
scroll to position [0, 0]
drag, startPoint x: 461, startPoint y: 329, endPoint x: 462, endPoint y: 318, distance: 11.2
click at [463, 318] on div "1 . Pirms ieskaites iesniegšanas ir jāizveido mājas darbs. Pirms turpināt iepaz…" at bounding box center [517, 258] width 468 height 186
click at [462, 318] on label "Jā, mājas darbs ir izveidots" at bounding box center [517, 323] width 466 height 24
click at [479, 351] on div "Iesniegt Aizvērt" at bounding box center [517, 385] width 468 height 68
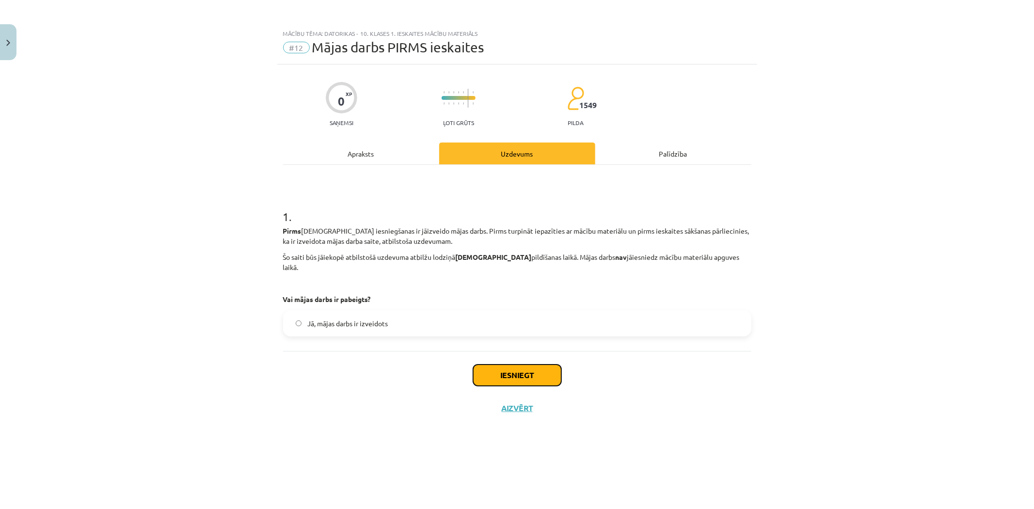
click at [492, 365] on button "Iesniegt" at bounding box center [517, 375] width 88 height 21
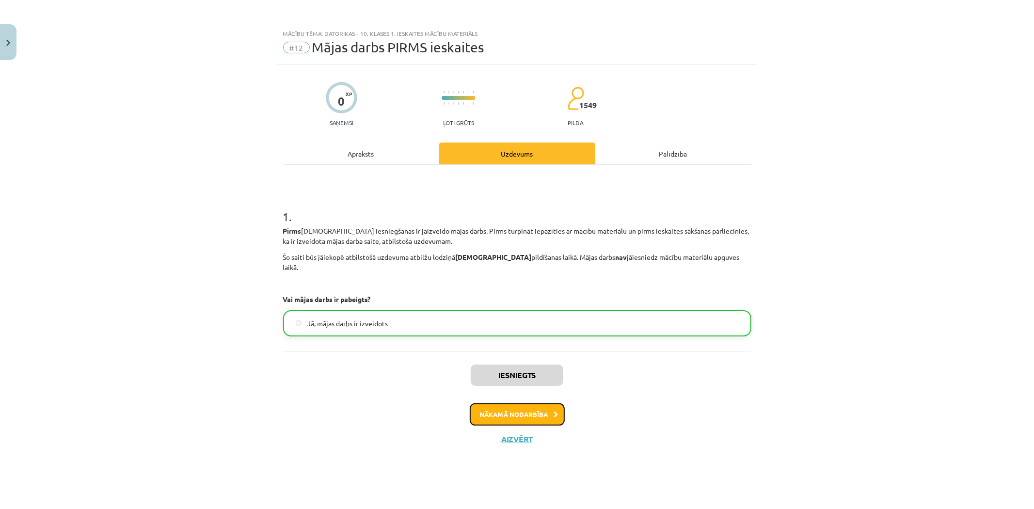
click at [527, 409] on button "Nākamā nodarbība" at bounding box center [517, 414] width 95 height 22
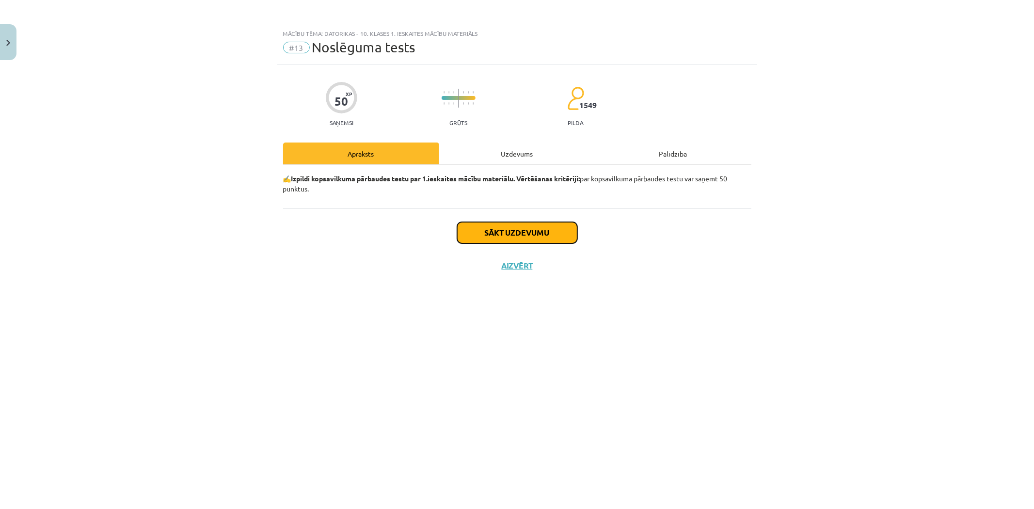
click at [527, 236] on button "Sākt uzdevumu" at bounding box center [517, 232] width 120 height 21
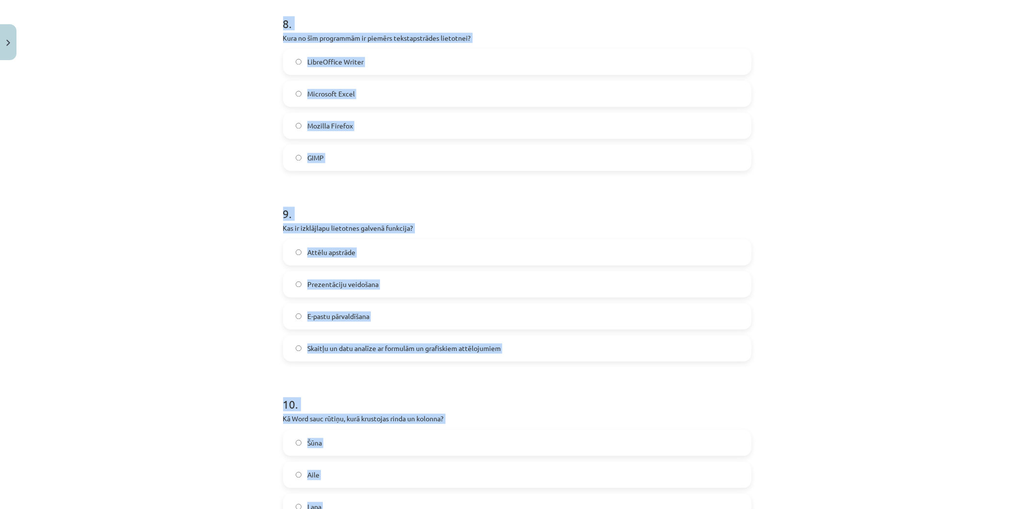
scroll to position [1664, 0]
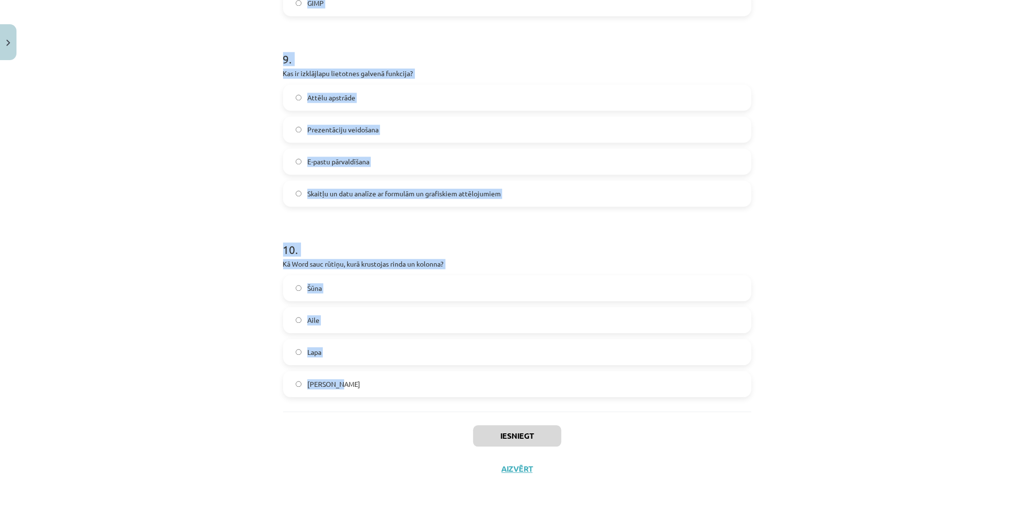
drag, startPoint x: 257, startPoint y: 202, endPoint x: 398, endPoint y: 399, distance: 241.7
click at [398, 399] on div "Mācību tēma: Datorikas - 10. klases 1. ieskaites mācību materiāls #13 Noslēguma…" at bounding box center [517, 254] width 1034 height 509
click at [217, 379] on div "Mācību tēma: Datorikas - 10. klases 1. ieskaites mācību materiāls #13 Noslēguma…" at bounding box center [517, 254] width 1034 height 509
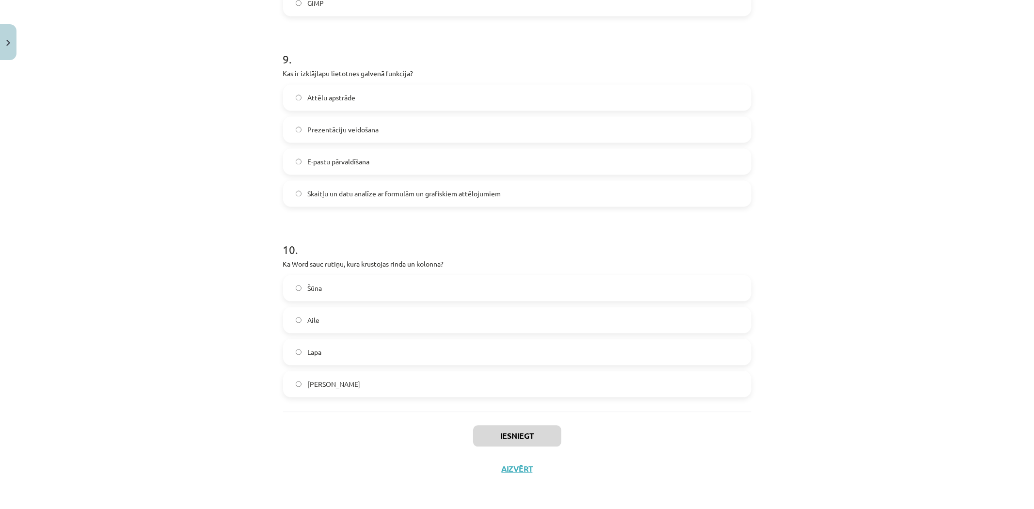
click at [217, 379] on div "Mācību tēma: Datorikas - 10. klases 1. ieskaites mācību materiāls #13 Noslēguma…" at bounding box center [517, 254] width 1034 height 509
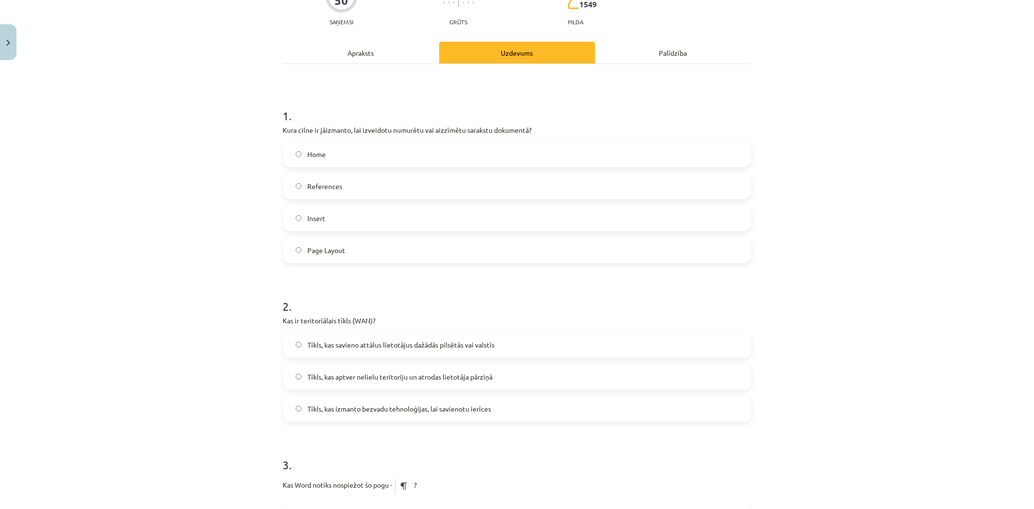
scroll to position [0, 0]
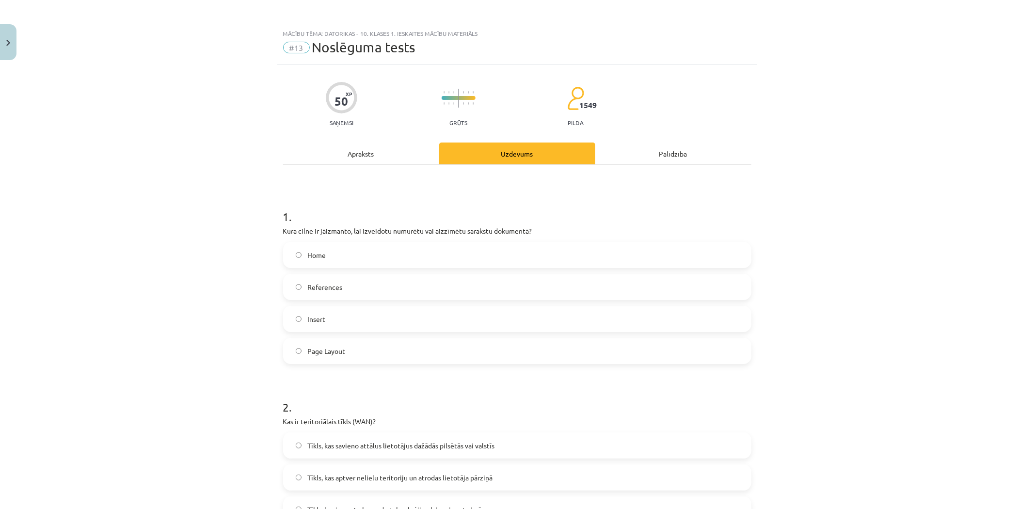
click at [342, 267] on div "Home" at bounding box center [517, 255] width 468 height 26
click at [340, 259] on label "Home" at bounding box center [517, 255] width 466 height 24
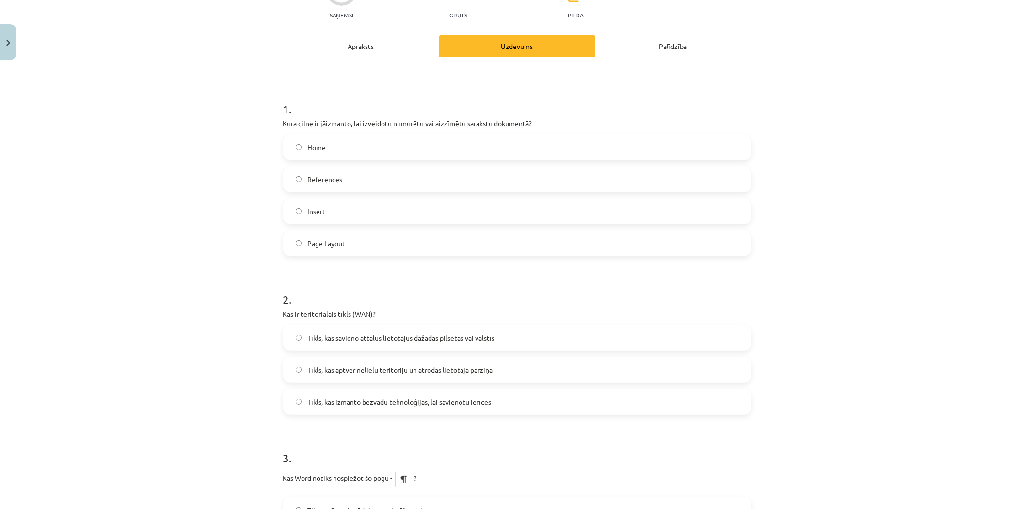
click at [384, 341] on span "Tīkls, kas savieno attālus lietotājus dažādās pilsētās vai valstīs" at bounding box center [400, 338] width 187 height 10
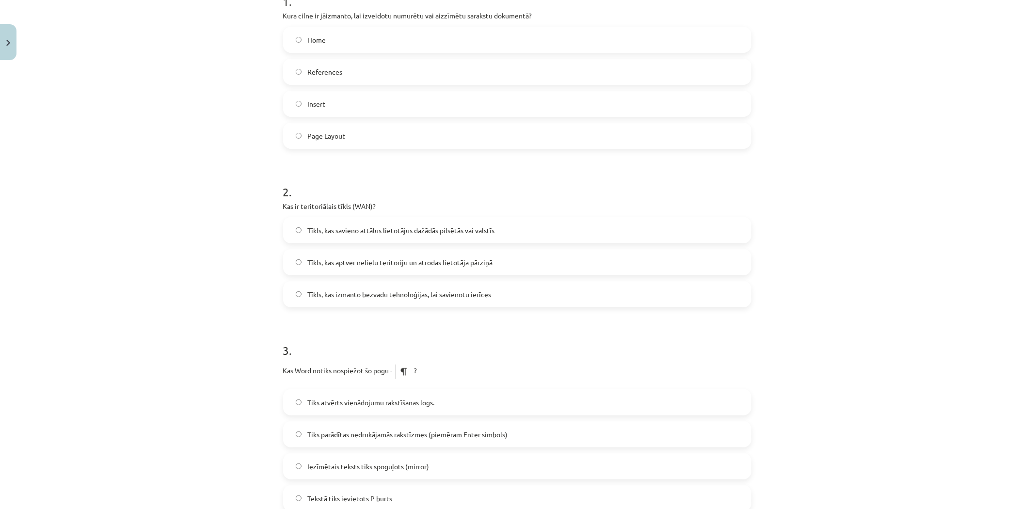
scroll to position [269, 0]
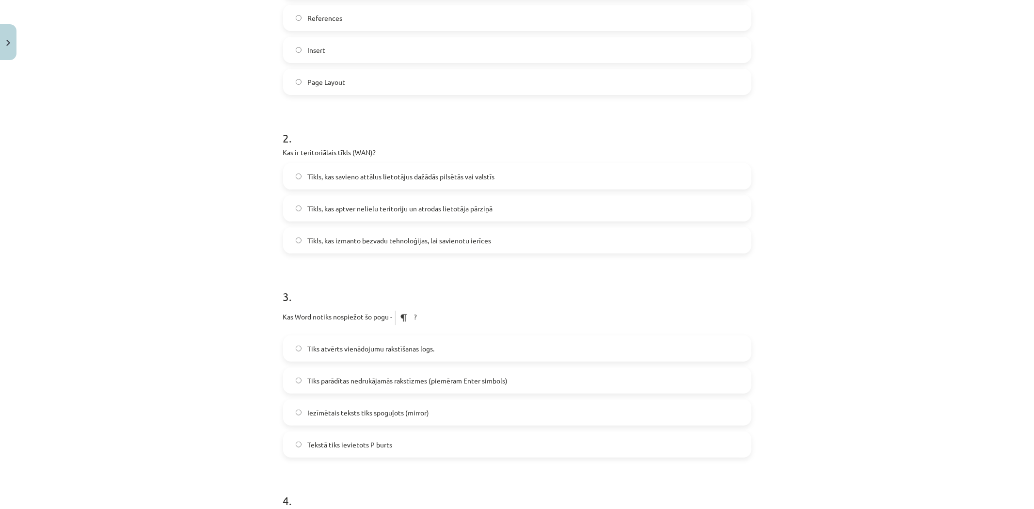
click at [341, 385] on span "Tiks parādītas nedrukājamās rakstīzmes (piemēram Enter simbols)" at bounding box center [407, 381] width 200 height 10
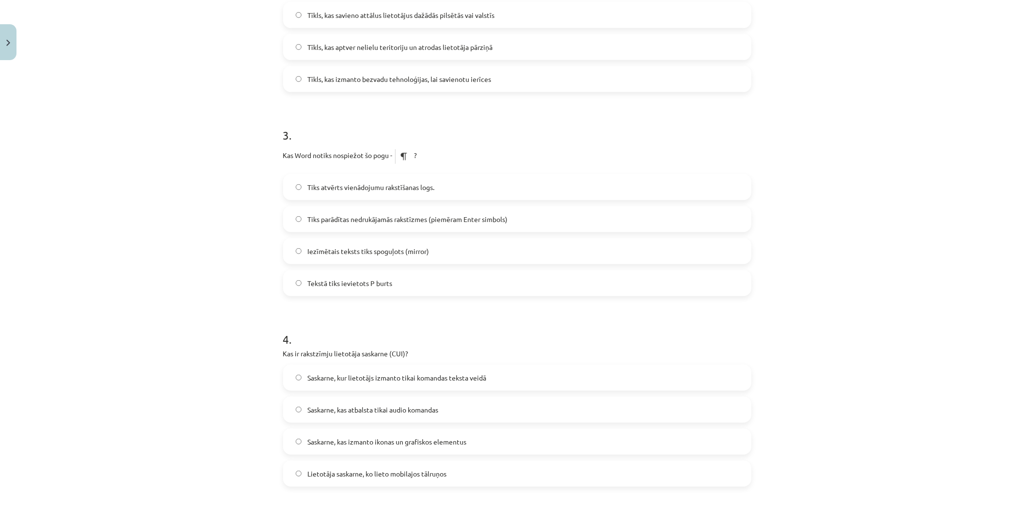
scroll to position [485, 0]
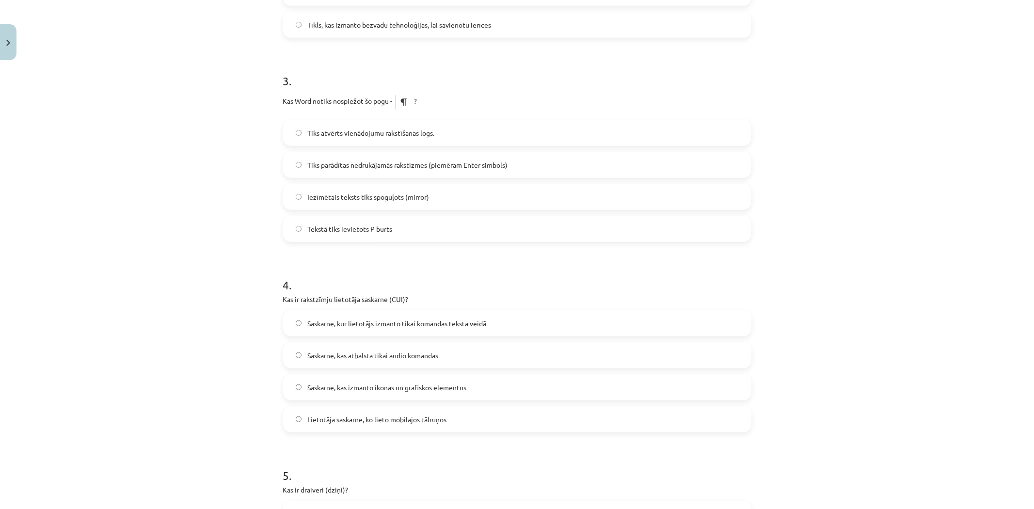
click at [354, 330] on label "Saskarne, kur lietotājs izmanto tikai komandas teksta veidā" at bounding box center [517, 323] width 466 height 24
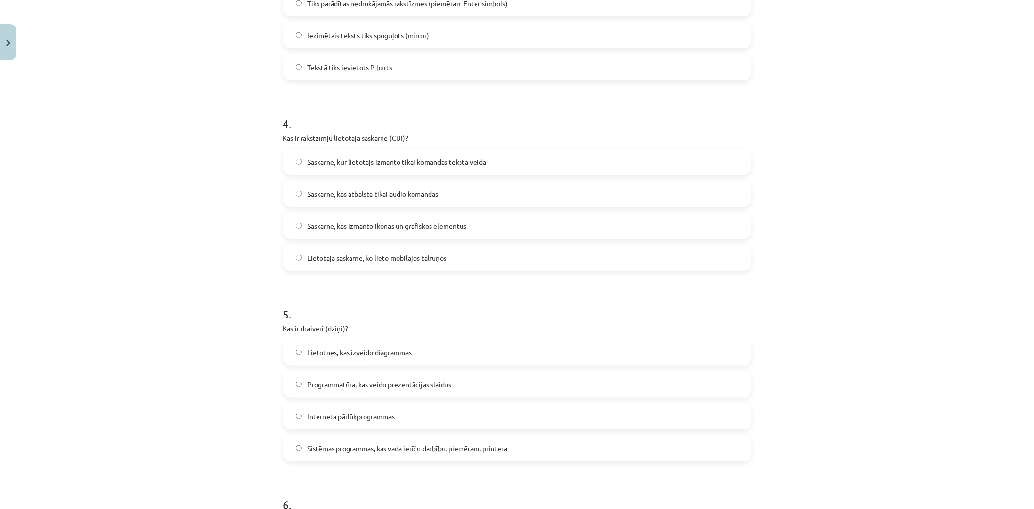
scroll to position [700, 0]
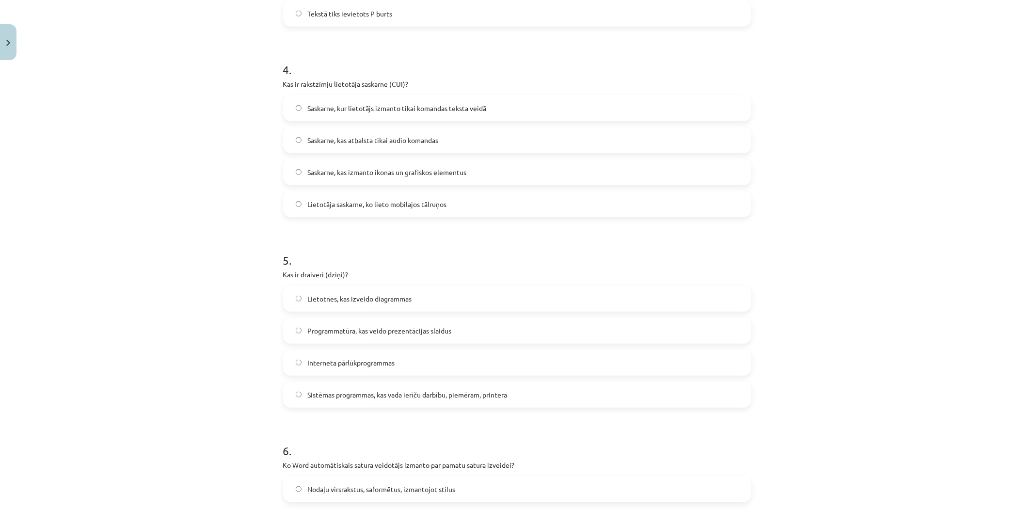
click at [372, 395] on span "Sistēmas programmas, kas vada ierīču darbību, piemēram, printera" at bounding box center [407, 395] width 200 height 10
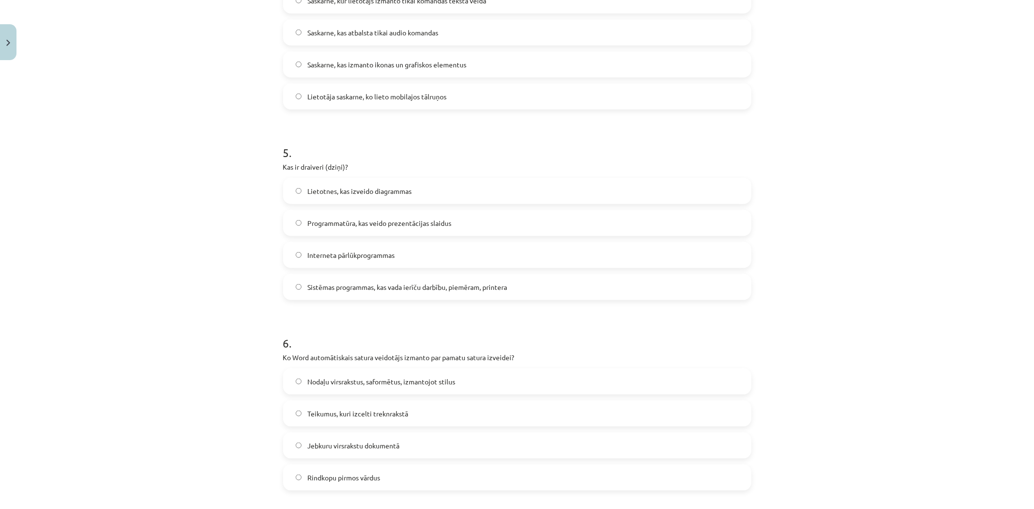
click at [341, 378] on span "Nodaļu virsrakstus, saformētus, izmantojot stilus" at bounding box center [381, 382] width 148 height 10
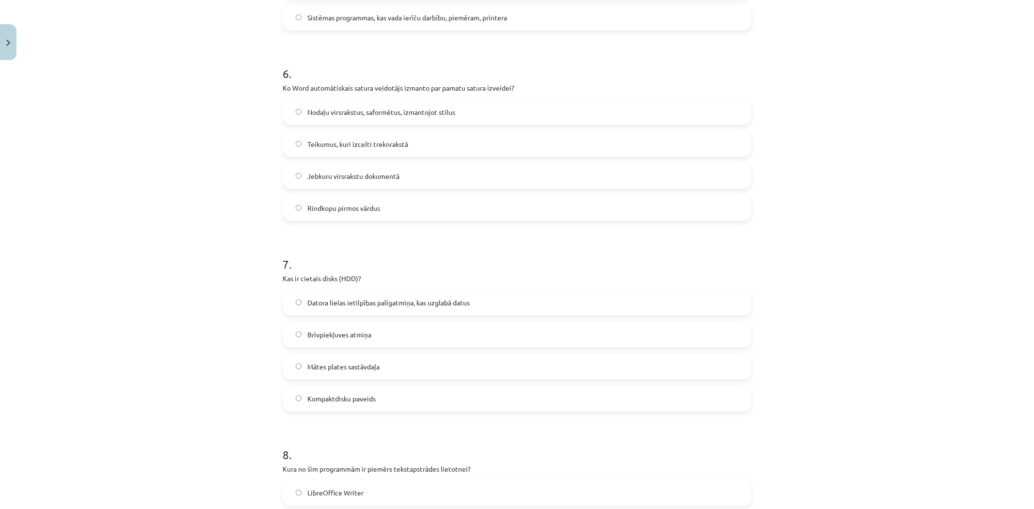
click at [322, 307] on label "Datora lielas ietilpības palīgatmiņa, kas uzglabā datus" at bounding box center [517, 302] width 466 height 24
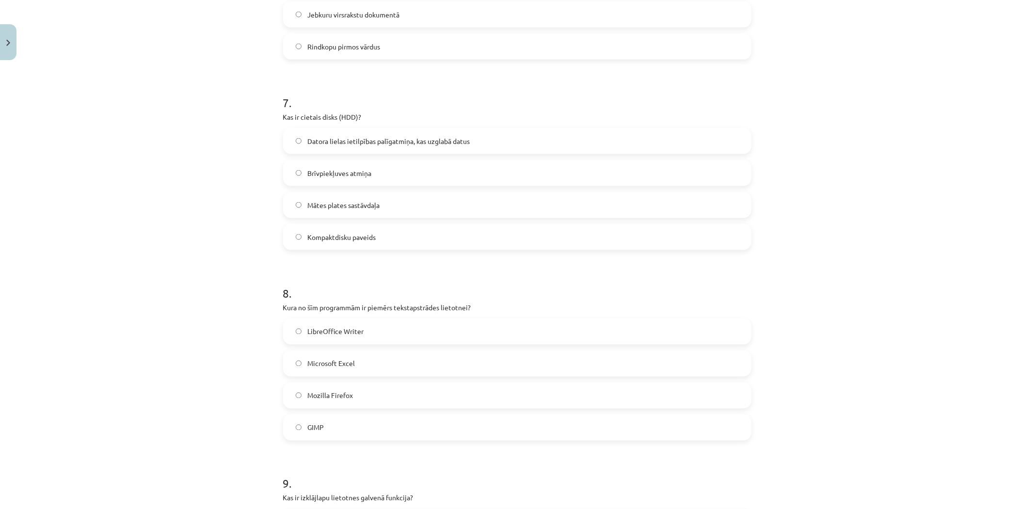
click at [353, 384] on label "Mozilla Firefox" at bounding box center [517, 396] width 466 height 24
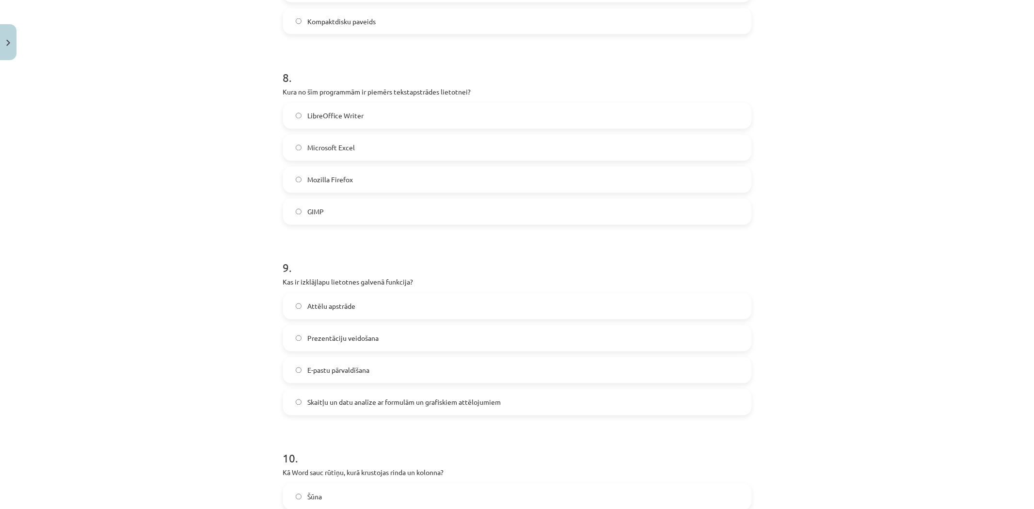
click at [339, 391] on label "Skaitļu un datu analīze ar formulām un grafiskiem attēlojumiem" at bounding box center [517, 402] width 466 height 24
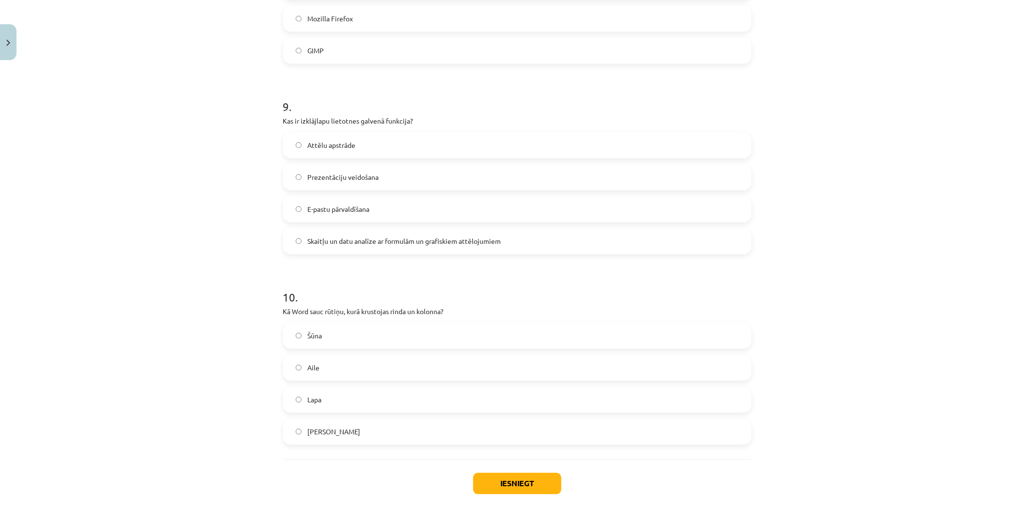
click at [331, 391] on label "Lapa" at bounding box center [517, 399] width 466 height 24
click at [488, 473] on button "Iesniegt" at bounding box center [517, 483] width 88 height 21
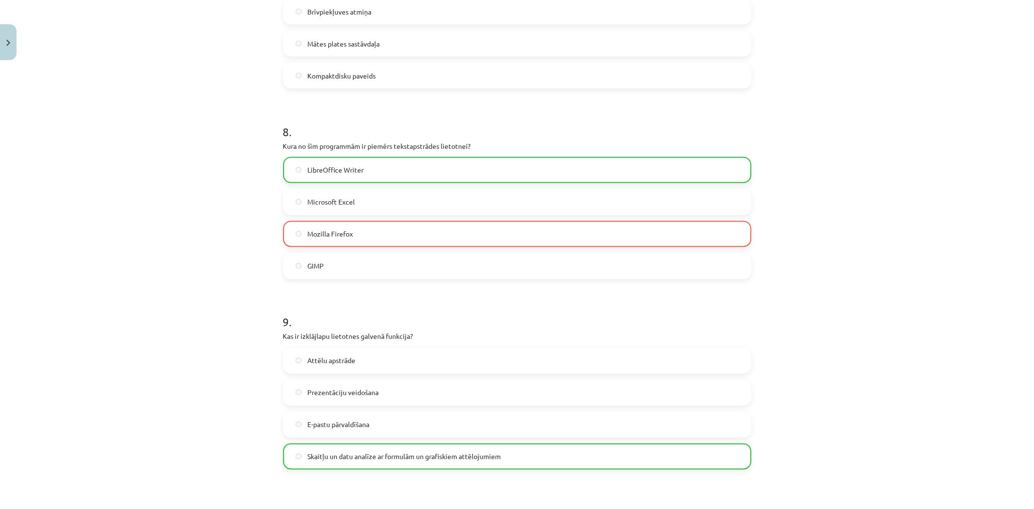
scroll to position [1670, 0]
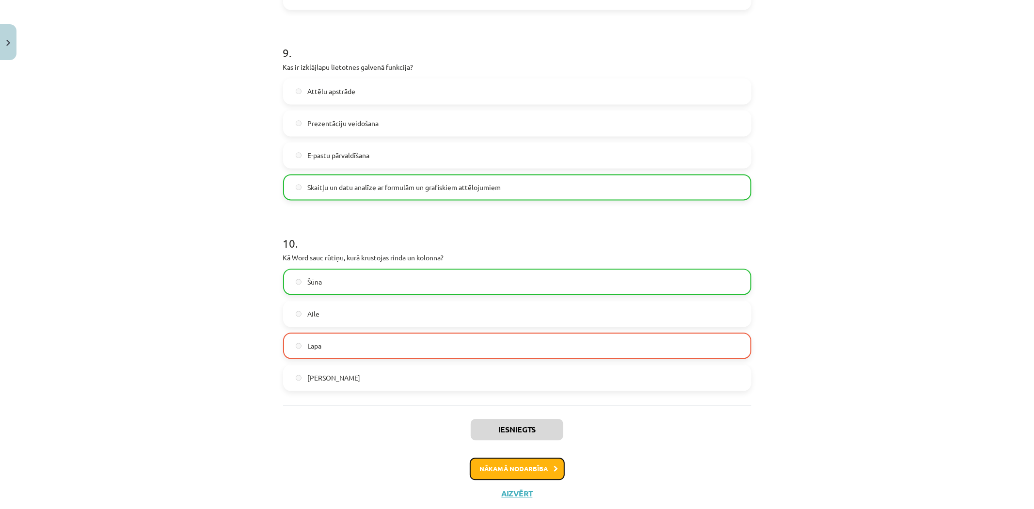
drag, startPoint x: 517, startPoint y: 466, endPoint x: 531, endPoint y: 499, distance: 35.7
drag, startPoint x: 516, startPoint y: 498, endPoint x: 530, endPoint y: 474, distance: 27.1
click at [519, 490] on div "Iesniegts Nākamā nodarbība Aizvērt" at bounding box center [517, 454] width 468 height 99
click at [533, 469] on button "Nākamā nodarbība" at bounding box center [517, 469] width 95 height 22
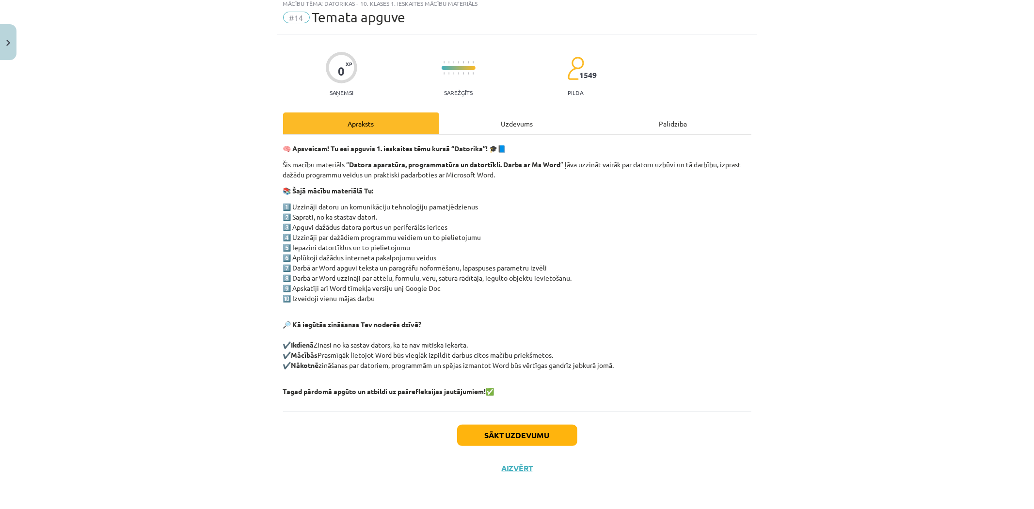
click at [476, 424] on div "Sākt uzdevumu Aizvērt" at bounding box center [517, 445] width 468 height 68
click at [479, 434] on button "Sākt uzdevumu" at bounding box center [517, 435] width 120 height 21
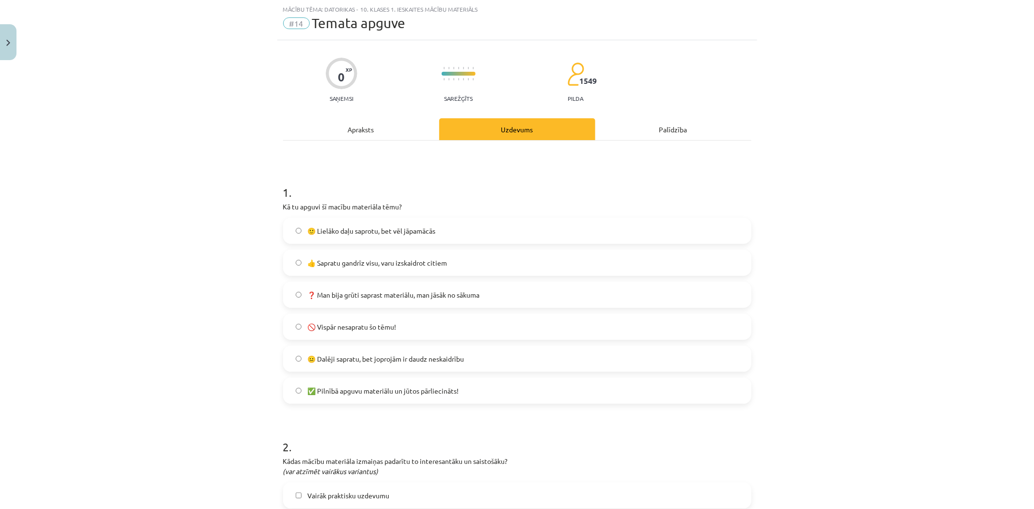
click at [340, 235] on span "🙂 Lielāko daļu saprotu, bet vēl jāpamācās" at bounding box center [371, 231] width 128 height 10
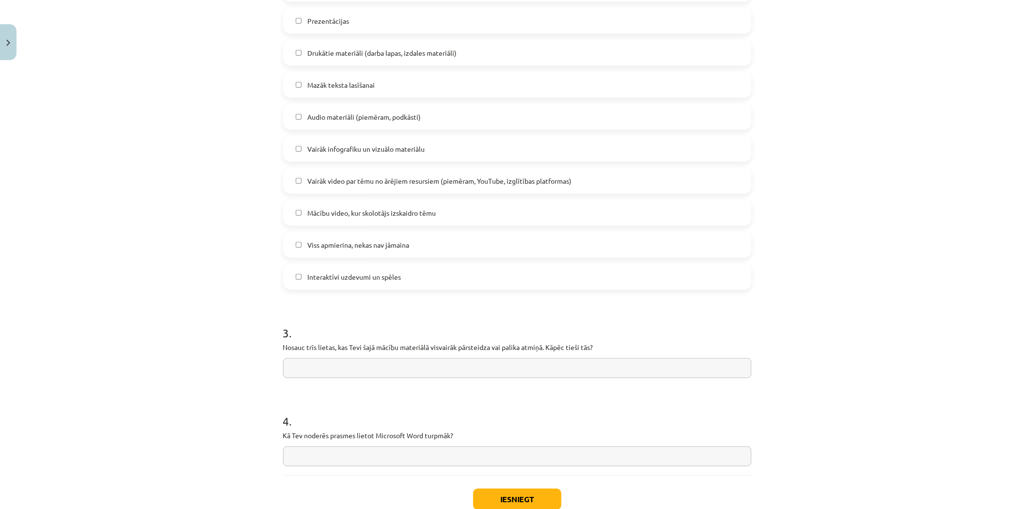
scroll to position [627, 0]
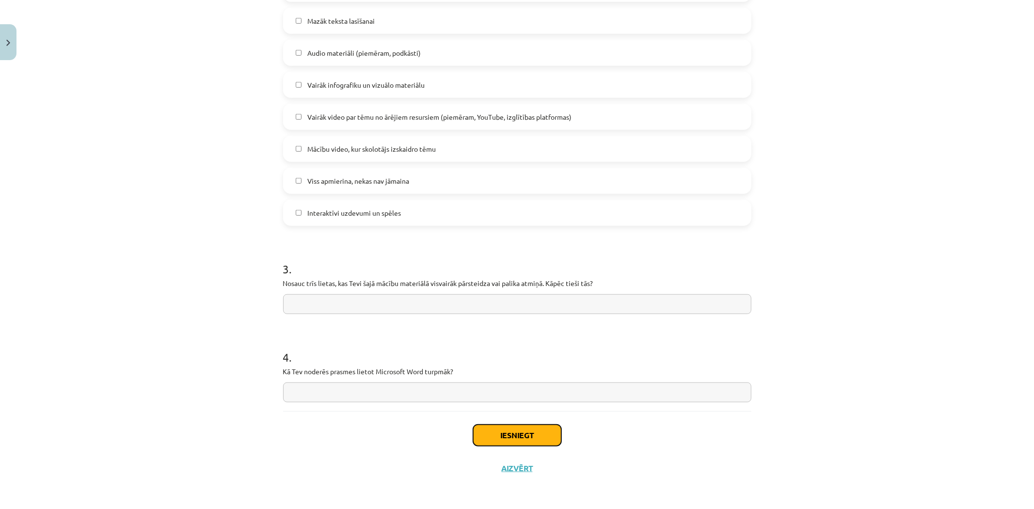
click at [493, 427] on button "Iesniegt" at bounding box center [517, 435] width 88 height 21
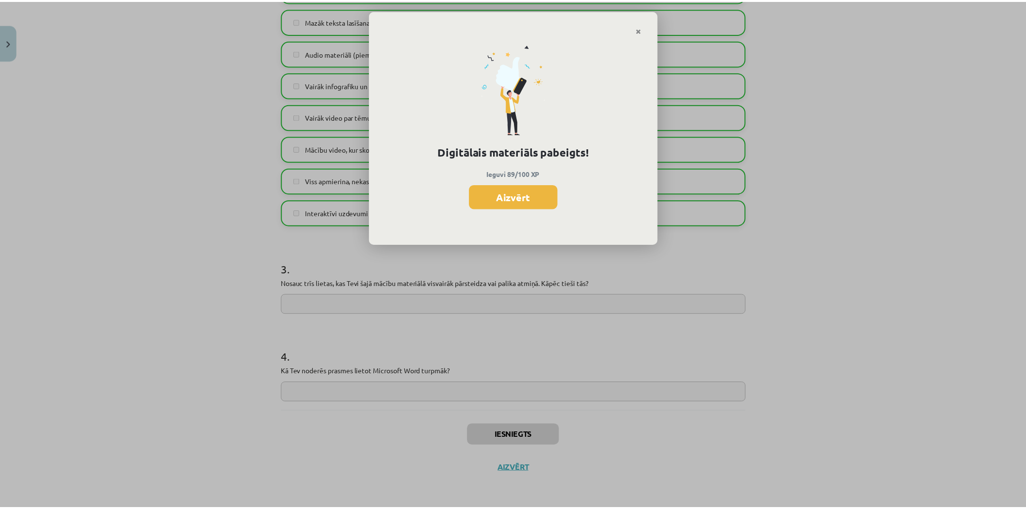
scroll to position [430, 0]
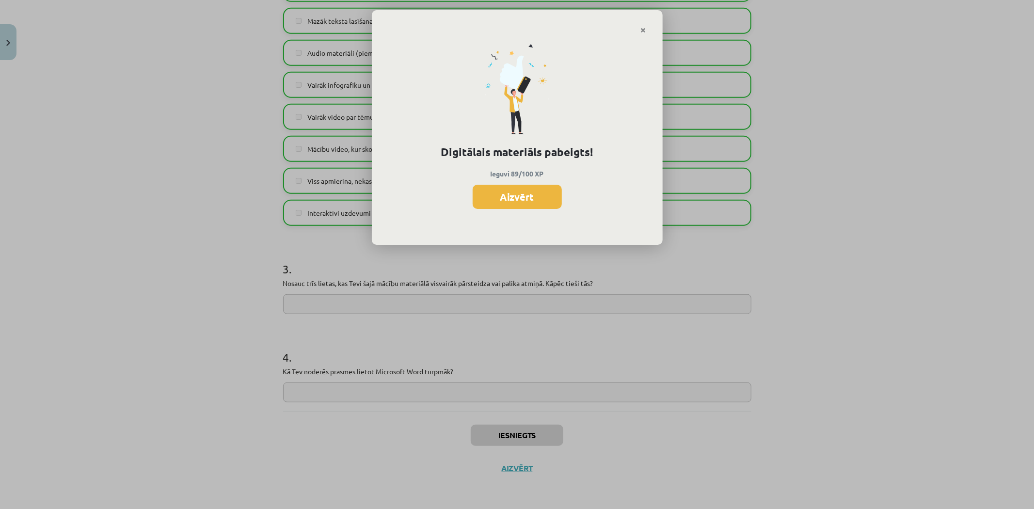
drag, startPoint x: 436, startPoint y: 316, endPoint x: 739, endPoint y: 405, distance: 315.9
click at [739, 405] on div "Digitālais materiāls pabeigts! Ieguvi 89/100 XP Aizvērt" at bounding box center [517, 254] width 1034 height 509
click at [531, 203] on button "Aizvērt" at bounding box center [517, 197] width 89 height 24
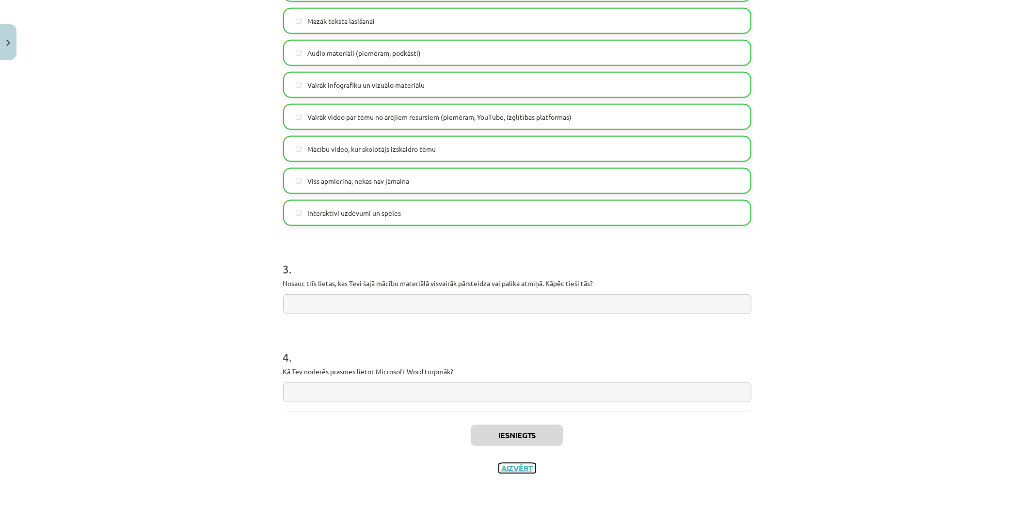
click at [519, 472] on button "Aizvērt" at bounding box center [517, 469] width 37 height 10
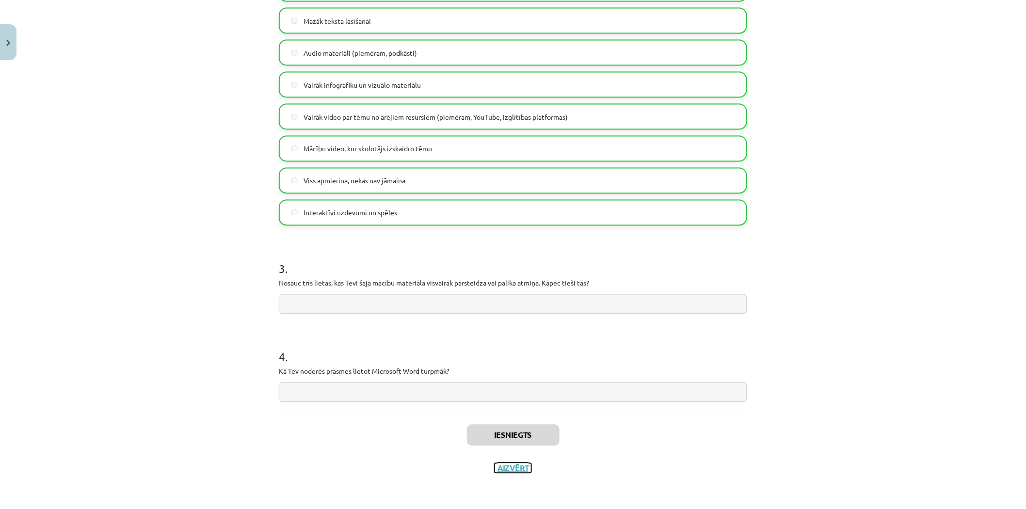
scroll to position [0, 0]
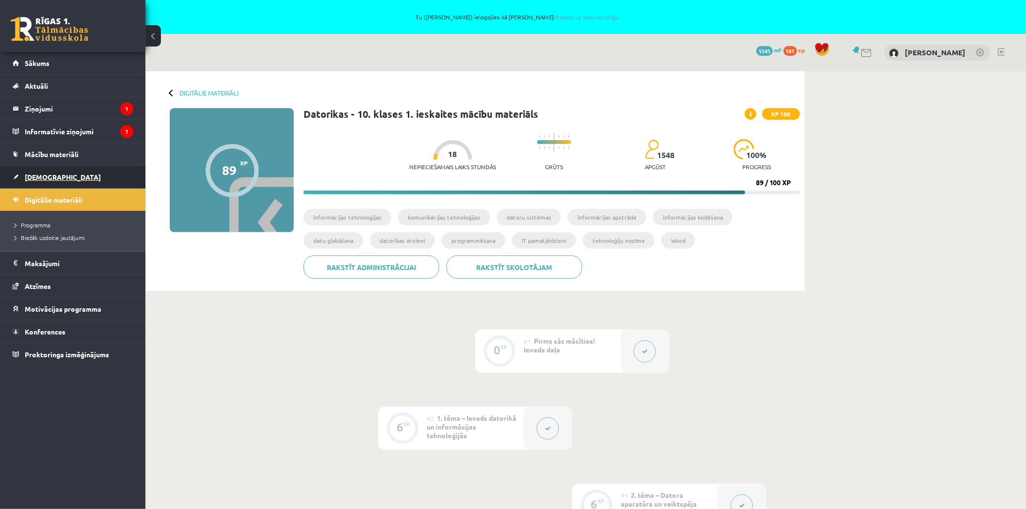
click at [69, 168] on link "[DEMOGRAPHIC_DATA]" at bounding box center [73, 177] width 121 height 22
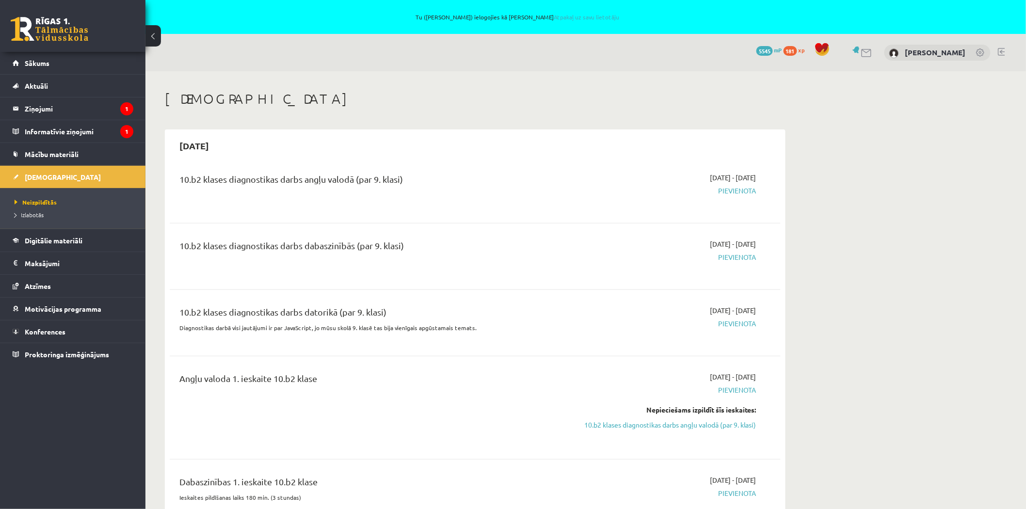
scroll to position [269, 0]
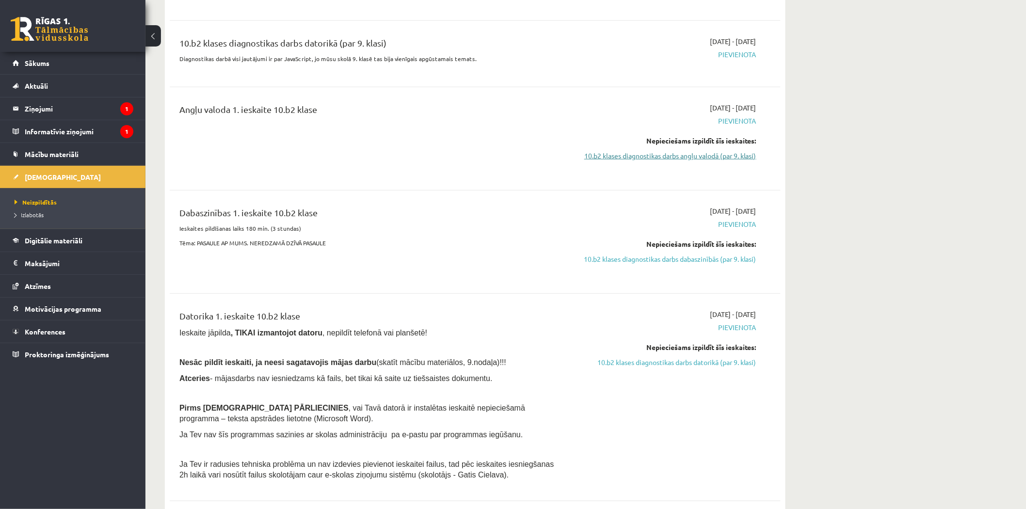
click at [680, 155] on link "10.b2 klases diagnostikas darbs angļu valodā (par 9. klasi)" at bounding box center [665, 156] width 183 height 10
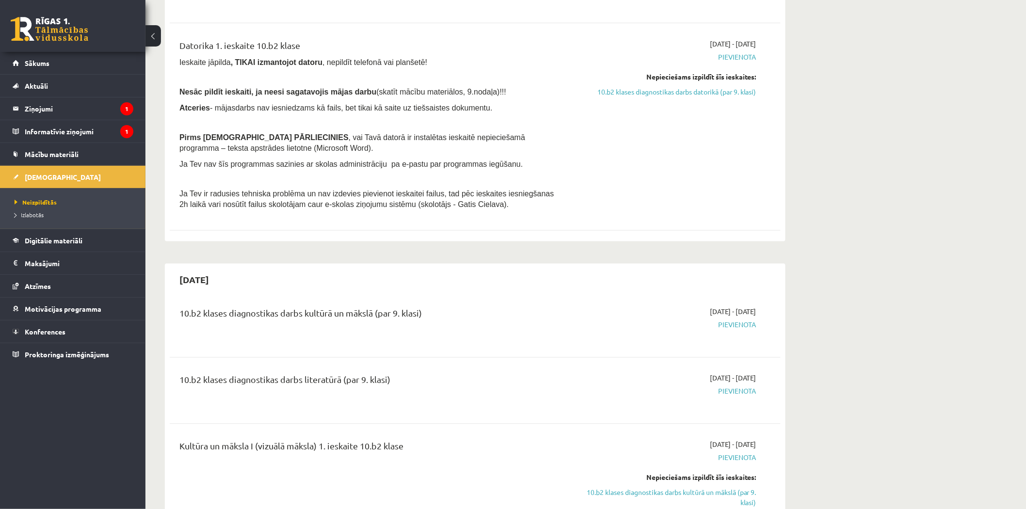
scroll to position [701, 0]
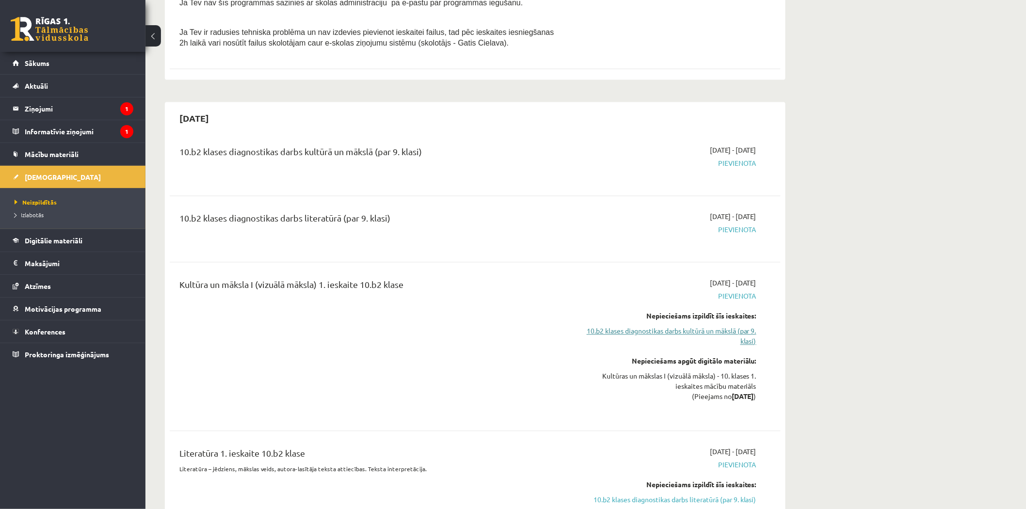
click at [657, 347] on link "10.b2 klases diagnostikas darbs kultūrā un mākslā (par 9. klasi)" at bounding box center [665, 336] width 183 height 20
